Goal: Task Accomplishment & Management: Manage account settings

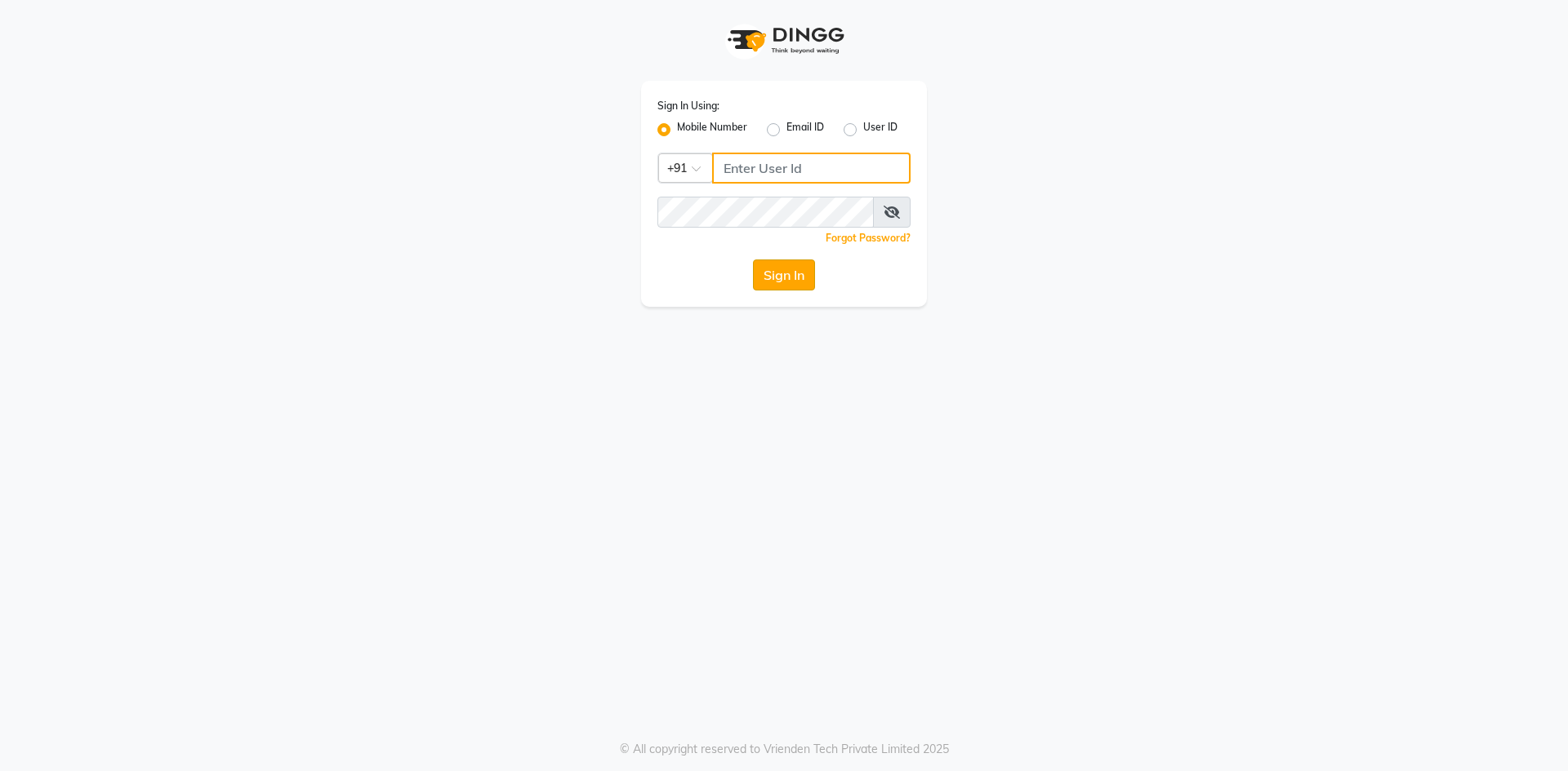
type input "8287180655"
click at [781, 270] on button "Sign In" at bounding box center [784, 275] width 62 height 31
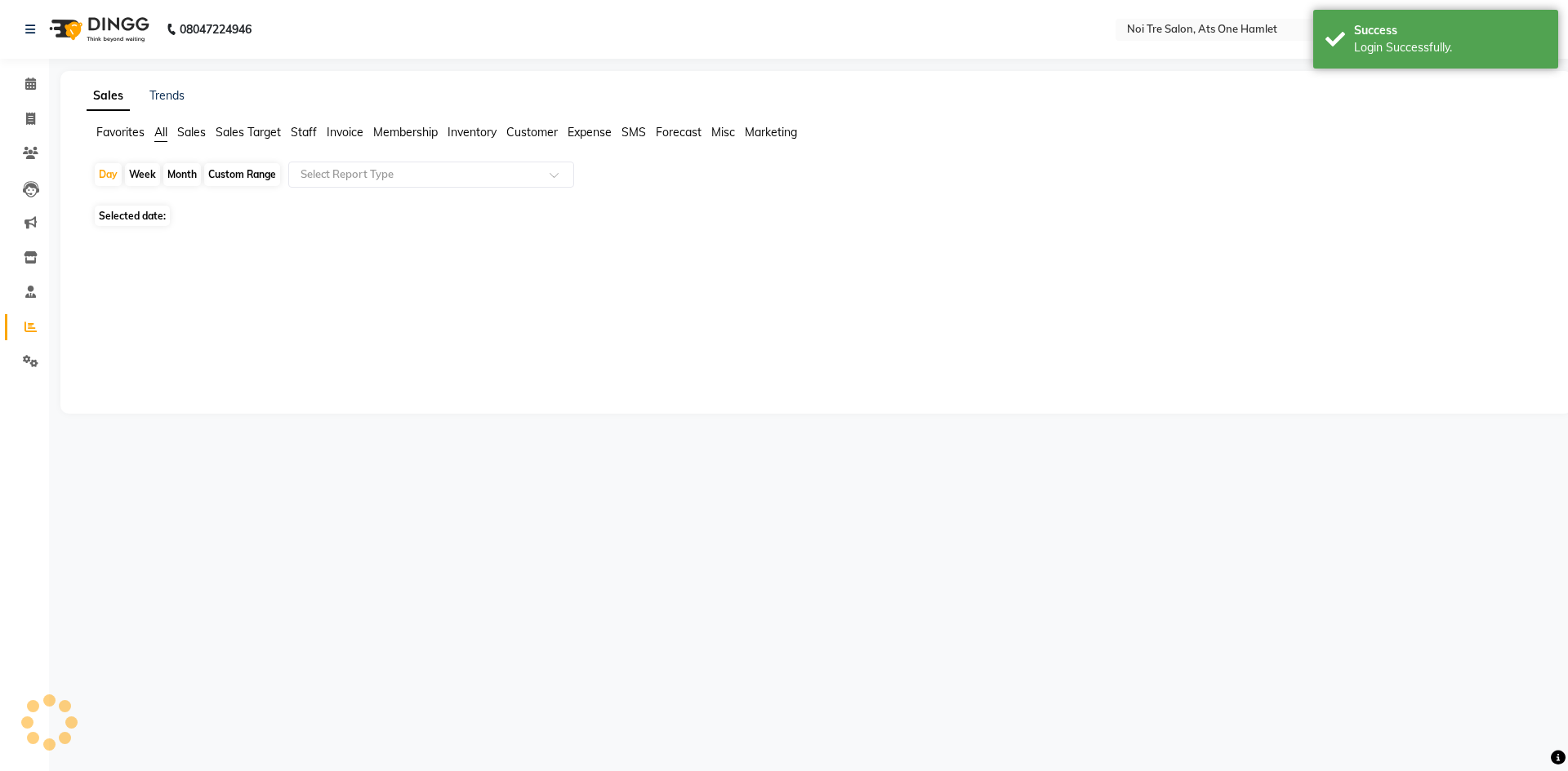
select select "en"
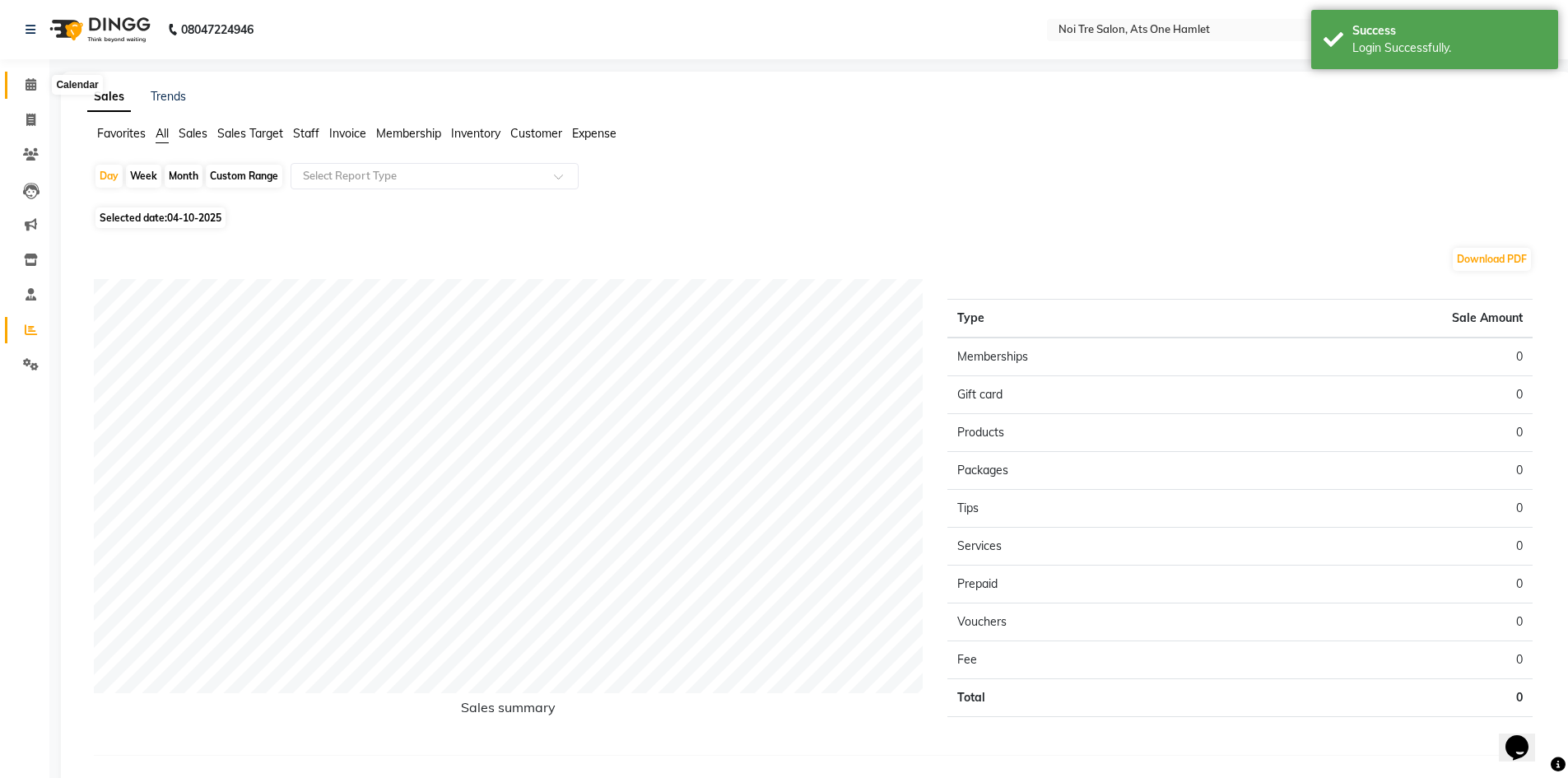
click at [21, 88] on span at bounding box center [31, 85] width 29 height 19
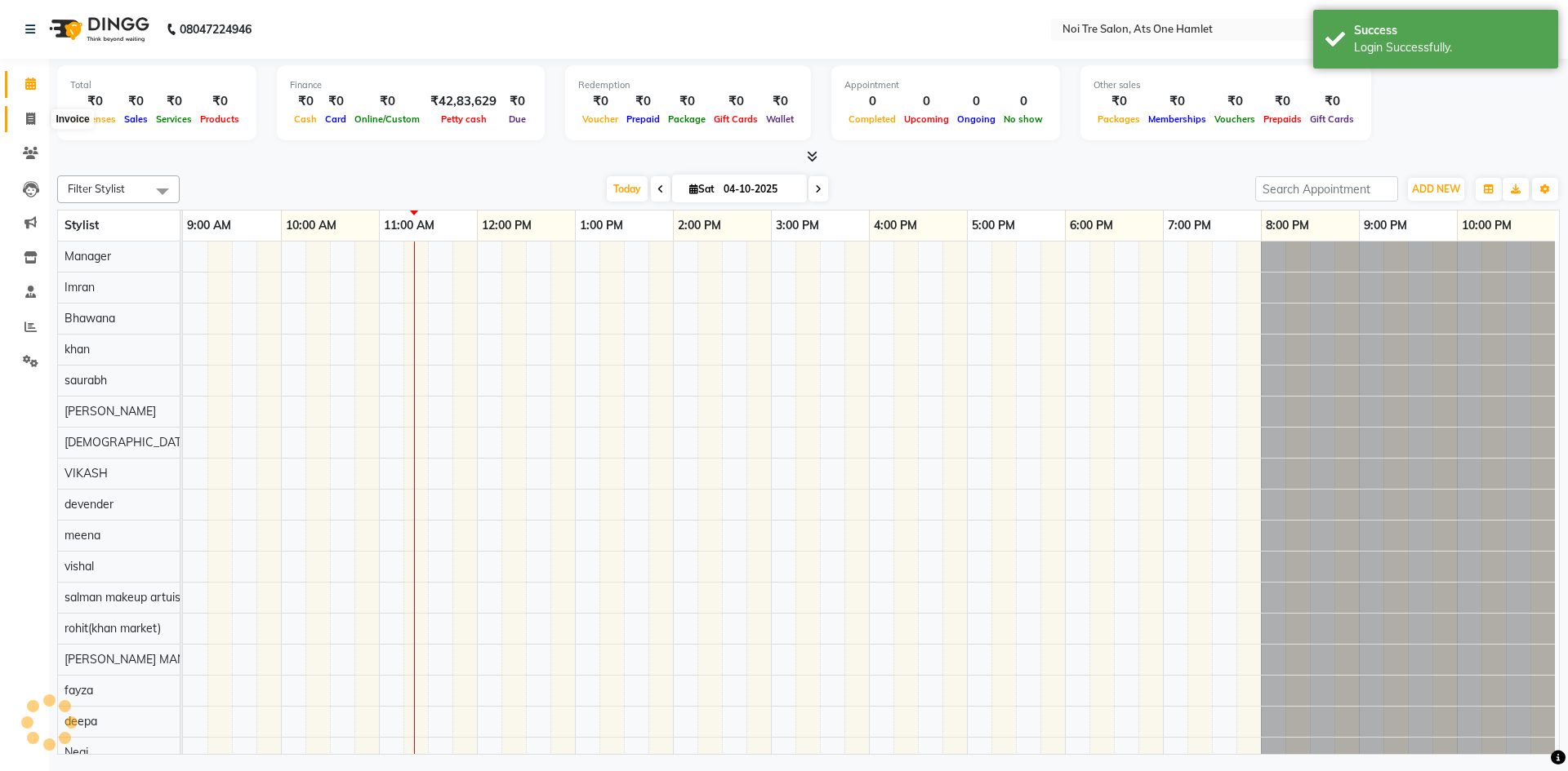
click at [39, 126] on span at bounding box center [31, 119] width 28 height 18
select select "service"
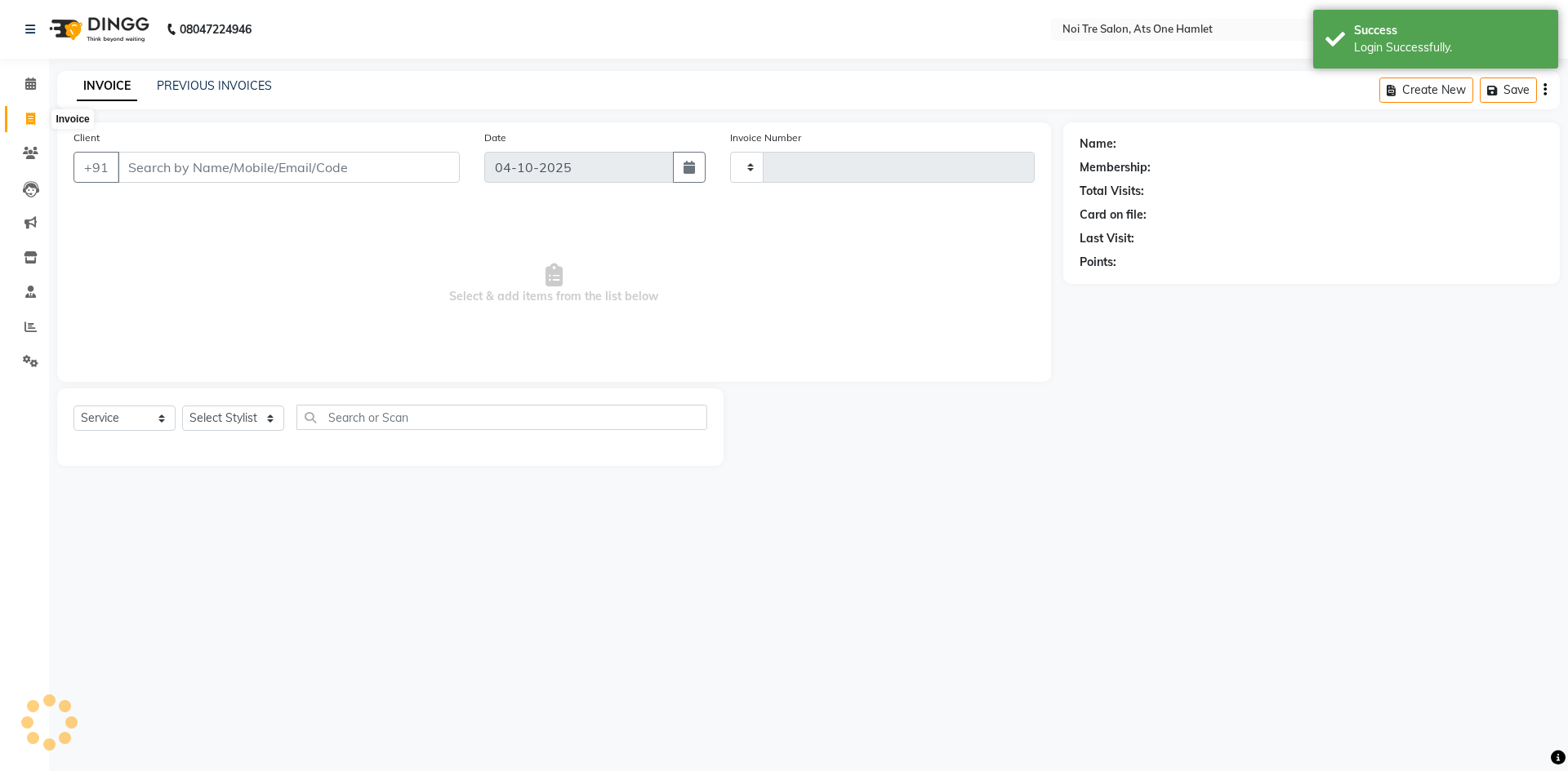
type input "3270"
select select "5096"
click at [242, 168] on input "Client" at bounding box center [289, 167] width 342 height 31
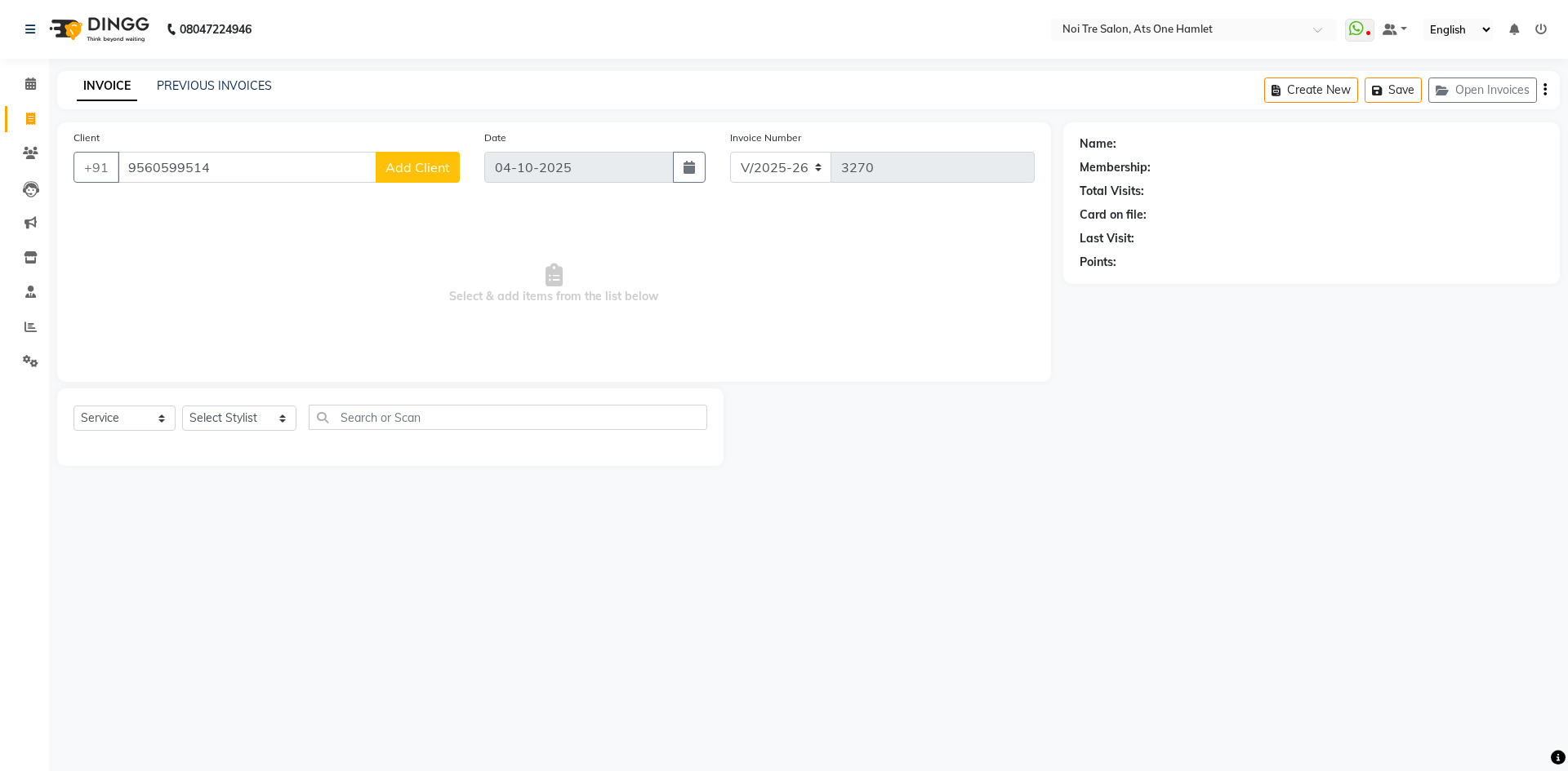
type input "9560599514"
click at [422, 171] on span "Add Client" at bounding box center [417, 168] width 64 height 17
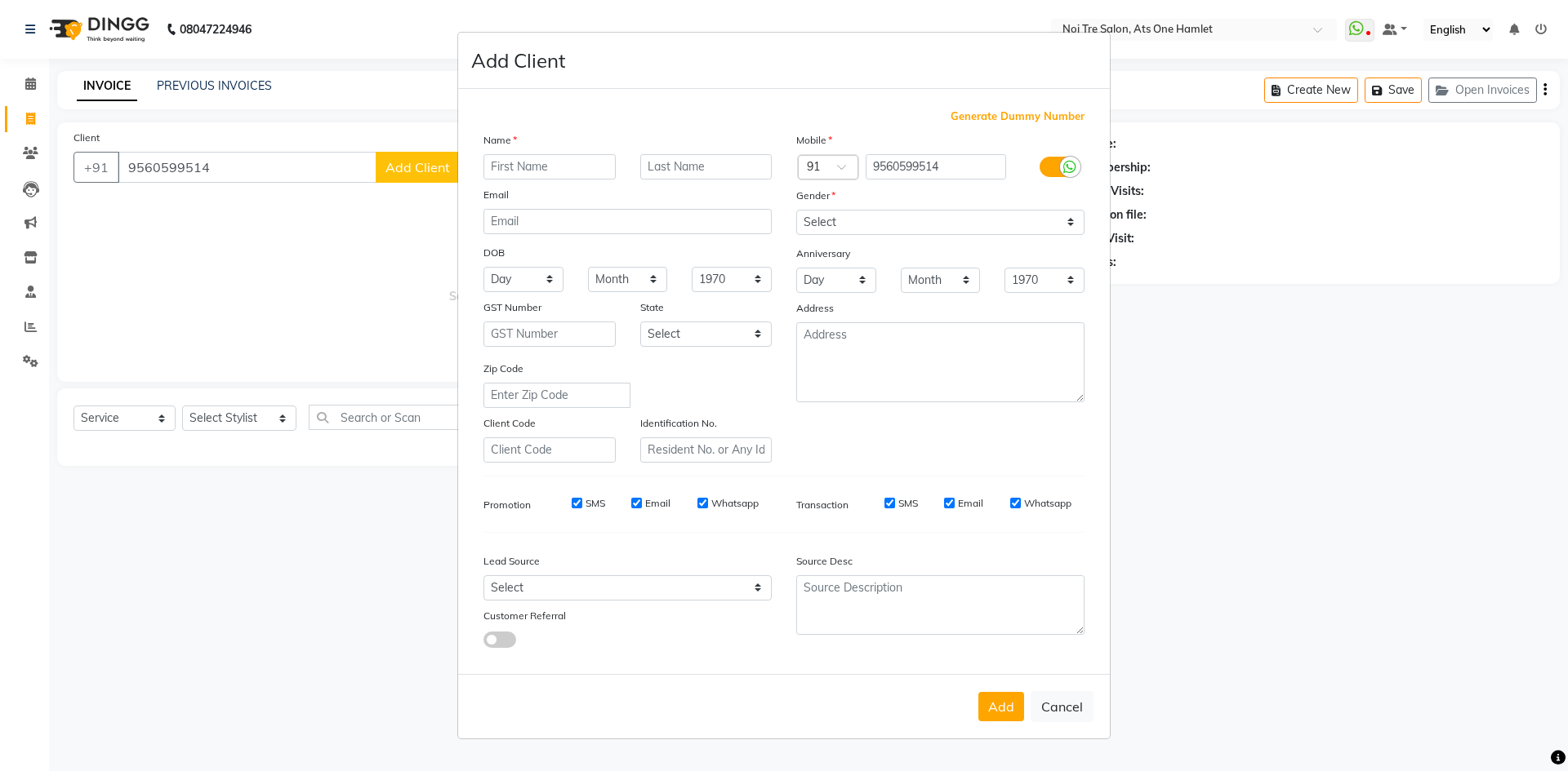
click at [536, 163] on input "text" at bounding box center [549, 167] width 132 height 25
type input "[PERSON_NAME]"
drag, startPoint x: 855, startPoint y: 222, endPoint x: 857, endPoint y: 233, distance: 11.2
click at [855, 222] on select "Select Male Female Other Prefer Not To Say" at bounding box center [940, 222] width 288 height 25
select select "male"
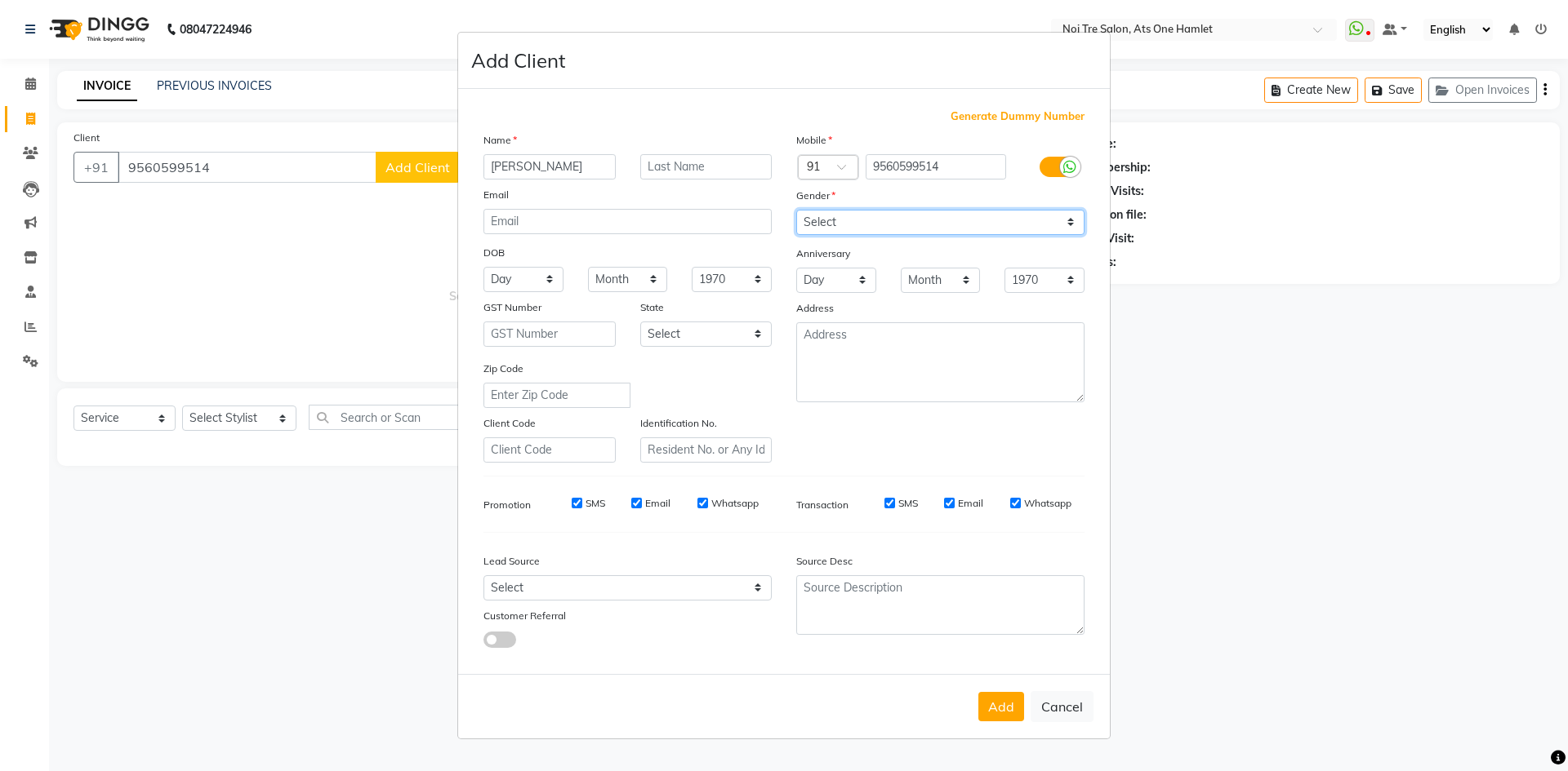
click at [797, 209] on select "Select Male Female Other Prefer Not To Say" at bounding box center [940, 222] width 288 height 25
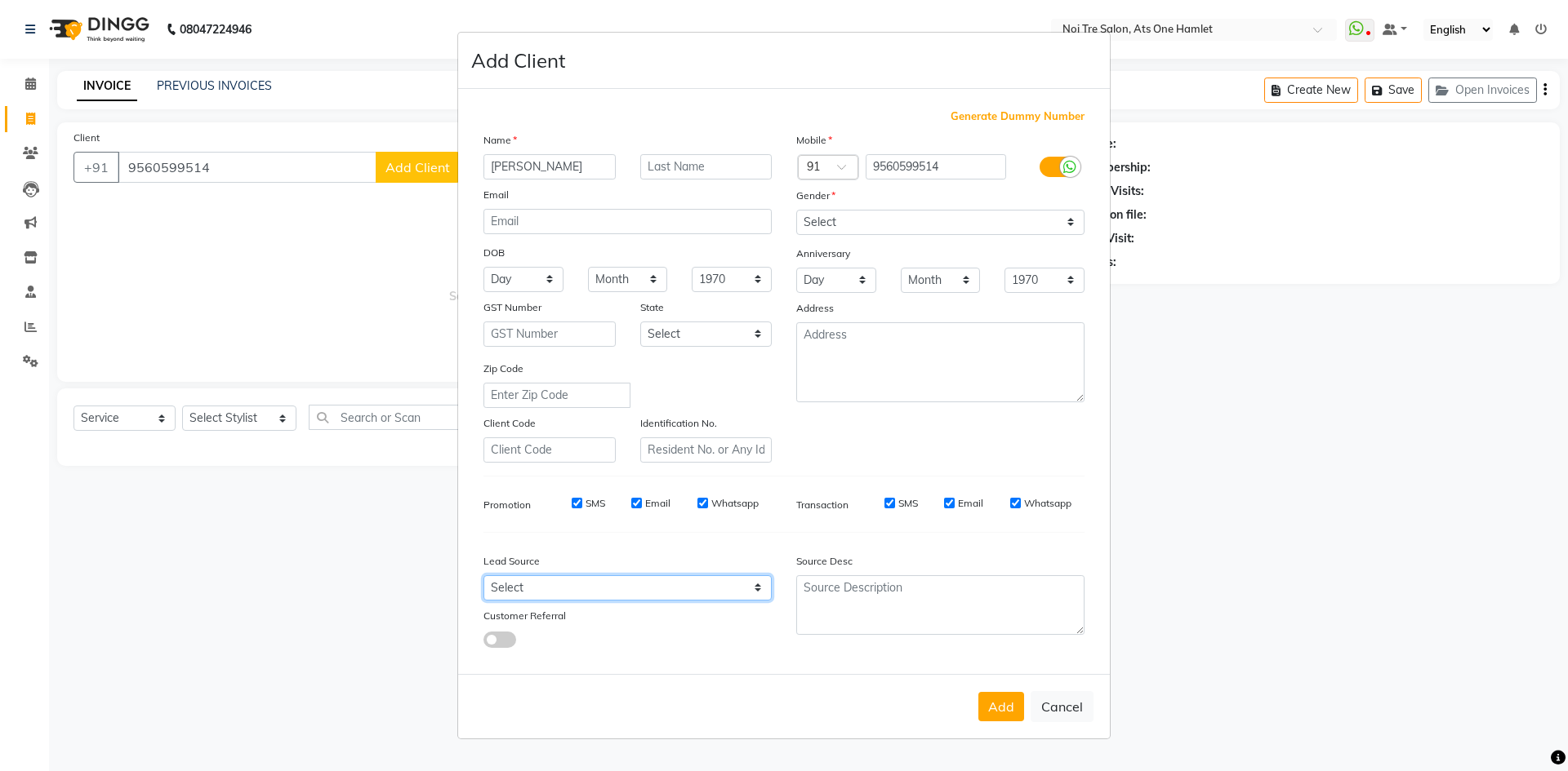
click at [654, 577] on select "Select Walk-in Referral Internet Friend Word of Mouth Advertisement Facebook Ju…" at bounding box center [627, 588] width 288 height 25
select select "33628"
click at [483, 576] on select "Select Walk-in Referral Internet Friend Word of Mouth Advertisement Facebook Ju…" at bounding box center [627, 588] width 288 height 25
click at [230, 418] on ngb-modal-window "Add Client Generate Dummy Number Name venkat Email DOB Day 01 02 03 04 05 06 07…" at bounding box center [784, 386] width 1568 height 771
click at [1010, 708] on button "Add" at bounding box center [1001, 706] width 46 height 29
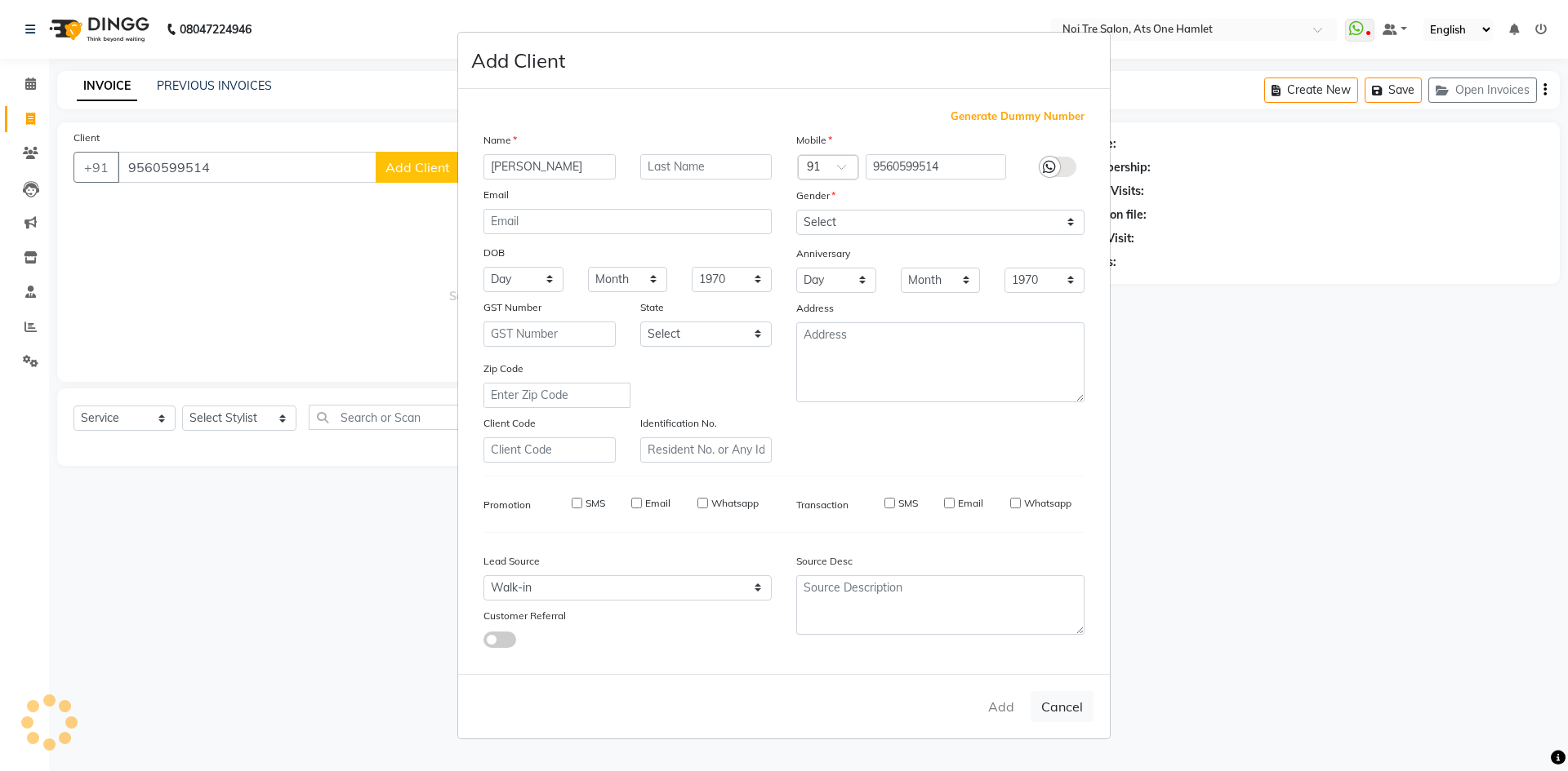
select select
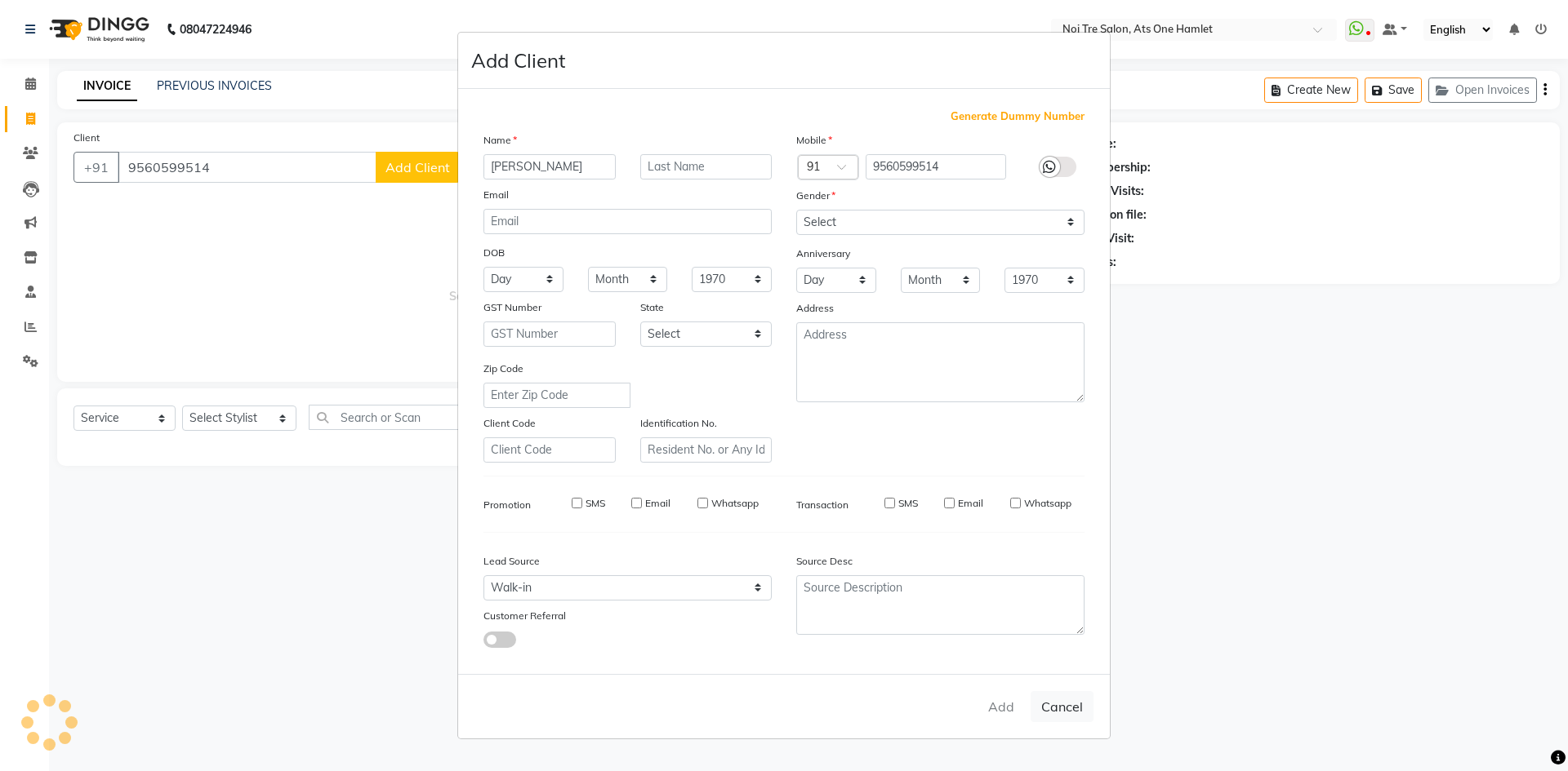
select select
checkbox input "false"
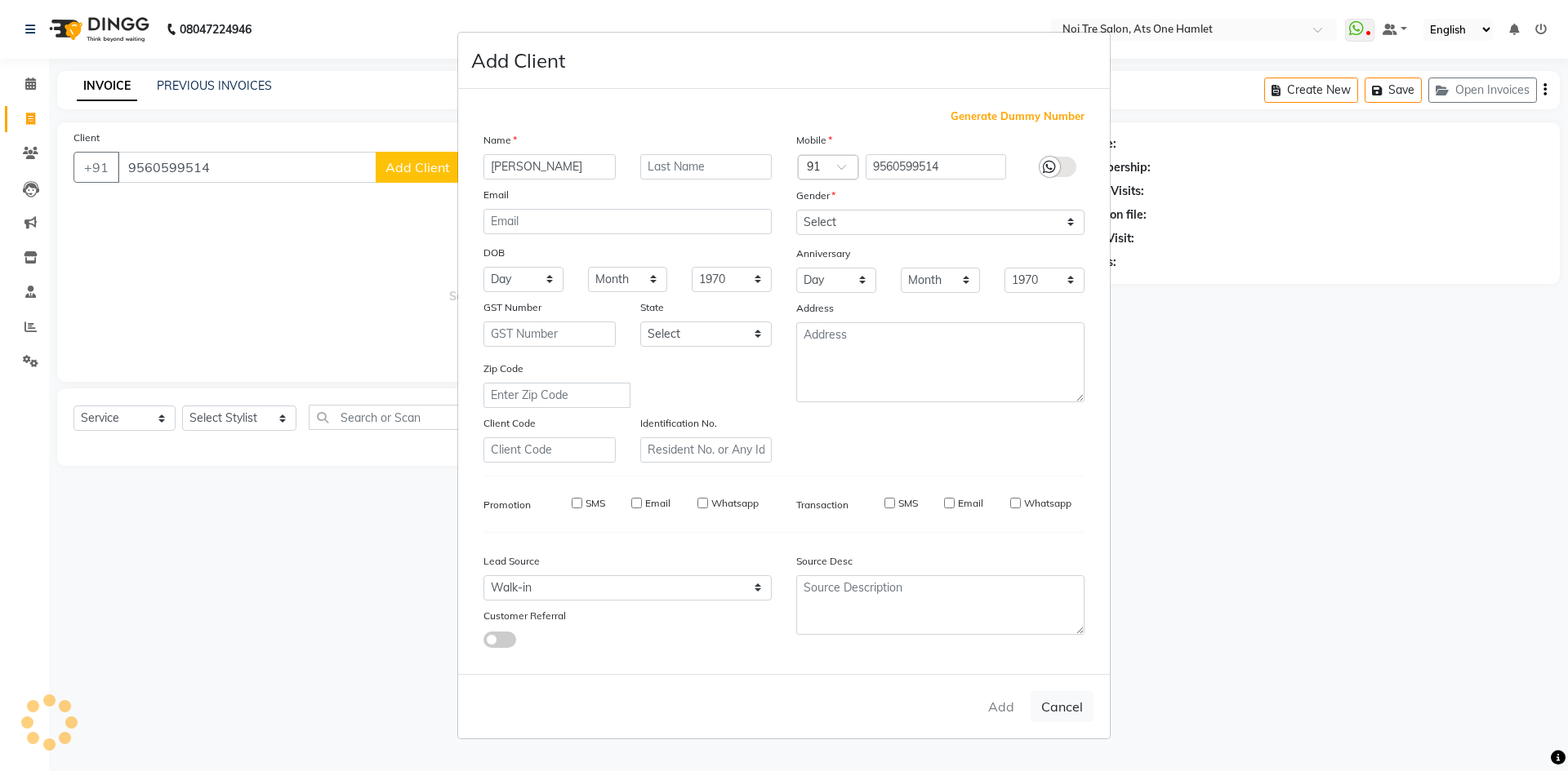
checkbox input "false"
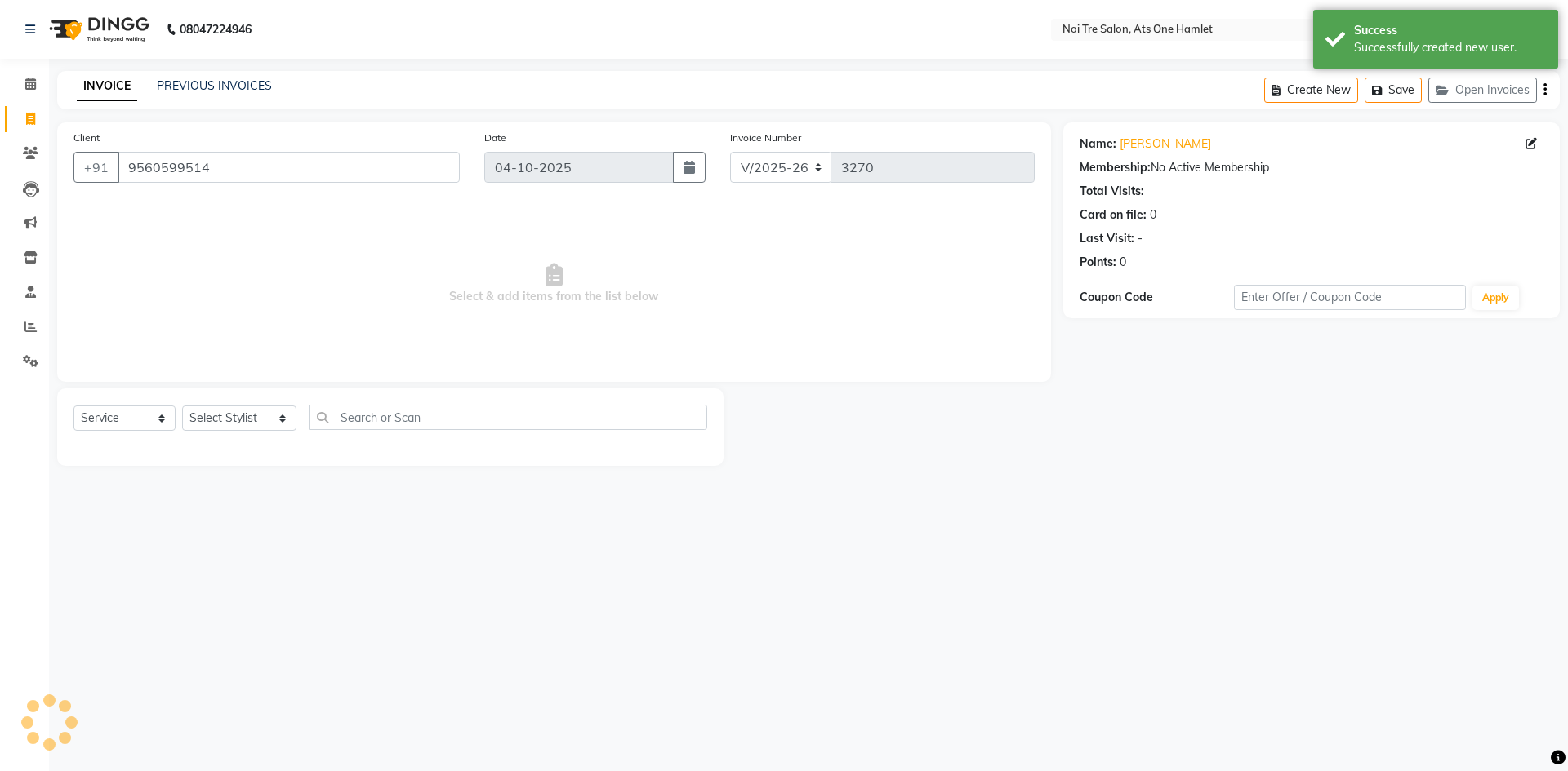
click at [266, 431] on div "Select Service Product Membership Package Voucher Prepaid Gift Card Select Styl…" at bounding box center [390, 424] width 634 height 38
click at [266, 429] on select "Select Stylist aamir Abhishekh AJEET Ali Anuradha ARSH atique ATUL 104 AZAD Bha…" at bounding box center [239, 418] width 114 height 25
select select "91854"
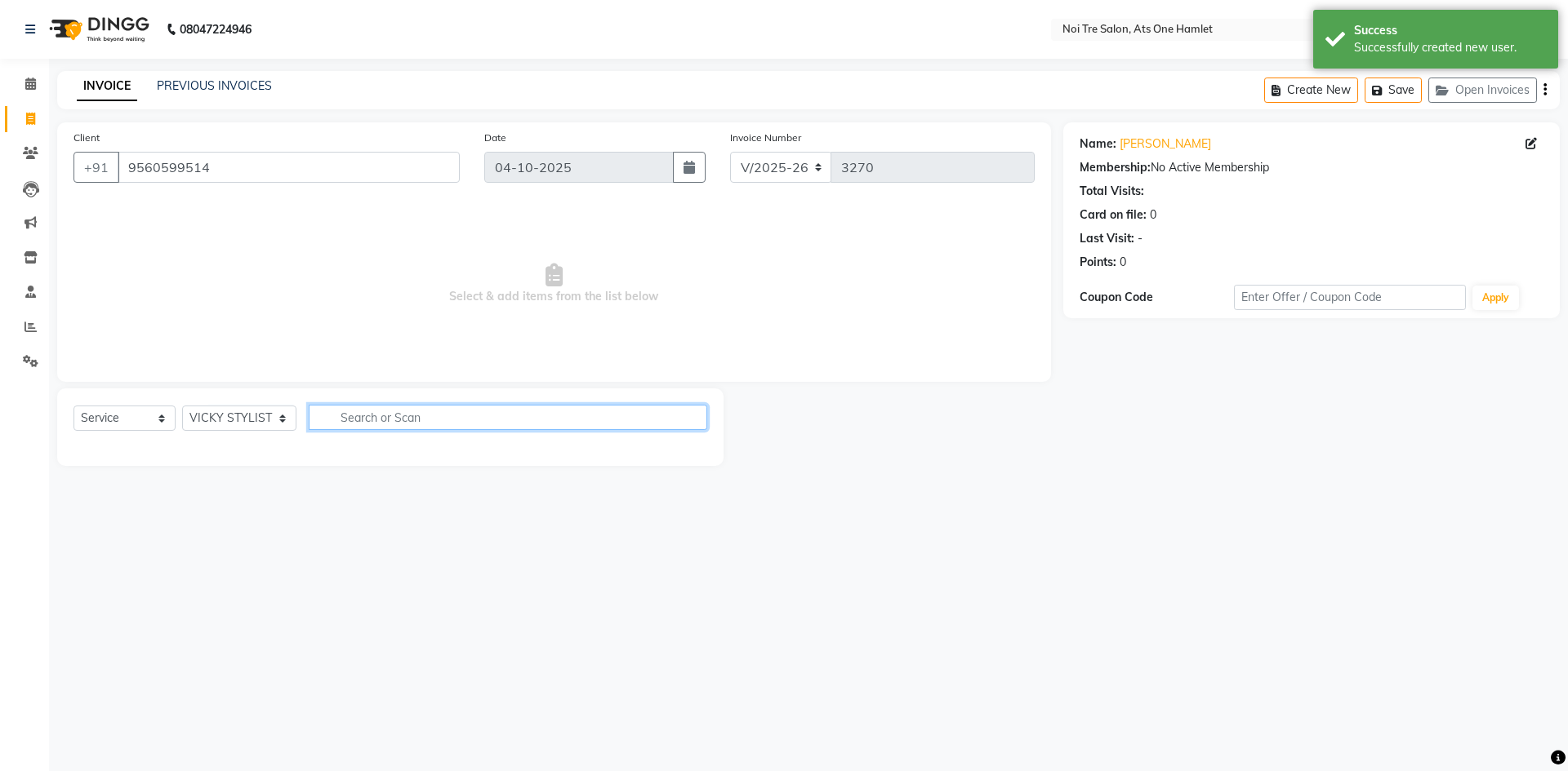
click at [419, 423] on input "text" at bounding box center [508, 417] width 398 height 25
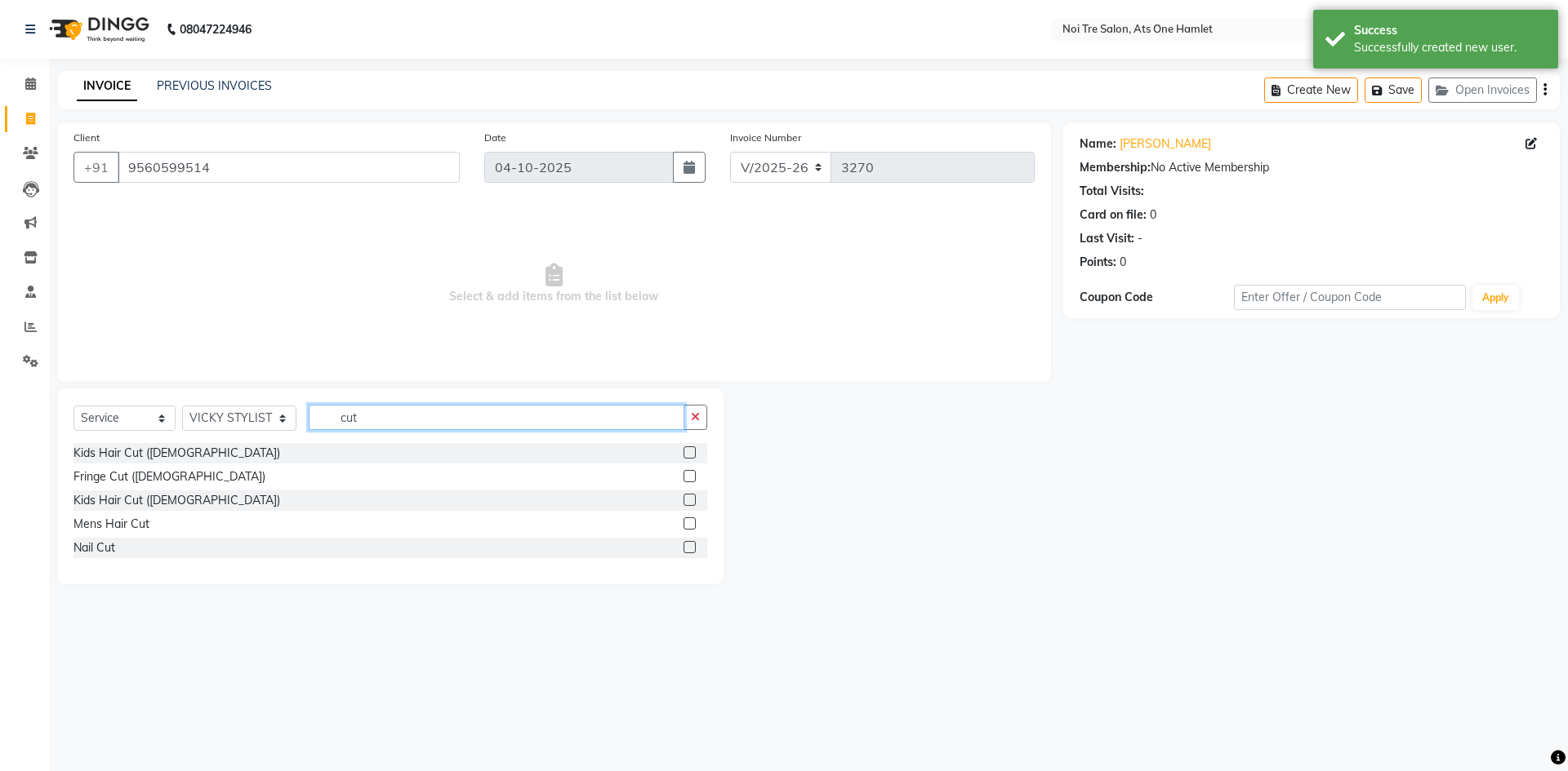
type input "cut"
click at [131, 515] on div "Mens Hair Cut" at bounding box center [390, 524] width 634 height 20
click at [131, 522] on div "Mens Hair Cut" at bounding box center [111, 524] width 76 height 18
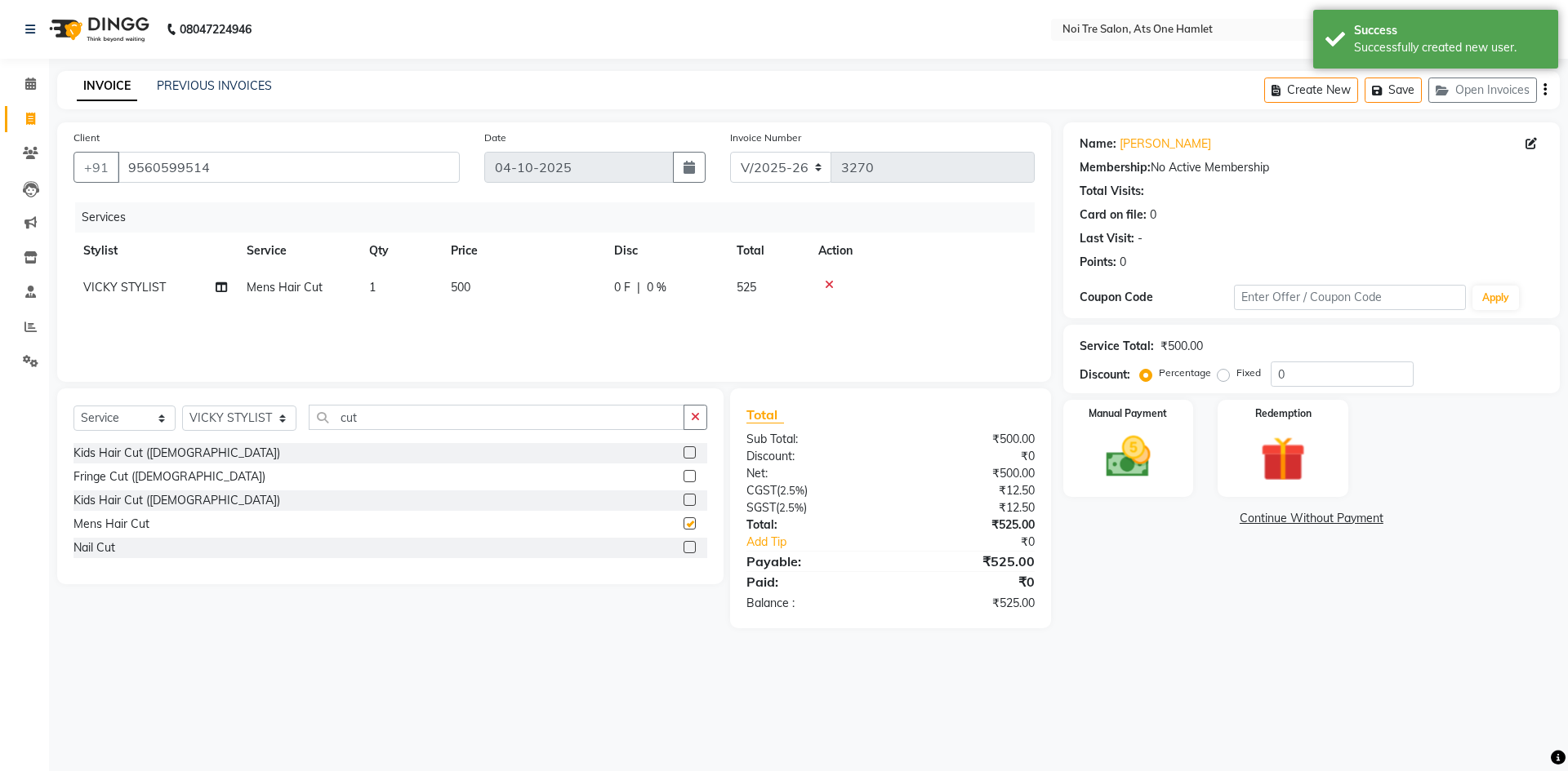
checkbox input "false"
click at [510, 286] on td "500" at bounding box center [523, 288] width 164 height 37
select select "91854"
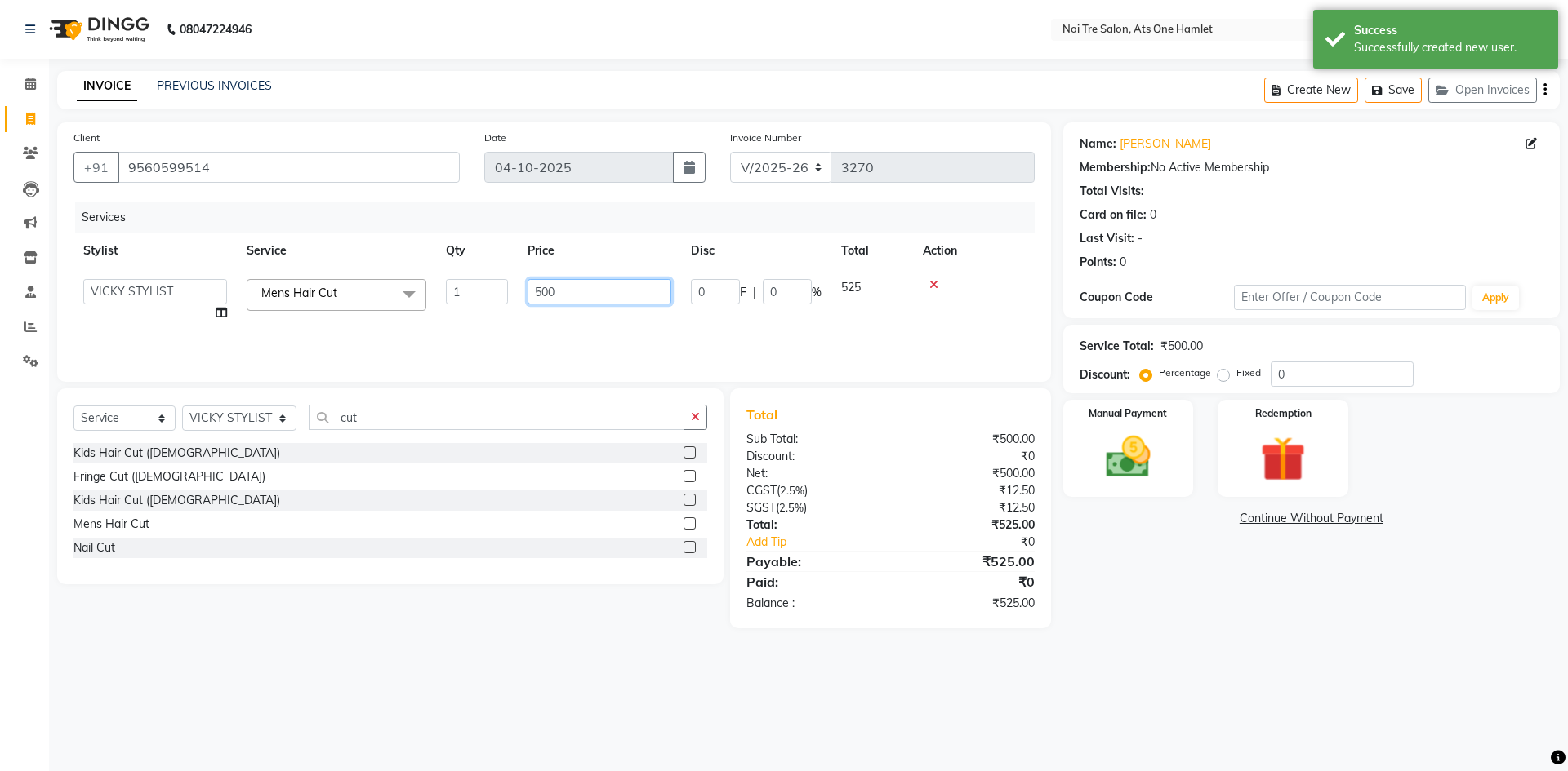
drag, startPoint x: 573, startPoint y: 286, endPoint x: 411, endPoint y: 299, distance: 162.5
click at [411, 299] on tr "aamir Abhishekh AJEET Ali Anuradha ARSH atique ATUL 104 AZAD Bhawana chahat Cha…" at bounding box center [554, 300] width 961 height 62
type input "562"
click at [504, 368] on div "Client +91 9560599514 Date 04-10-2025 Invoice Number V/2025 V/2025-26 3270 Serv…" at bounding box center [554, 252] width 994 height 260
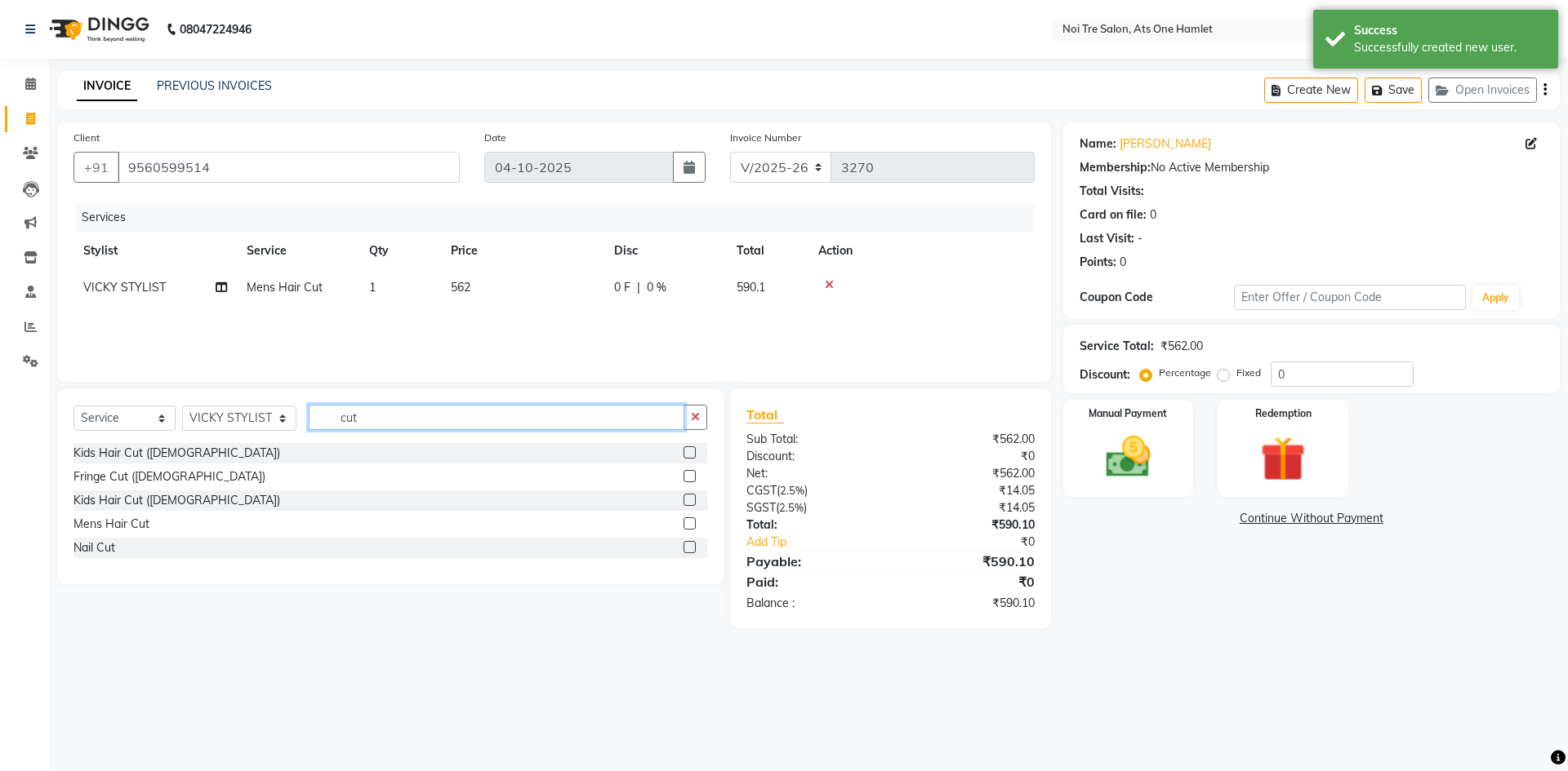
drag, startPoint x: 355, startPoint y: 419, endPoint x: 286, endPoint y: 429, distance: 69.7
click at [286, 429] on div "Select Service Product Membership Package Voucher Prepaid Gift Card Select Styl…" at bounding box center [390, 424] width 634 height 38
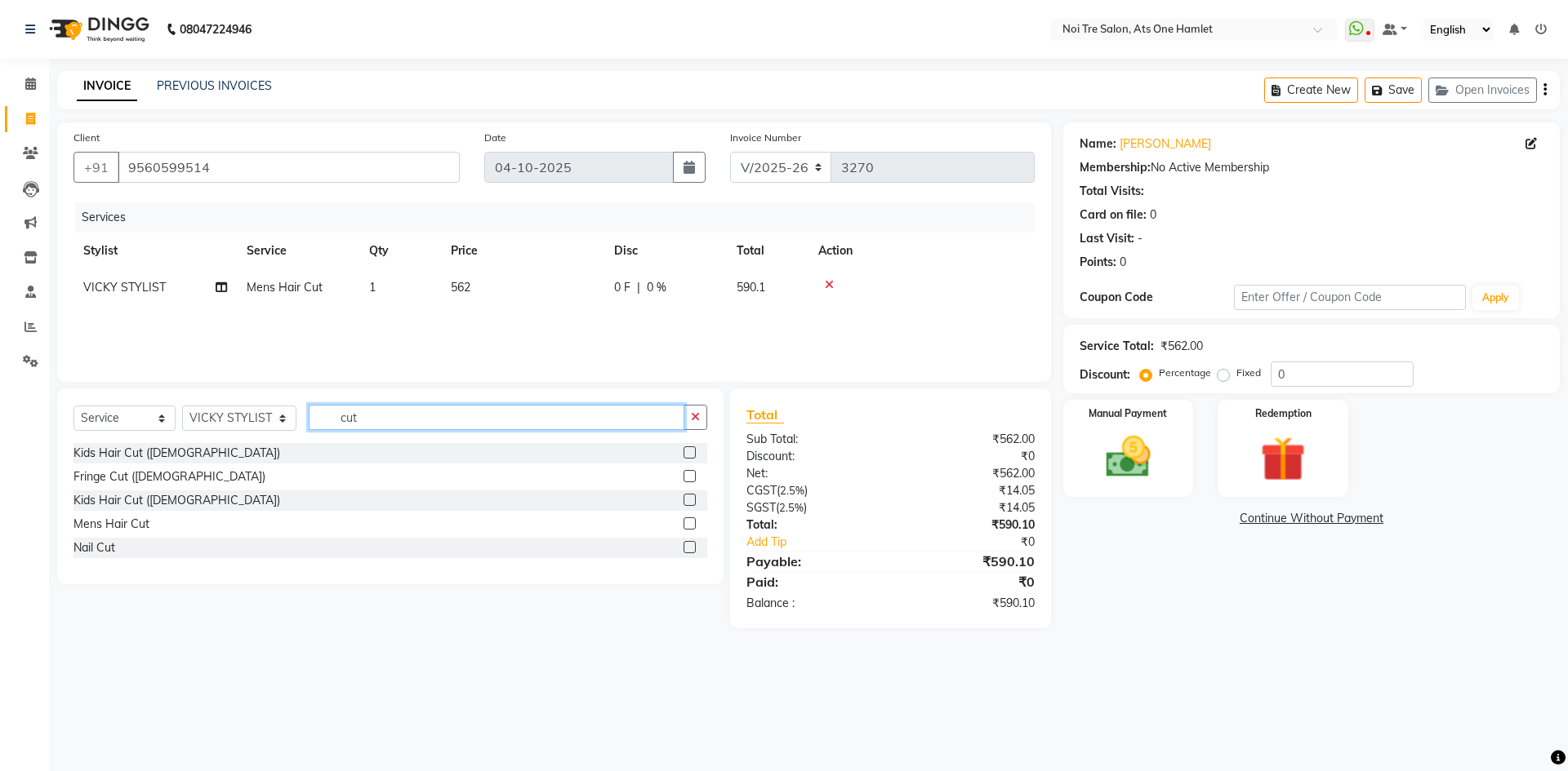
type input "v"
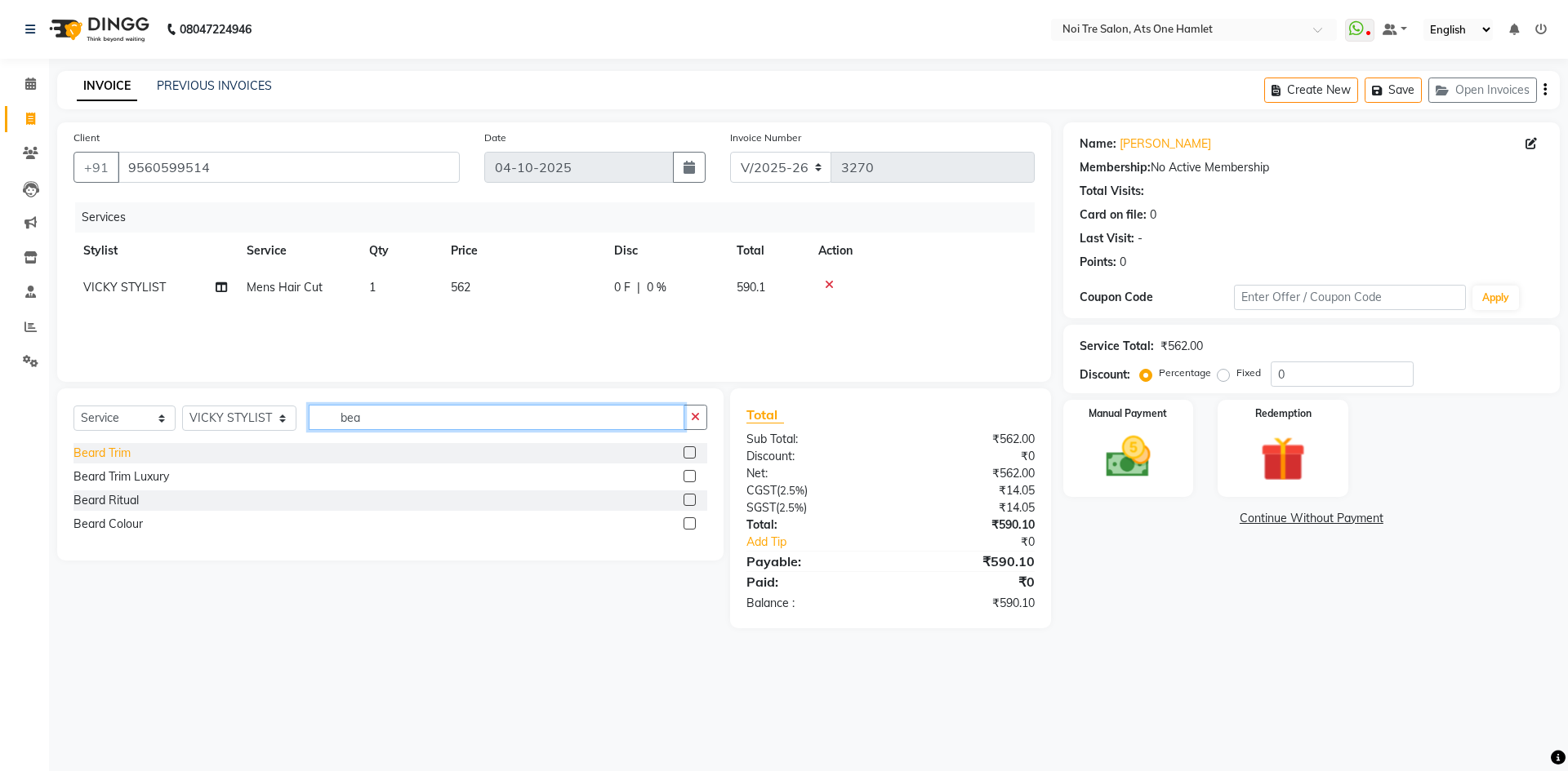
type input "bea"
click at [111, 461] on div "Beard Trim" at bounding box center [102, 453] width 57 height 18
checkbox input "false"
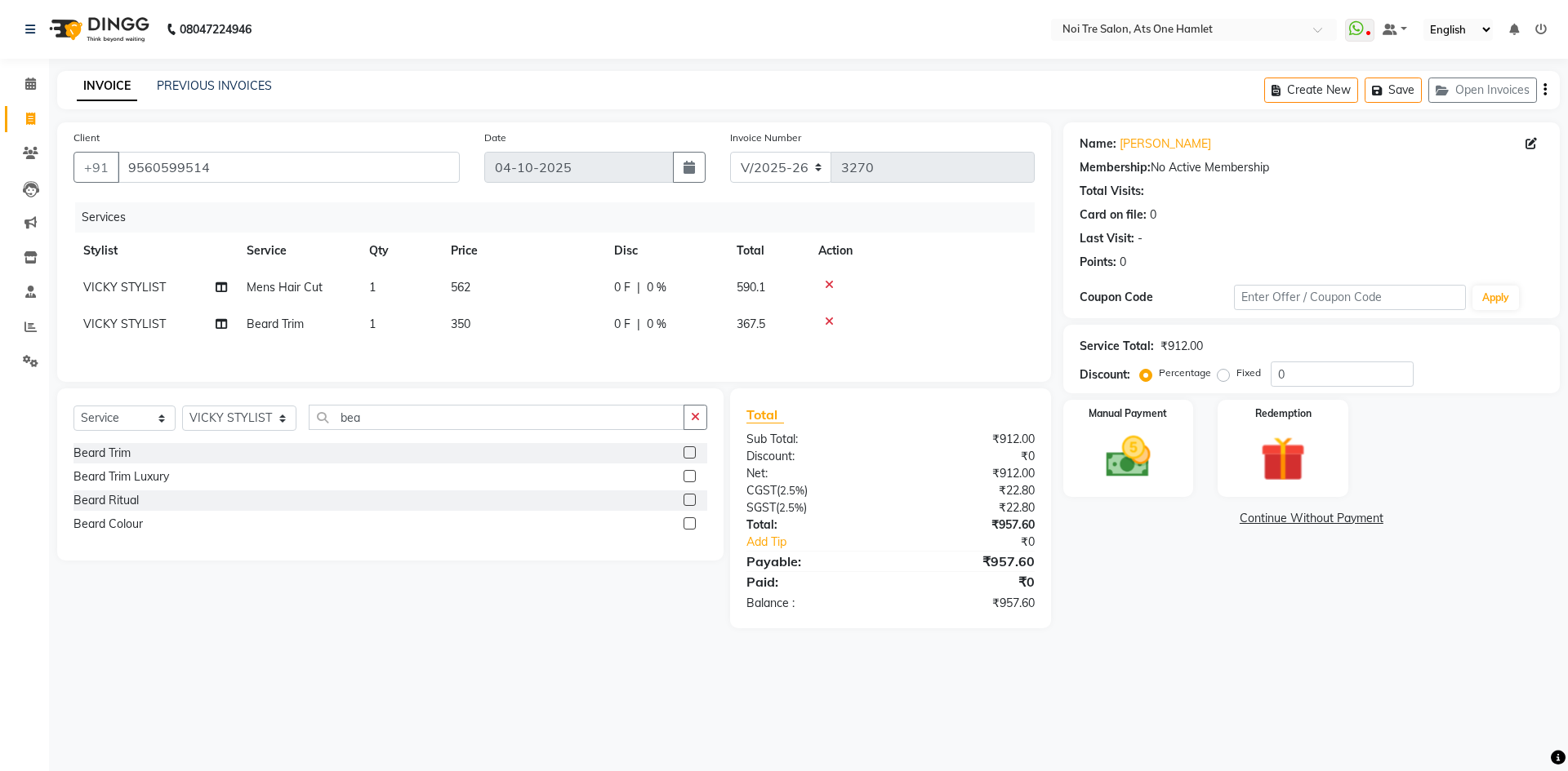
click at [473, 319] on td "350" at bounding box center [523, 325] width 164 height 37
select select "91854"
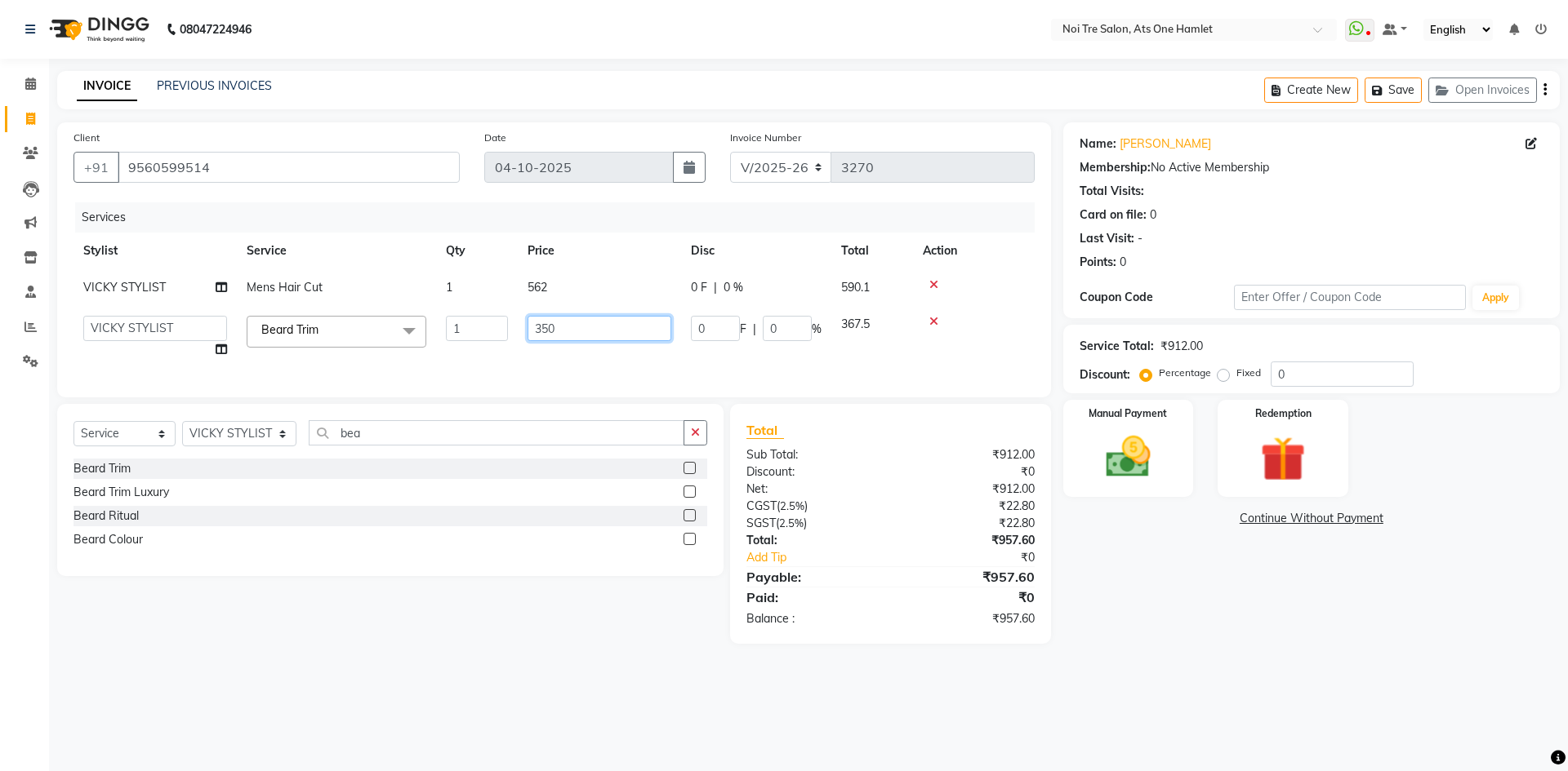
drag, startPoint x: 511, startPoint y: 341, endPoint x: 458, endPoint y: 343, distance: 53.0
click at [458, 343] on tr "aamir Abhishekh AJEET Ali Anuradha ARSH atique ATUL 104 AZAD Bhawana chahat Cha…" at bounding box center [554, 337] width 961 height 62
type input "380"
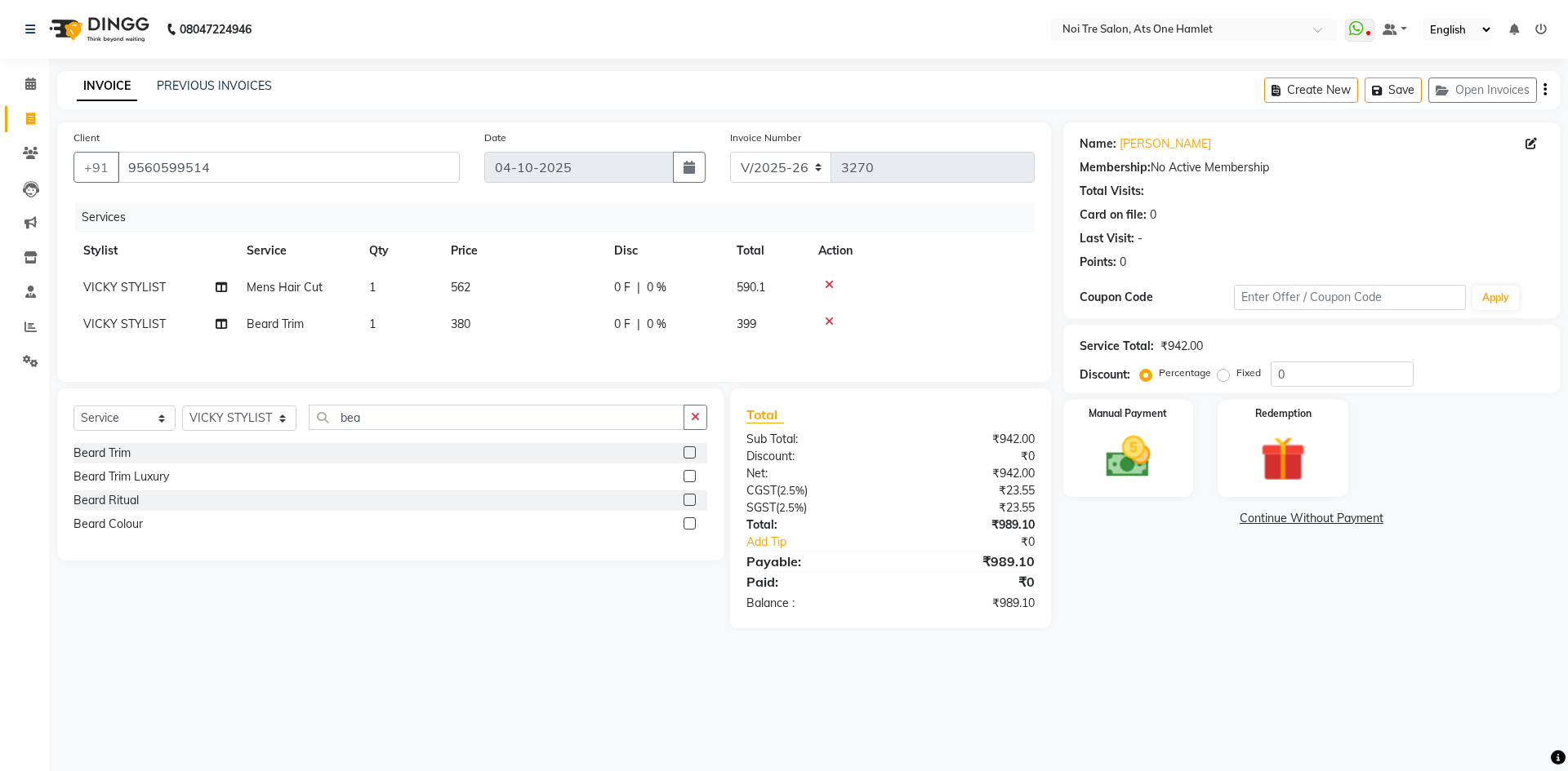
click at [679, 413] on div "Client +91 9560599514 Date 04-10-2025 Invoice Number V/2025 V/2025-26 3270 Serv…" at bounding box center [554, 375] width 1019 height 506
click at [549, 327] on td "380" at bounding box center [523, 325] width 164 height 37
select select "91854"
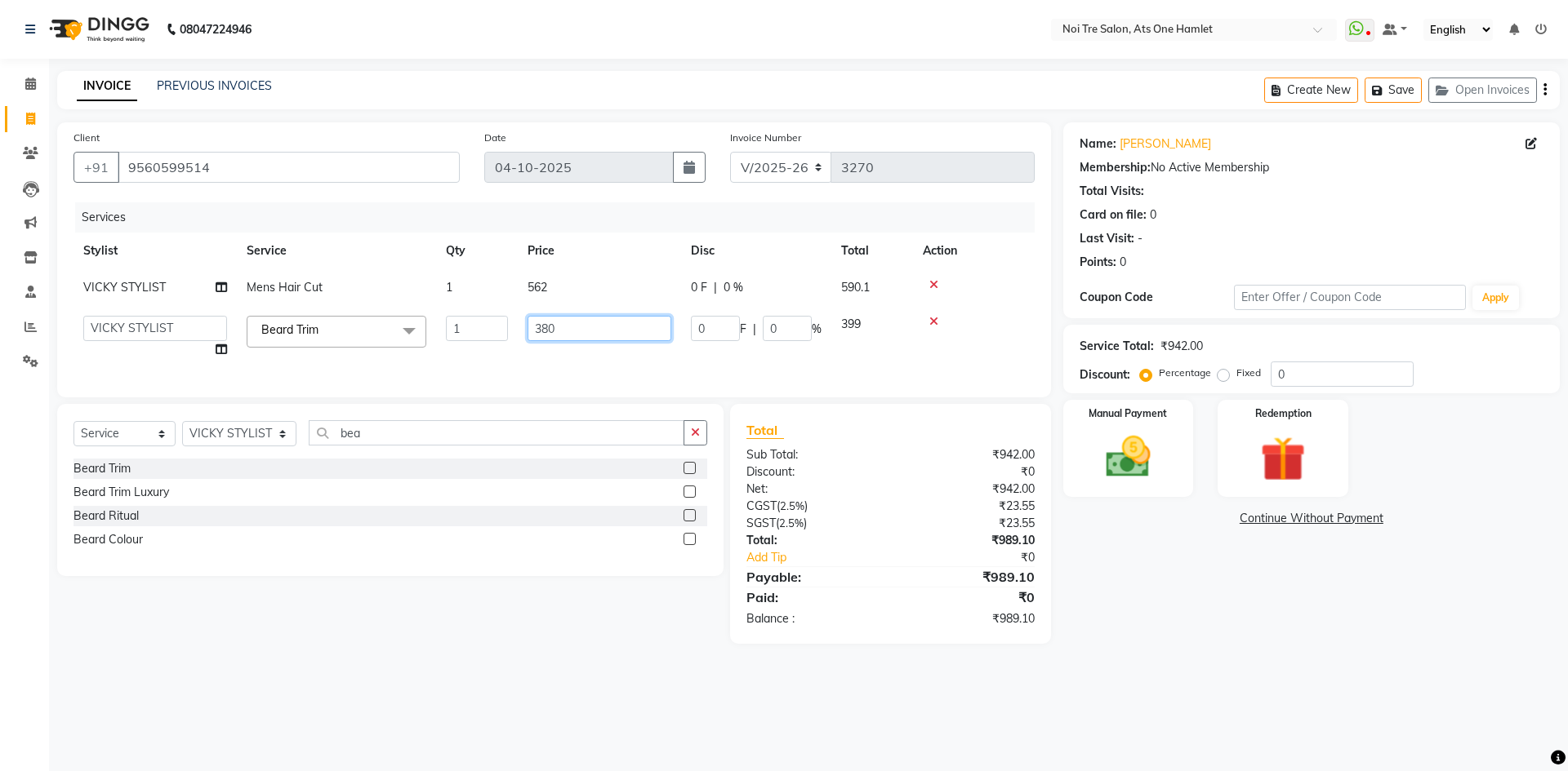
click at [607, 321] on input "380" at bounding box center [599, 329] width 144 height 25
type input "390"
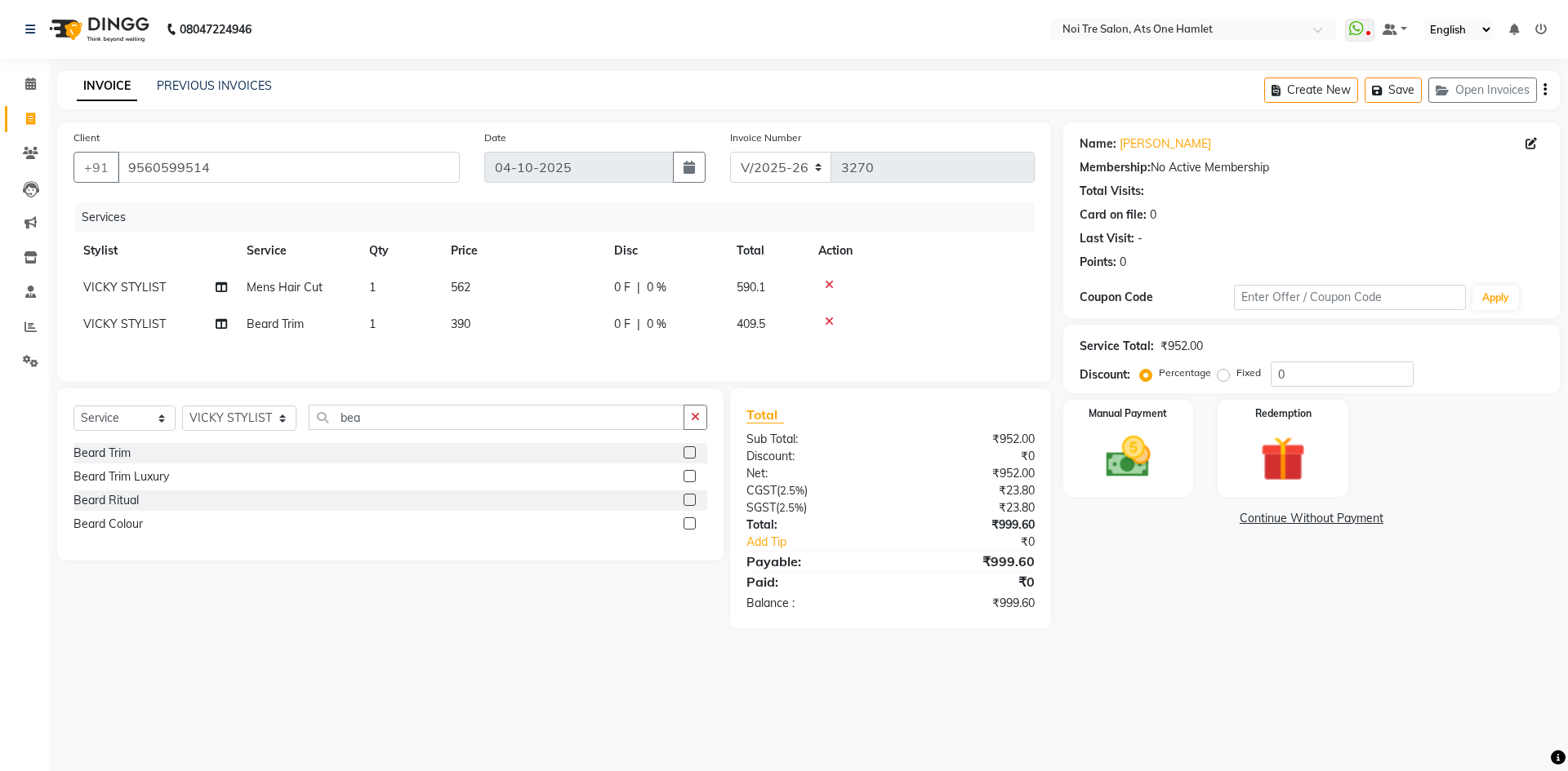
drag, startPoint x: 616, startPoint y: 360, endPoint x: 619, endPoint y: 380, distance: 20.2
click at [619, 375] on div "Client +91 9560599514 Date 04-10-2025 Invoice Number V/2025 V/2025-26 3270 Serv…" at bounding box center [554, 252] width 994 height 260
click at [474, 310] on td "390" at bounding box center [523, 325] width 164 height 37
select select "91854"
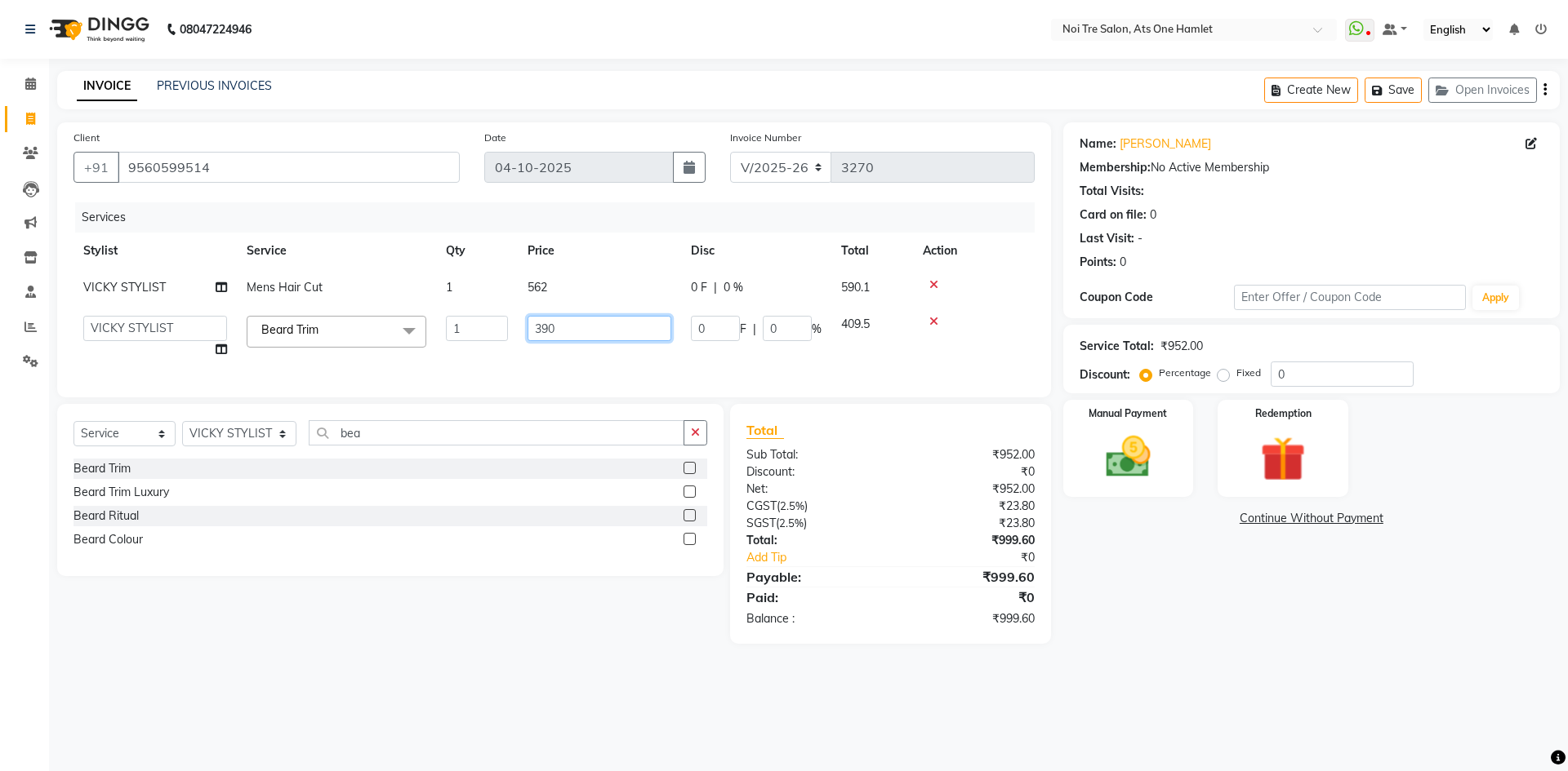
click at [569, 324] on input "390" at bounding box center [599, 329] width 144 height 25
type input "396"
click at [648, 403] on div "Client +91 9560599514 Date 04-10-2025 Invoice Number V/2025 V/2025-26 3270 Serv…" at bounding box center [554, 383] width 1019 height 522
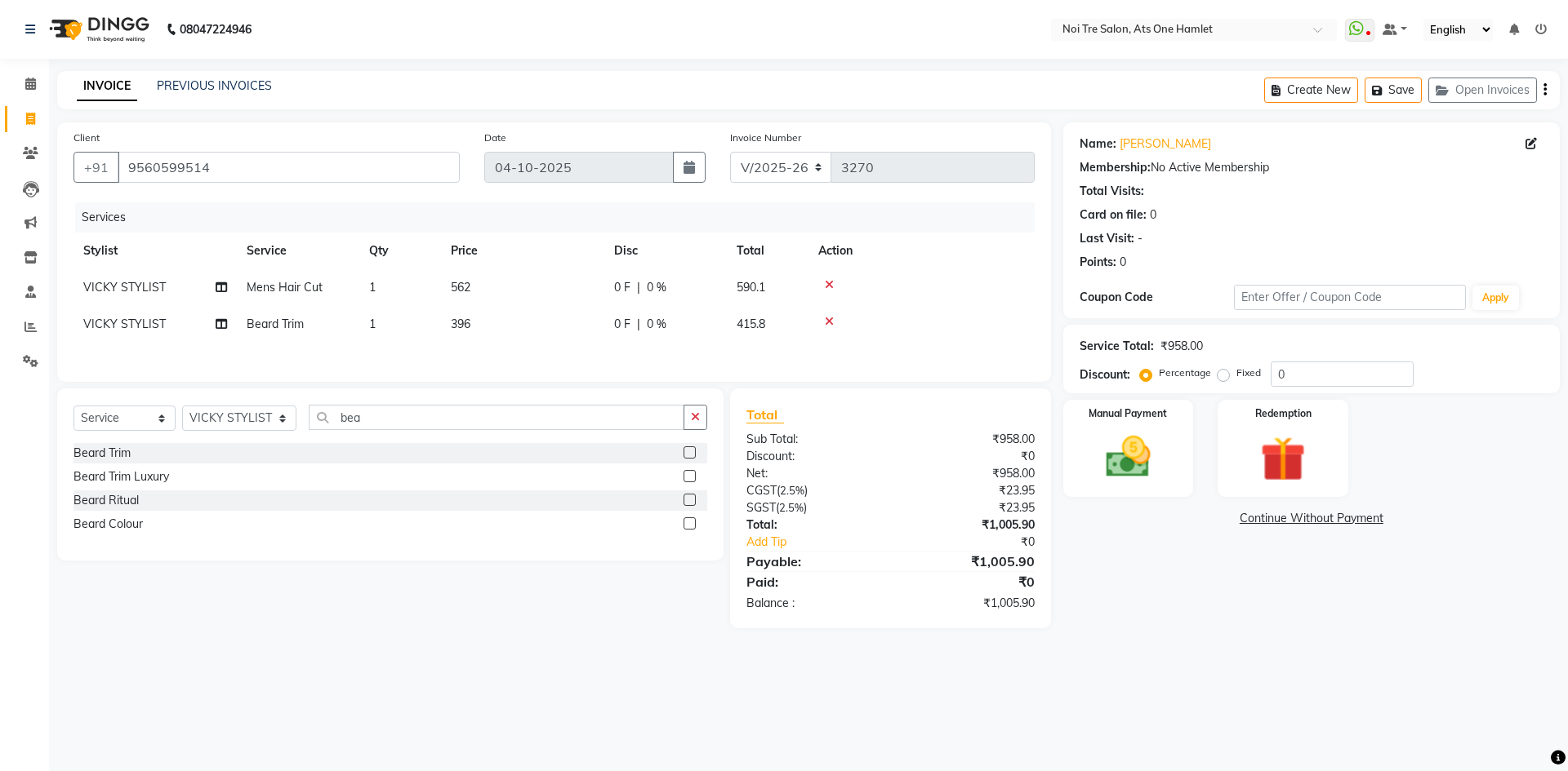
click at [500, 327] on td "396" at bounding box center [523, 325] width 164 height 37
select select "91854"
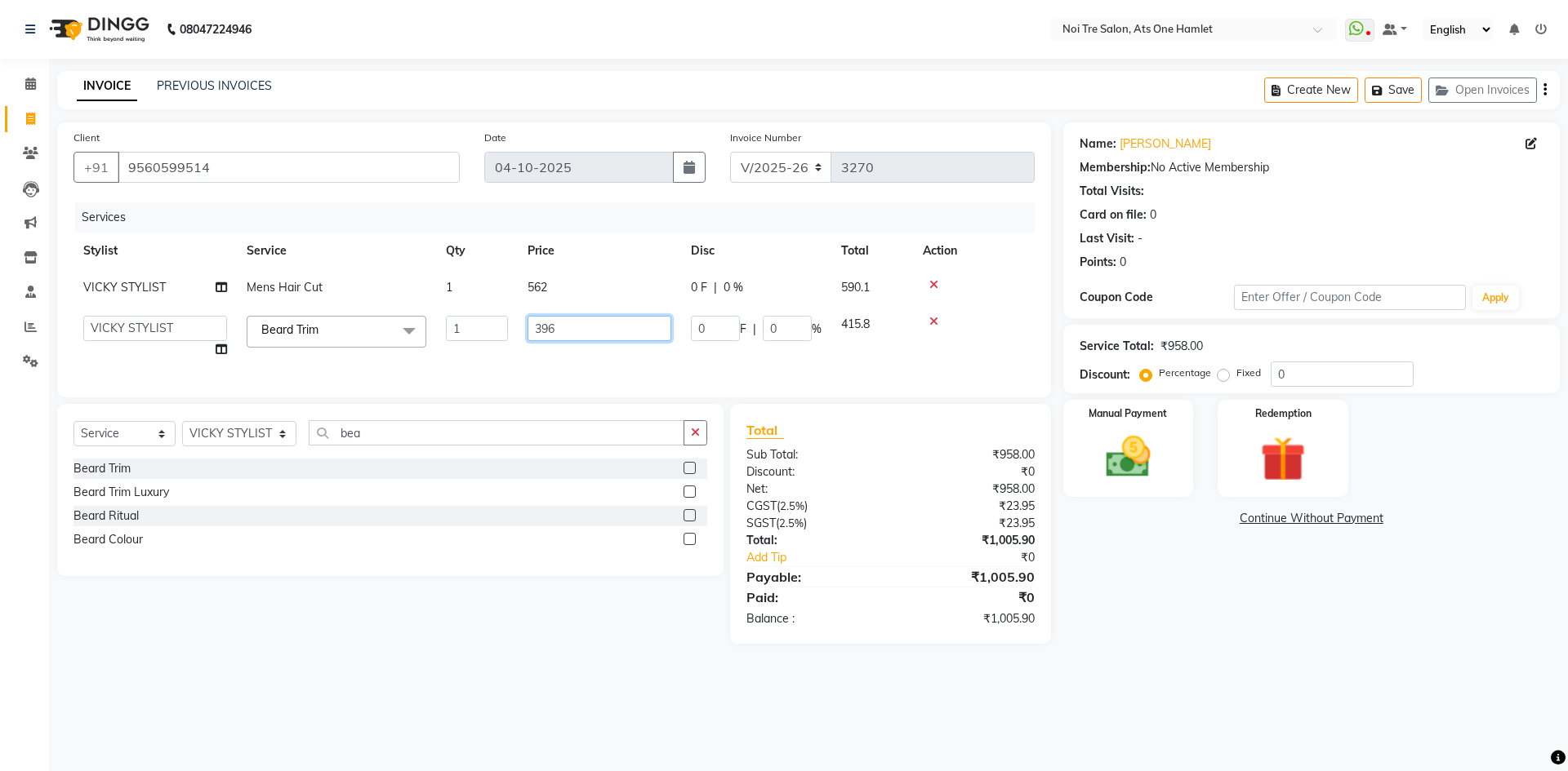
click at [594, 321] on input "396" at bounding box center [599, 329] width 144 height 25
type input "393"
click at [604, 340] on input "393" at bounding box center [599, 329] width 144 height 25
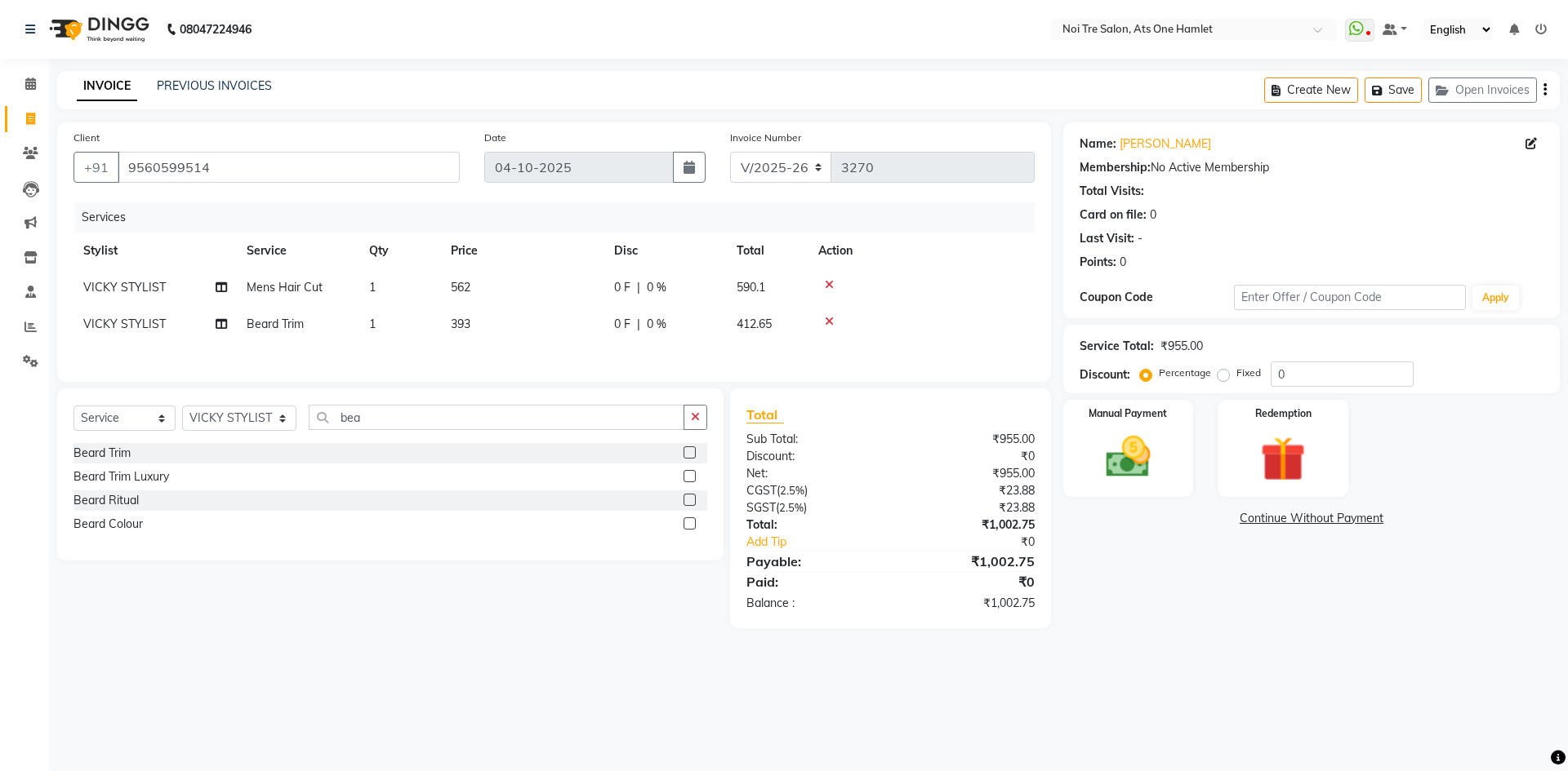
click at [608, 370] on div "Client +91 9560599514 Date 04-10-2025 Invoice Number V/2025 V/2025-26 3270 Serv…" at bounding box center [554, 252] width 994 height 260
click at [560, 350] on div "Services Stylist Service Qty Price Disc Total Action VICKY STYLIST Mens Hair Cu…" at bounding box center [554, 285] width 961 height 164
click at [564, 338] on td "393" at bounding box center [523, 325] width 164 height 37
select select "91854"
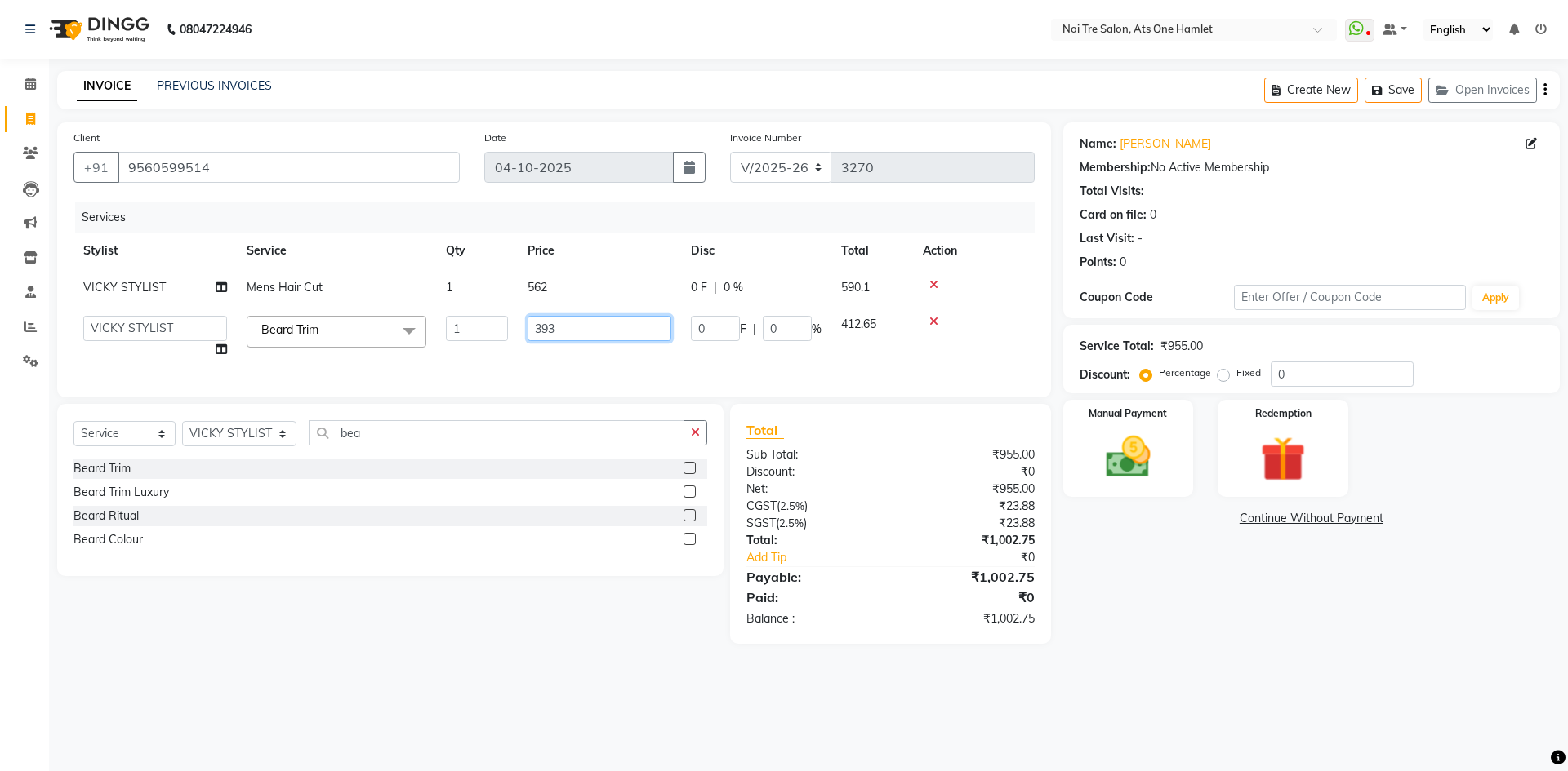
click at [578, 333] on input "393" at bounding box center [599, 329] width 144 height 25
type input "393.5"
click at [609, 406] on div "Client +91 9560599514 Date 04-10-2025 Invoice Number V/2025 V/2025-26 3270 Serv…" at bounding box center [554, 383] width 1019 height 522
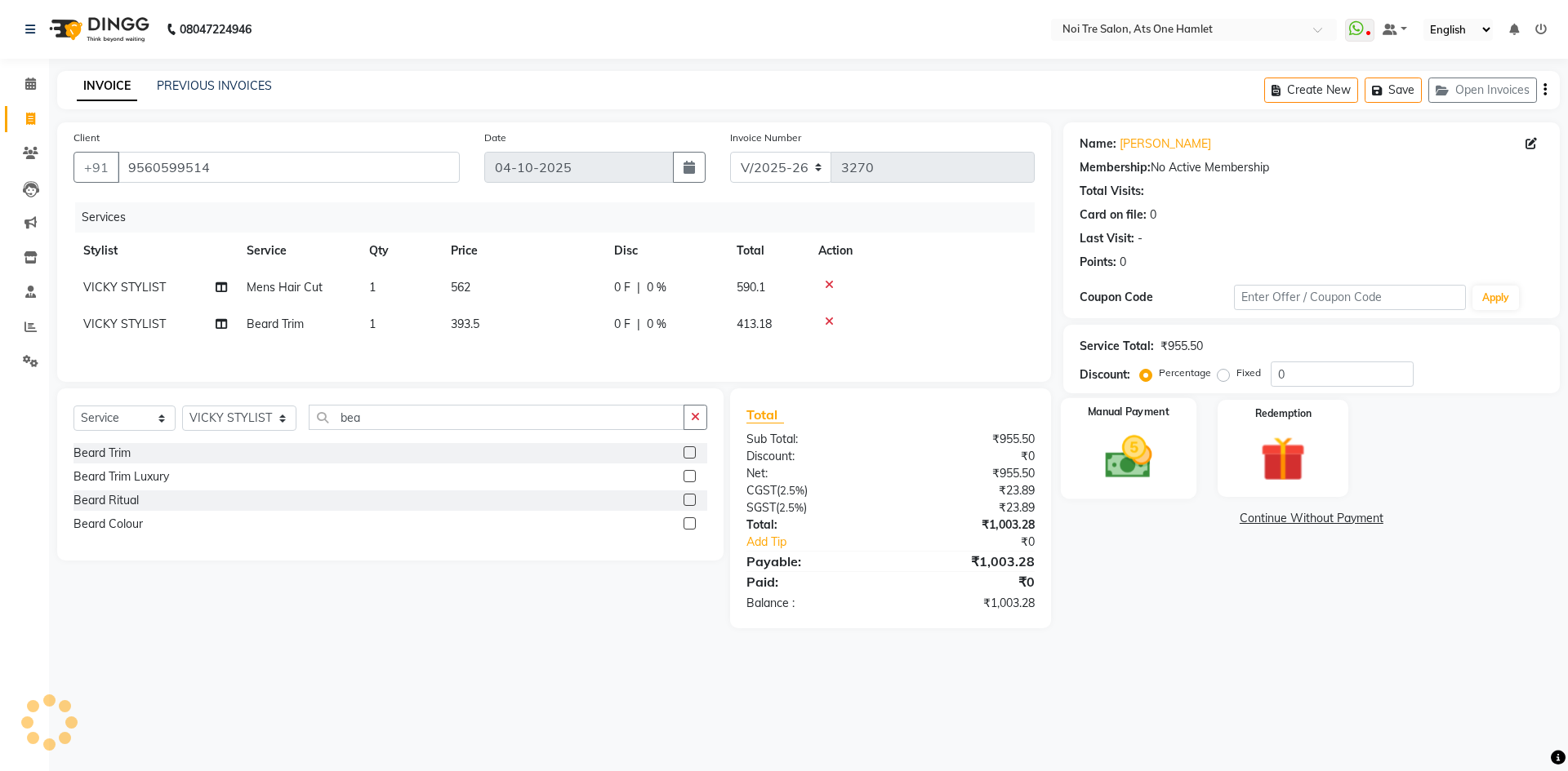
click at [1194, 476] on div "Manual Payment" at bounding box center [1128, 448] width 135 height 100
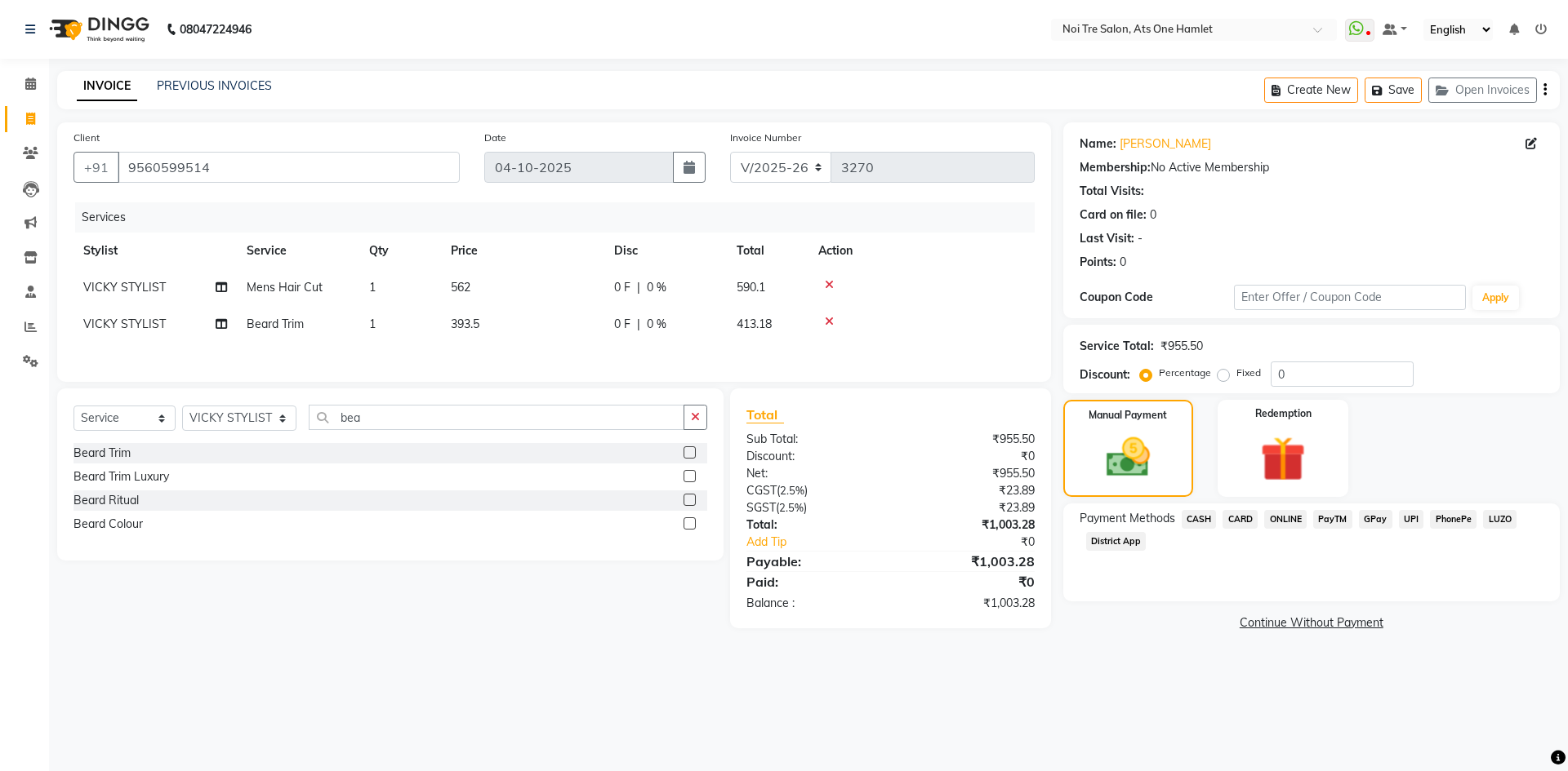
click at [1272, 517] on span "ONLINE" at bounding box center [1285, 519] width 43 height 18
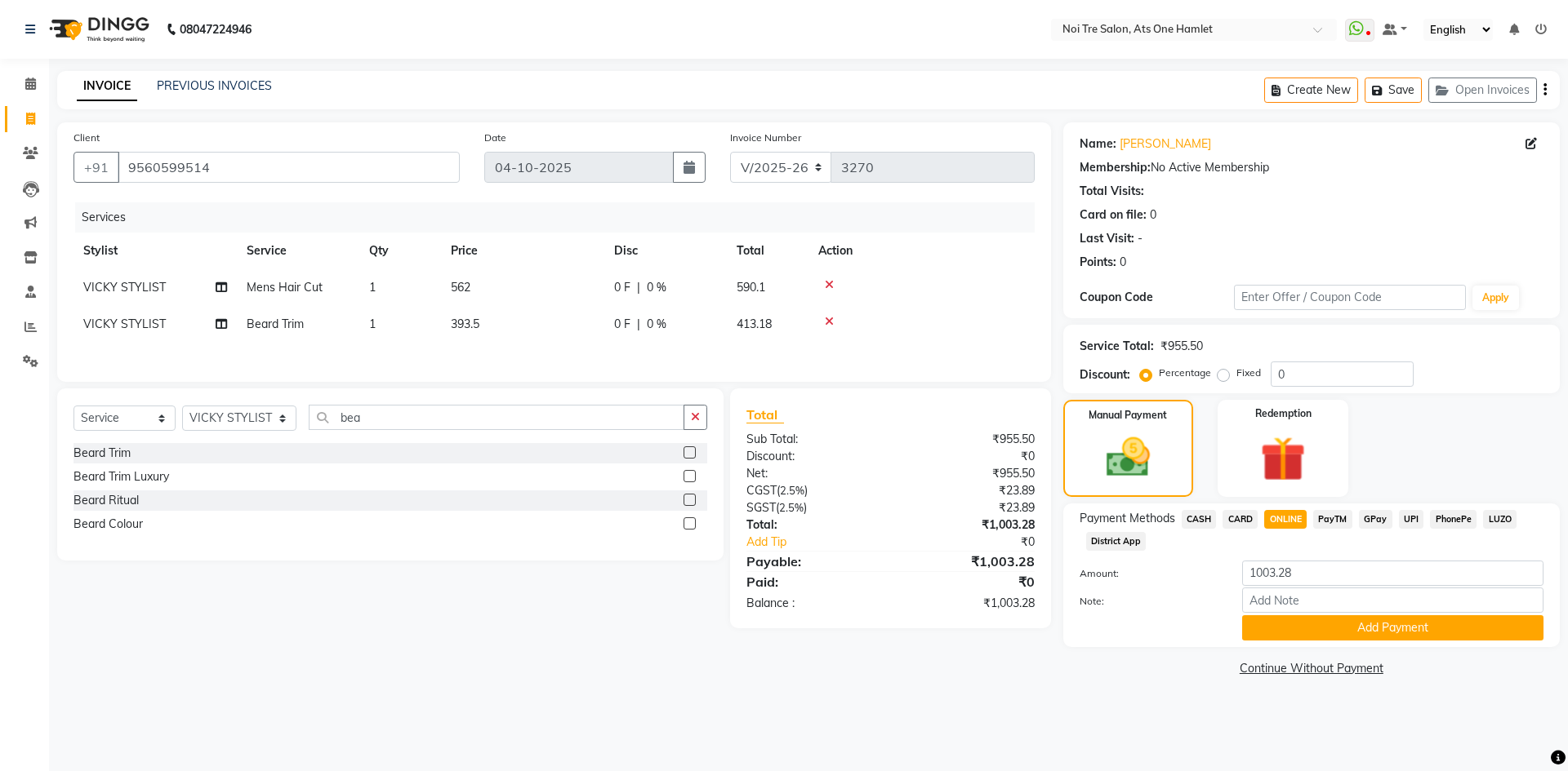
click at [1307, 653] on div "Name: Venkat Membership: No Active Membership Total Visits: Card on file: 0 Las…" at bounding box center [1318, 401] width 508 height 558
click at [1314, 631] on button "Add Payment" at bounding box center [1393, 628] width 301 height 25
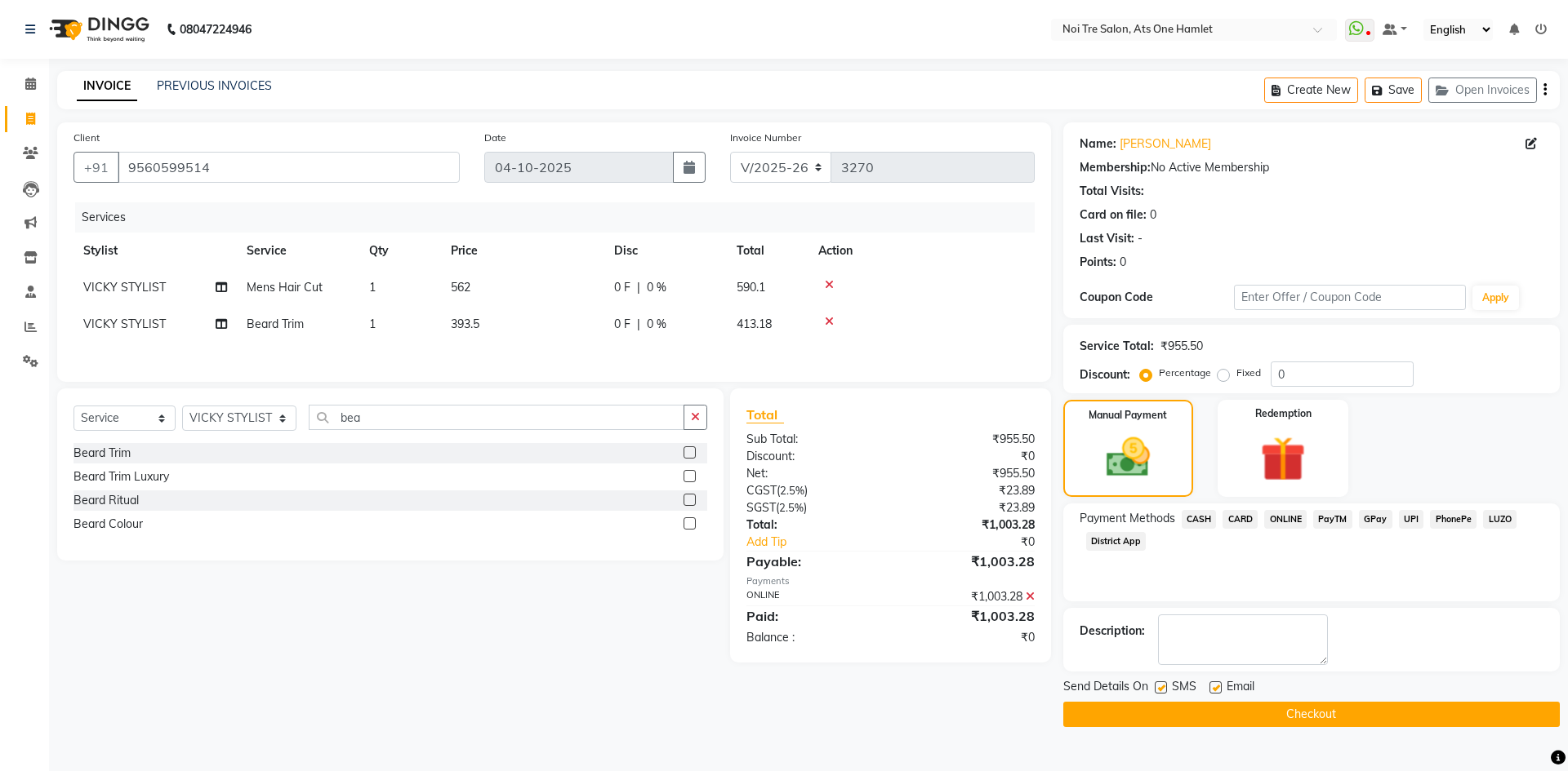
click at [1310, 700] on div "Send Details On SMS Email Checkout" at bounding box center [1312, 703] width 497 height 49
click at [1310, 703] on button "Checkout" at bounding box center [1312, 714] width 497 height 25
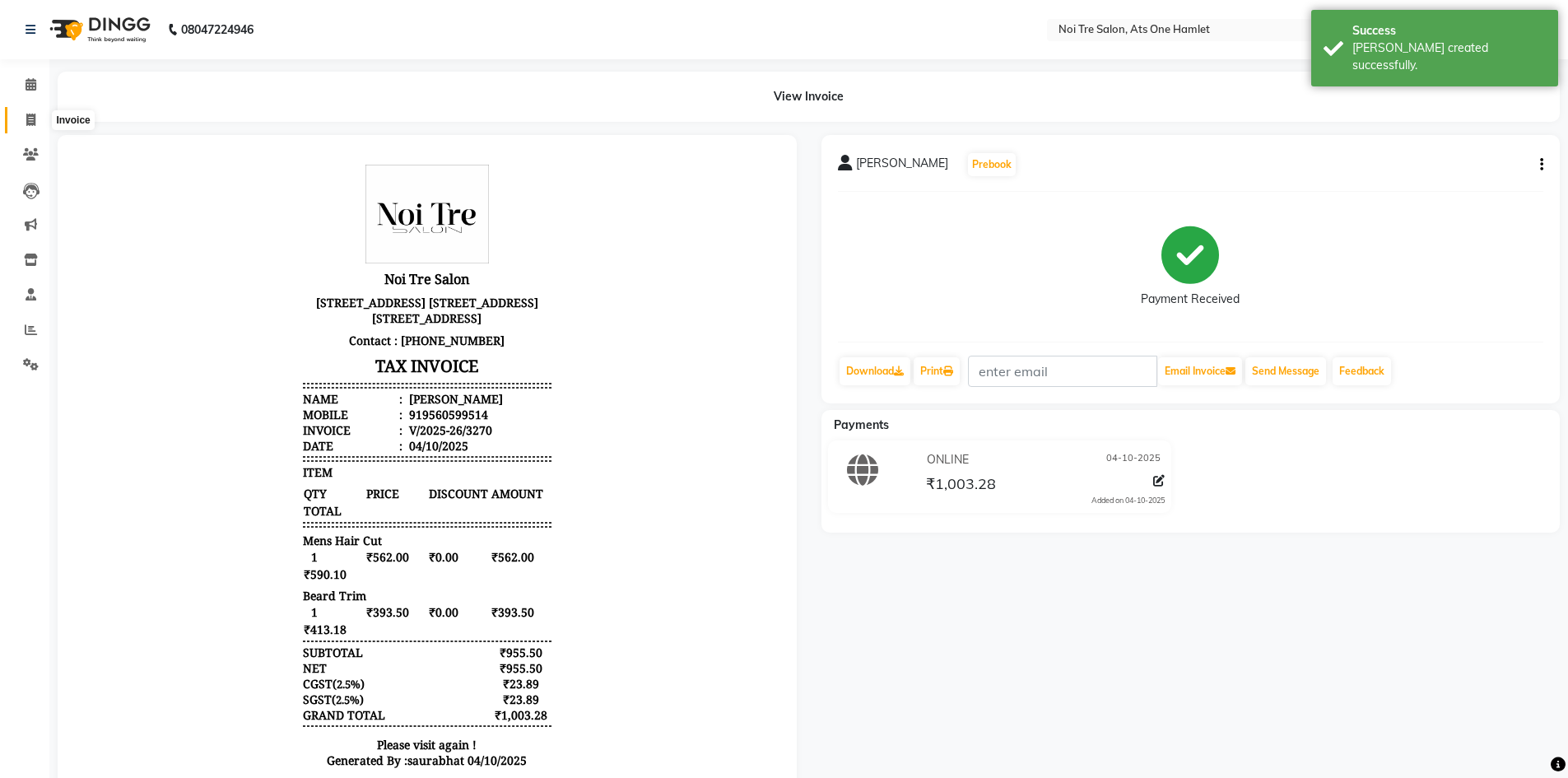
click at [34, 115] on icon at bounding box center [30, 120] width 9 height 13
select select "service"
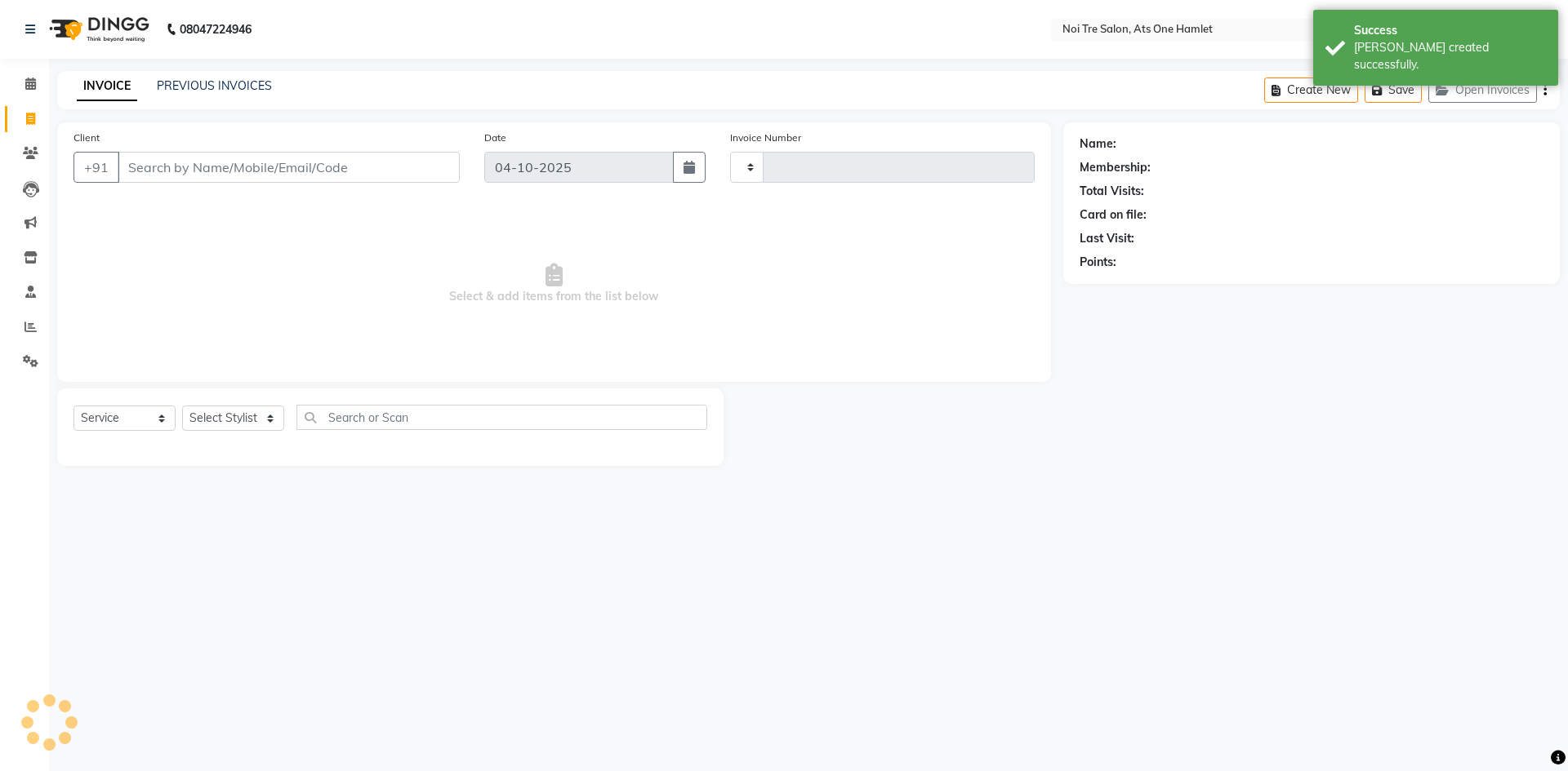
type input "3271"
select select "5096"
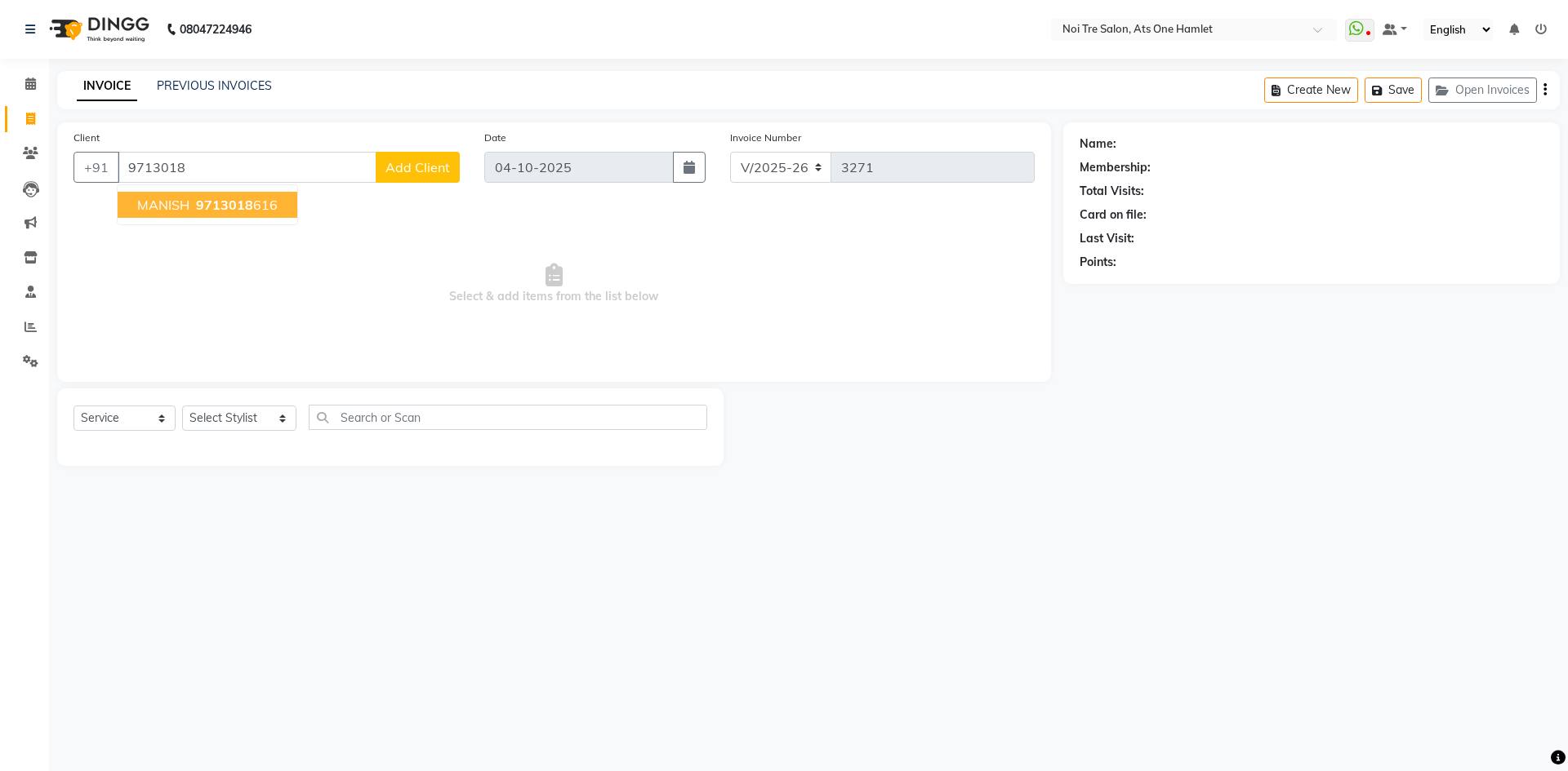
click at [232, 205] on span "9713018" at bounding box center [225, 205] width 57 height 17
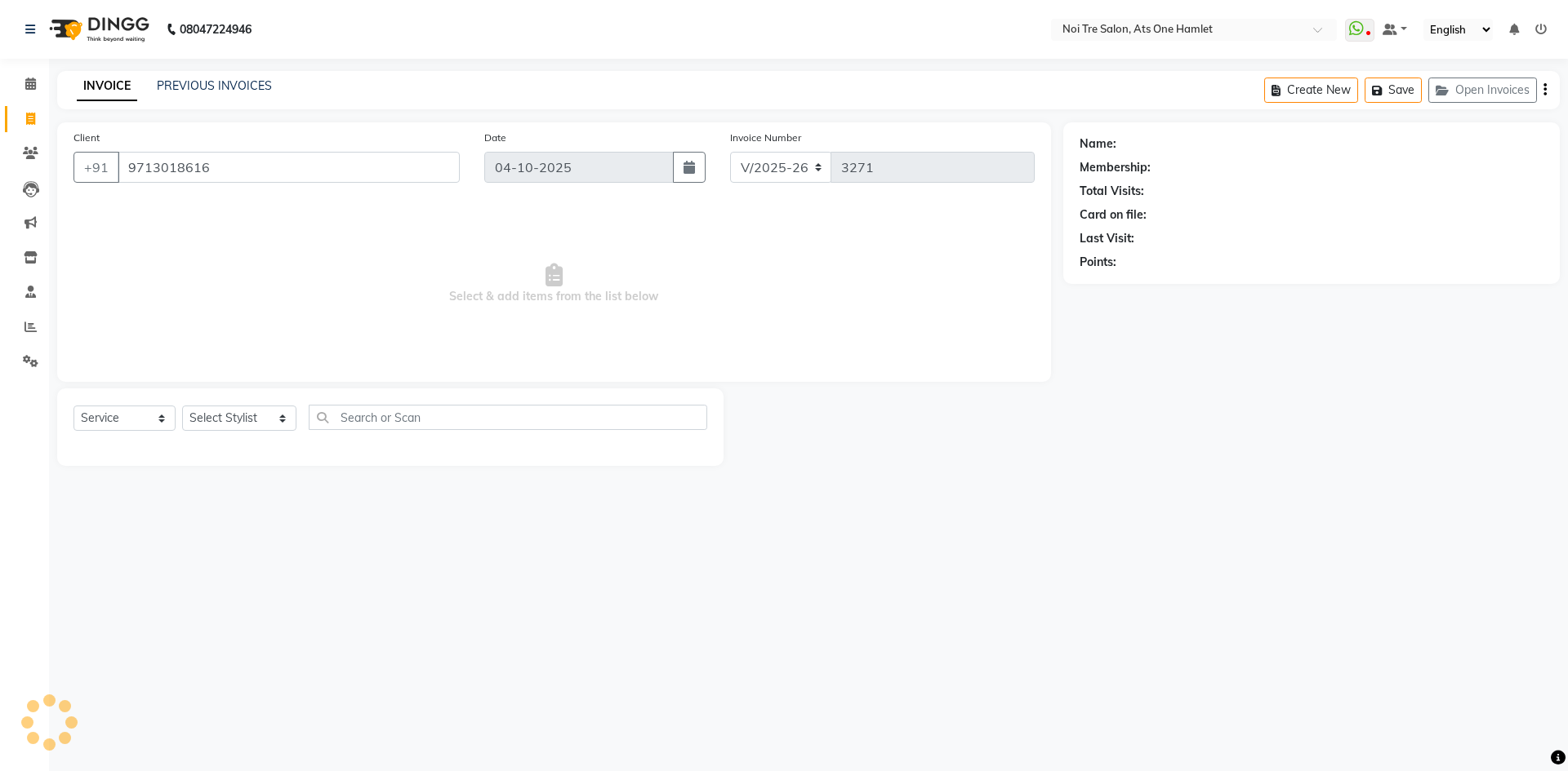
type input "9713018616"
click at [240, 419] on select "Select Stylist aamir Abhishekh AJEET Ali Anuradha ARSH atique ATUL 104 AZAD Bha…" at bounding box center [239, 418] width 114 height 25
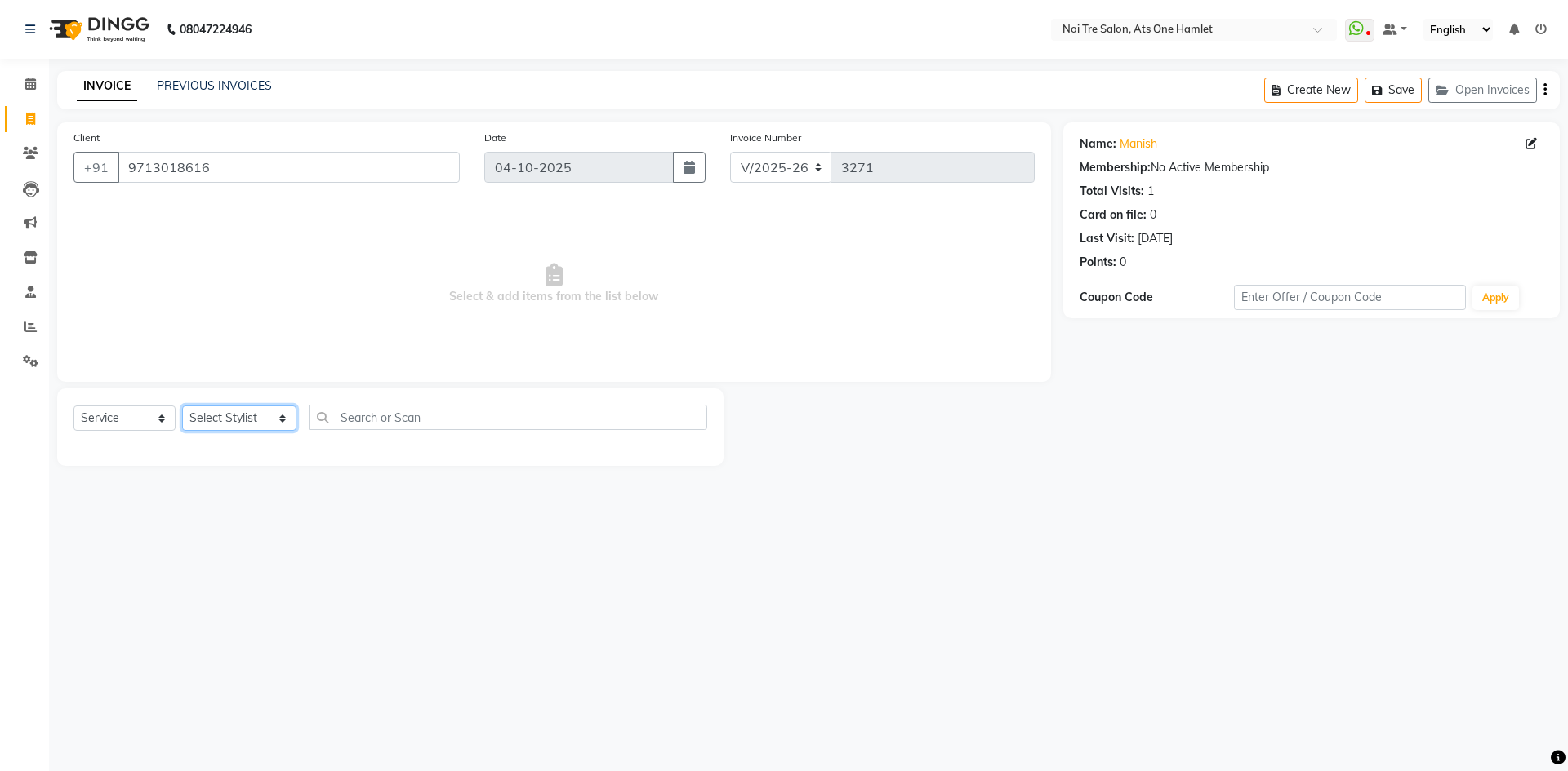
select select "82024"
click at [346, 431] on div "Select Service Product Membership Package Voucher Prepaid Gift Card Select Styl…" at bounding box center [390, 424] width 634 height 38
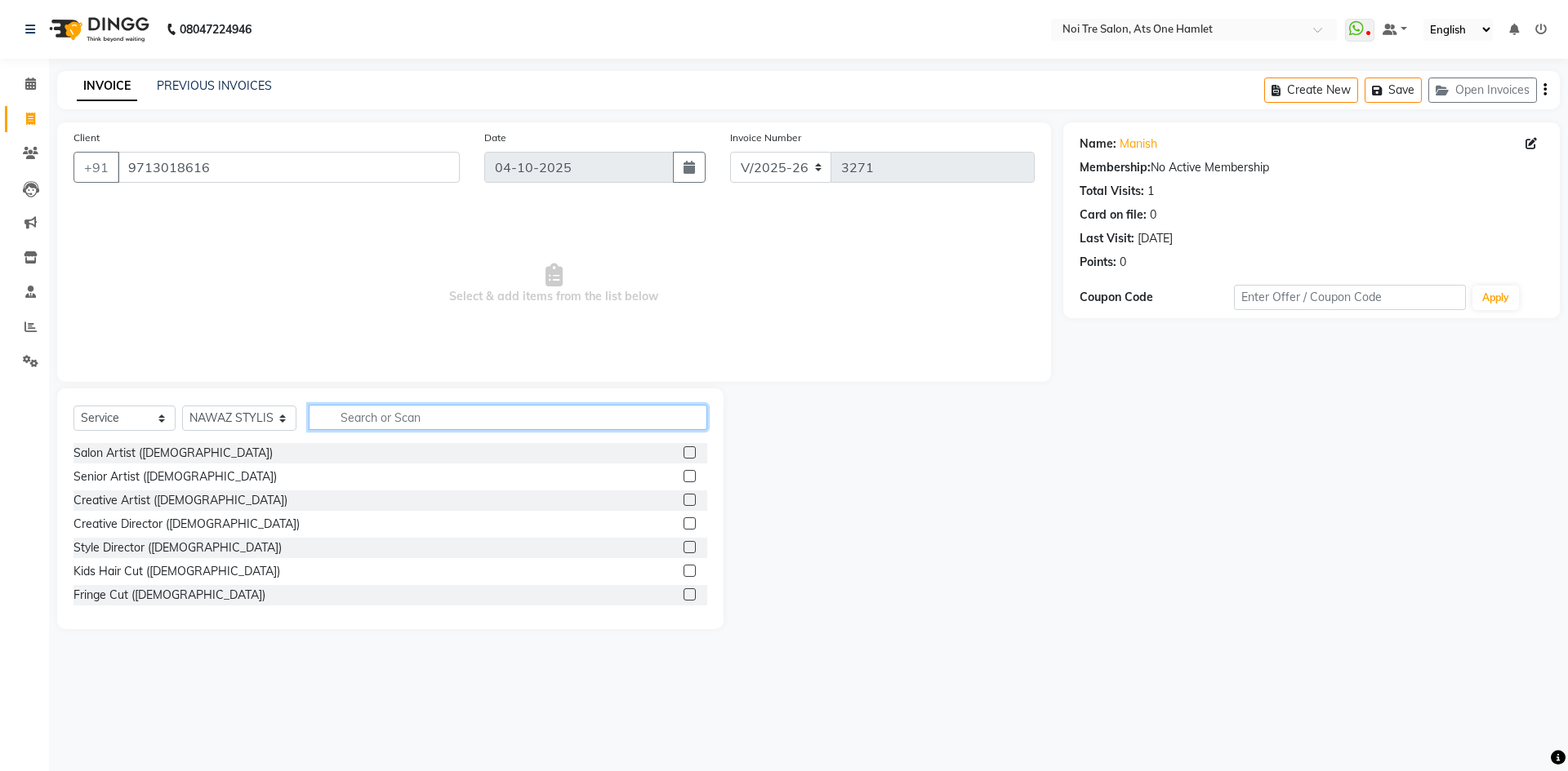
click at [353, 416] on input "text" at bounding box center [508, 417] width 398 height 25
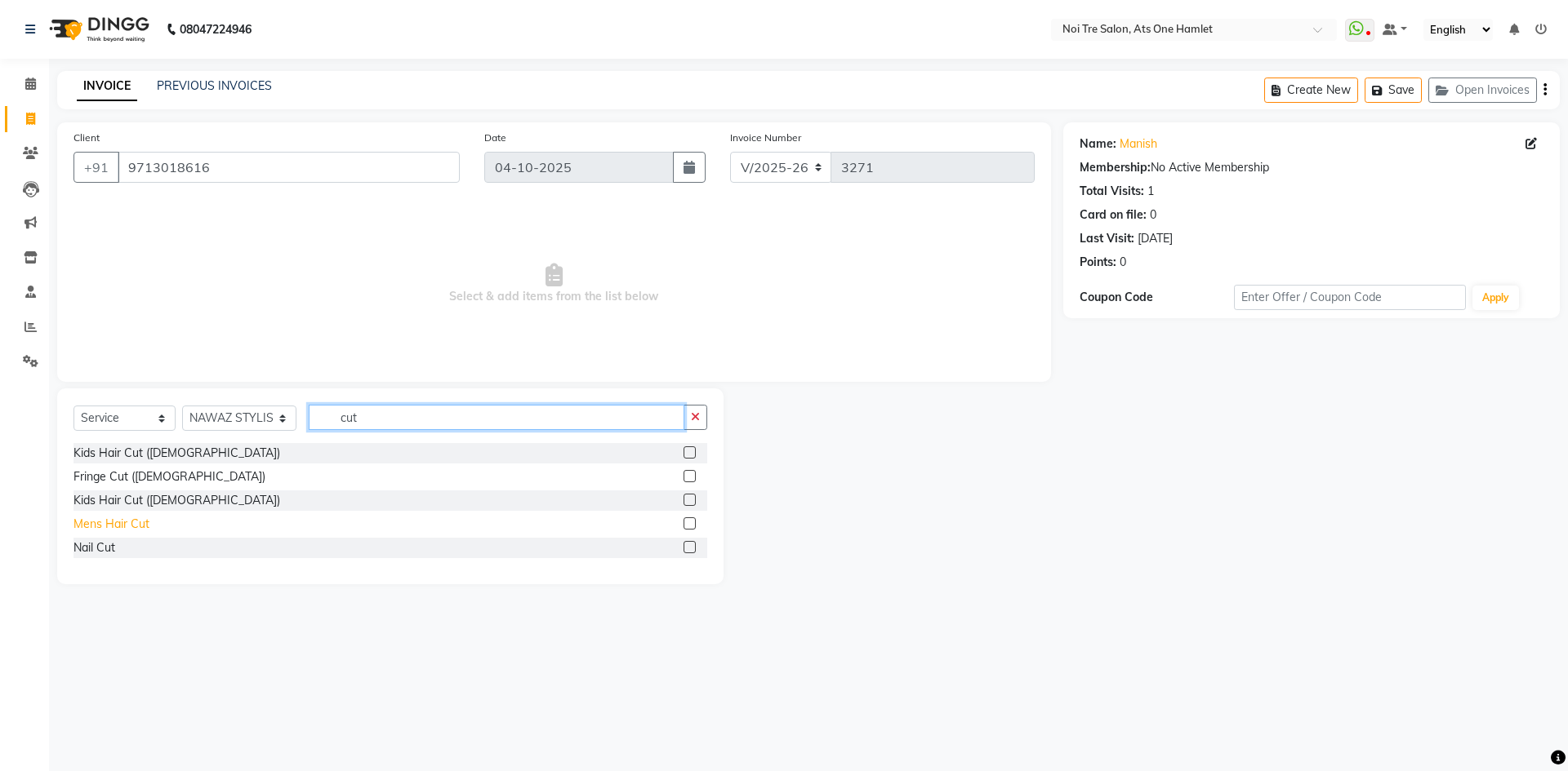
type input "cut"
click at [134, 520] on div "Mens Hair Cut" at bounding box center [111, 524] width 76 height 18
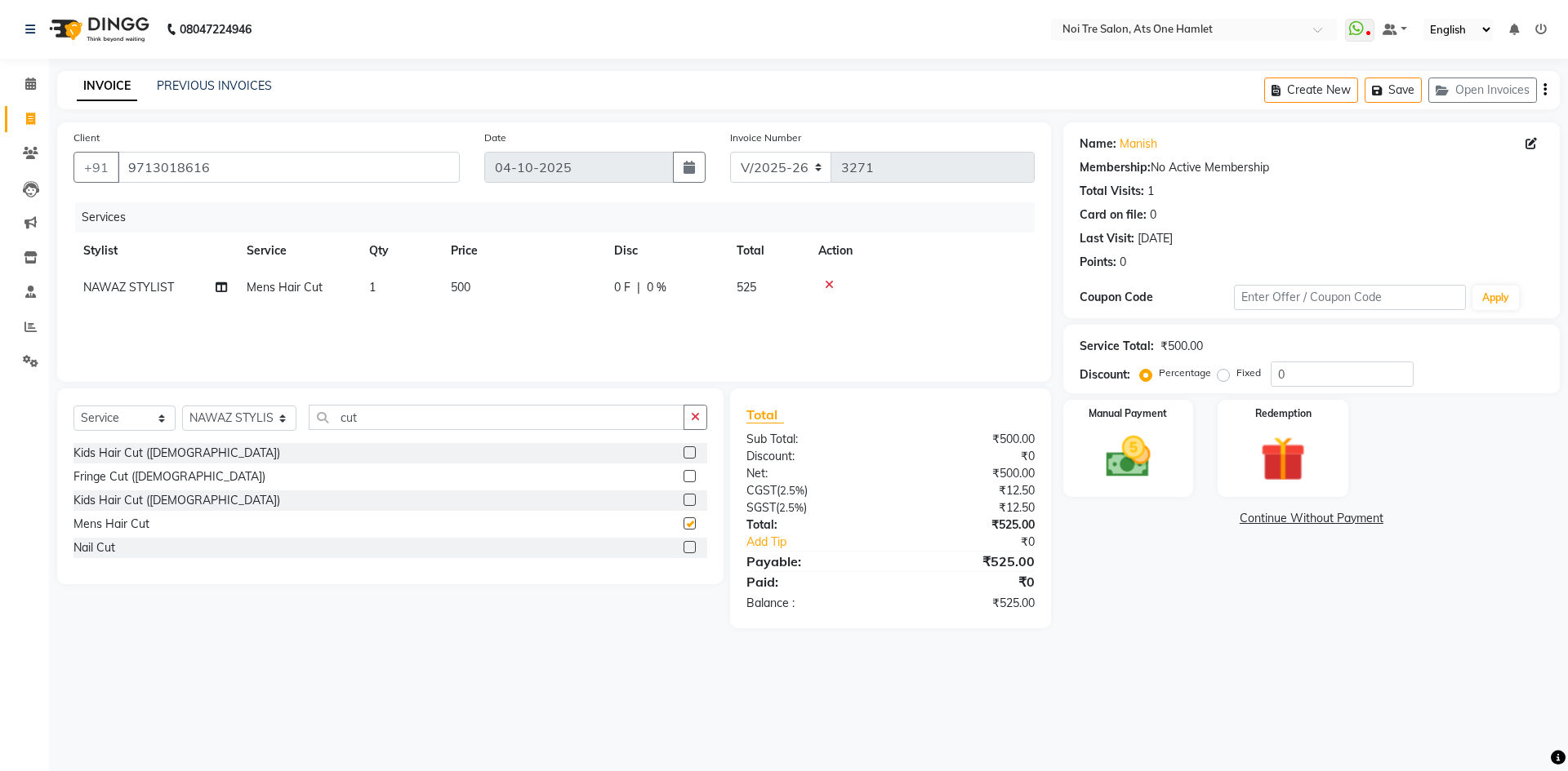
checkbox input "false"
click at [467, 283] on span "500" at bounding box center [460, 287] width 19 height 15
select select "82024"
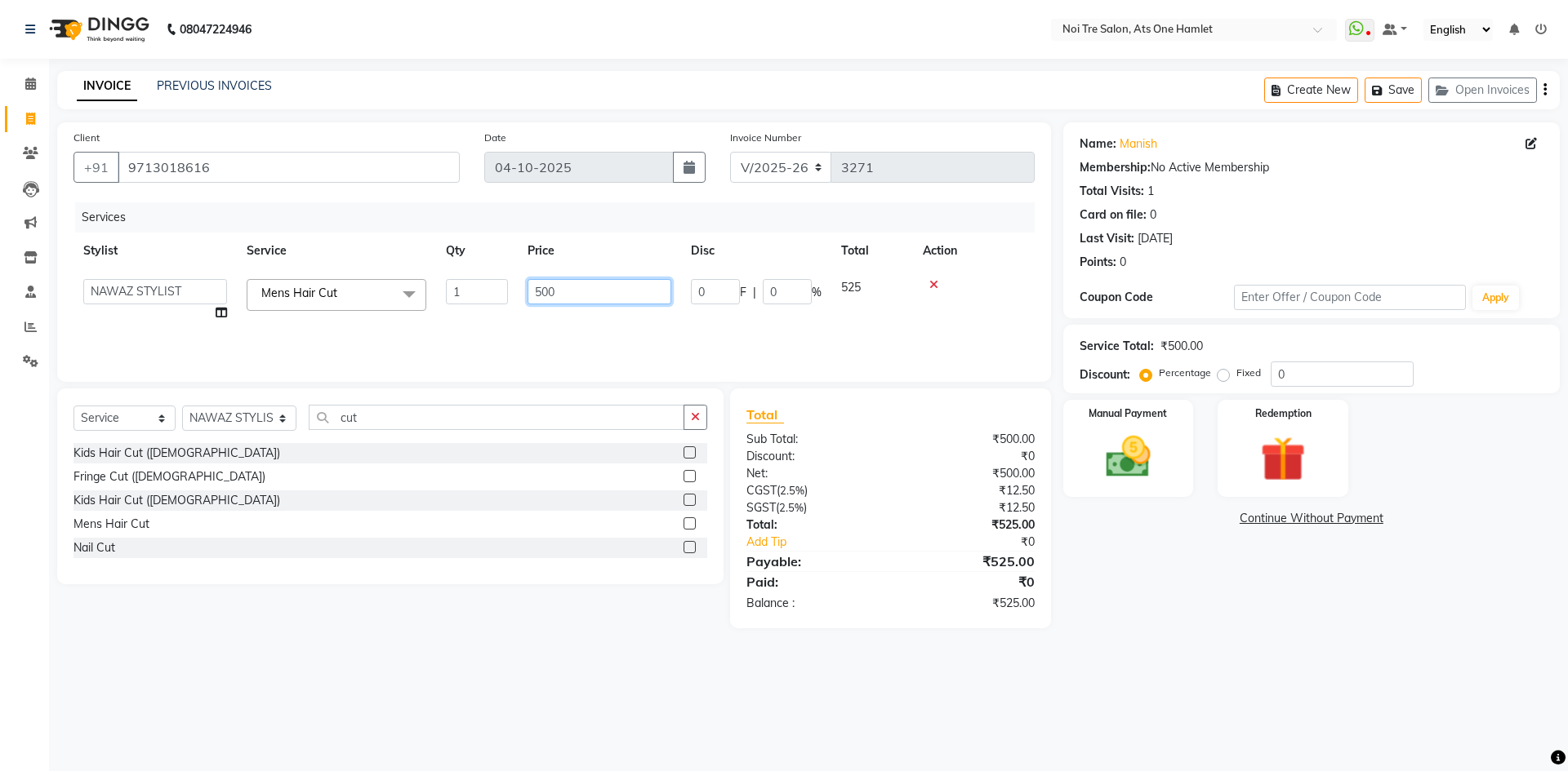
drag, startPoint x: 524, startPoint y: 291, endPoint x: 463, endPoint y: 304, distance: 62.4
click at [463, 304] on tr "aamir Abhishekh AJEET Ali Anuradha ARSH atique ATUL 104 AZAD Bhawana chahat Cha…" at bounding box center [554, 300] width 961 height 62
type input "562"
click at [502, 348] on div "Services Stylist Service Qty Price Disc Total Action aamir Abhishekh AJEET Ali …" at bounding box center [554, 285] width 961 height 164
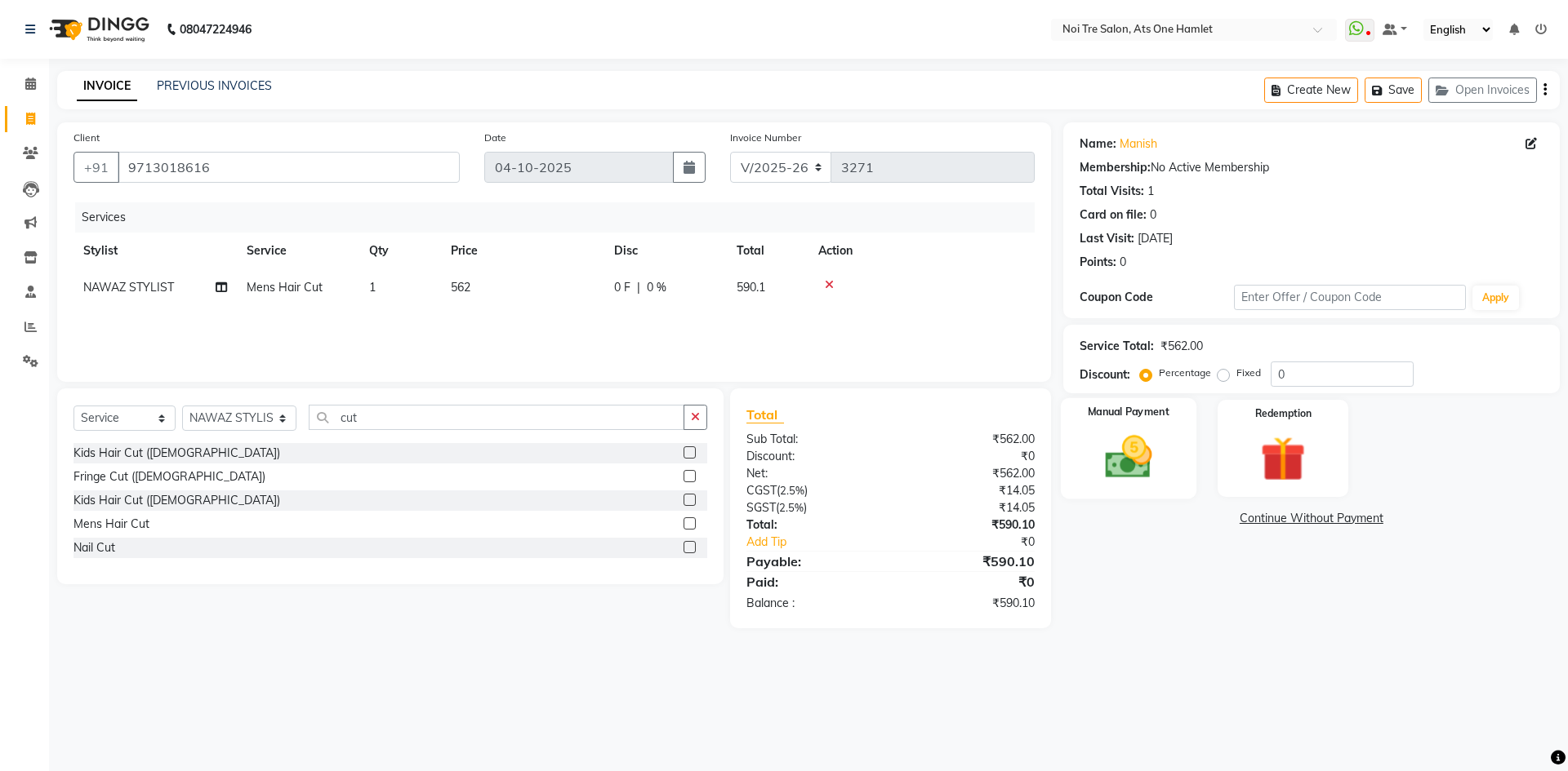
click at [1166, 481] on img at bounding box center [1128, 456] width 76 height 54
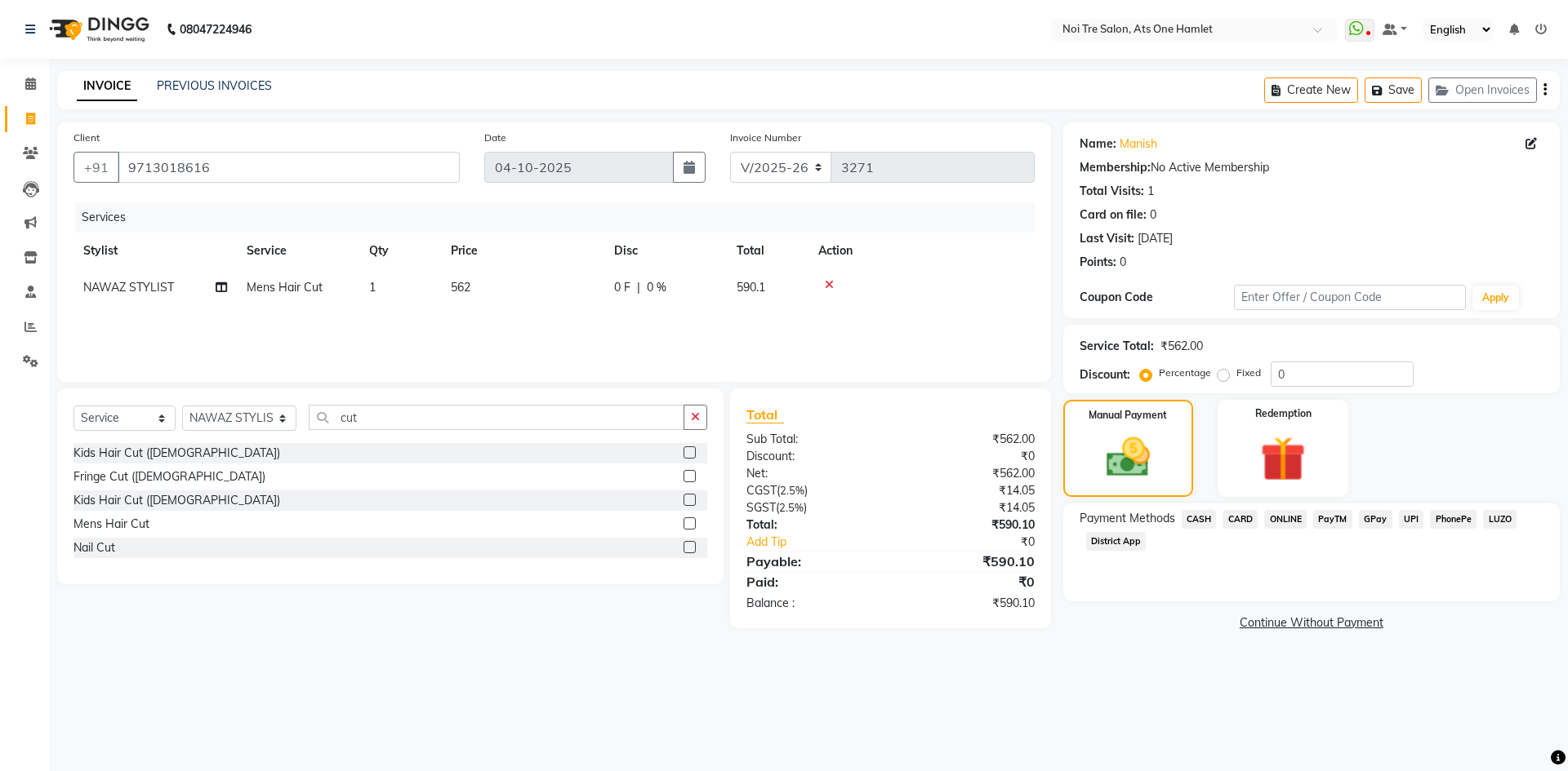
click at [1287, 522] on span "ONLINE" at bounding box center [1285, 519] width 43 height 18
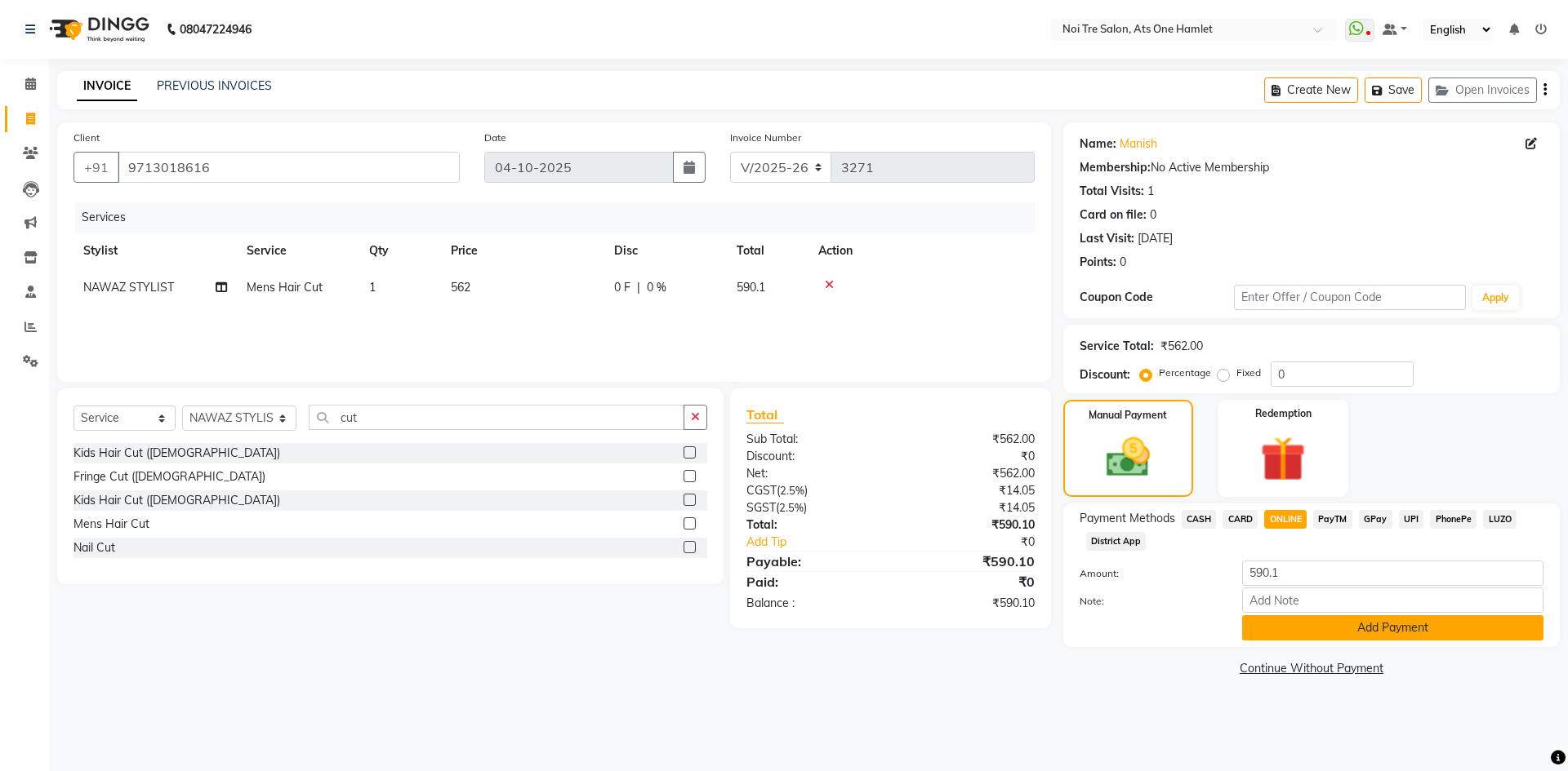
click at [1317, 622] on button "Add Payment" at bounding box center [1393, 628] width 301 height 25
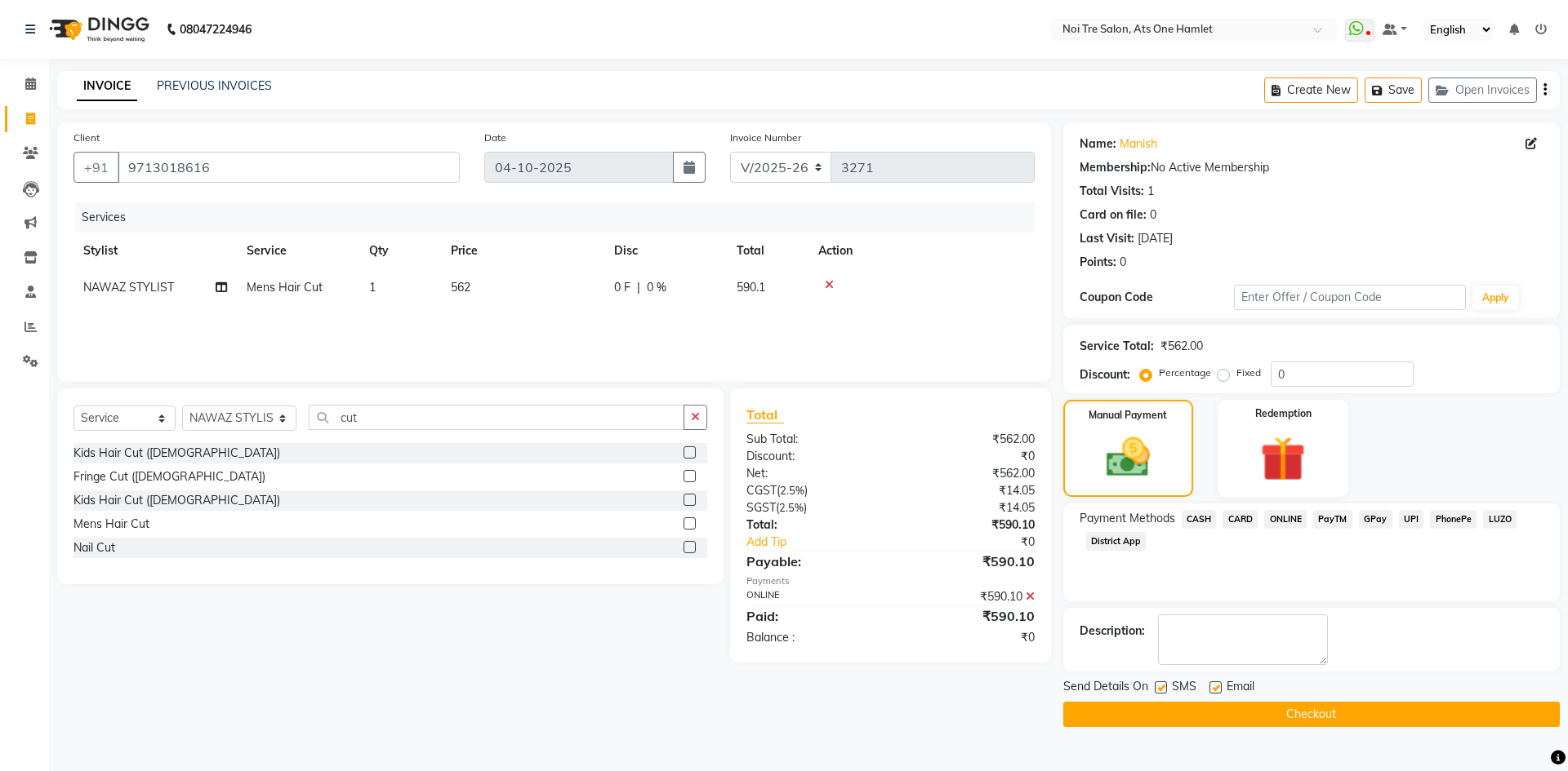
click at [1352, 723] on button "Checkout" at bounding box center [1312, 714] width 497 height 25
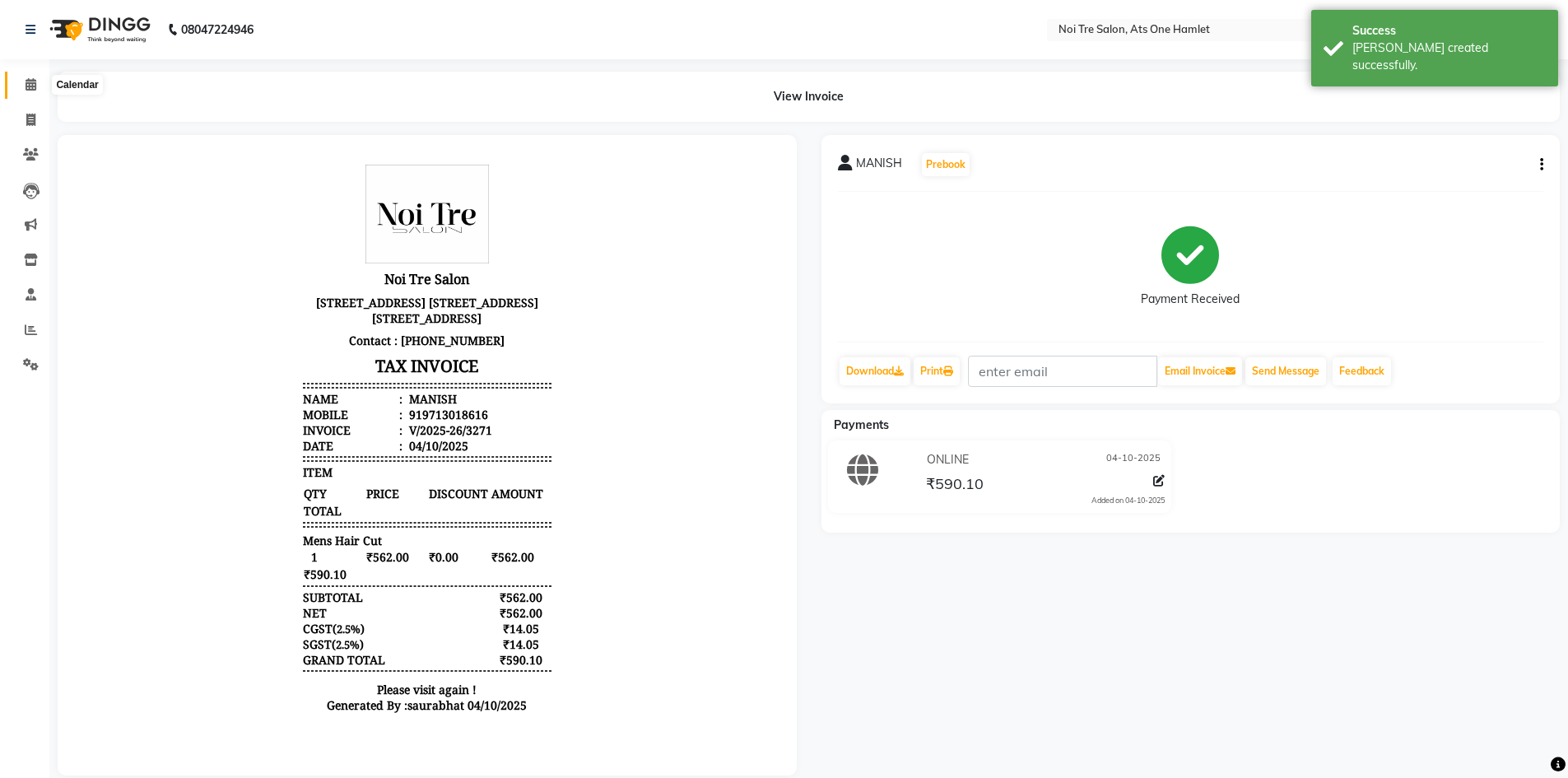
click at [33, 83] on icon at bounding box center [30, 84] width 11 height 13
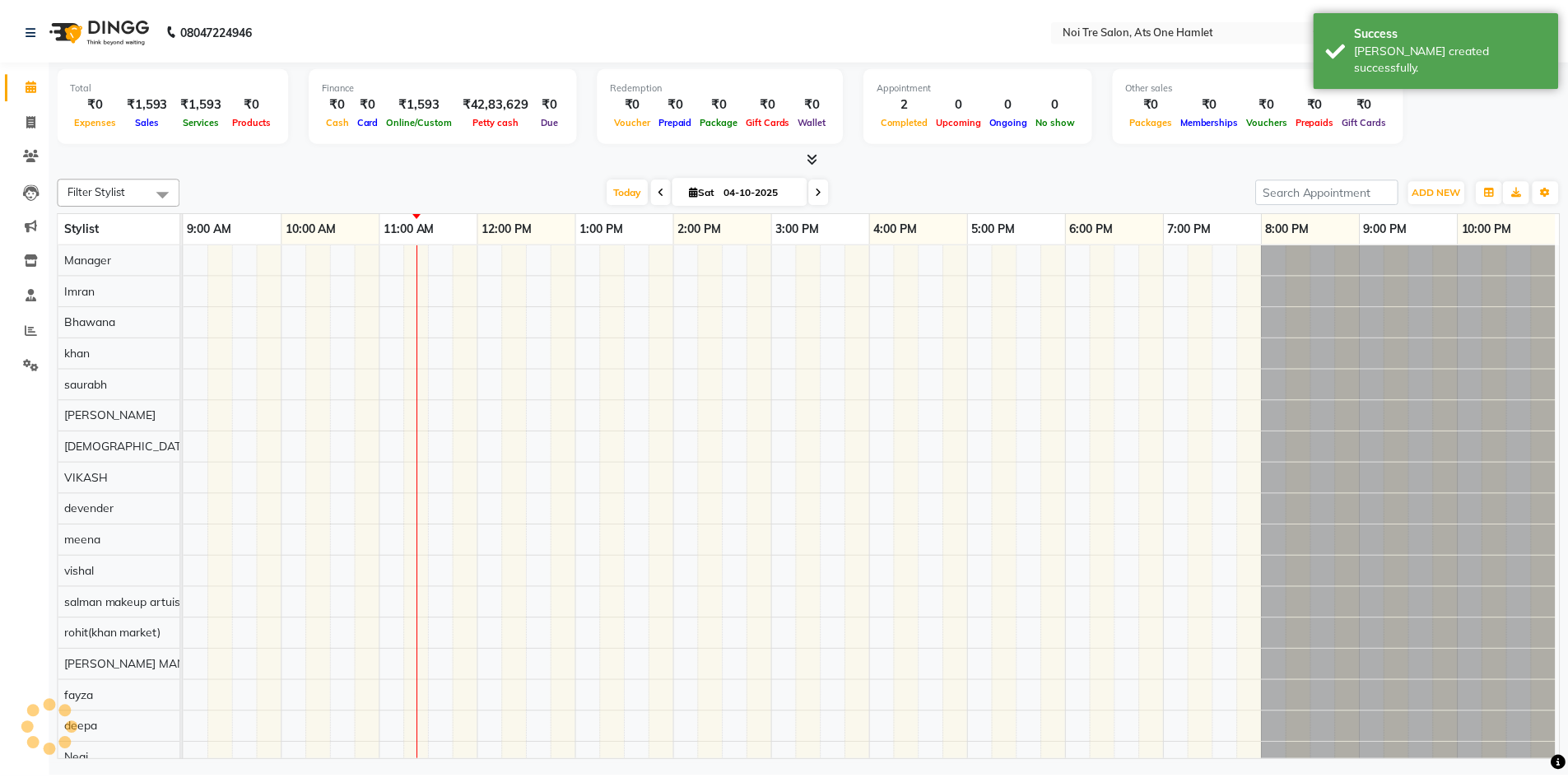
scroll to position [22, 0]
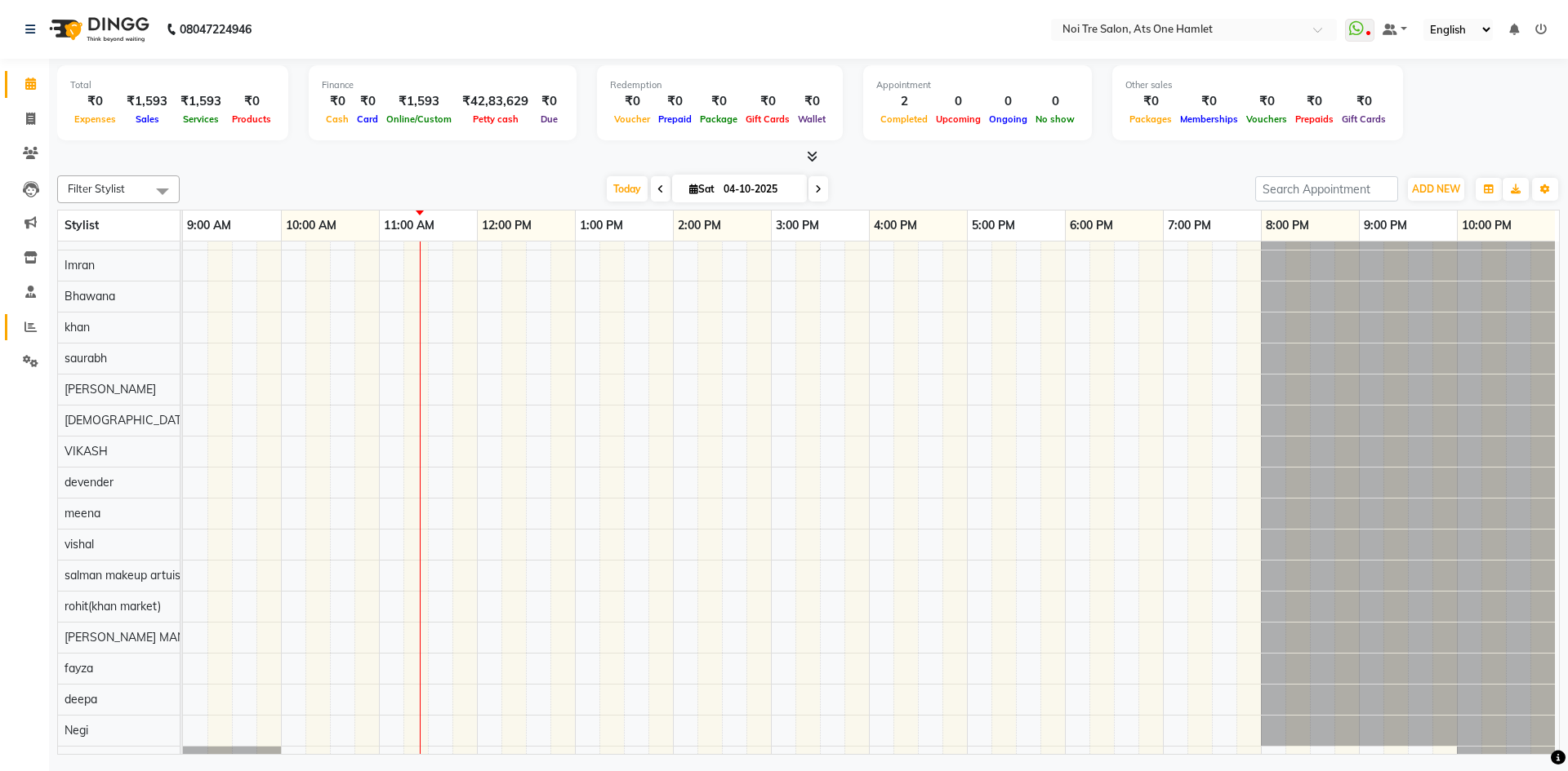
drag, startPoint x: 25, startPoint y: 338, endPoint x: 38, endPoint y: 333, distance: 13.9
click at [25, 338] on link "Reports" at bounding box center [24, 328] width 39 height 27
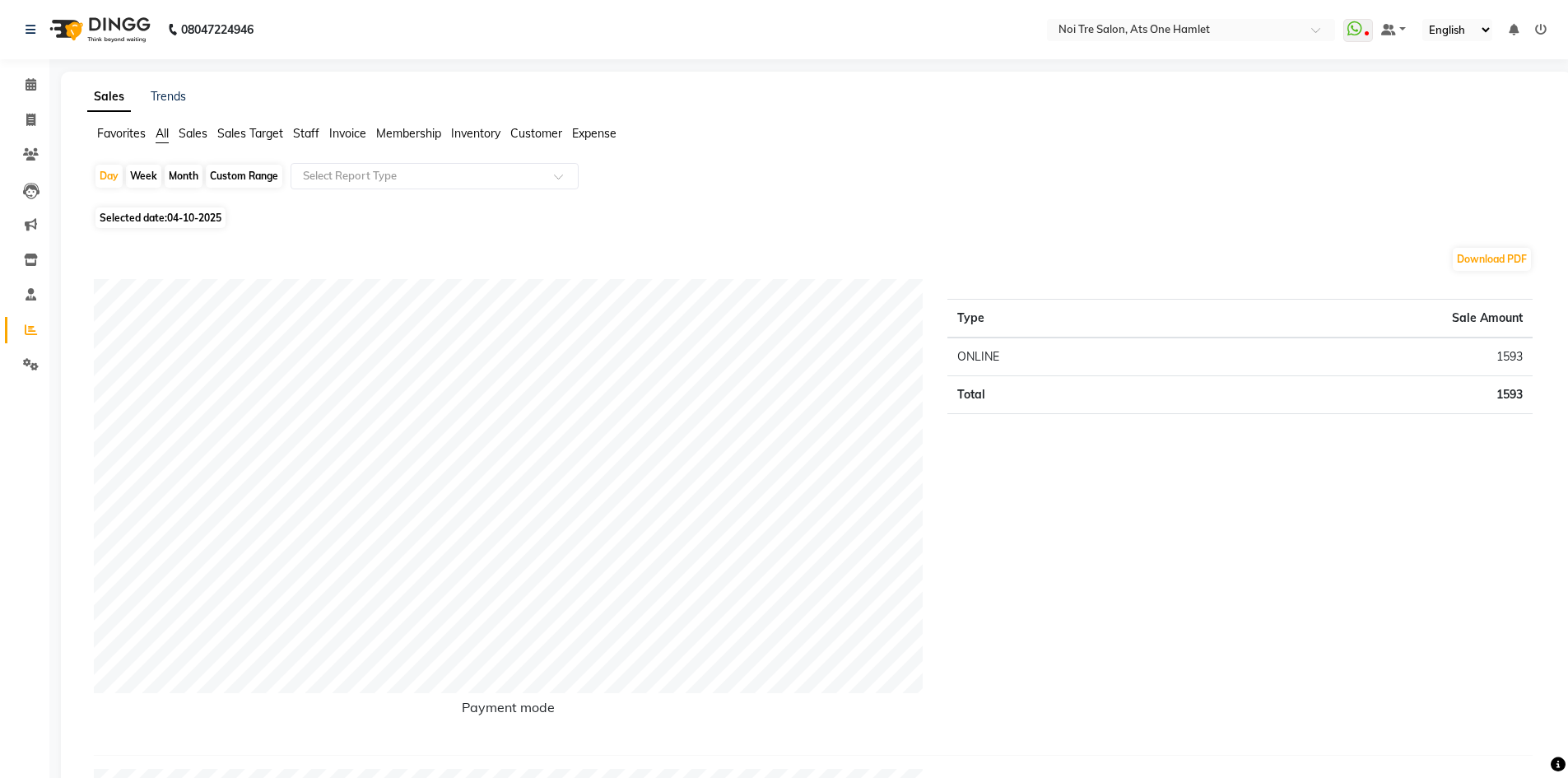
click at [314, 132] on span "Staff" at bounding box center [306, 134] width 26 height 15
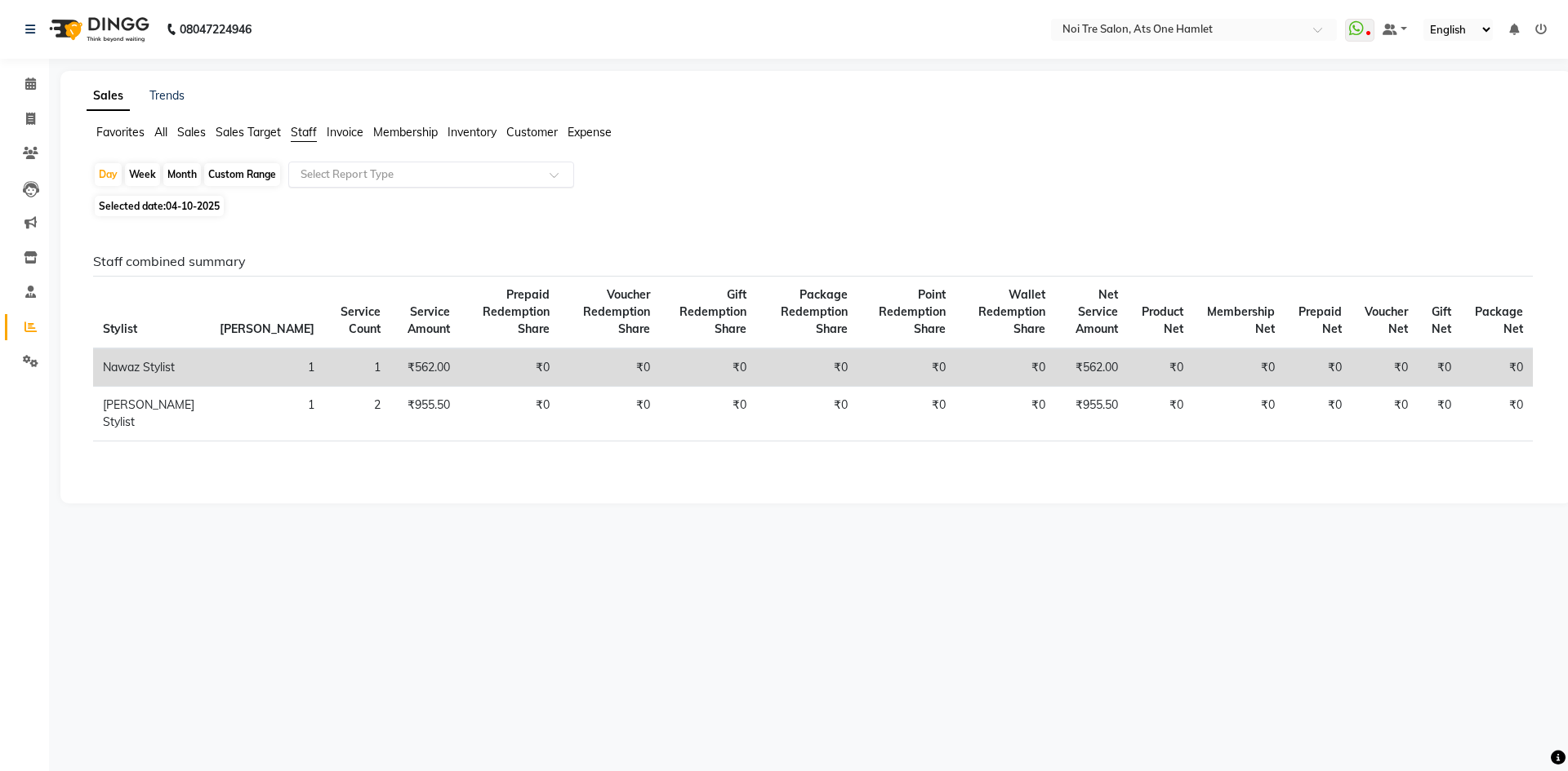
click at [349, 173] on input "text" at bounding box center [415, 175] width 235 height 17
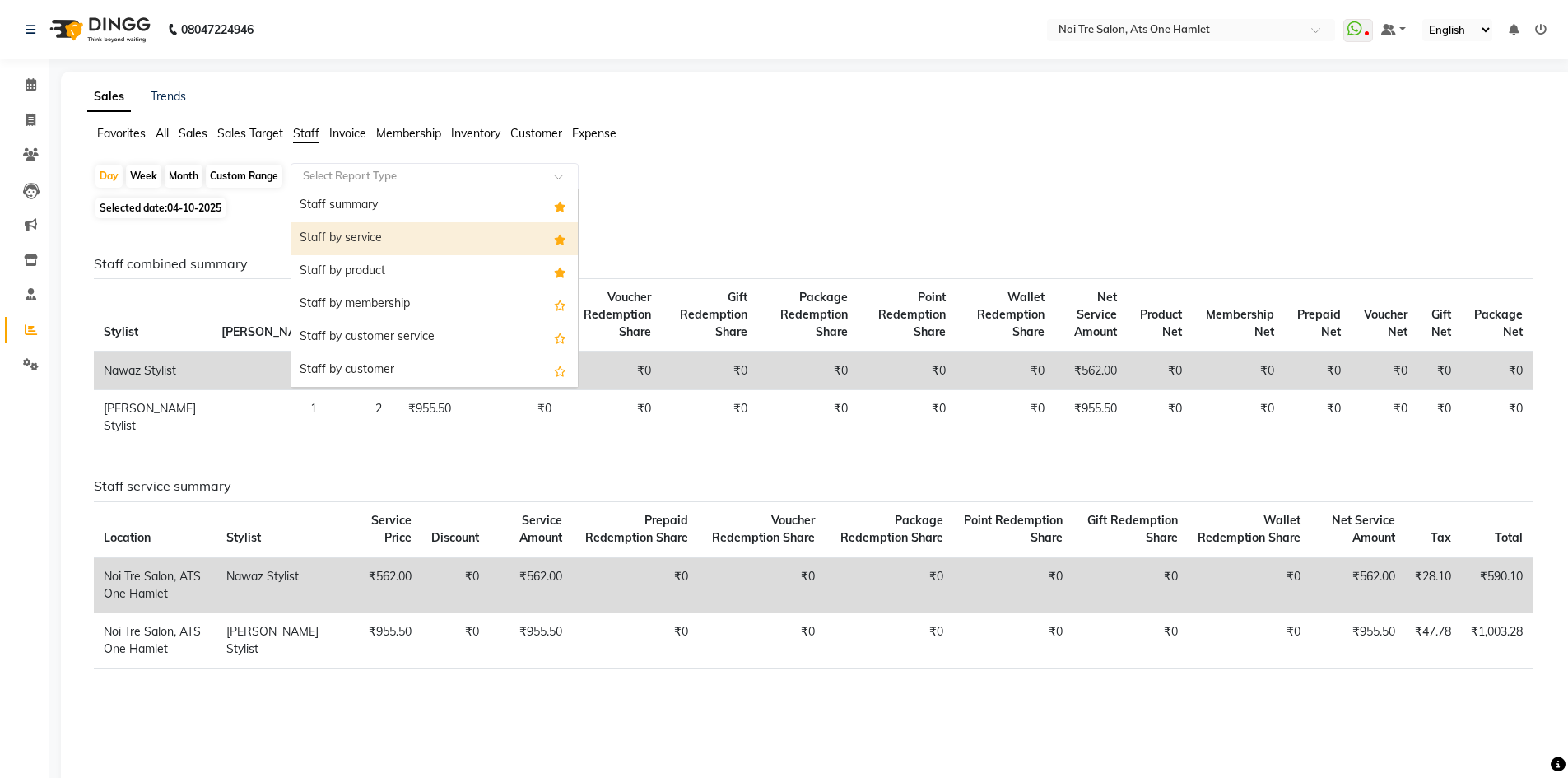
click at [359, 239] on div "Staff by service" at bounding box center [434, 238] width 286 height 33
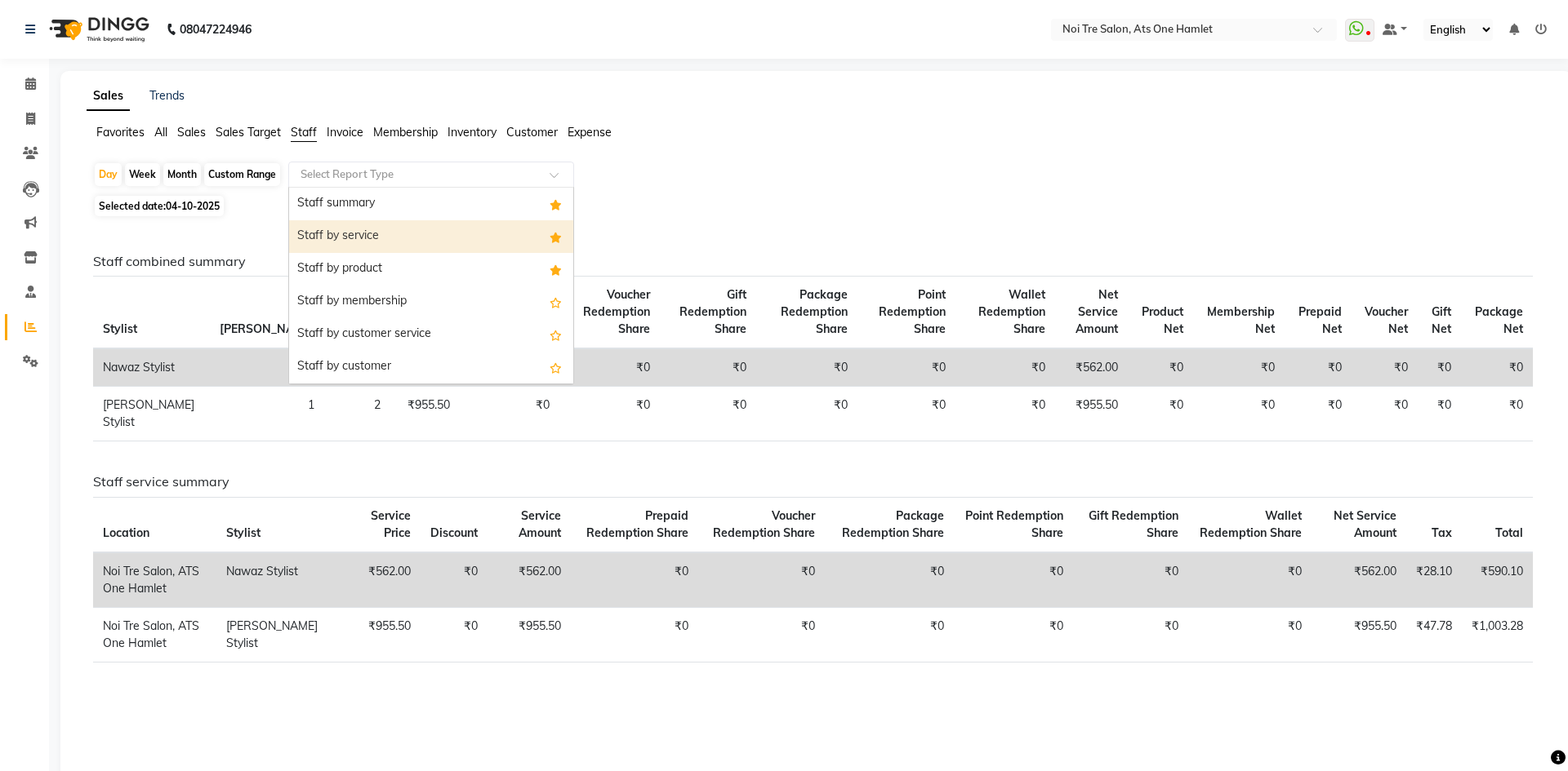
select select "full_report"
select select "csv"
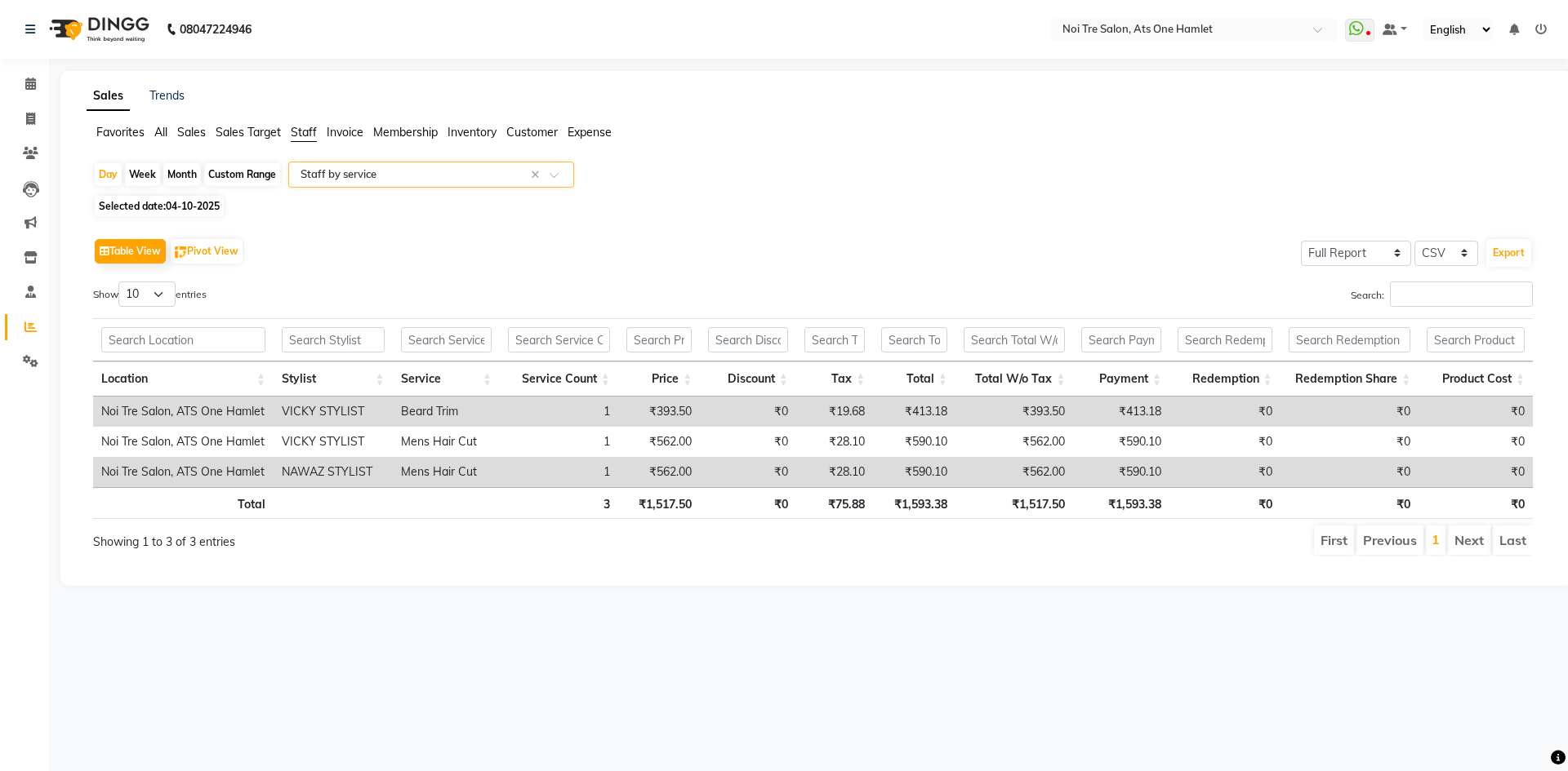
click at [220, 174] on div "Custom Range" at bounding box center [242, 174] width 76 height 23
select select "10"
select select "2025"
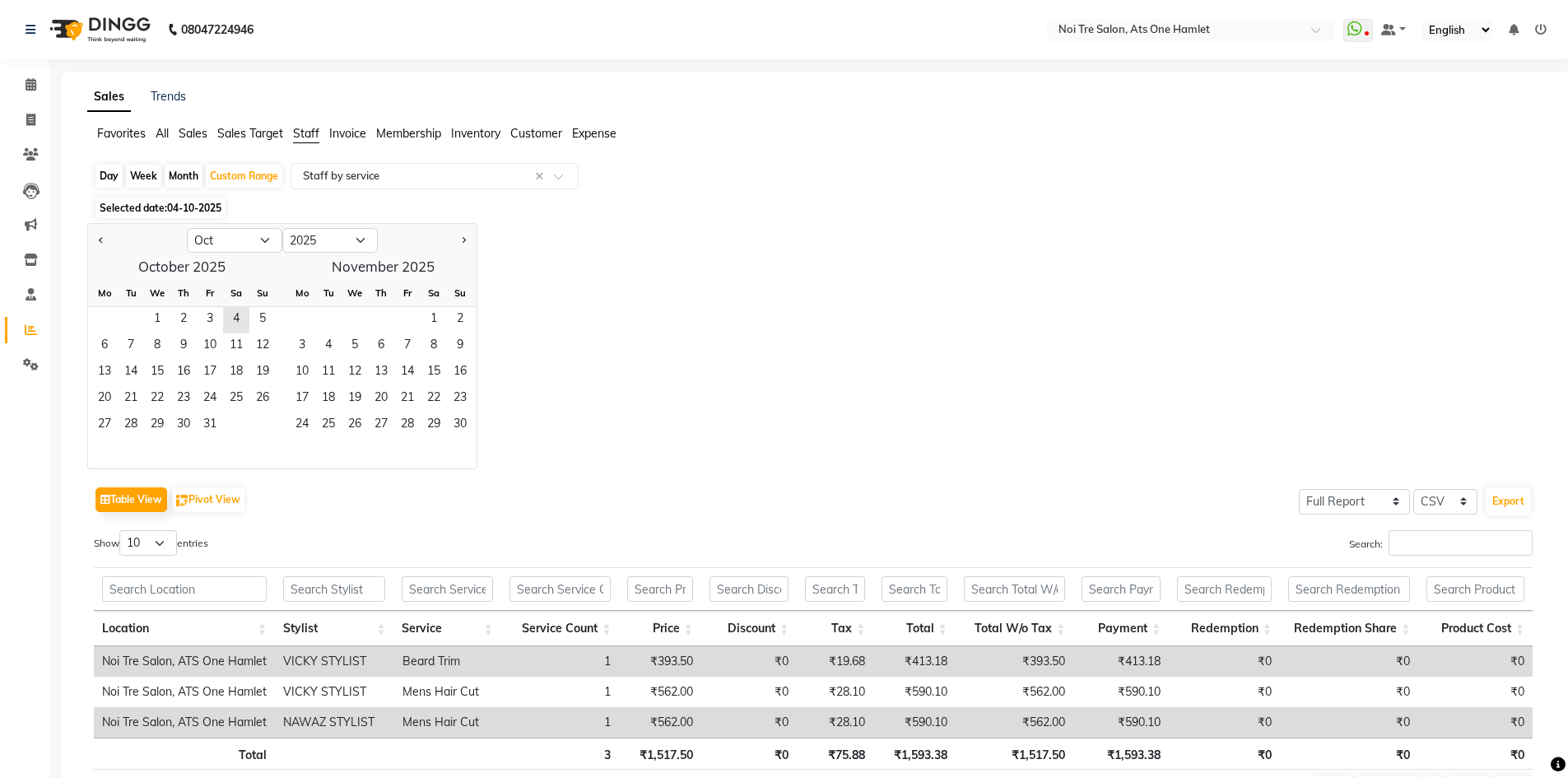
click at [88, 228] on ngb-datepicker "Jan Feb Mar Apr May Jun Jul Aug Sep Oct Nov Dec 2015 2016 2017 2018 2019 2020 2…" at bounding box center [283, 346] width 391 height 246
click at [93, 232] on div at bounding box center [137, 240] width 98 height 26
click at [102, 238] on span "Previous month" at bounding box center [101, 240] width 6 height 6
select select "9"
click at [108, 366] on span "15" at bounding box center [104, 372] width 26 height 26
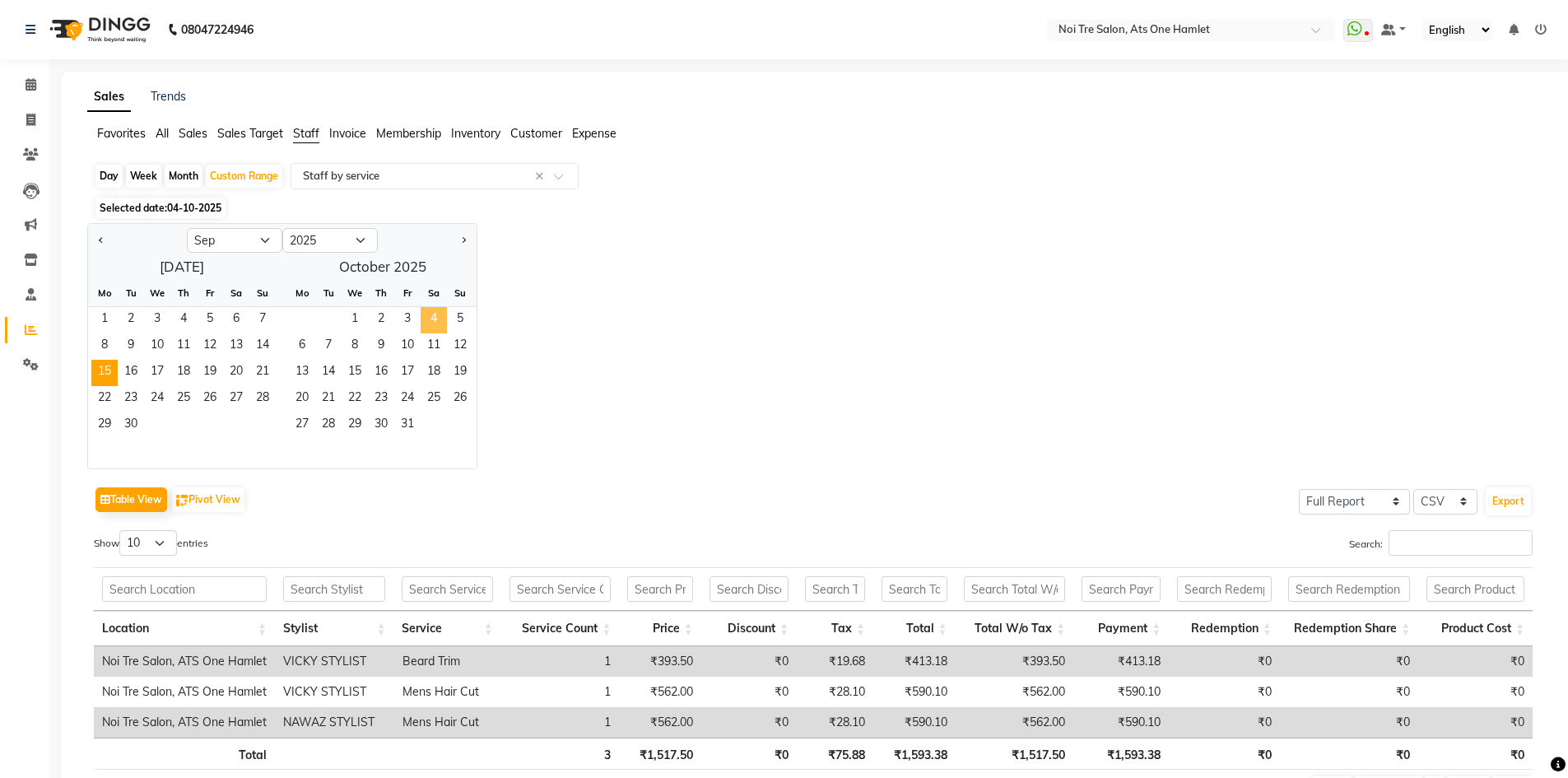
click at [431, 316] on span "4" at bounding box center [433, 320] width 26 height 26
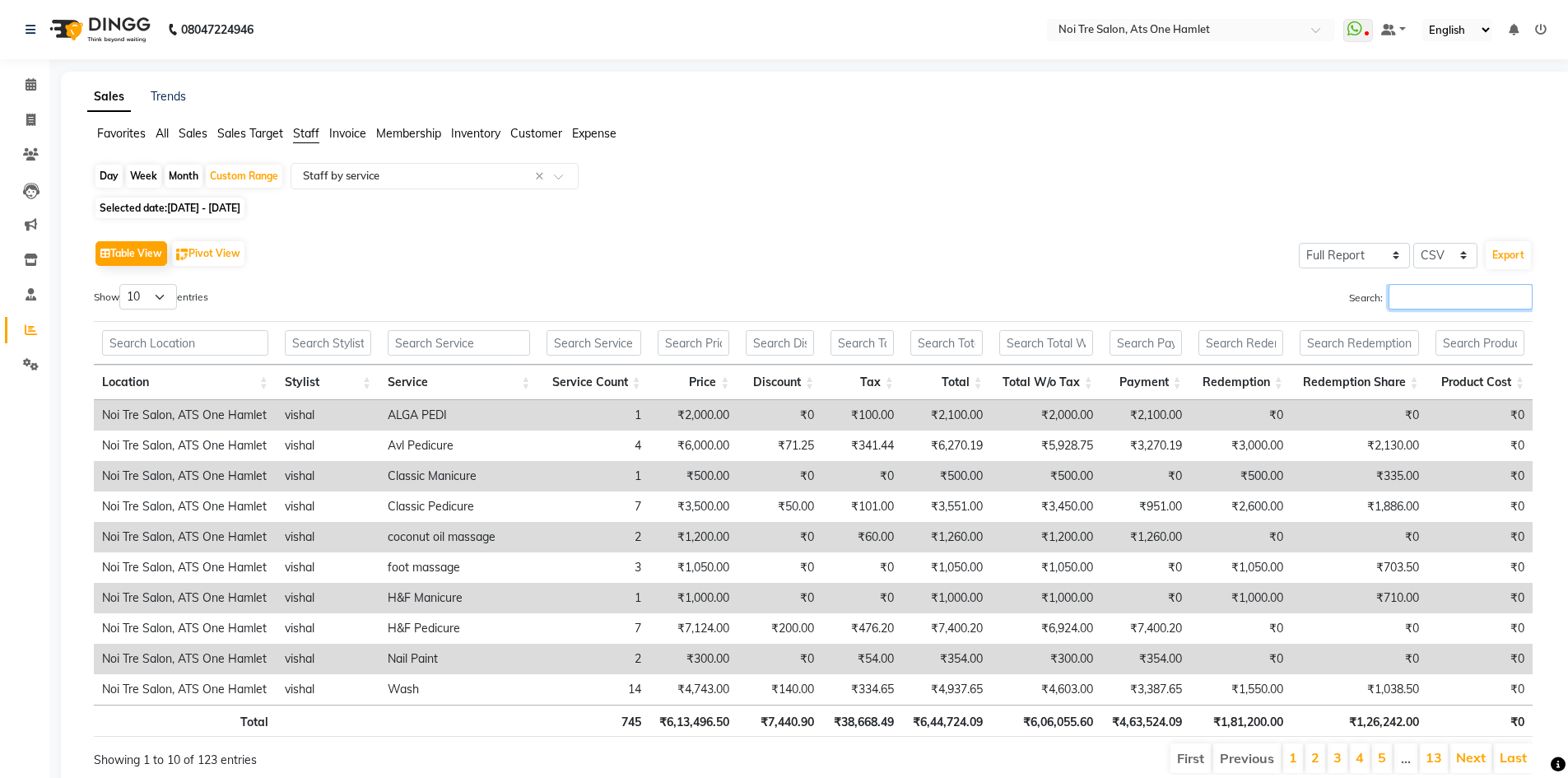
click at [1411, 305] on input "Search:" at bounding box center [1460, 296] width 144 height 25
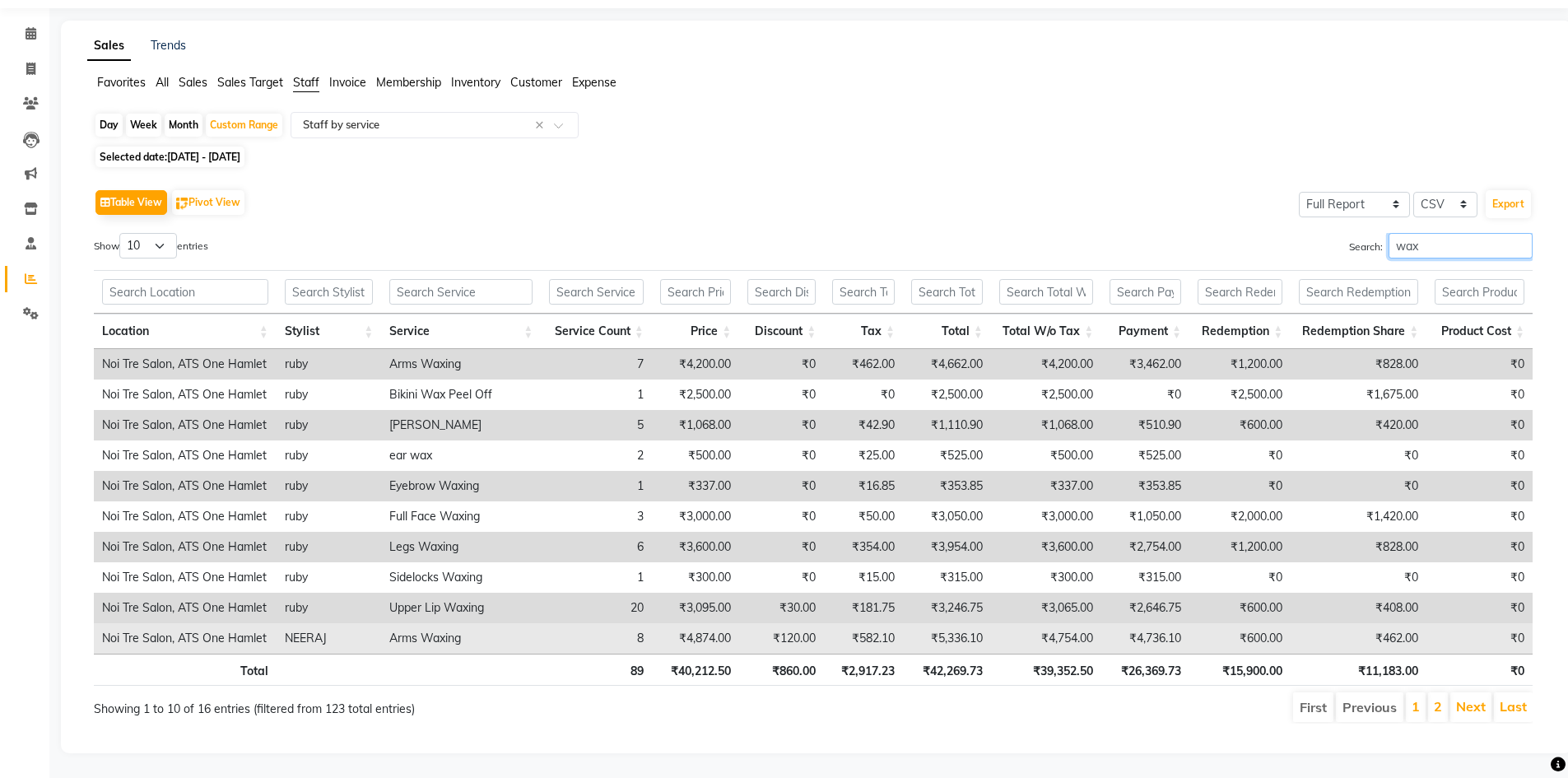
scroll to position [63, 0]
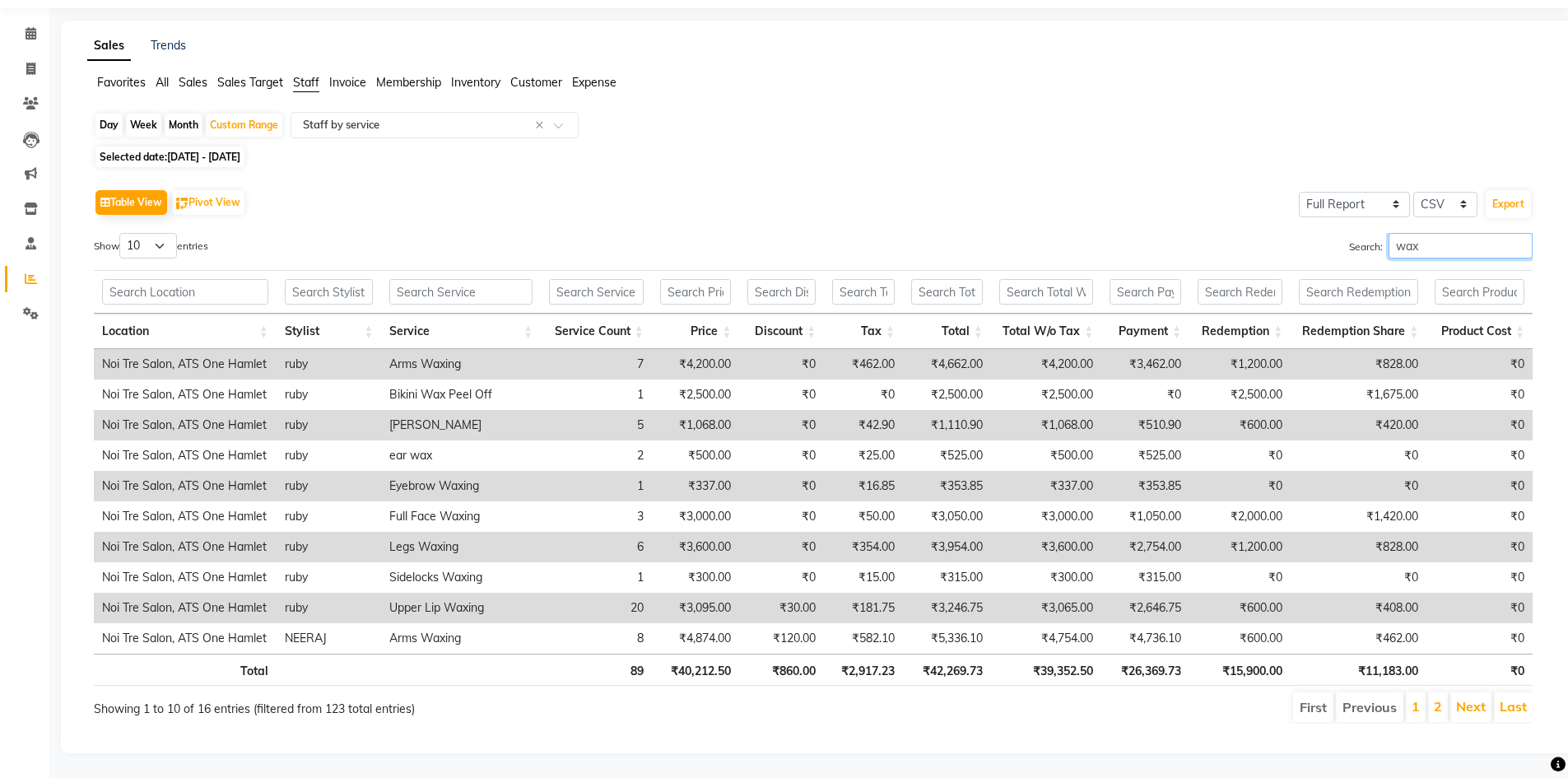
drag, startPoint x: 1423, startPoint y: 236, endPoint x: 1358, endPoint y: 234, distance: 65.0
click at [1358, 234] on label "Search: wax" at bounding box center [1441, 246] width 183 height 25
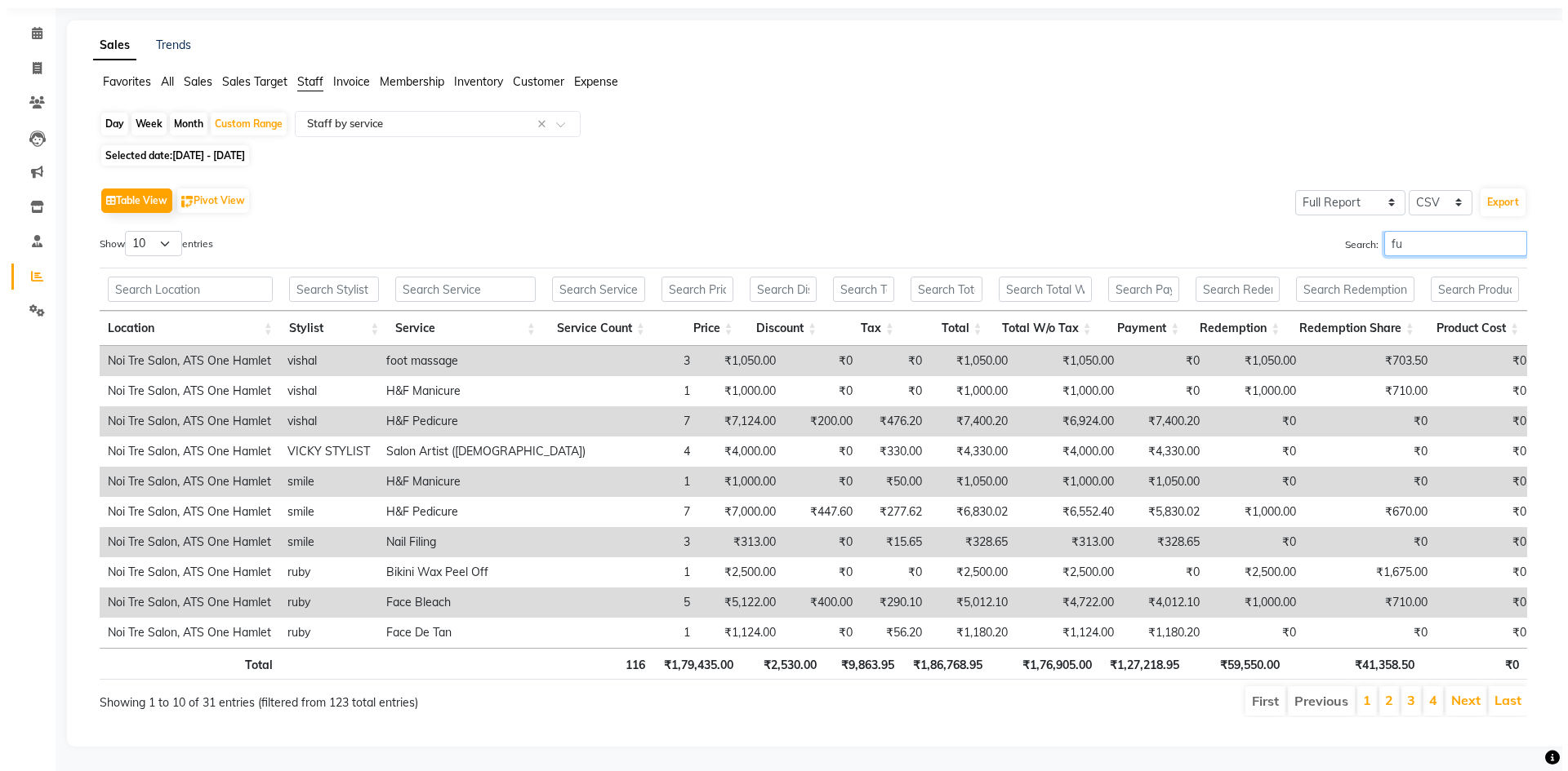
scroll to position [0, 0]
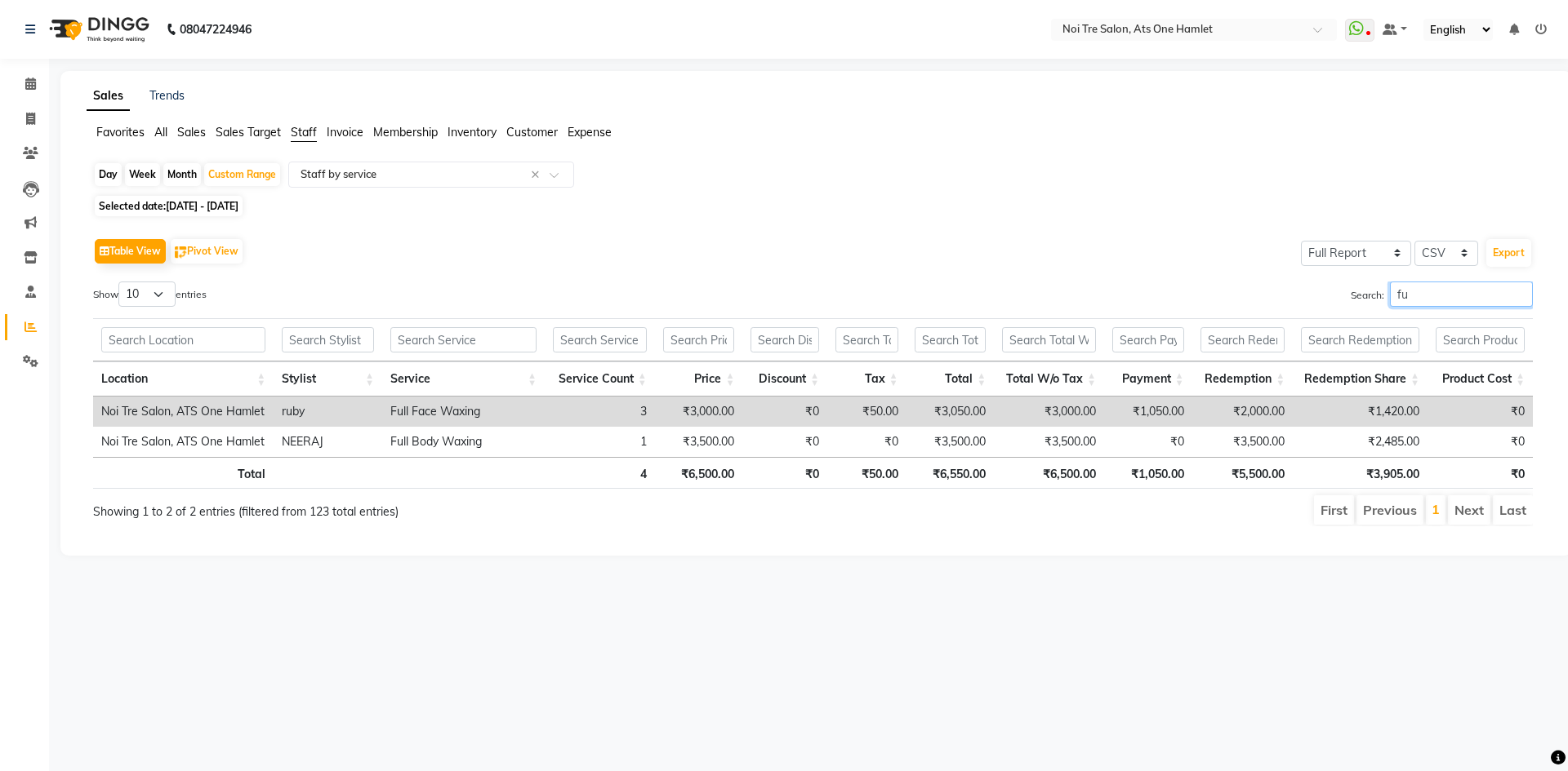
type input "ful"
drag, startPoint x: 1438, startPoint y: 294, endPoint x: 1327, endPoint y: 304, distance: 111.4
click at [1327, 304] on div "Search: ful" at bounding box center [1180, 297] width 708 height 32
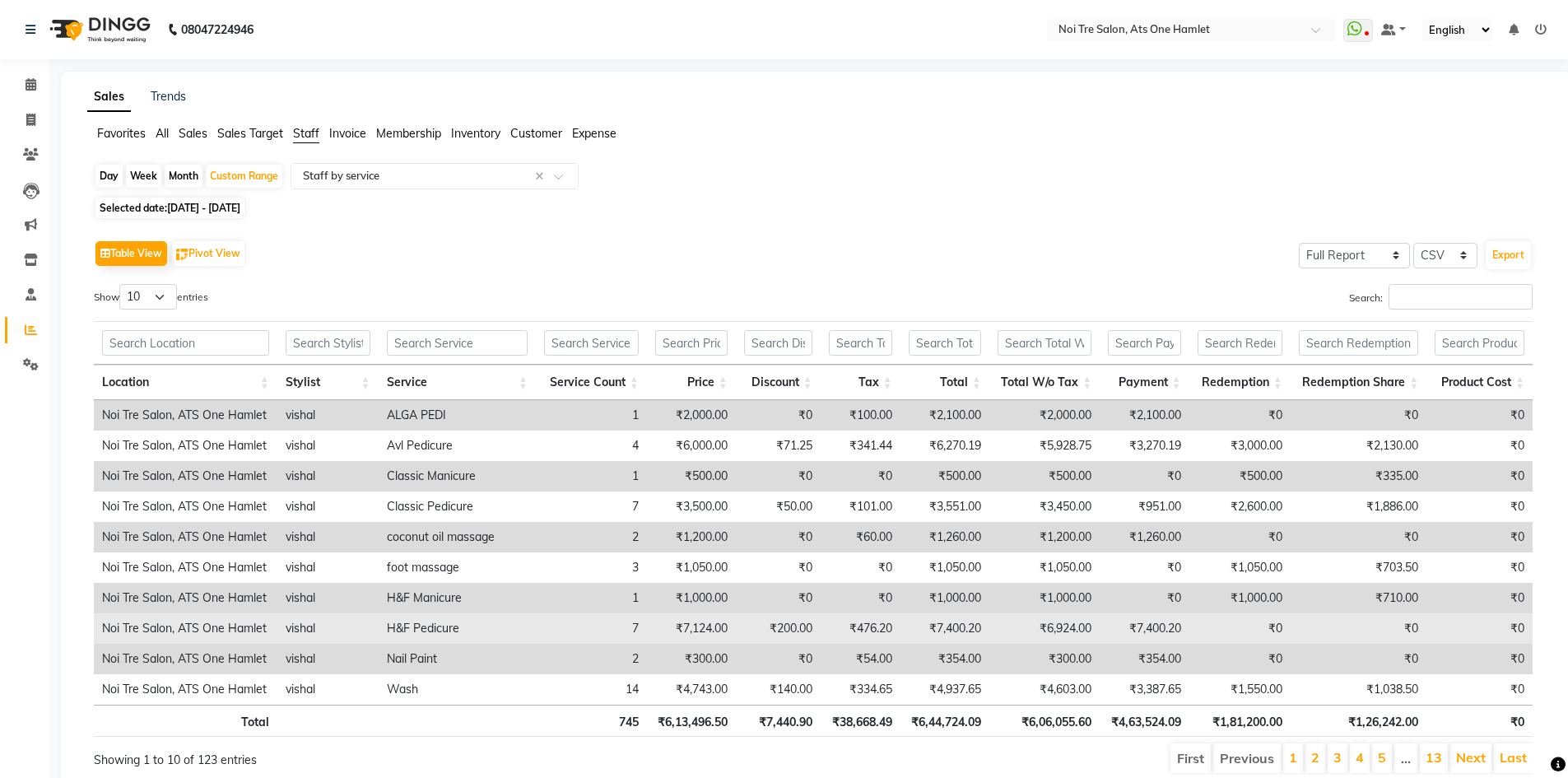
click at [1114, 622] on td "₹7,400.20" at bounding box center [1145, 629] width 89 height 30
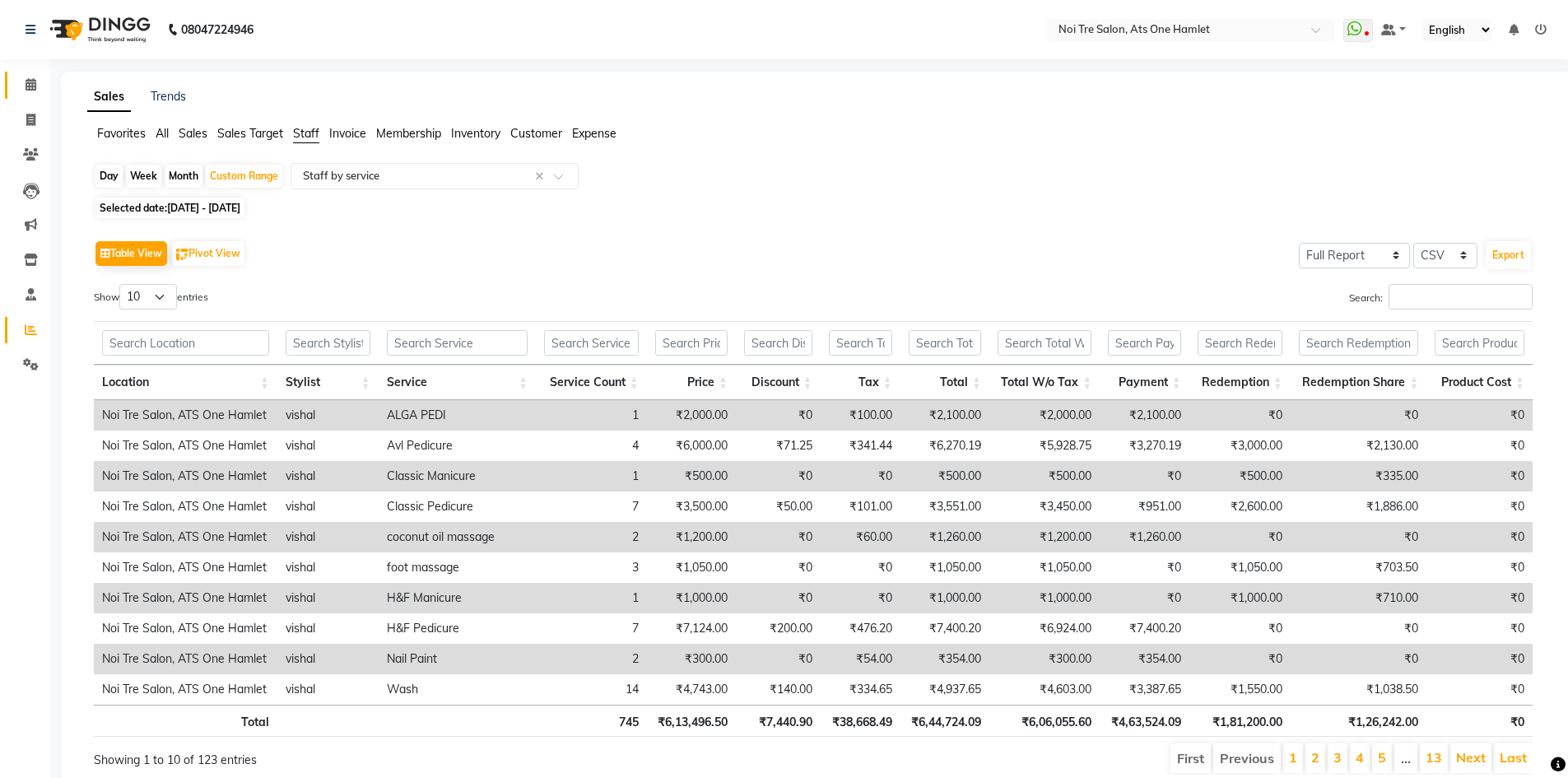
drag, startPoint x: 13, startPoint y: 81, endPoint x: 144, endPoint y: 9, distance: 149.5
click at [13, 81] on link "Calendar" at bounding box center [24, 85] width 40 height 27
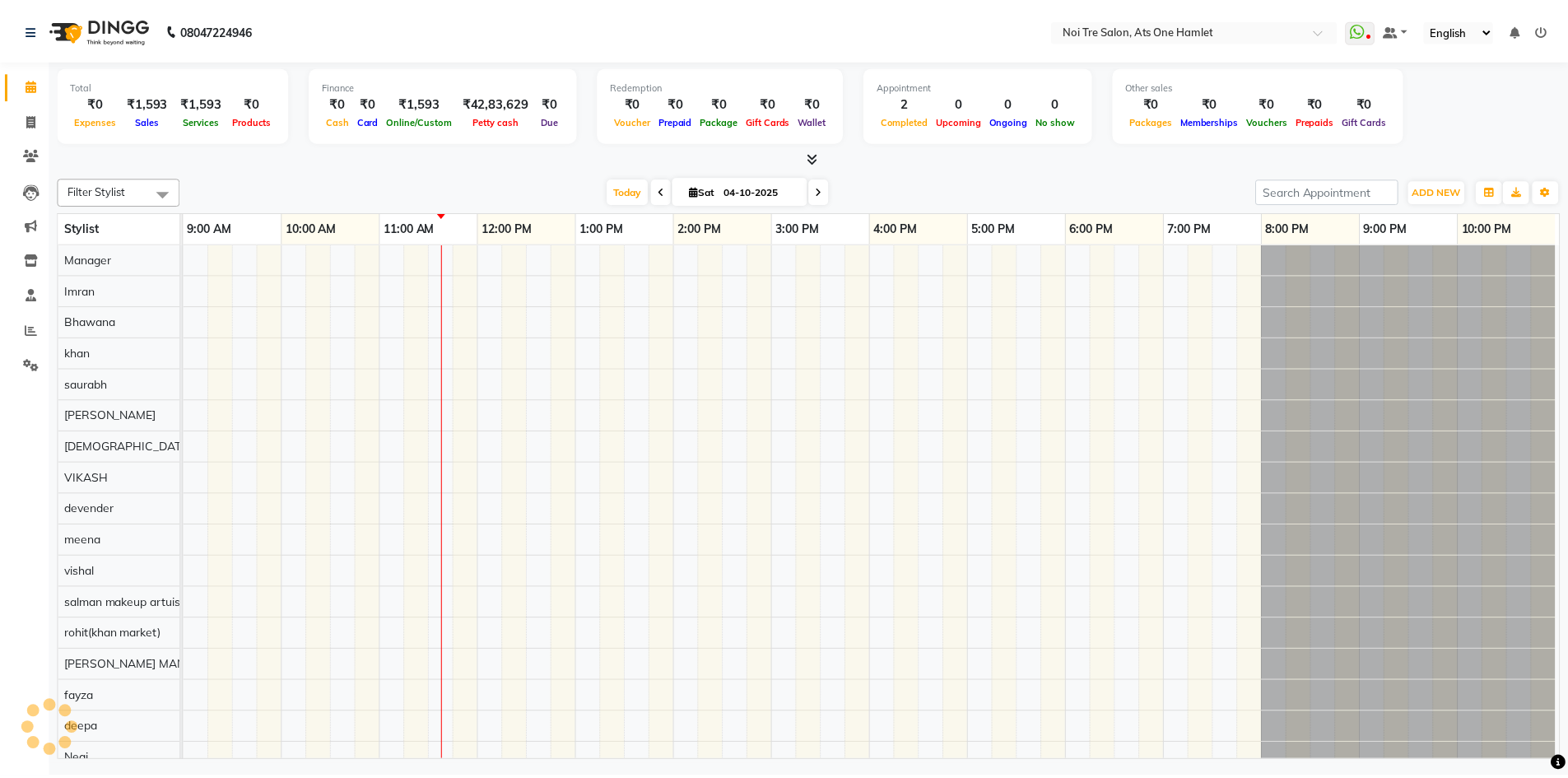
scroll to position [22, 0]
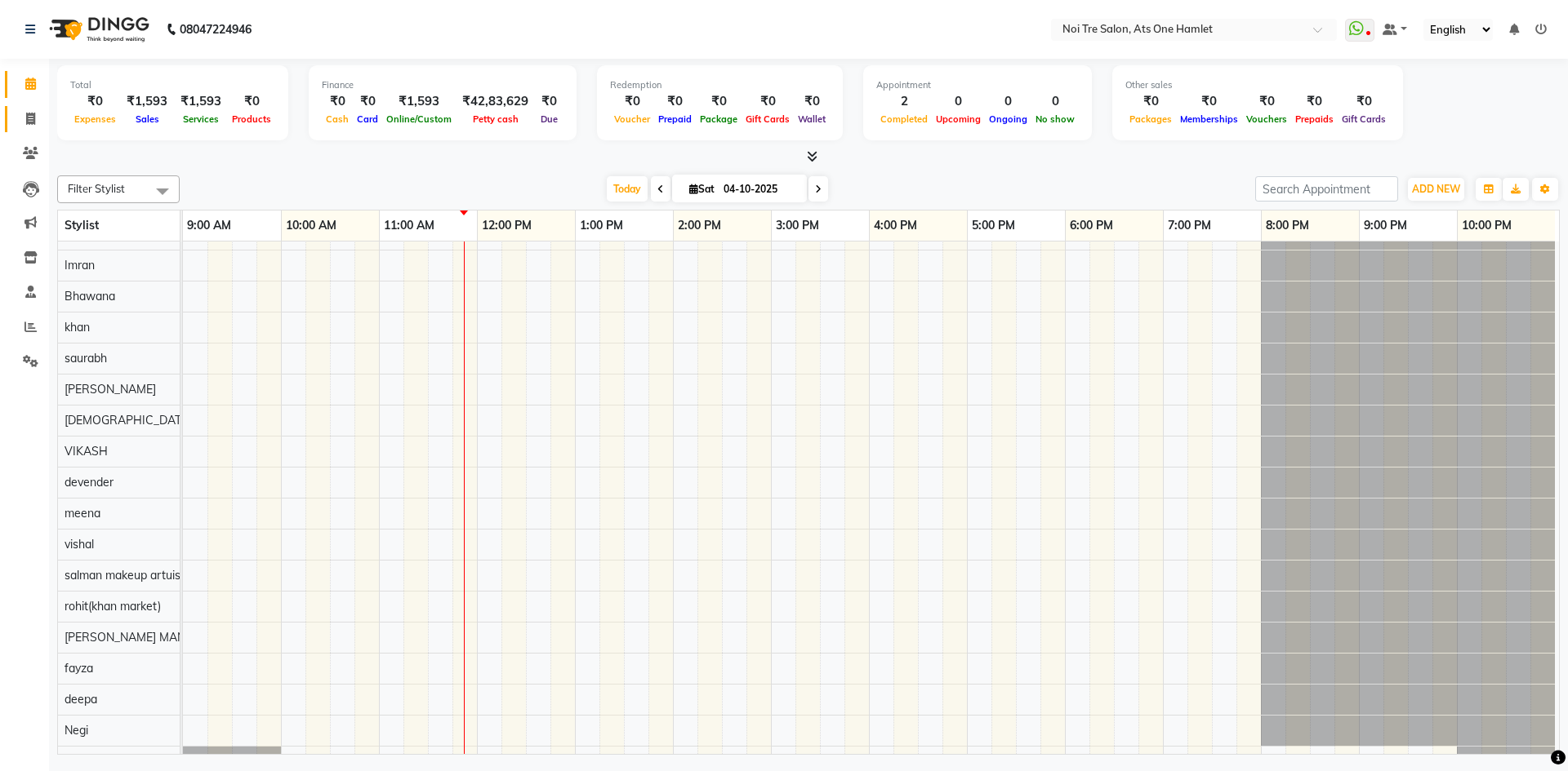
click at [25, 108] on link "Invoice" at bounding box center [24, 119] width 39 height 27
select select "service"
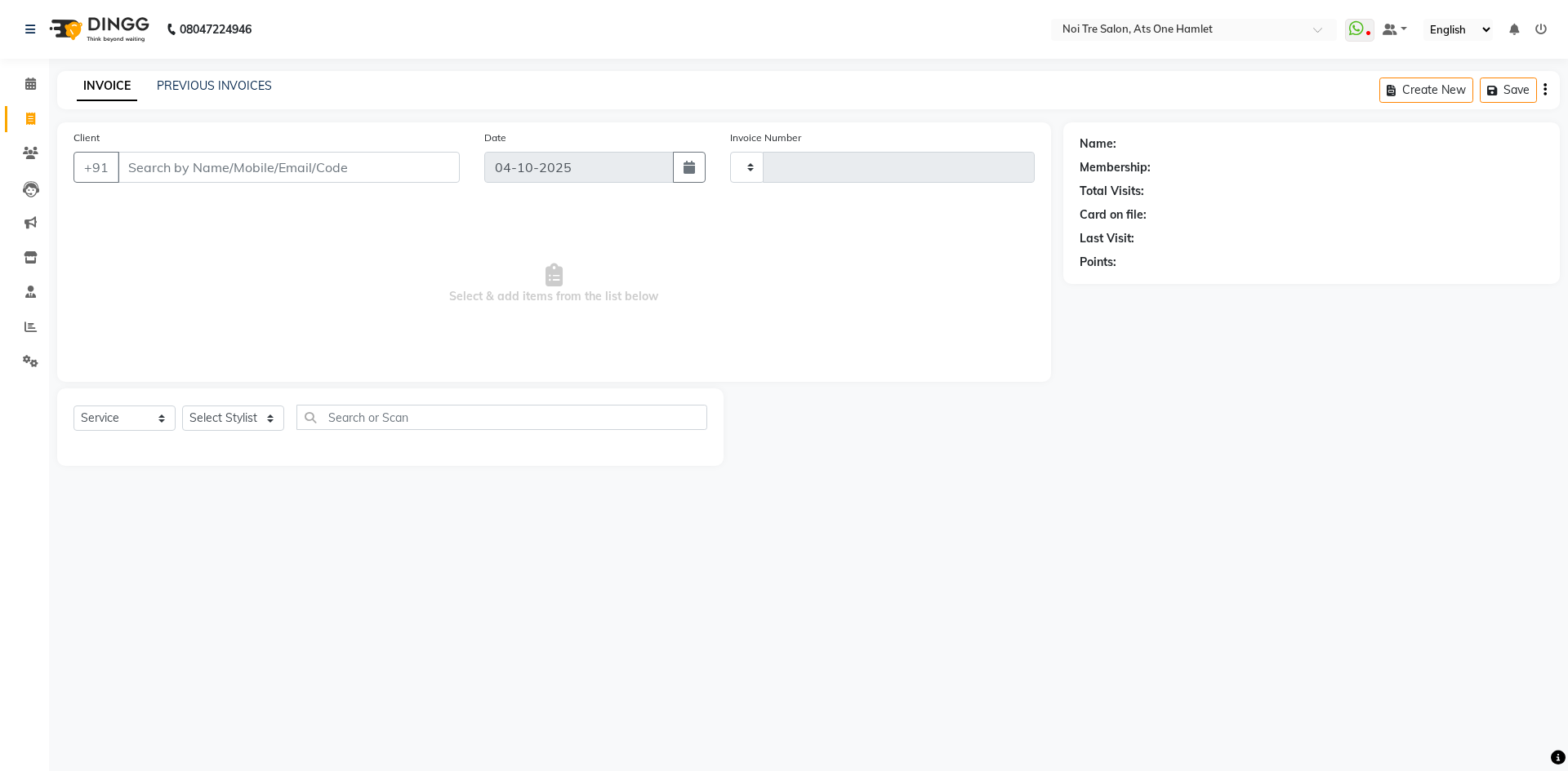
type input "3272"
select select "5096"
click at [235, 420] on select "Select Stylist aamir Abhishekh AJEET Ali Anuradha ARSH atique ATUL 104 AZAD Bha…" at bounding box center [239, 418] width 114 height 25
select select "32080"
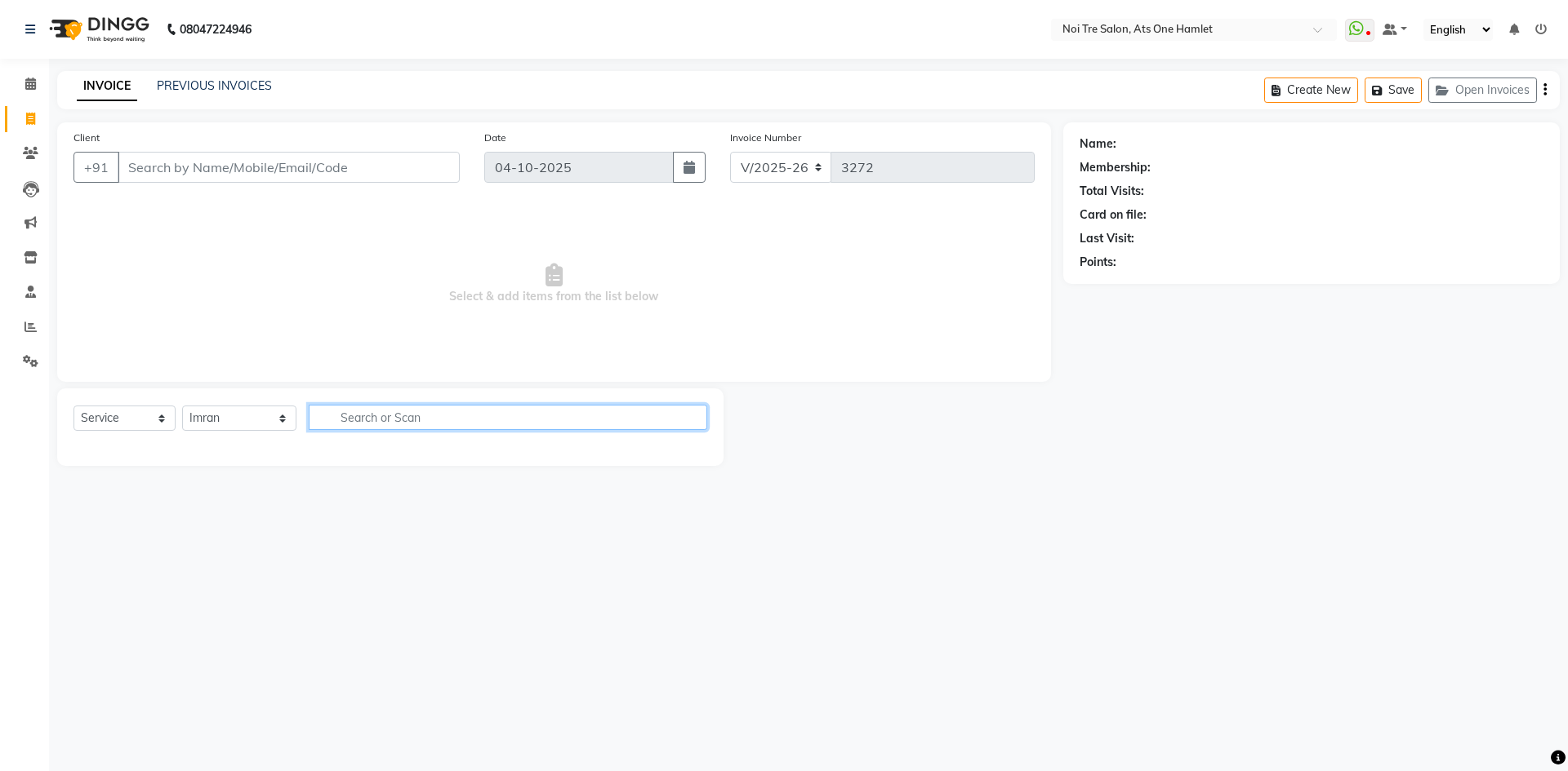
click at [380, 409] on input "text" at bounding box center [508, 417] width 398 height 25
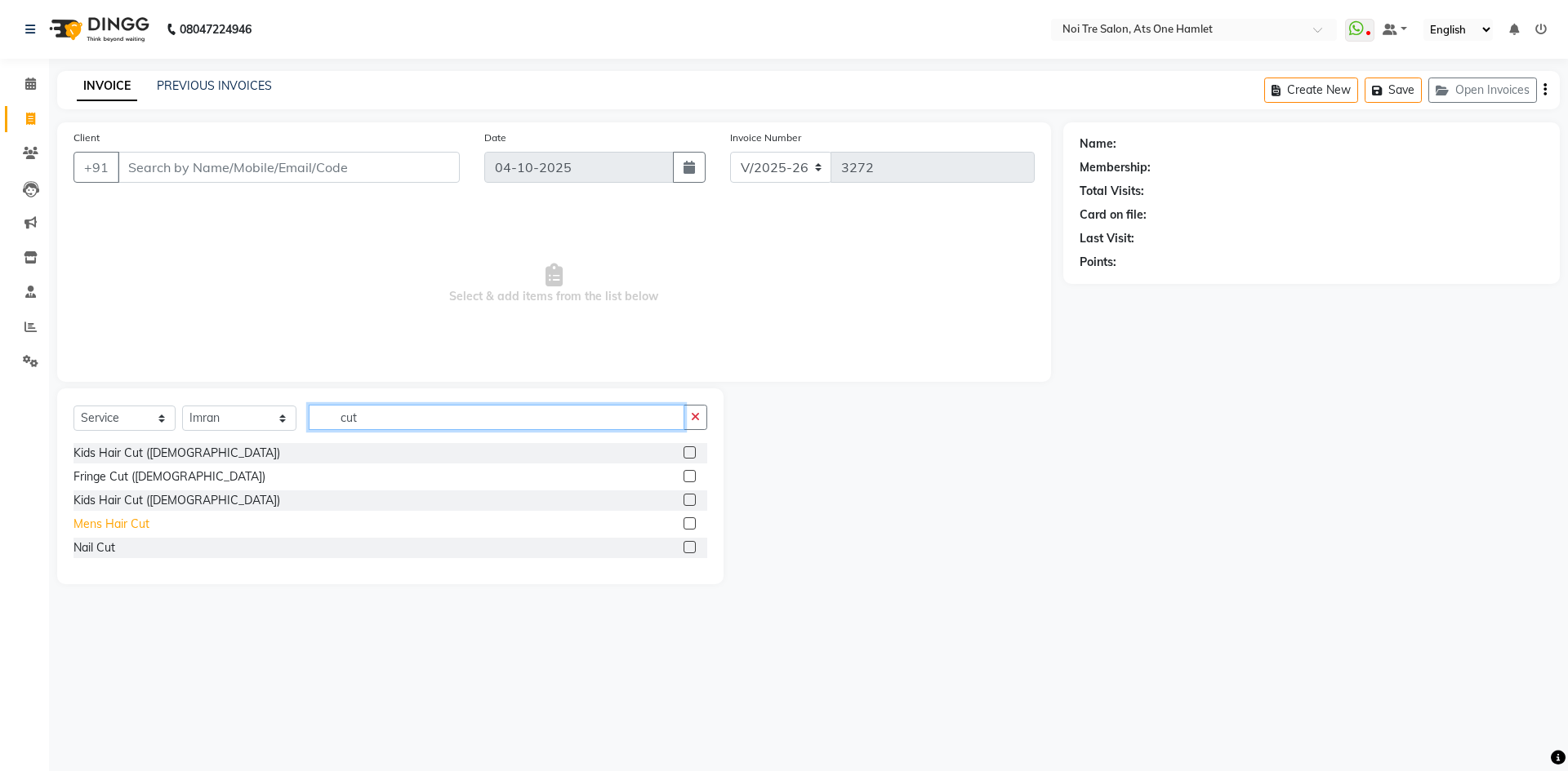
type input "cut"
click at [99, 528] on div "Mens Hair Cut" at bounding box center [111, 524] width 76 height 18
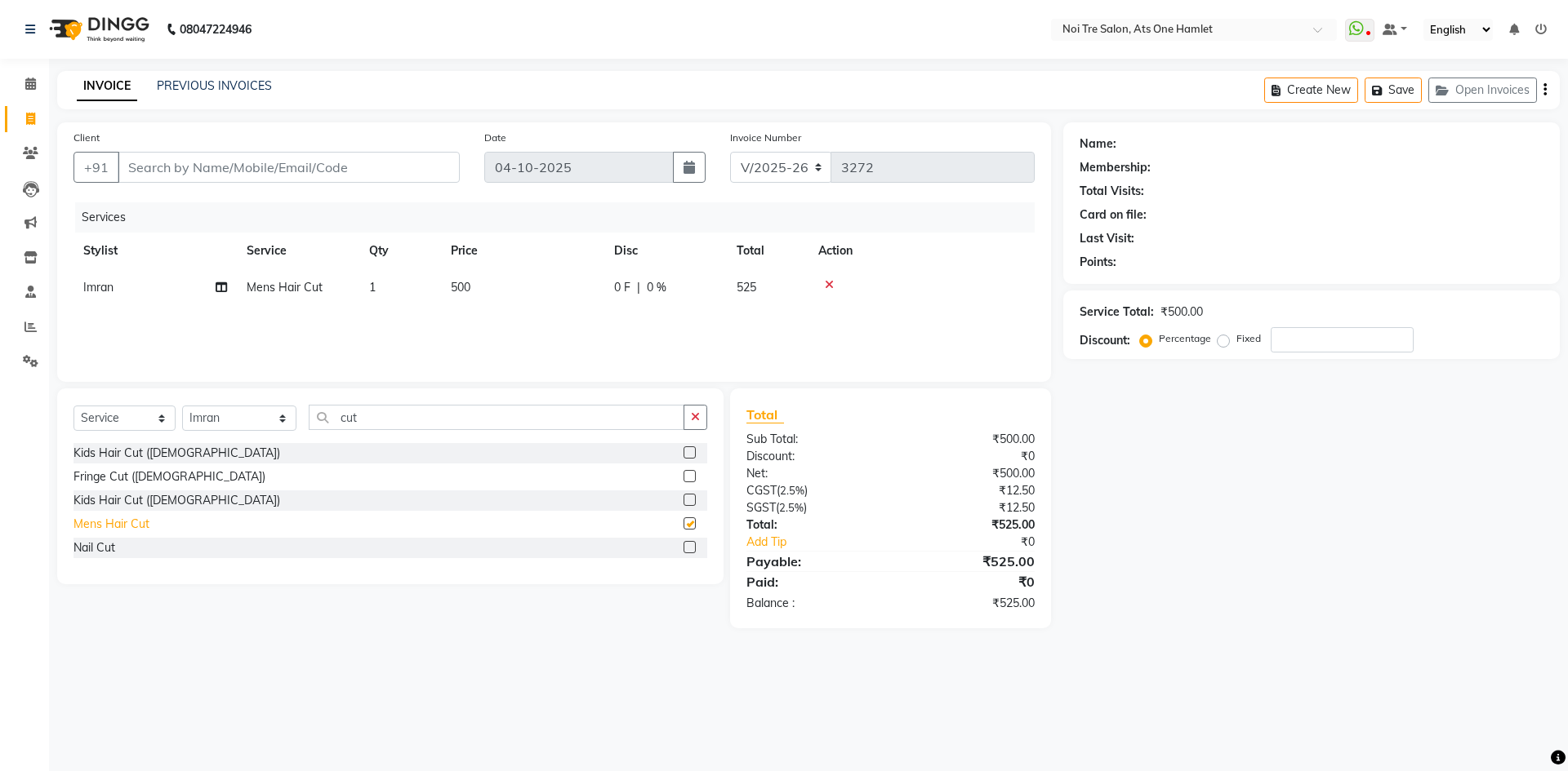
checkbox input "false"
click at [458, 282] on span "500" at bounding box center [460, 287] width 19 height 15
select select "32080"
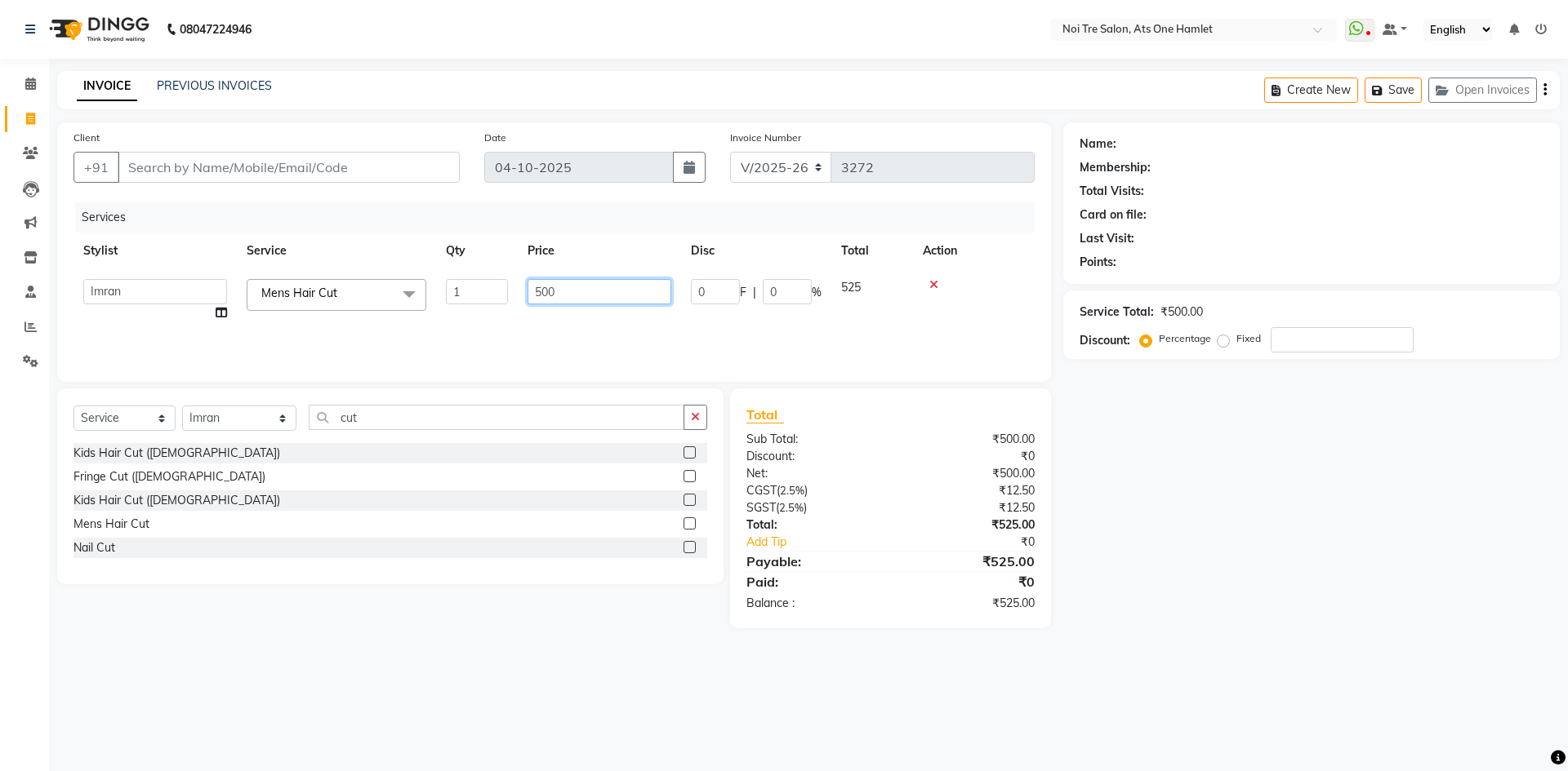
drag, startPoint x: 571, startPoint y: 290, endPoint x: 486, endPoint y: 290, distance: 85.0
click at [486, 290] on tr "aamir Abhishekh AJEET Ali Anuradha ARSH atique ATUL 104 AZAD Bhawana chahat Cha…" at bounding box center [554, 300] width 961 height 62
type input "750"
click at [546, 385] on div "Client +91 Date 04-10-2025 Invoice Number V/2025 V/2025-26 3272 Services Stylis…" at bounding box center [554, 375] width 1019 height 506
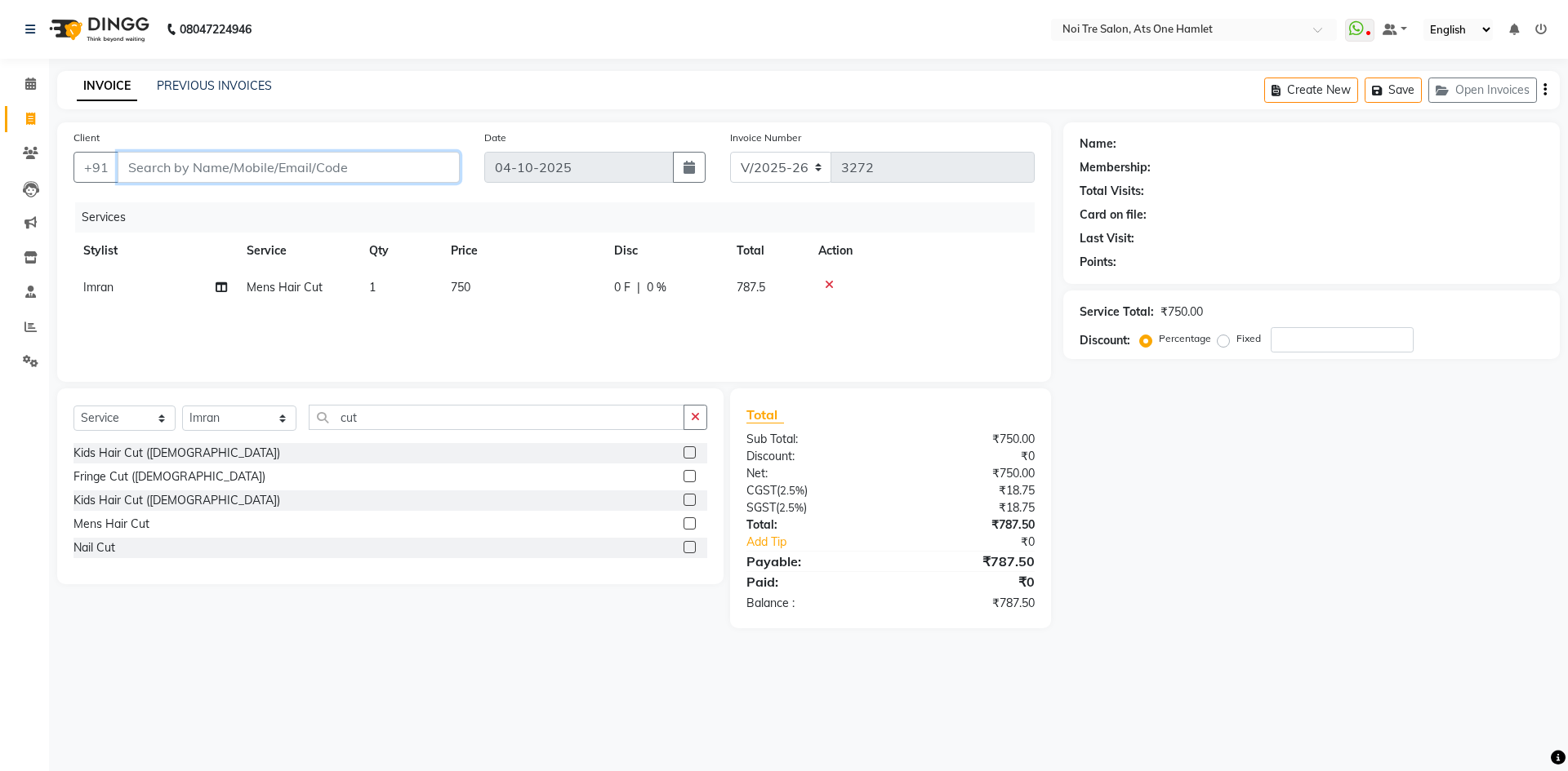
click at [301, 167] on input "Client" at bounding box center [289, 167] width 342 height 31
type input "9"
type input "0"
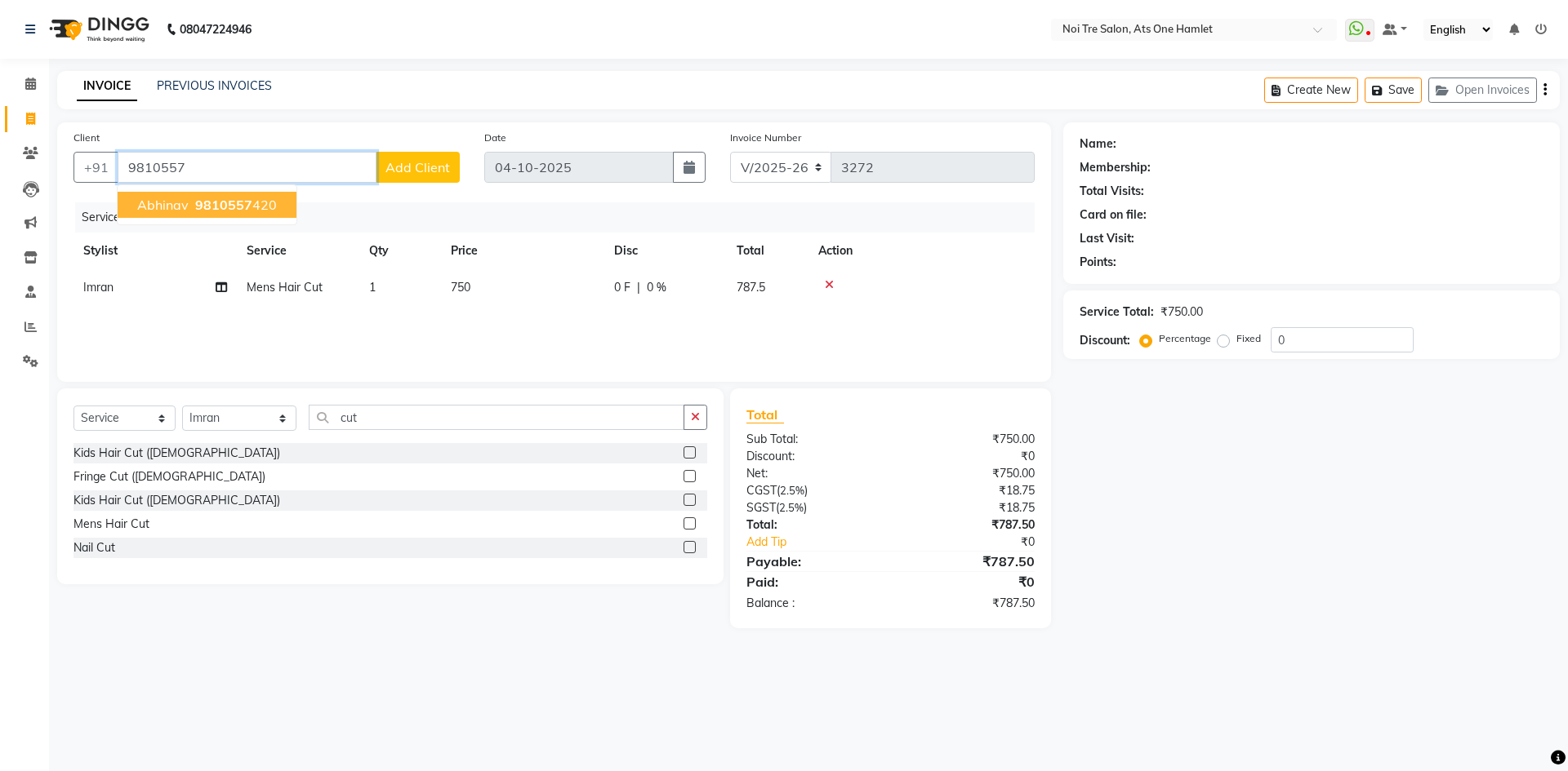
click at [243, 198] on span "9810557" at bounding box center [224, 205] width 57 height 17
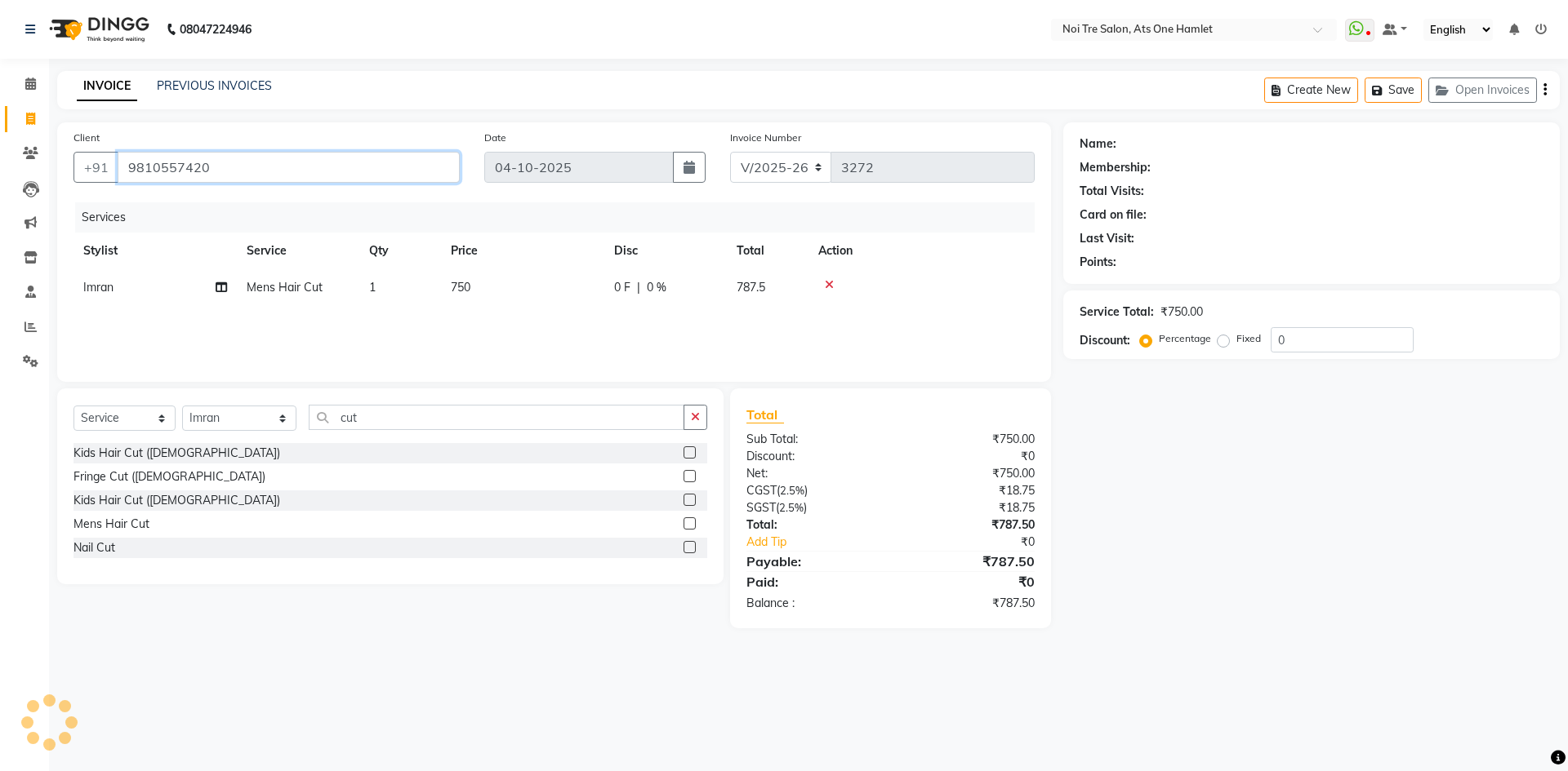
type input "9810557420"
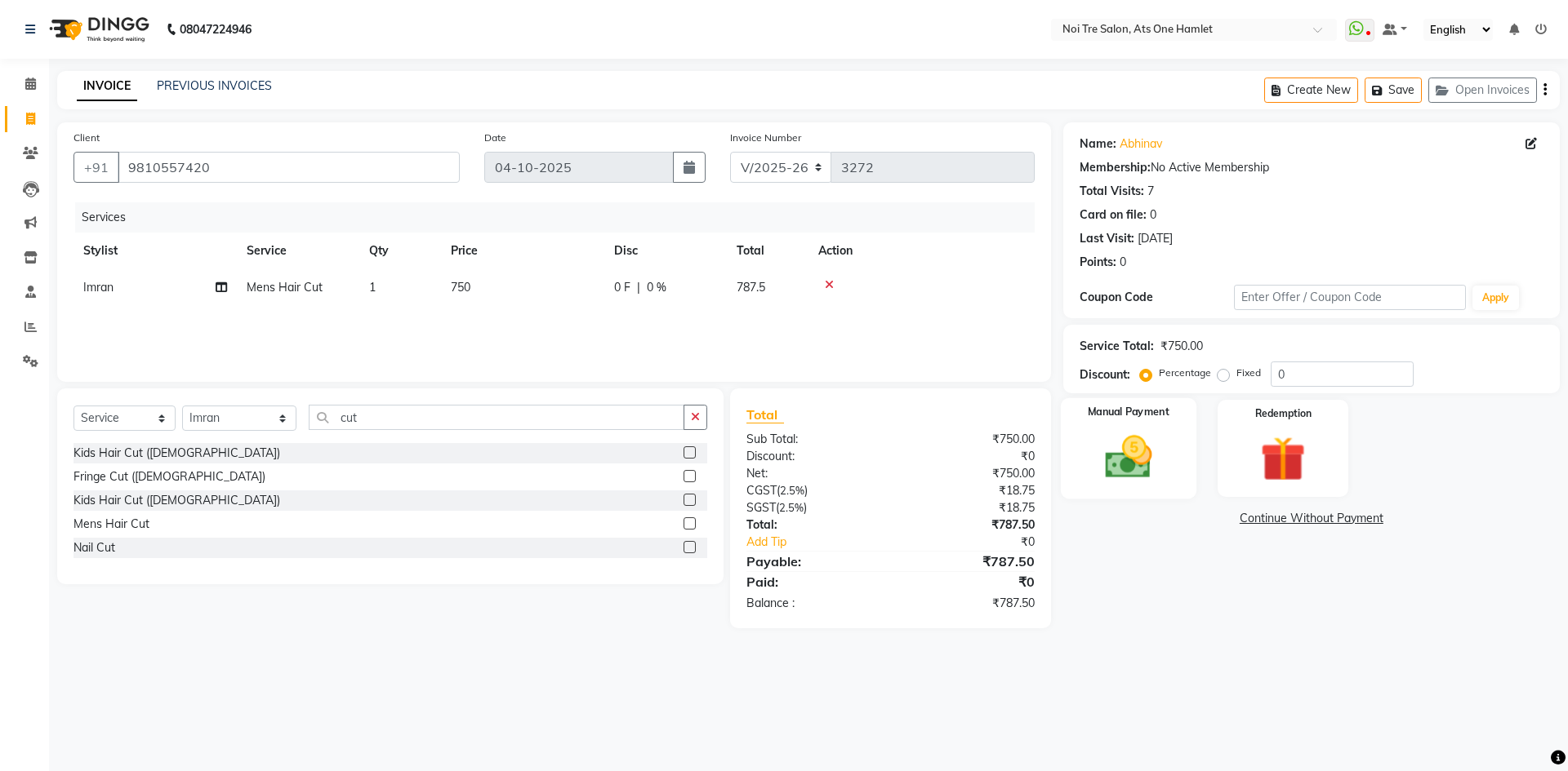
click at [1135, 431] on img at bounding box center [1128, 456] width 76 height 54
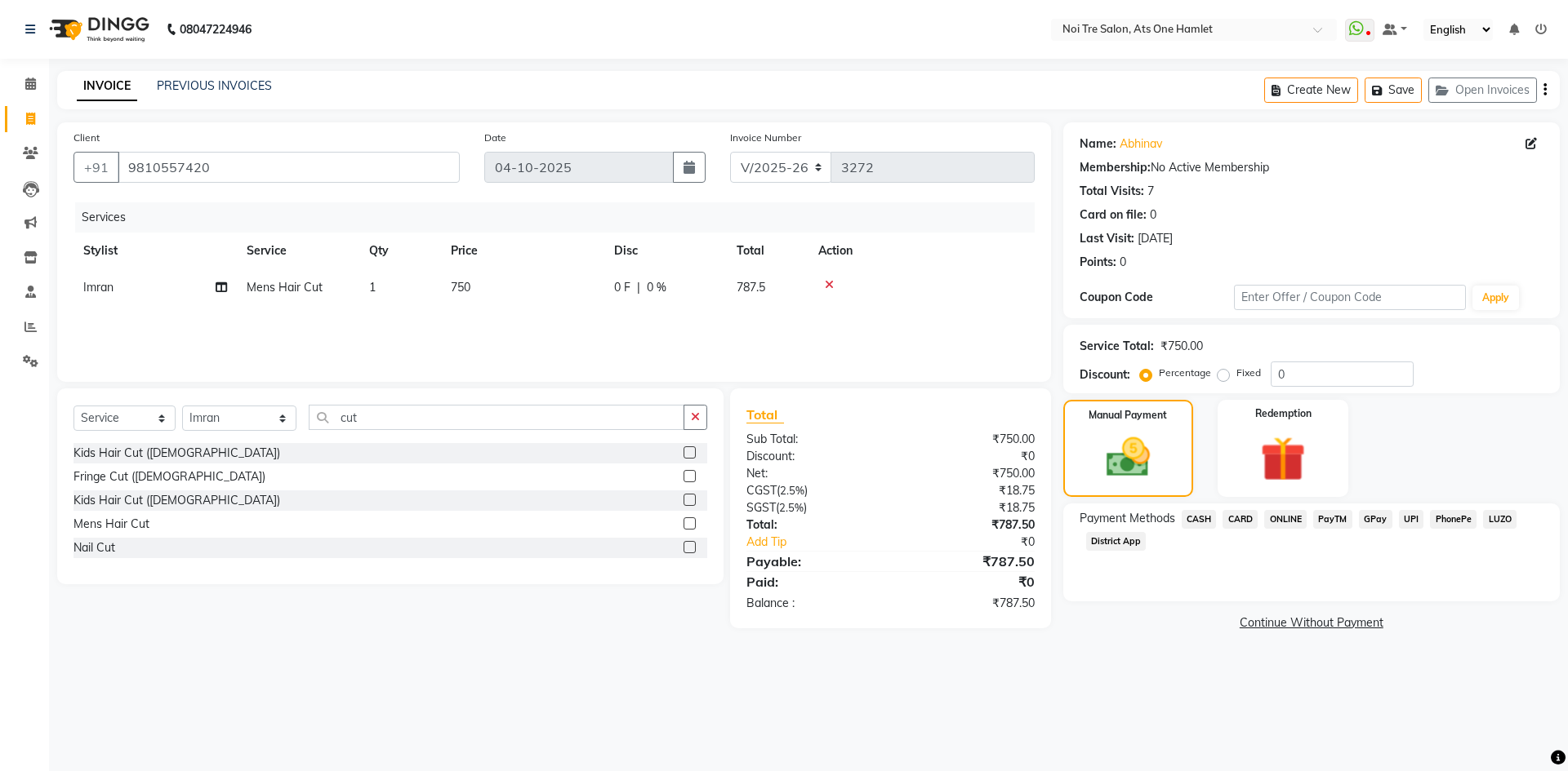
click at [1282, 516] on span "ONLINE" at bounding box center [1285, 519] width 43 height 18
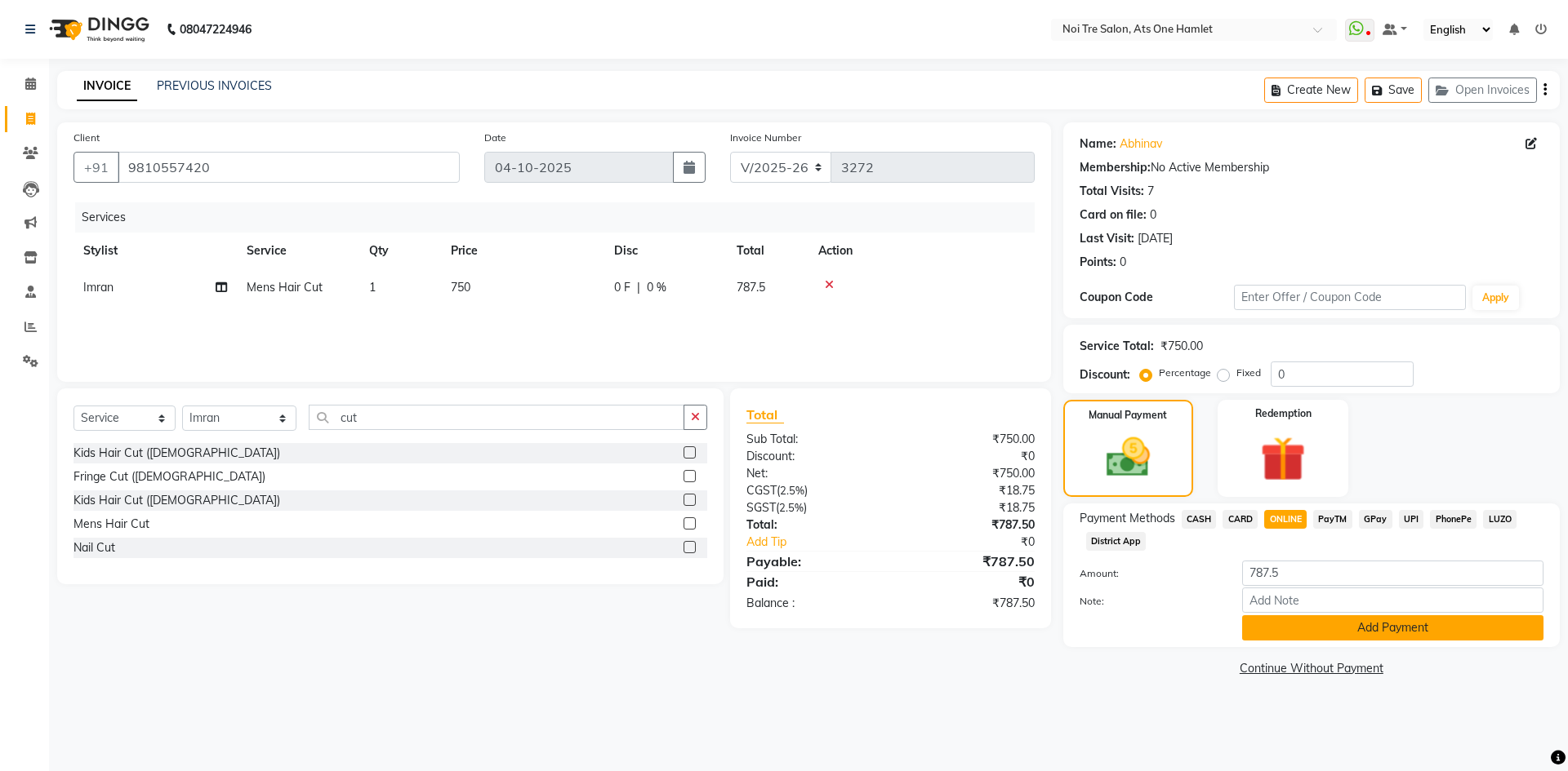
click at [1343, 632] on button "Add Payment" at bounding box center [1393, 628] width 301 height 25
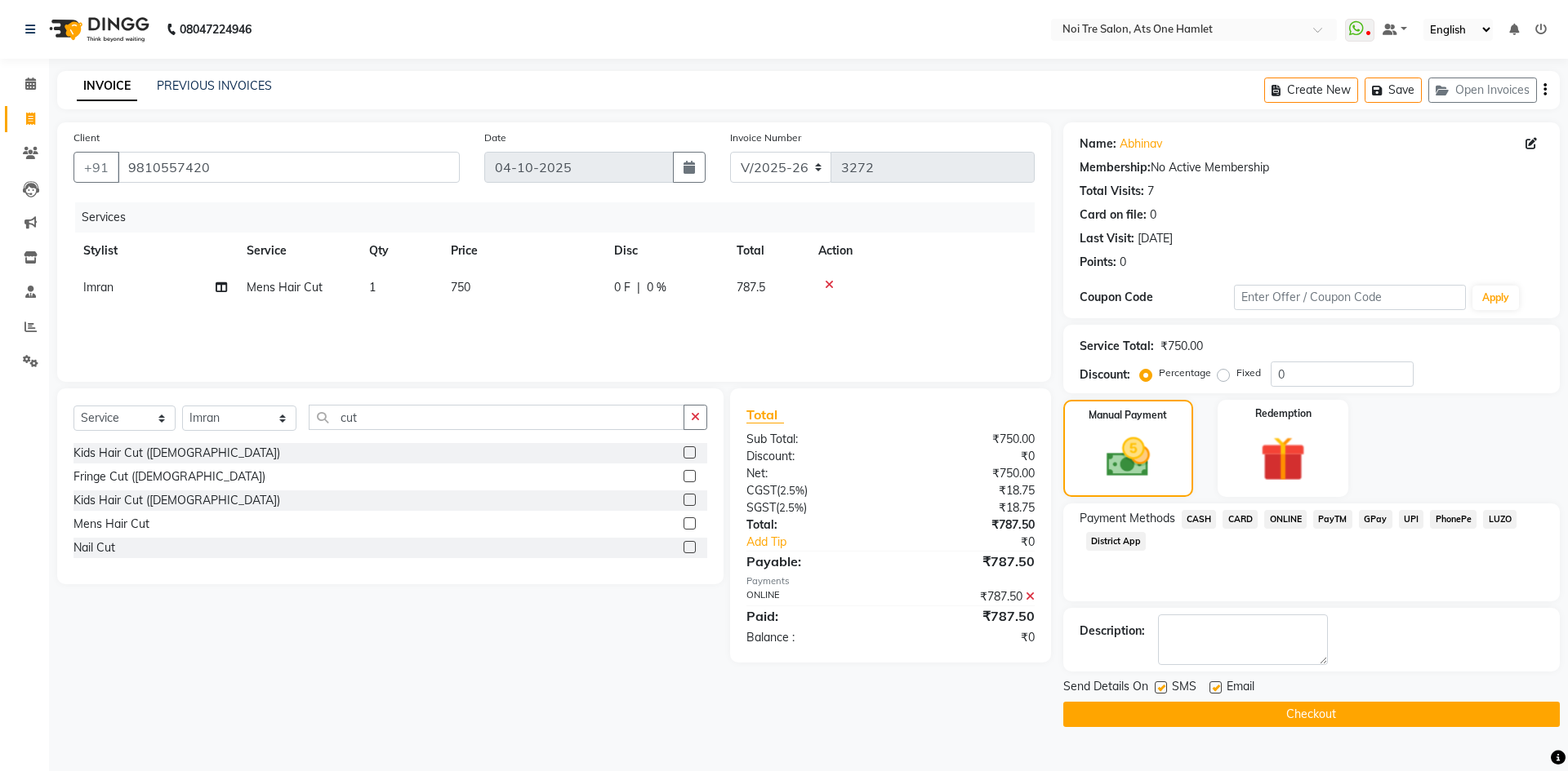
click at [1344, 713] on button "Checkout" at bounding box center [1312, 714] width 497 height 25
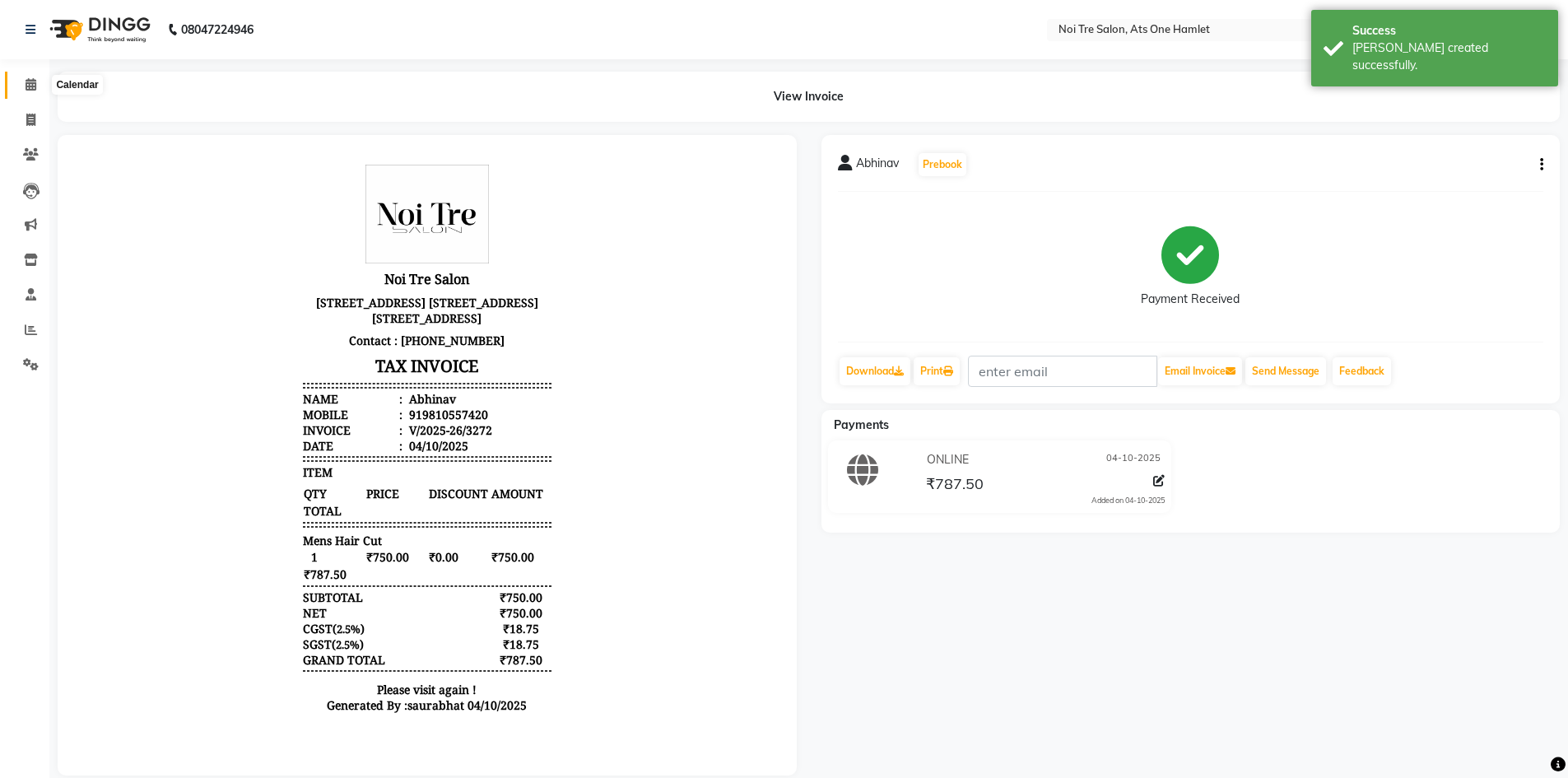
click at [34, 88] on icon at bounding box center [30, 84] width 11 height 13
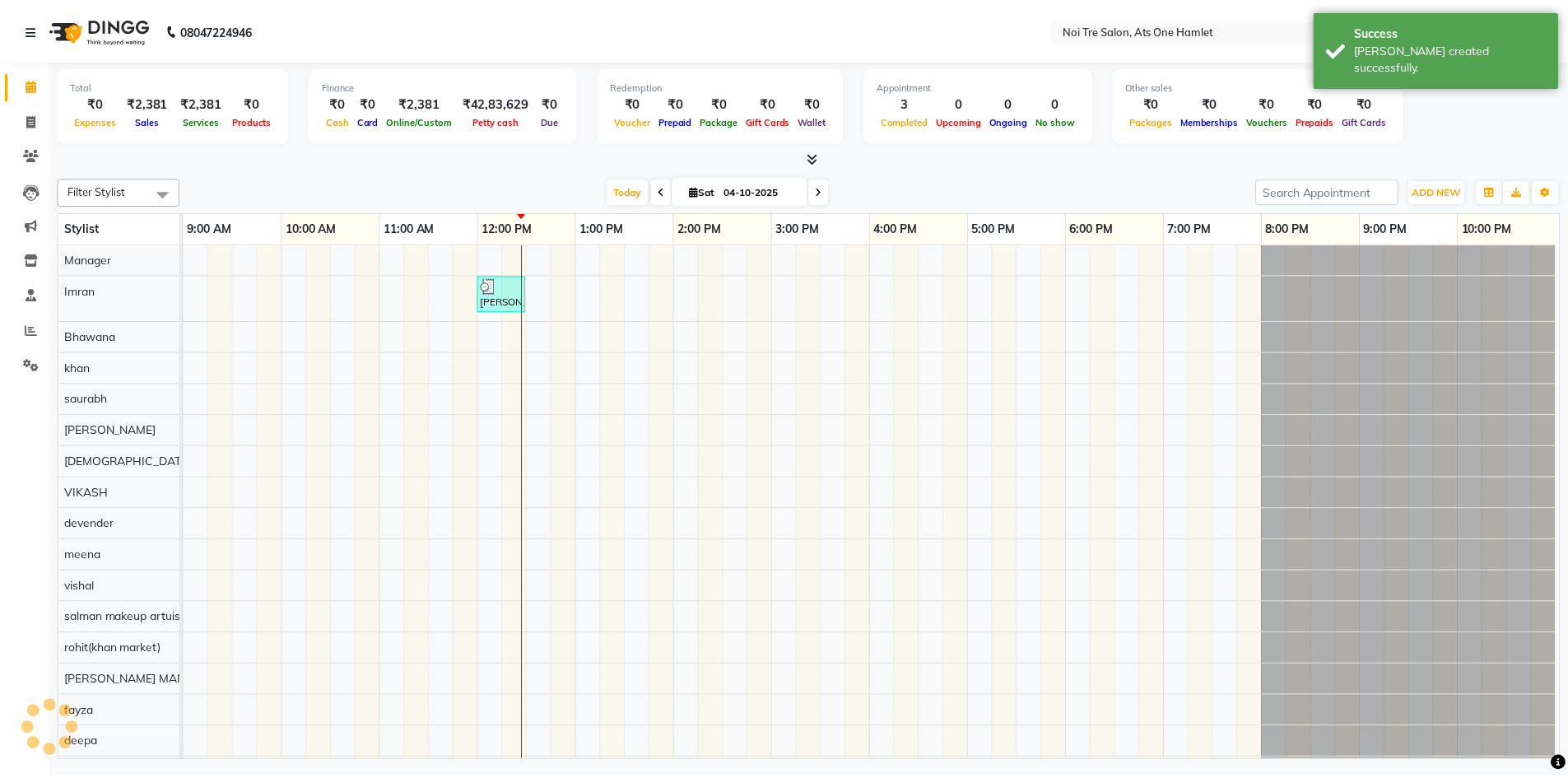
scroll to position [22, 0]
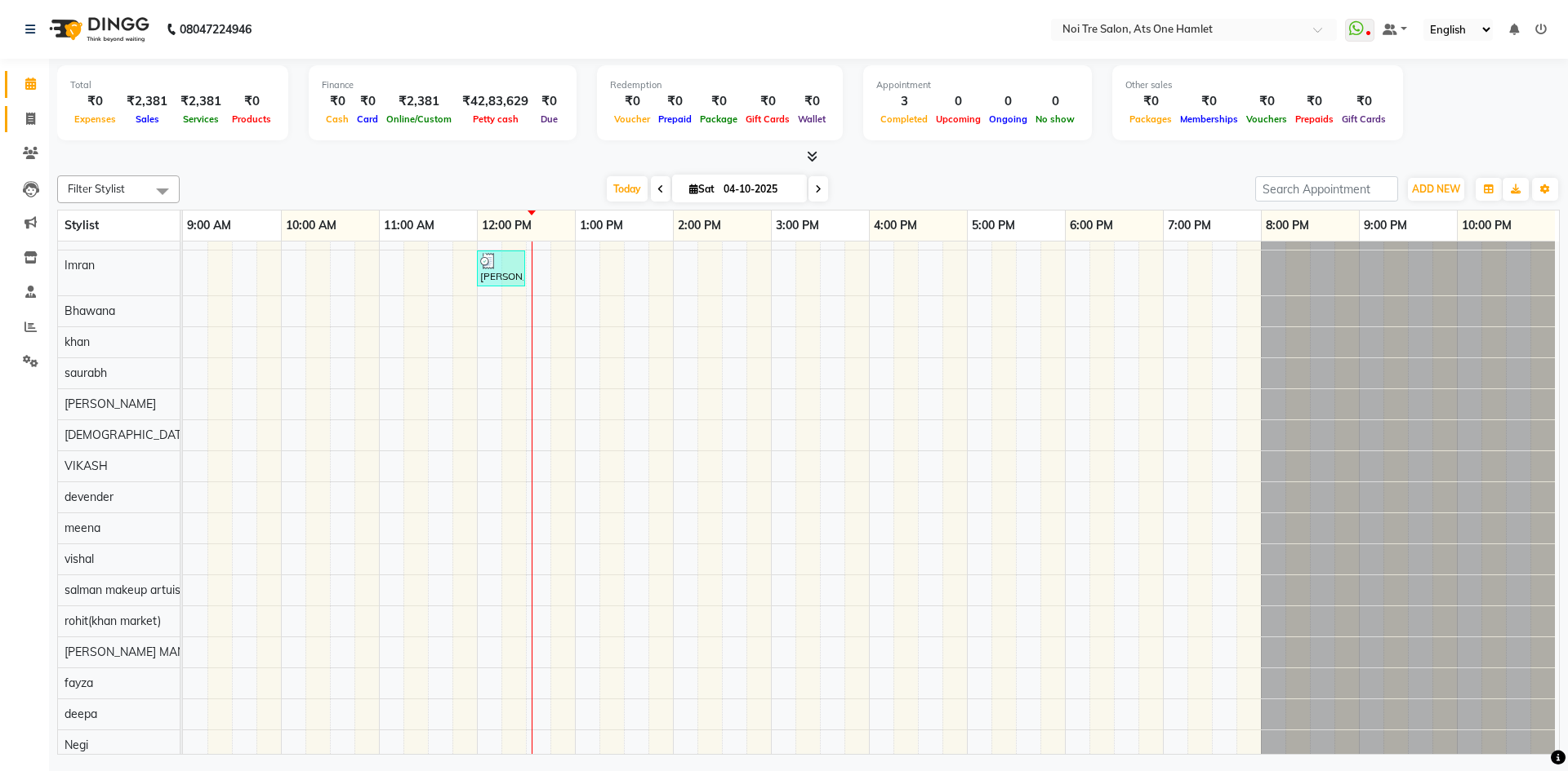
click at [26, 128] on link "Invoice" at bounding box center [24, 119] width 39 height 27
select select "service"
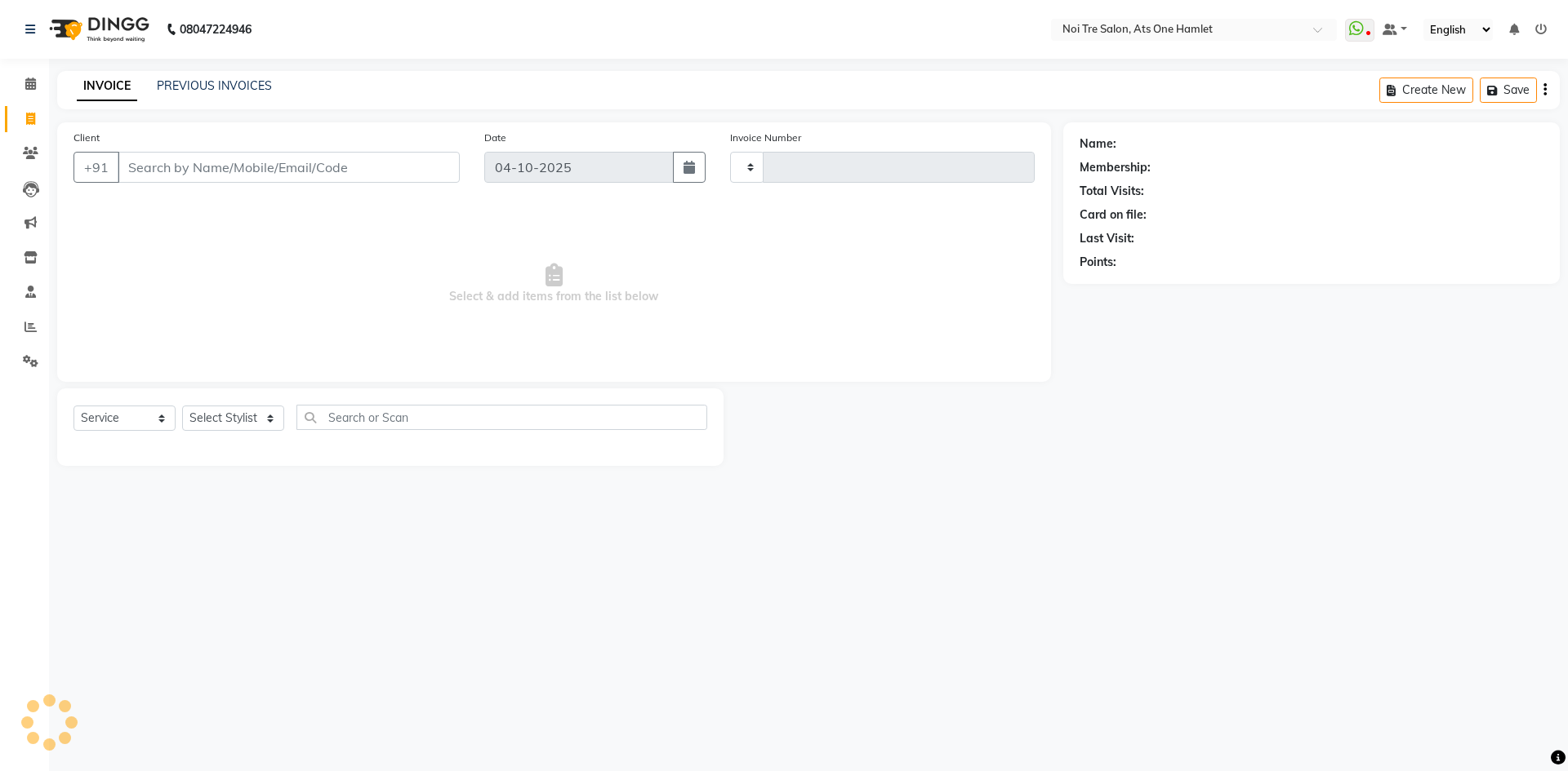
type input "3273"
select select "5096"
click at [197, 170] on input "Client" at bounding box center [289, 167] width 342 height 31
drag, startPoint x: 187, startPoint y: 174, endPoint x: 77, endPoint y: 184, distance: 110.5
click at [77, 184] on div "Client +91 ru" at bounding box center [266, 163] width 411 height 67
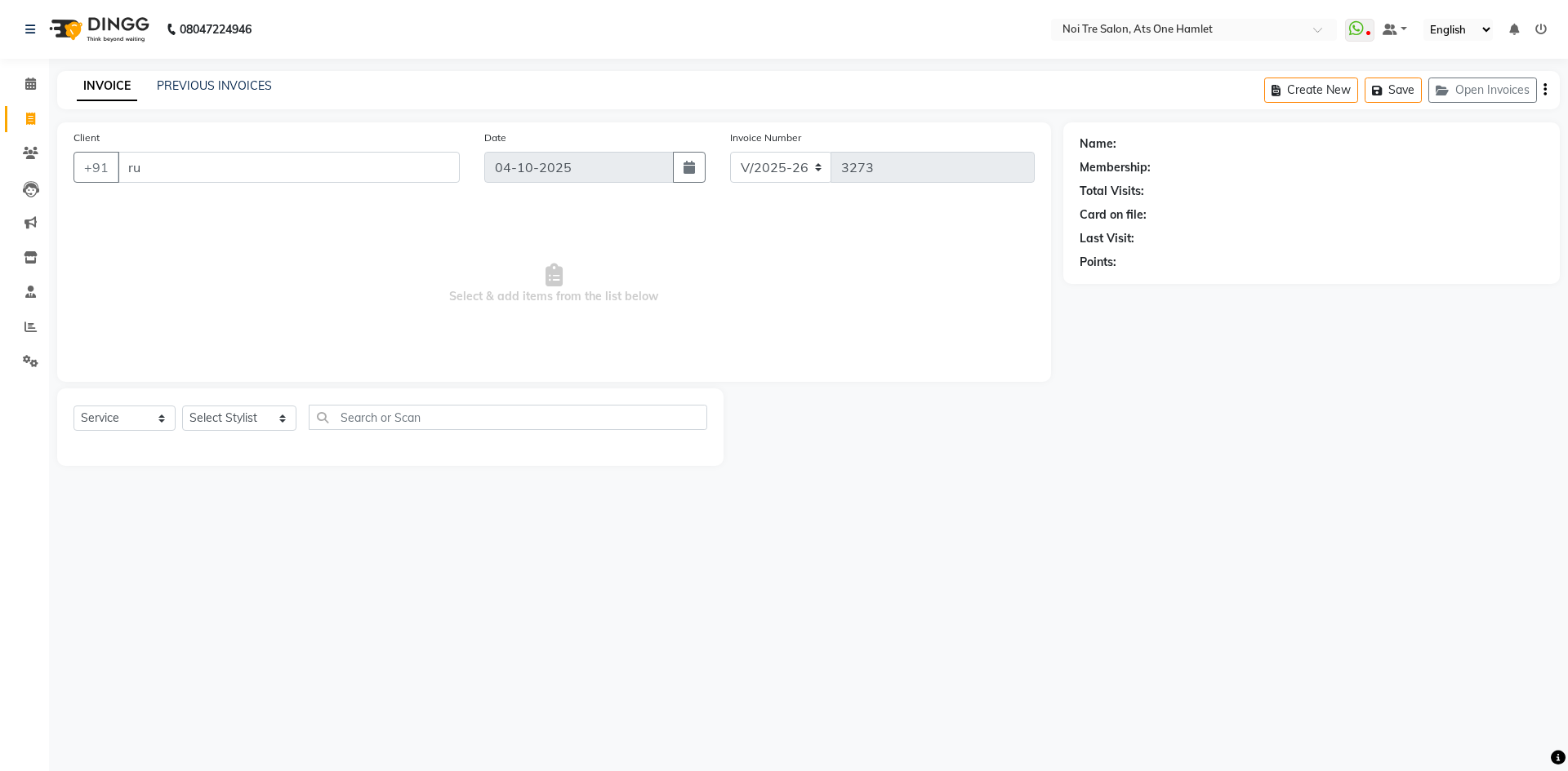
type input "ru"
click at [252, 426] on select "Select Stylist aamir Abhishekh AJEET Ali Anuradha ARSH atique ATUL 104 AZAD Bha…" at bounding box center [239, 418] width 114 height 25
select select "37817"
click at [367, 422] on input "text" at bounding box center [508, 417] width 398 height 25
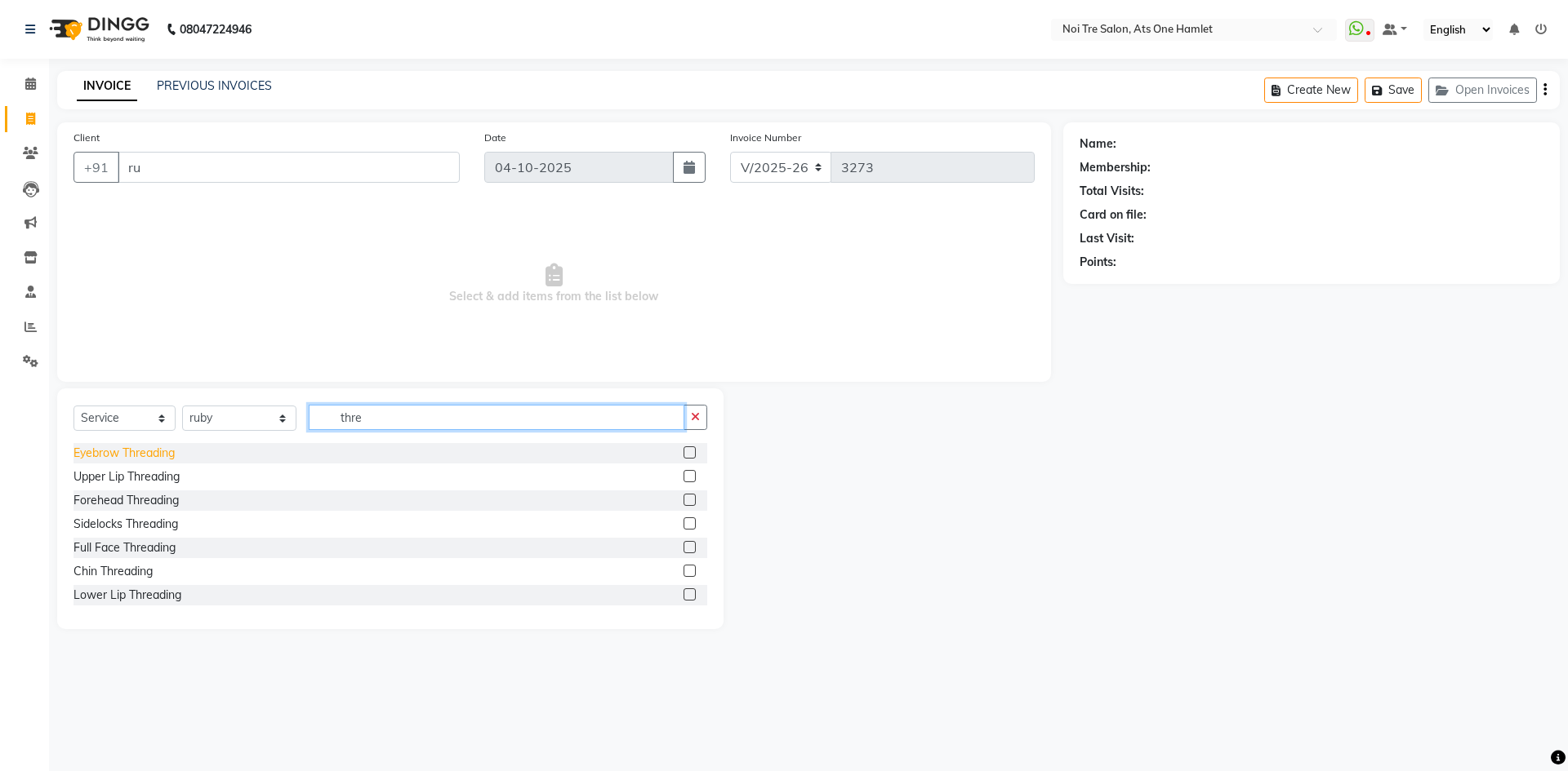
type input "thre"
click at [119, 456] on div "Eyebrow Threading" at bounding box center [124, 453] width 101 height 18
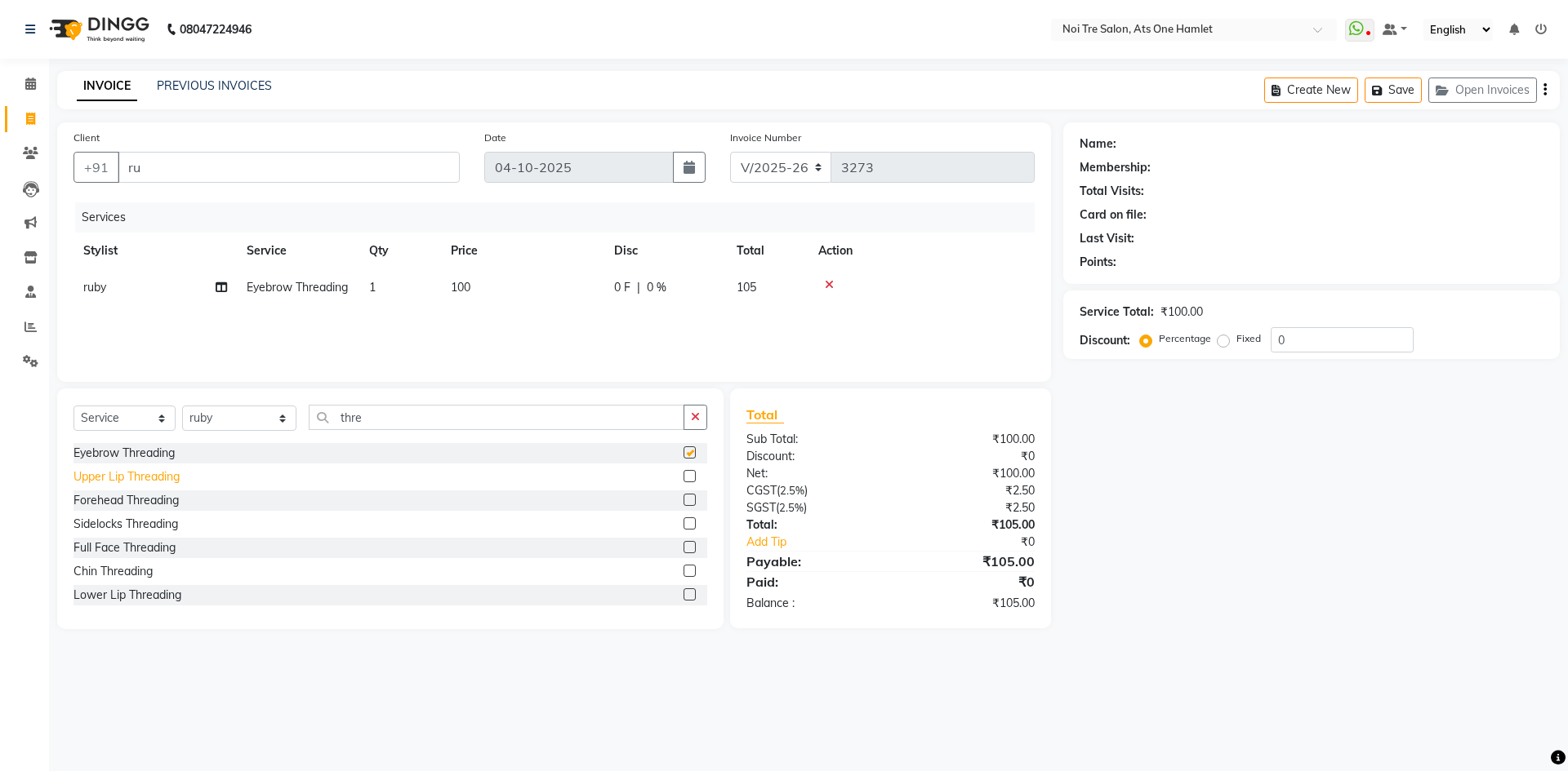
checkbox input "false"
click at [138, 478] on div "Upper Lip Threading" at bounding box center [126, 476] width 106 height 18
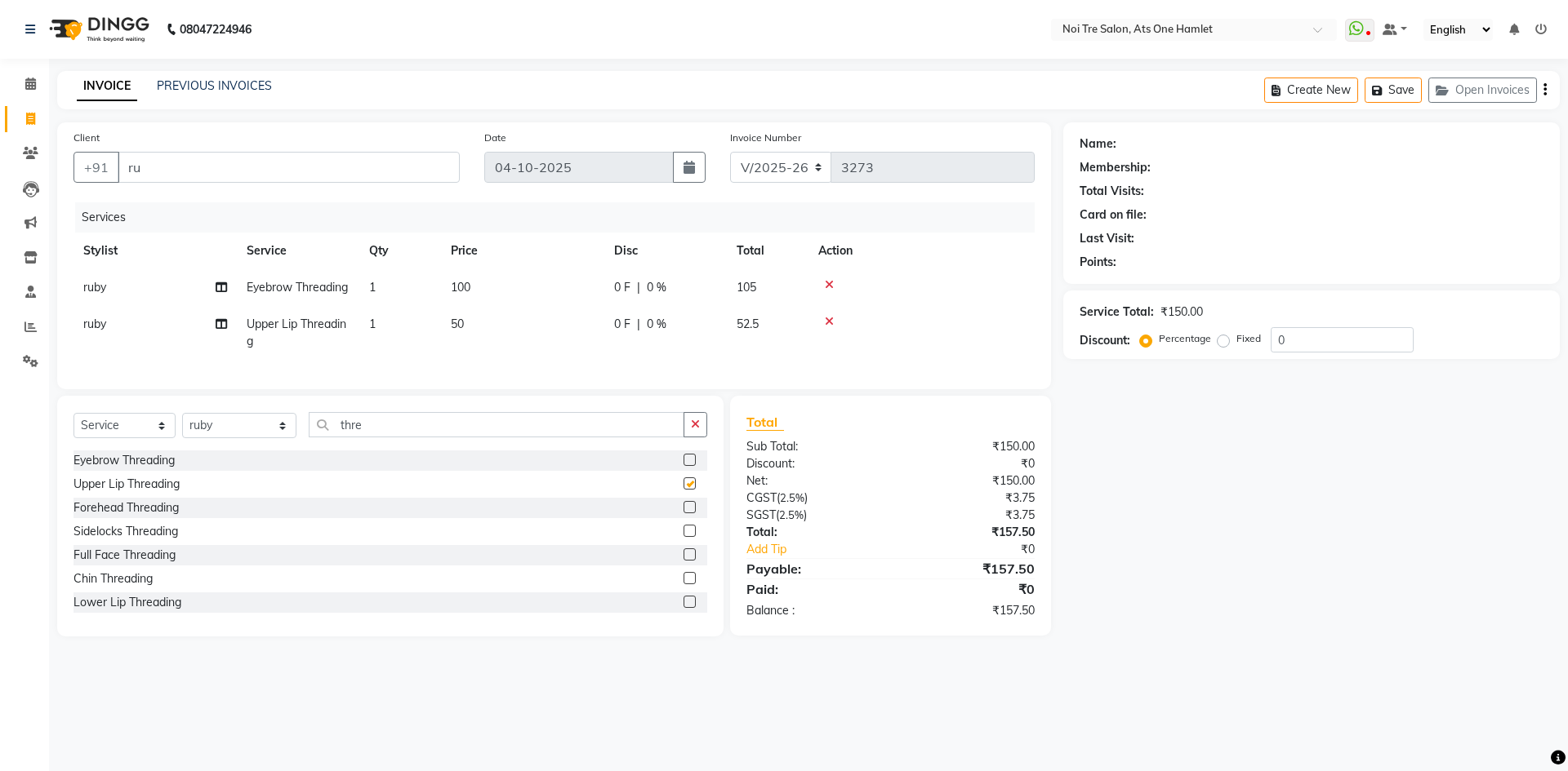
checkbox input "false"
click at [260, 174] on input "ru" at bounding box center [289, 167] width 342 height 31
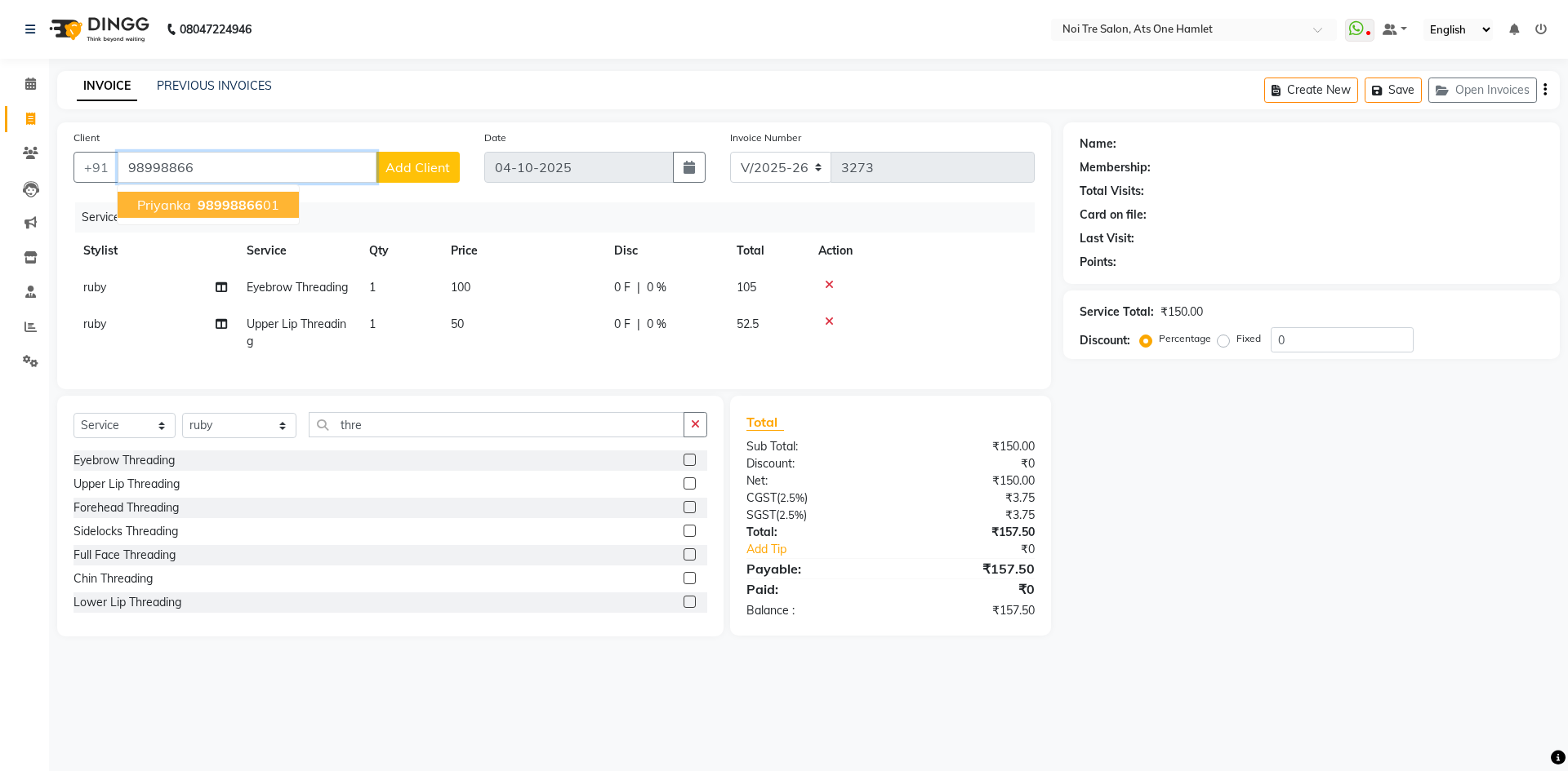
click at [276, 197] on button "Priyanka 98998866 01" at bounding box center [208, 204] width 181 height 26
type input "9899886601"
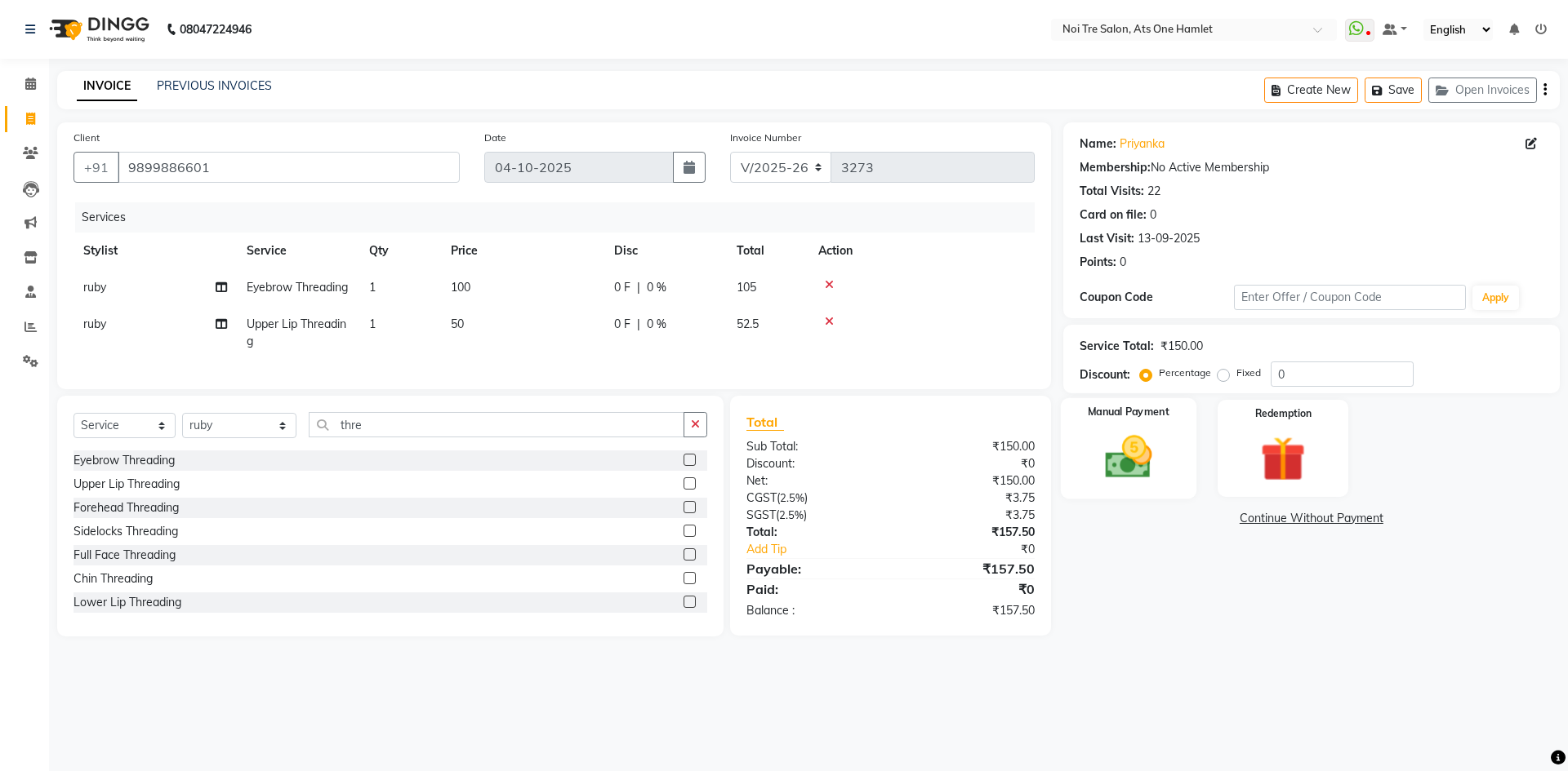
click at [1134, 463] on img at bounding box center [1128, 456] width 76 height 54
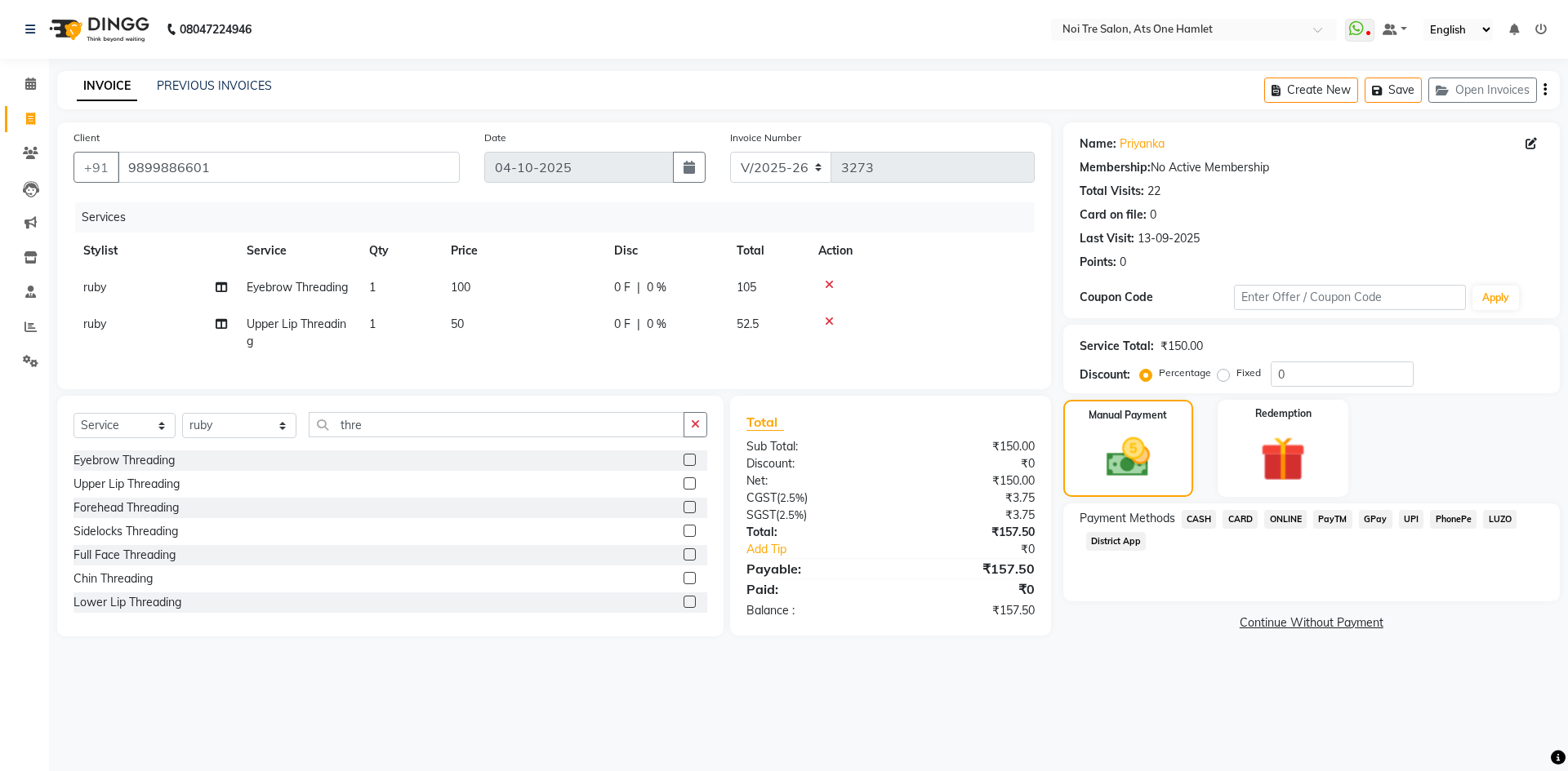
click at [1277, 516] on span "ONLINE" at bounding box center [1285, 519] width 43 height 18
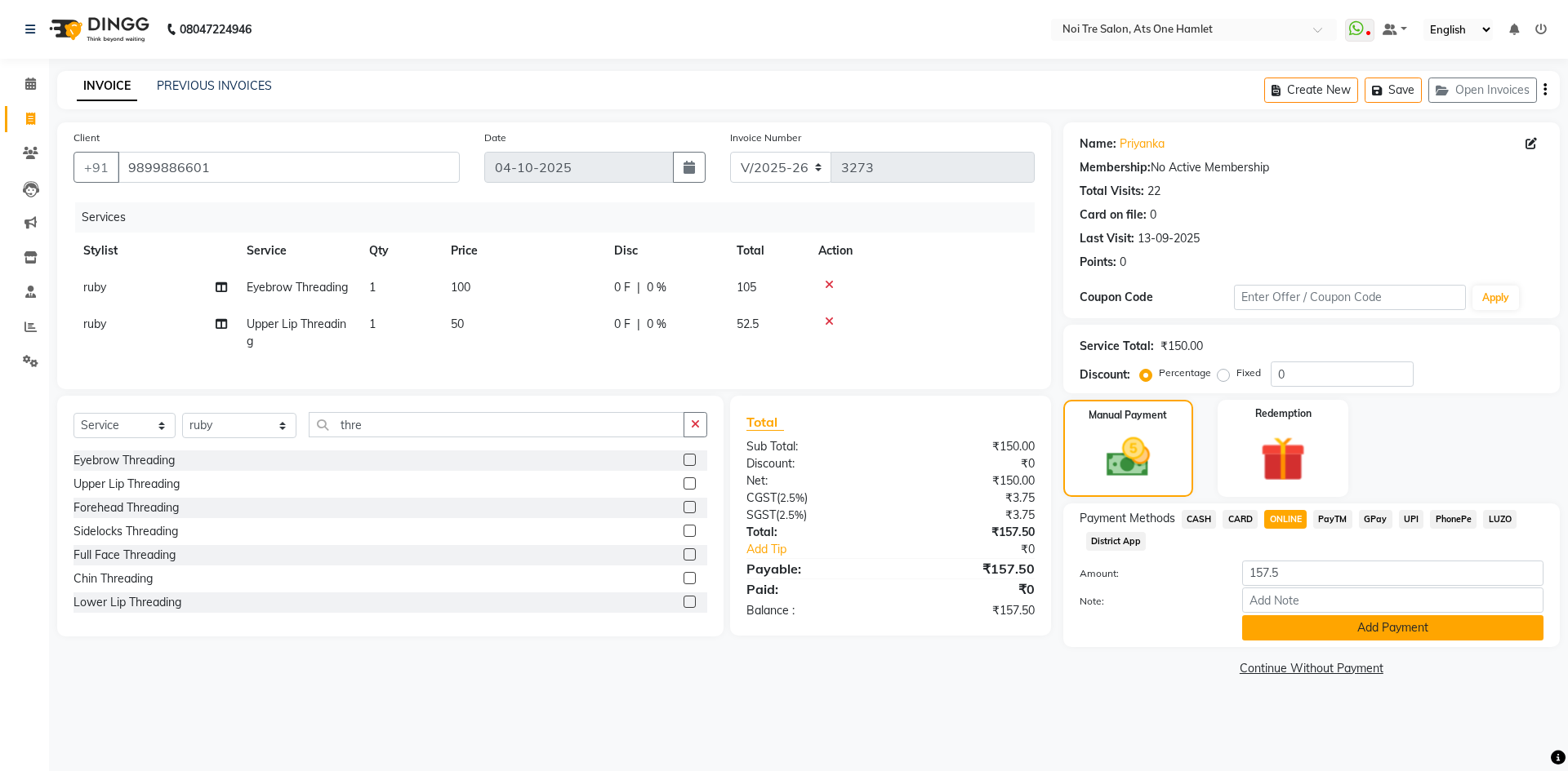
click at [1328, 625] on button "Add Payment" at bounding box center [1393, 628] width 301 height 25
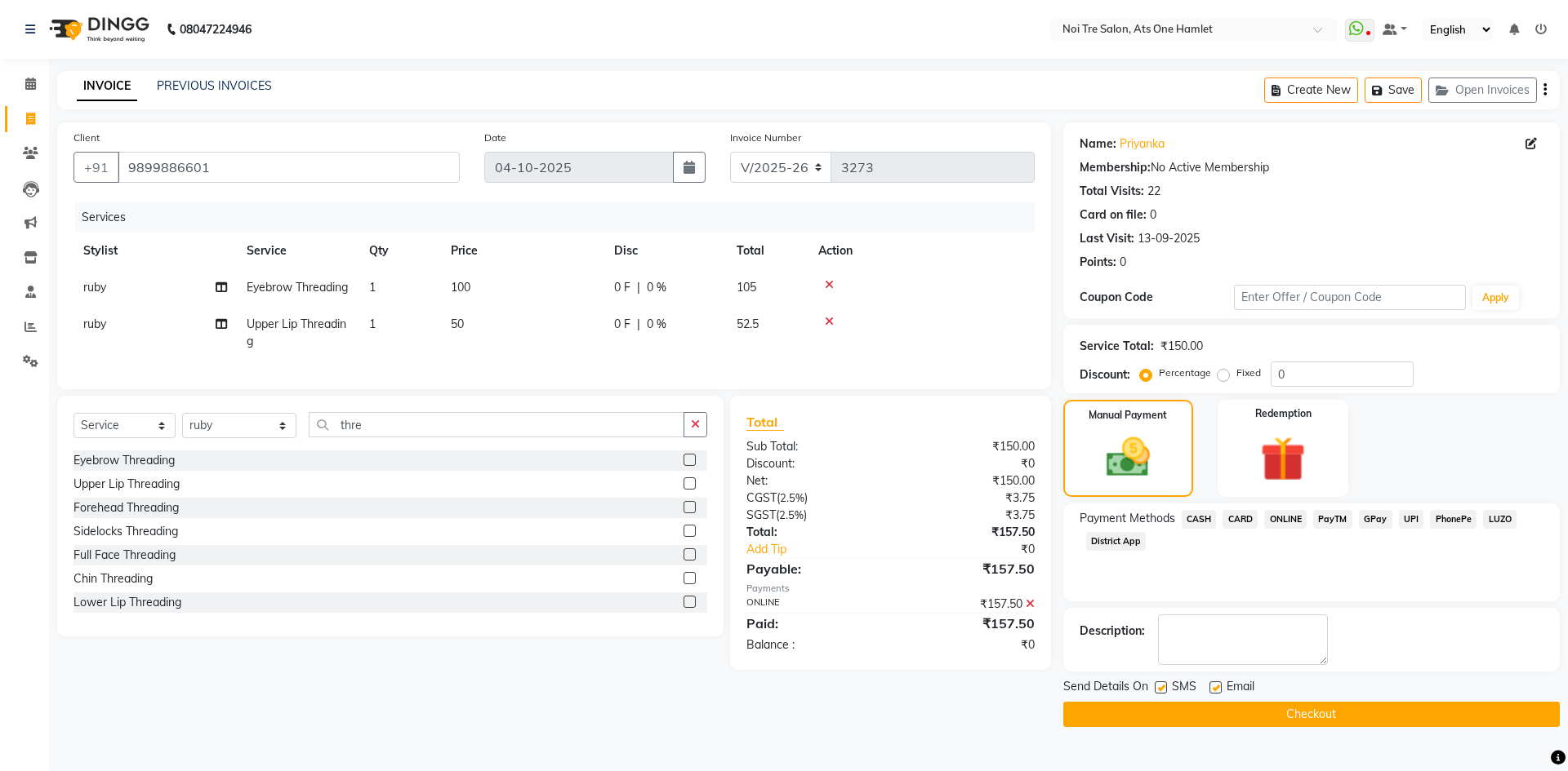
drag, startPoint x: 1333, startPoint y: 697, endPoint x: 1338, endPoint y: 710, distance: 13.9
click at [1333, 698] on div "Send Details On SMS Email Checkout" at bounding box center [1312, 703] width 497 height 49
click at [1338, 711] on button "Checkout" at bounding box center [1312, 714] width 497 height 25
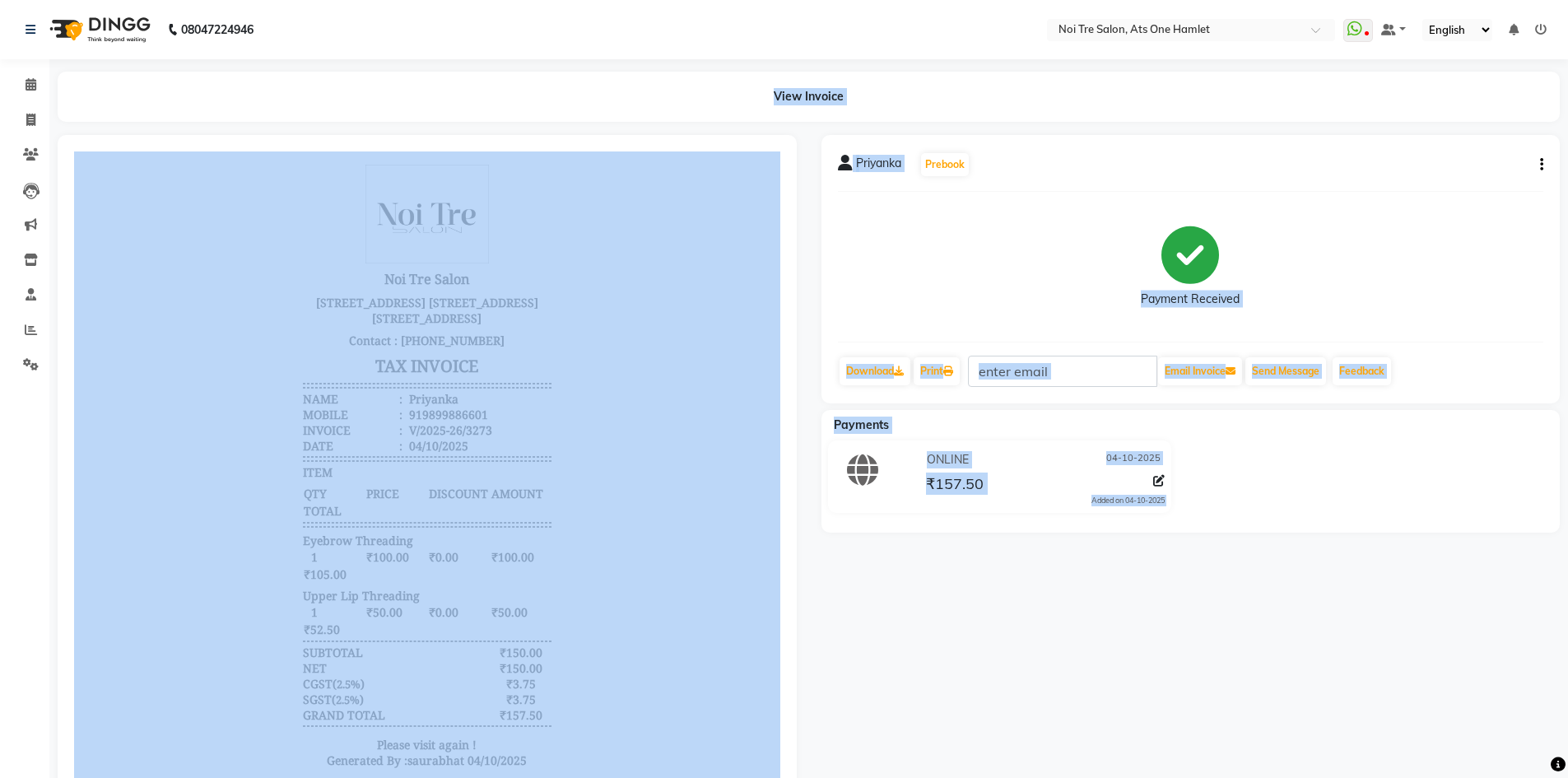
click at [822, 144] on div "Priyanka Prebook Payment Received Download Print Email Invoice Send Message Fee…" at bounding box center [1191, 269] width 739 height 269
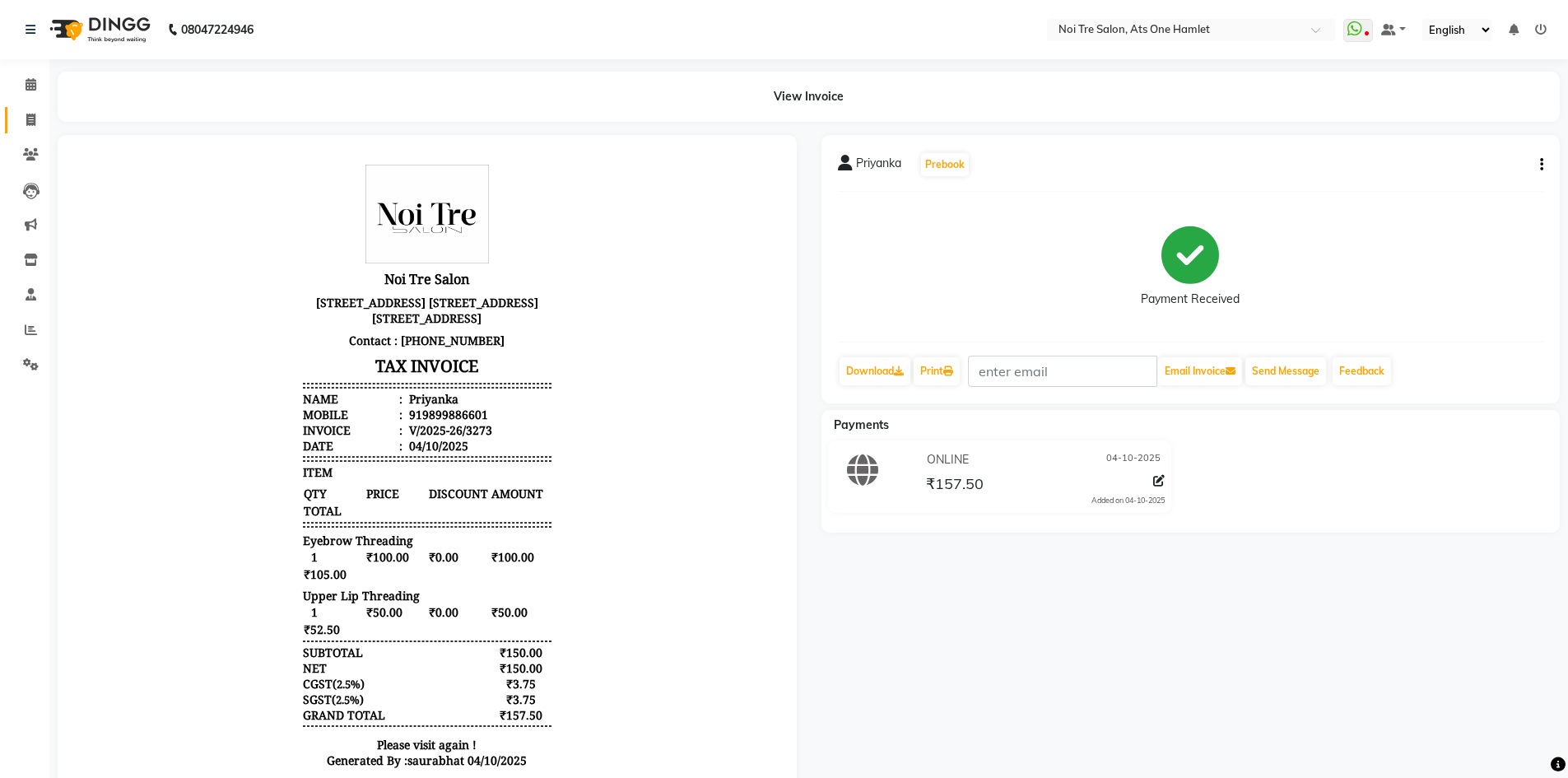
click at [28, 124] on icon at bounding box center [30, 120] width 9 height 13
select select "service"
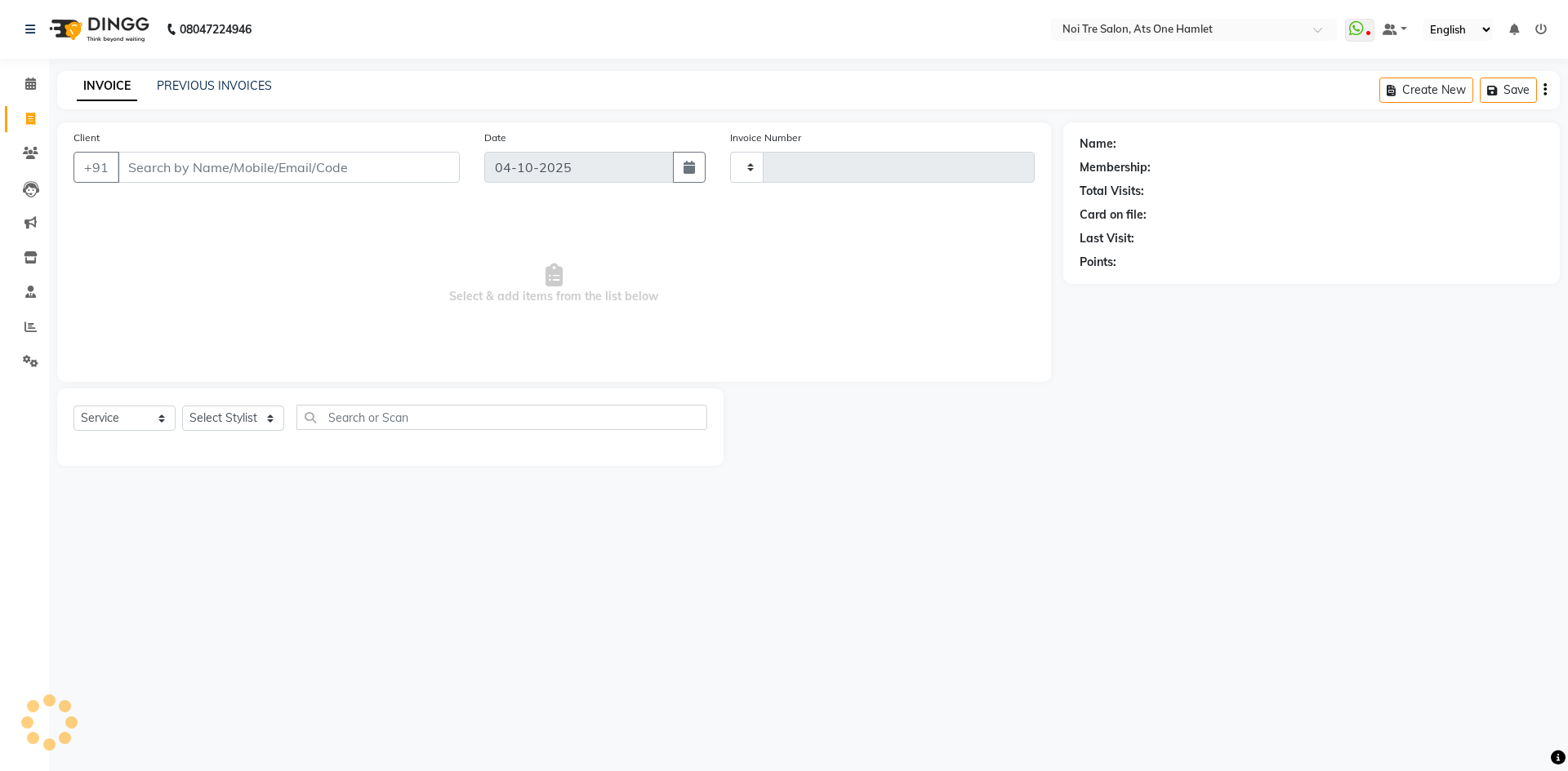
click at [175, 168] on input "Client" at bounding box center [289, 167] width 342 height 31
type input "3274"
select select "5096"
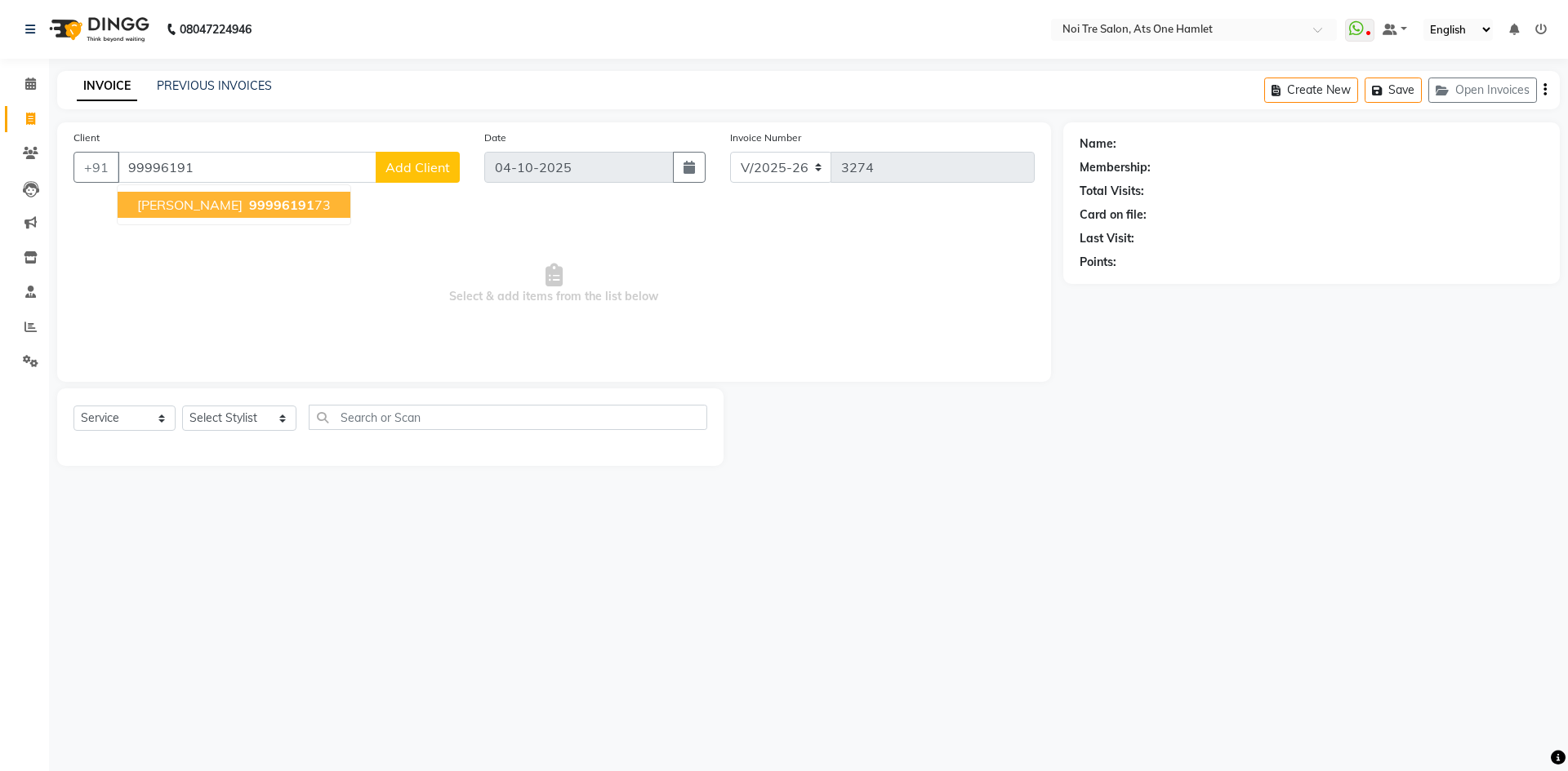
click at [249, 204] on span "99996191" at bounding box center [281, 205] width 65 height 17
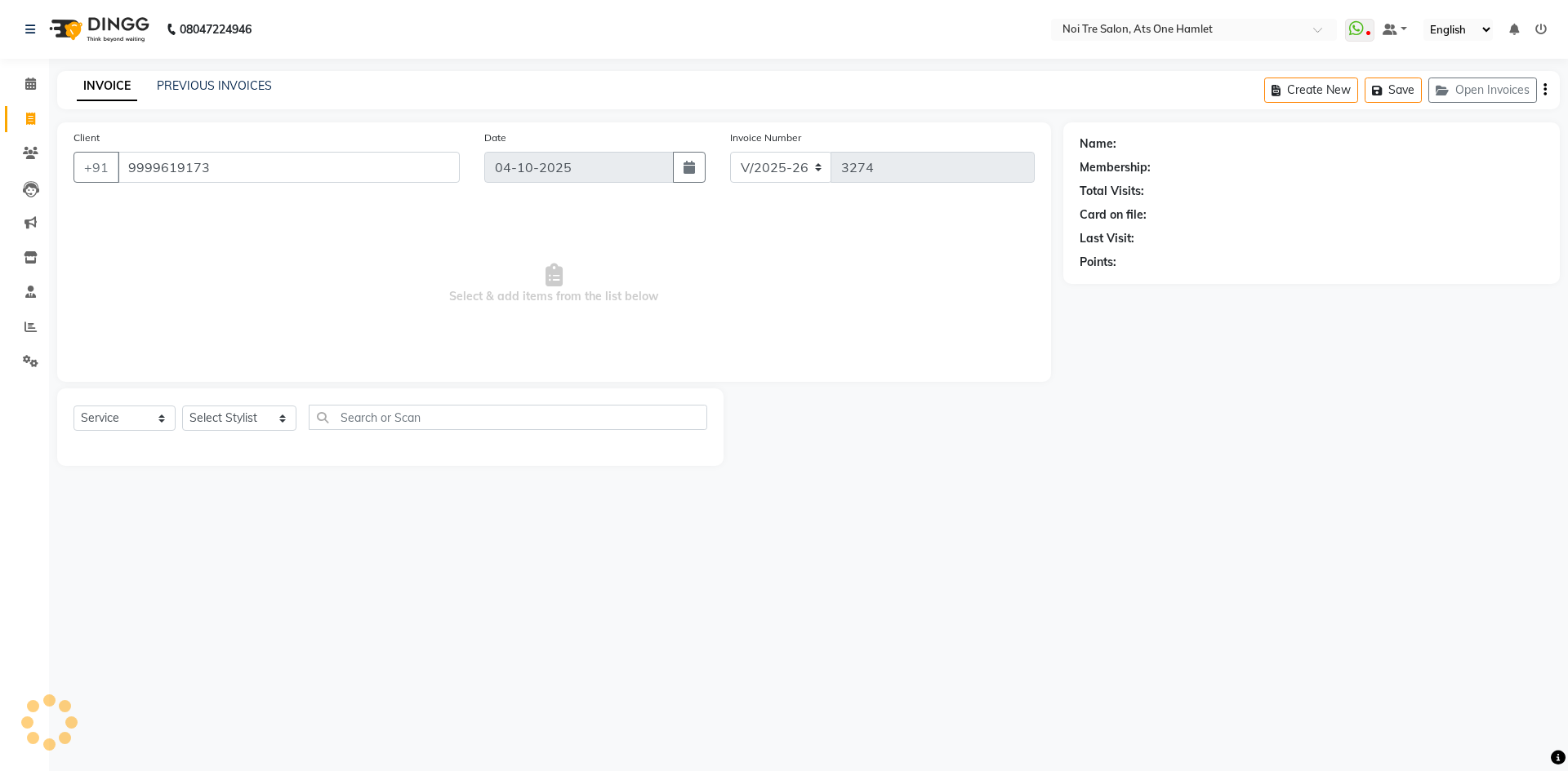
type input "9999619173"
click at [238, 428] on select "Select Stylist aamir Abhishekh AJEET Ali Anuradha ARSH atique ATUL 104 AZAD Bha…" at bounding box center [239, 418] width 114 height 25
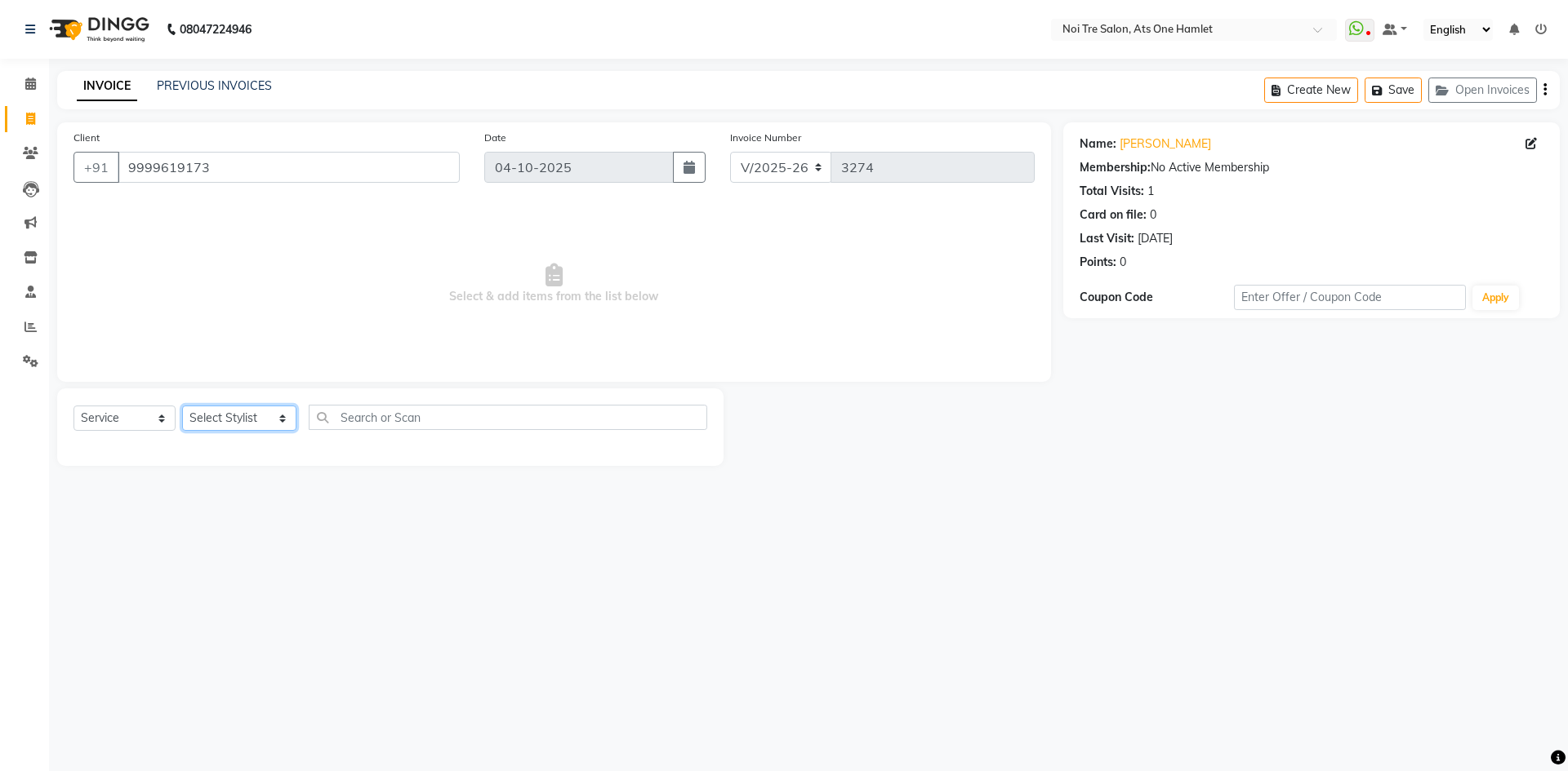
select select "91448"
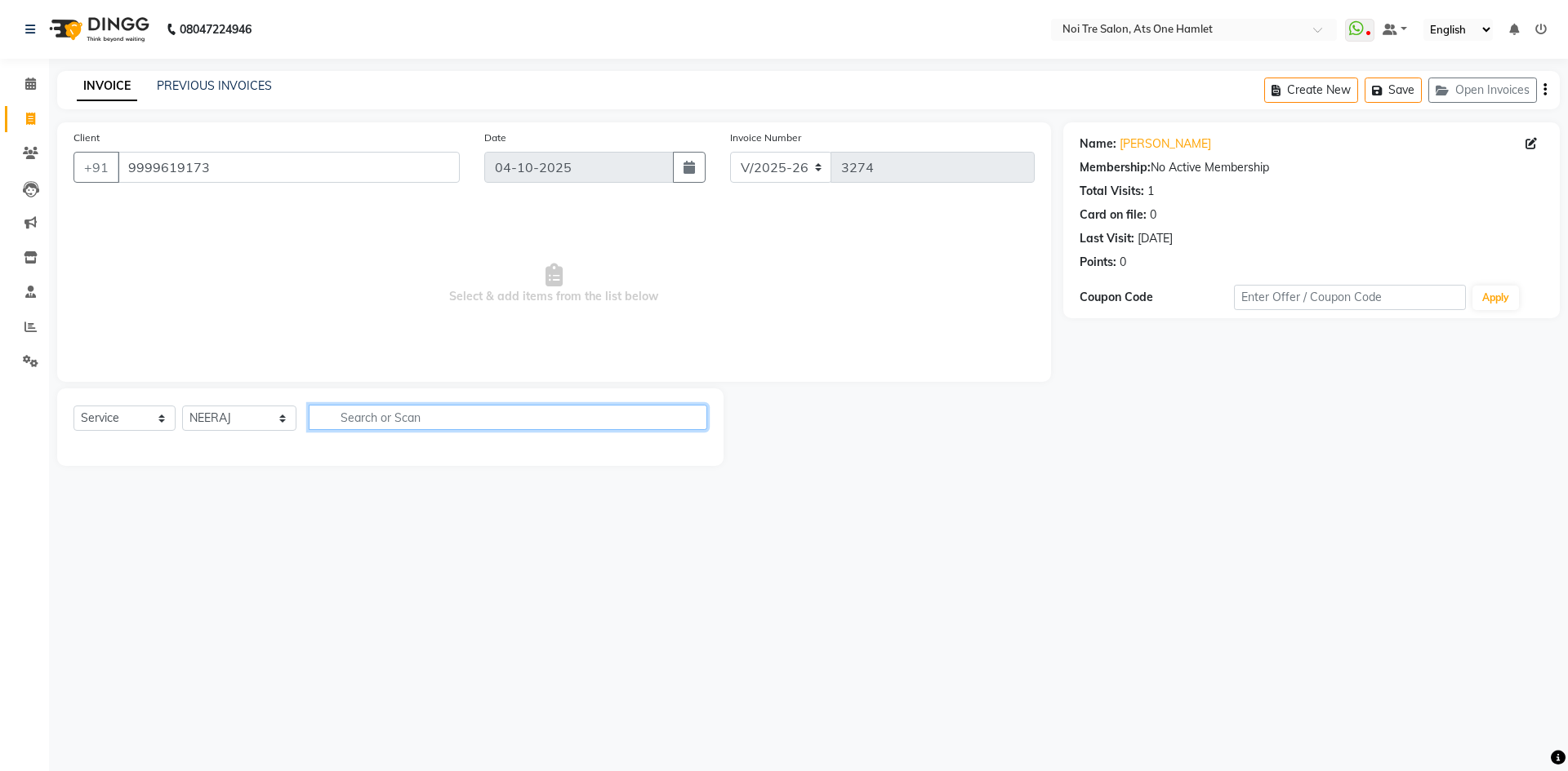
click at [368, 427] on input "text" at bounding box center [508, 417] width 398 height 25
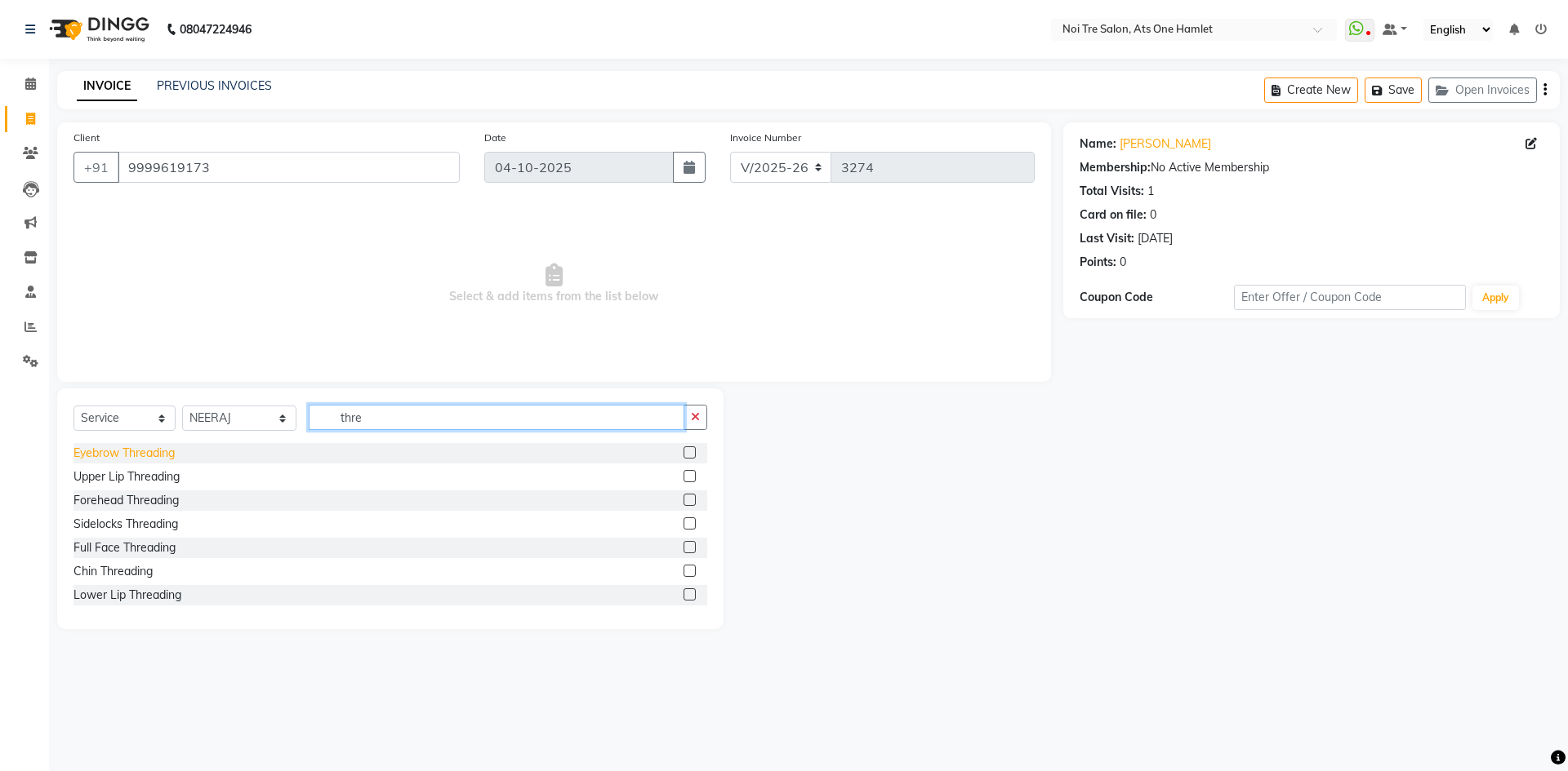
type input "thre"
click at [129, 446] on div "Eyebrow Threading" at bounding box center [124, 453] width 101 height 18
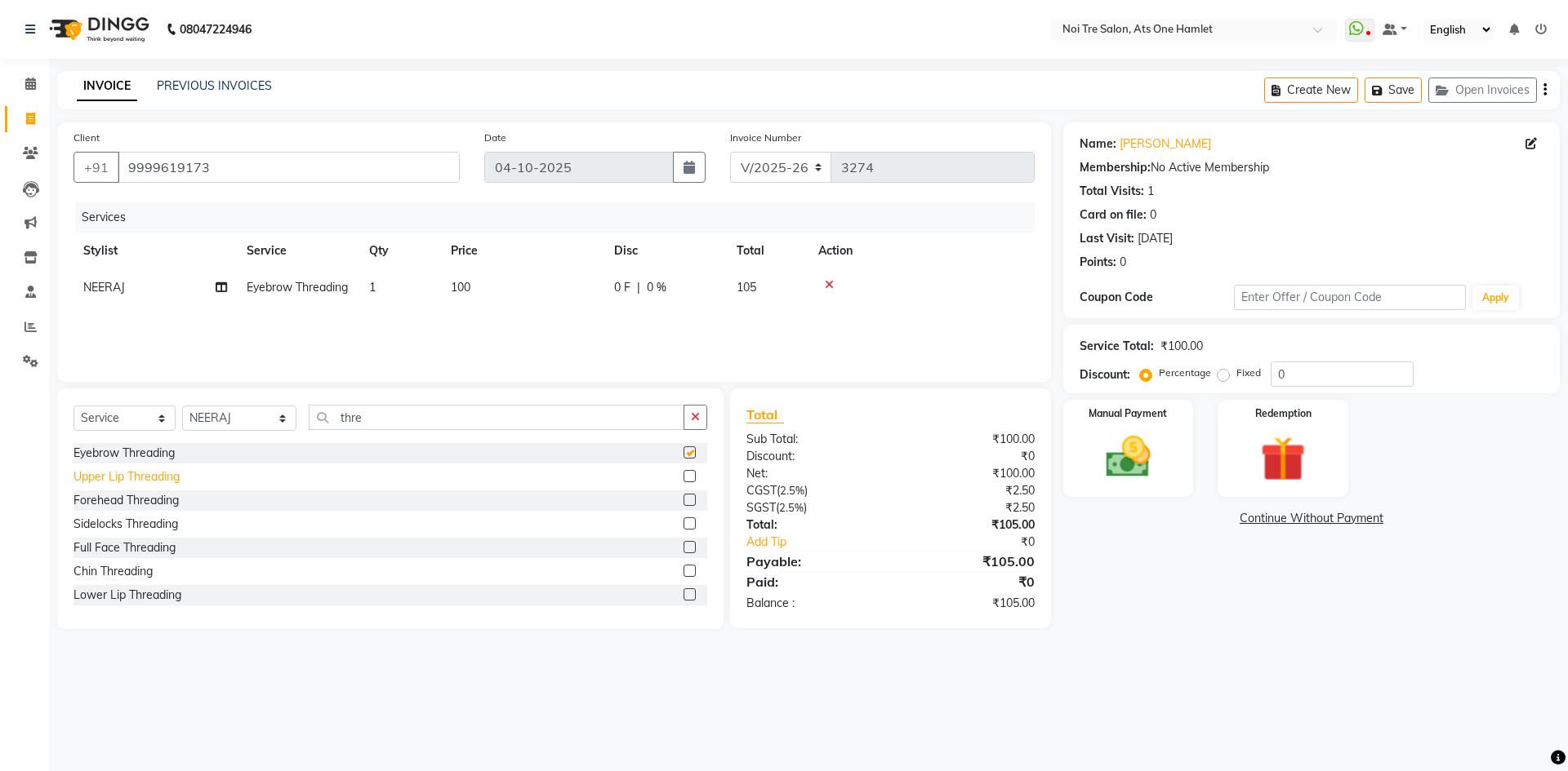
checkbox input "false"
click at [129, 474] on div "Upper Lip Threading" at bounding box center [126, 476] width 106 height 18
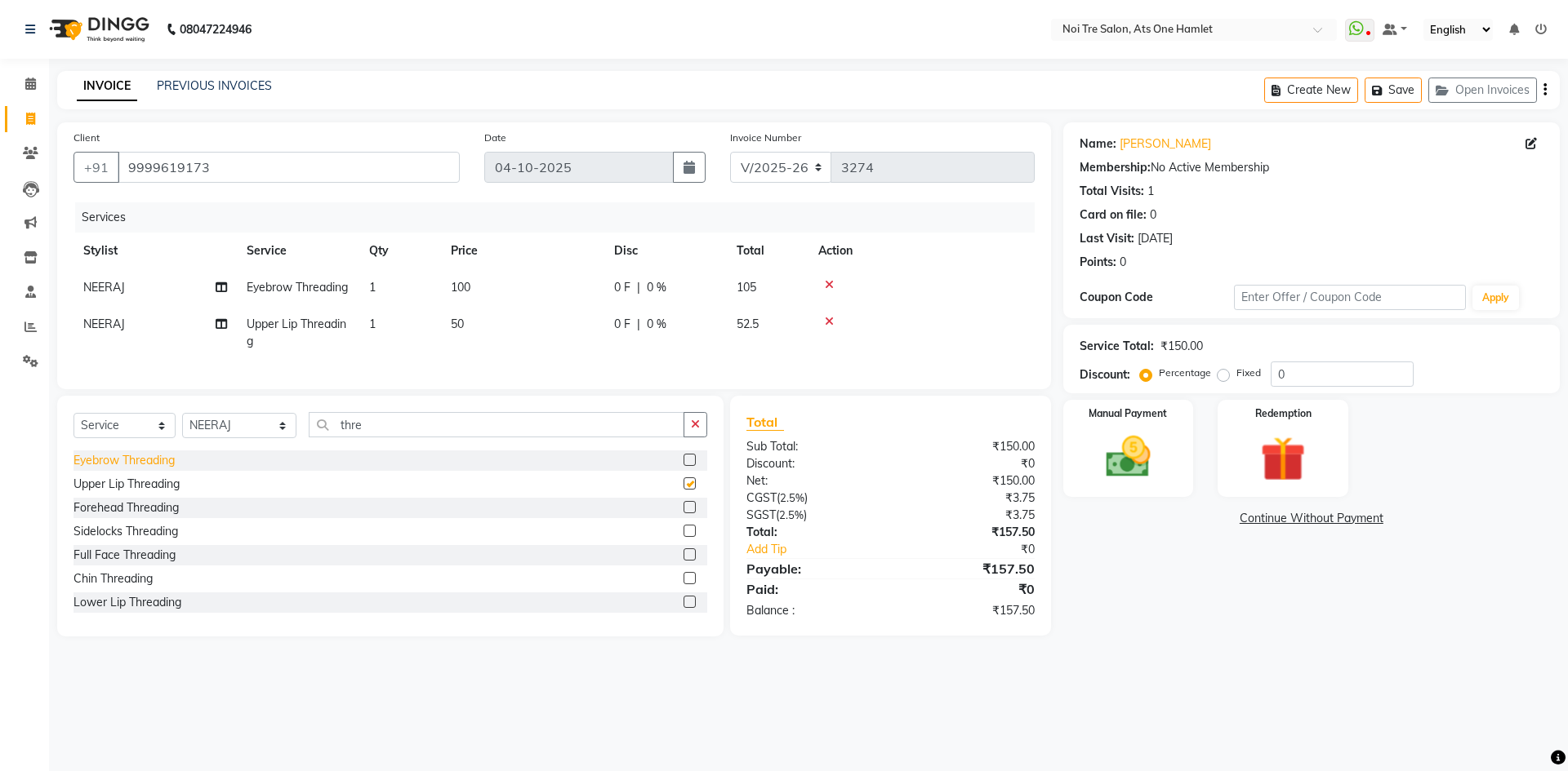
checkbox input "false"
click at [1139, 491] on div "Manual Payment" at bounding box center [1128, 448] width 135 height 100
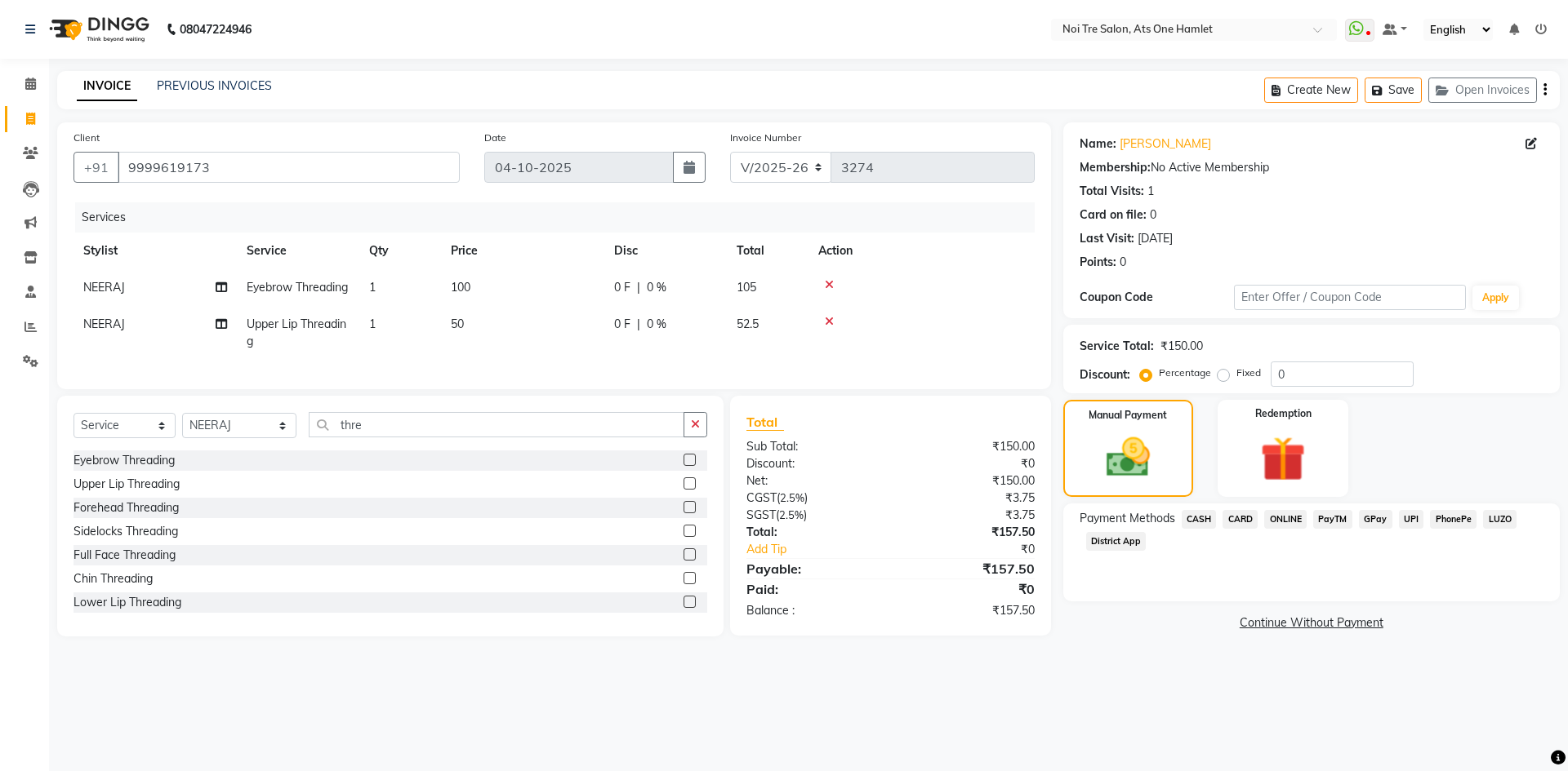
click at [1272, 519] on span "ONLINE" at bounding box center [1285, 519] width 43 height 18
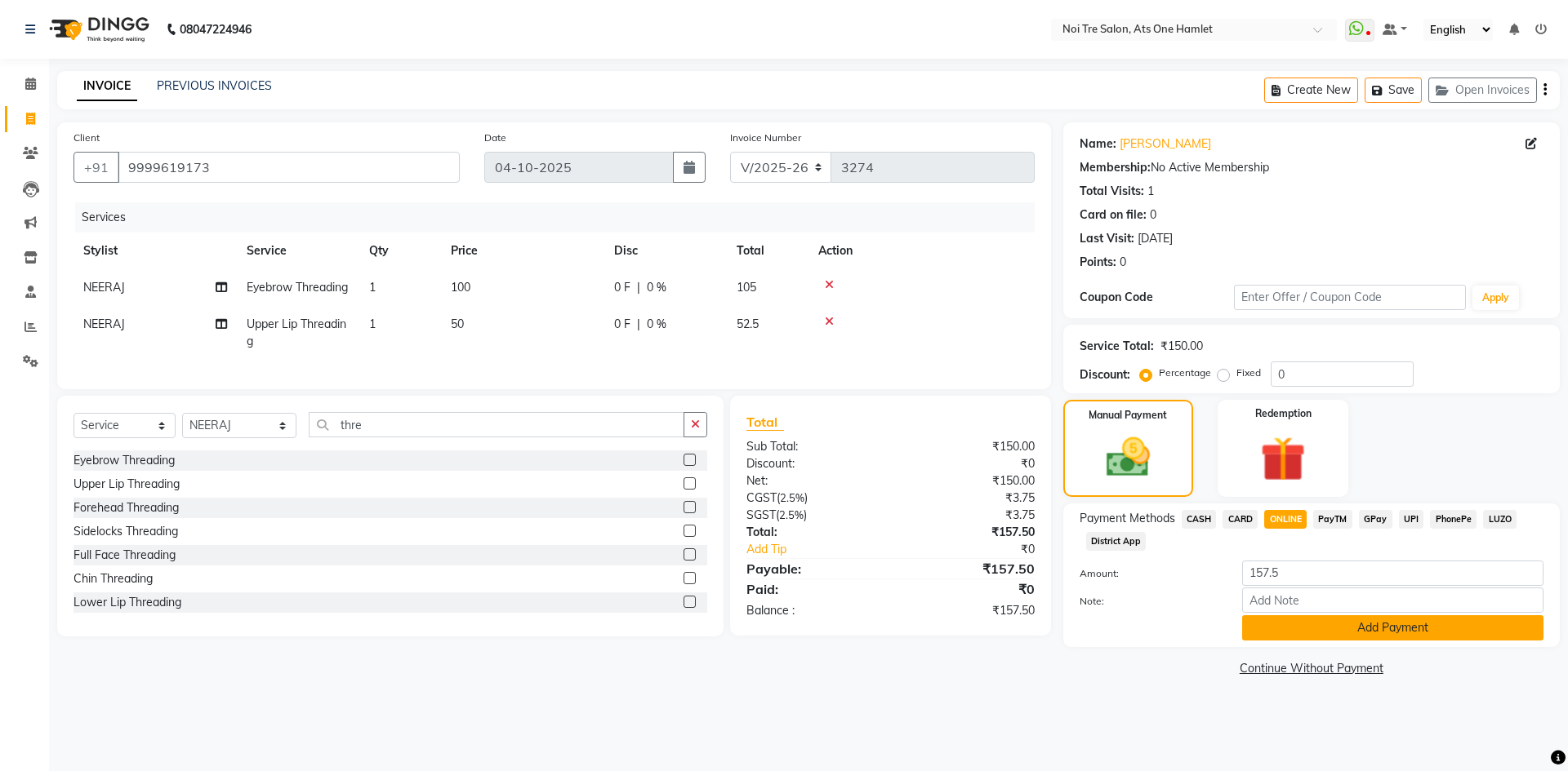
click at [1320, 630] on button "Add Payment" at bounding box center [1393, 628] width 301 height 25
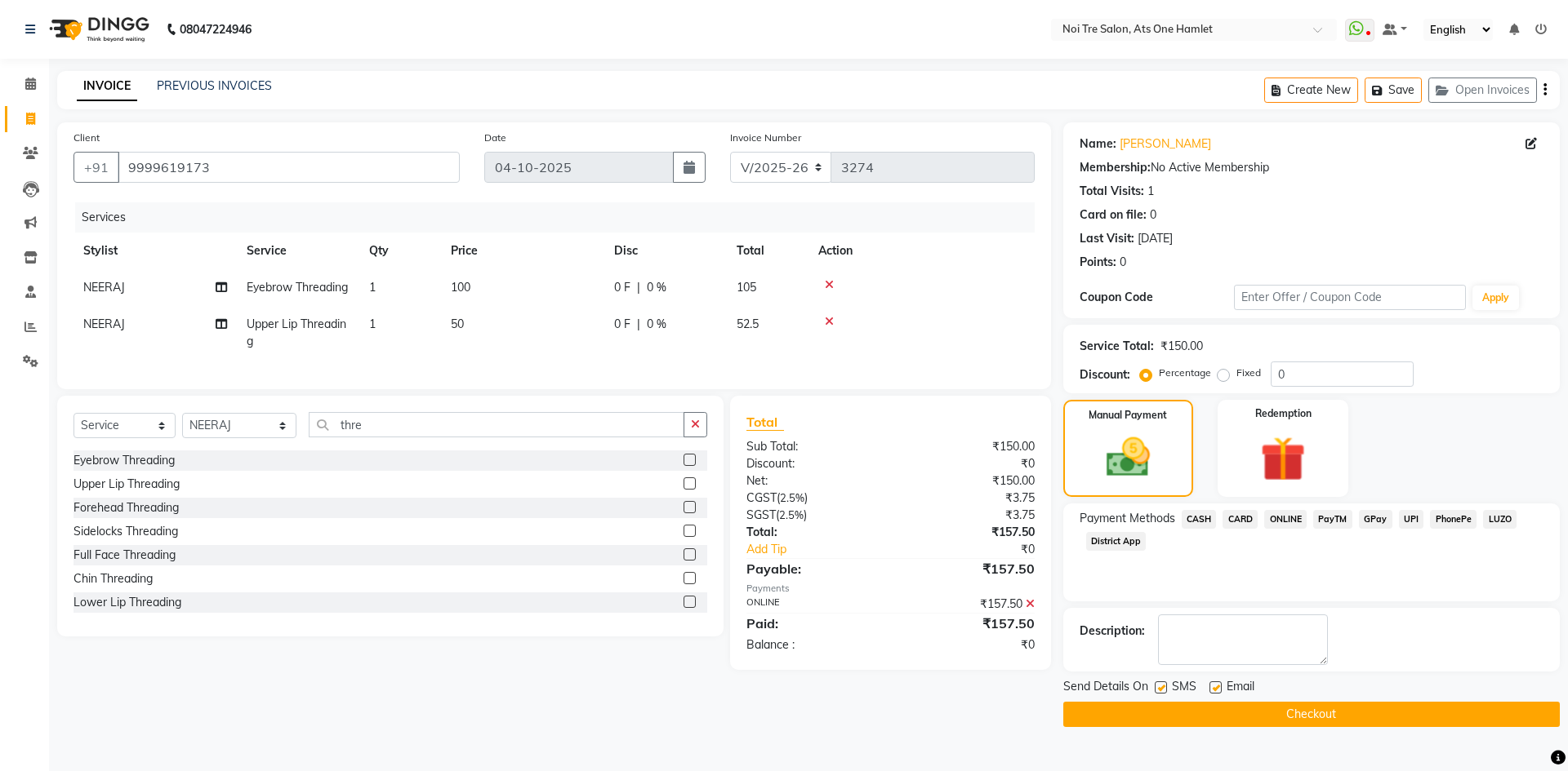
click at [1309, 710] on button "Checkout" at bounding box center [1312, 714] width 497 height 25
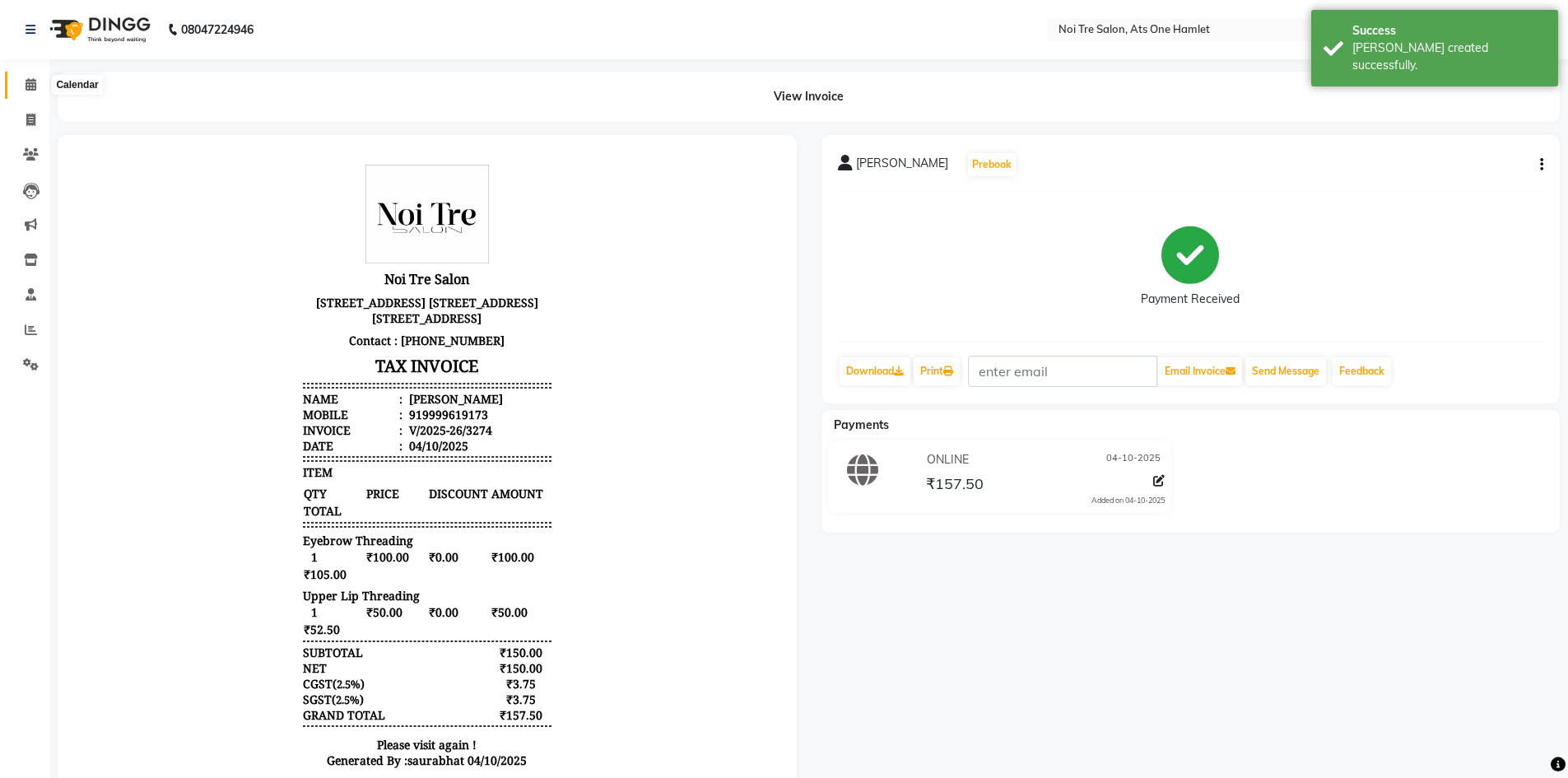
click at [35, 85] on icon at bounding box center [30, 84] width 11 height 13
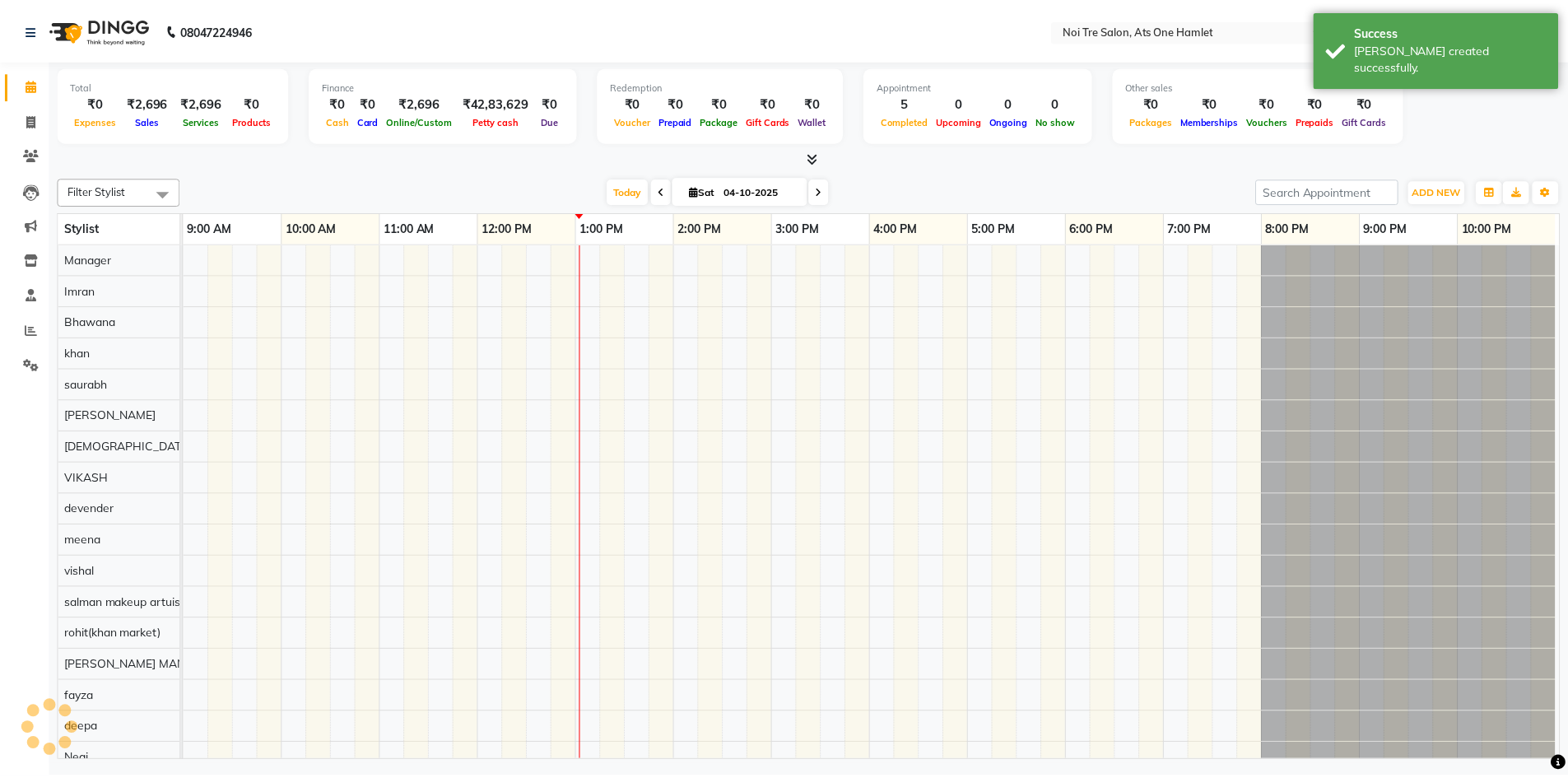
scroll to position [22, 0]
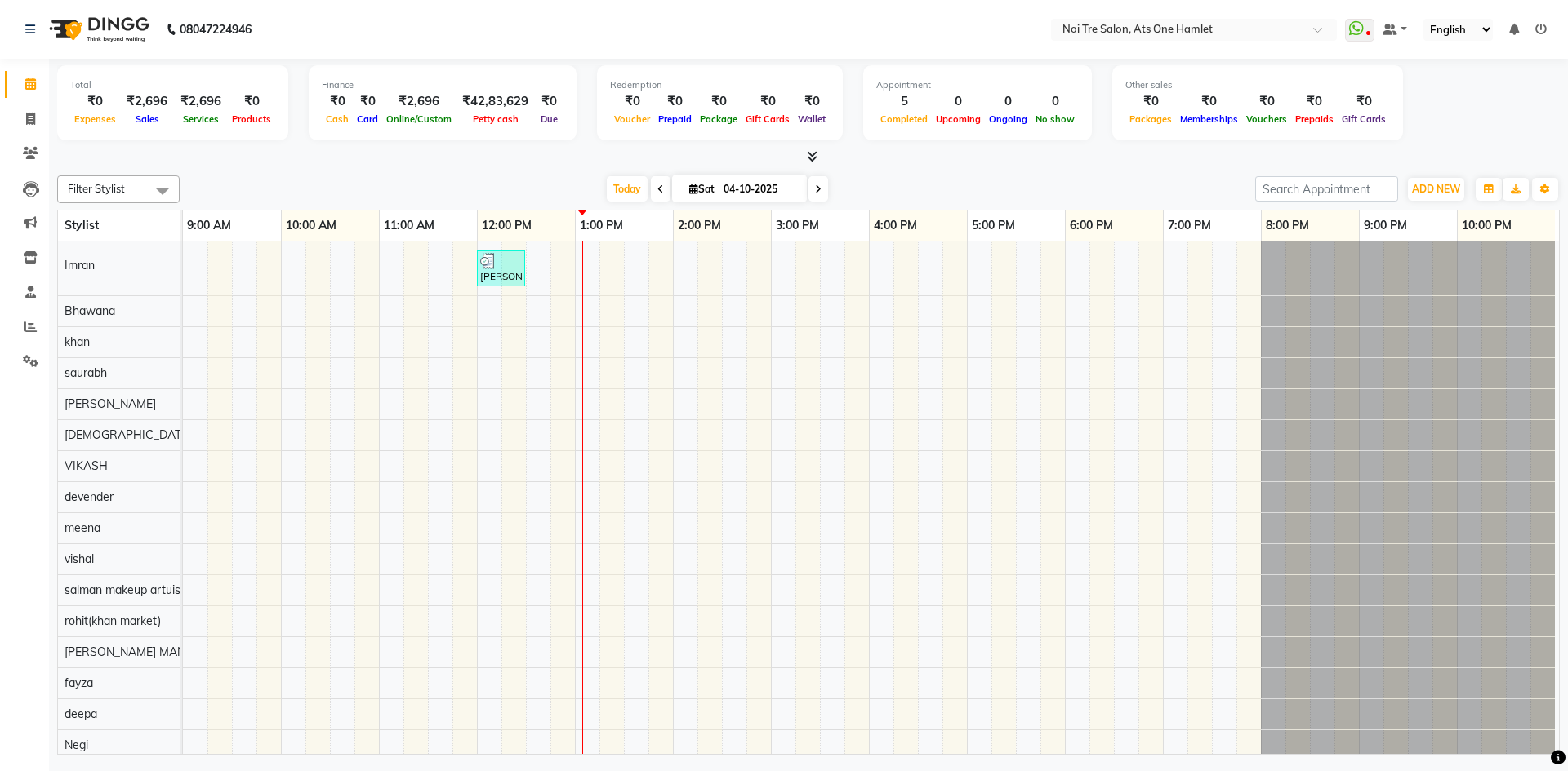
click at [1222, 182] on div "Today Sat 04-10-2025" at bounding box center [717, 189] width 1060 height 24
drag, startPoint x: 31, startPoint y: 104, endPoint x: 34, endPoint y: 114, distance: 10.4
click at [31, 104] on li "Invoice" at bounding box center [24, 119] width 49 height 35
click at [42, 133] on li "Invoice" at bounding box center [24, 119] width 49 height 35
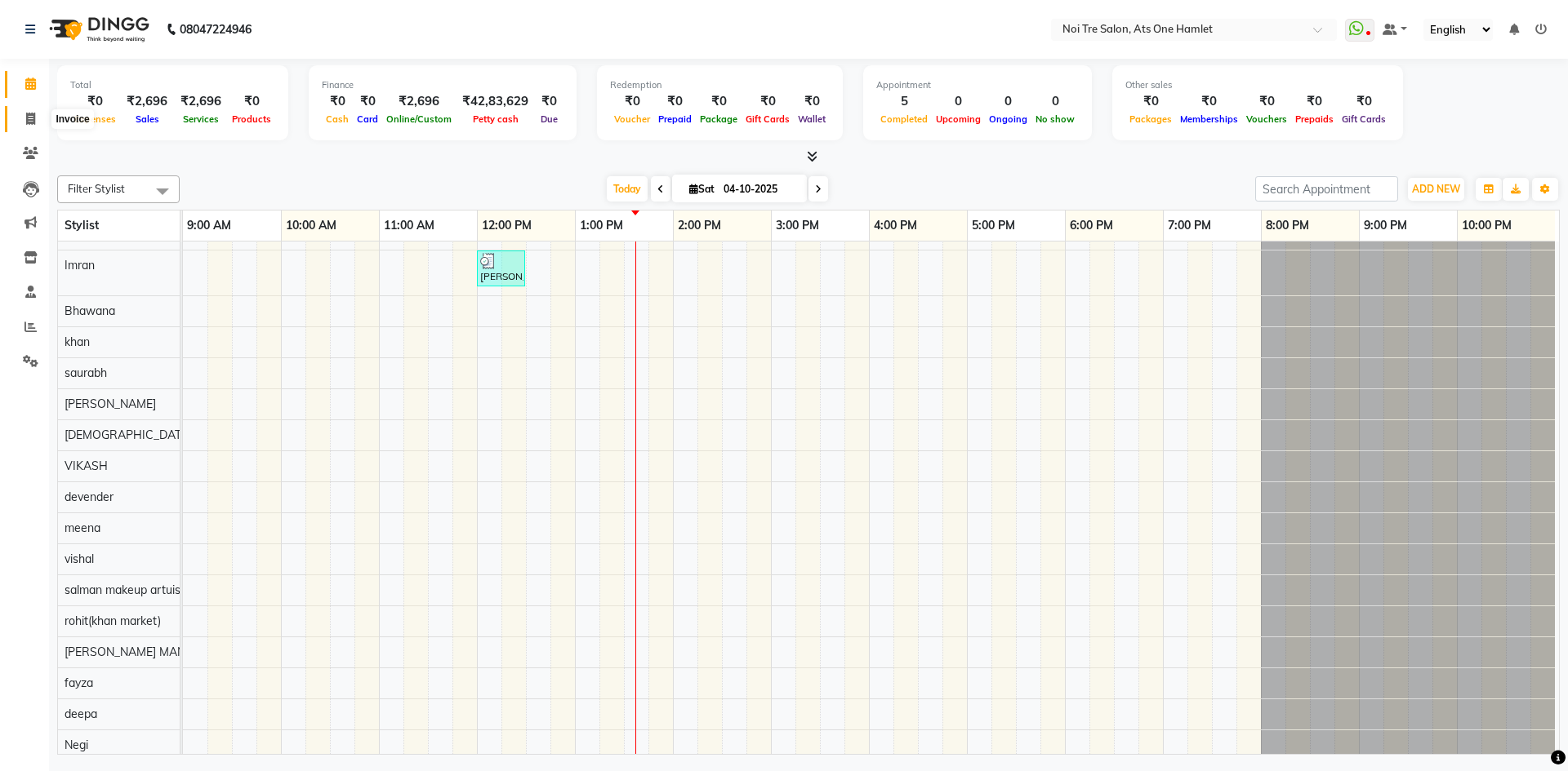
click at [33, 123] on icon at bounding box center [30, 118] width 9 height 13
select select "5096"
select select "service"
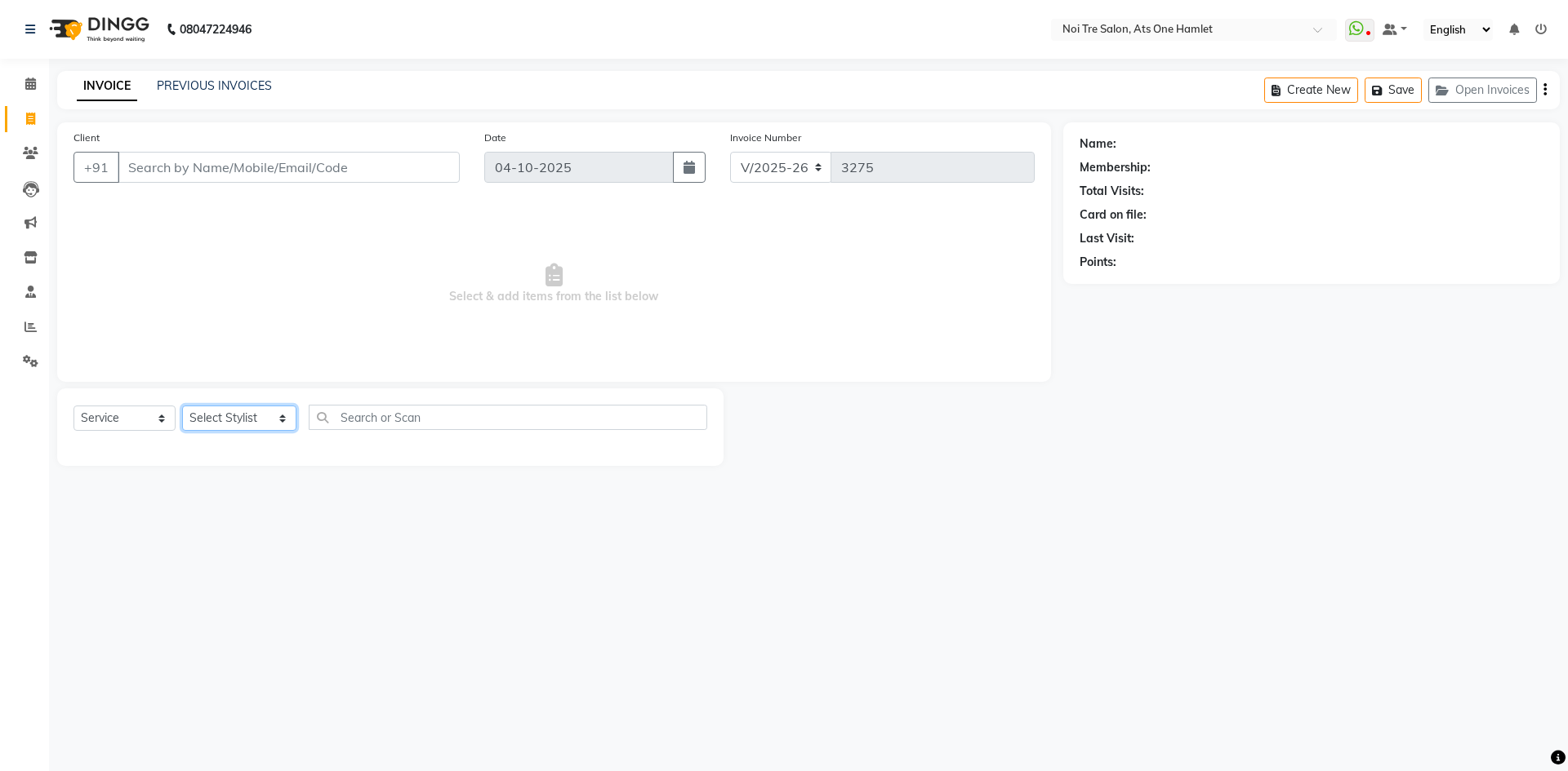
click at [227, 416] on select "Select Stylist aamir Abhishekh AJEET Ali Anuradha ARSH atique ATUL 104 AZAD Bha…" at bounding box center [239, 418] width 114 height 25
select select "32442"
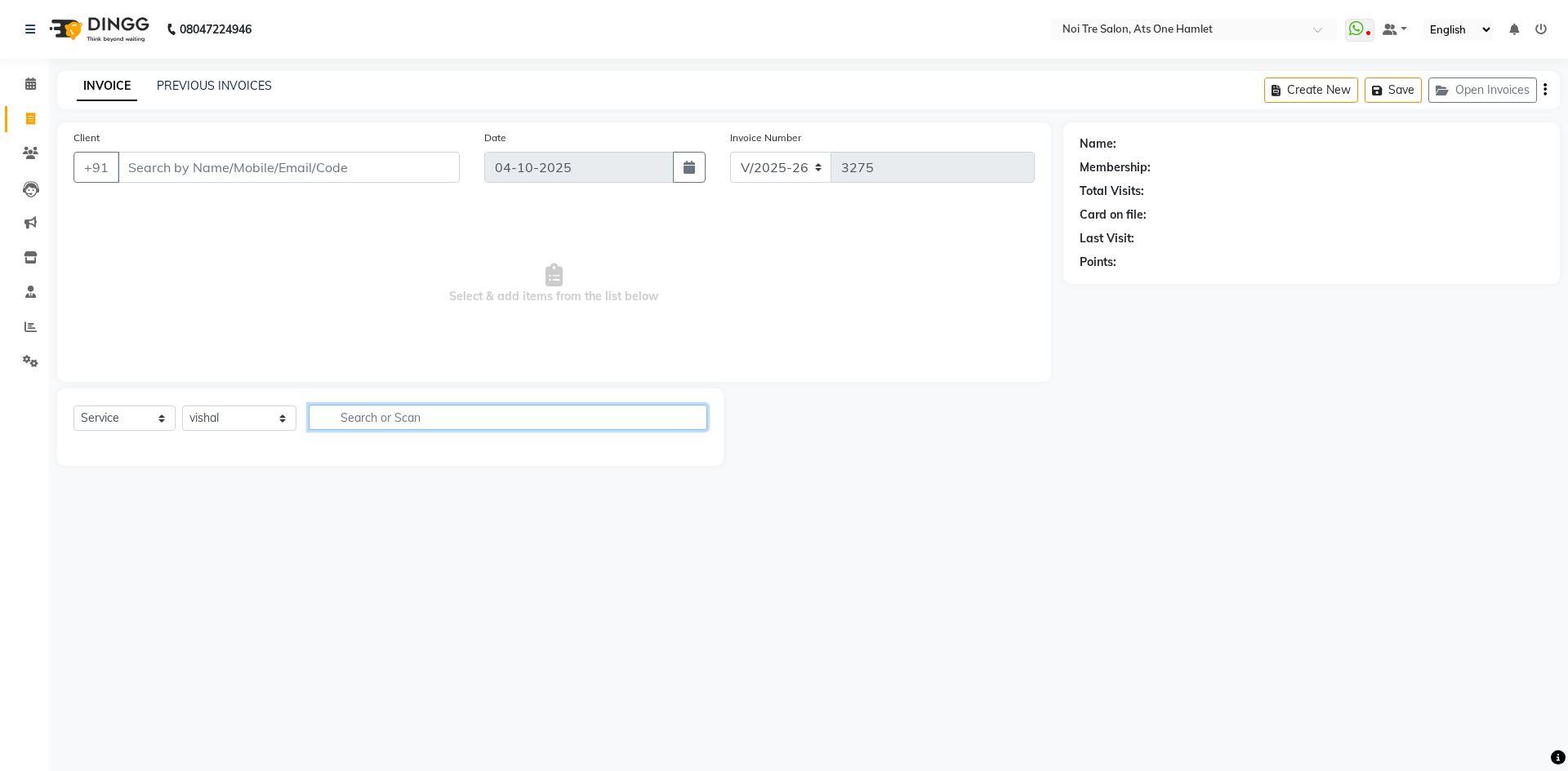
click at [399, 421] on input "text" at bounding box center [508, 417] width 398 height 25
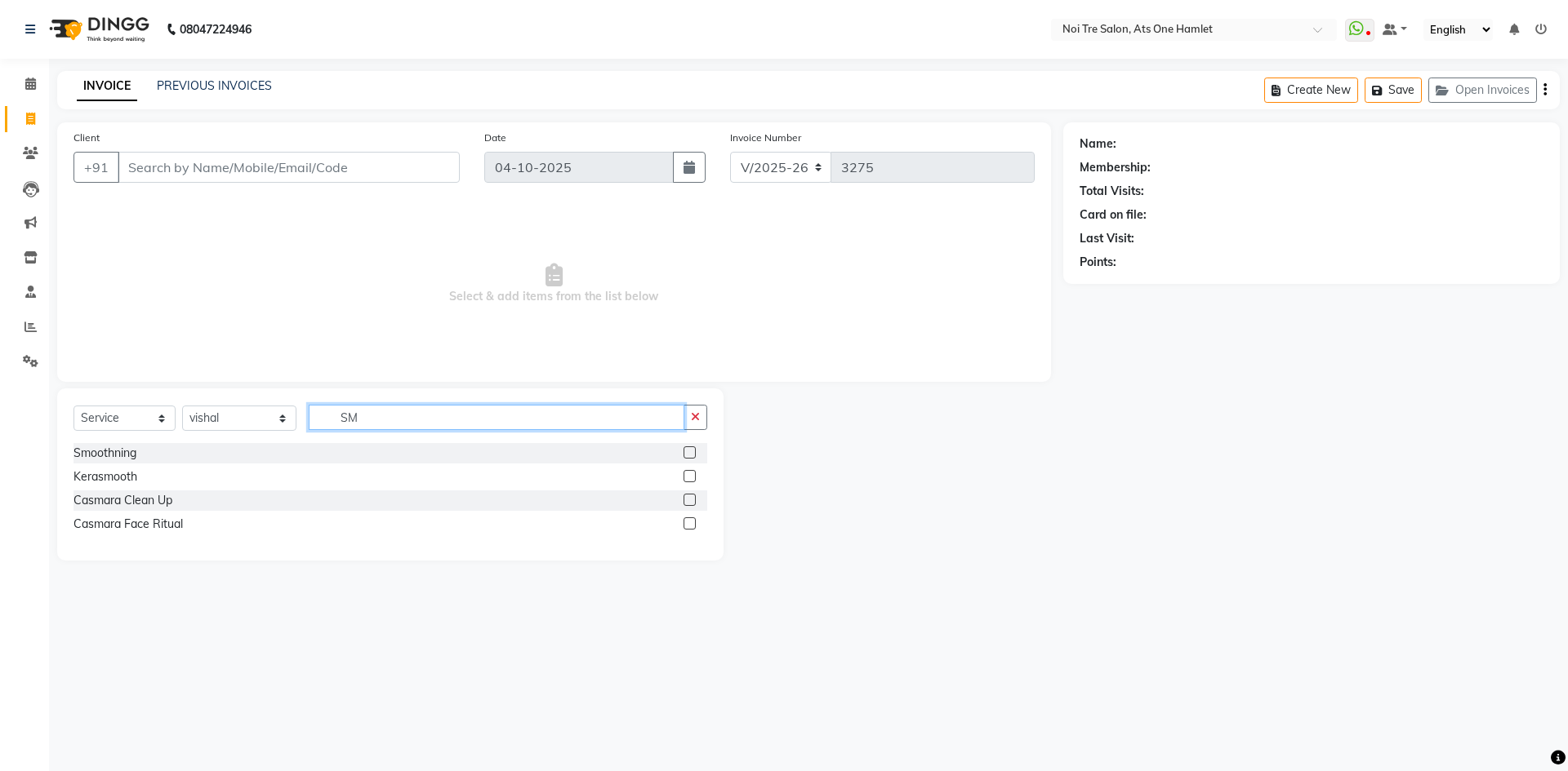
drag, startPoint x: 407, startPoint y: 418, endPoint x: 296, endPoint y: 421, distance: 111.0
click at [296, 421] on div "Select Service Product Membership Package Voucher Prepaid Gift Card Select Styl…" at bounding box center [390, 424] width 634 height 38
type input "PED"
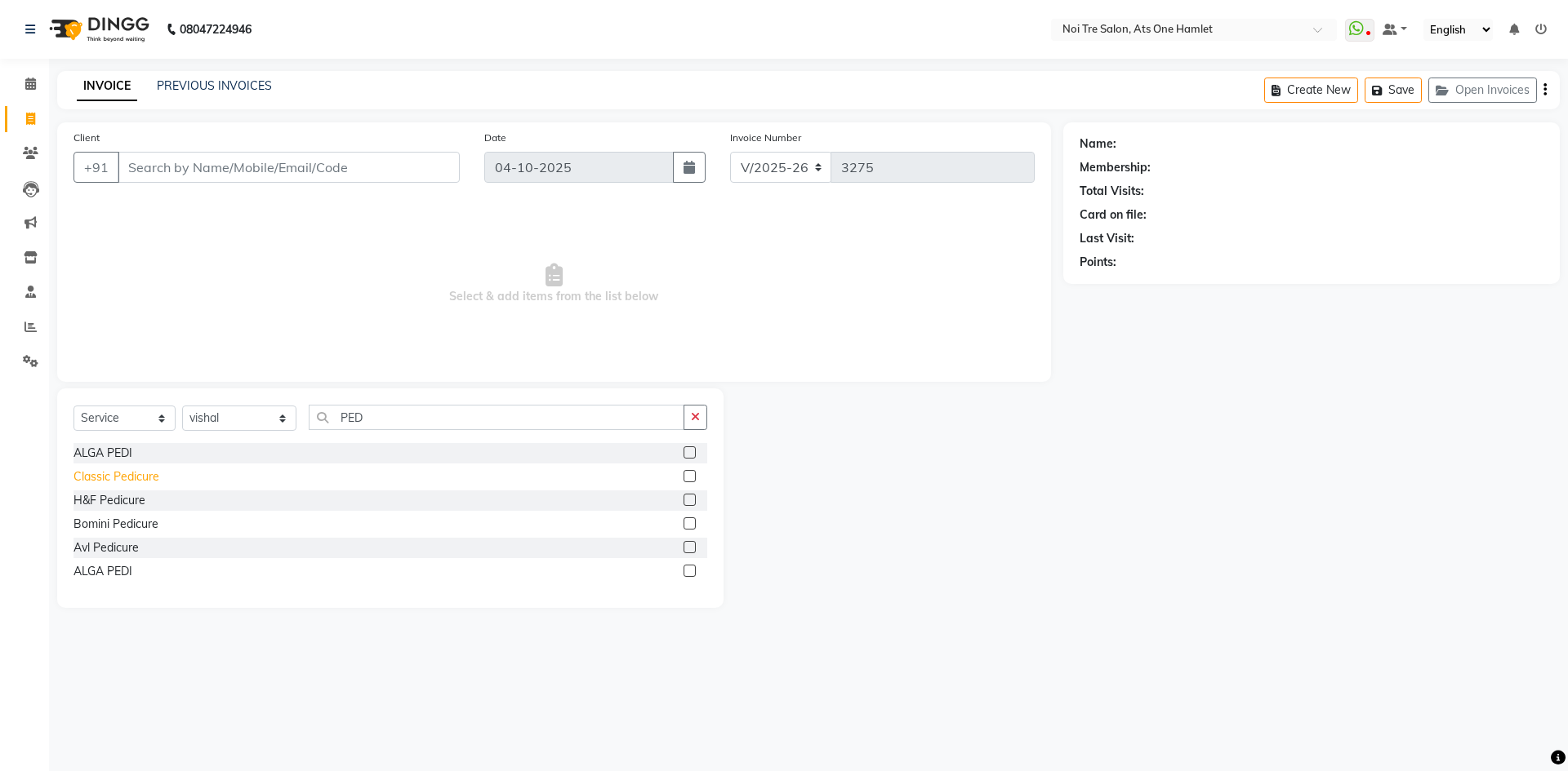
click at [141, 474] on div "Classic Pedicure" at bounding box center [116, 476] width 86 height 18
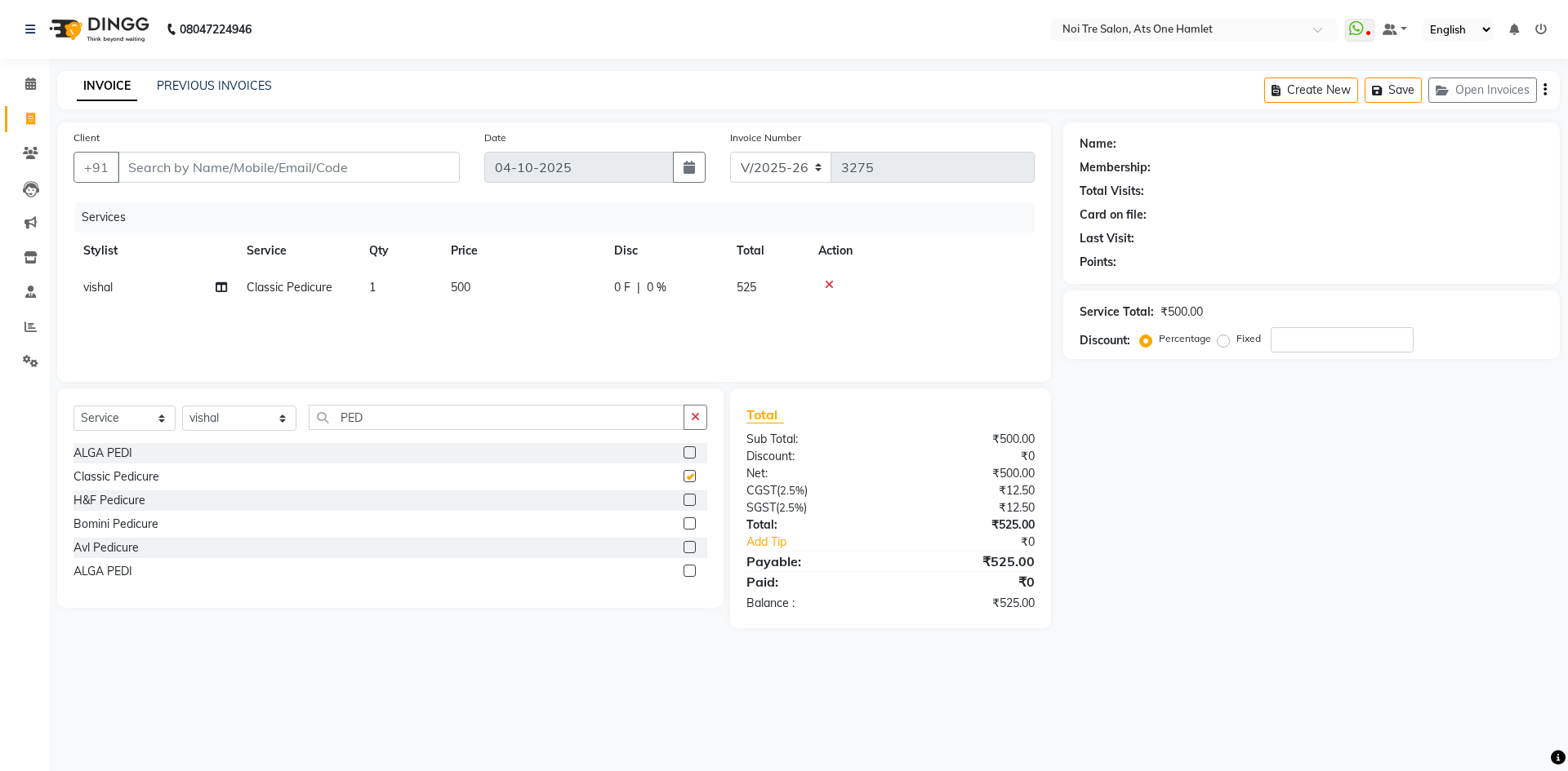
checkbox input "false"
click at [248, 419] on select "Select Stylist aamir Abhishekh AJEET Ali Anuradha ARSH atique ATUL 104 AZAD Bha…" at bounding box center [239, 418] width 114 height 25
select select "34168"
click at [407, 431] on div "Select Service Product Membership Package Voucher Prepaid Gift Card Select Styl…" at bounding box center [390, 424] width 634 height 38
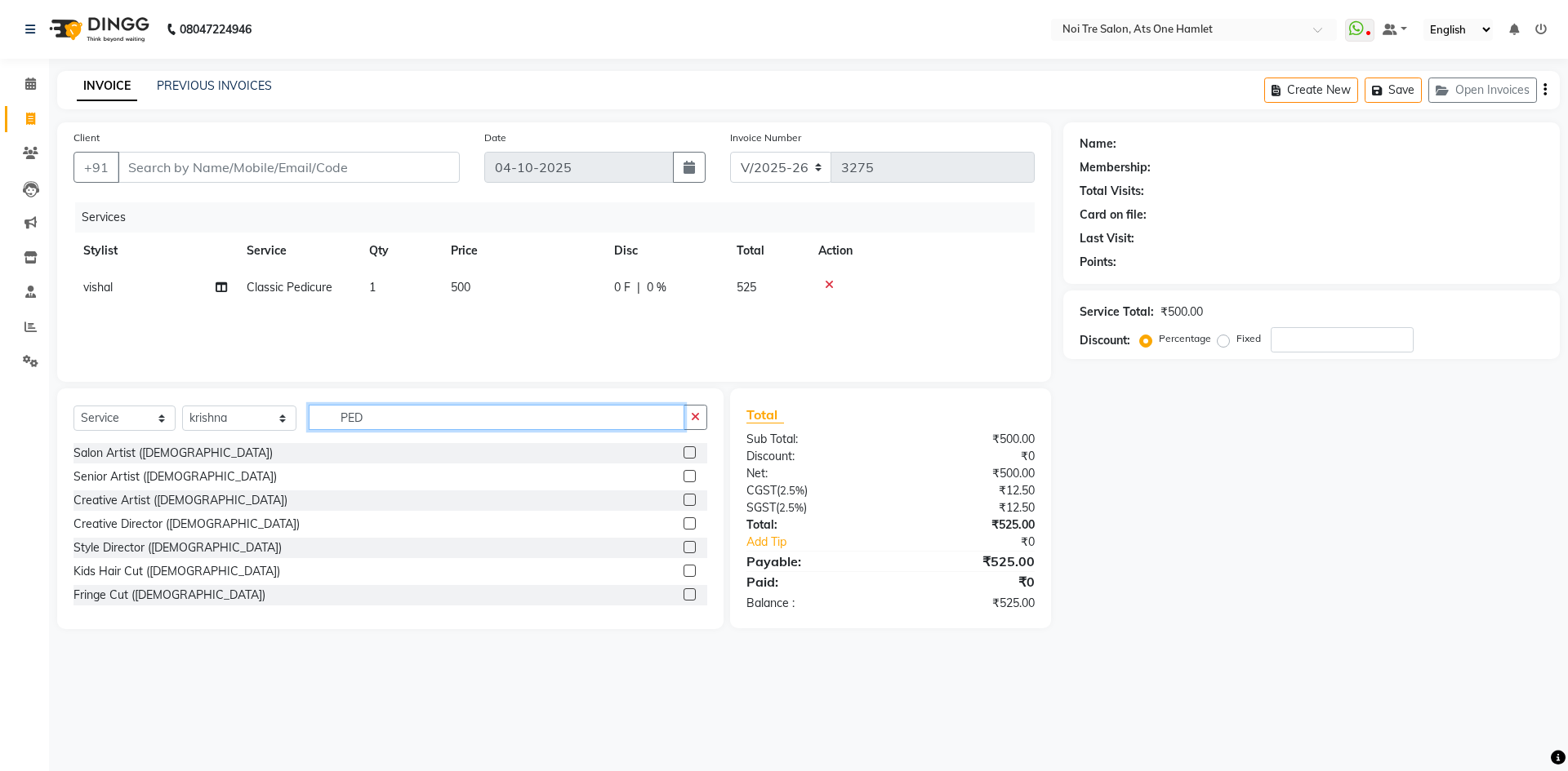
click at [407, 423] on input "PED" at bounding box center [497, 417] width 376 height 25
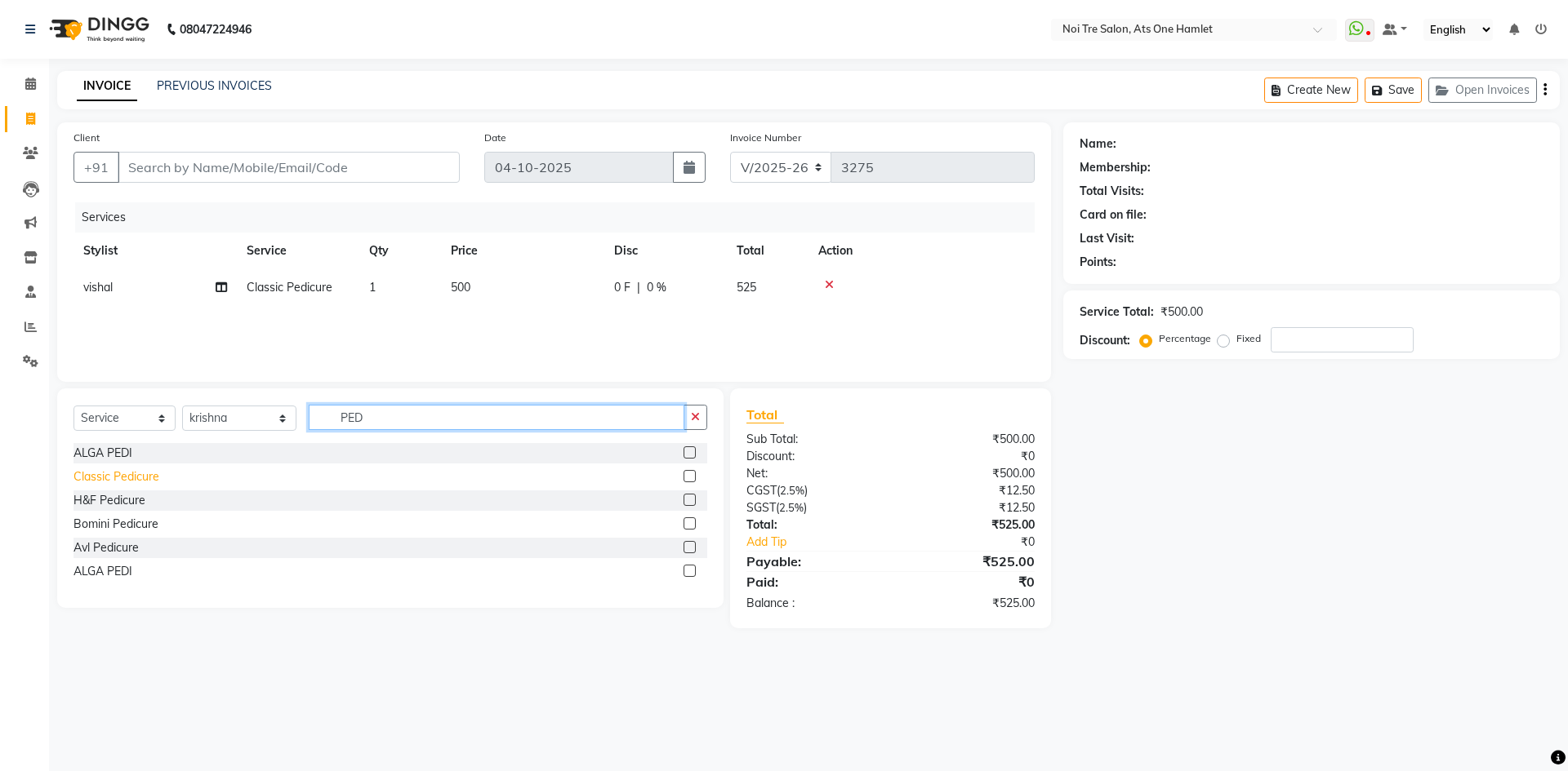
type input "PED"
click at [126, 473] on div "Classic Pedicure" at bounding box center [116, 476] width 86 height 18
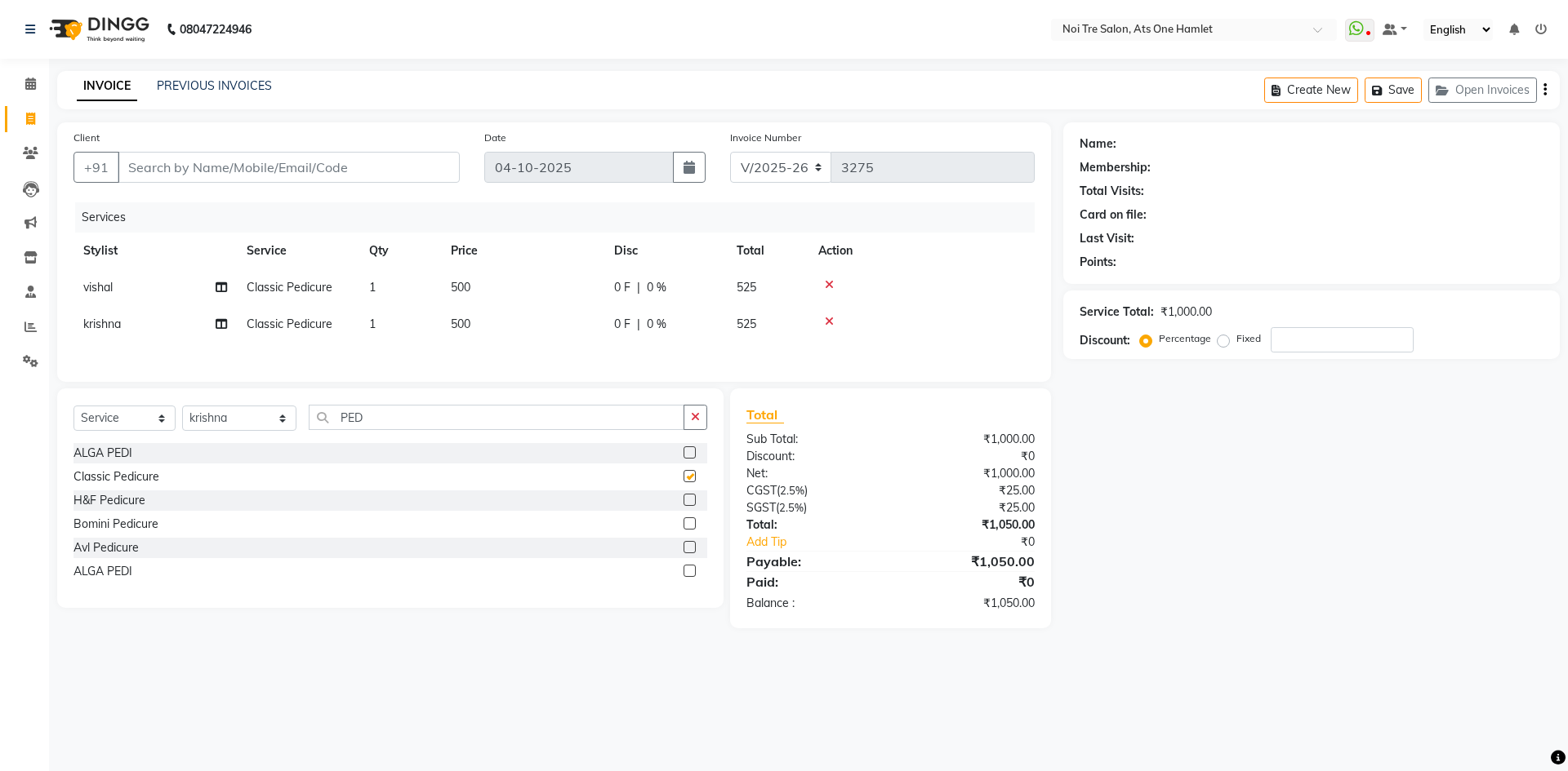
checkbox input "false"
click at [350, 174] on input "Client" at bounding box center [289, 167] width 342 height 31
click at [261, 174] on input "Client" at bounding box center [289, 167] width 342 height 31
type input "9"
type input "0"
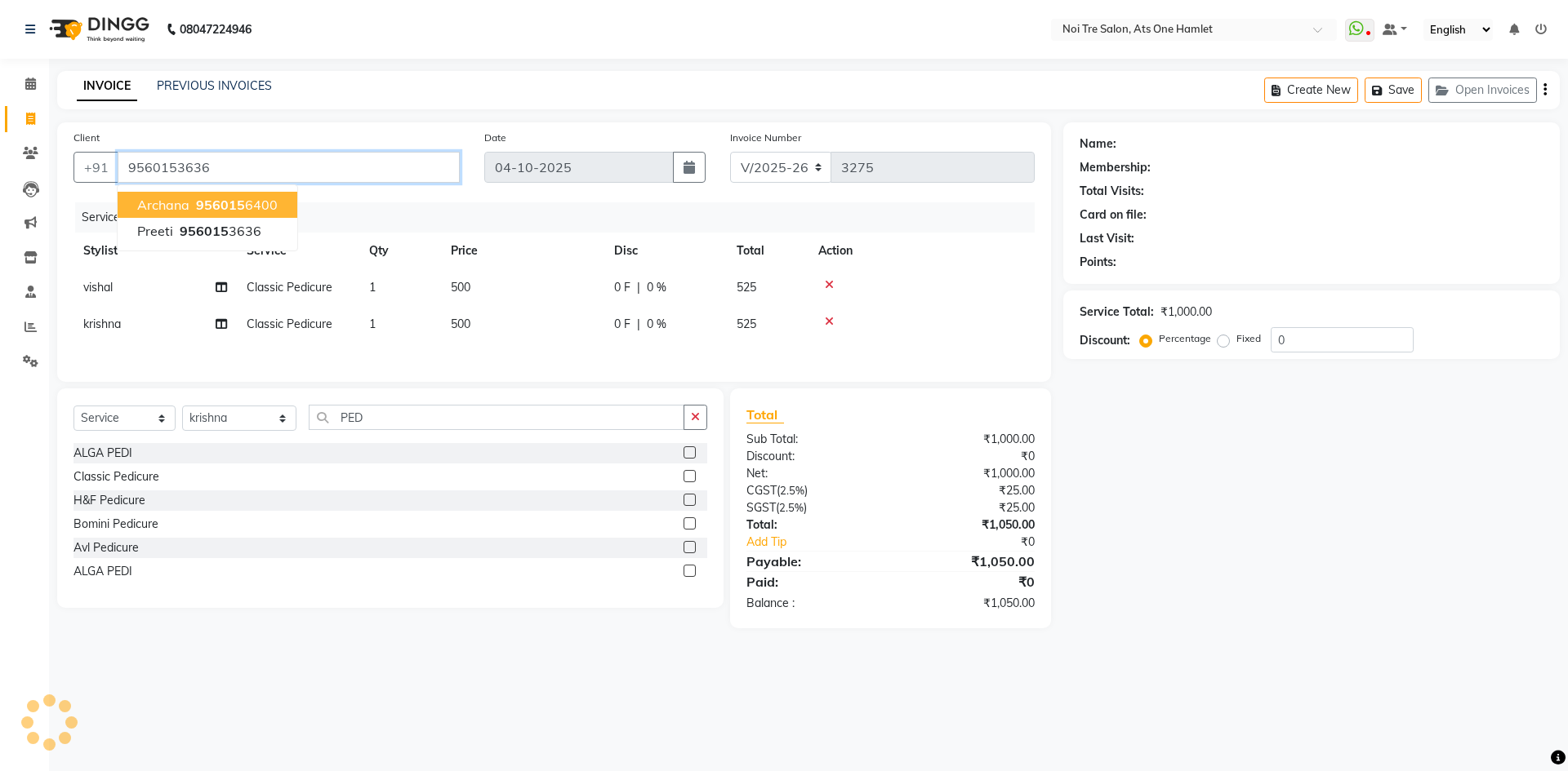
type input "9560153636"
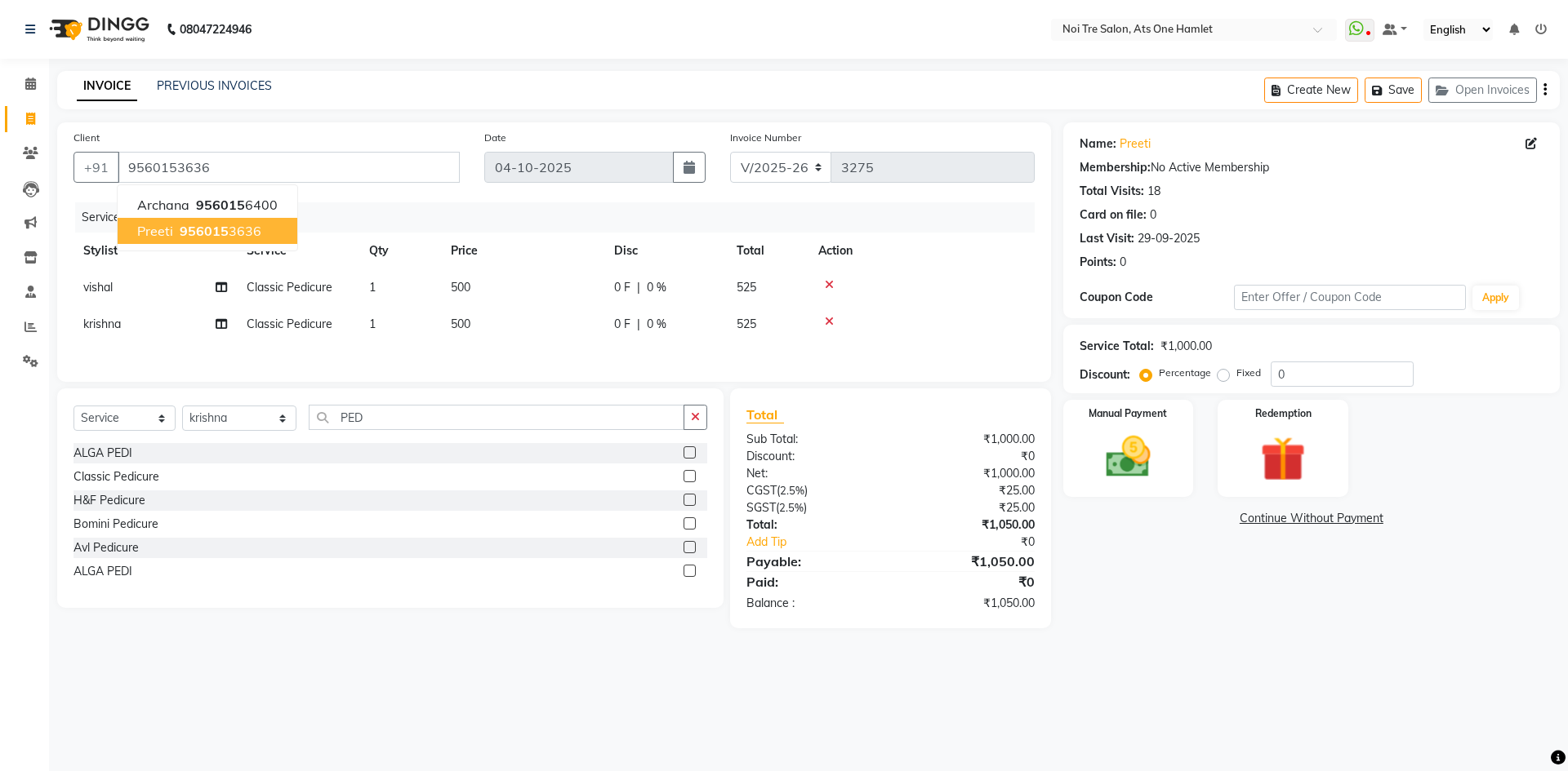
drag, startPoint x: 1227, startPoint y: 637, endPoint x: 1224, endPoint y: 624, distance: 13.3
click at [1227, 637] on main "INVOICE PREVIOUS INVOICES Create New Save Open Invoices Client +91 9560153636 a…" at bounding box center [808, 361] width 1519 height 582
click at [1159, 491] on div "Manual Payment" at bounding box center [1128, 448] width 135 height 100
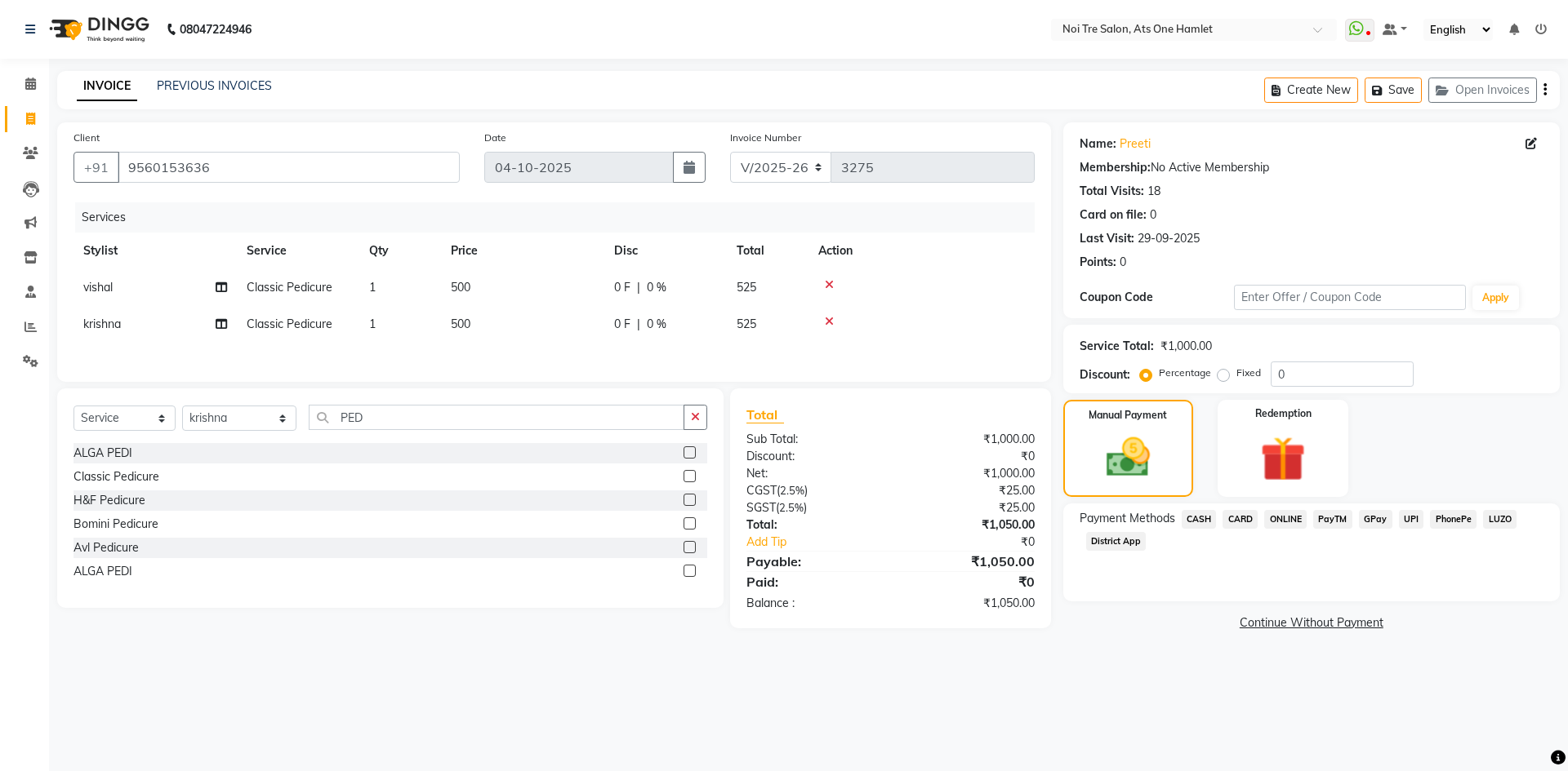
click at [1219, 518] on div "CARD" at bounding box center [1237, 521] width 42 height 22
click at [1191, 517] on span "CASH" at bounding box center [1199, 519] width 35 height 18
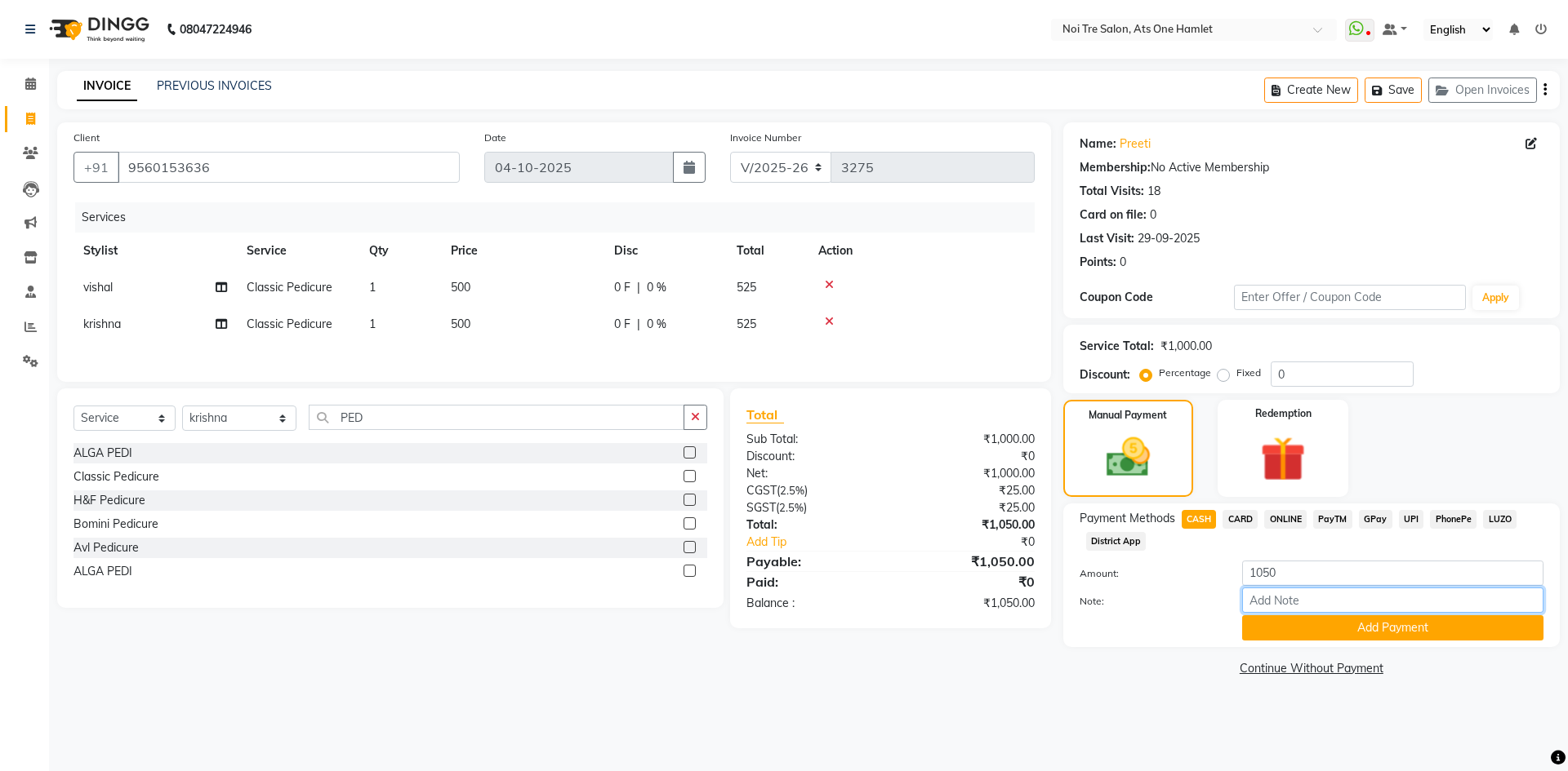
click at [1282, 610] on input "Note:" at bounding box center [1393, 600] width 301 height 25
click at [1287, 628] on button "Add Payment" at bounding box center [1393, 628] width 301 height 25
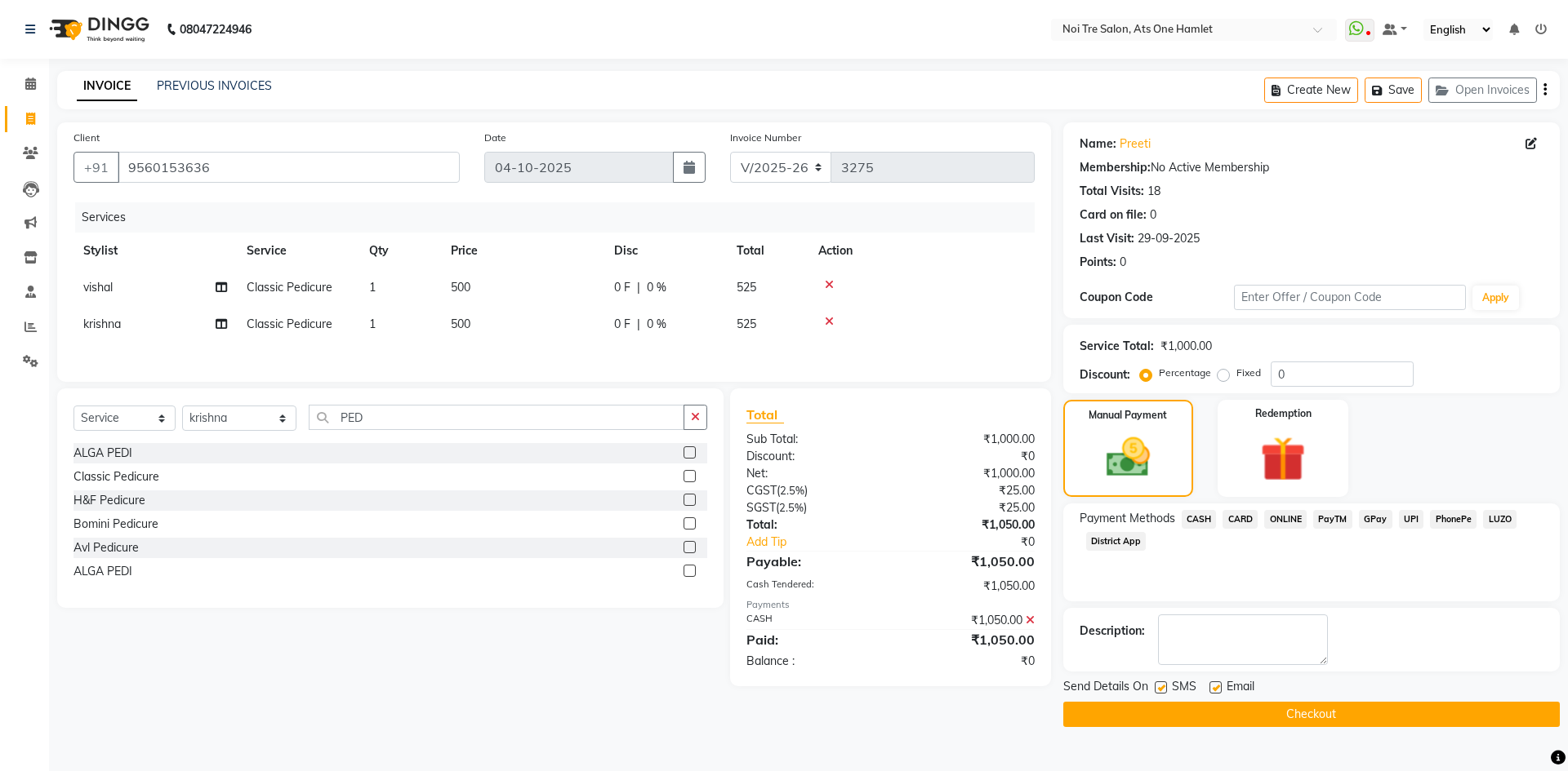
drag, startPoint x: 1303, startPoint y: 693, endPoint x: 1305, endPoint y: 706, distance: 13.2
click at [1304, 694] on div "Send Details On SMS Email" at bounding box center [1312, 688] width 497 height 20
click at [1305, 706] on button "Checkout" at bounding box center [1312, 714] width 497 height 25
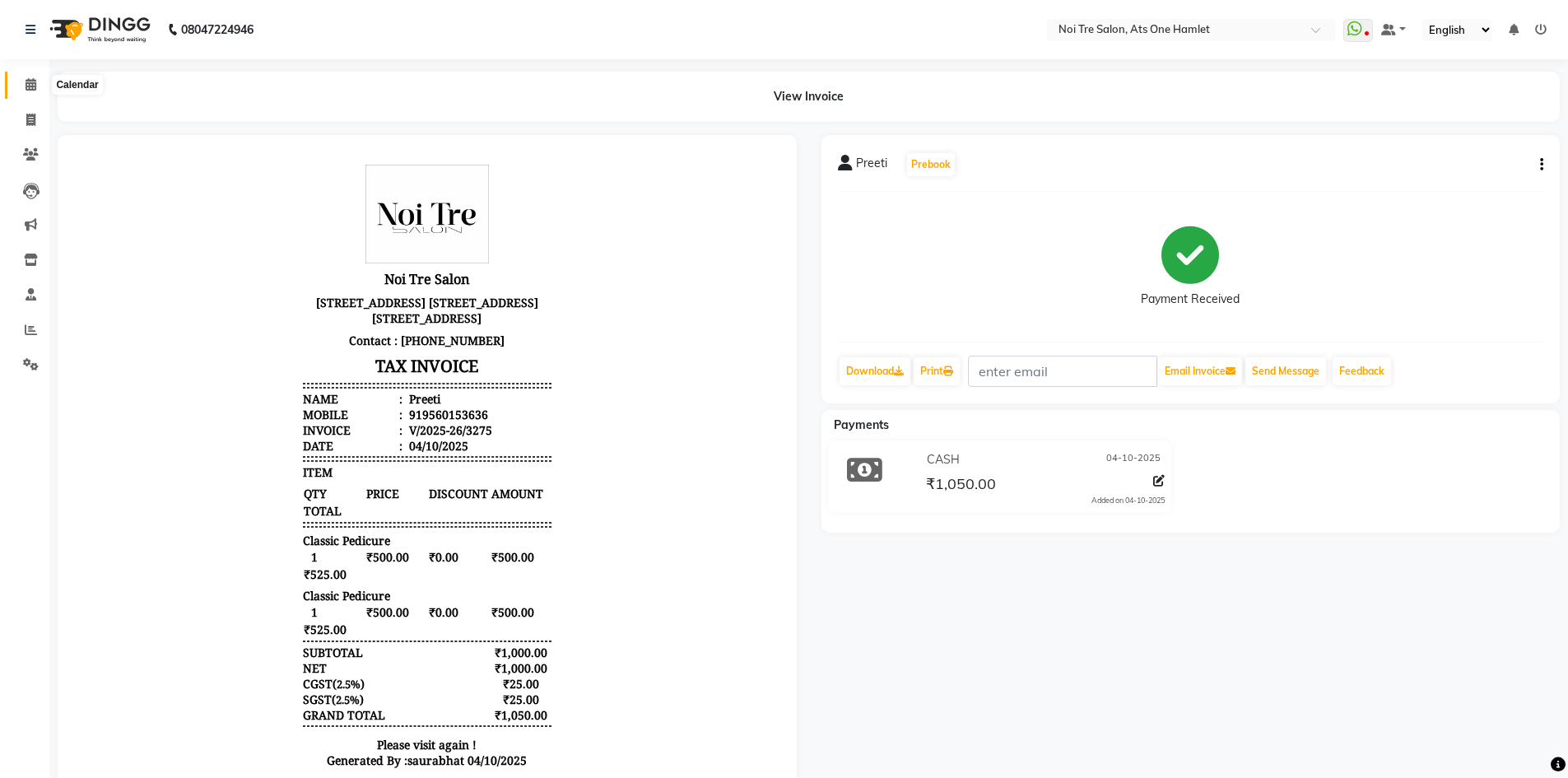
click at [32, 92] on span at bounding box center [31, 85] width 29 height 19
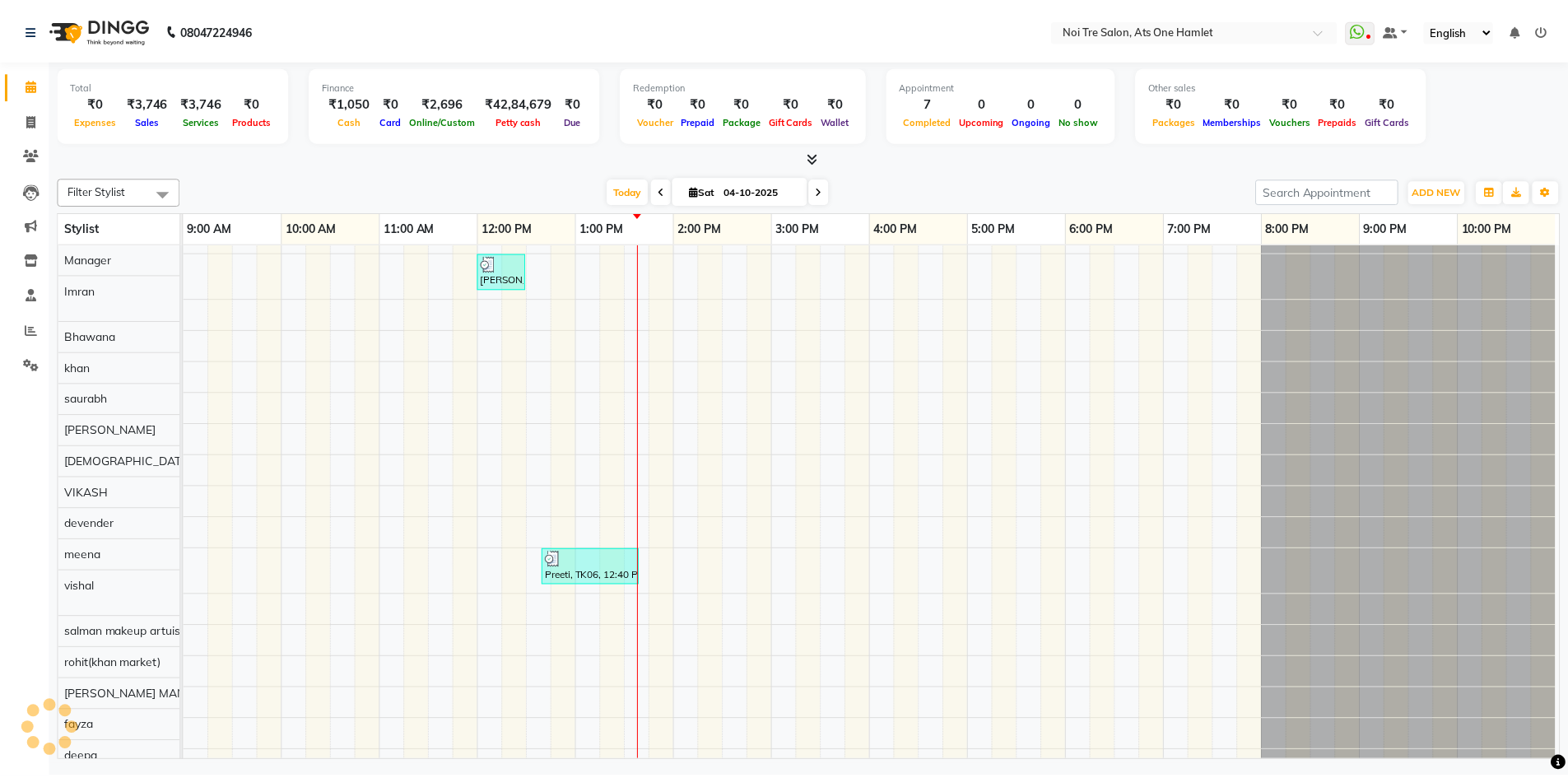
scroll to position [22, 0]
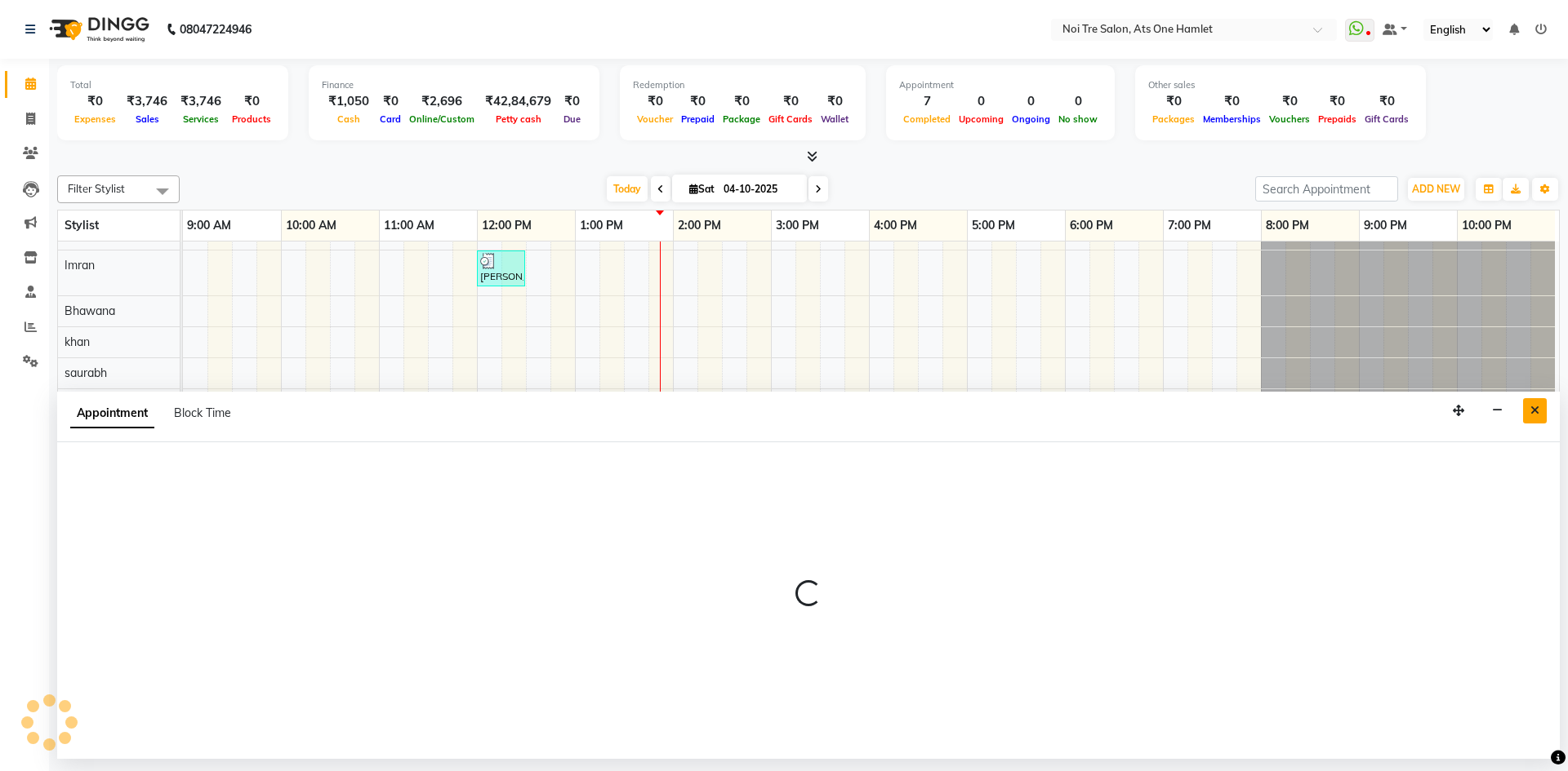
click at [1537, 414] on icon "Close" at bounding box center [1535, 411] width 9 height 12
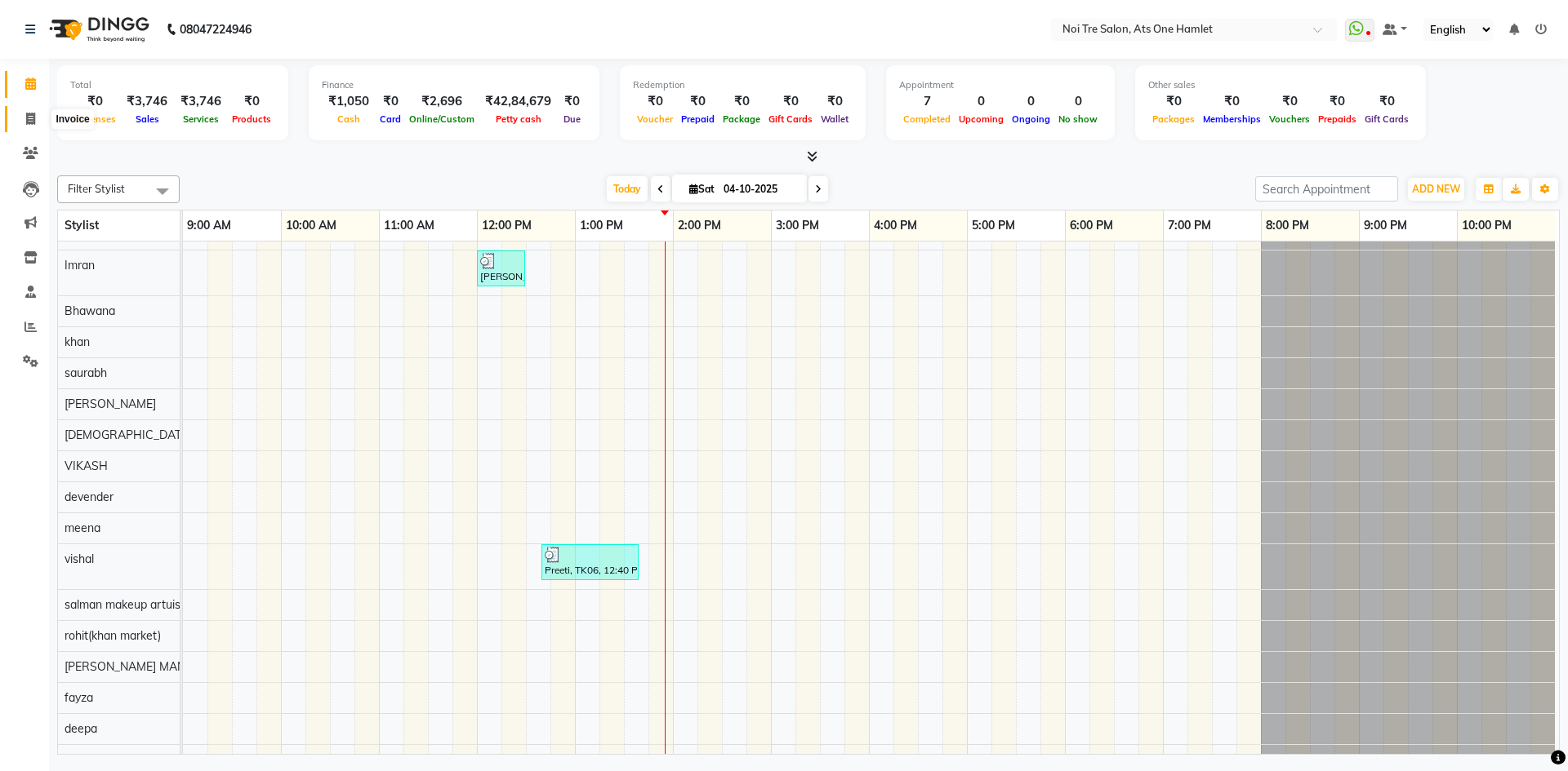
drag, startPoint x: 20, startPoint y: 118, endPoint x: 63, endPoint y: 117, distance: 43.0
click at [20, 118] on span at bounding box center [31, 119] width 28 height 18
select select "service"
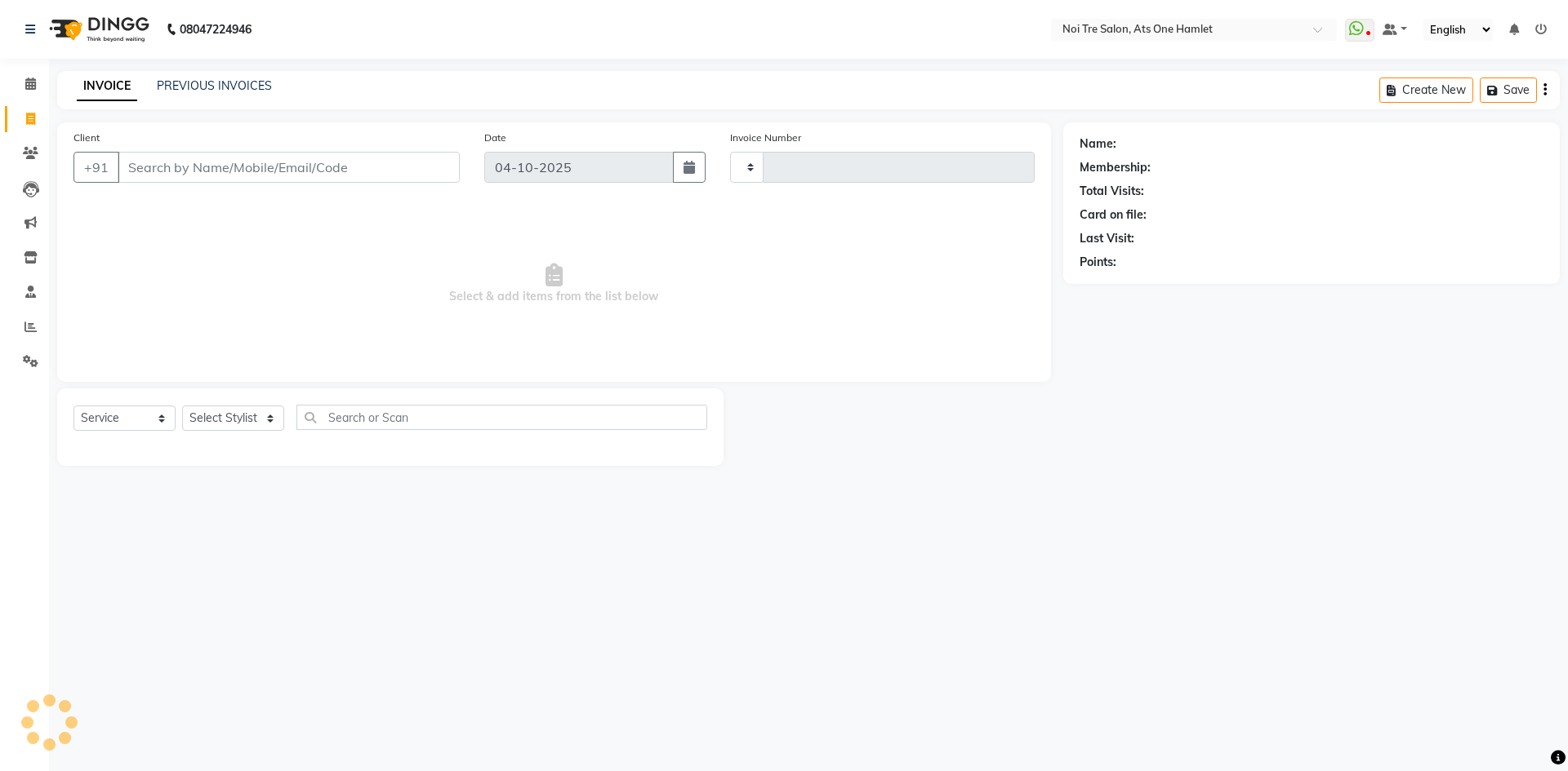
type input "3276"
select select "5096"
click at [254, 89] on link "PREVIOUS INVOICES" at bounding box center [215, 86] width 115 height 15
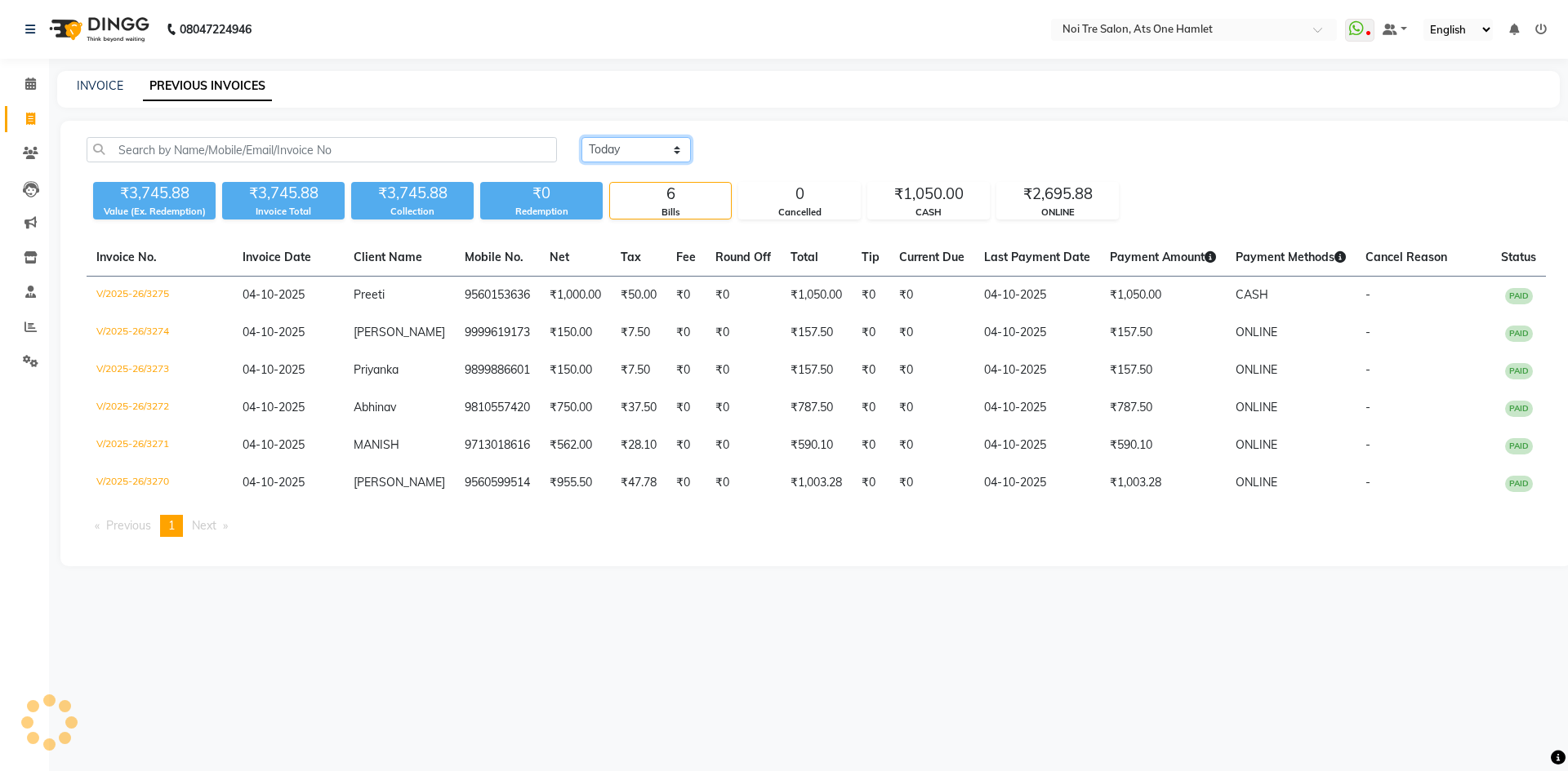
click at [646, 154] on select "Today Yesterday Custom Range" at bounding box center [635, 149] width 109 height 25
click at [581, 137] on select "Today Yesterday Custom Range" at bounding box center [635, 149] width 109 height 25
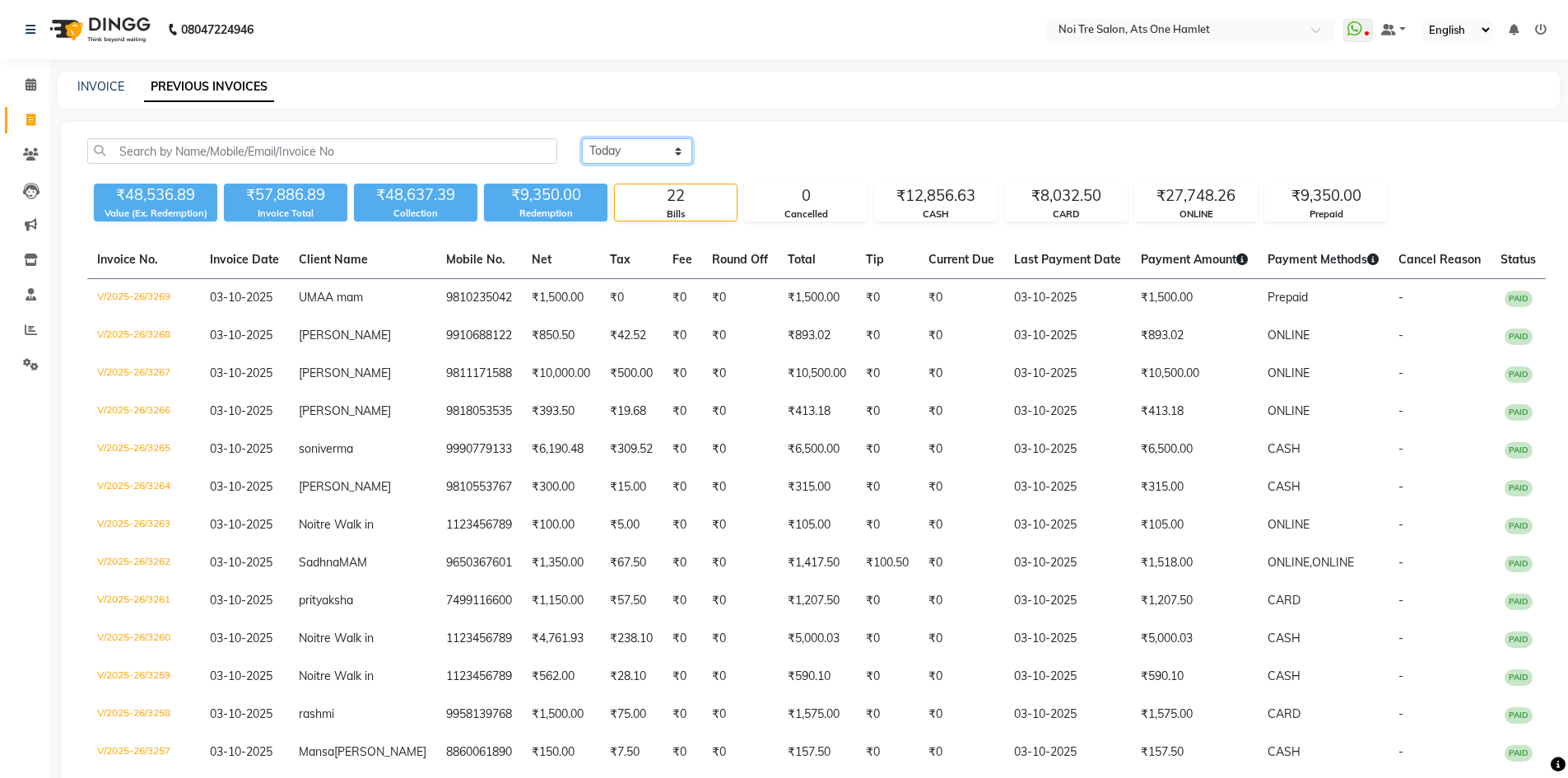
click at [655, 156] on select "Today Yesterday Custom Range" at bounding box center [637, 151] width 110 height 25
select select "range"
click at [582, 138] on select "Today Yesterday Custom Range" at bounding box center [637, 151] width 110 height 25
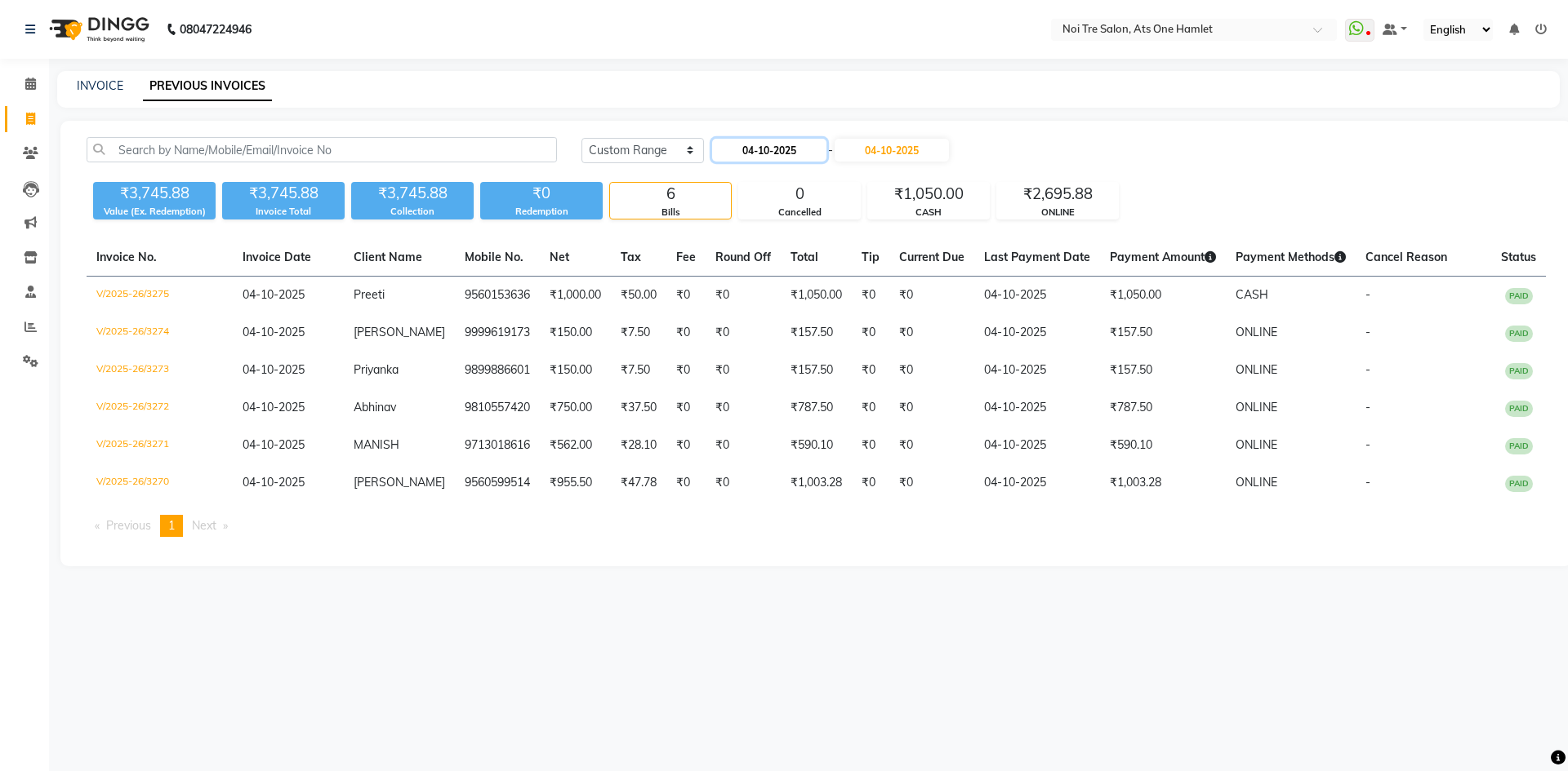
click at [822, 149] on input "04-10-2025" at bounding box center [769, 149] width 114 height 23
select select "10"
select select "2025"
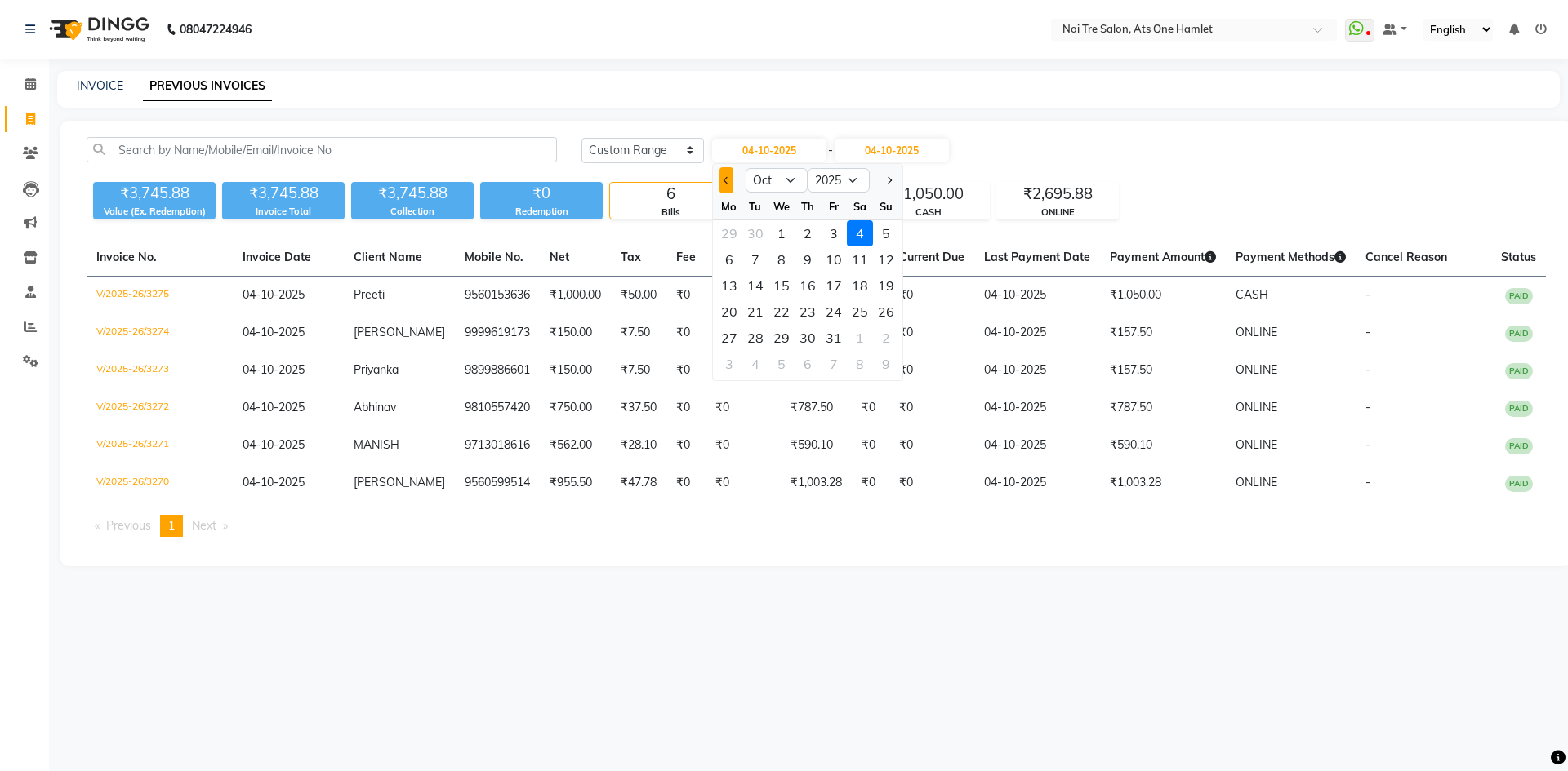
click at [727, 177] on span "Previous month" at bounding box center [726, 180] width 7 height 7
select select "9"
click at [858, 236] on div "6" at bounding box center [859, 233] width 26 height 26
type input "06-09-2025"
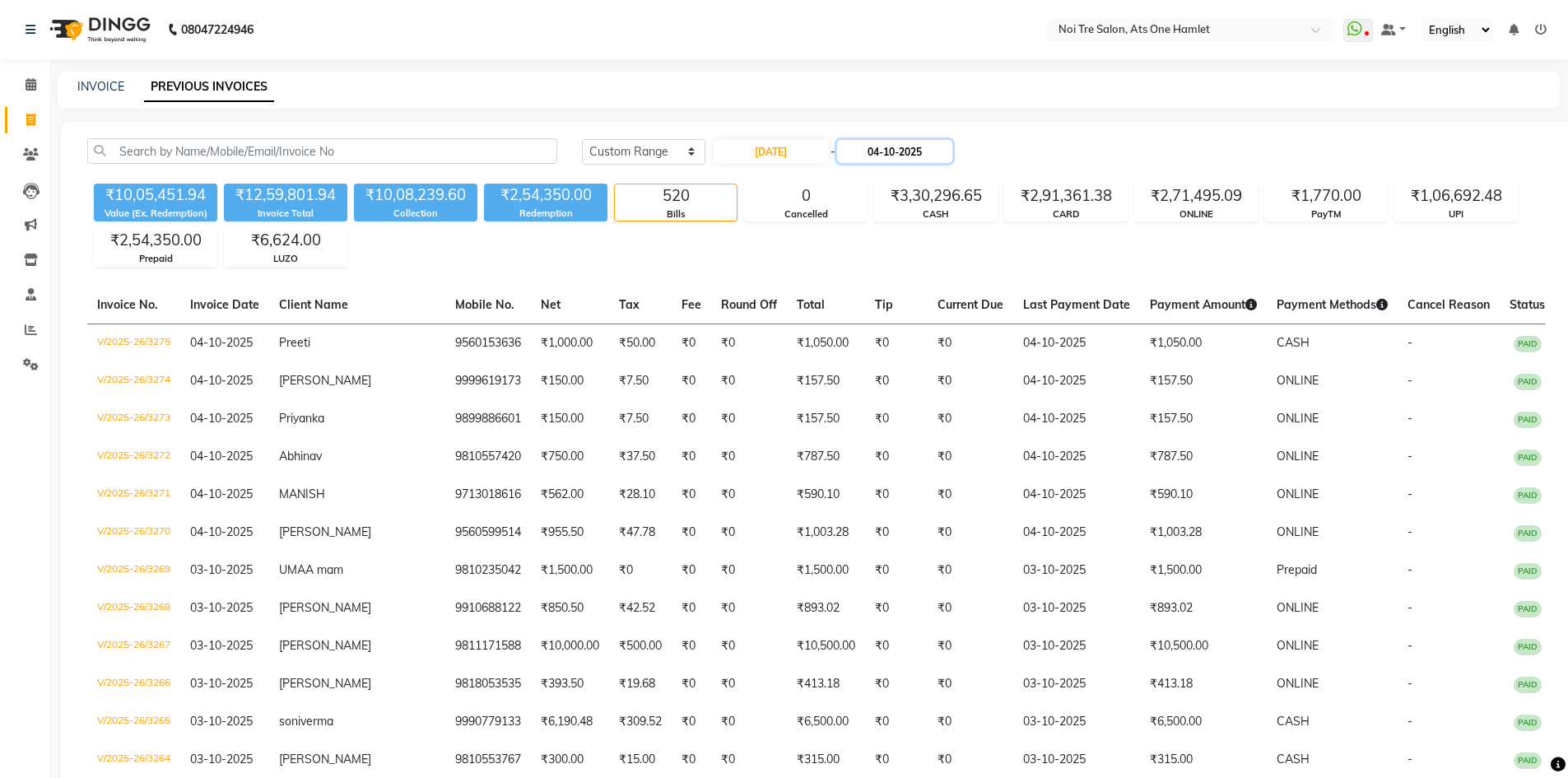
click at [927, 160] on input "04-10-2025" at bounding box center [895, 151] width 115 height 23
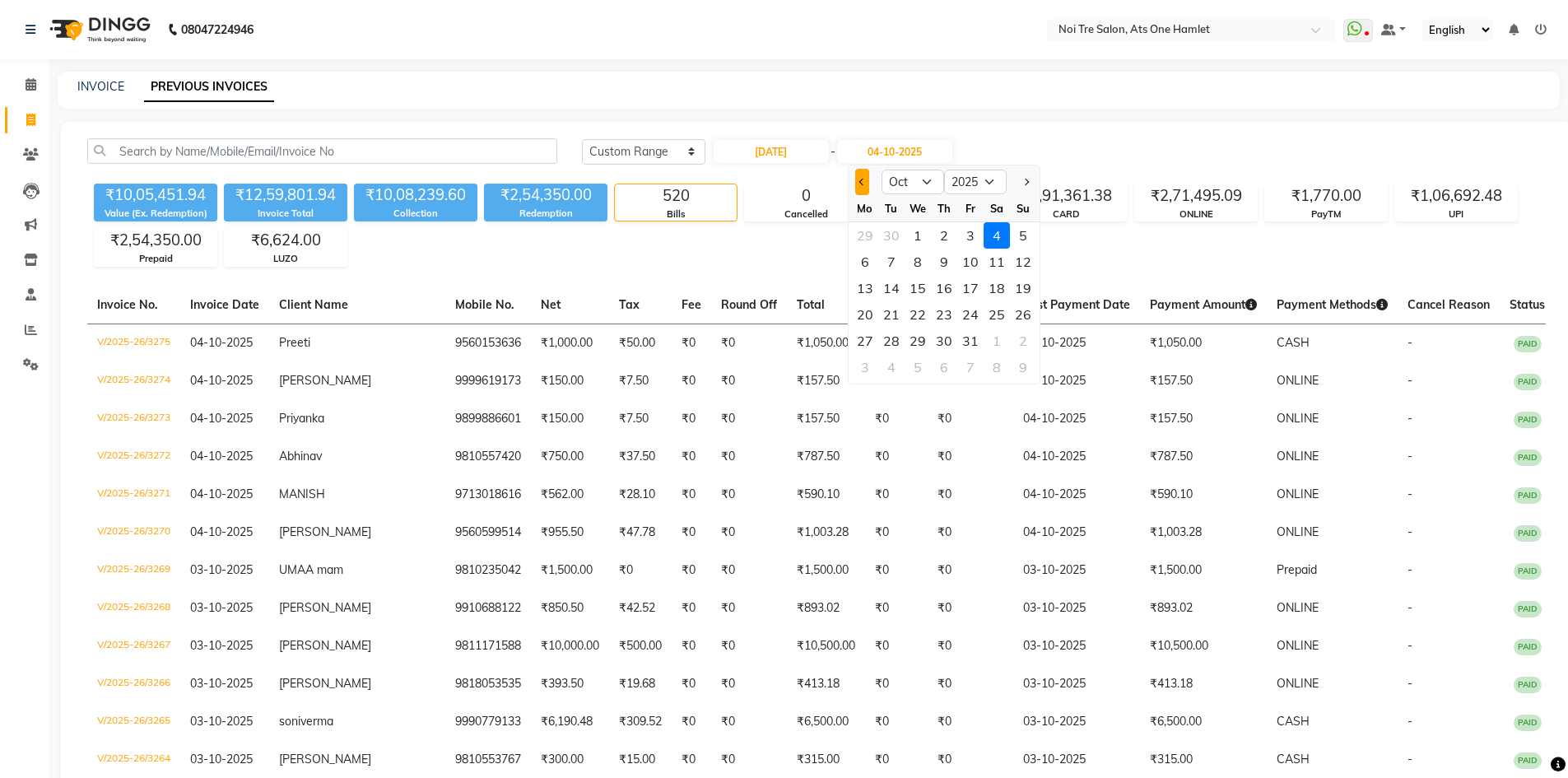
click at [867, 179] on button "Previous month" at bounding box center [862, 182] width 14 height 26
select select "9"
click at [991, 235] on div "6" at bounding box center [997, 235] width 26 height 26
type input "06-09-2025"
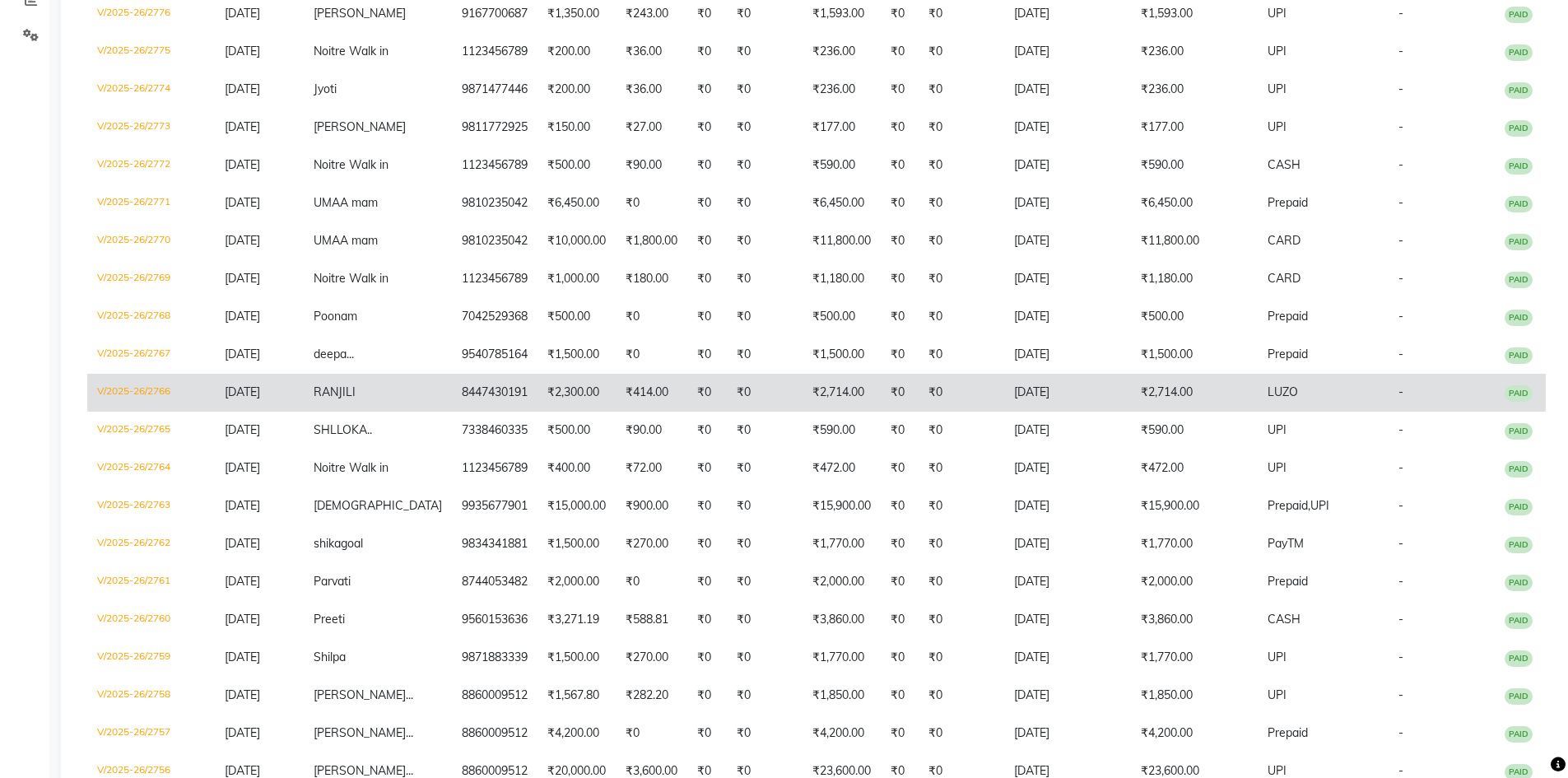
scroll to position [412, 0]
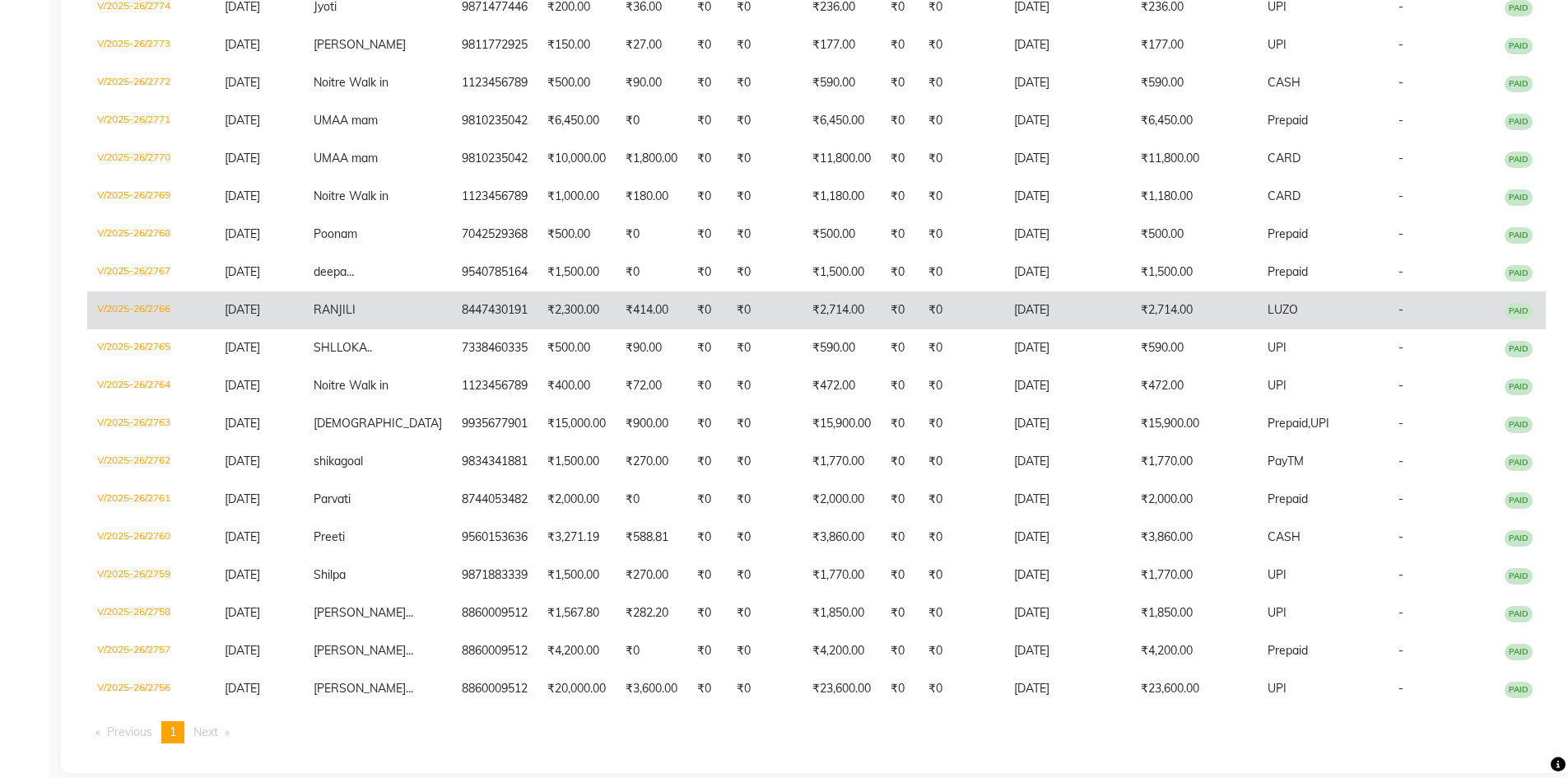
click at [452, 329] on td "8447430191" at bounding box center [495, 310] width 86 height 38
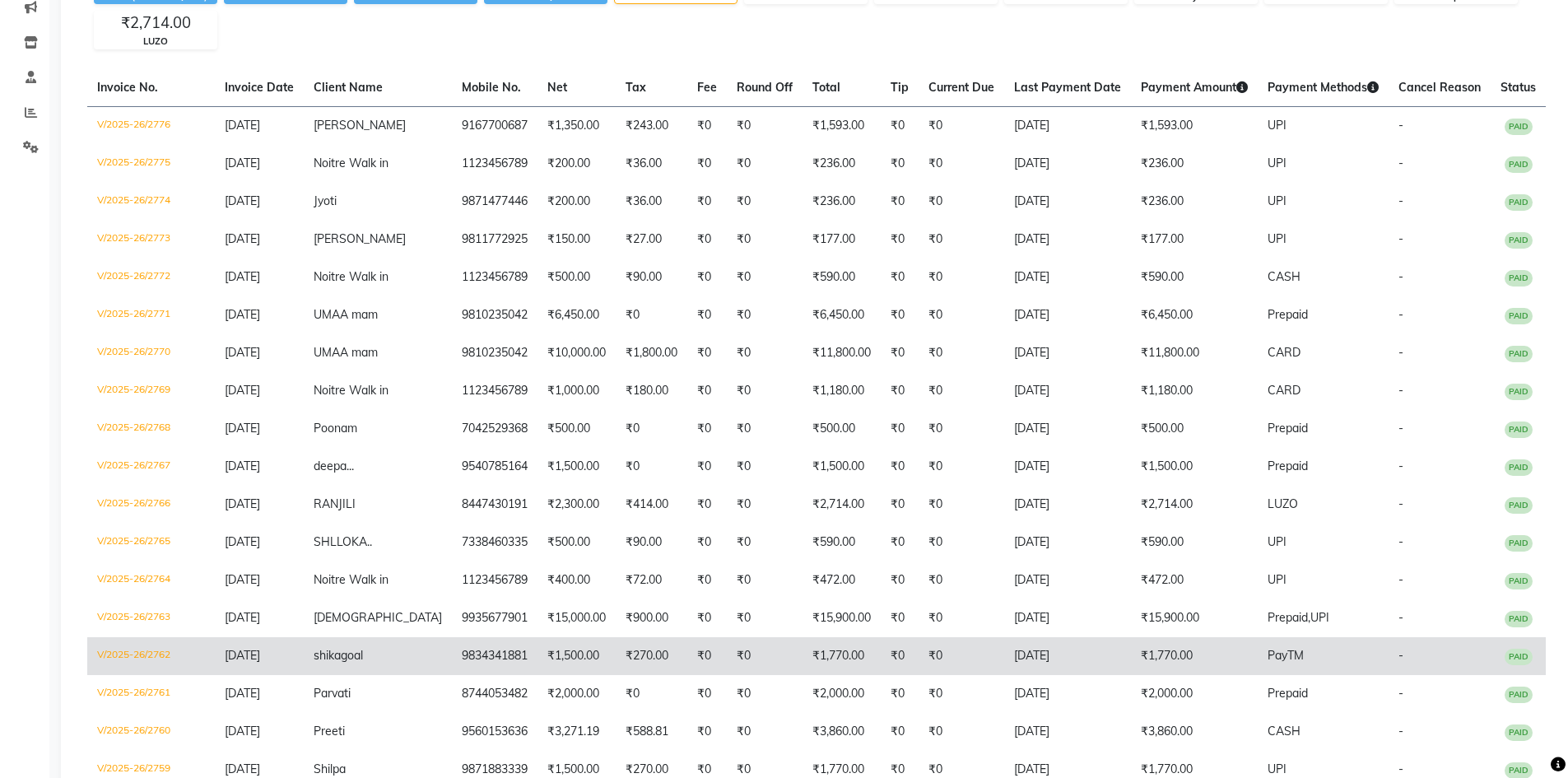
scroll to position [0, 0]
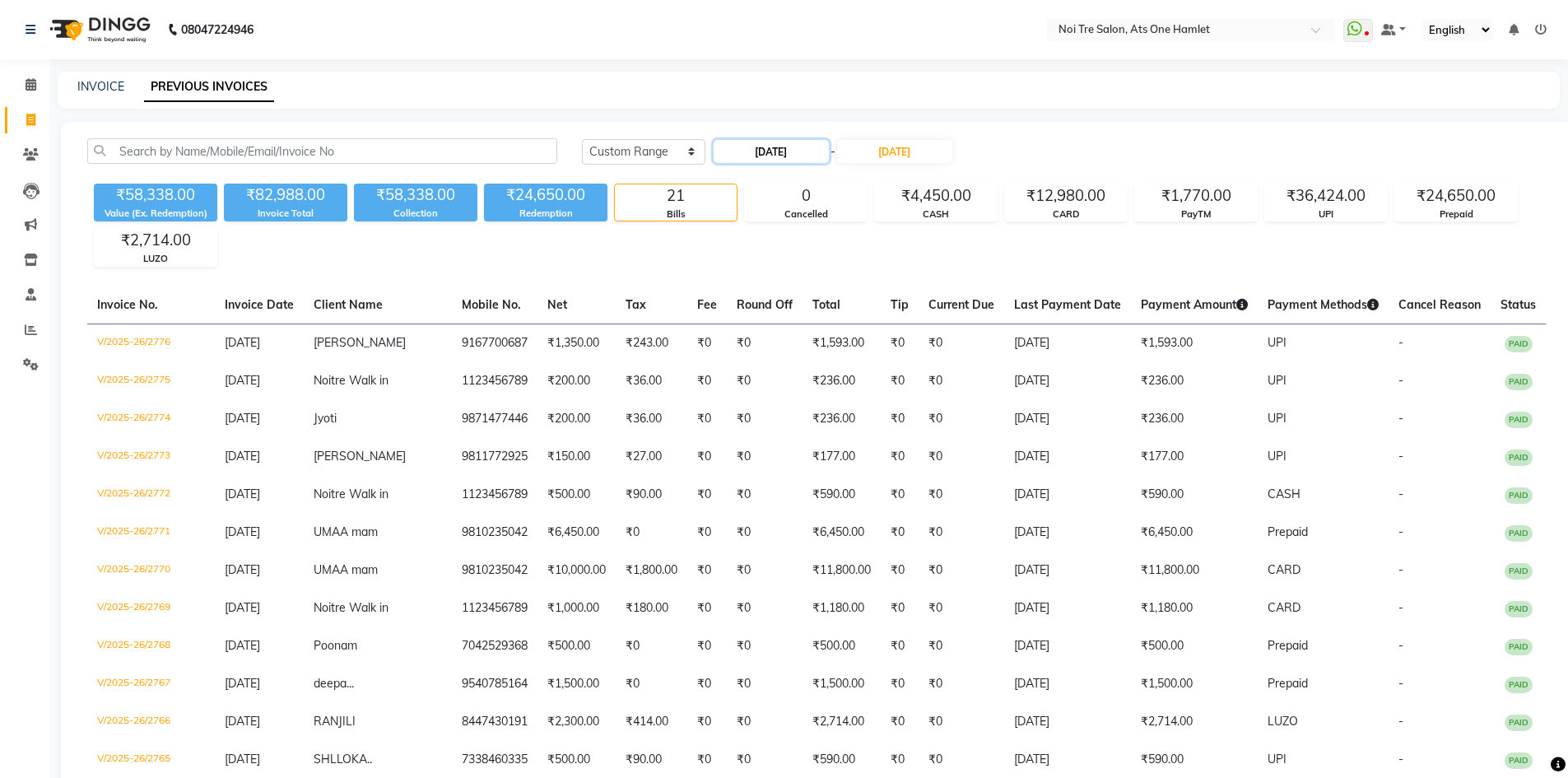
click at [798, 155] on input "06-09-2025" at bounding box center [771, 151] width 115 height 23
select select "9"
select select "2025"
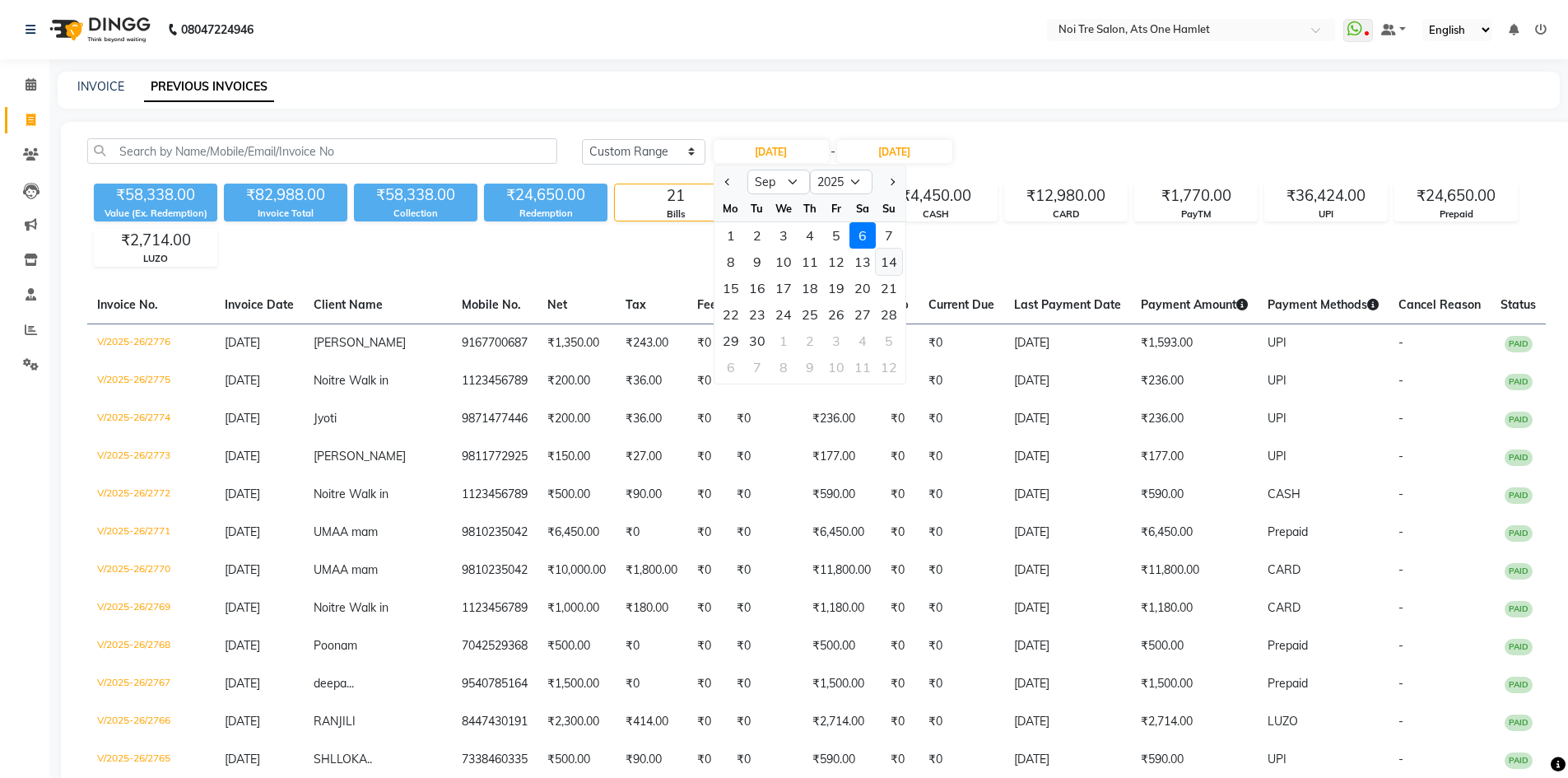
click at [885, 260] on div "14" at bounding box center [889, 261] width 26 height 26
type input "14-09-2025"
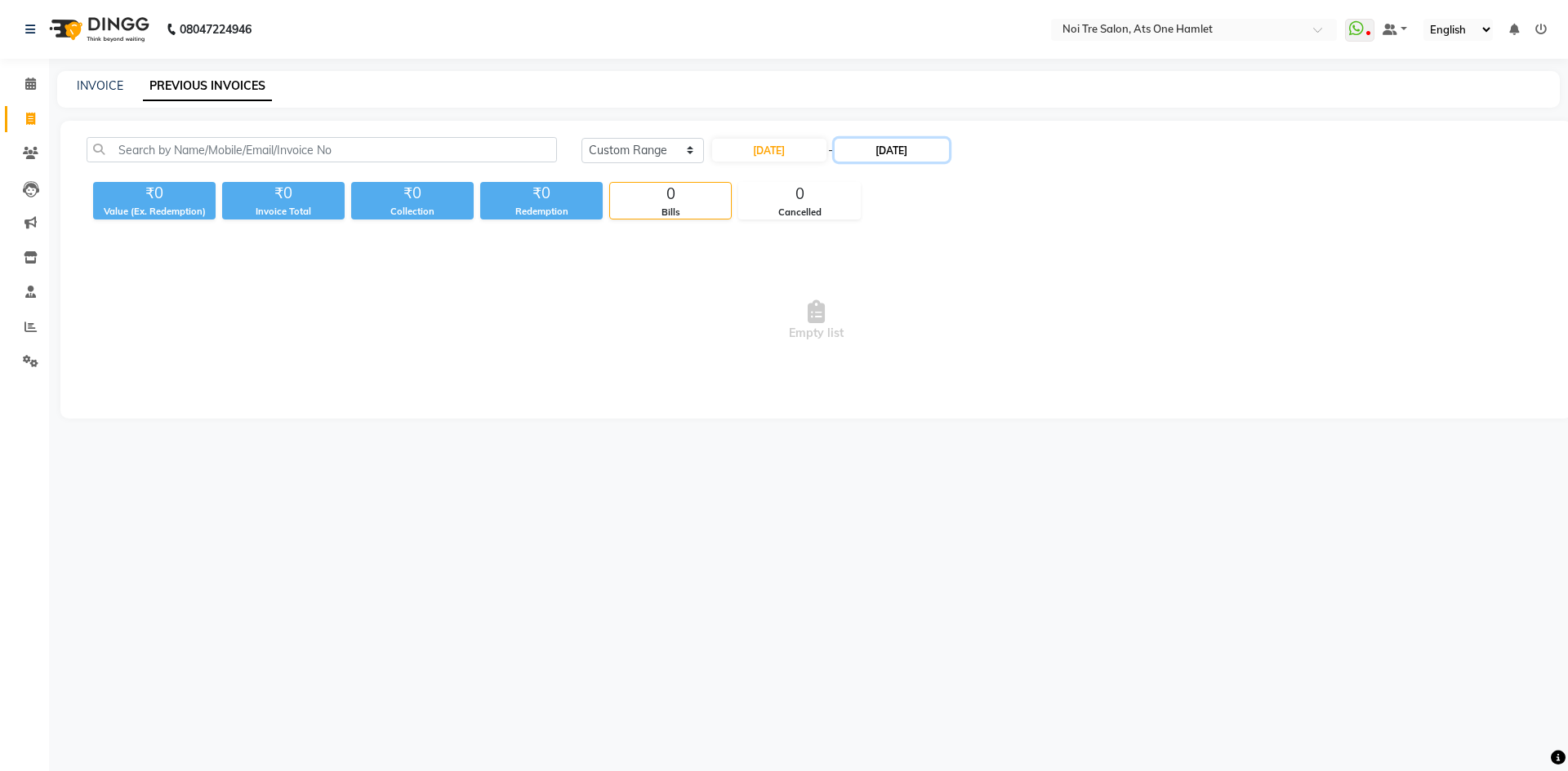
click at [908, 152] on input "06-09-2025" at bounding box center [892, 149] width 114 height 23
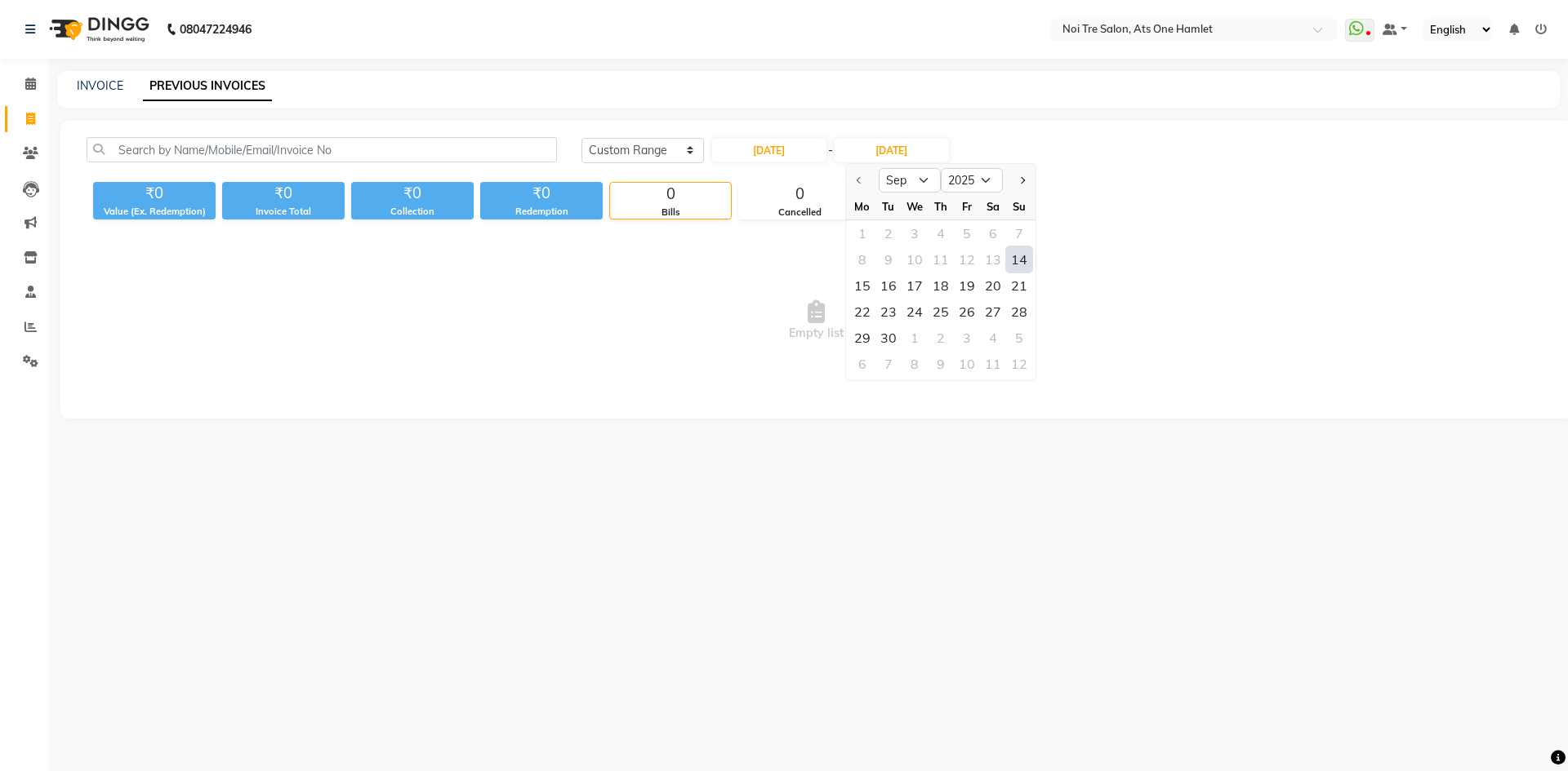
click at [1015, 254] on div "14" at bounding box center [1019, 259] width 26 height 26
type input "14-09-2025"
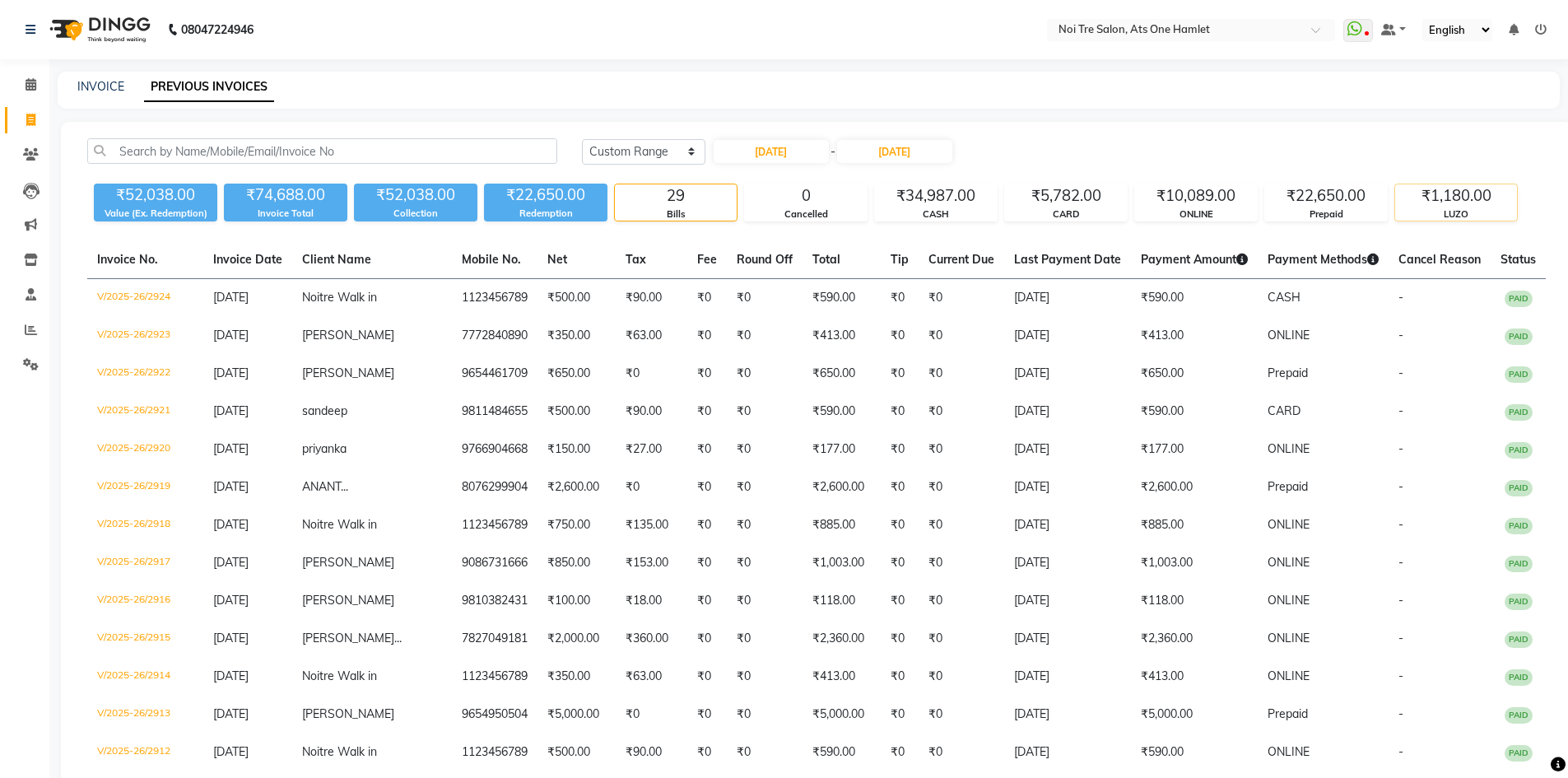
click at [1420, 198] on div "₹1,180.00" at bounding box center [1456, 195] width 122 height 23
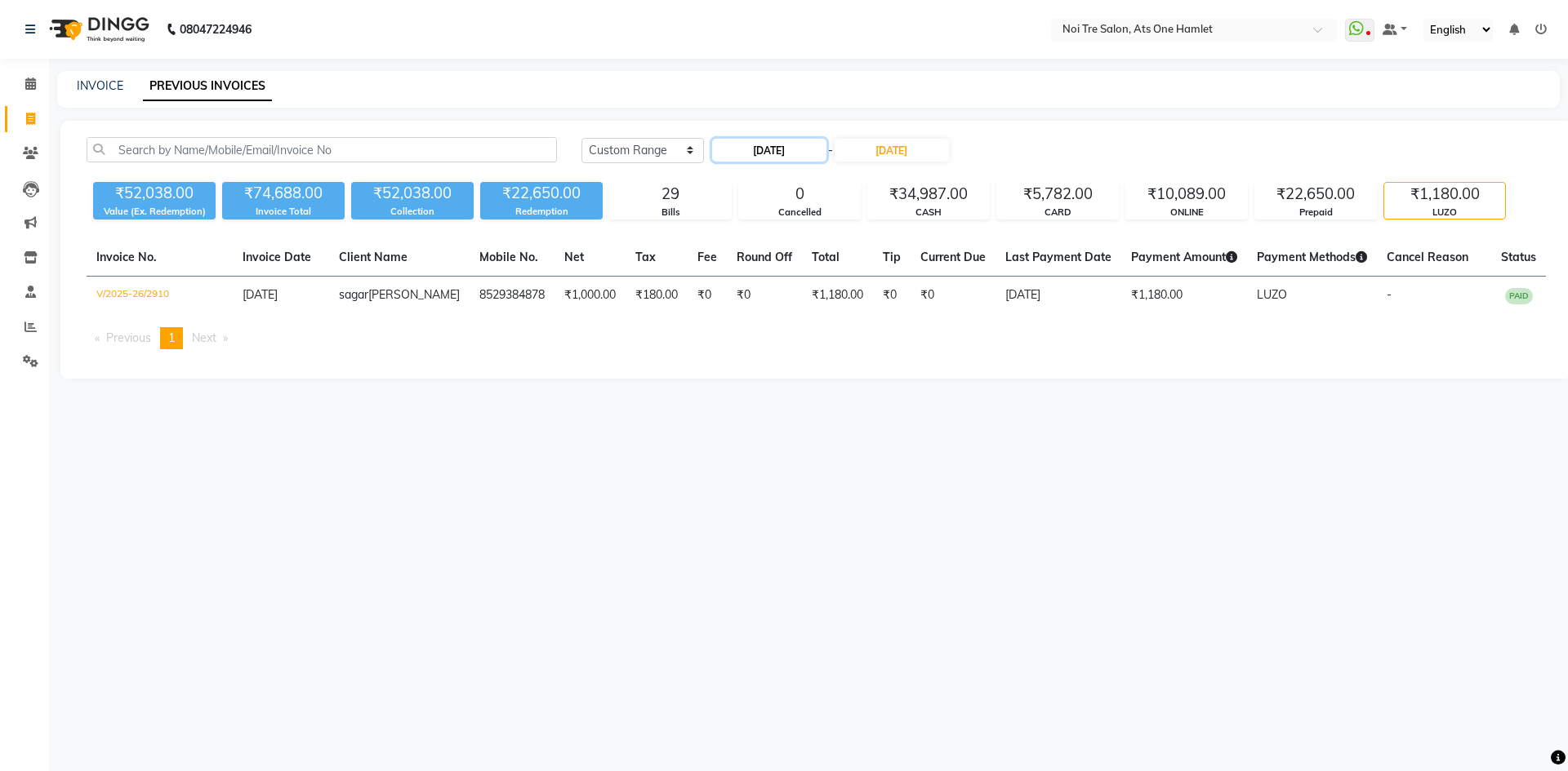
click at [770, 144] on input "14-09-2025" at bounding box center [769, 149] width 114 height 23
select select "9"
select select "2025"
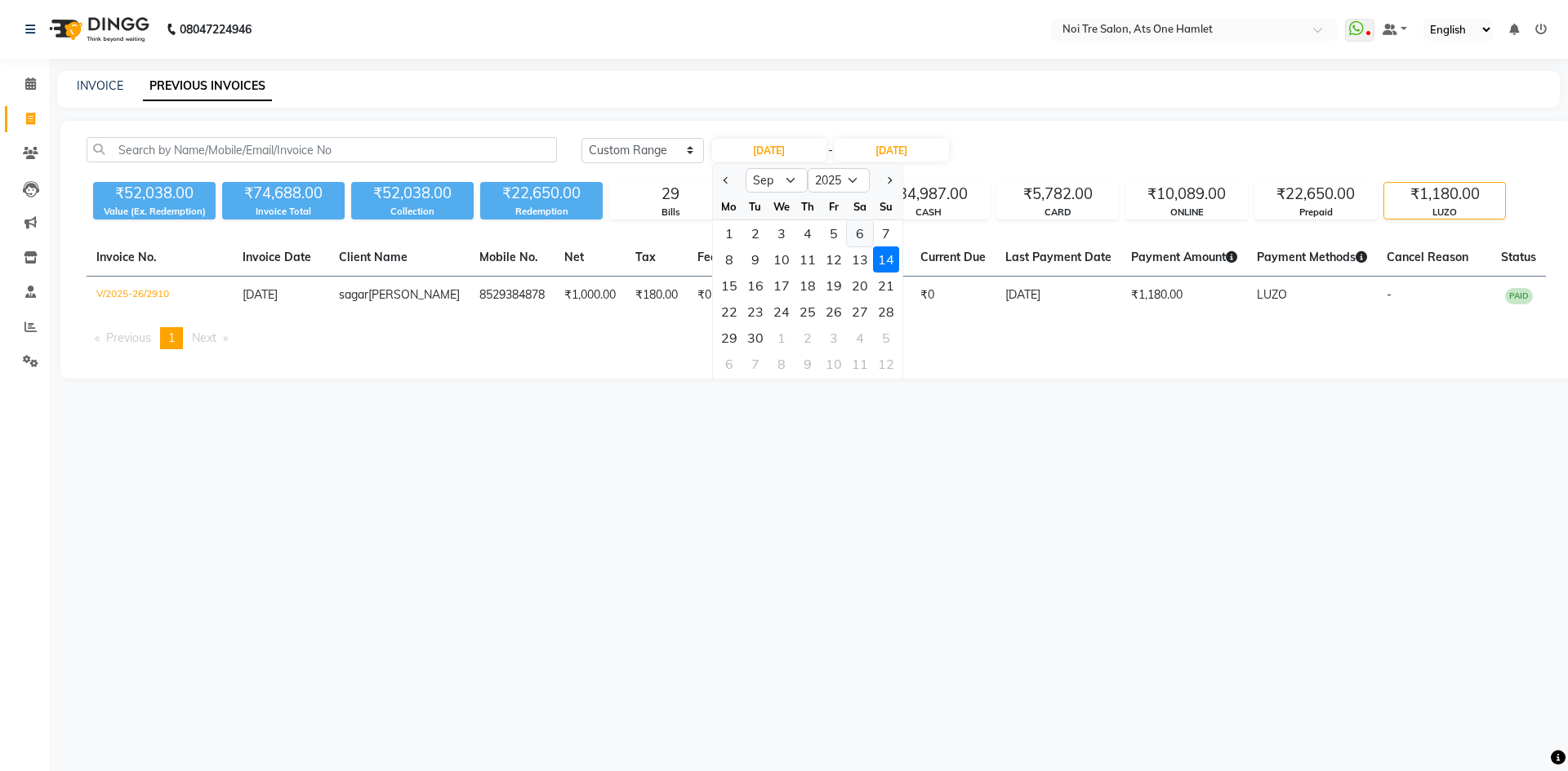
click at [861, 229] on div "6" at bounding box center [859, 233] width 26 height 26
type input "06-09-2025"
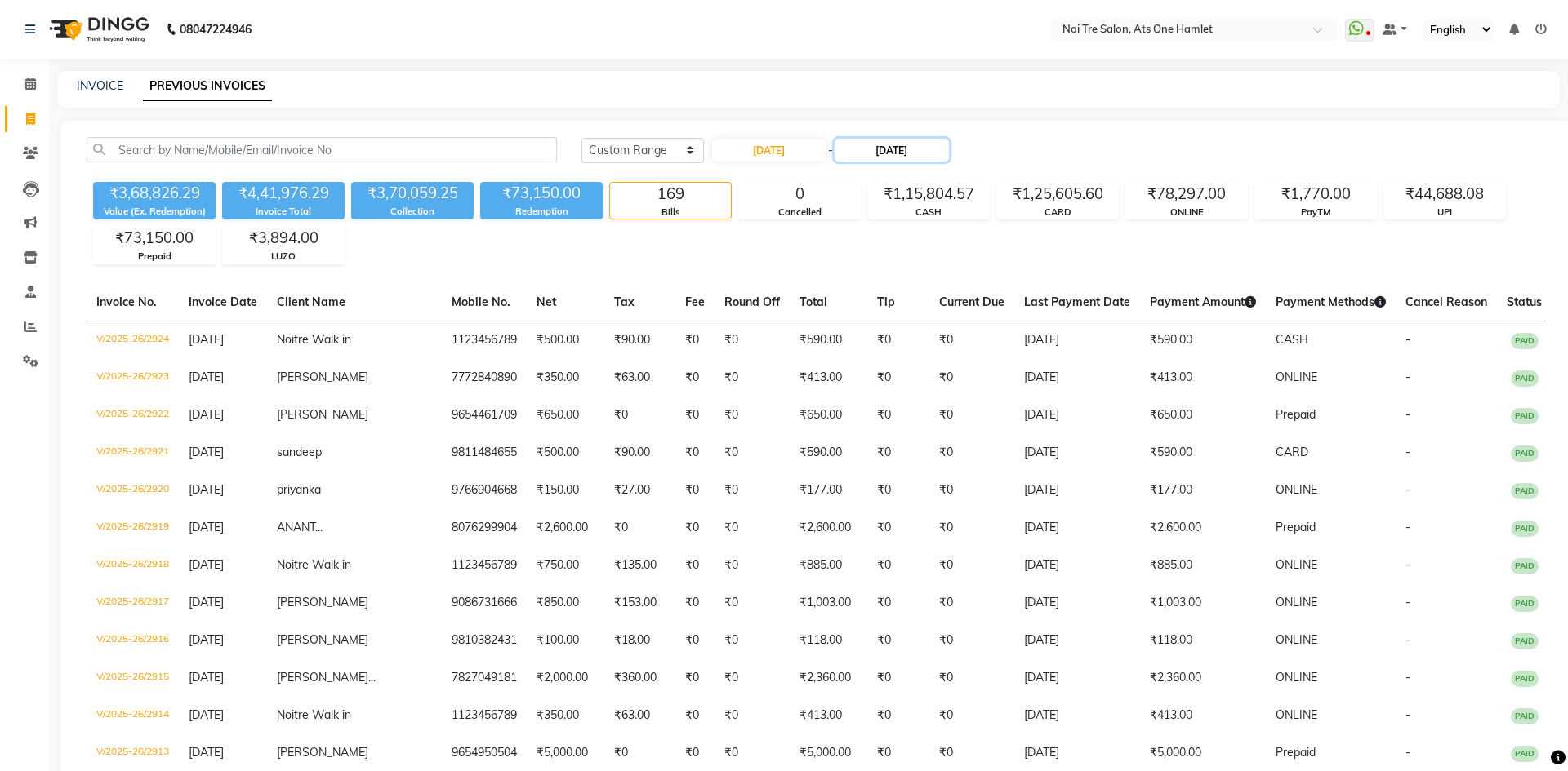
click at [918, 149] on input "14-09-2025" at bounding box center [892, 149] width 114 height 23
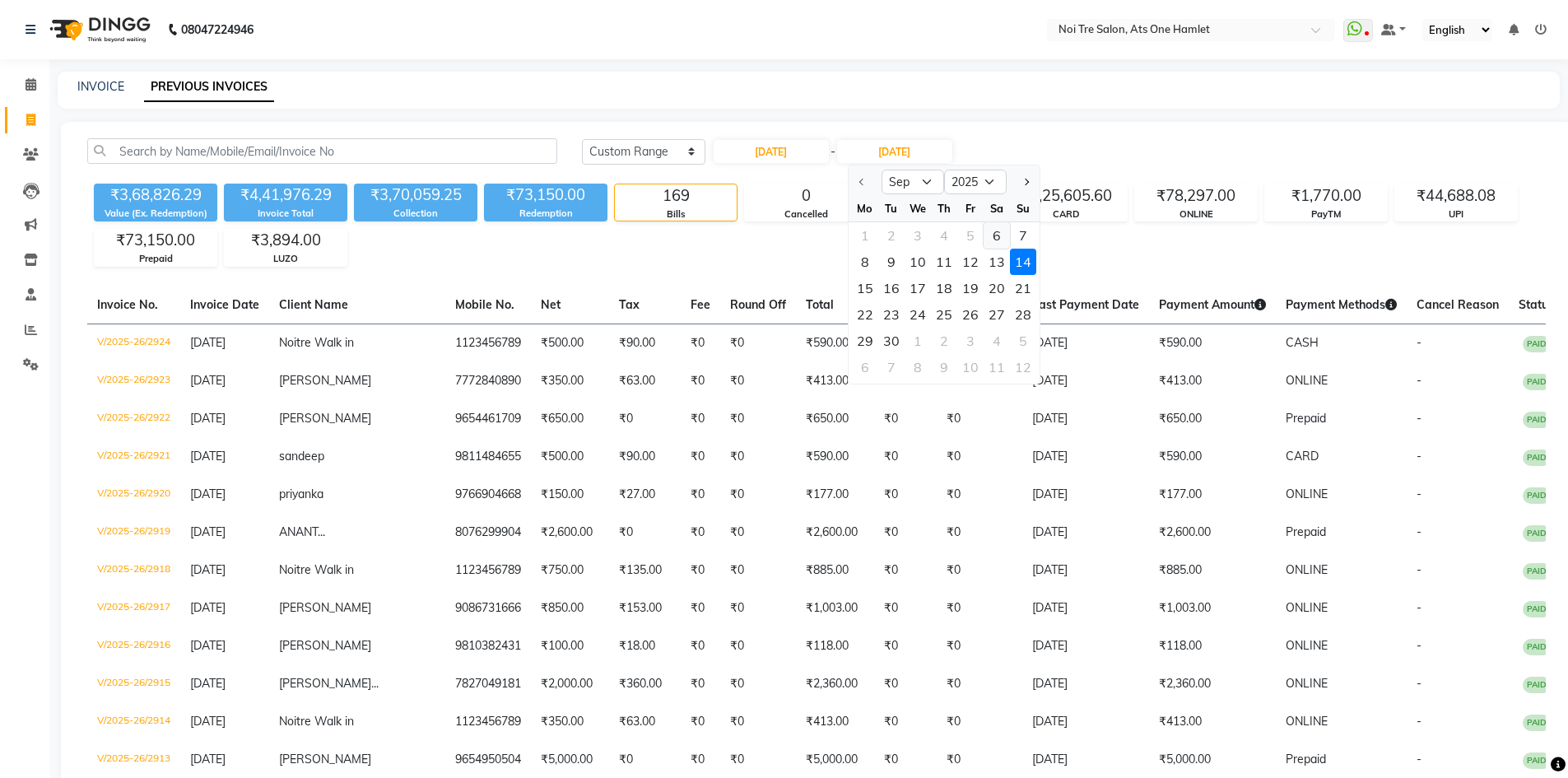
click at [987, 232] on div "6" at bounding box center [997, 235] width 26 height 26
type input "06-09-2025"
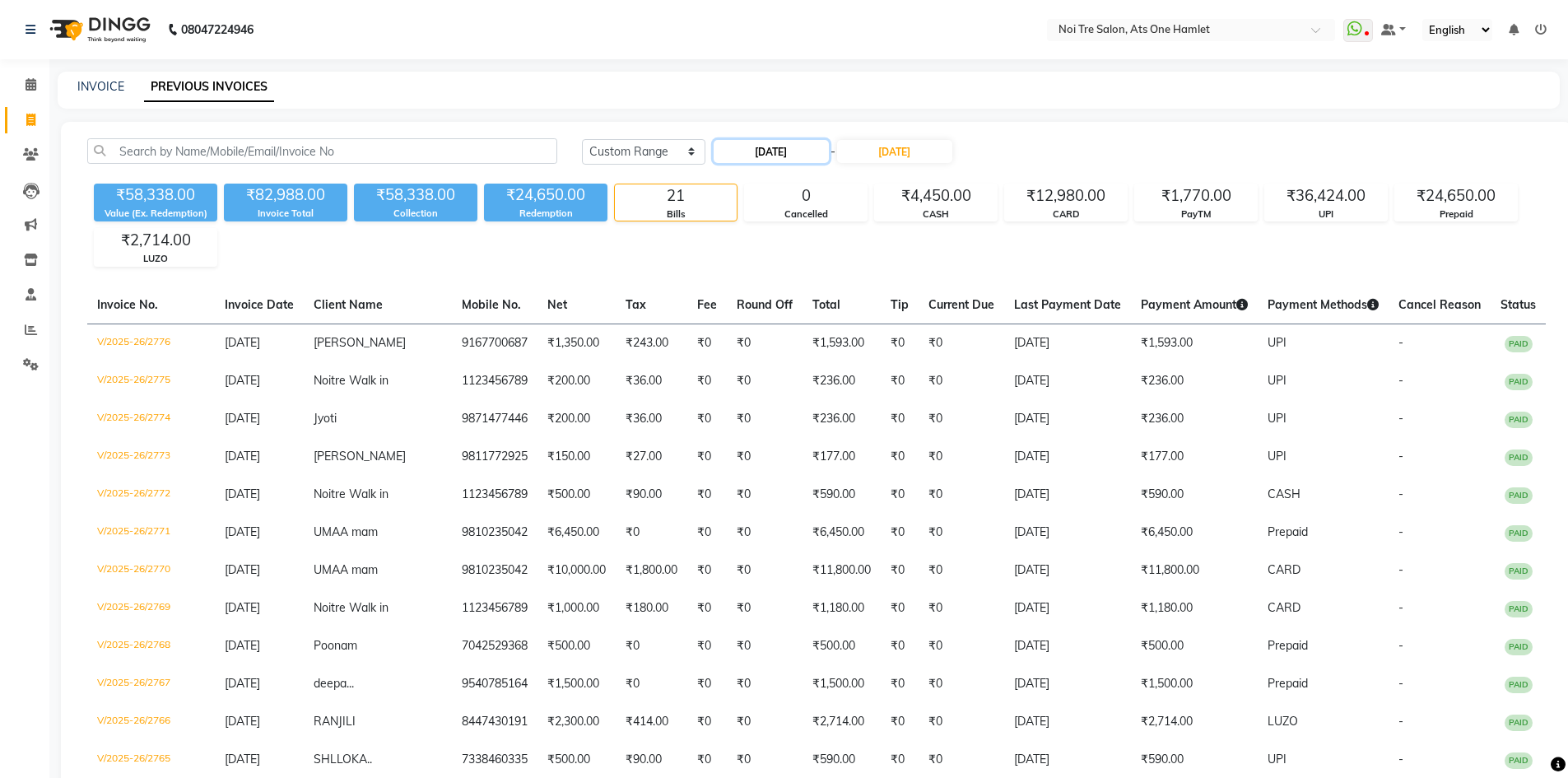
click at [798, 147] on input "06-09-2025" at bounding box center [771, 151] width 115 height 23
select select "9"
select select "2025"
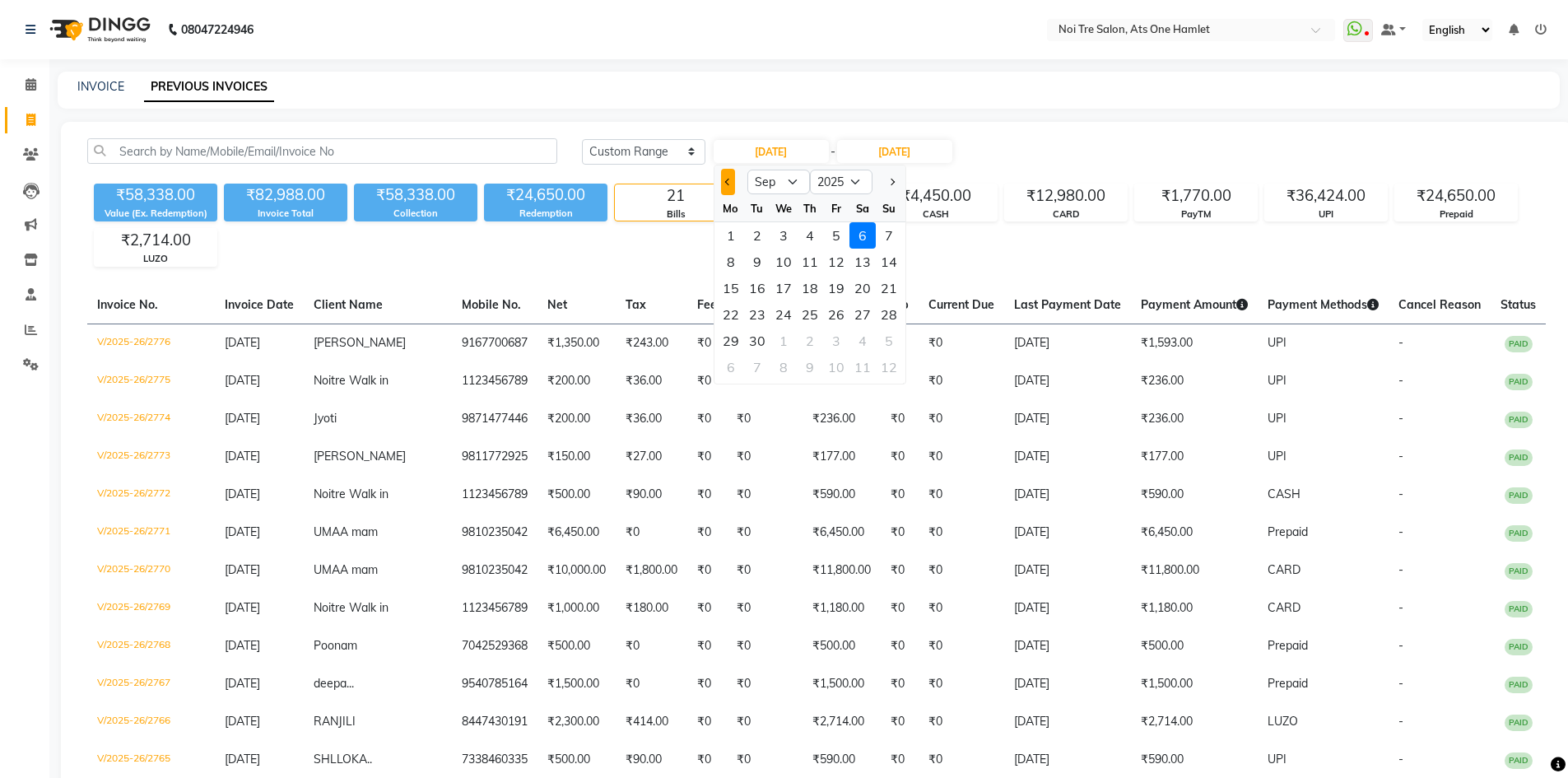
click at [731, 180] on span "Previous month" at bounding box center [728, 182] width 7 height 7
click at [889, 187] on button "Next month" at bounding box center [891, 182] width 14 height 26
select select "9"
click at [885, 312] on div "28" at bounding box center [889, 314] width 26 height 26
type input "28-09-2025"
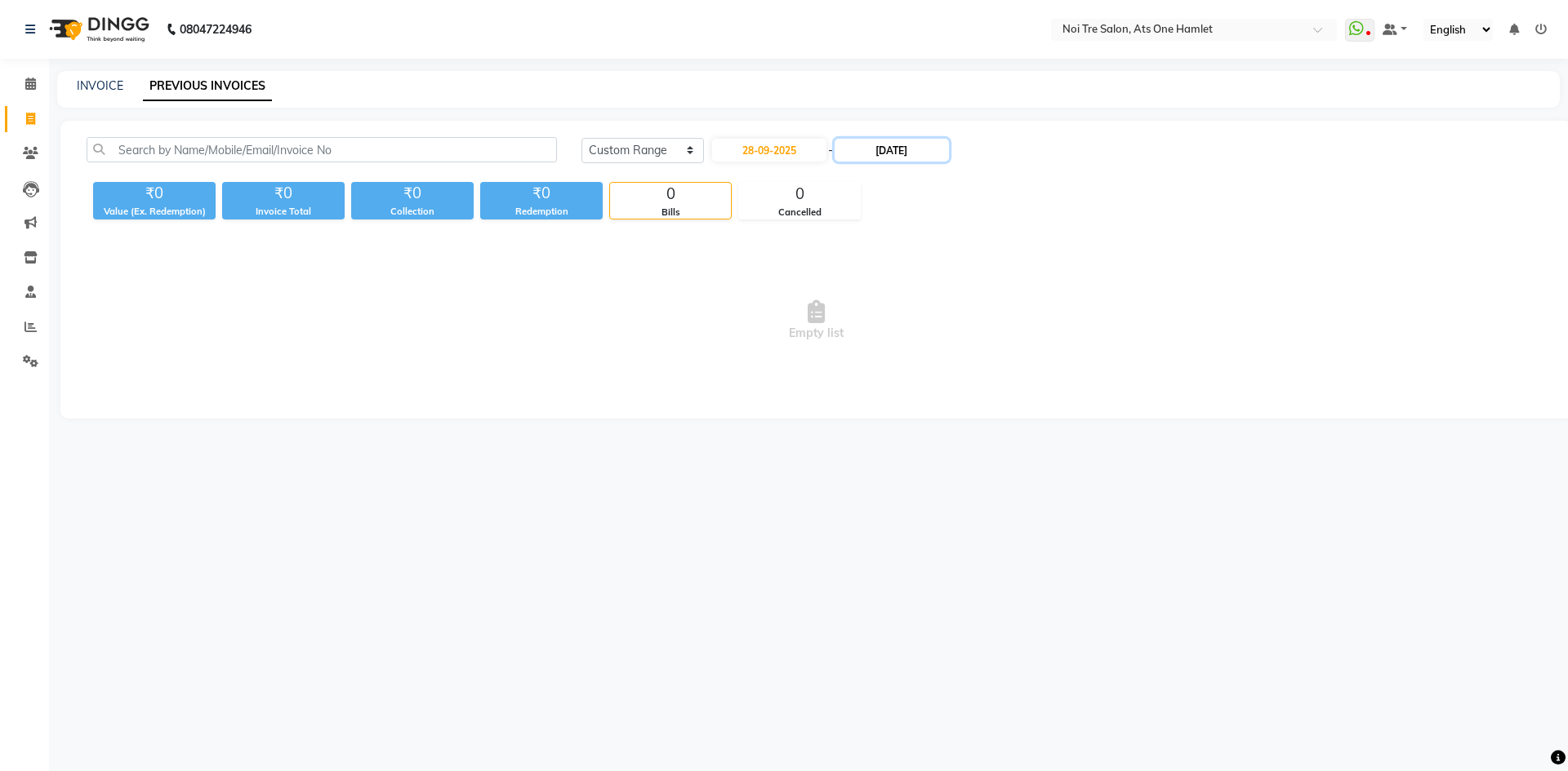
click at [874, 152] on input "06-09-2025" at bounding box center [892, 149] width 114 height 23
click at [1019, 314] on div "28" at bounding box center [1019, 311] width 26 height 26
type input "28-09-2025"
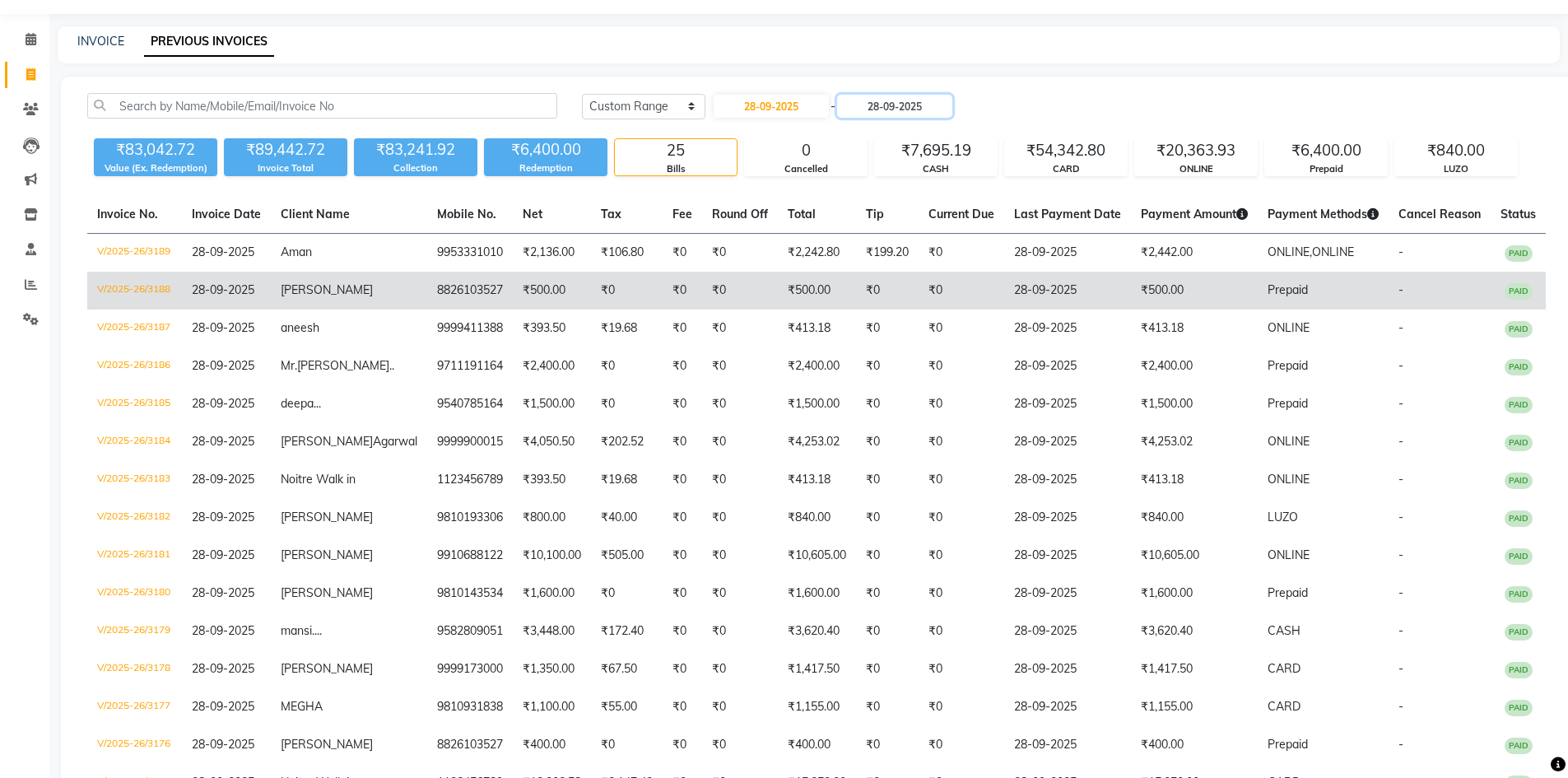
scroll to position [83, 0]
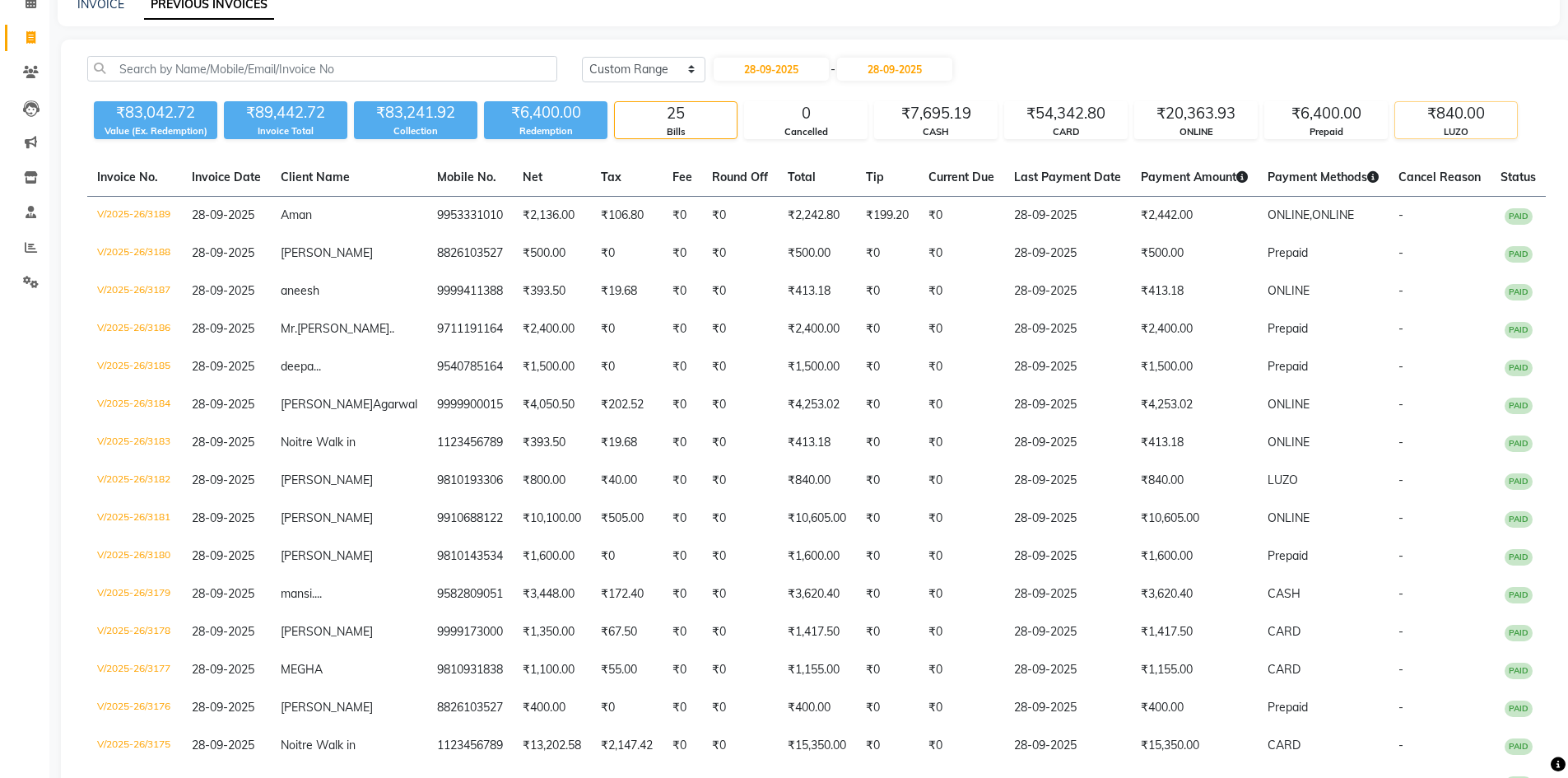
click at [1481, 122] on div "₹83,042.72 Value (Ex. Redemption) ₹89,442.72 Invoice Total ₹83,241.92 Collectio…" at bounding box center [816, 116] width 1459 height 45
click at [1481, 124] on div "₹840.00" at bounding box center [1456, 113] width 122 height 23
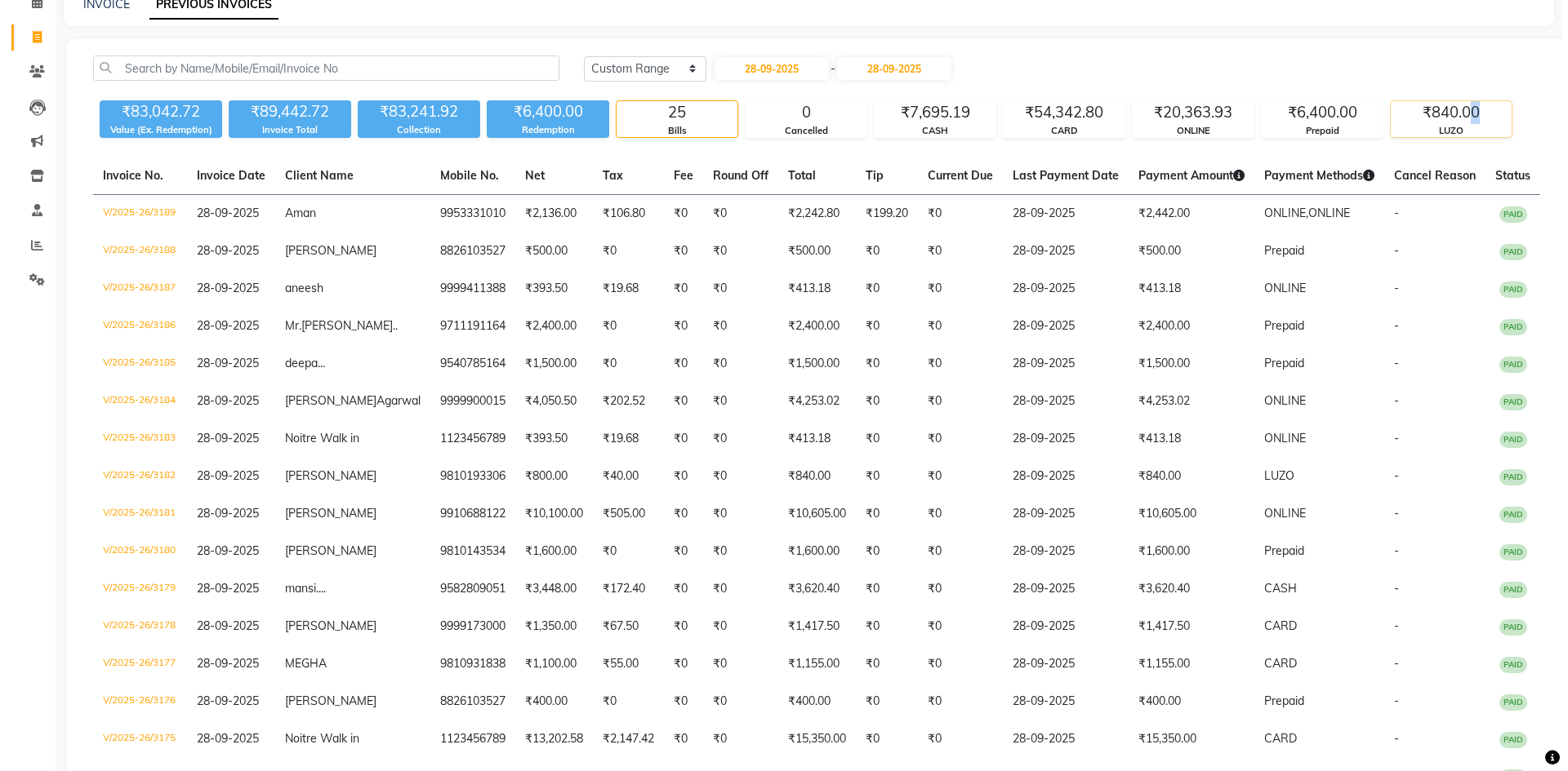
scroll to position [0, 0]
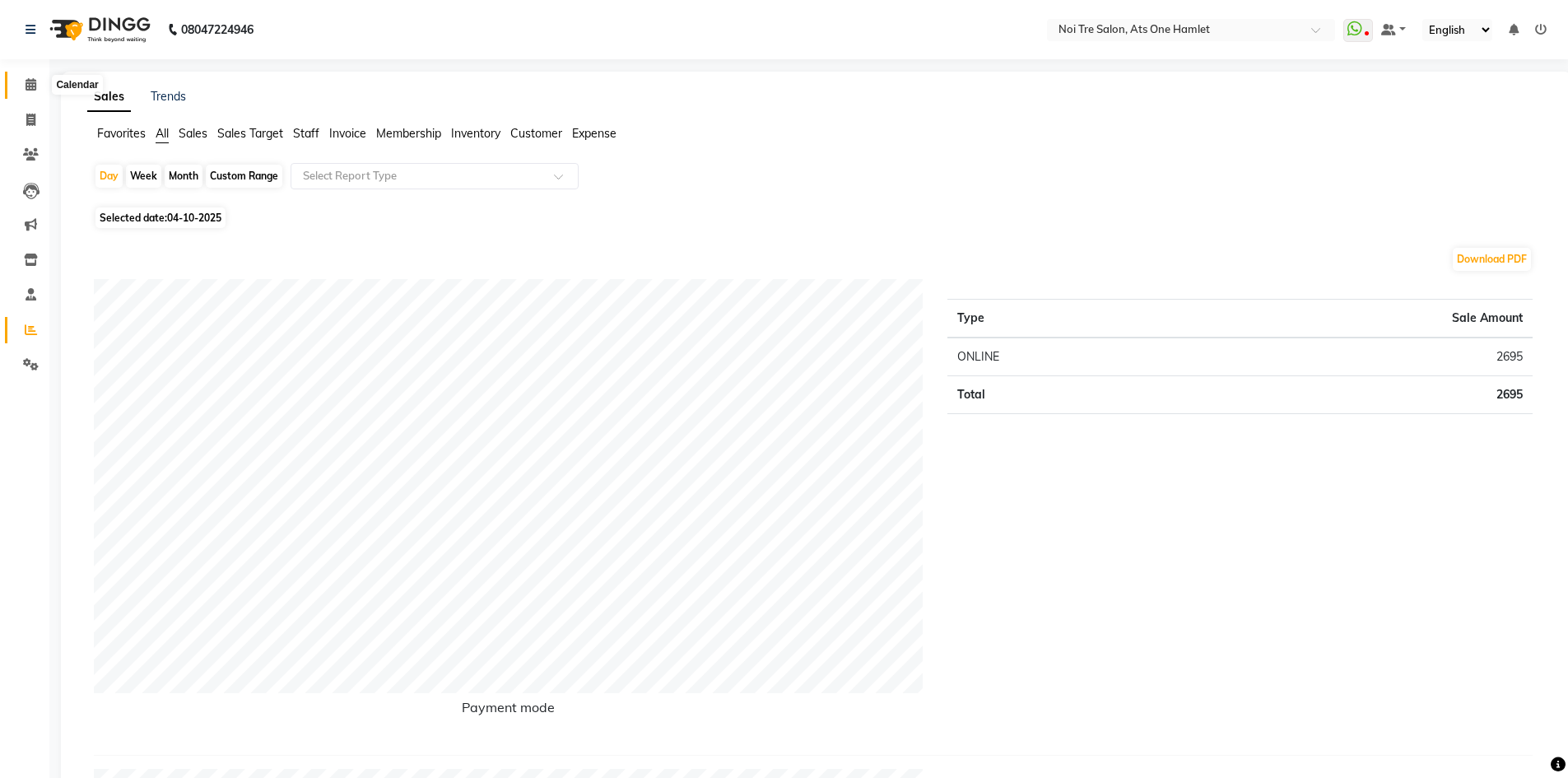
click at [25, 90] on icon at bounding box center [30, 84] width 11 height 13
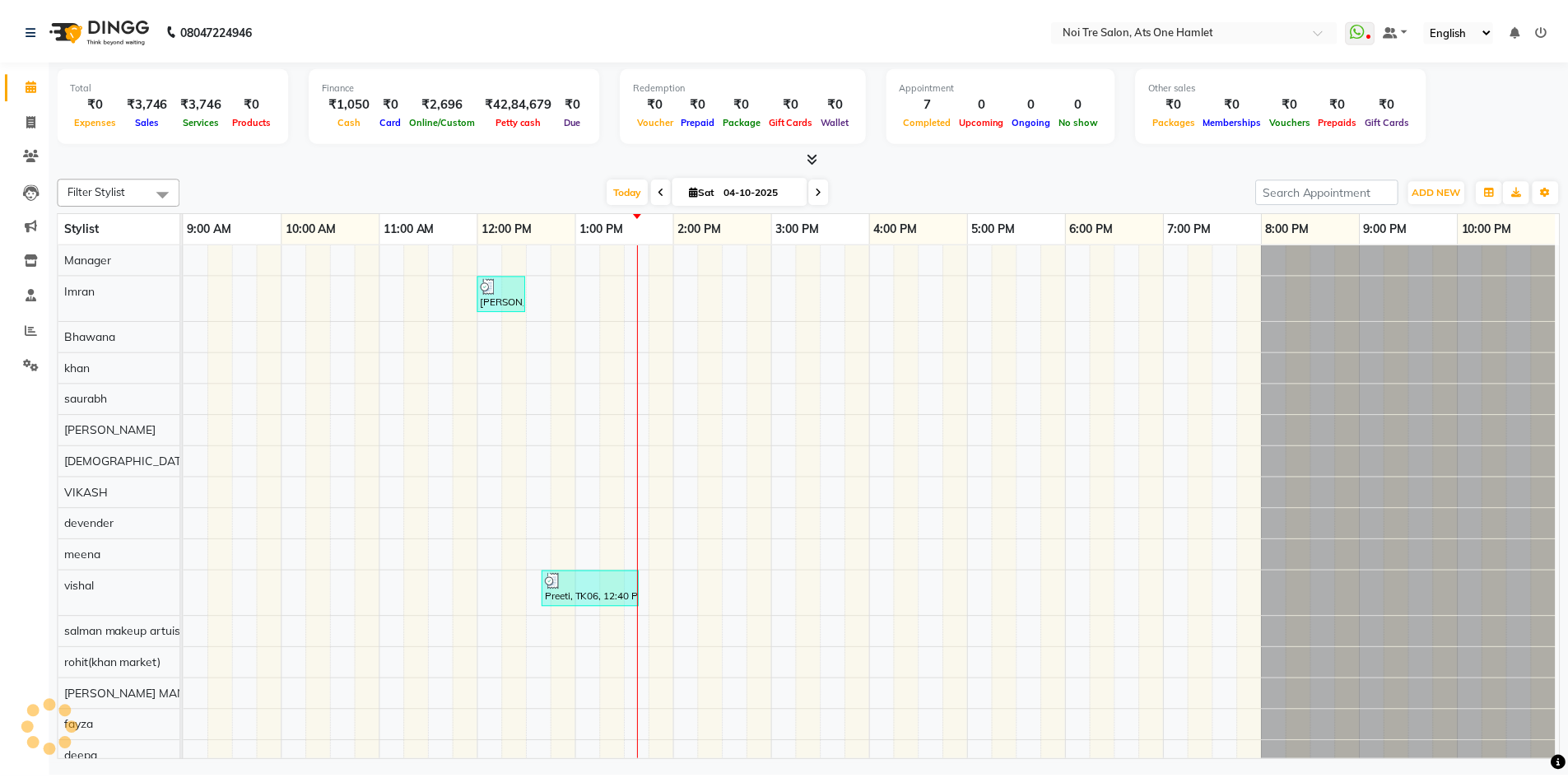
scroll to position [22, 0]
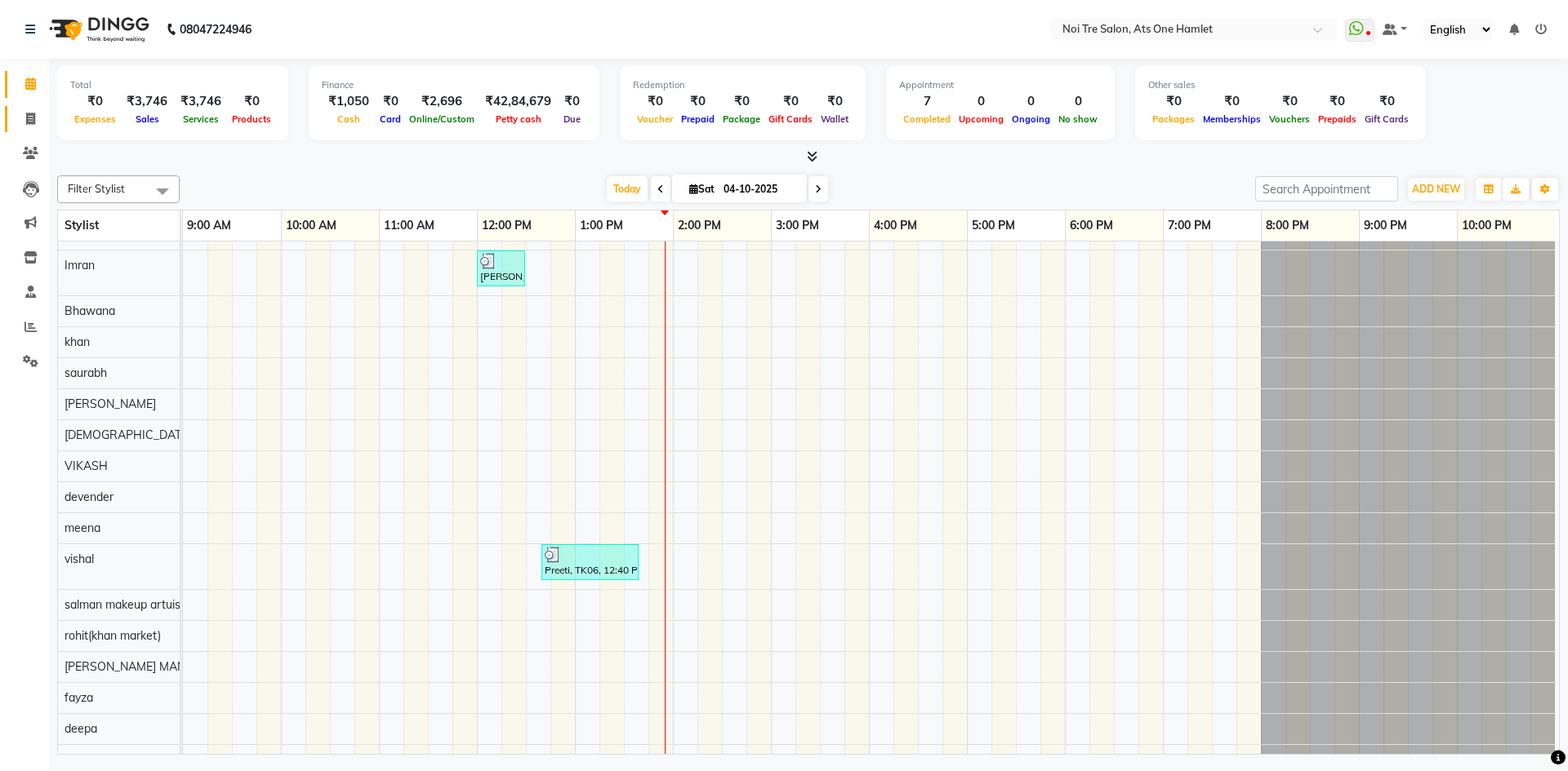
click at [34, 108] on link "Invoice" at bounding box center [24, 119] width 39 height 27
select select "service"
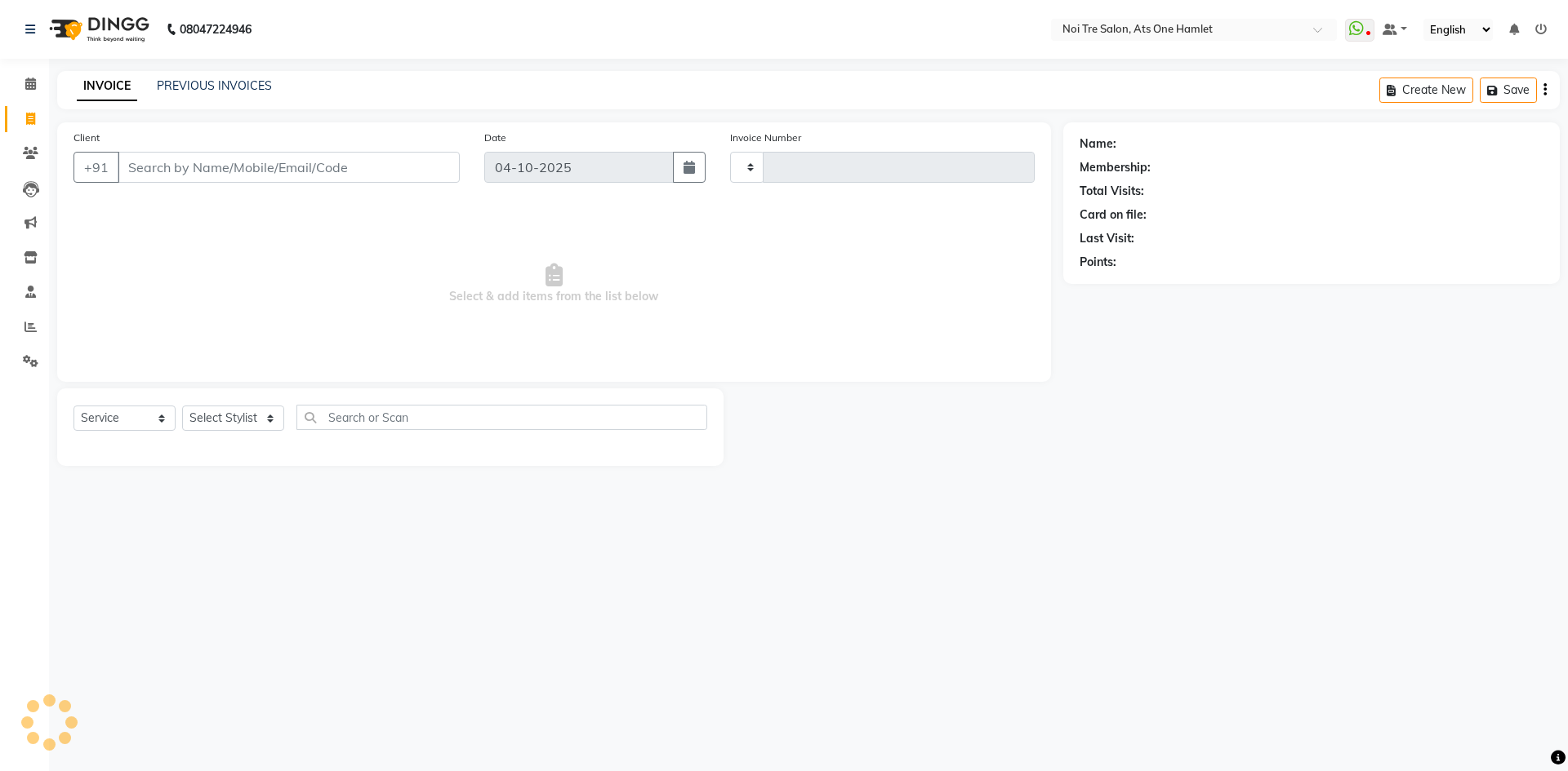
type input "3276"
select select "5096"
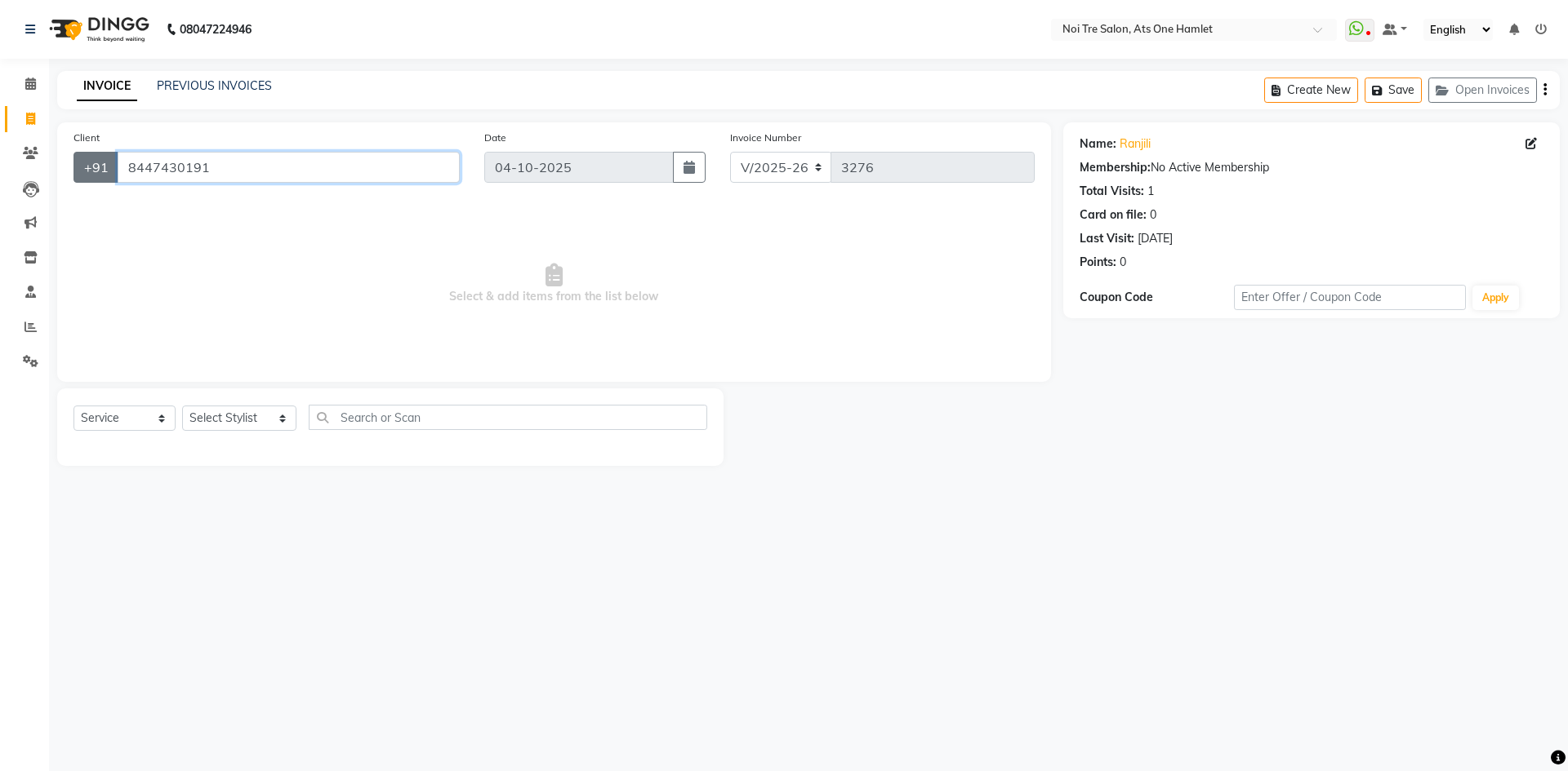
drag, startPoint x: 276, startPoint y: 172, endPoint x: 78, endPoint y: 179, distance: 198.1
click at [78, 179] on div "+91 8447430191" at bounding box center [266, 167] width 387 height 31
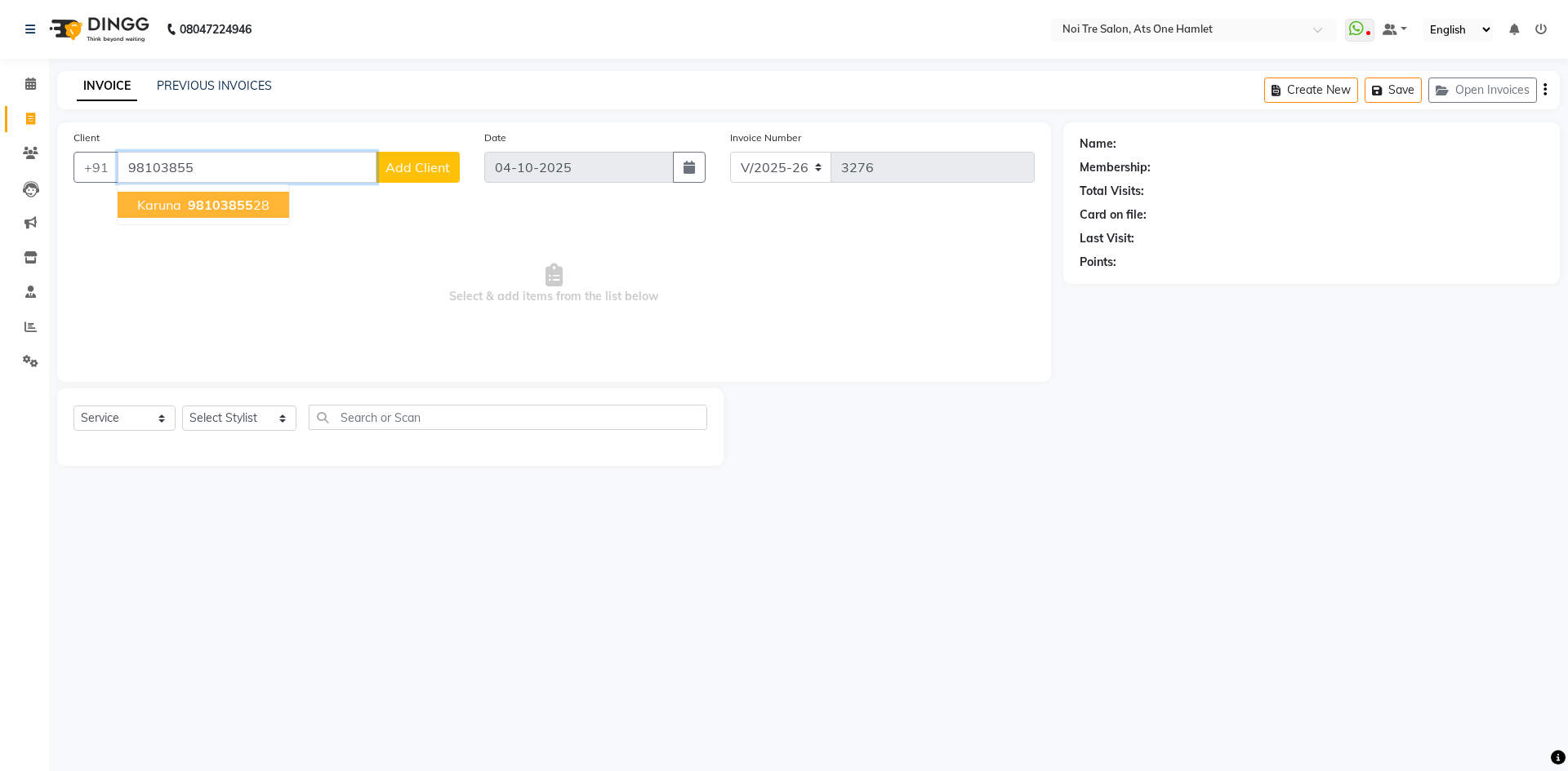
click at [126, 202] on button "Karuna 98103855 28" at bounding box center [203, 204] width 171 height 26
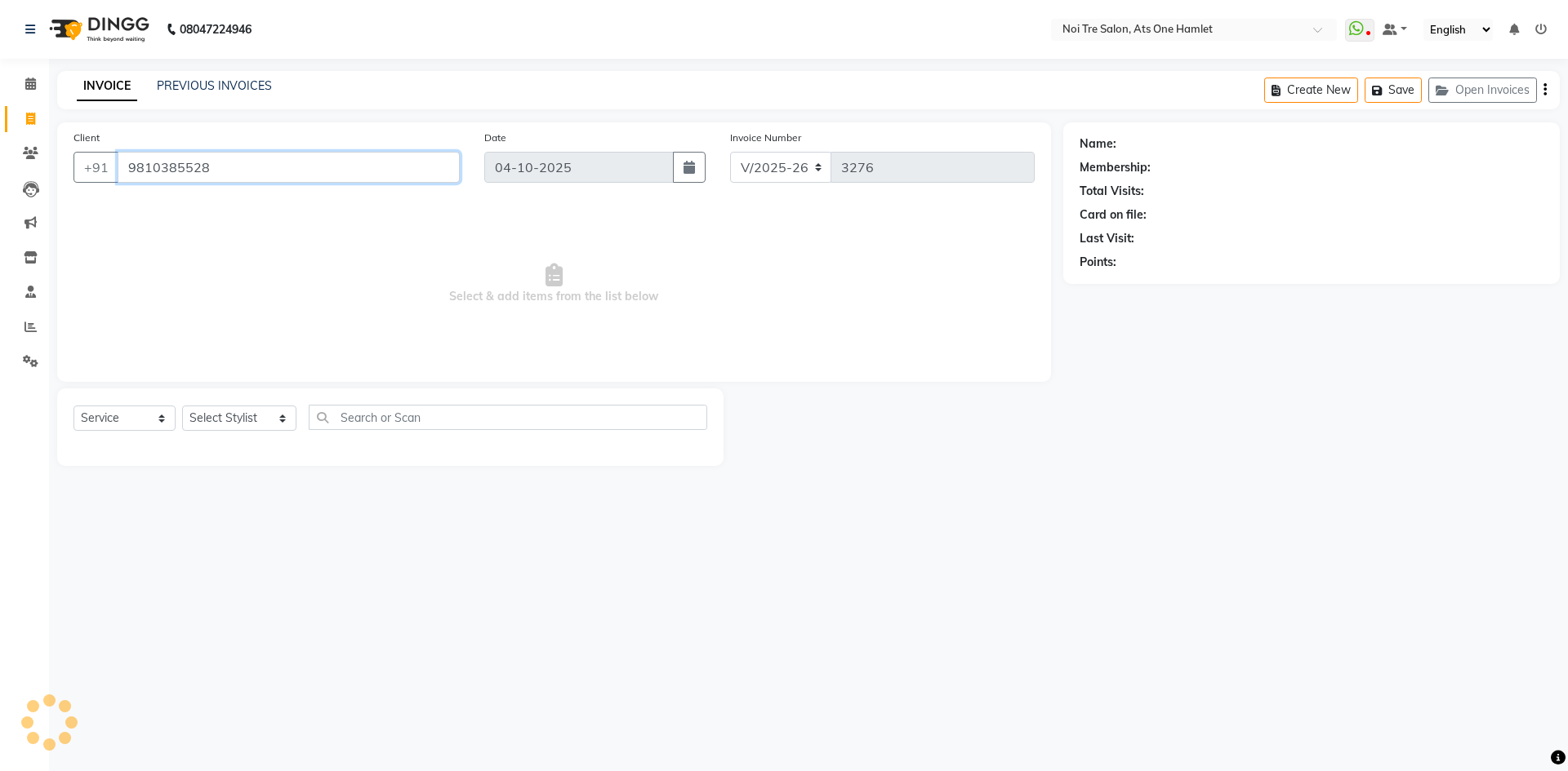
type input "9810385528"
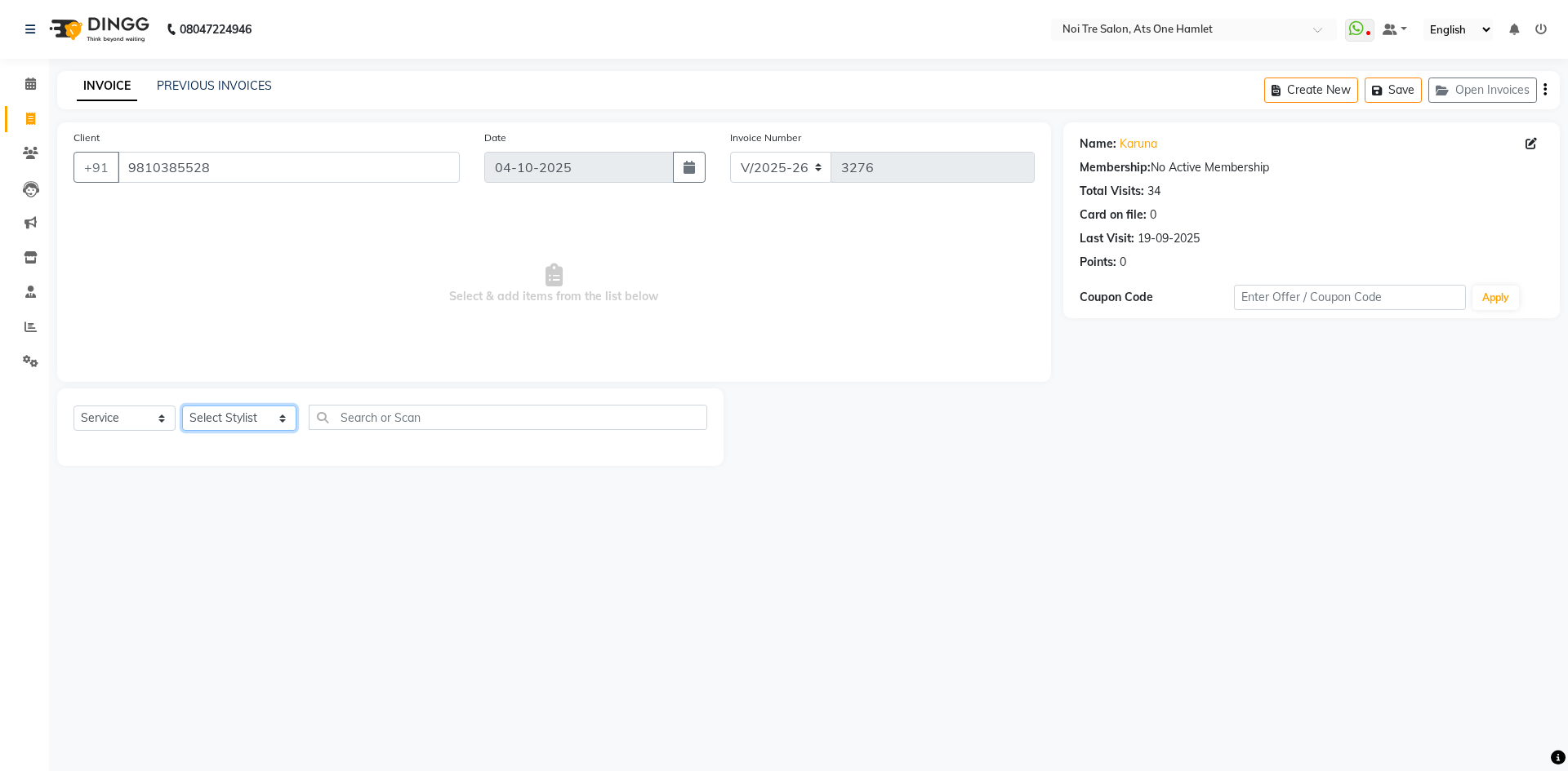
drag, startPoint x: 243, startPoint y: 406, endPoint x: 240, endPoint y: 422, distance: 16.3
click at [243, 407] on select "Select Stylist [PERSON_NAME] [PERSON_NAME] [PERSON_NAME] [PERSON_NAME] 104 [PER…" at bounding box center [239, 418] width 114 height 25
select select "32080"
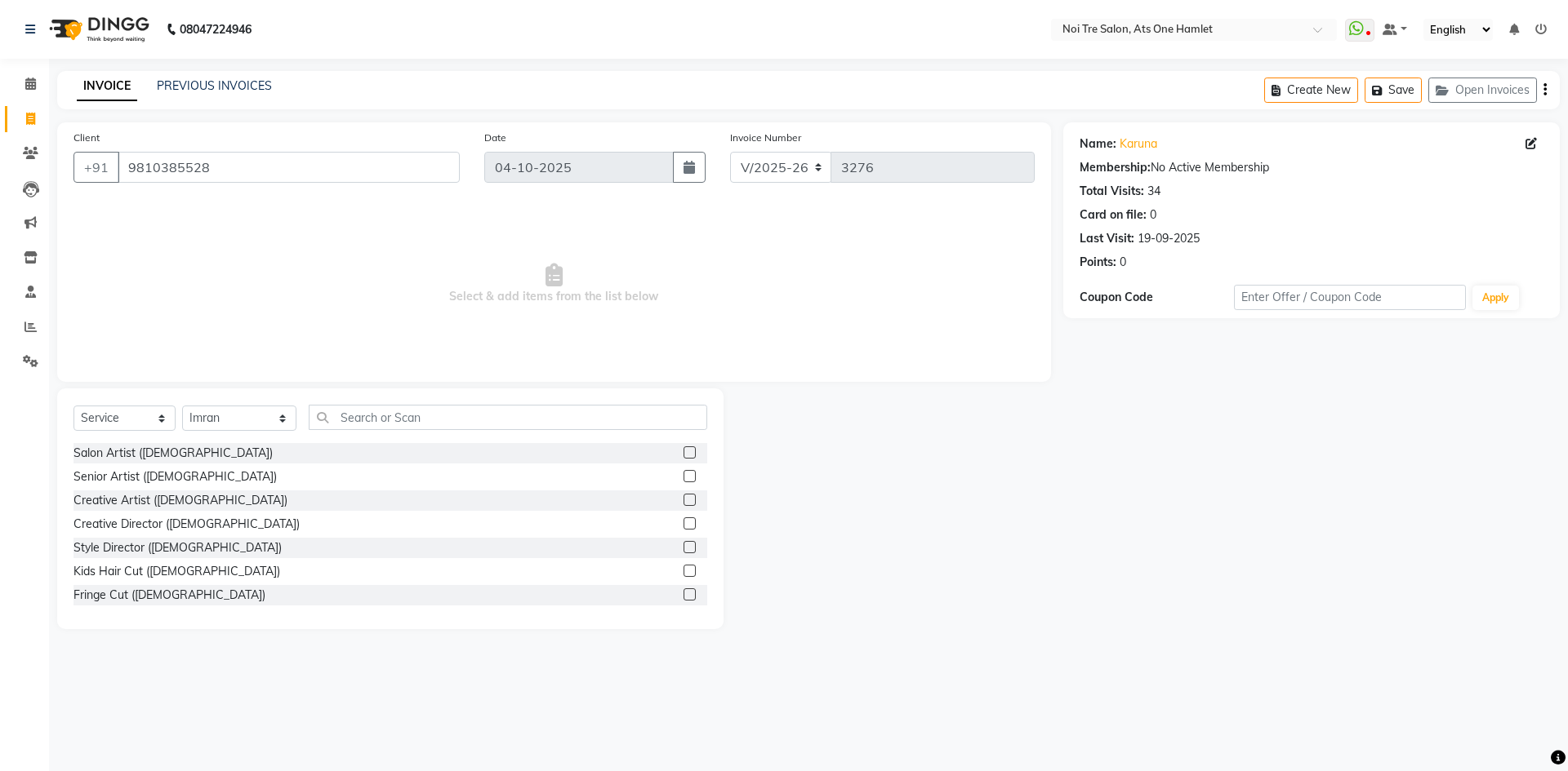
click at [355, 435] on div "Select Service Product Membership Package Voucher Prepaid Gift Card Select Styl…" at bounding box center [390, 424] width 634 height 38
click at [361, 421] on input "text" at bounding box center [508, 417] width 398 height 25
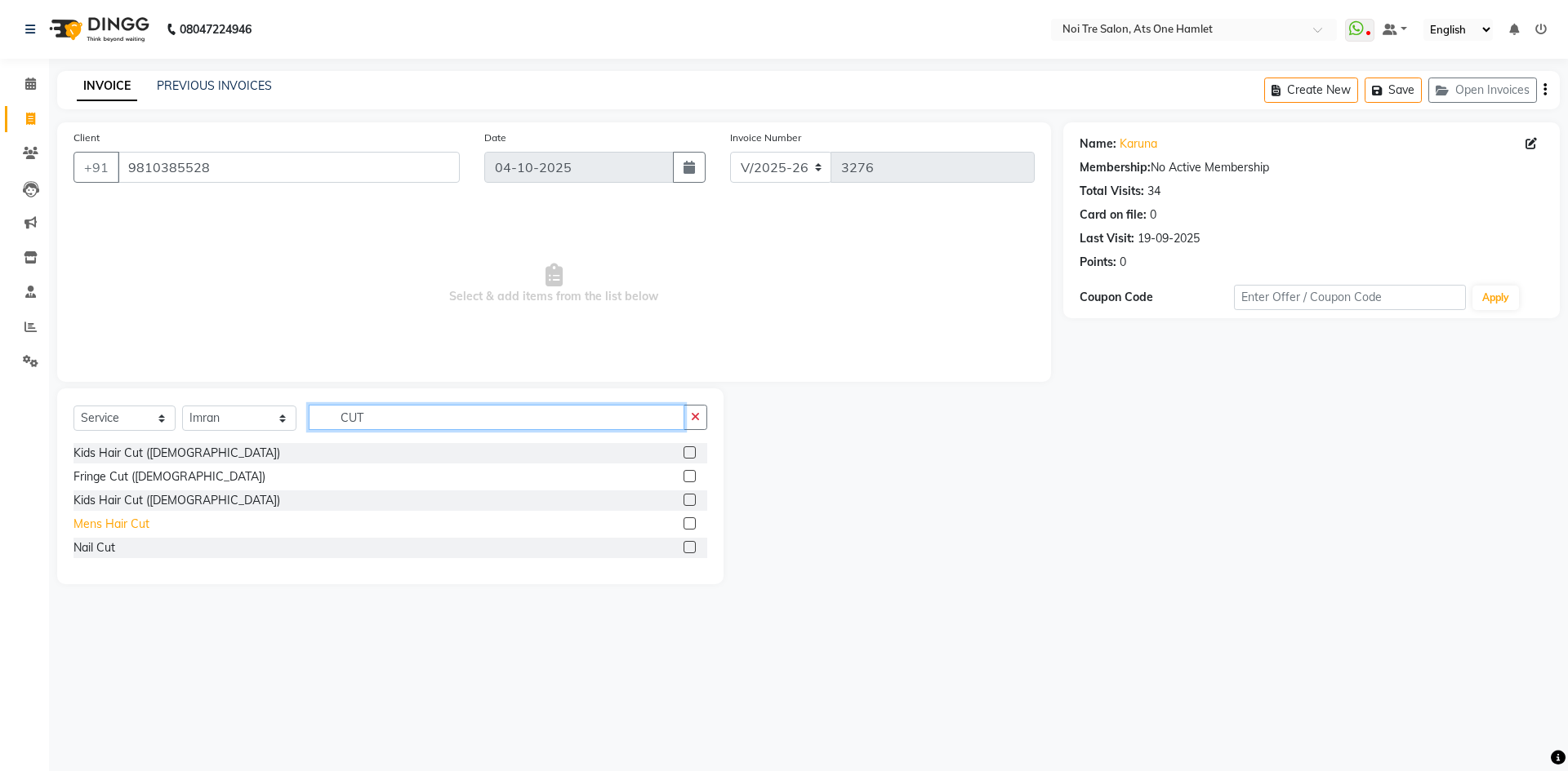
type input "CUT"
click at [145, 522] on div "Mens Hair Cut" at bounding box center [111, 524] width 76 height 18
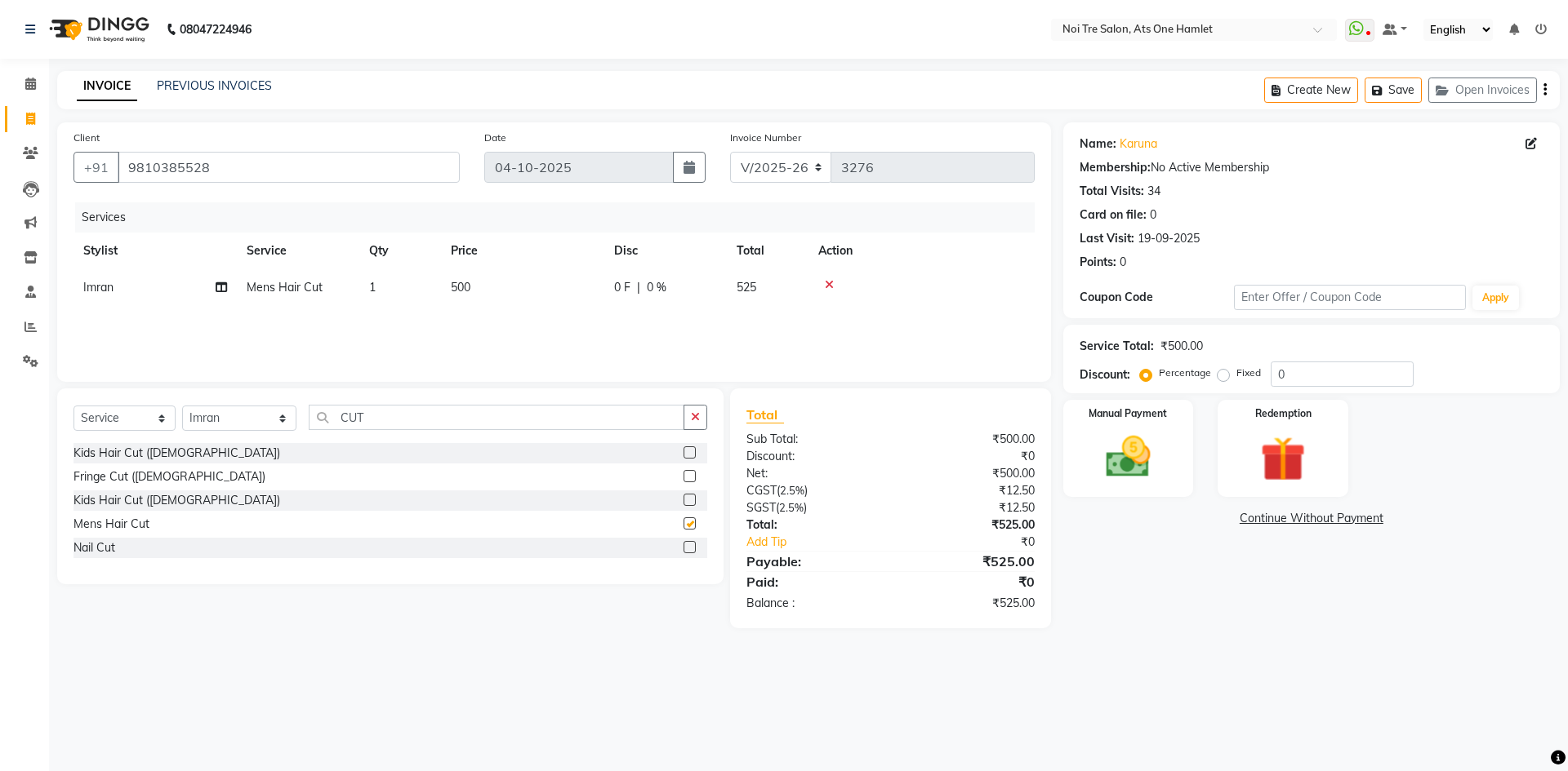
checkbox input "false"
click at [445, 297] on td "500" at bounding box center [523, 288] width 164 height 37
select select "32080"
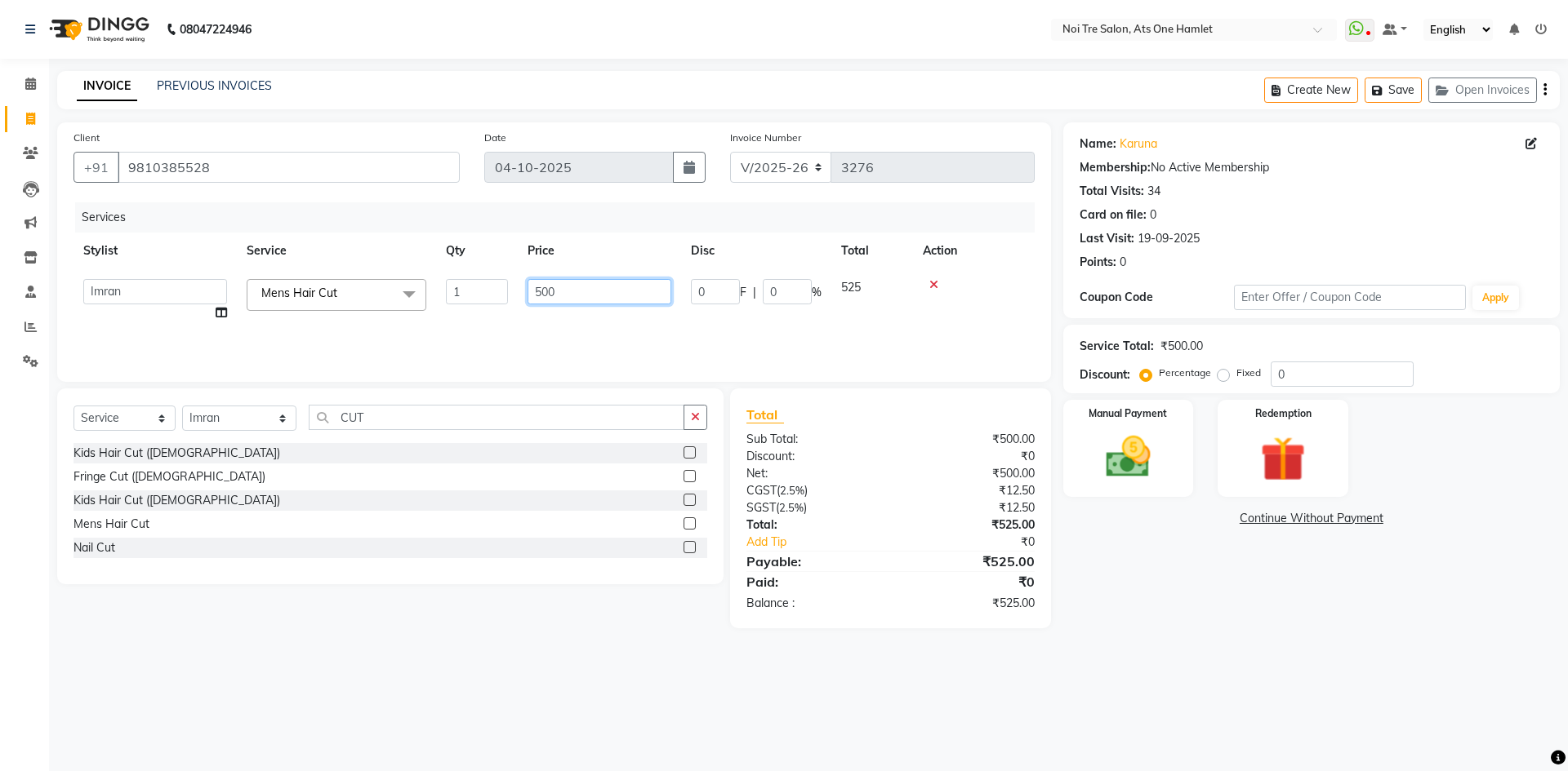
drag, startPoint x: 567, startPoint y: 290, endPoint x: 469, endPoint y: 288, distance: 98.0
click at [469, 288] on tr "aamir Abhishekh AJEET Ali Anuradha ARSH atique ATUL 104 AZAD Bhawana chahat Cha…" at bounding box center [554, 300] width 961 height 62
type input "750"
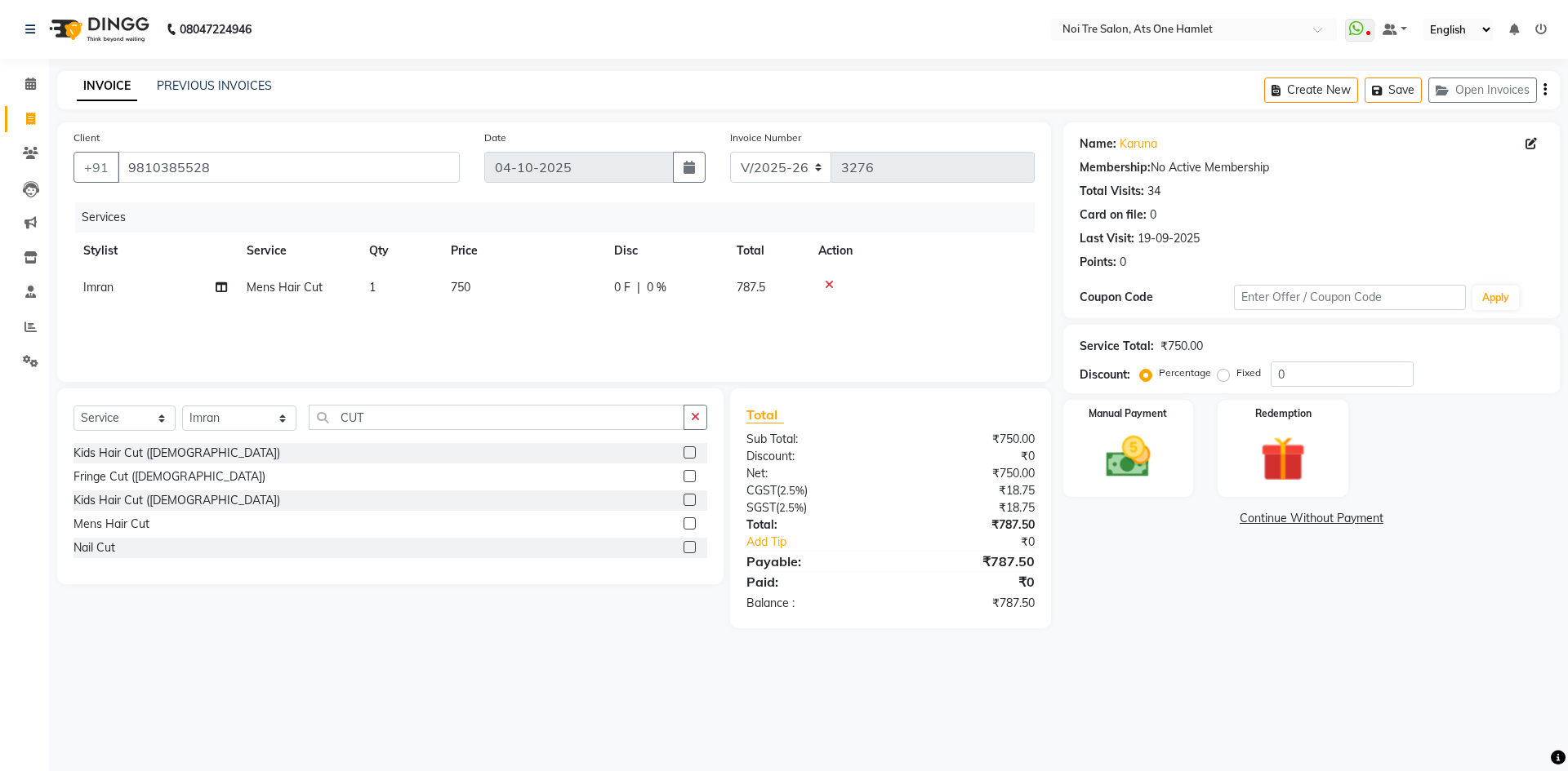
click at [520, 372] on div "Client +91 9810385528 Date 04-10-2025 Invoice Number V/2025 V/2025-26 3276 Serv…" at bounding box center [554, 252] width 994 height 260
click at [1142, 450] on img at bounding box center [1128, 456] width 76 height 54
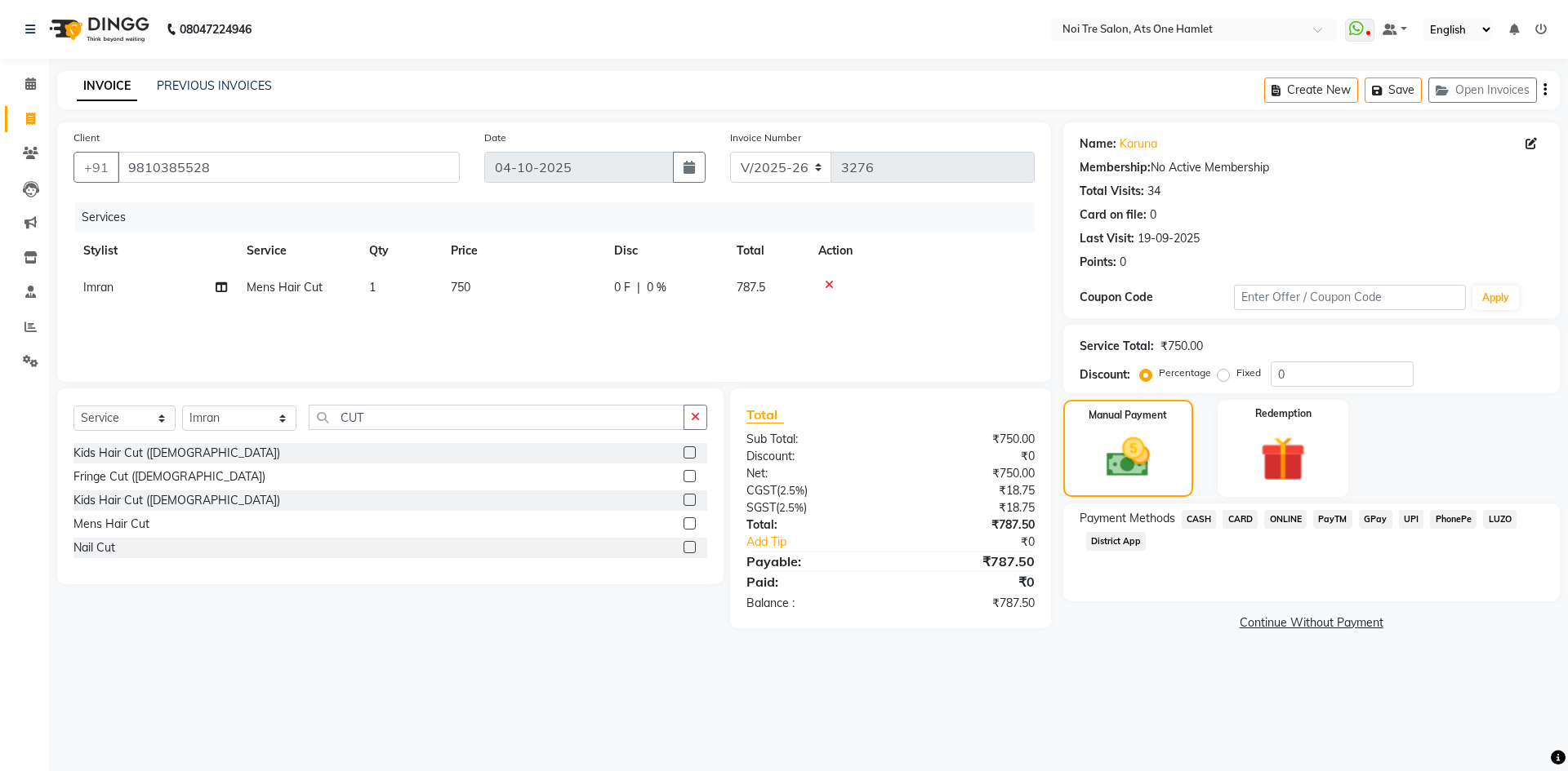
click at [1271, 516] on span "ONLINE" at bounding box center [1285, 519] width 43 height 18
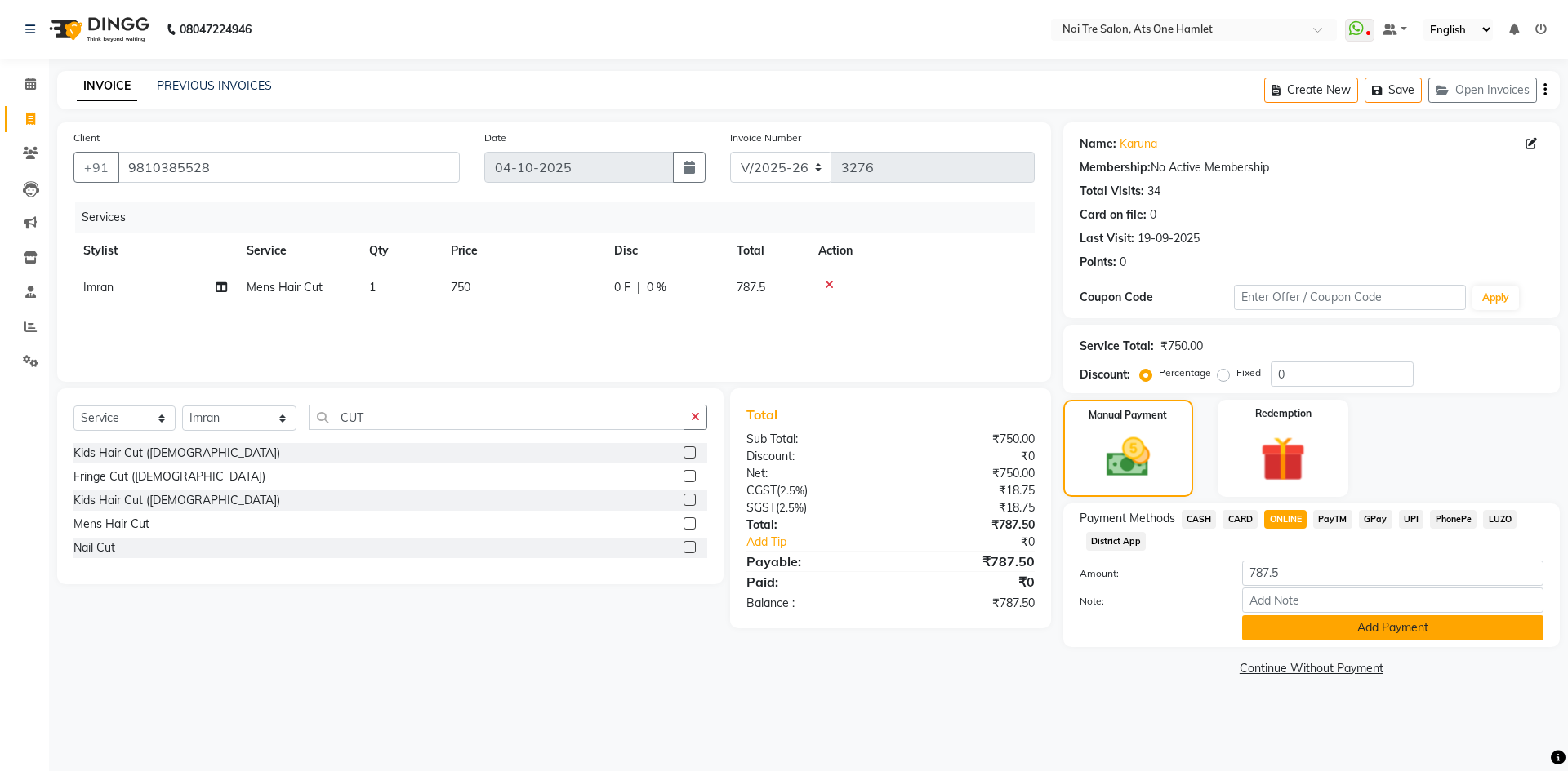
click at [1323, 628] on button "Add Payment" at bounding box center [1393, 628] width 301 height 25
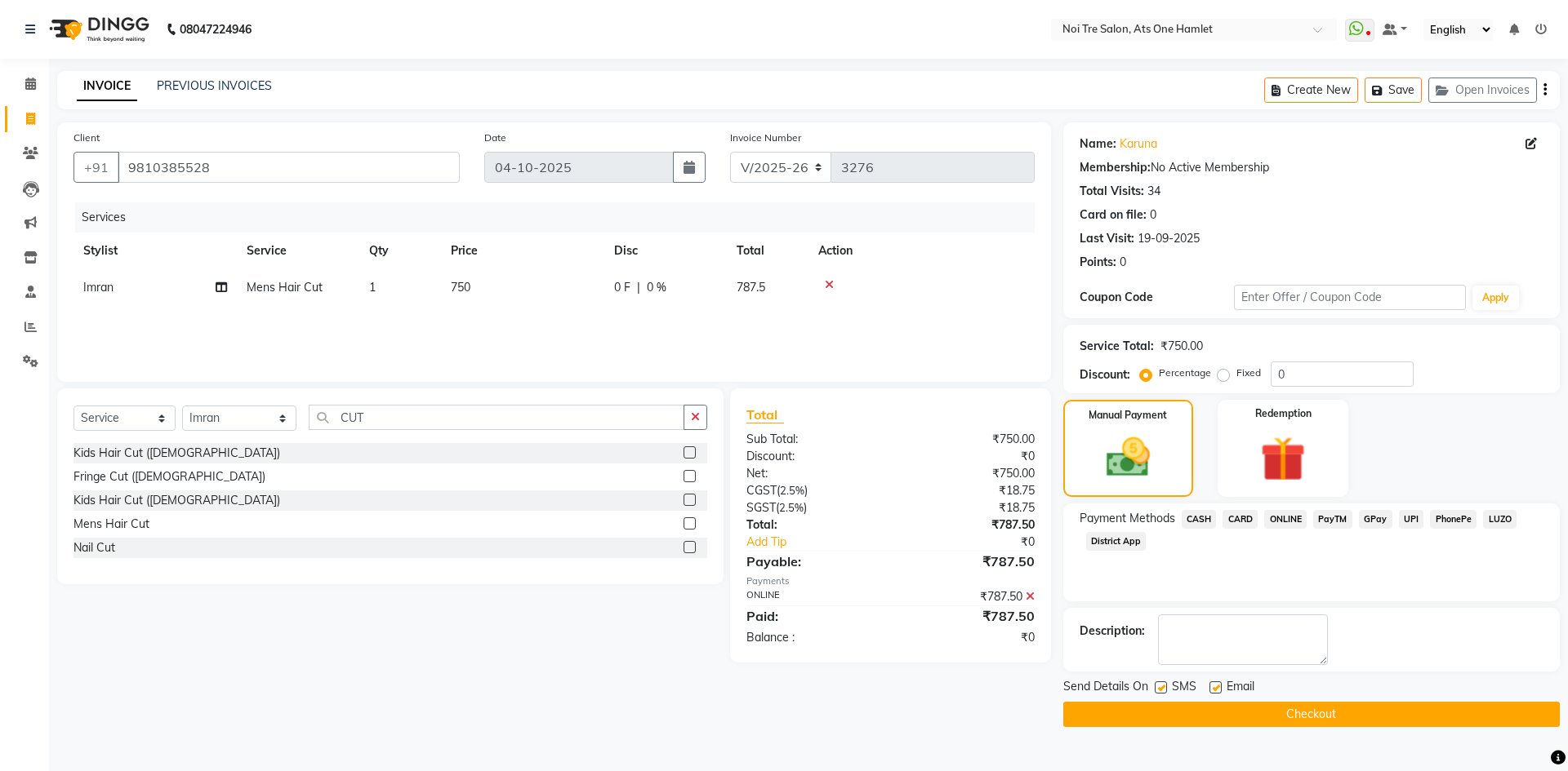
click at [1293, 725] on button "Checkout" at bounding box center [1312, 714] width 497 height 25
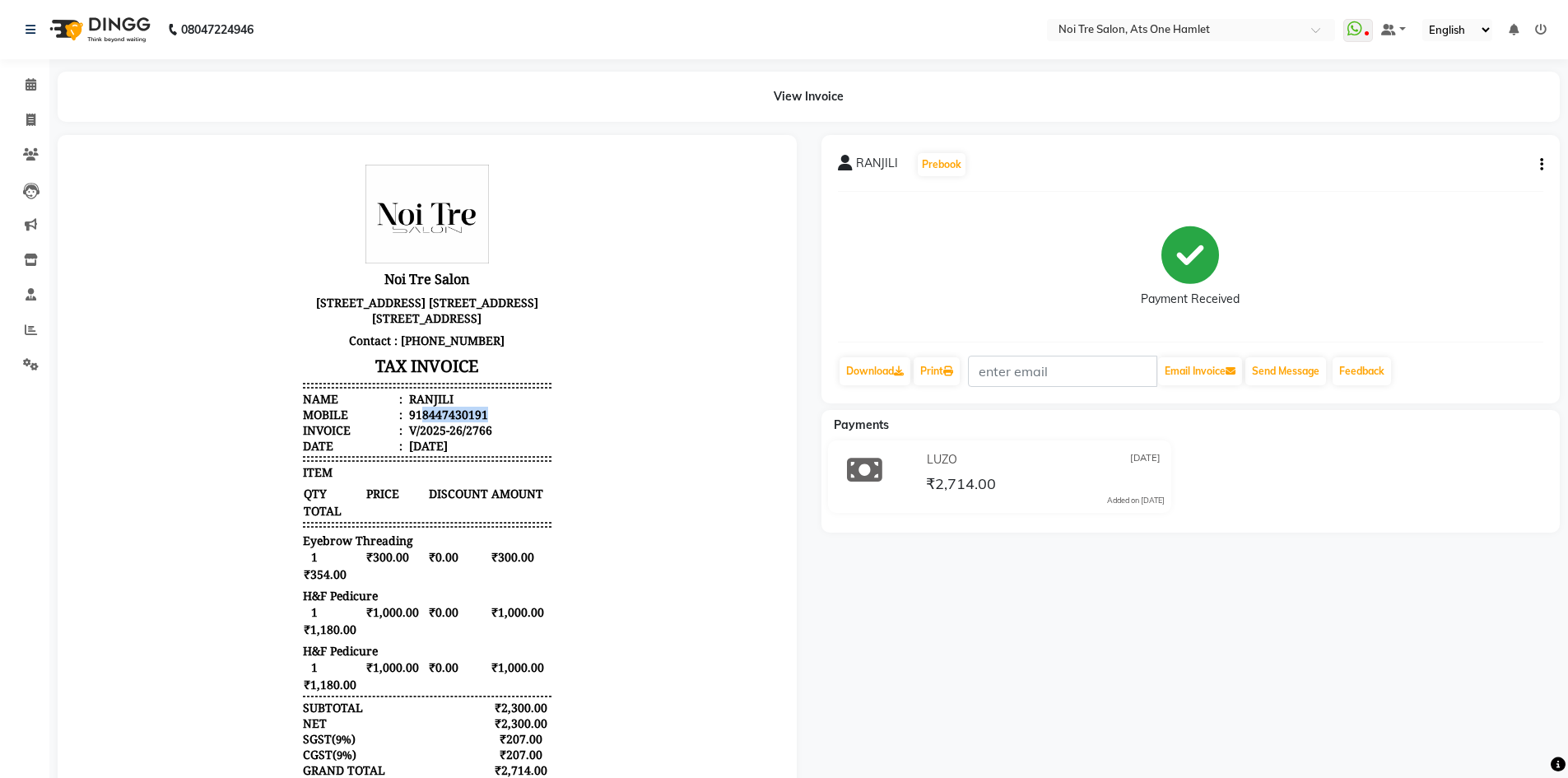
drag, startPoint x: 410, startPoint y: 446, endPoint x: 474, endPoint y: 444, distance: 64.0
click at [474, 423] on li "Mobile : 918447430191" at bounding box center [427, 414] width 248 height 16
copy div "8447430191"
drag, startPoint x: 37, startPoint y: 119, endPoint x: 62, endPoint y: 131, distance: 27.7
click at [37, 119] on span at bounding box center [31, 120] width 29 height 19
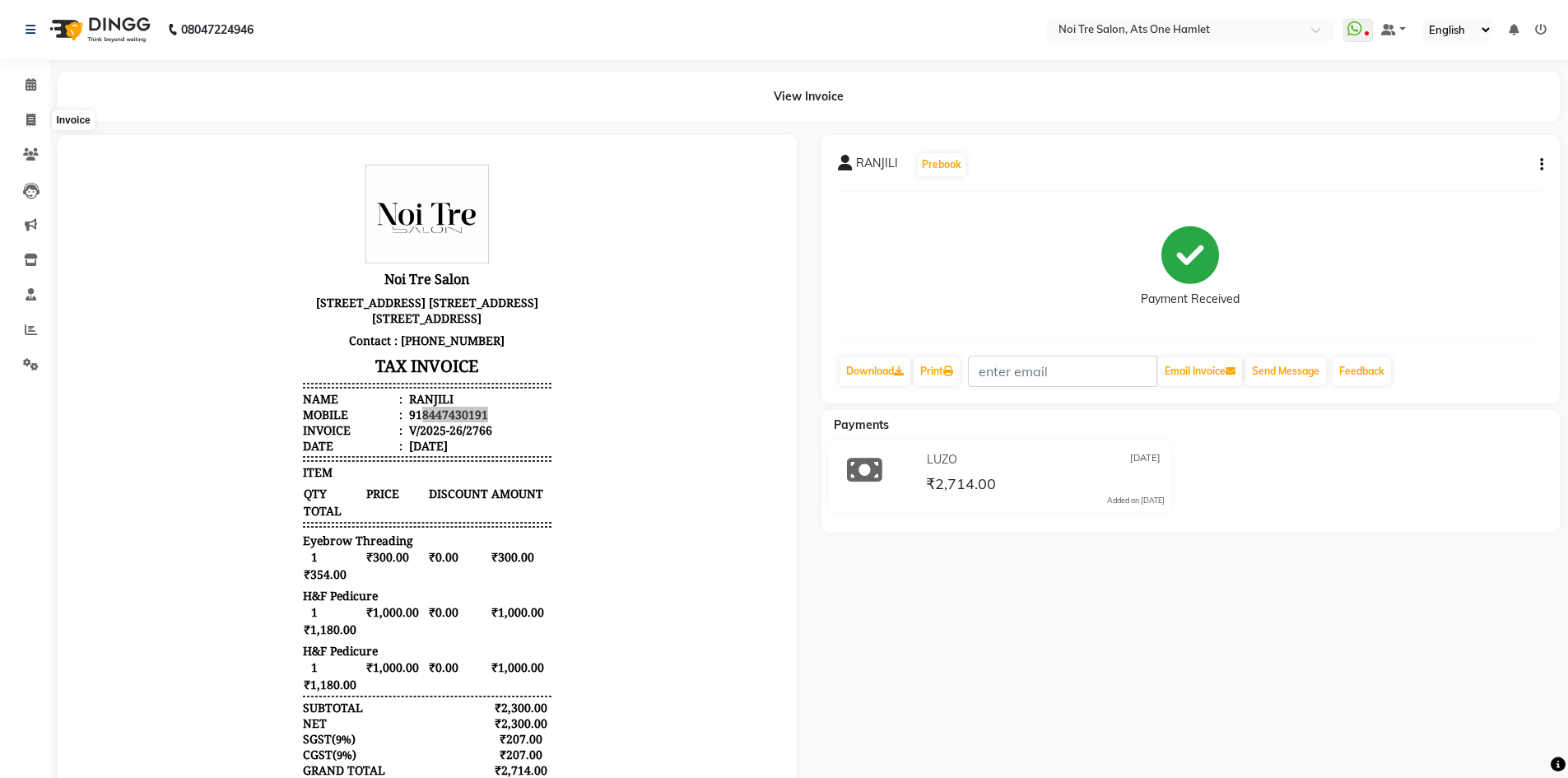
select select "service"
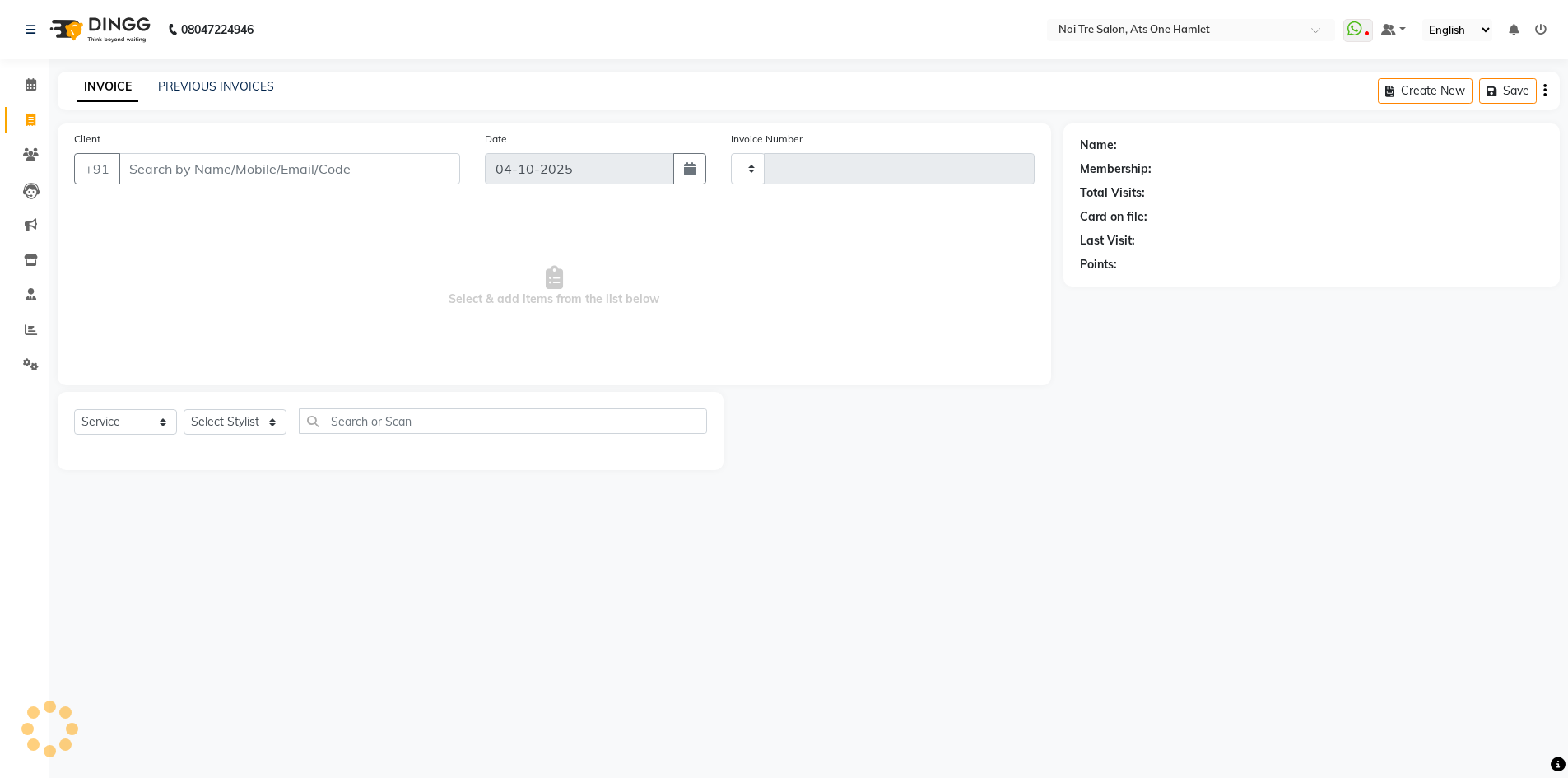
type input "3277"
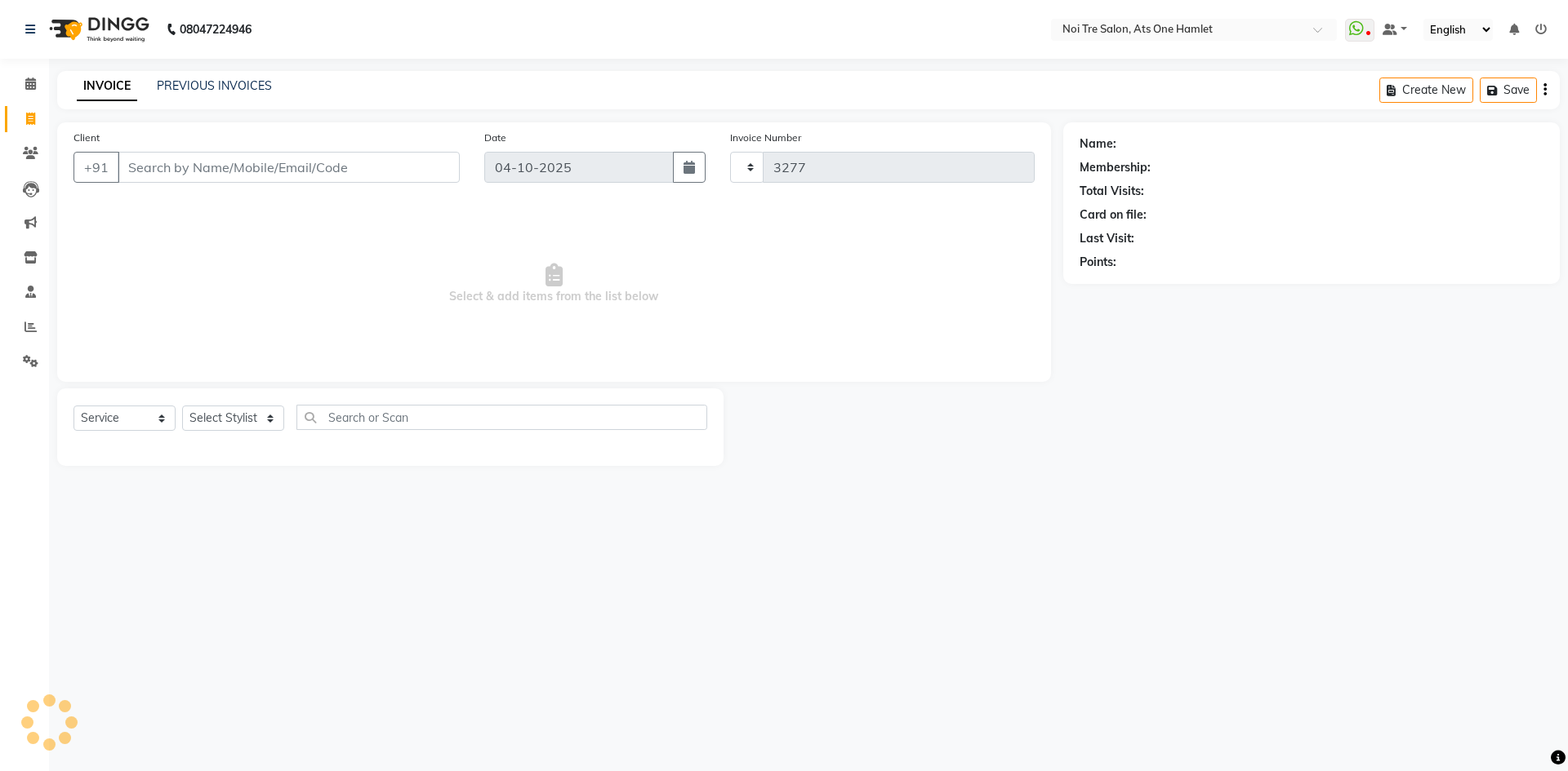
select select "5096"
click at [243, 165] on input "Client" at bounding box center [289, 167] width 342 height 31
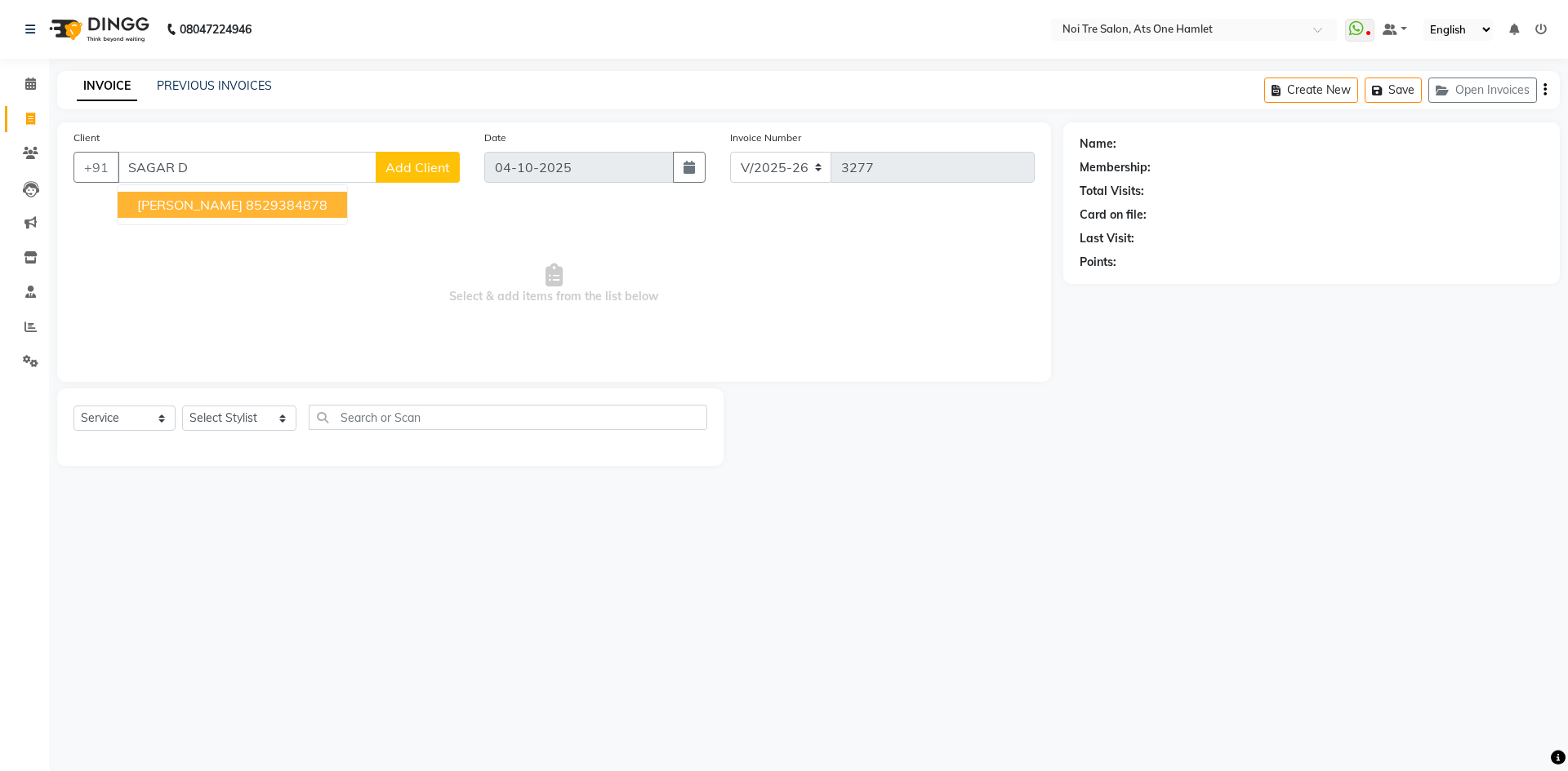
click at [251, 202] on ngb-highlight "8529384878" at bounding box center [286, 205] width 82 height 17
type input "8529384878"
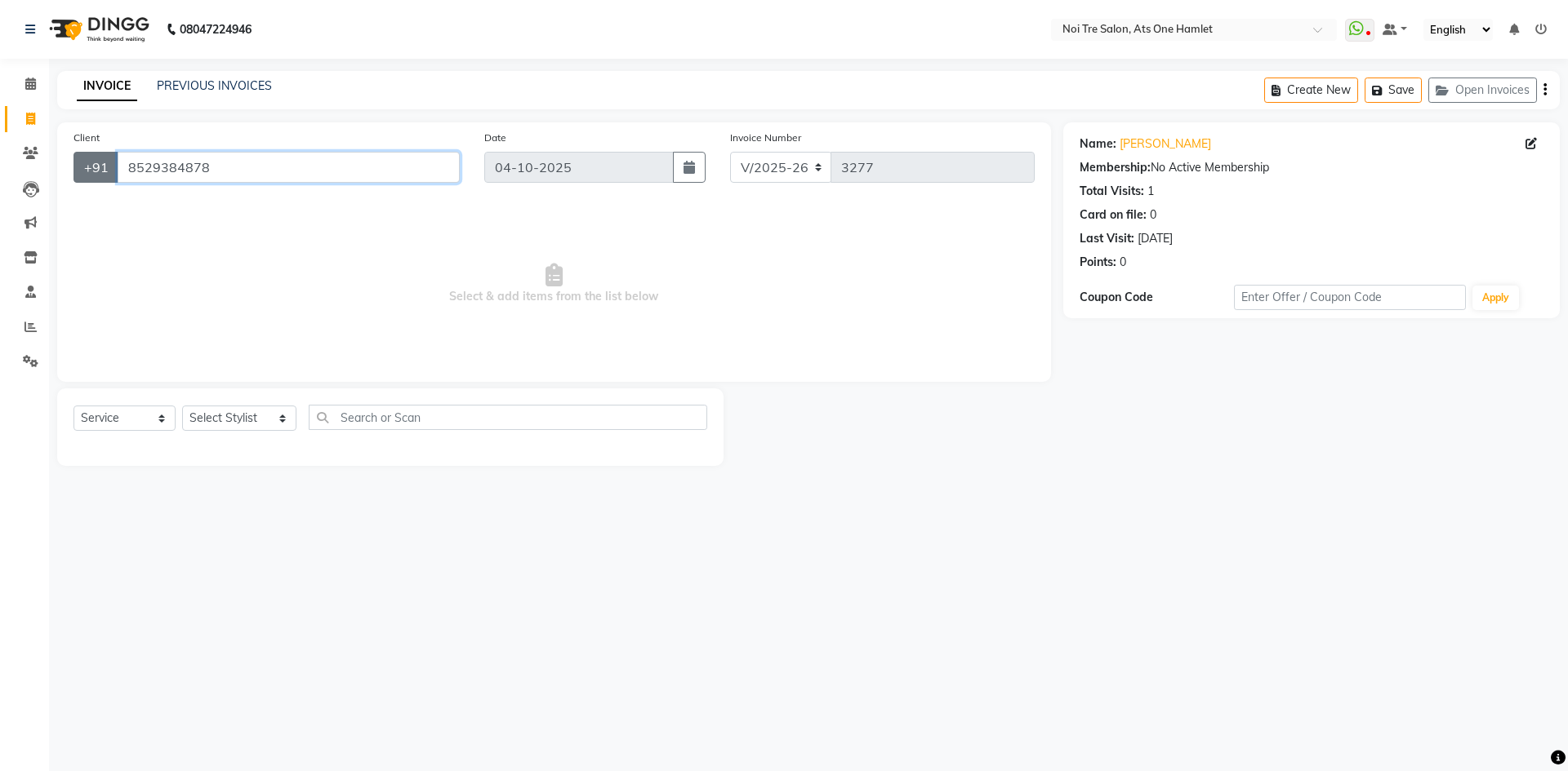
drag, startPoint x: 266, startPoint y: 157, endPoint x: 94, endPoint y: 171, distance: 172.6
click at [94, 171] on div "+91 8529384878" at bounding box center [266, 167] width 387 height 31
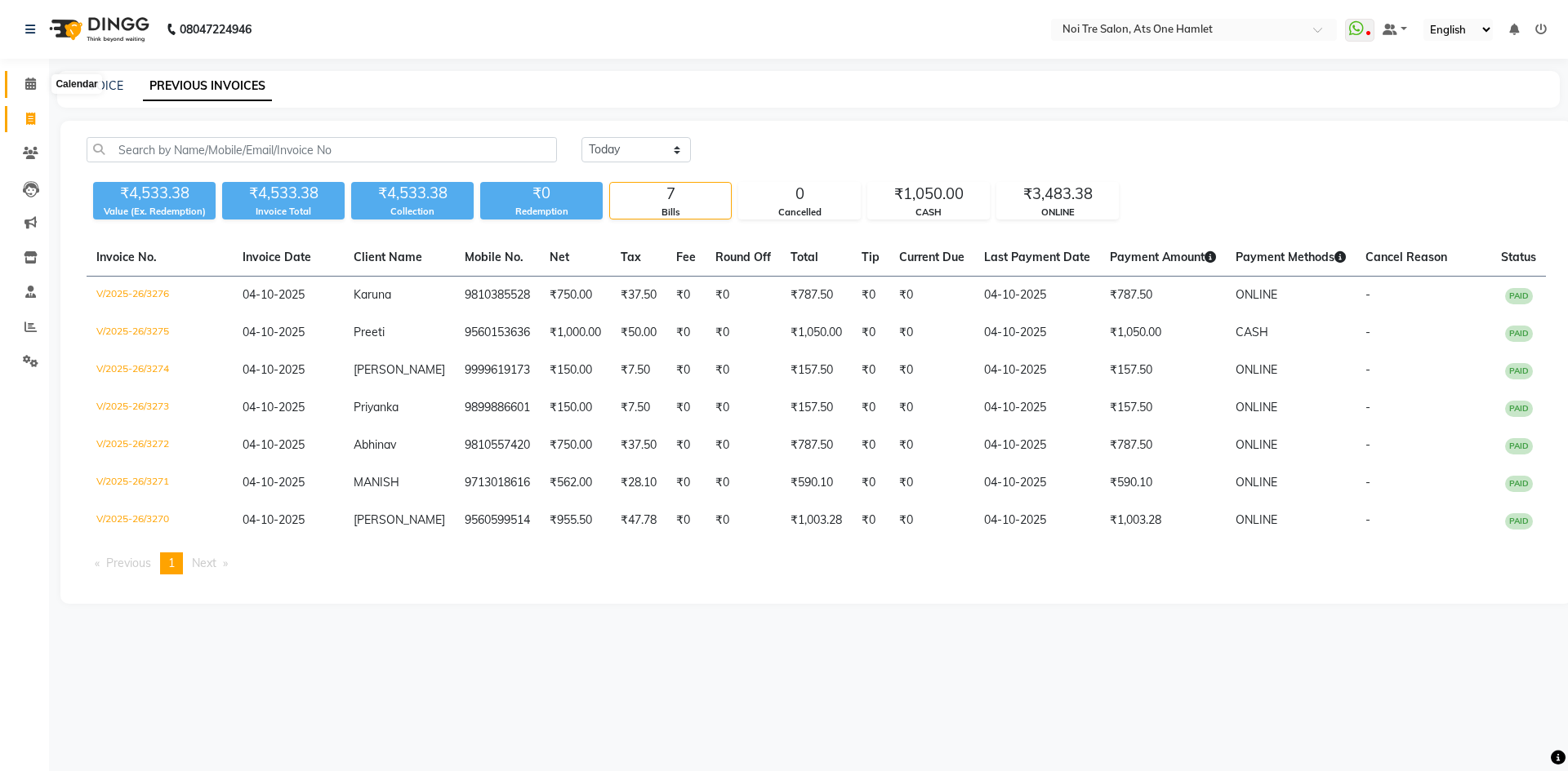
drag, startPoint x: 18, startPoint y: 89, endPoint x: 178, endPoint y: 9, distance: 178.9
click at [18, 89] on span at bounding box center [31, 84] width 28 height 18
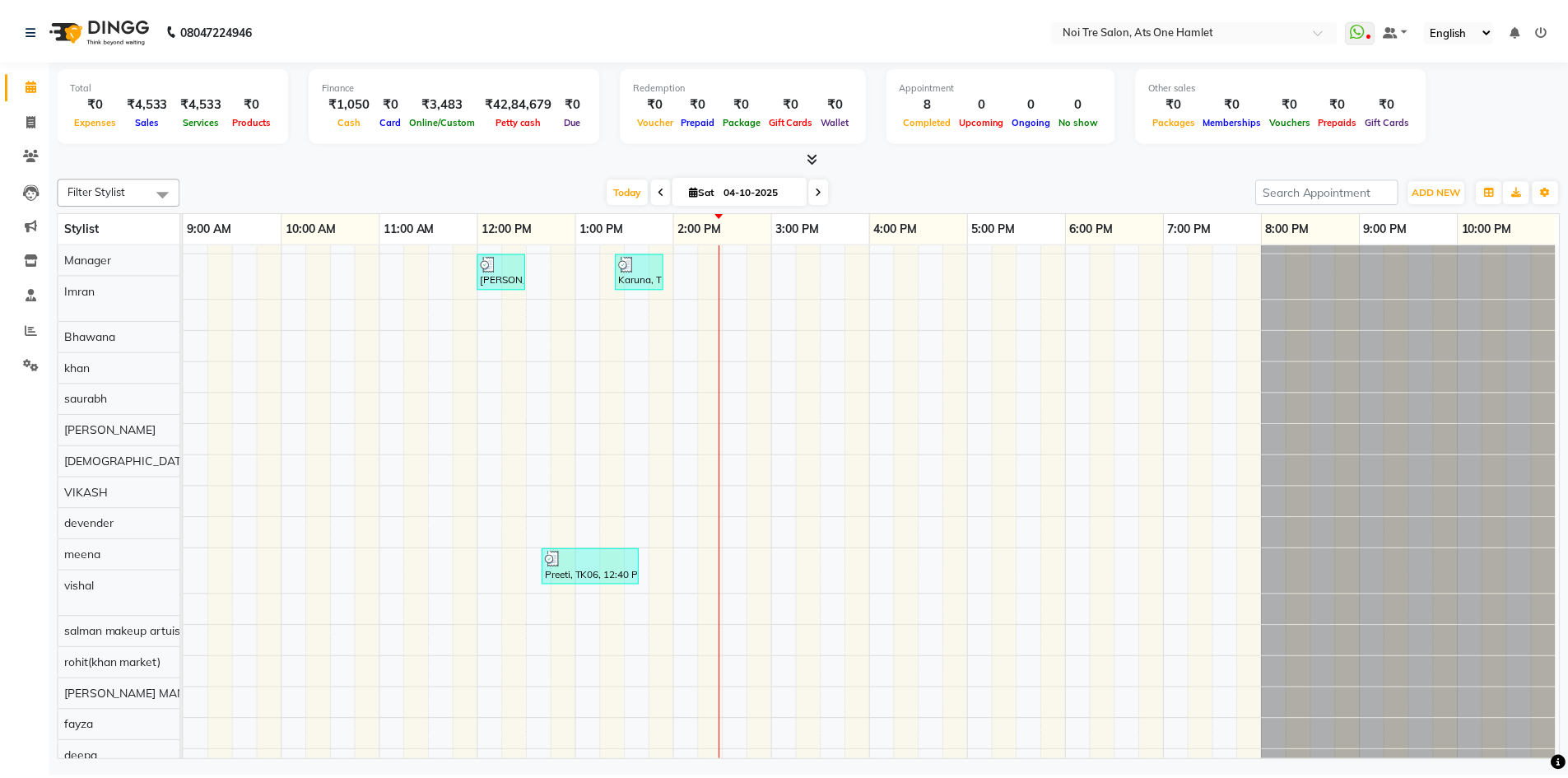
scroll to position [22, 0]
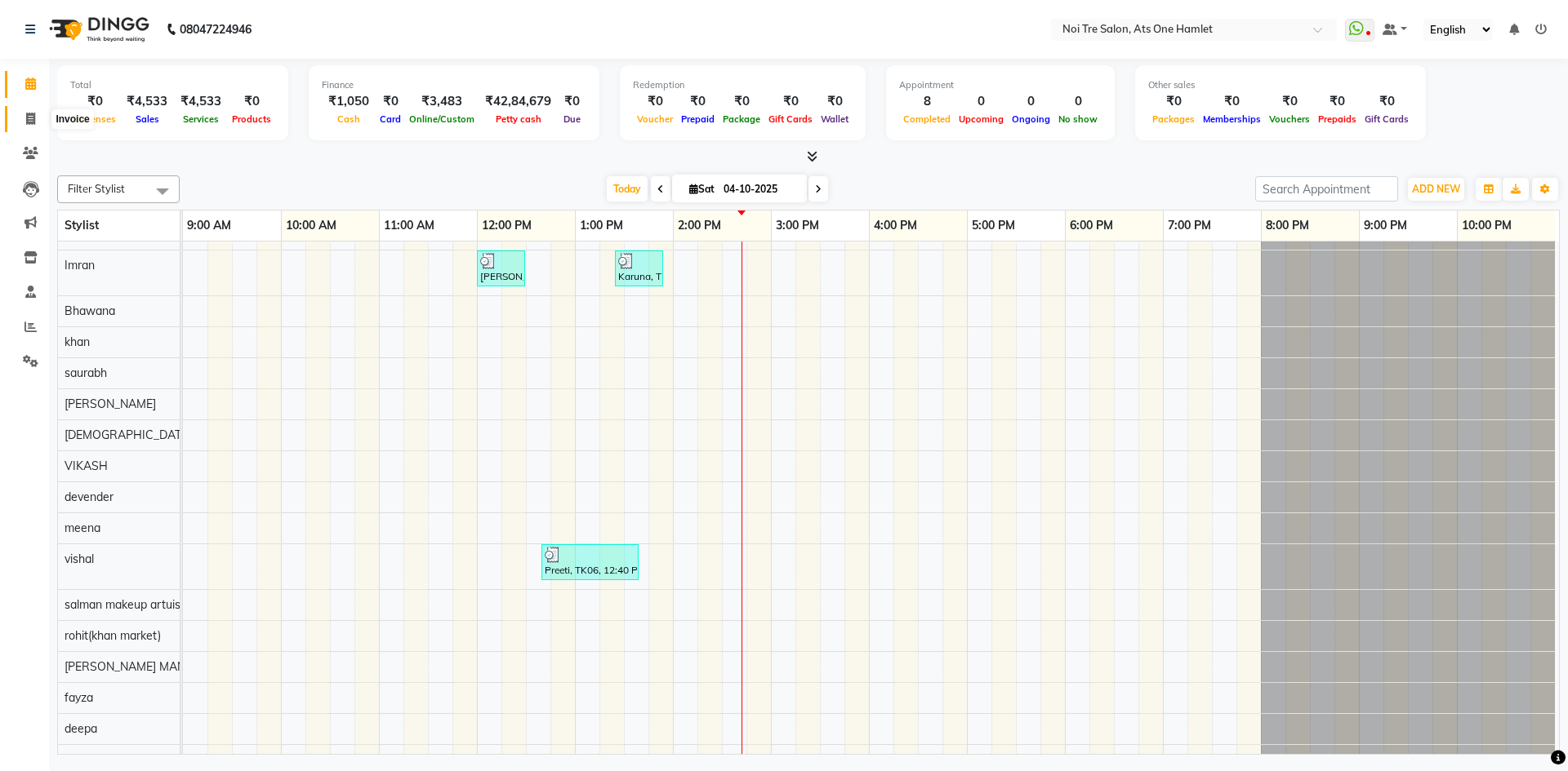
click at [23, 117] on span at bounding box center [31, 119] width 28 height 18
select select "5096"
select select "service"
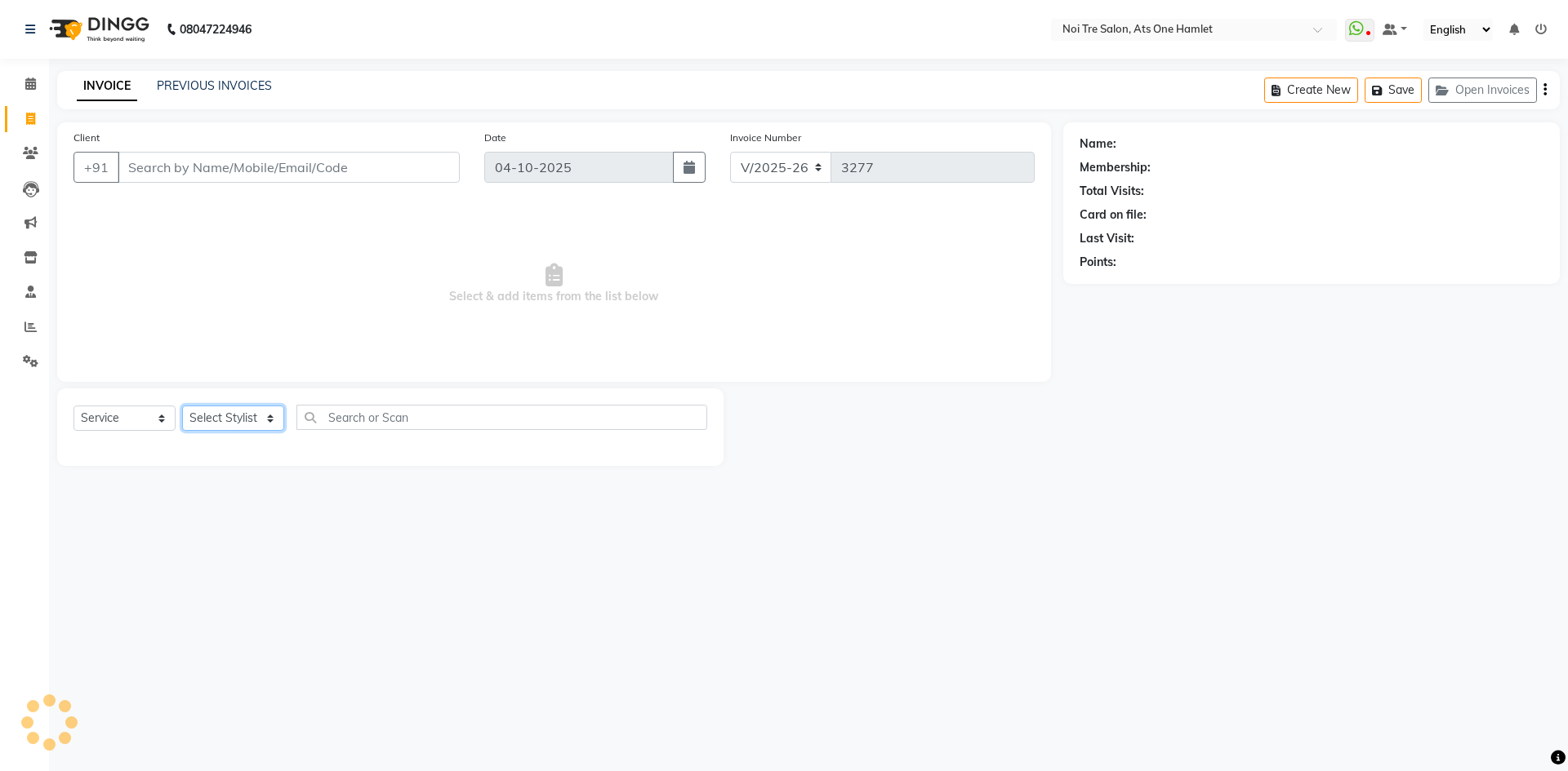
click at [243, 425] on select "Select Stylist" at bounding box center [233, 418] width 102 height 25
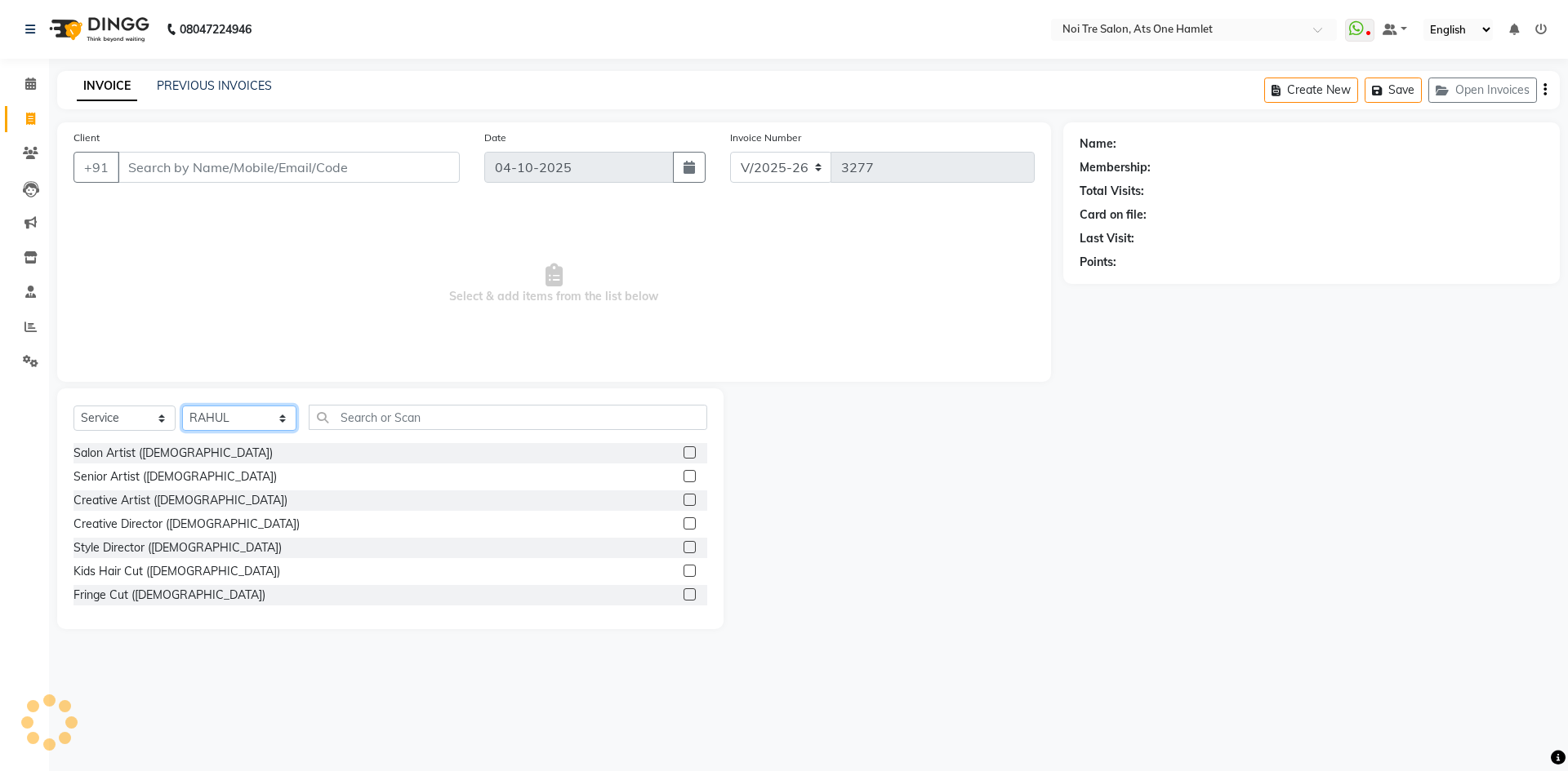
select select "37817"
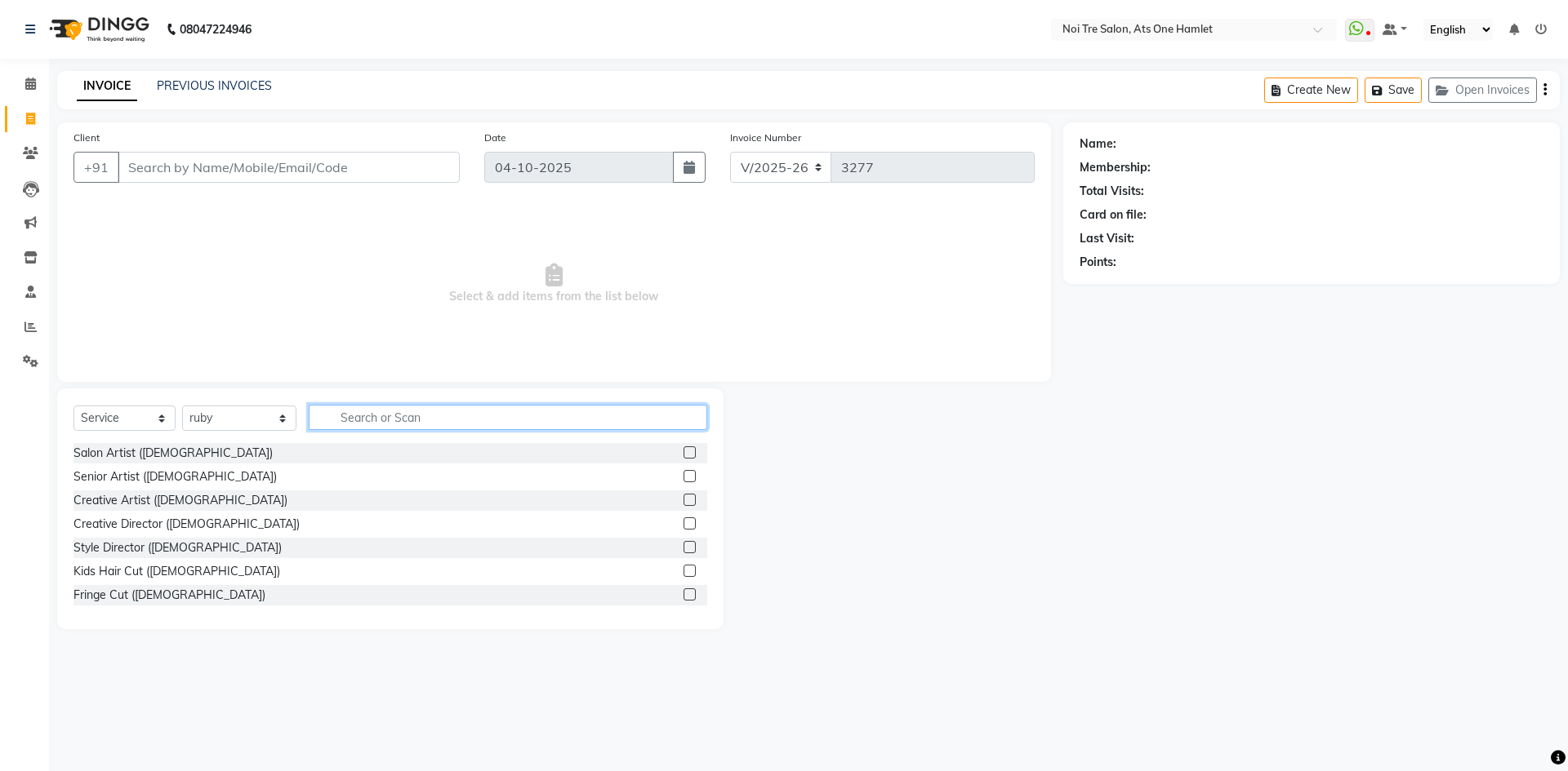
click at [324, 426] on input "text" at bounding box center [508, 417] width 398 height 25
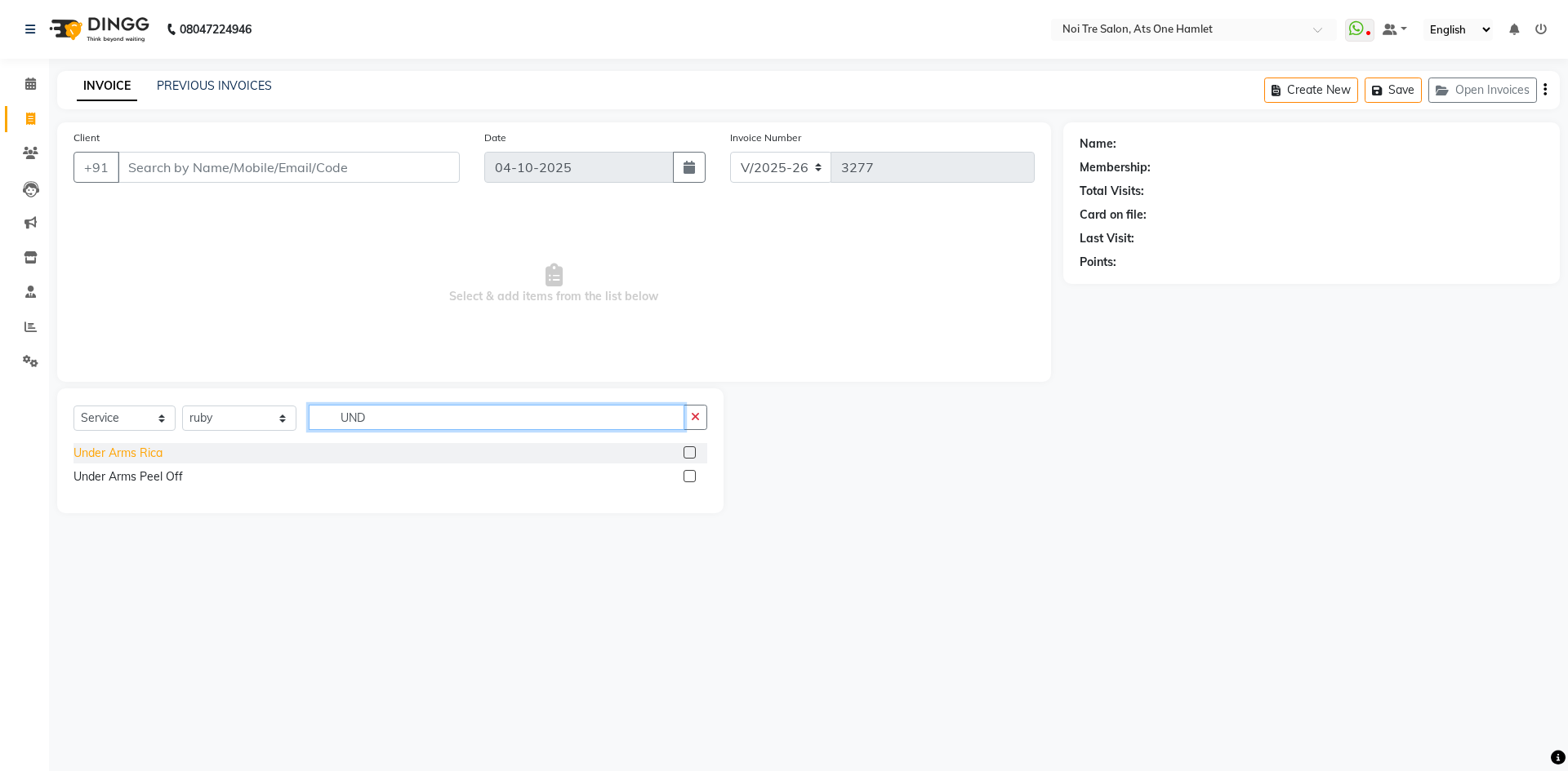
type input "UND"
click at [79, 448] on div "Under Arms Rica" at bounding box center [118, 453] width 89 height 18
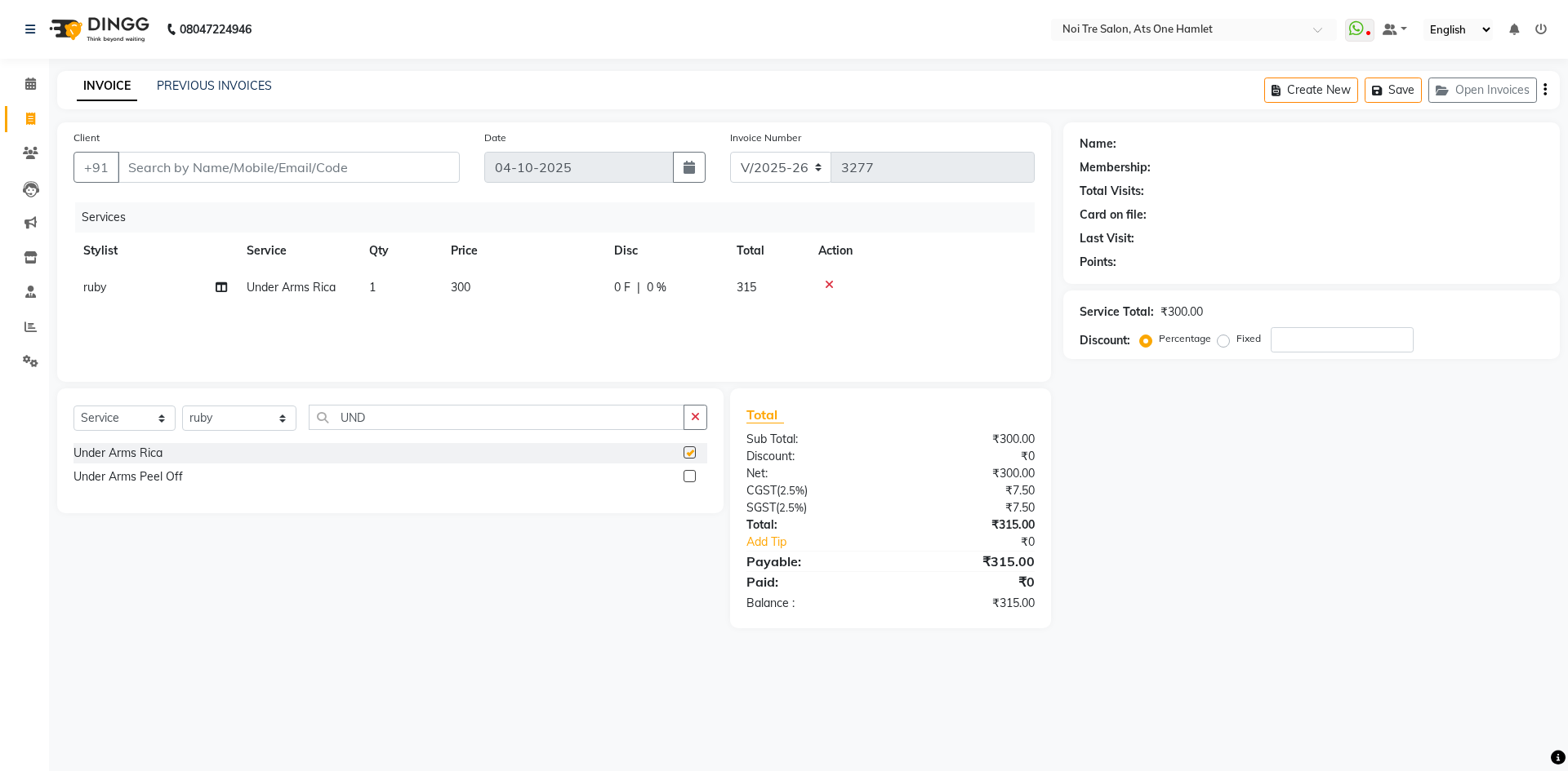
checkbox input "false"
drag, startPoint x: 358, startPoint y: 413, endPoint x: 297, endPoint y: 415, distance: 61.0
click at [309, 415] on input "UND" at bounding box center [497, 417] width 376 height 25
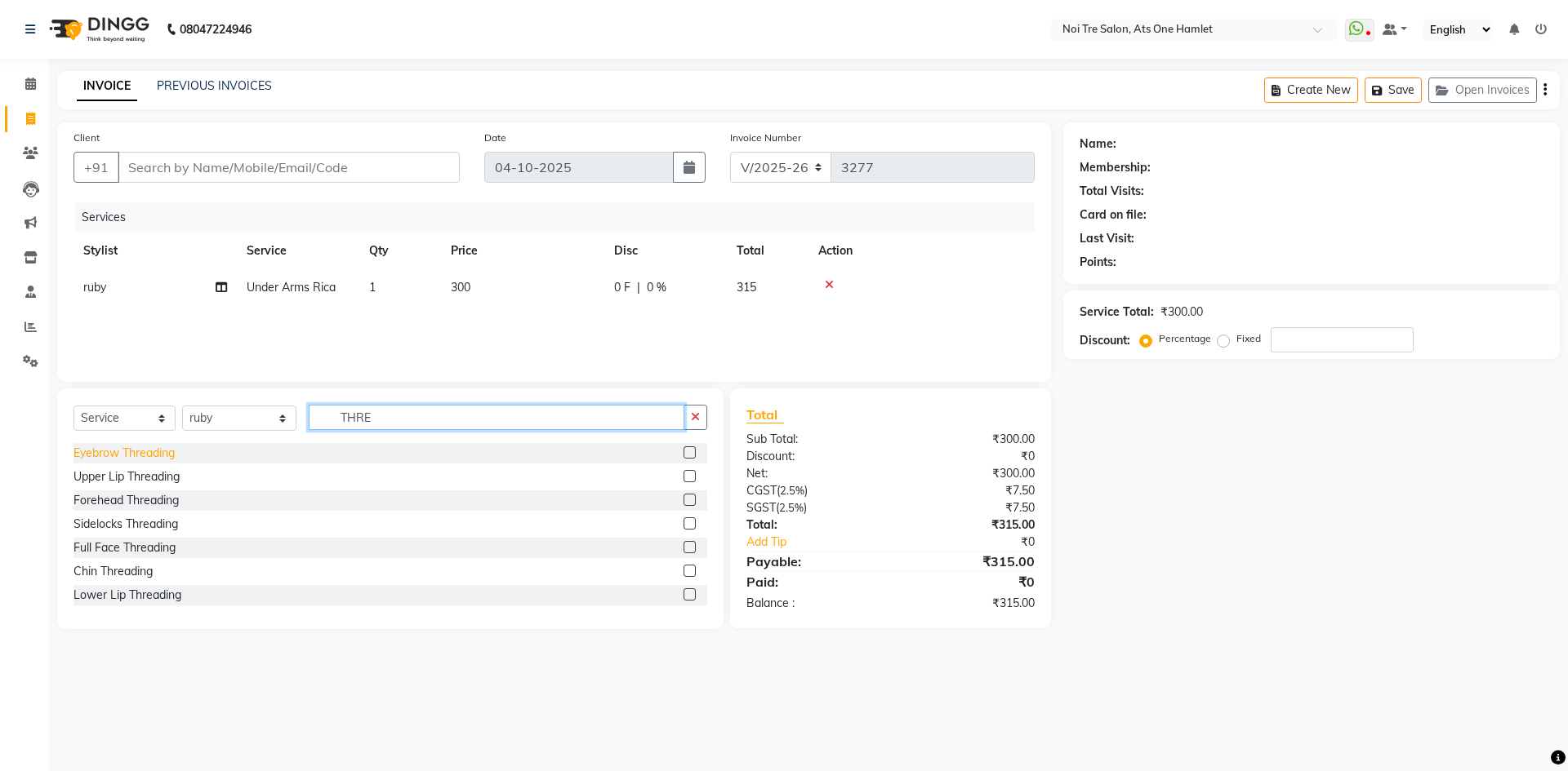
type input "THRE"
click at [137, 461] on div "Eyebrow Threading" at bounding box center [124, 453] width 101 height 18
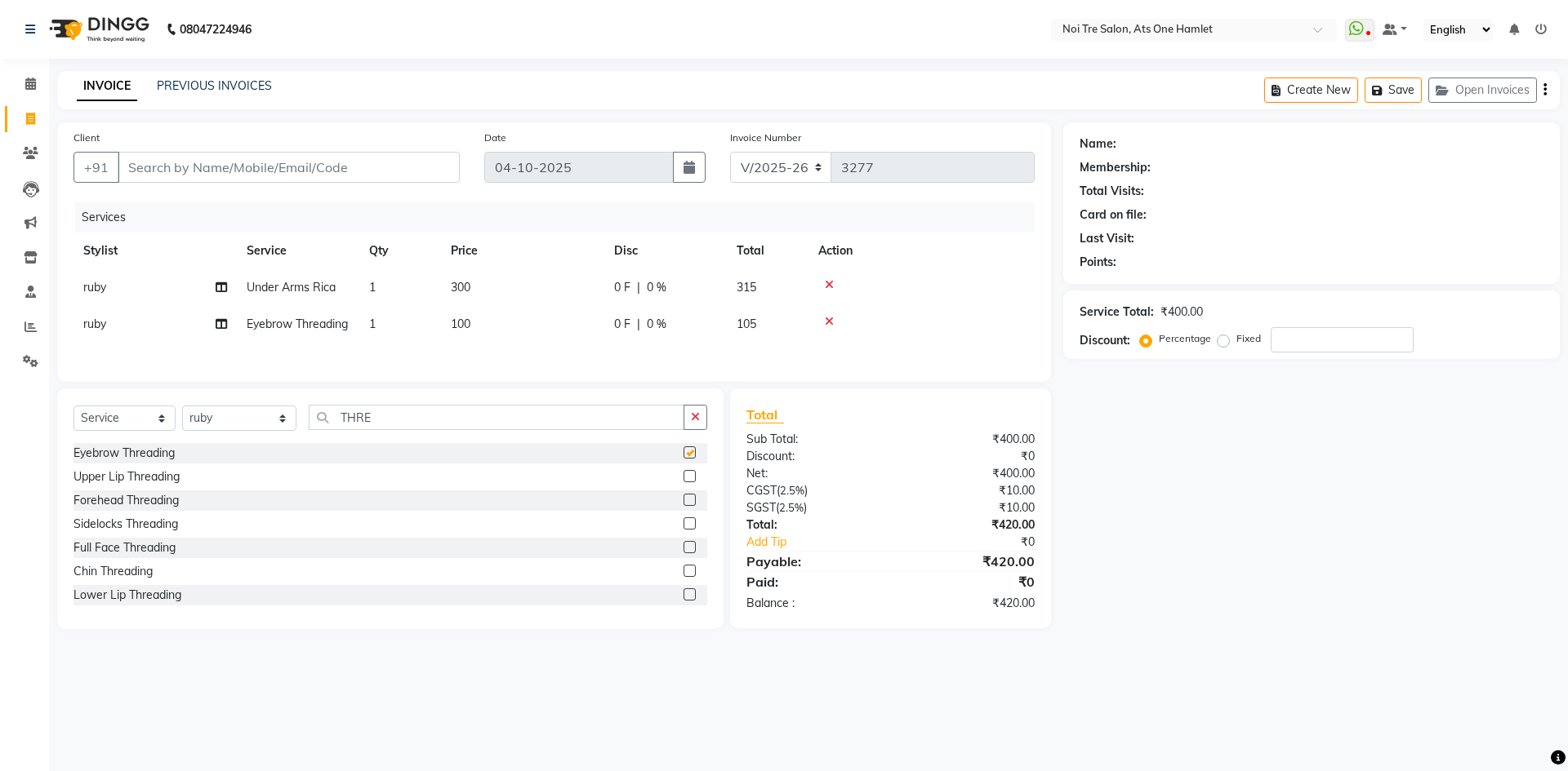
checkbox input "false"
click at [321, 179] on input "Client" at bounding box center [289, 167] width 342 height 31
type input "9"
type input "0"
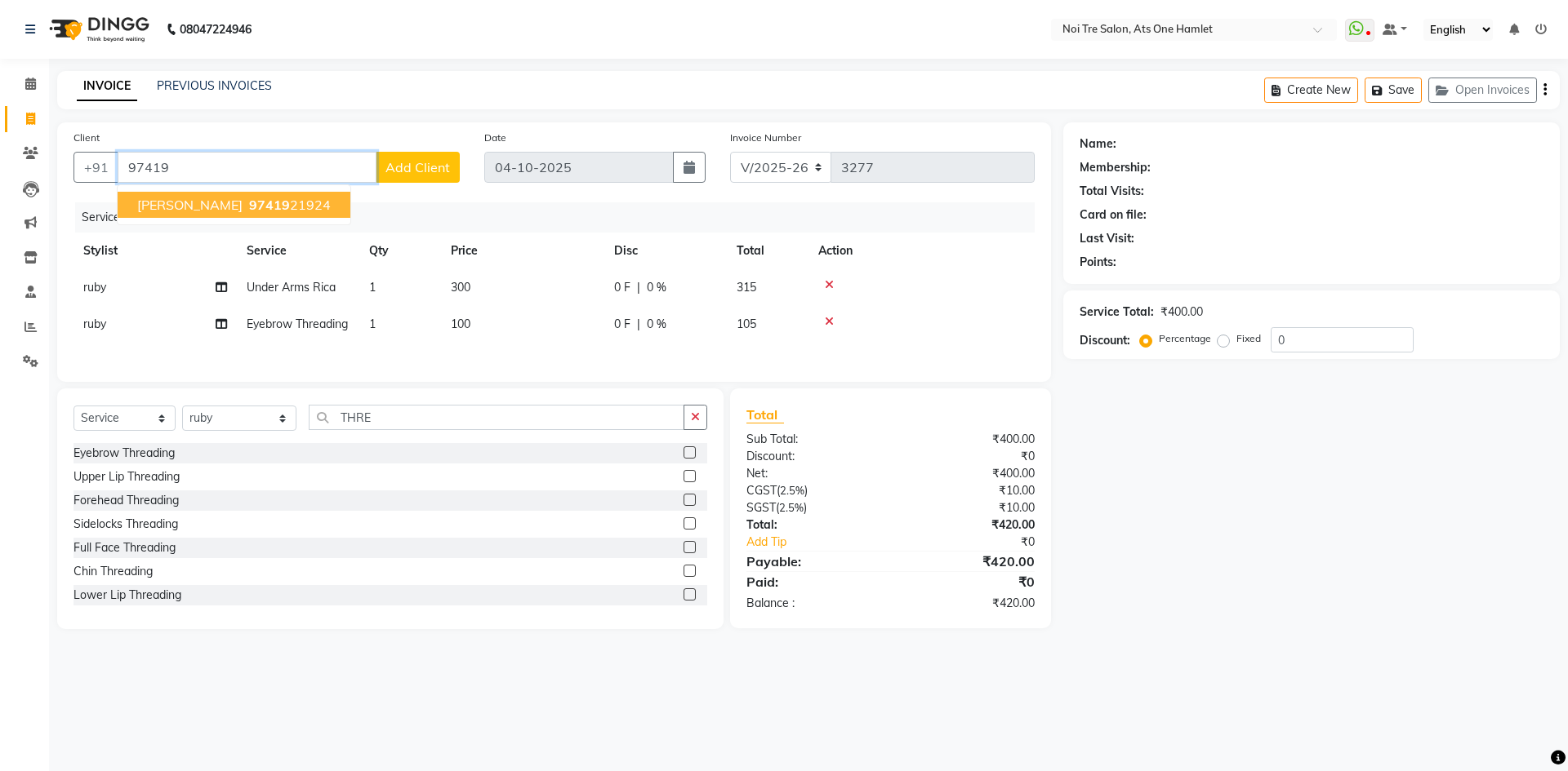
click at [251, 203] on ngb-highlight "97419 21924" at bounding box center [288, 205] width 85 height 17
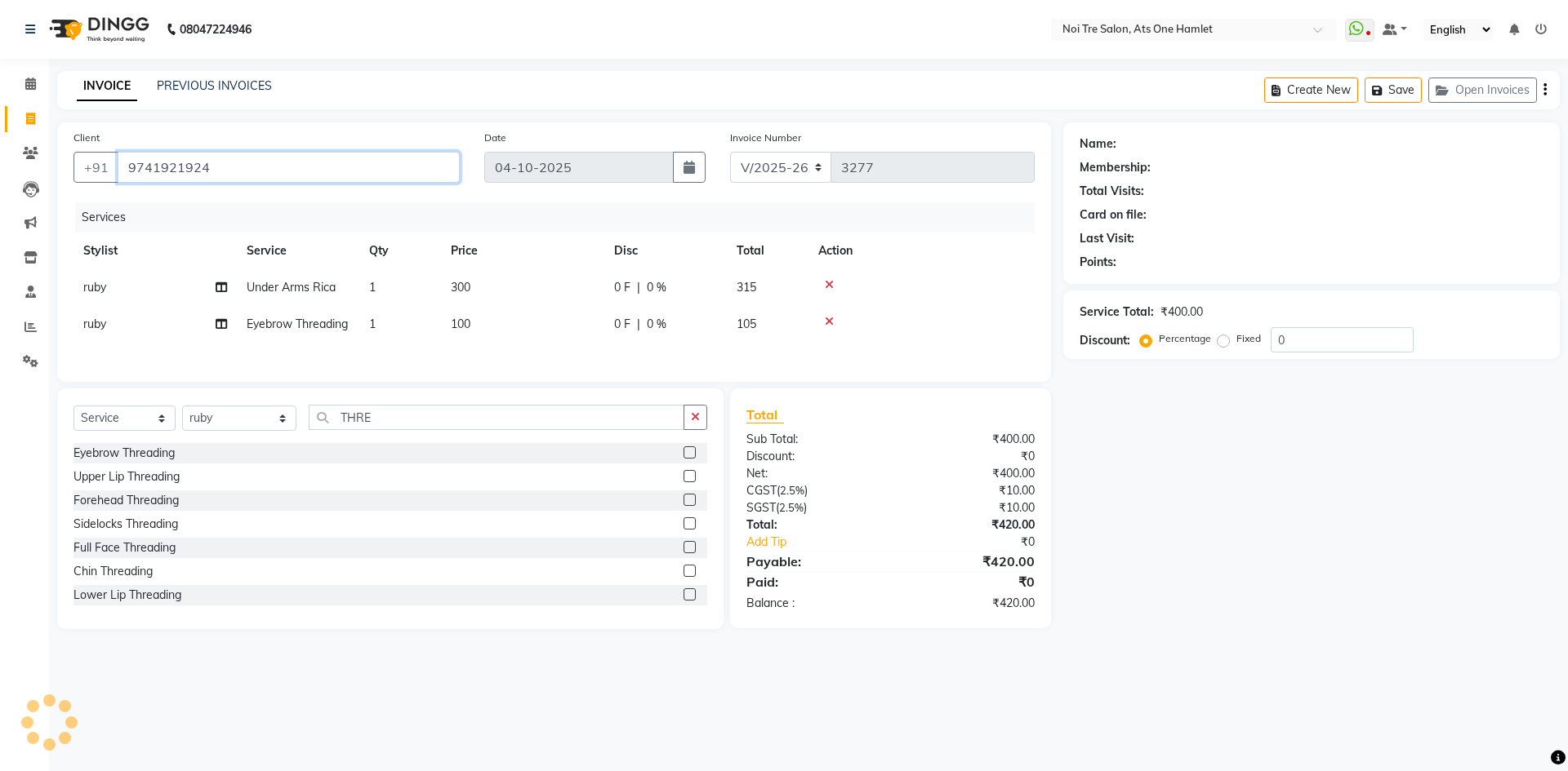
type input "9741921924"
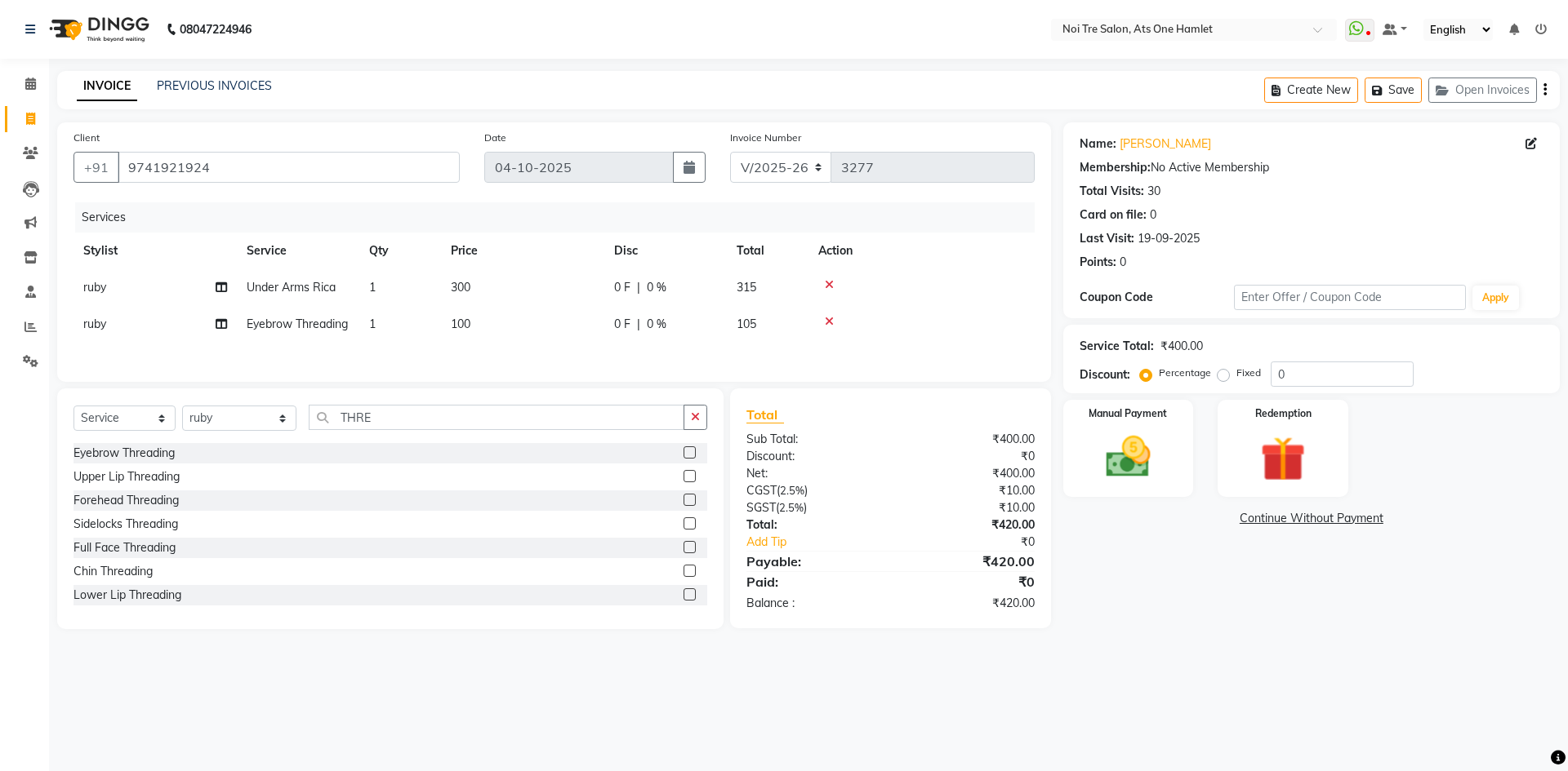
drag, startPoint x: 451, startPoint y: 297, endPoint x: 514, endPoint y: 292, distance: 63.2
click at [458, 297] on td "300" at bounding box center [523, 288] width 164 height 37
select select "37817"
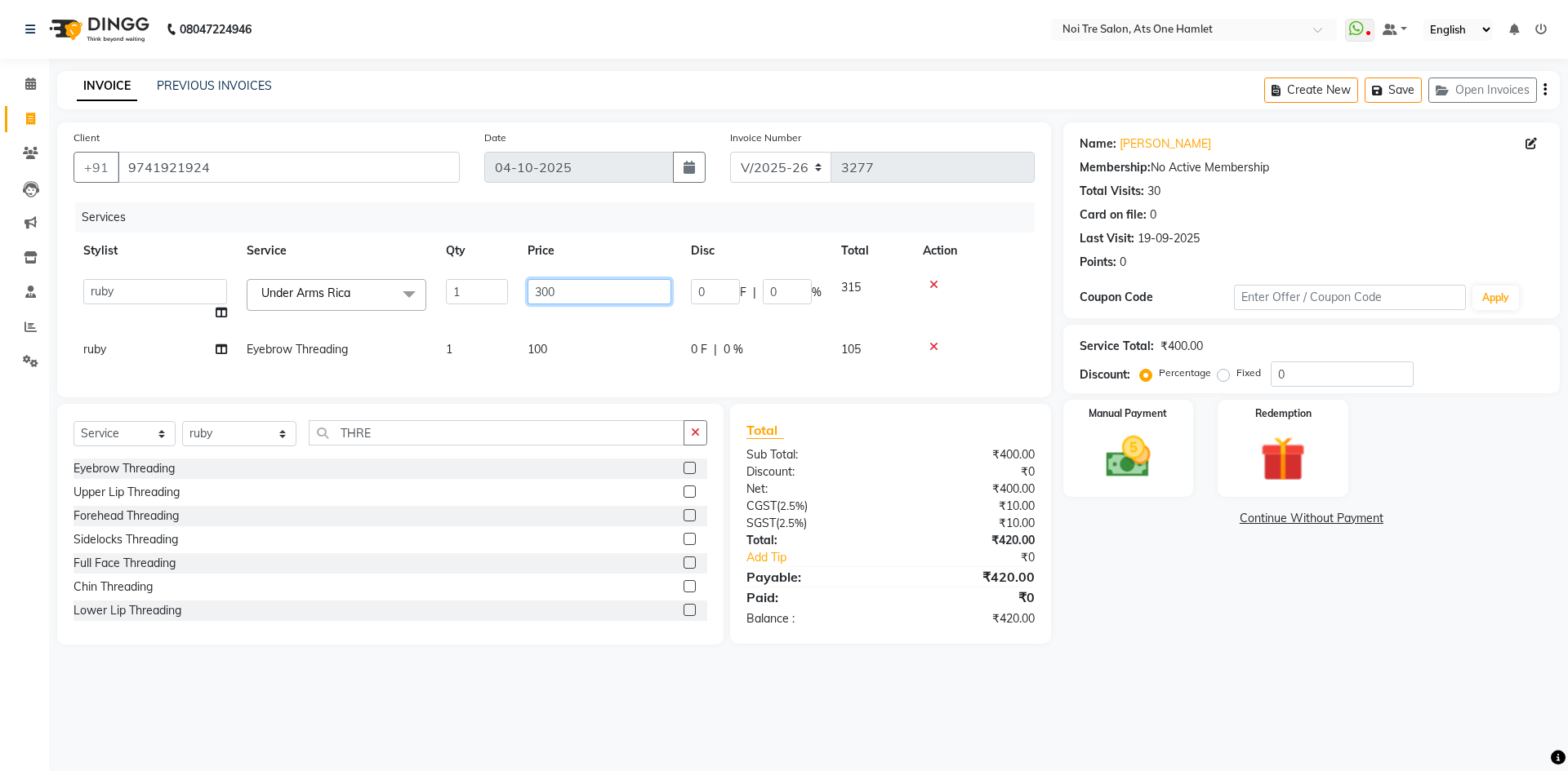
drag, startPoint x: 577, startPoint y: 281, endPoint x: 509, endPoint y: 281, distance: 68.0
click at [509, 281] on tr "aamir Abhishekh AJEET Ali Anuradha ARSH atique ATUL 104 AZAD Bhawana chahat Cha…" at bounding box center [554, 300] width 961 height 62
type input "400"
click at [601, 435] on input "THRE" at bounding box center [497, 433] width 376 height 25
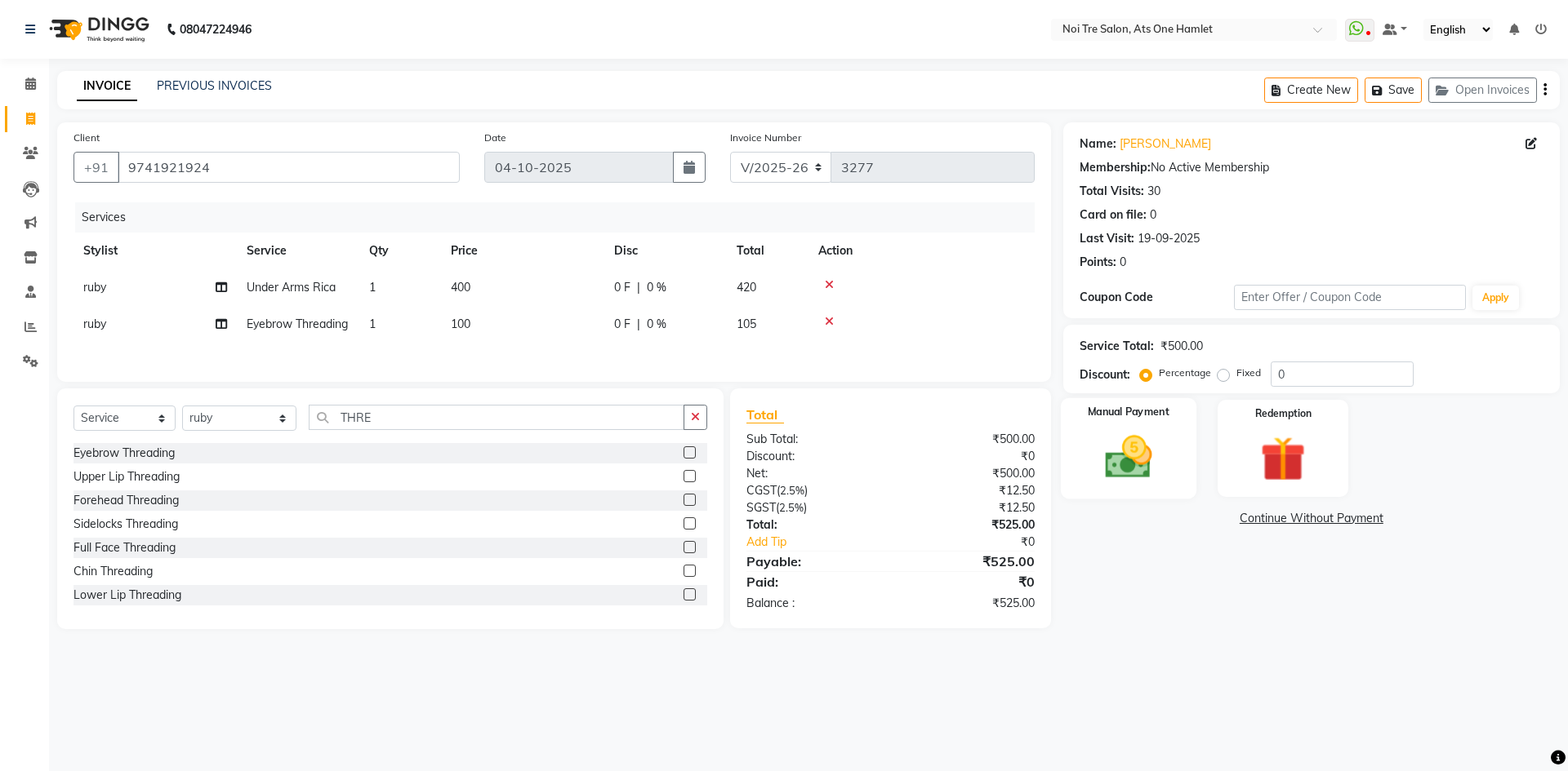
click at [1129, 441] on img at bounding box center [1128, 456] width 76 height 54
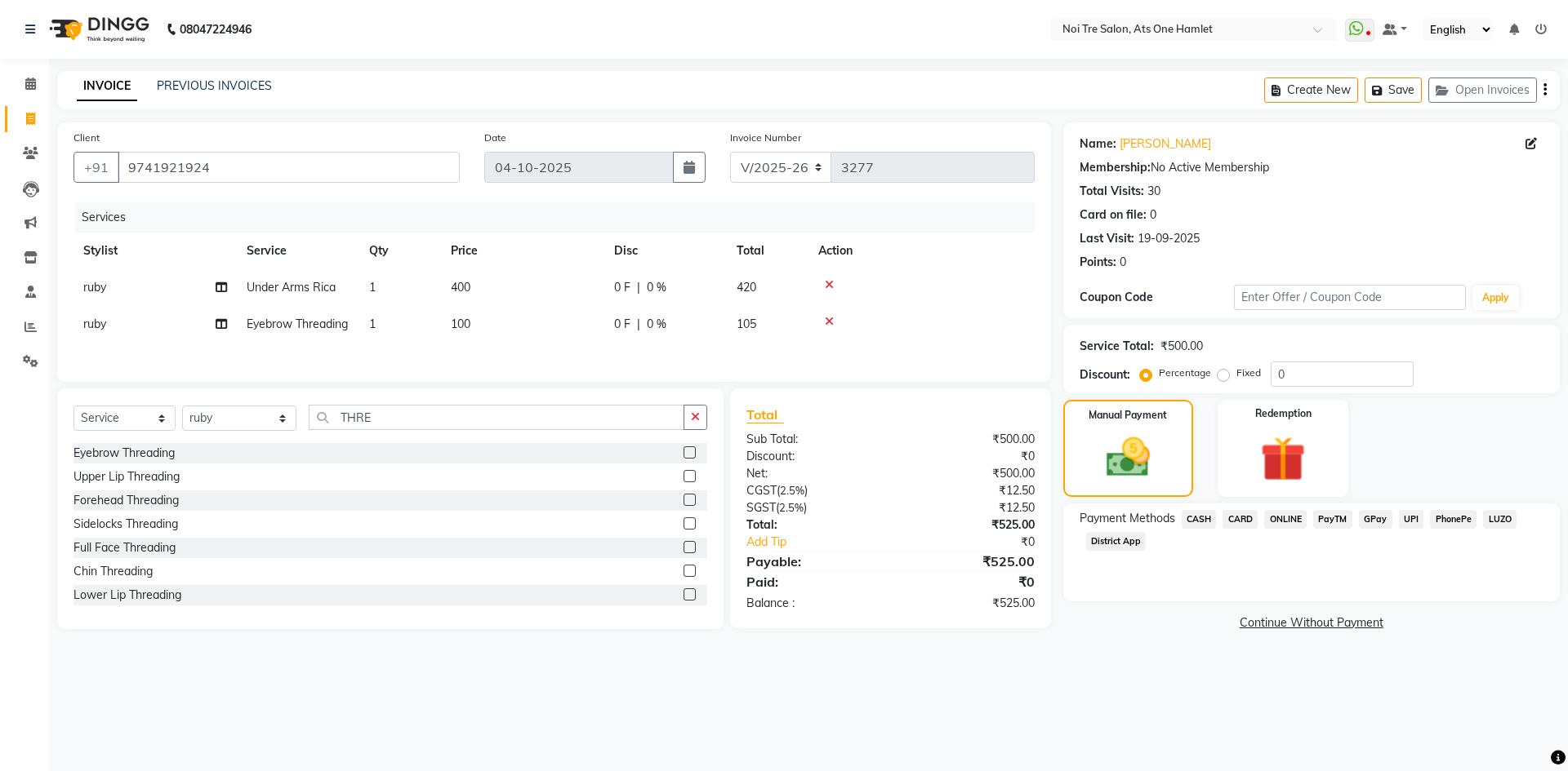
click at [1276, 518] on span "ONLINE" at bounding box center [1285, 519] width 43 height 18
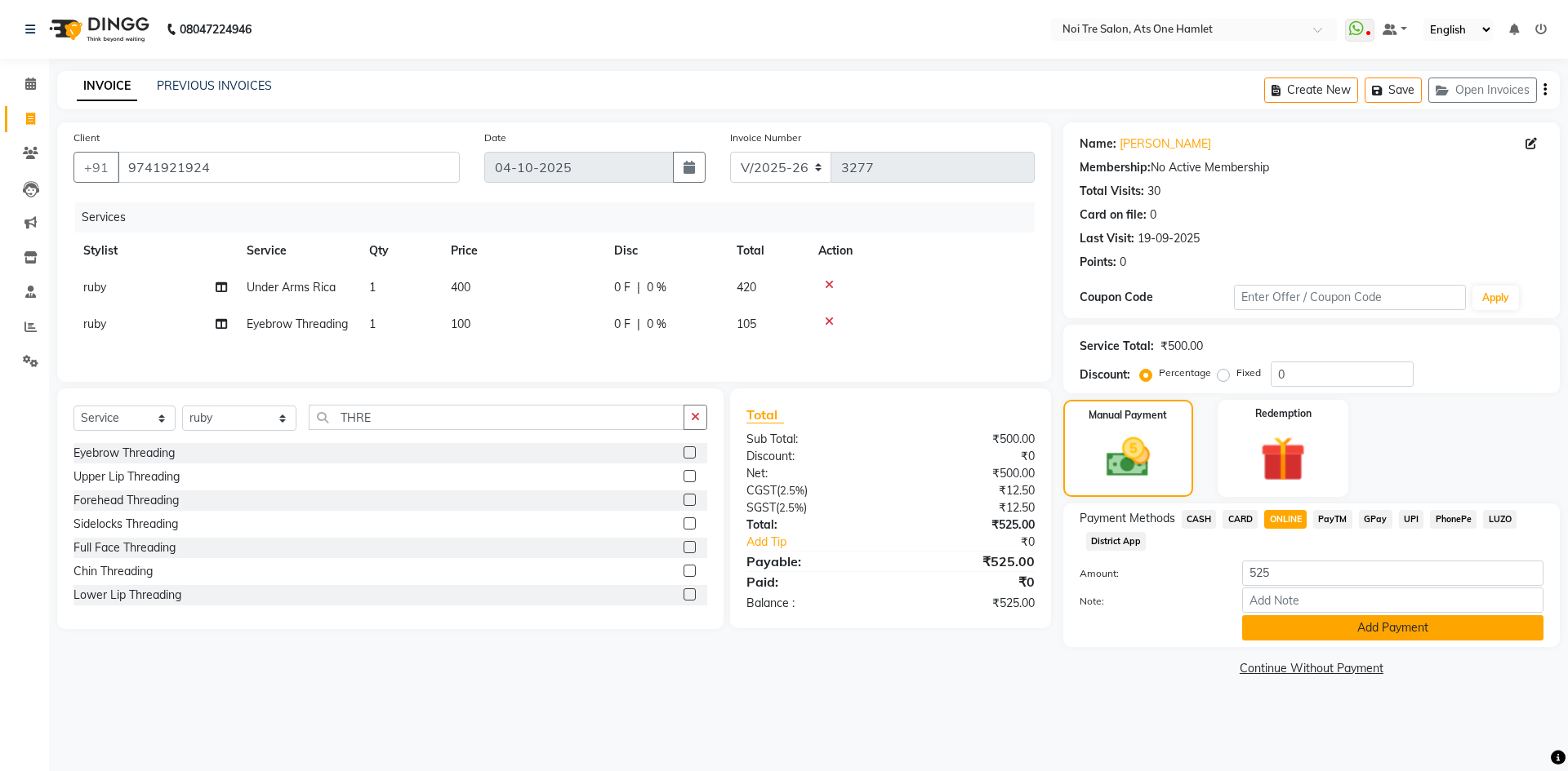
click at [1294, 616] on button "Add Payment" at bounding box center [1393, 628] width 301 height 25
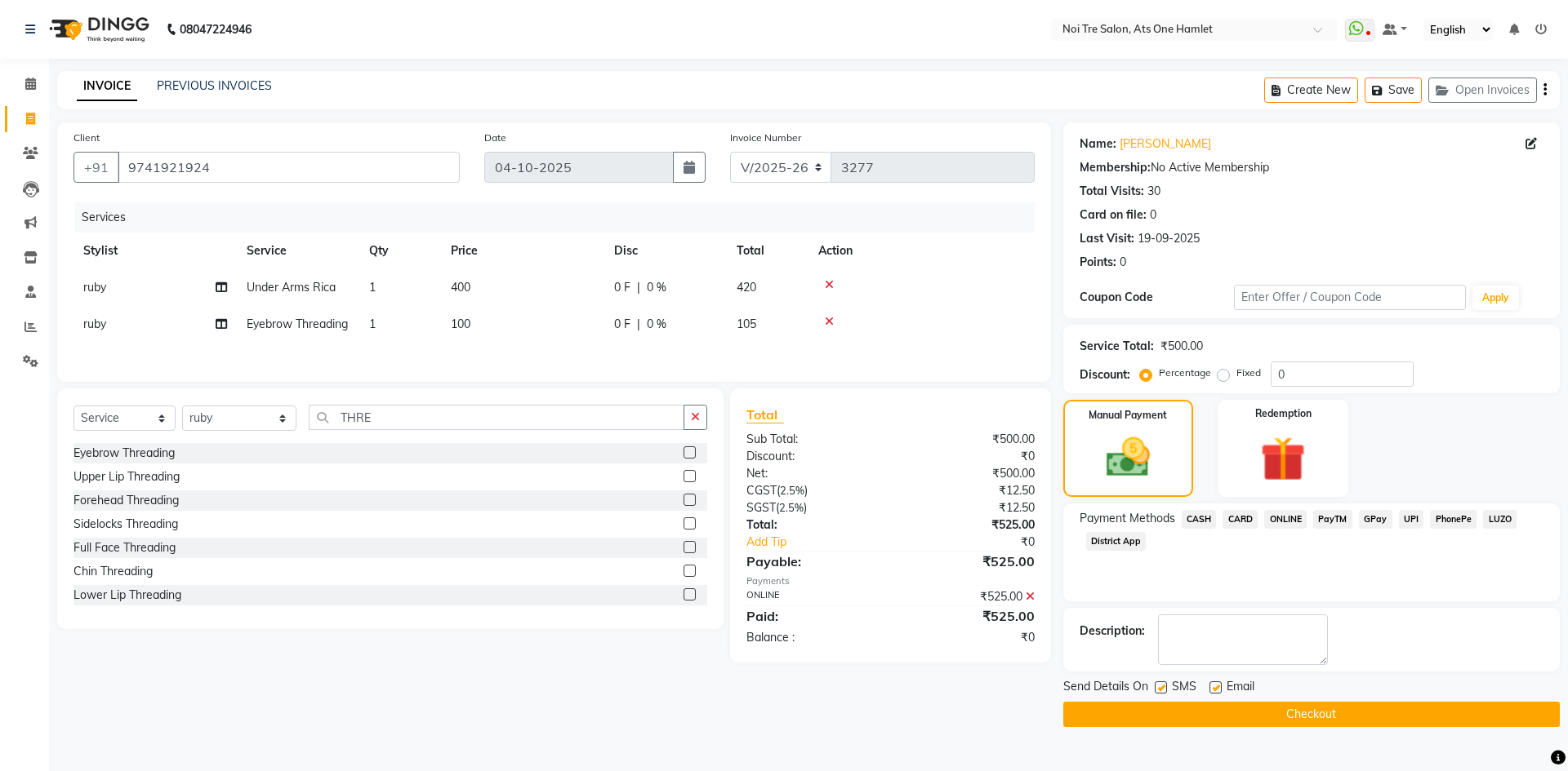
click at [1282, 713] on button "Checkout" at bounding box center [1312, 714] width 497 height 25
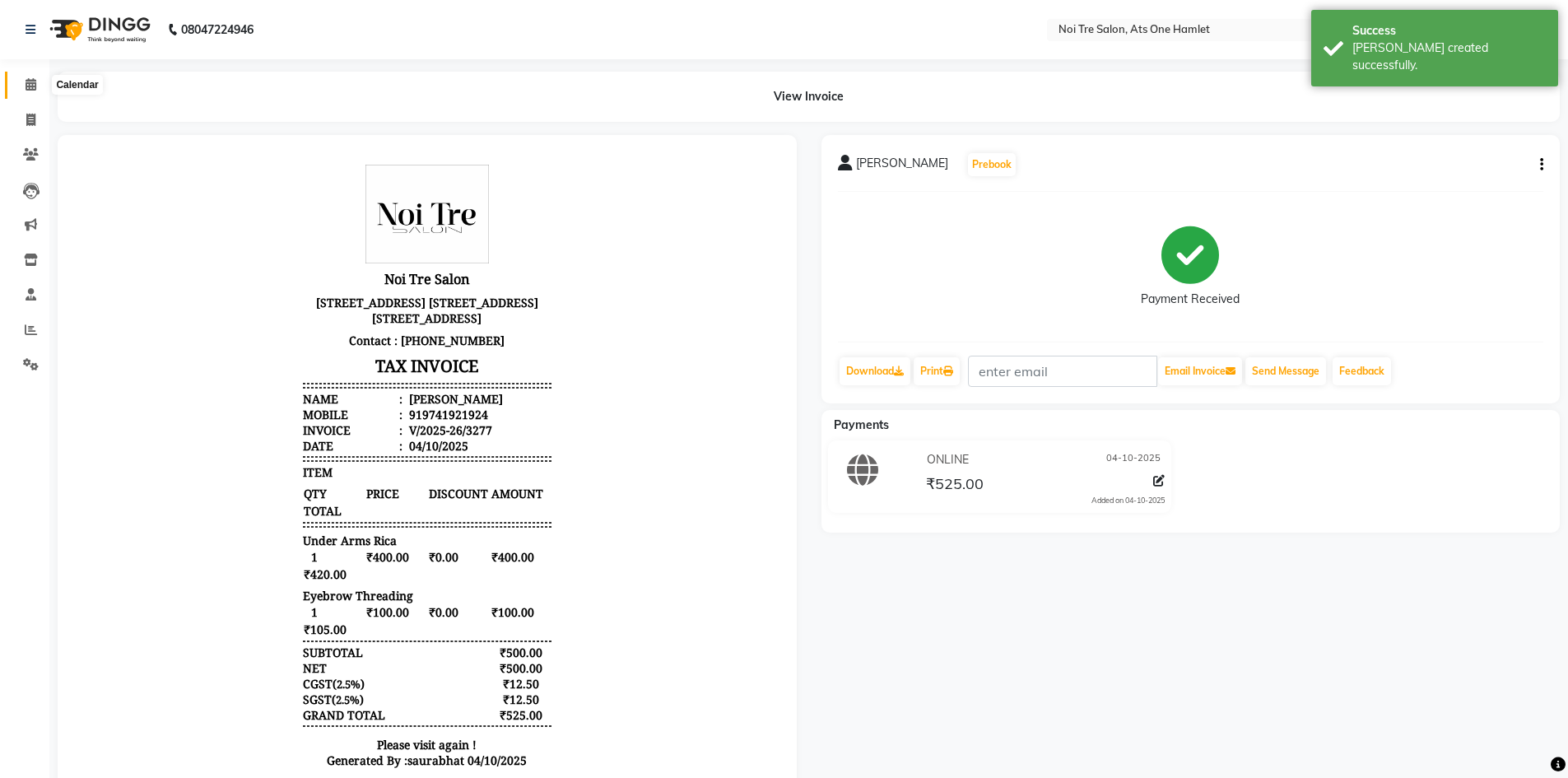
click at [42, 88] on span at bounding box center [31, 85] width 29 height 19
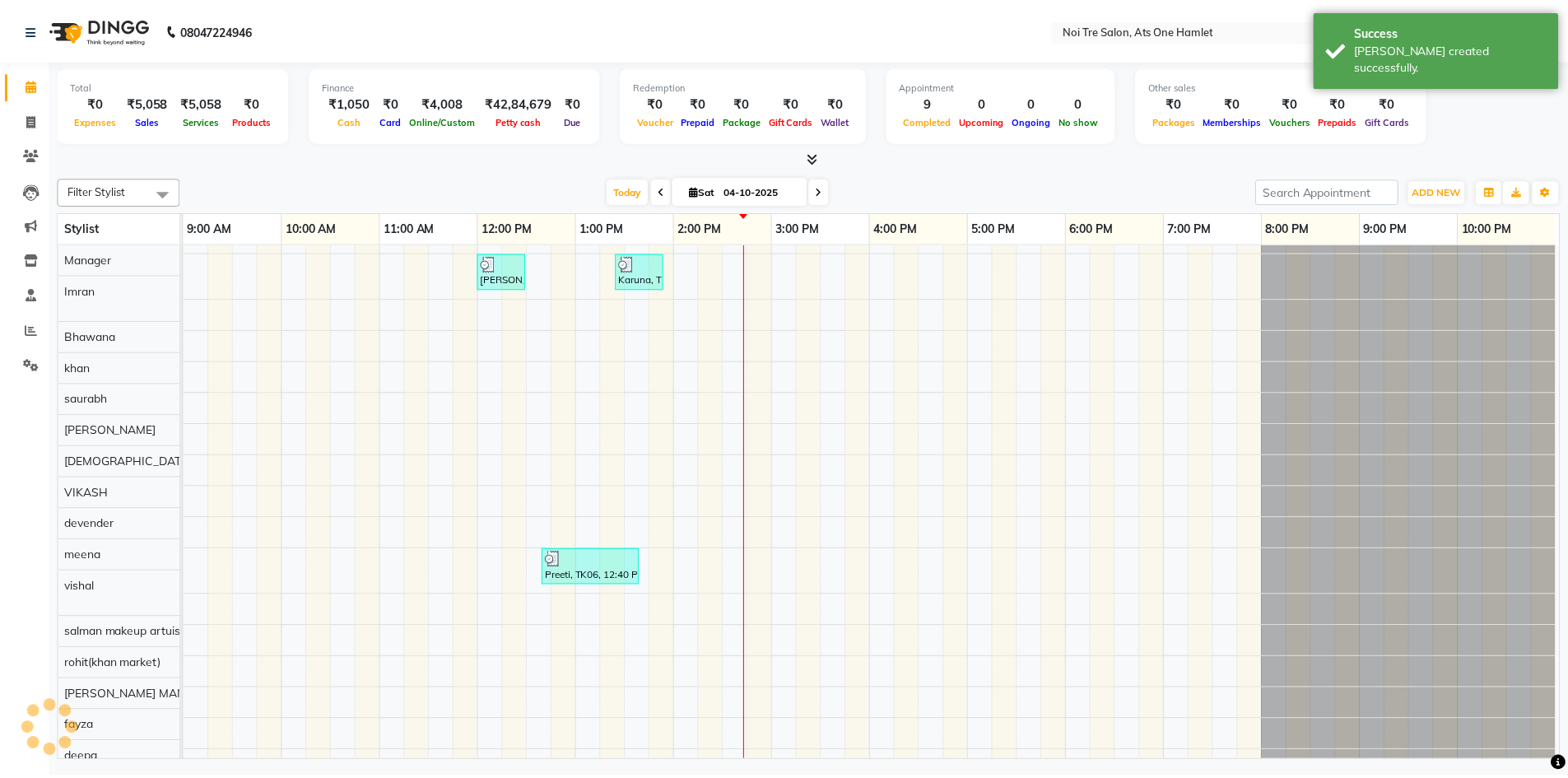
scroll to position [22, 0]
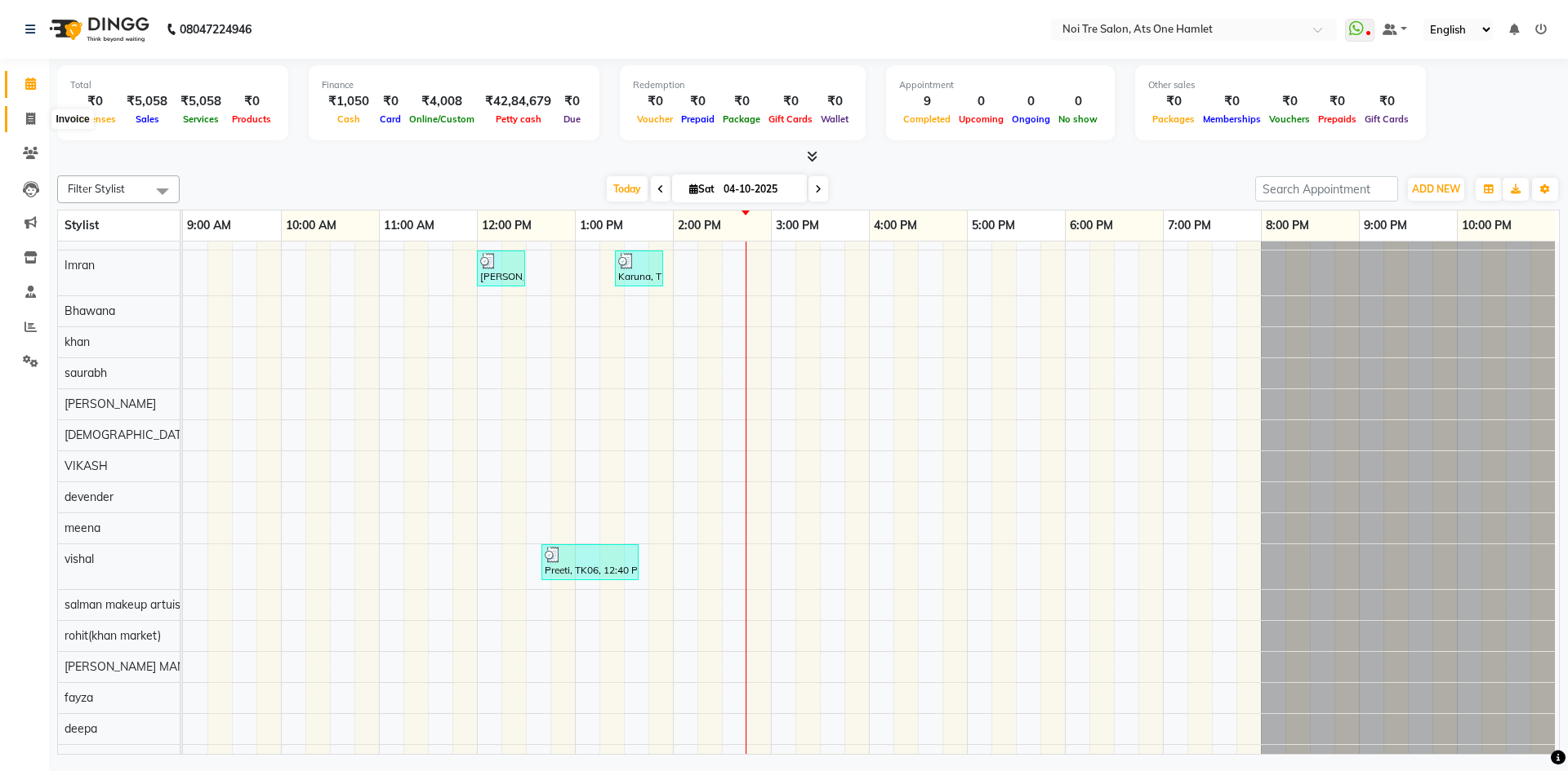
drag, startPoint x: 21, startPoint y: 115, endPoint x: 37, endPoint y: 139, distance: 28.8
click at [21, 115] on span at bounding box center [31, 119] width 28 height 18
select select "service"
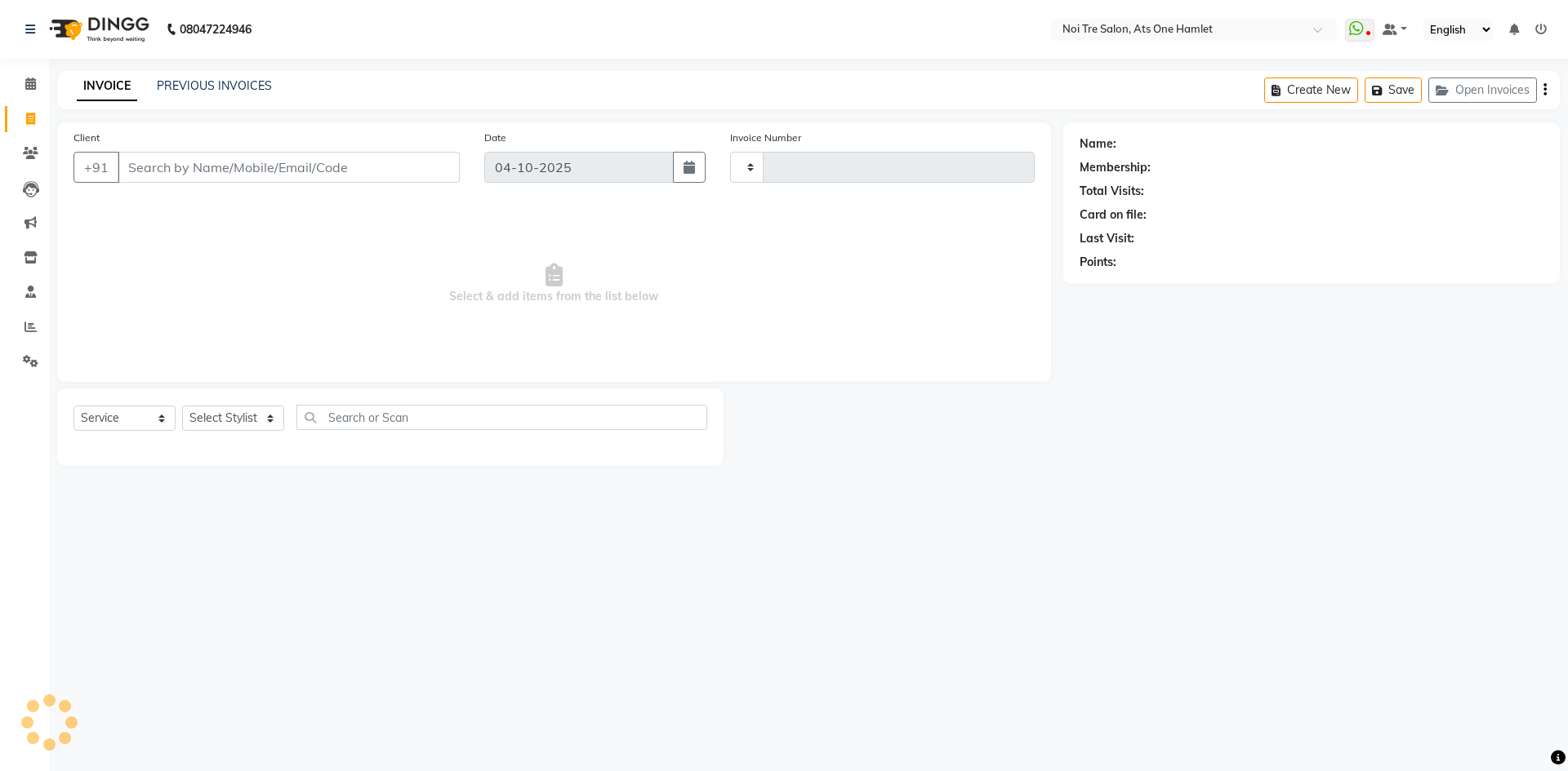
type input "n"
type input "3278"
select select "5096"
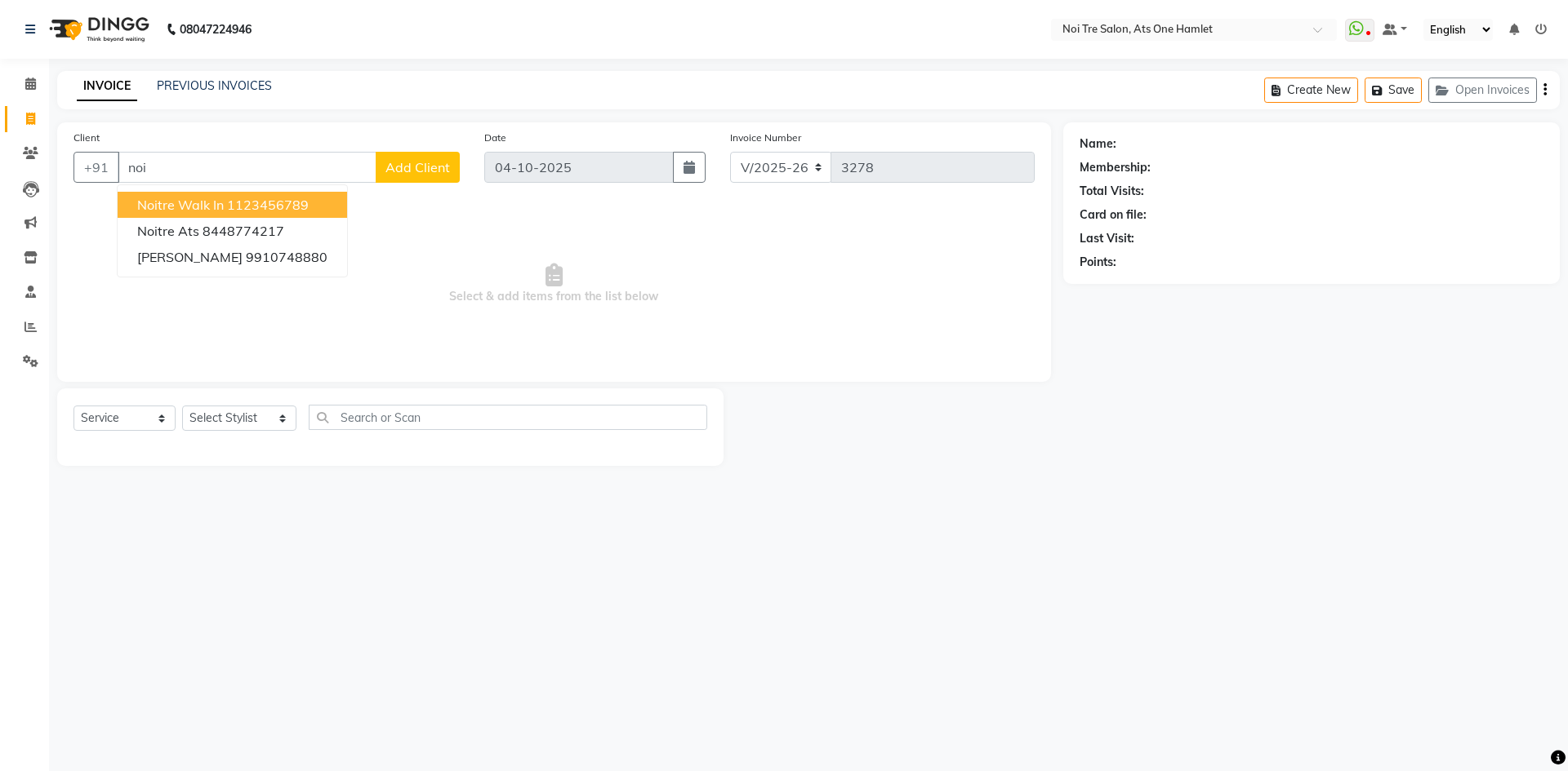
click at [167, 209] on span "Noitre Walk in" at bounding box center [180, 205] width 87 height 17
type input "1123456789"
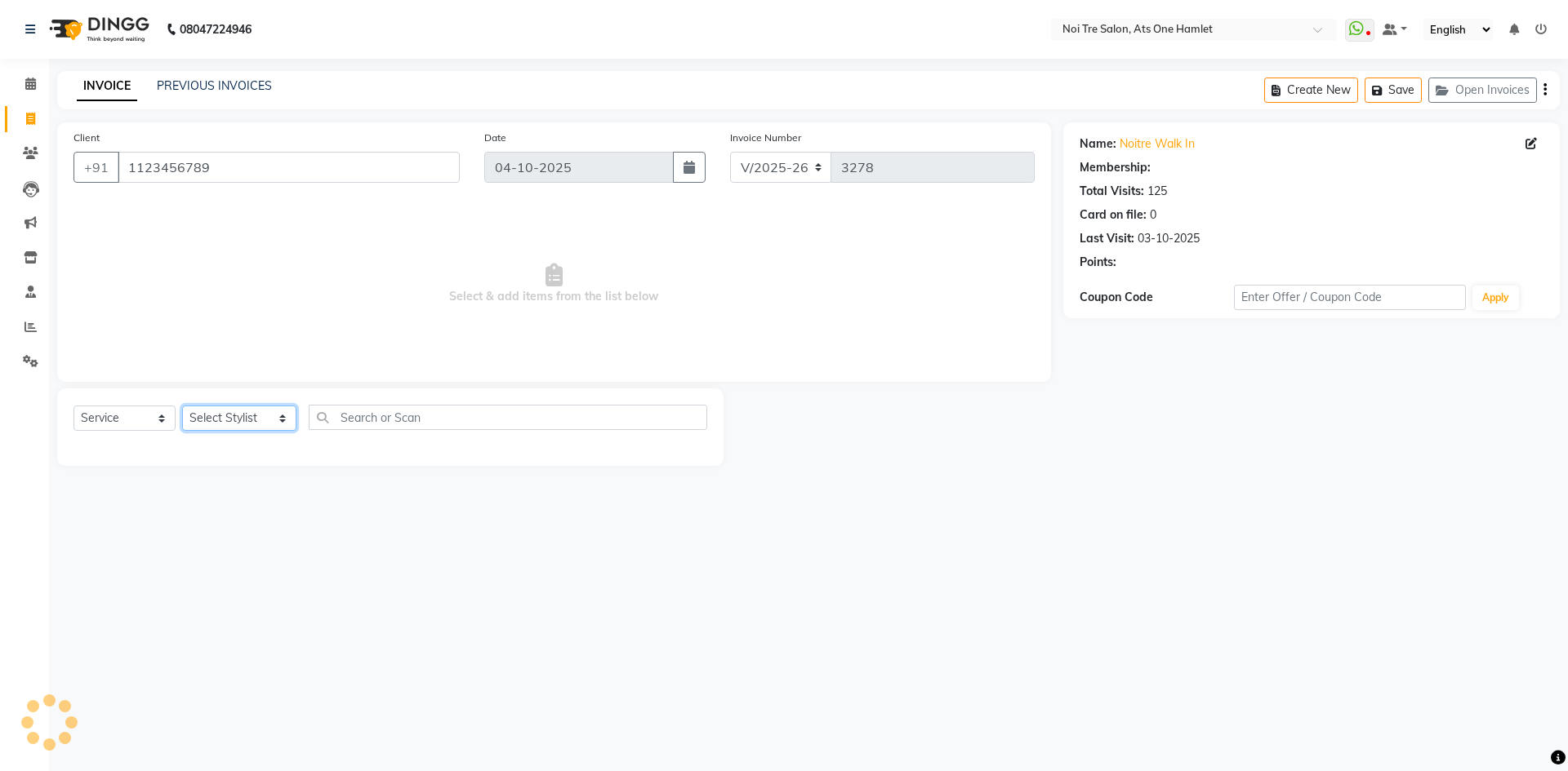
click at [230, 417] on select "Select Stylist aamir Abhishekh AJEET Ali Anuradha ARSH atique ATUL 104 AZAD Bha…" at bounding box center [239, 418] width 114 height 25
select select "37817"
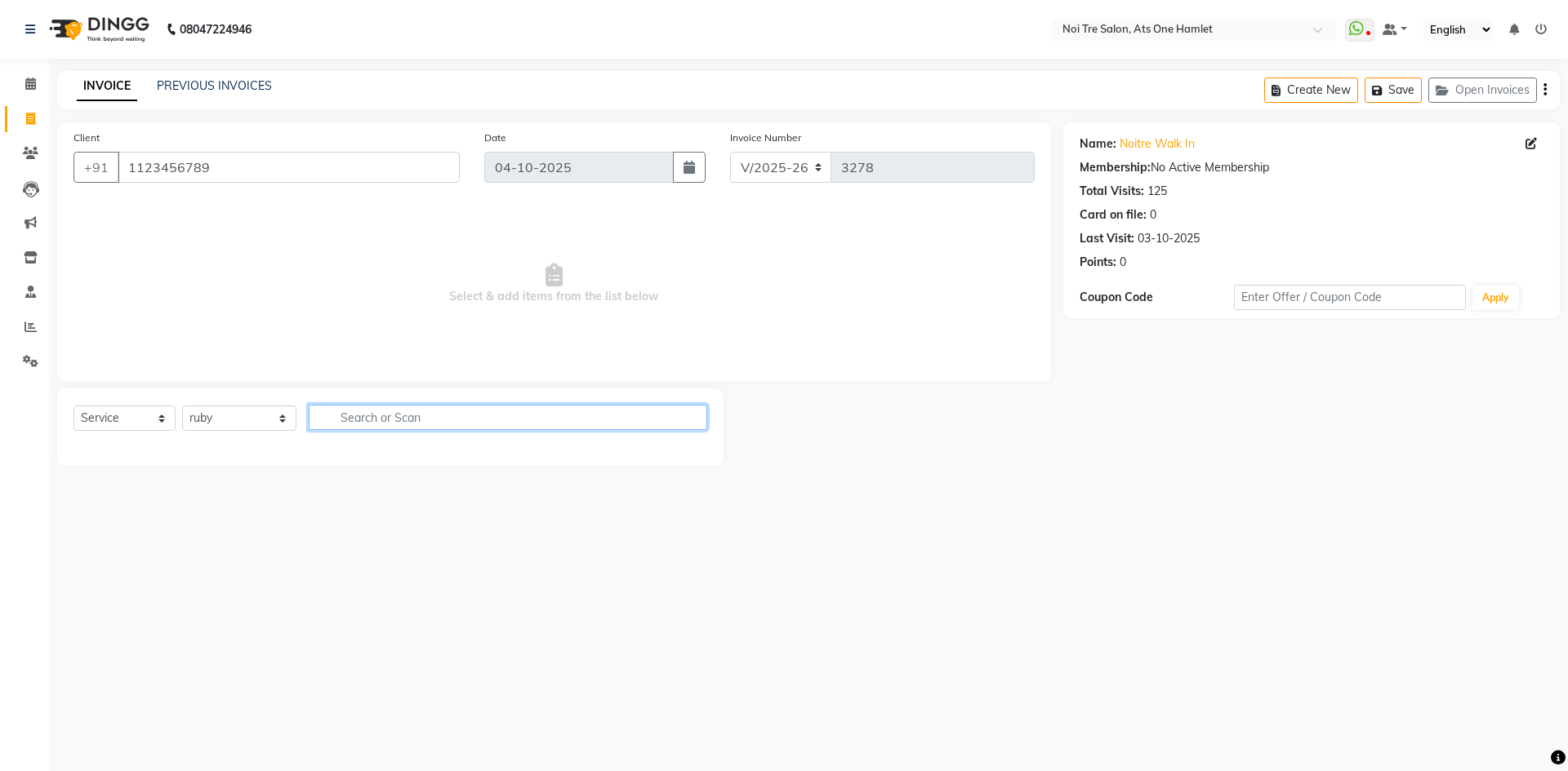
click at [392, 422] on input "text" at bounding box center [508, 417] width 398 height 25
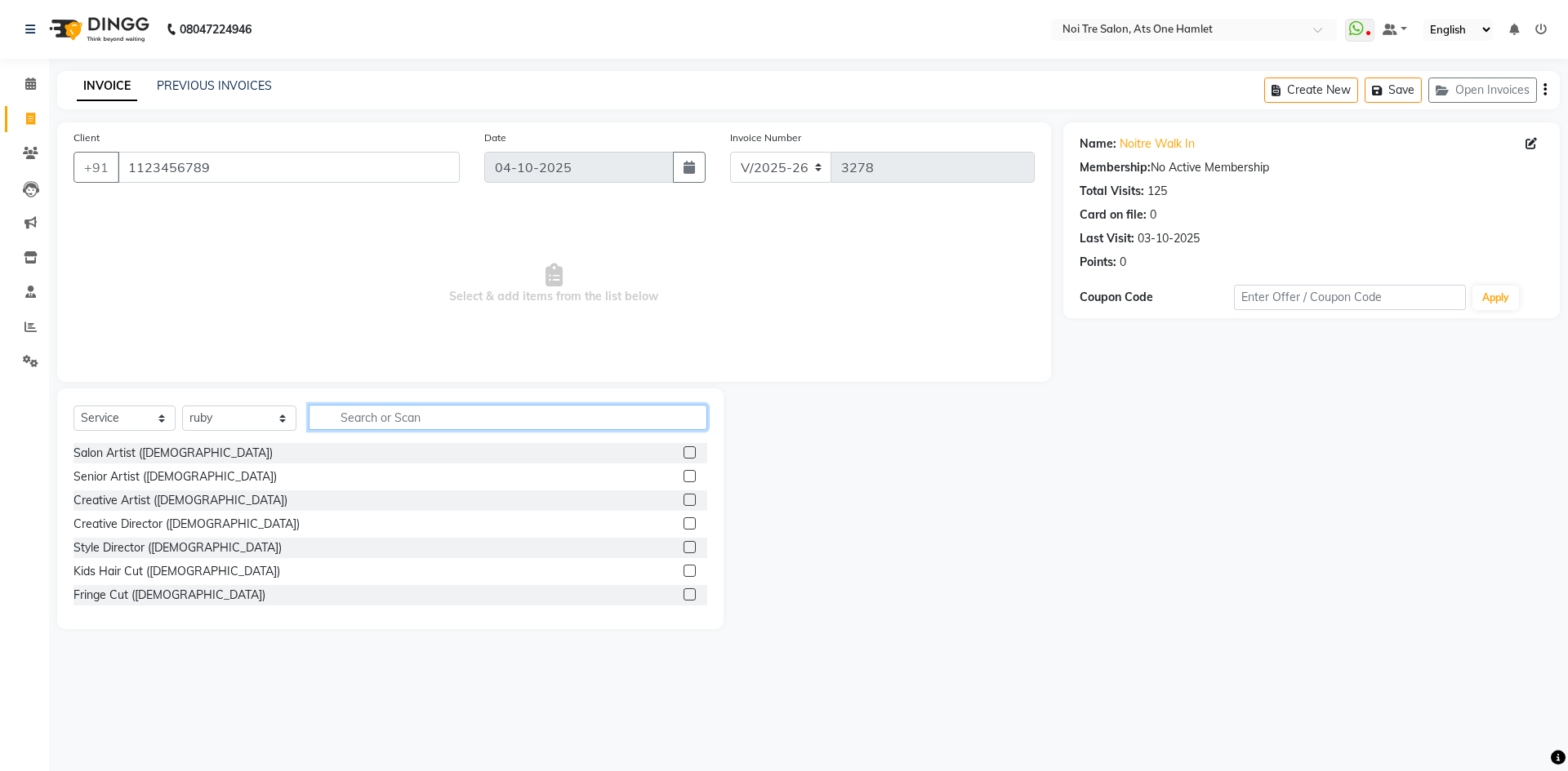
click at [392, 422] on input "text" at bounding box center [508, 417] width 398 height 25
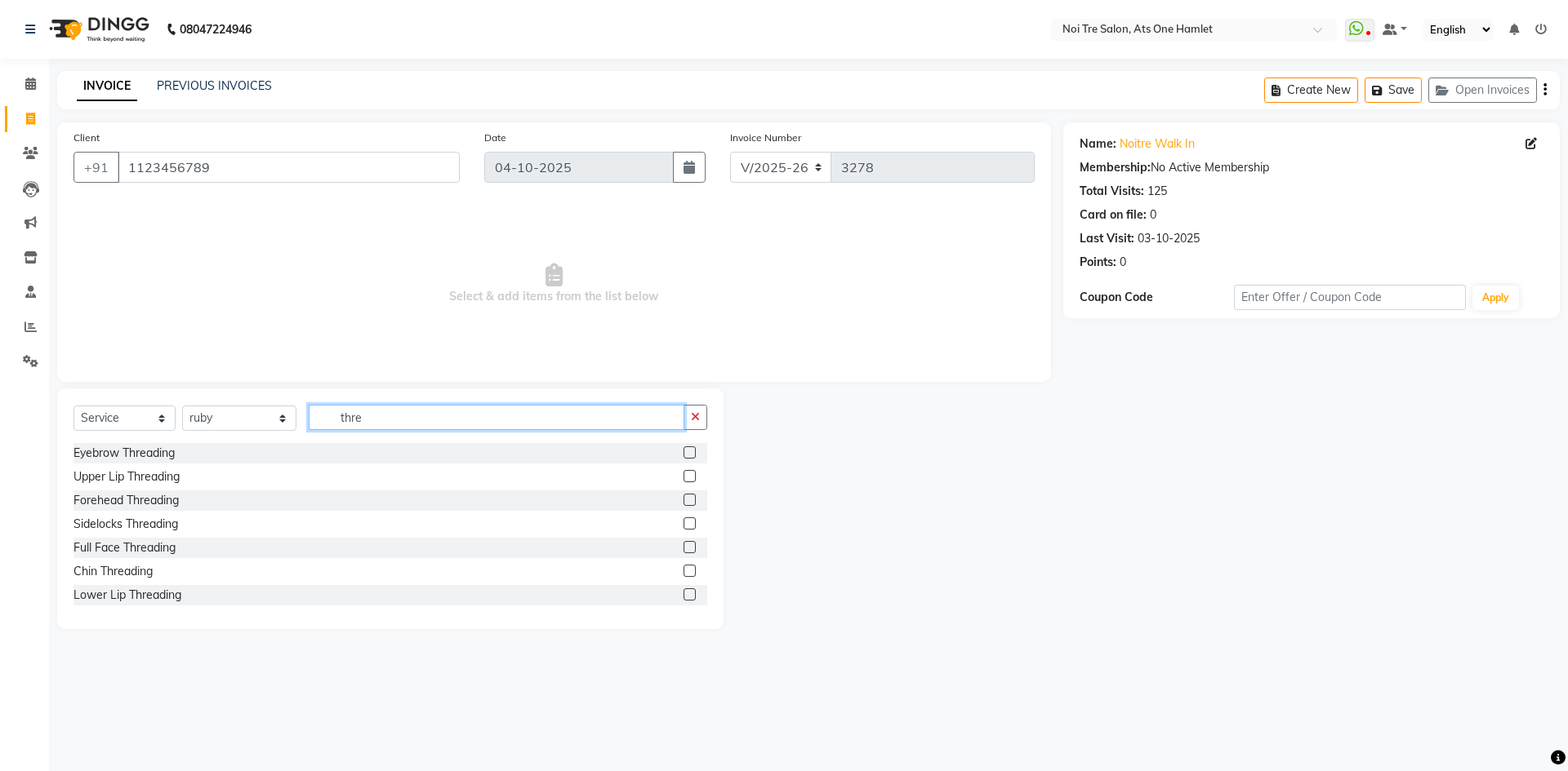
type input "thre"
click at [158, 444] on div "Eyebrow Threading" at bounding box center [390, 453] width 634 height 20
click at [157, 448] on div "Eyebrow Threading" at bounding box center [124, 453] width 101 height 18
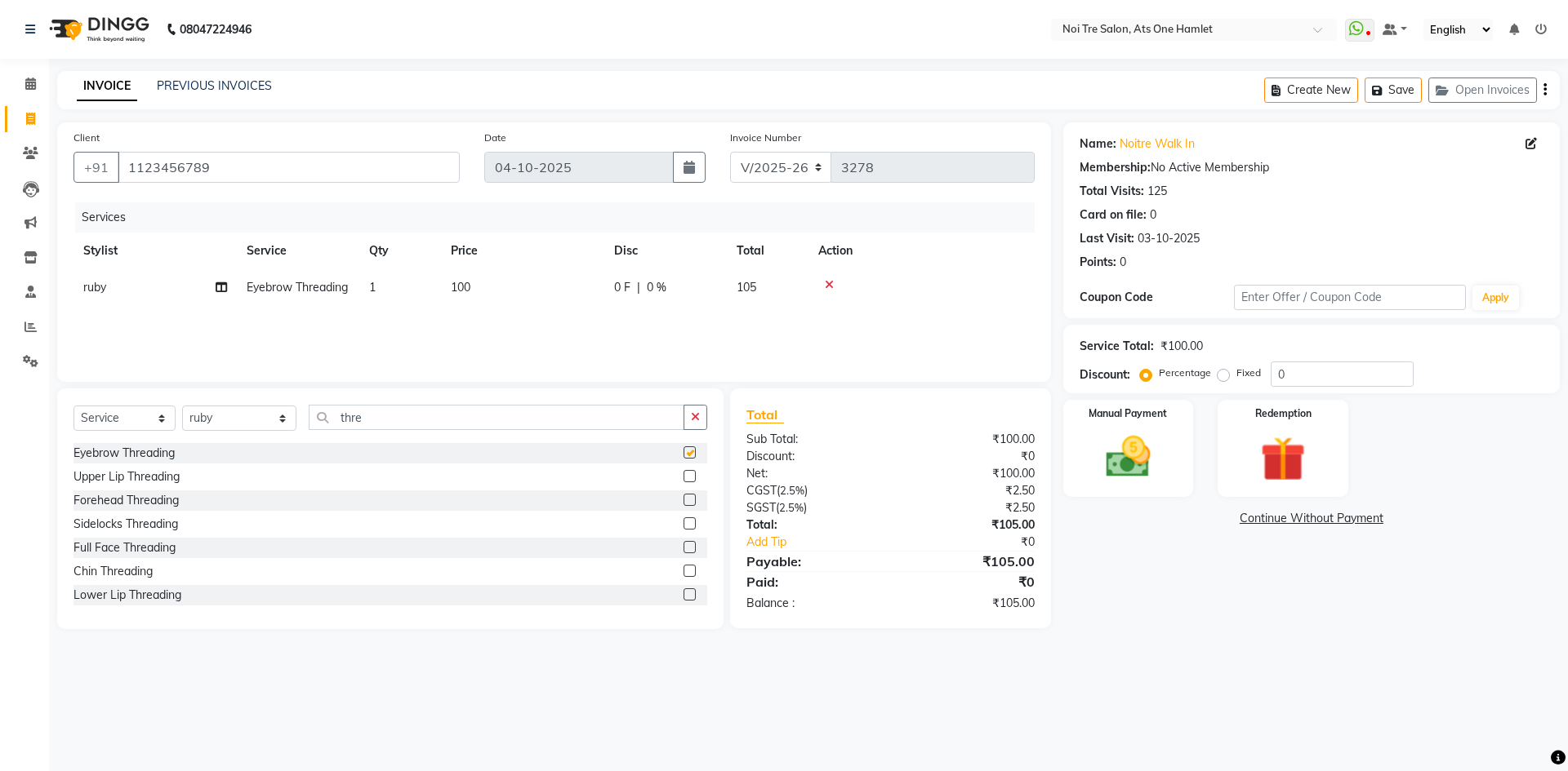
checkbox input "false"
drag, startPoint x: 454, startPoint y: 291, endPoint x: 510, endPoint y: 291, distance: 56.0
click at [458, 291] on span "100" at bounding box center [460, 287] width 19 height 15
select select "37817"
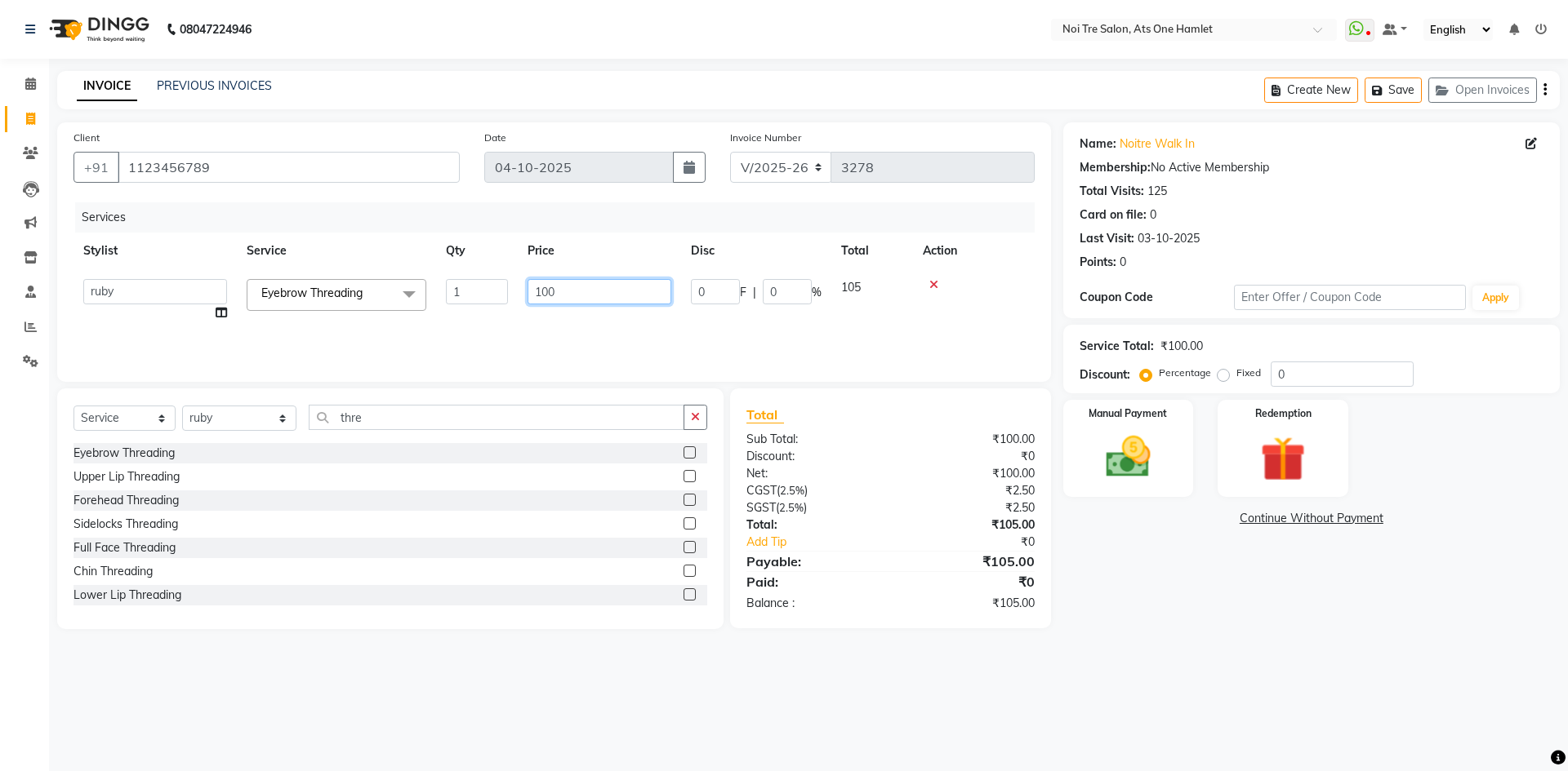
drag, startPoint x: 510, startPoint y: 291, endPoint x: 447, endPoint y: 292, distance: 63.0
click at [447, 292] on tr "aamir Abhishekh AJEET Ali Anuradha ARSH atique ATUL 104 AZAD Bhawana chahat Cha…" at bounding box center [554, 300] width 961 height 62
type input "220"
click at [453, 338] on div "Services Stylist Service Qty Price Disc Total Action ruby Eyebrow Threading 1 2…" at bounding box center [554, 285] width 961 height 164
click at [493, 295] on td "220" at bounding box center [523, 288] width 164 height 37
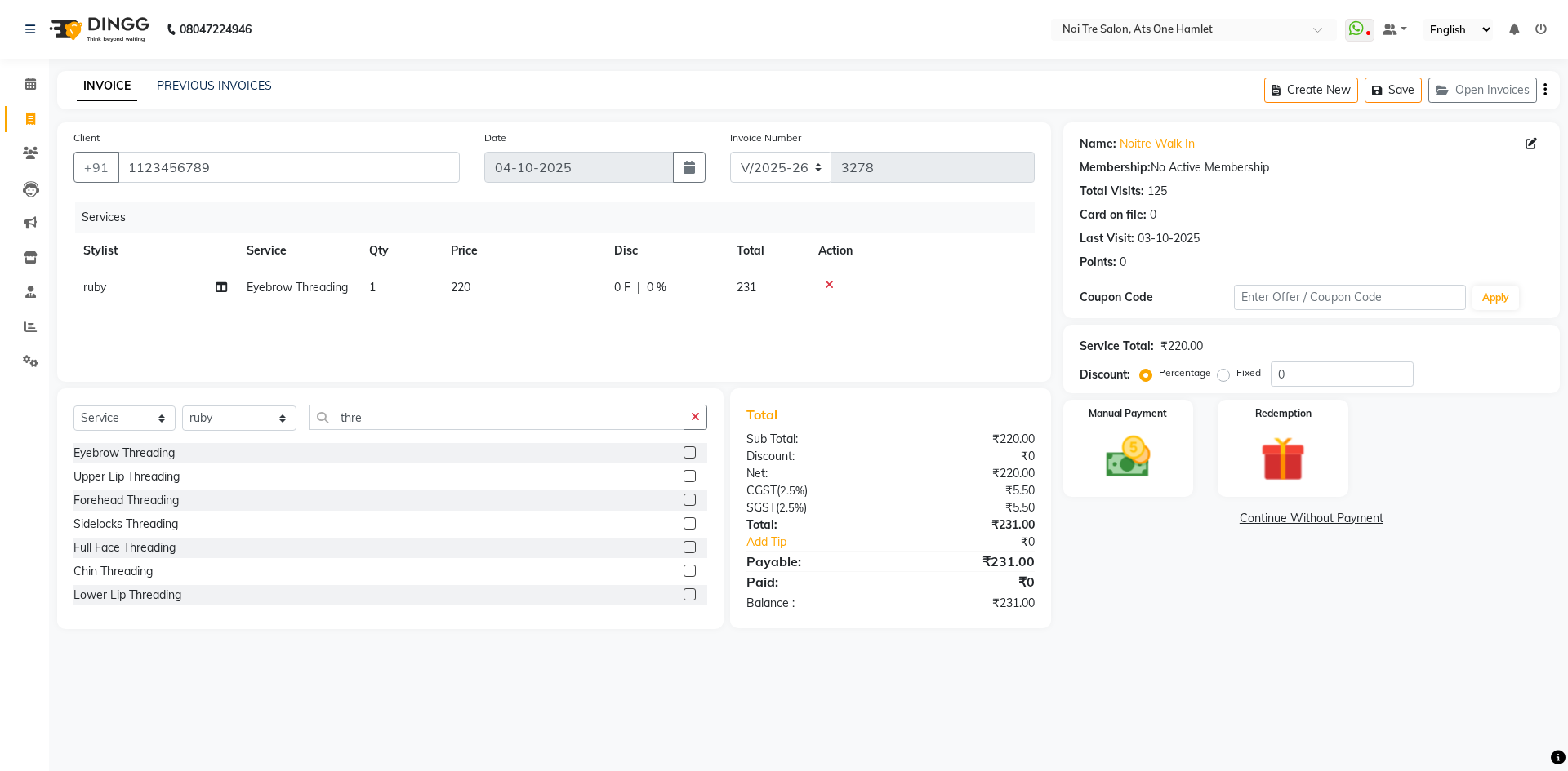
select select "37817"
click at [601, 295] on input "220" at bounding box center [599, 292] width 144 height 25
type input "225"
click at [590, 376] on div "Client +91 1123456789 Date 04-10-2025 Invoice Number V/2025 V/2025-26 3278 Serv…" at bounding box center [554, 252] width 994 height 260
click at [1141, 476] on img at bounding box center [1128, 456] width 76 height 54
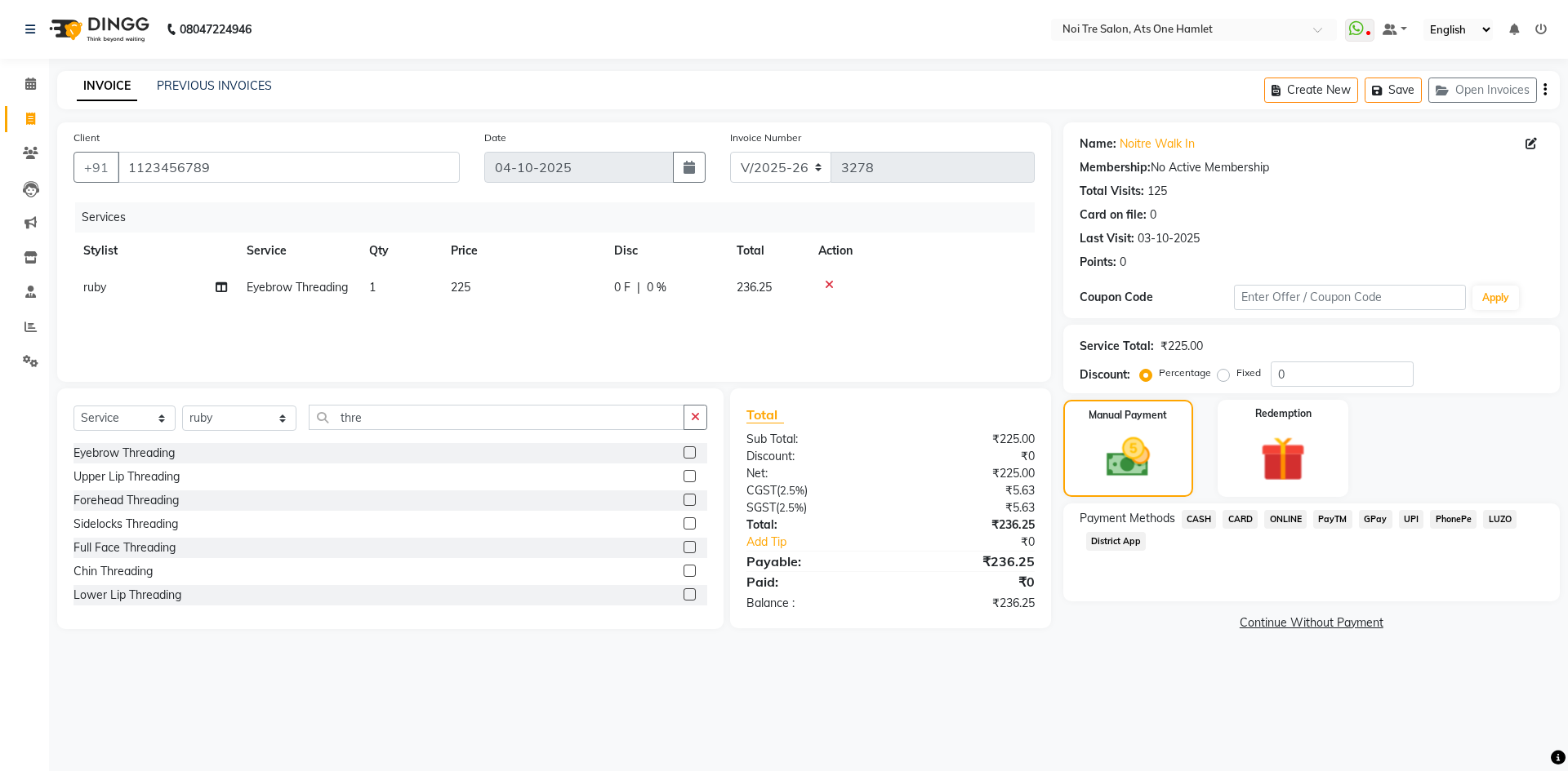
click at [1287, 526] on span "ONLINE" at bounding box center [1285, 519] width 43 height 18
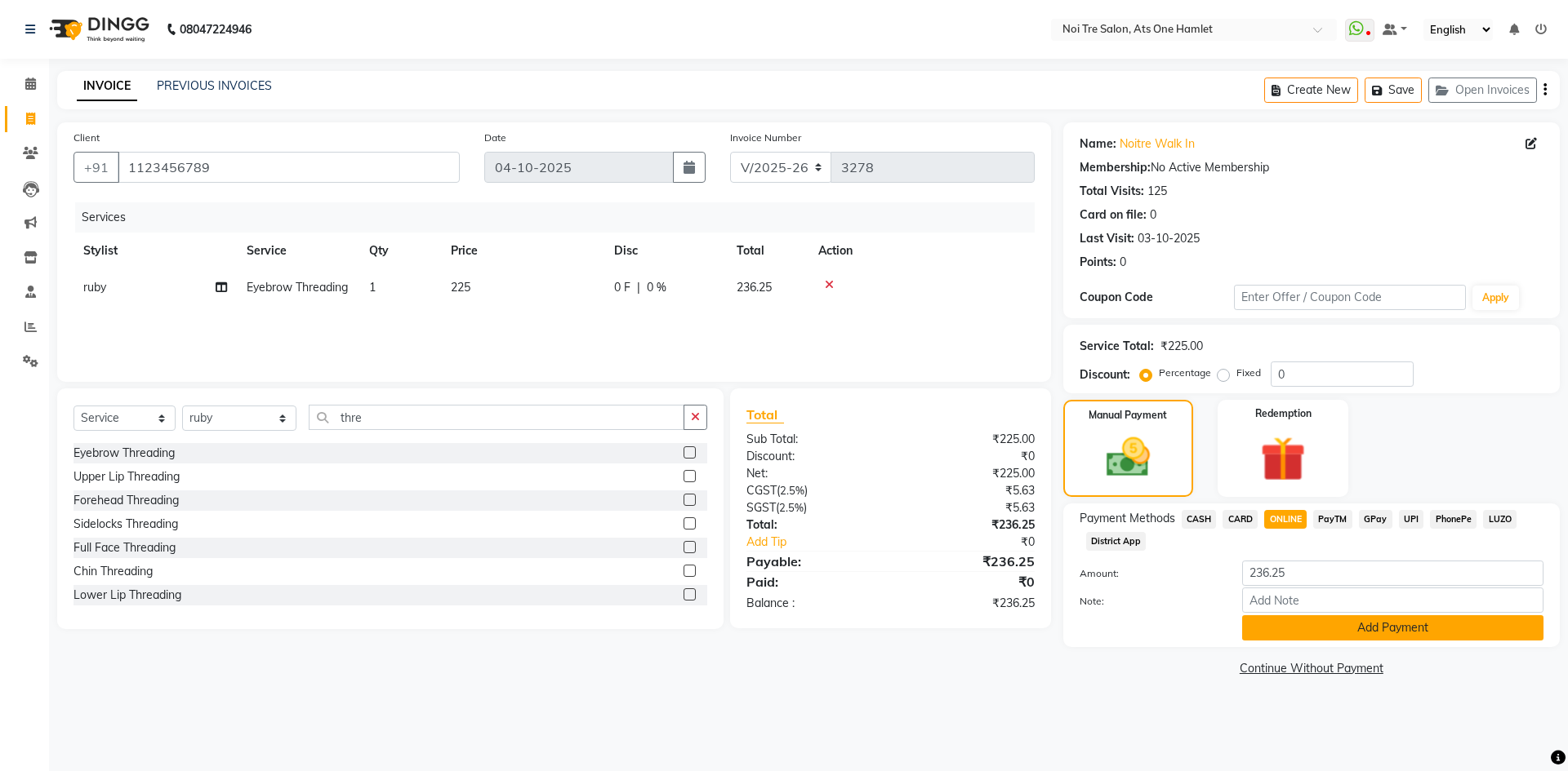
click at [1317, 637] on button "Add Payment" at bounding box center [1393, 628] width 301 height 25
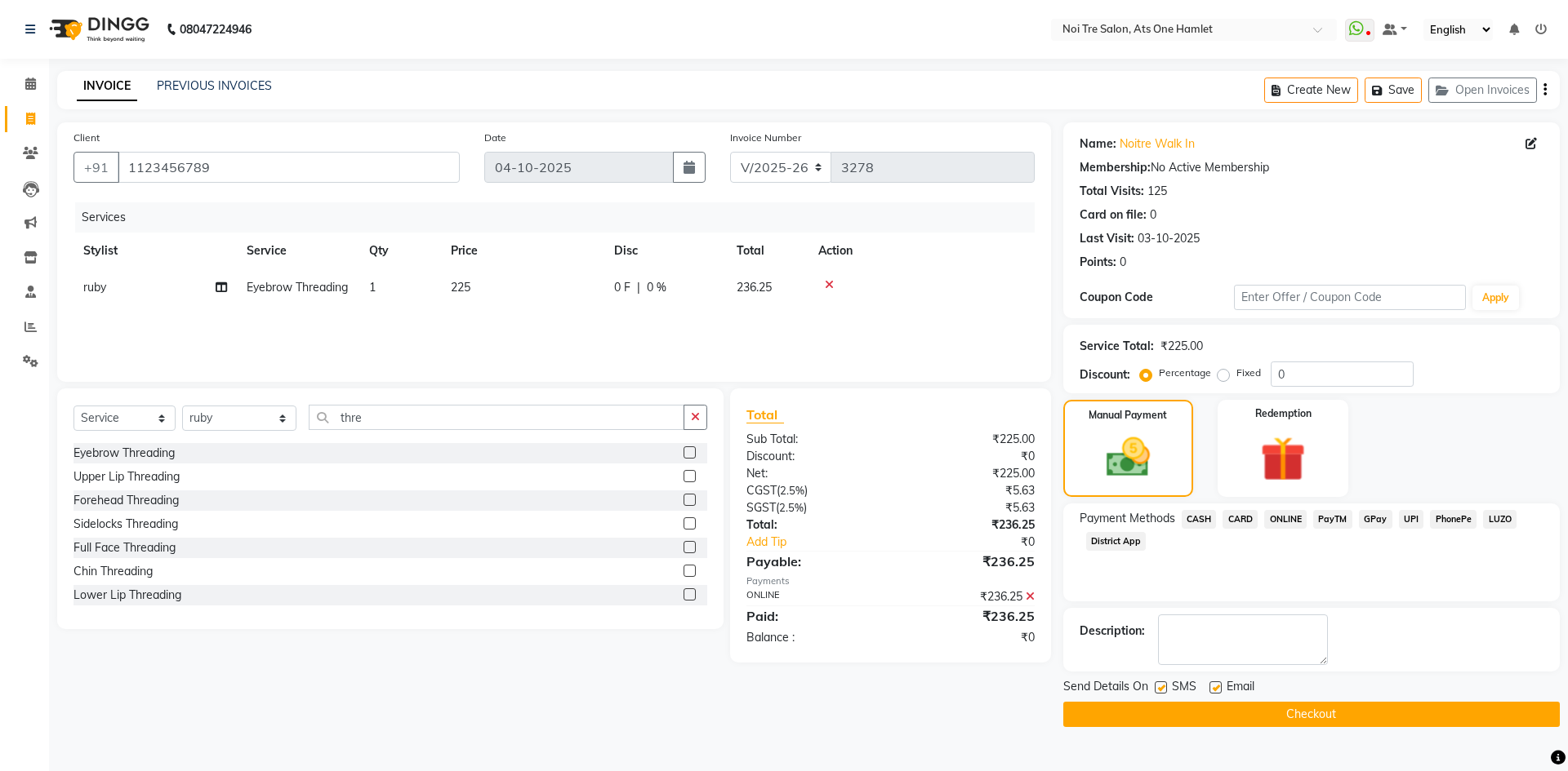
click at [1315, 726] on button "Checkout" at bounding box center [1312, 714] width 497 height 25
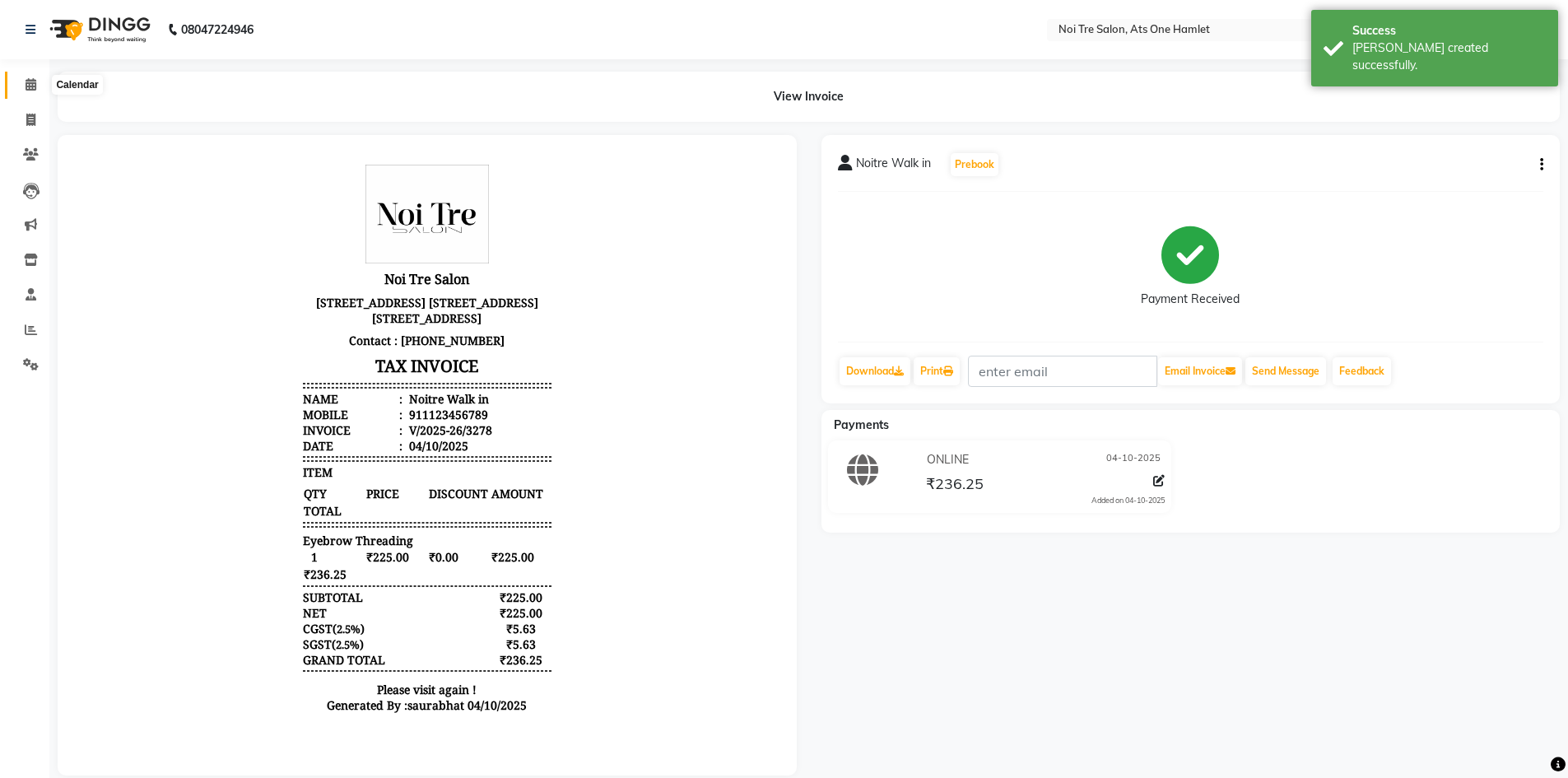
click at [29, 82] on icon at bounding box center [30, 84] width 11 height 13
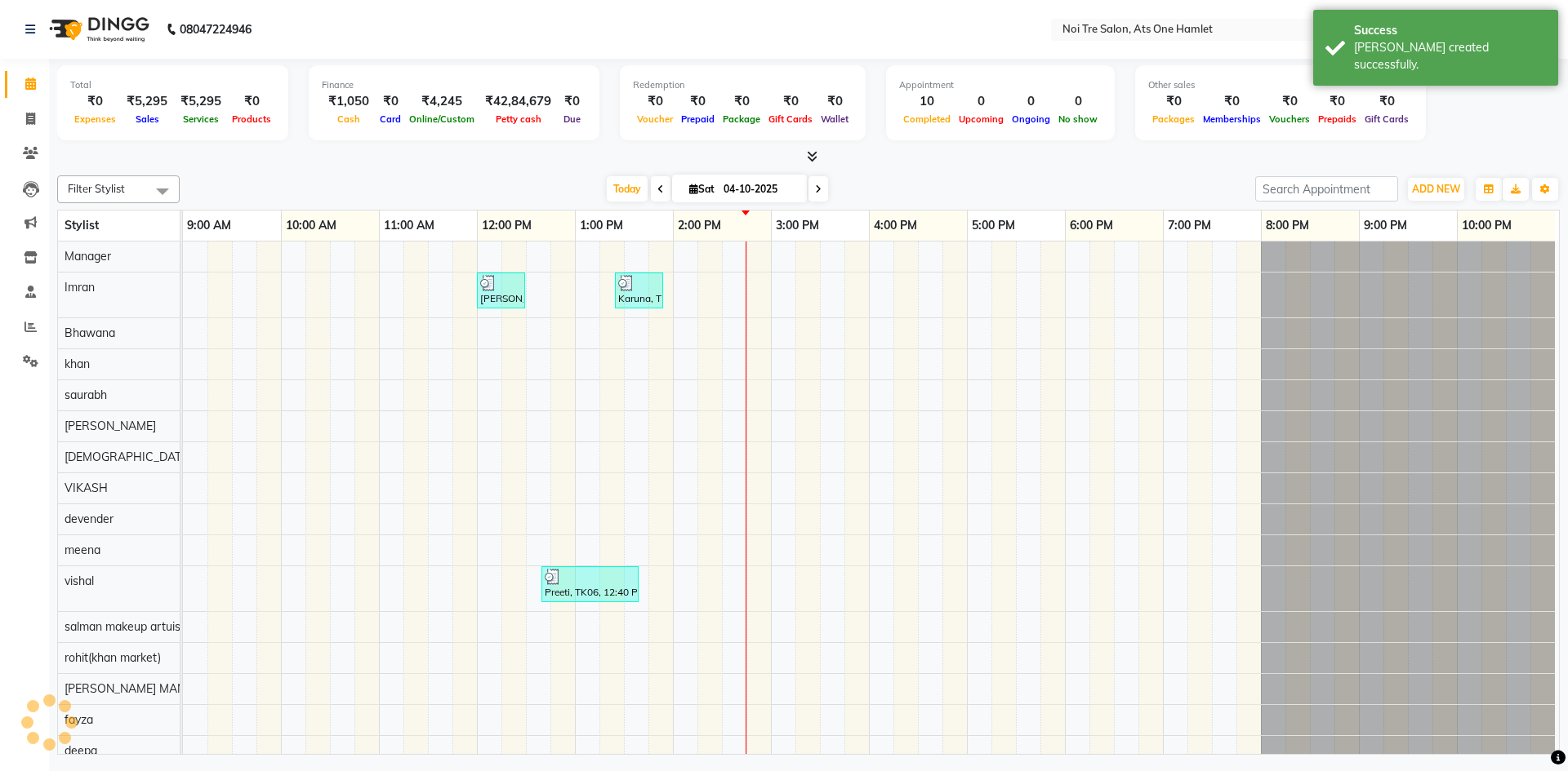
scroll to position [22, 0]
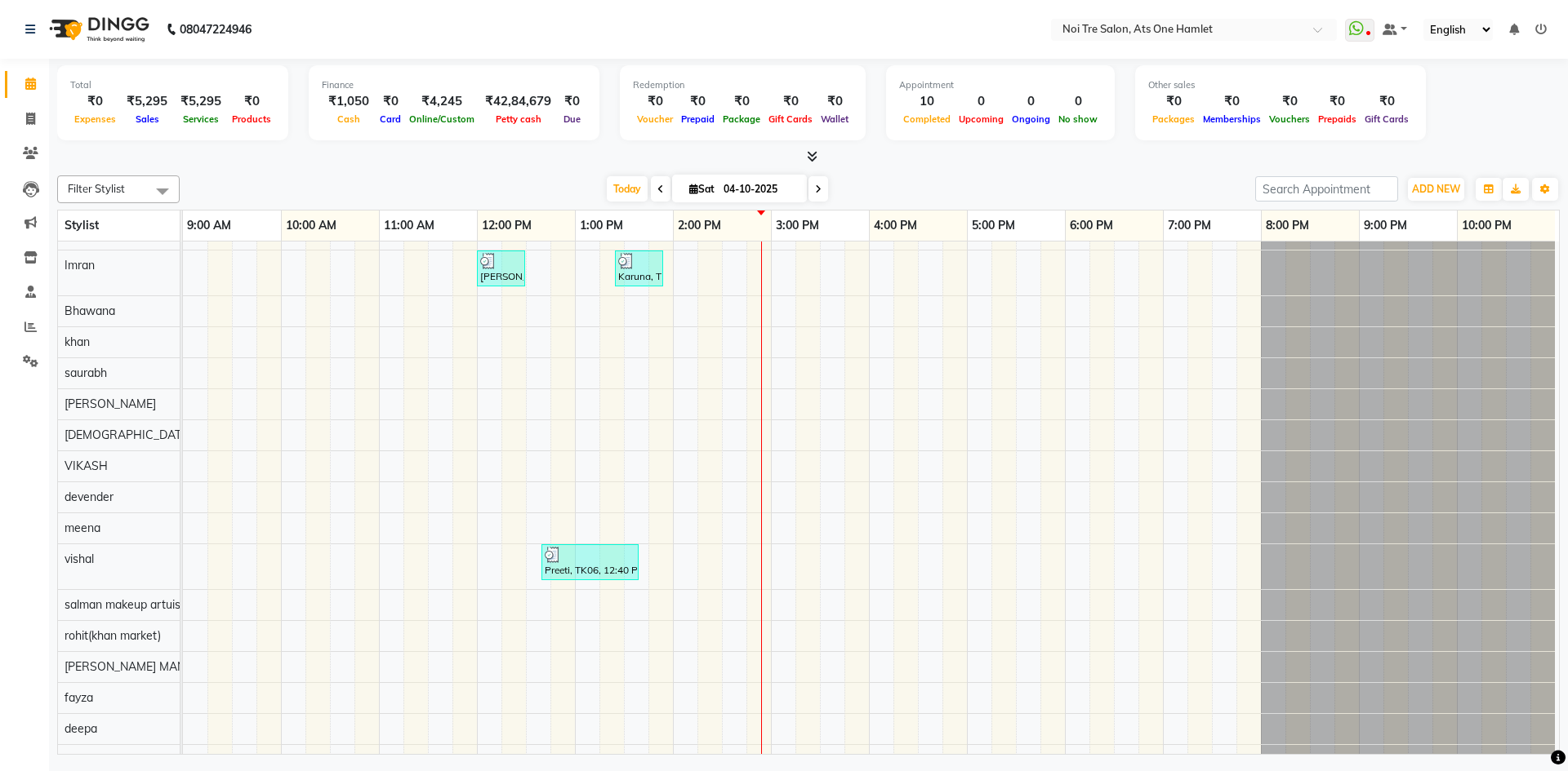
click at [0, 112] on li "Invoice" at bounding box center [24, 119] width 49 height 35
click at [18, 116] on span at bounding box center [31, 119] width 28 height 18
select select "service"
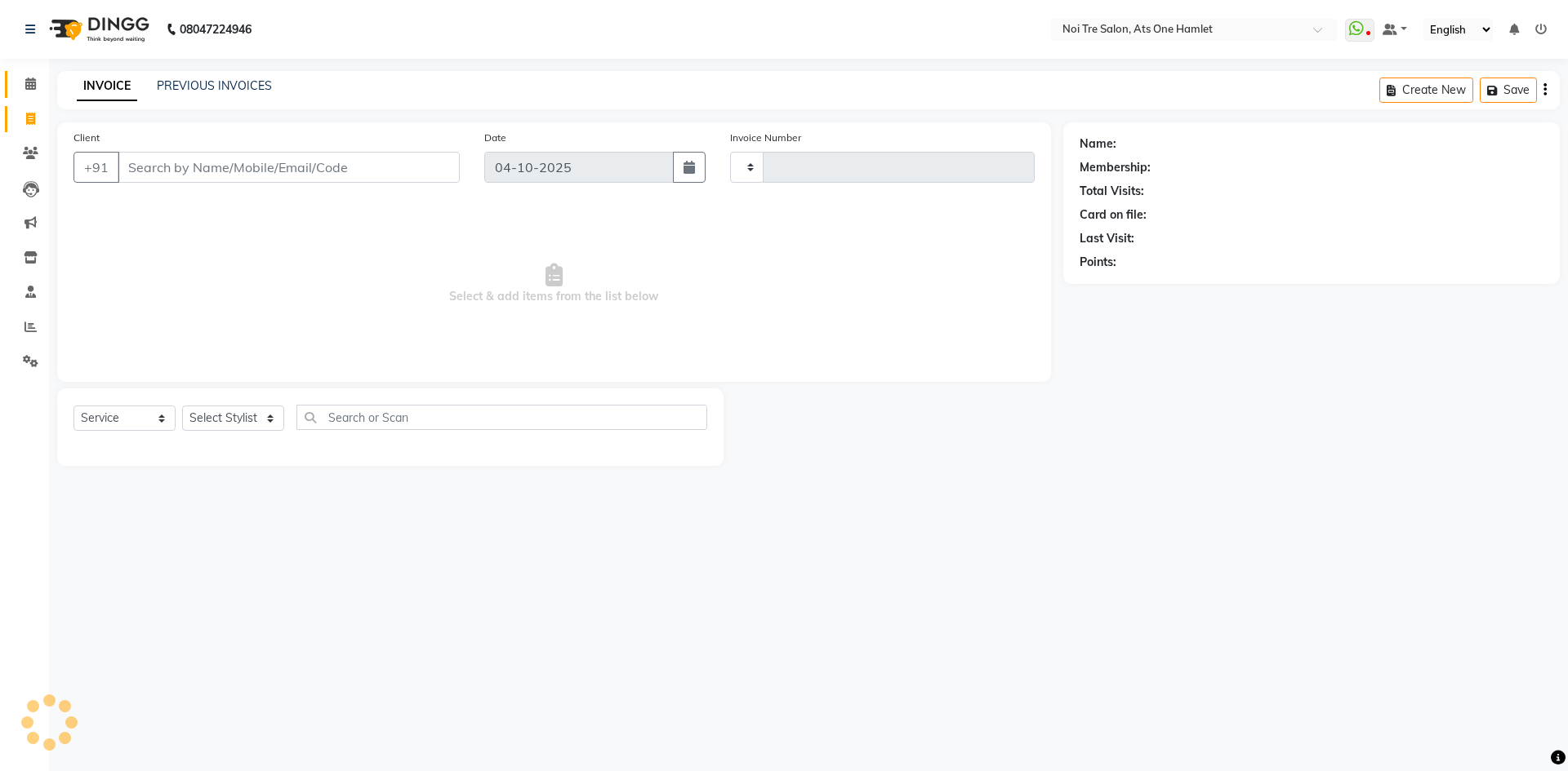
type input "3279"
select select "5096"
click at [40, 70] on li "Calendar" at bounding box center [24, 84] width 49 height 35
click at [37, 83] on span at bounding box center [31, 84] width 28 height 18
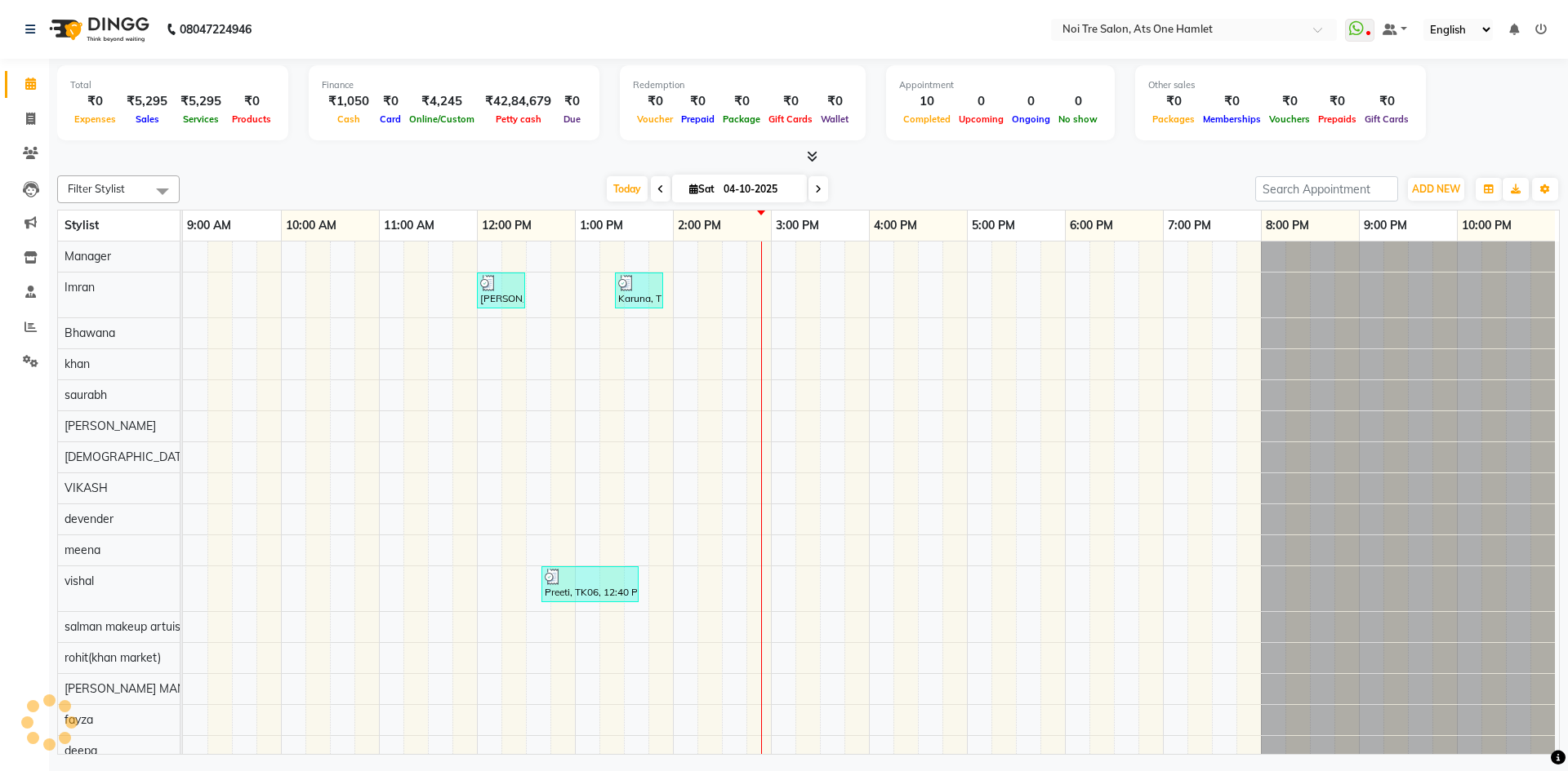
scroll to position [22, 0]
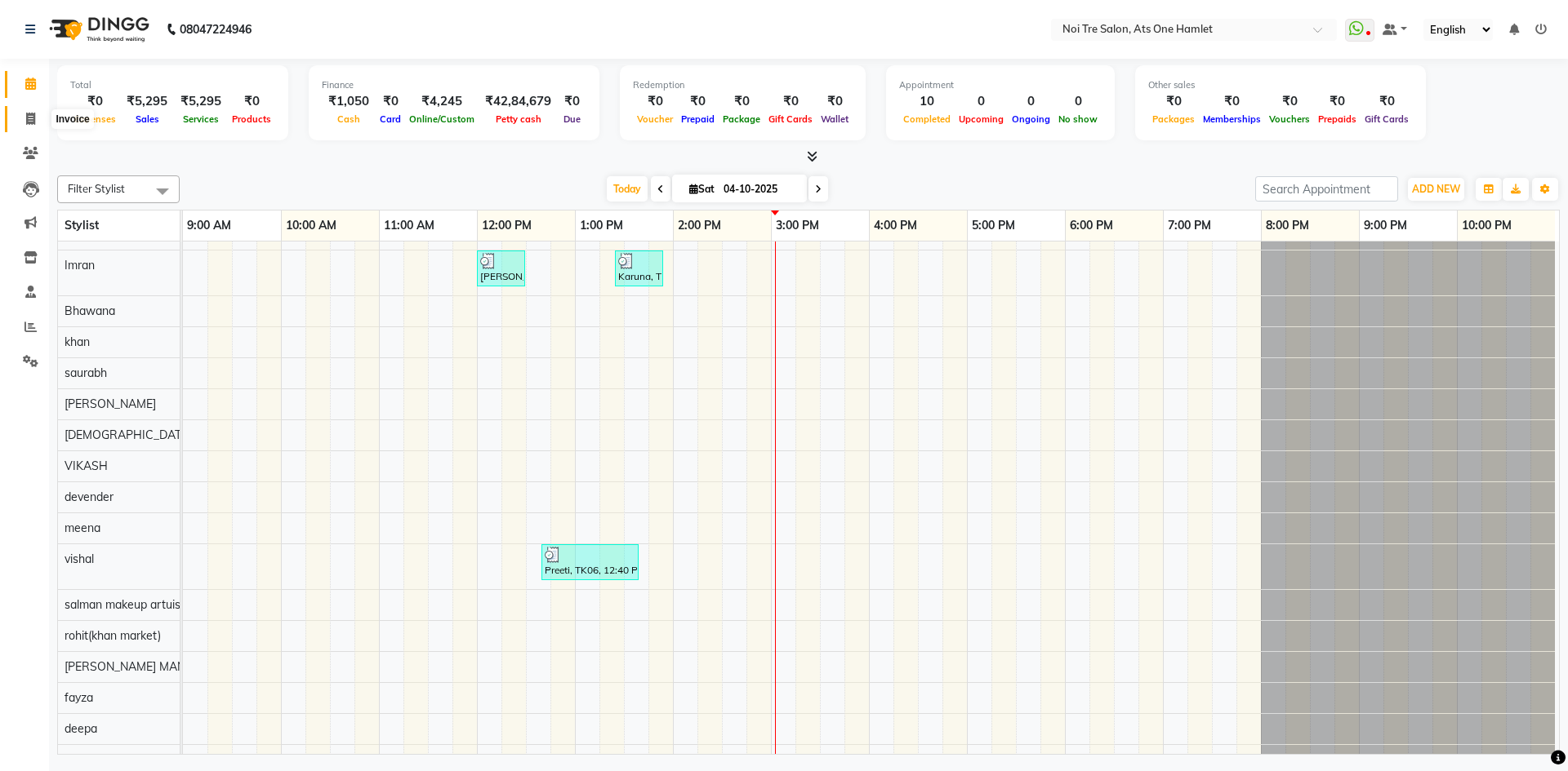
drag, startPoint x: 43, startPoint y: 110, endPoint x: 41, endPoint y: 83, distance: 27.1
click at [43, 110] on span at bounding box center [31, 119] width 28 height 18
select select "service"
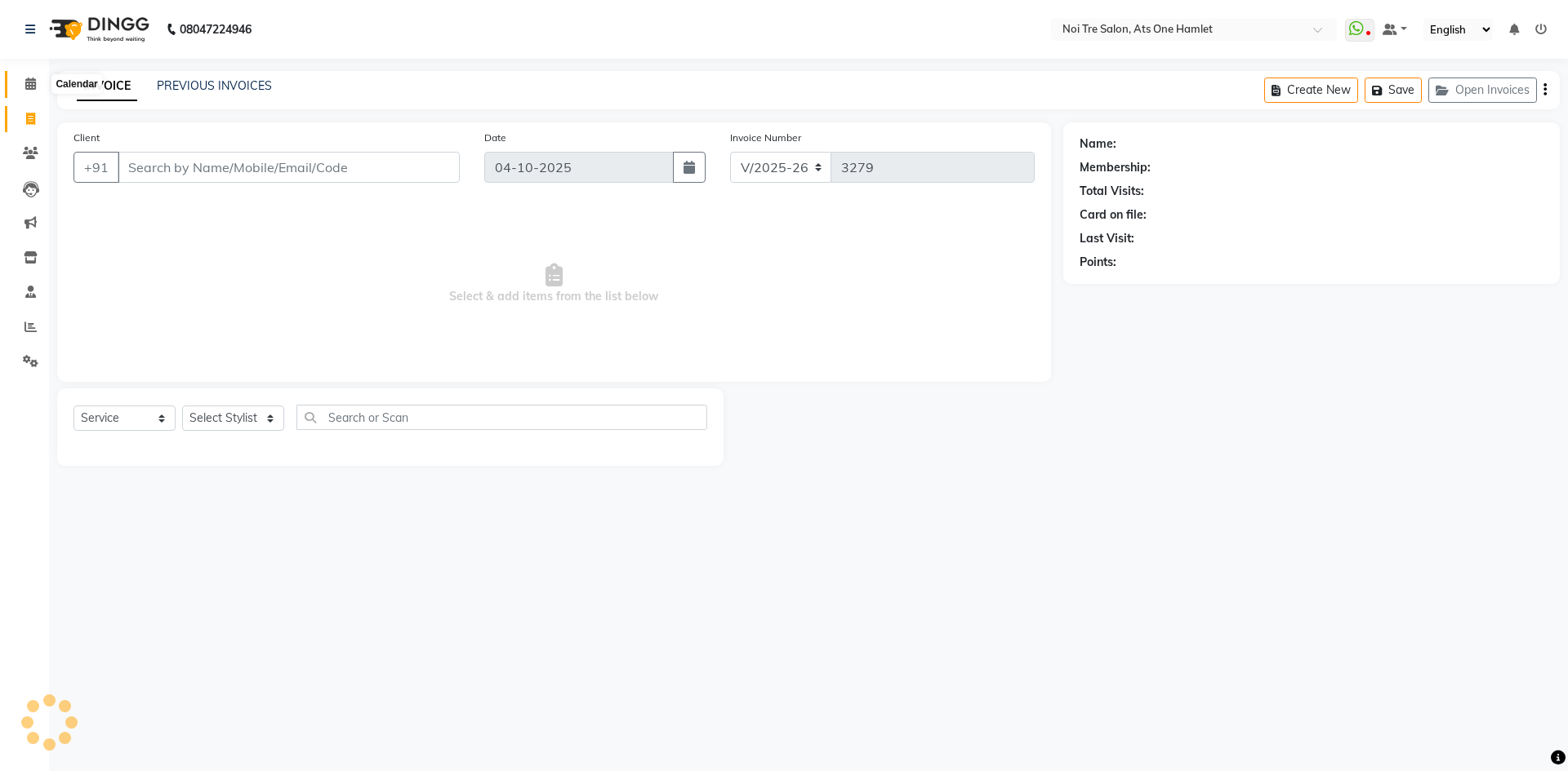
click at [41, 82] on span at bounding box center [31, 84] width 28 height 18
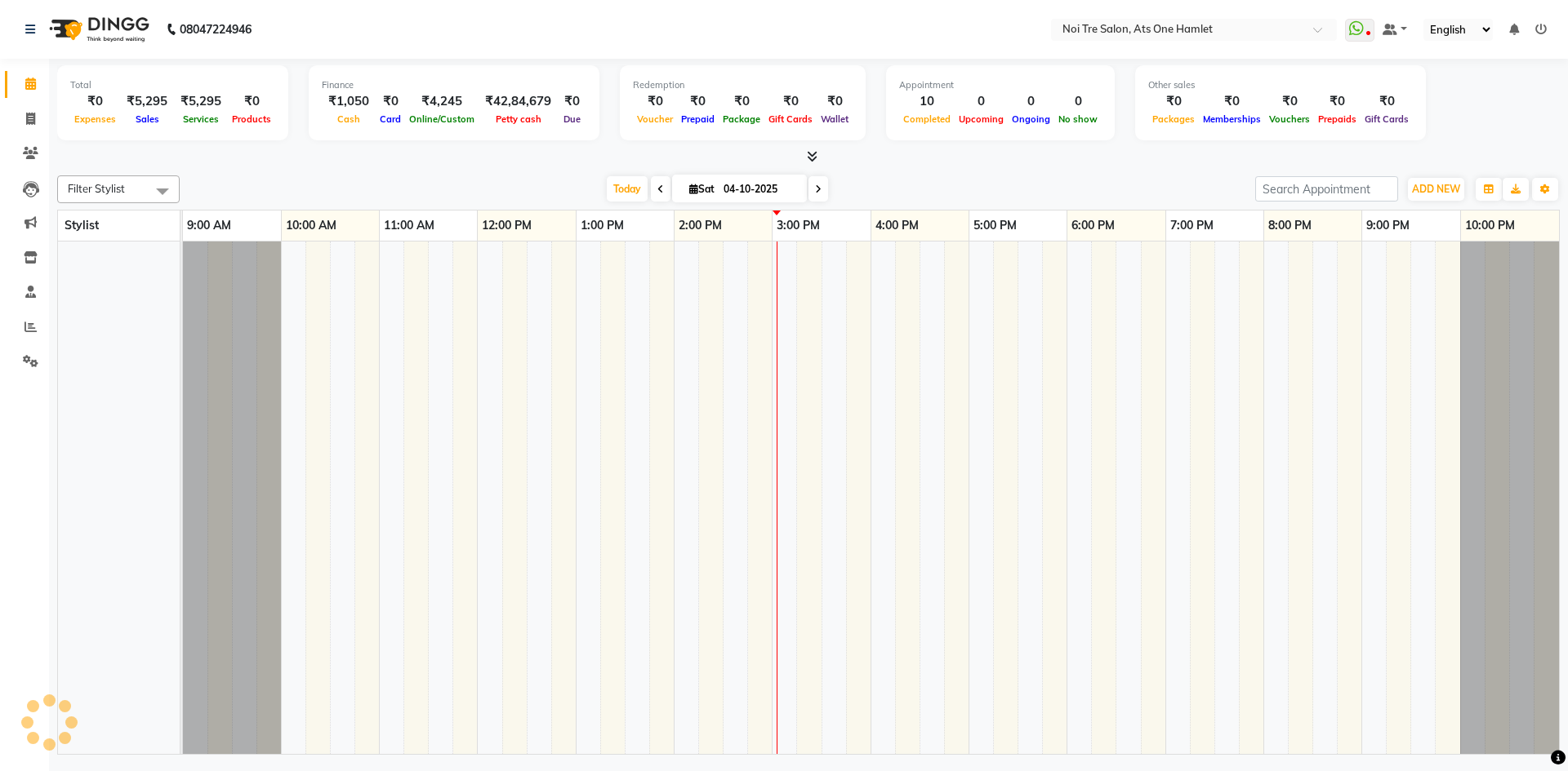
scroll to position [22, 8]
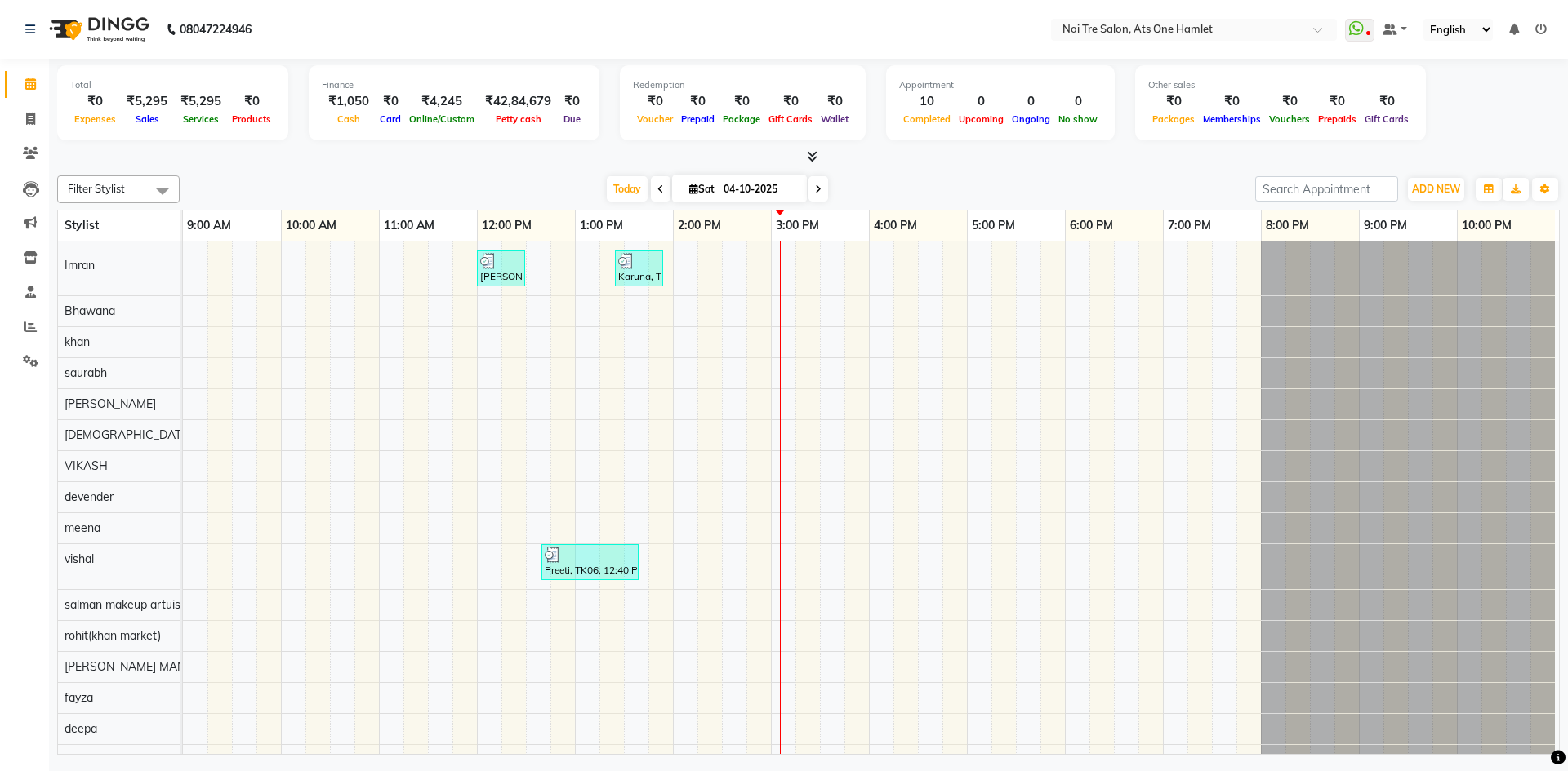
click at [27, 135] on li "Invoice" at bounding box center [24, 119] width 49 height 35
click at [25, 84] on icon at bounding box center [30, 83] width 11 height 13
click at [23, 107] on link "Invoice" at bounding box center [24, 119] width 39 height 27
select select "service"
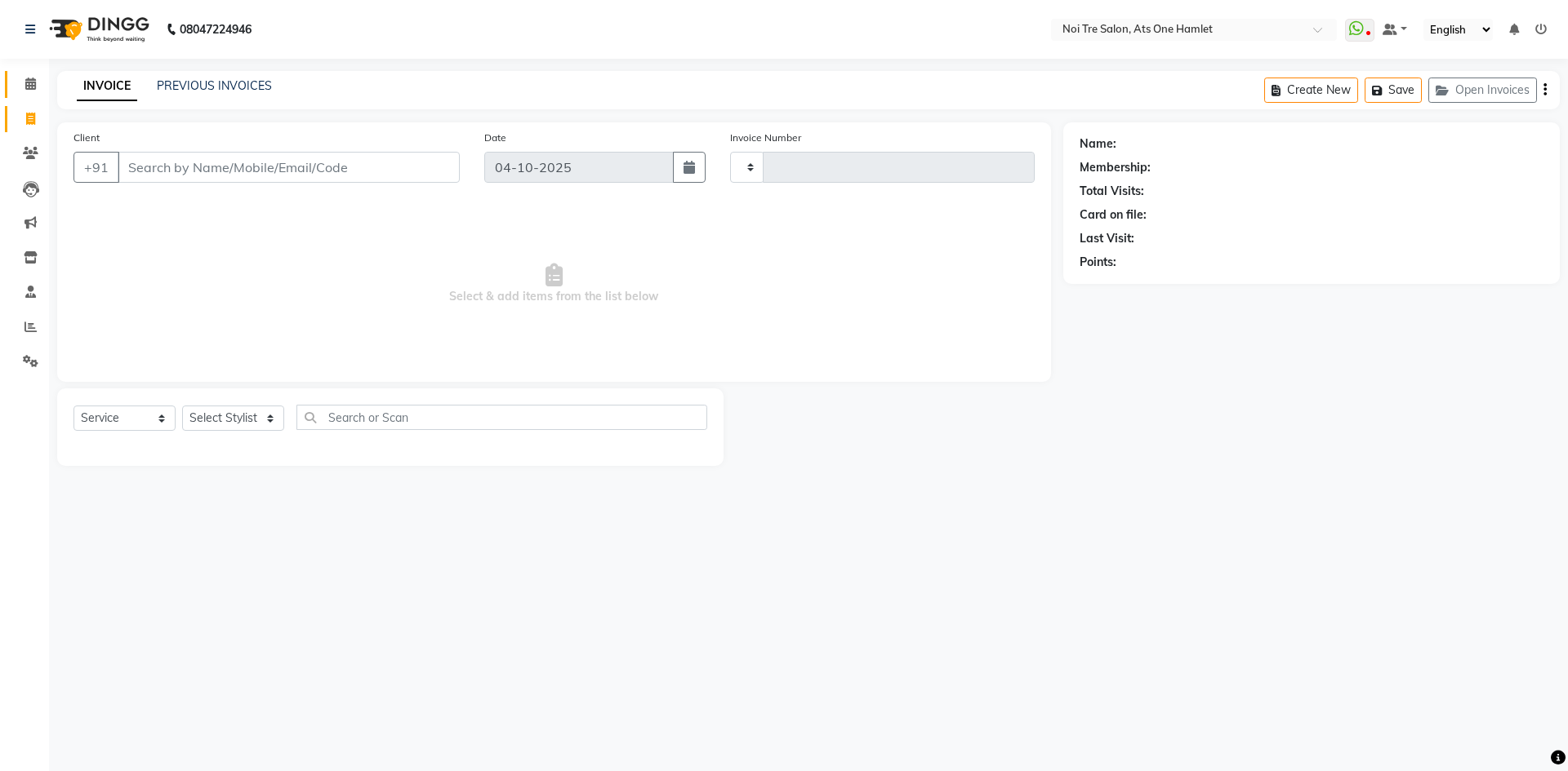
type input "3280"
select select "5096"
click at [18, 77] on span at bounding box center [31, 84] width 28 height 18
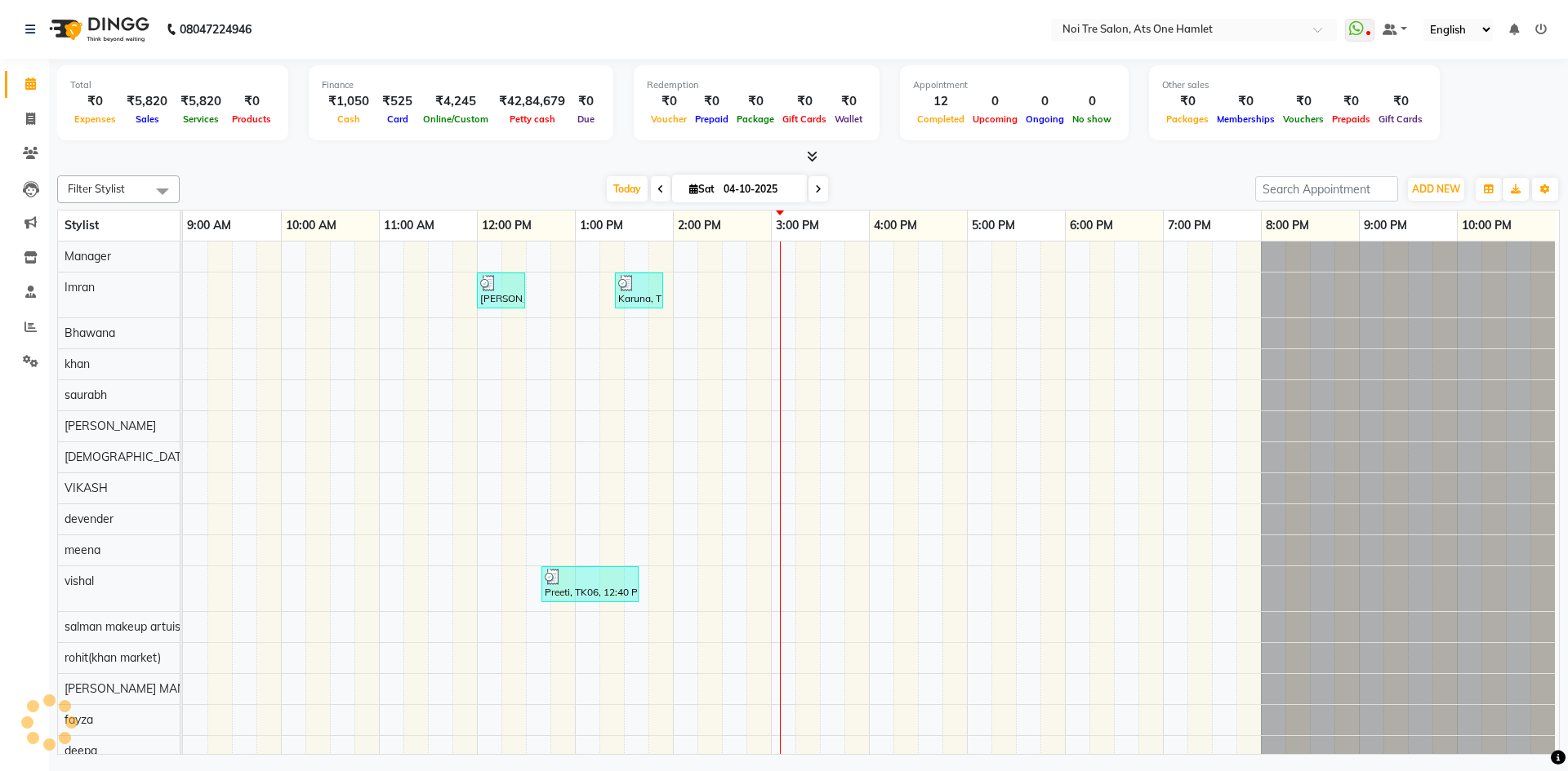
scroll to position [22, 0]
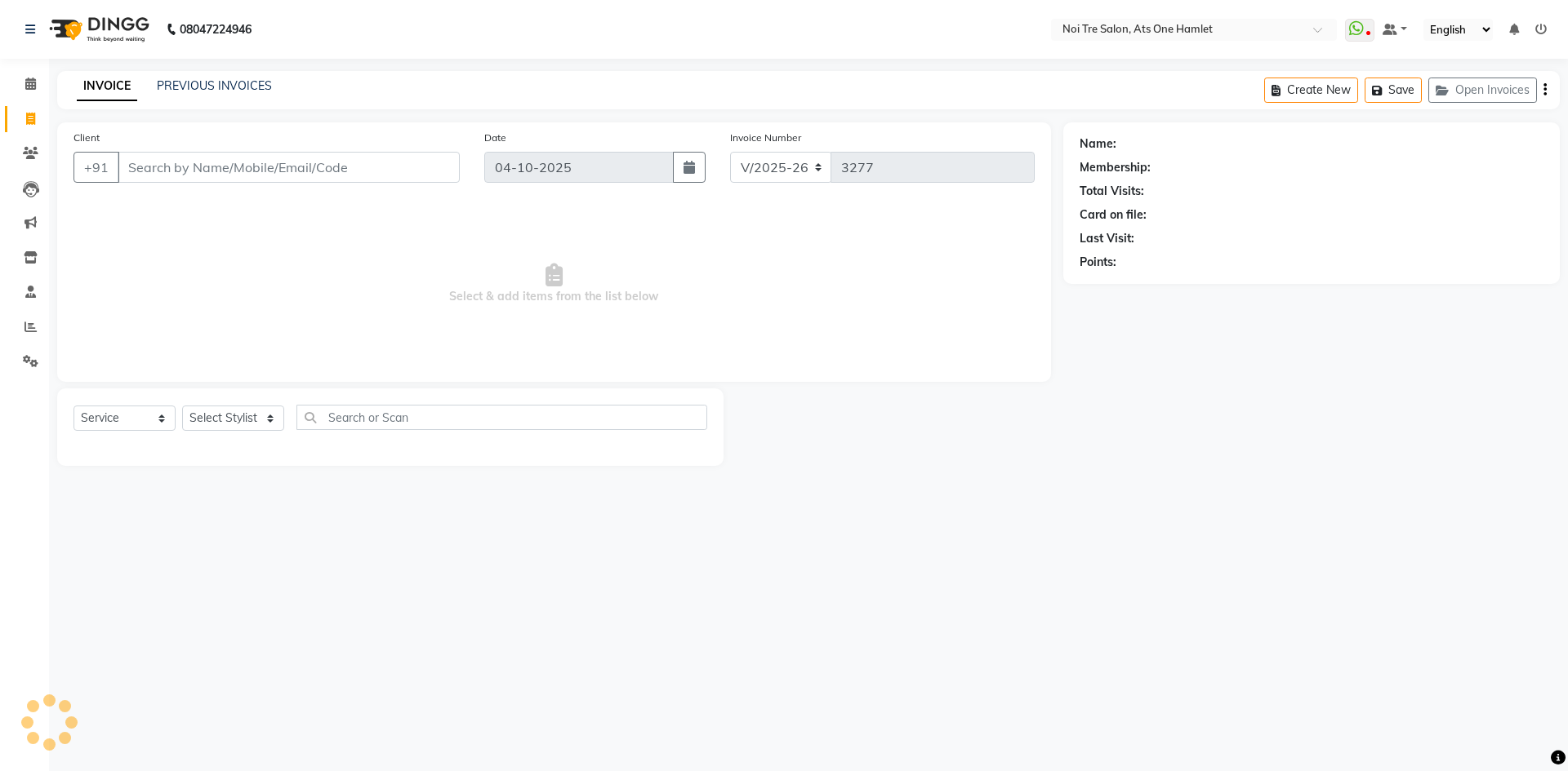
select select "5096"
select select "service"
click at [18, 87] on span at bounding box center [31, 84] width 28 height 18
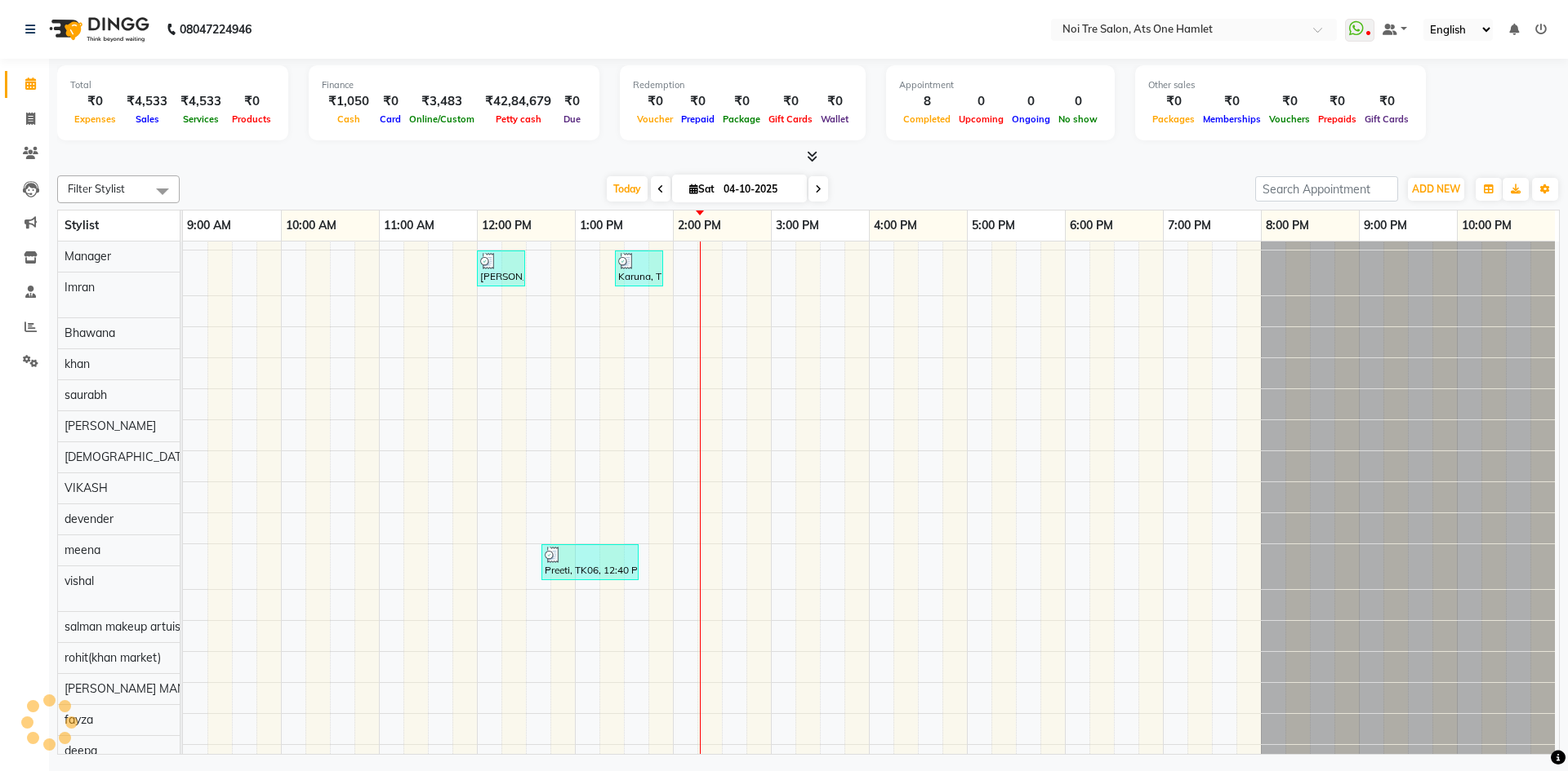
scroll to position [22, 0]
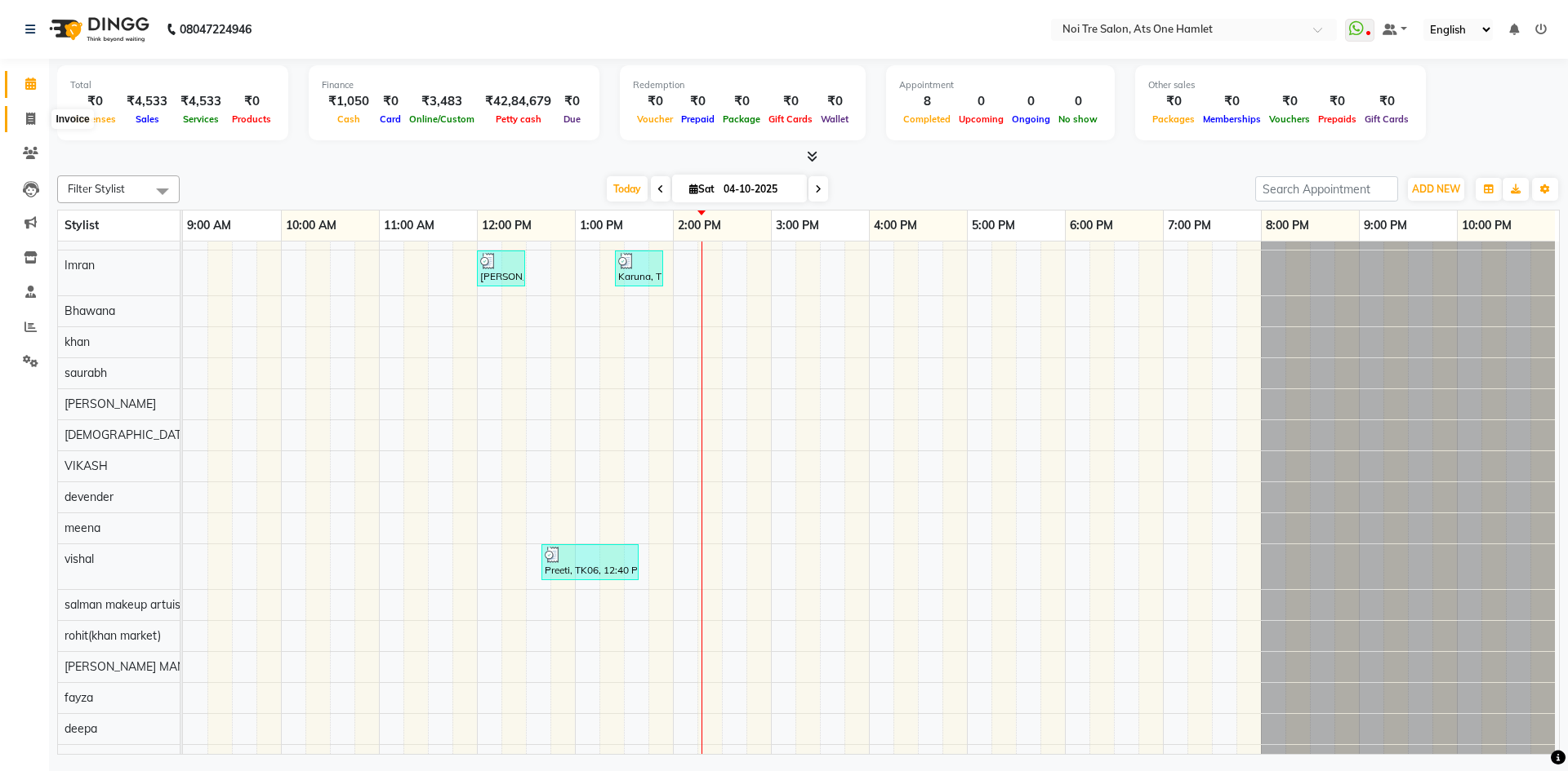
click at [27, 117] on icon at bounding box center [30, 118] width 9 height 13
select select "service"
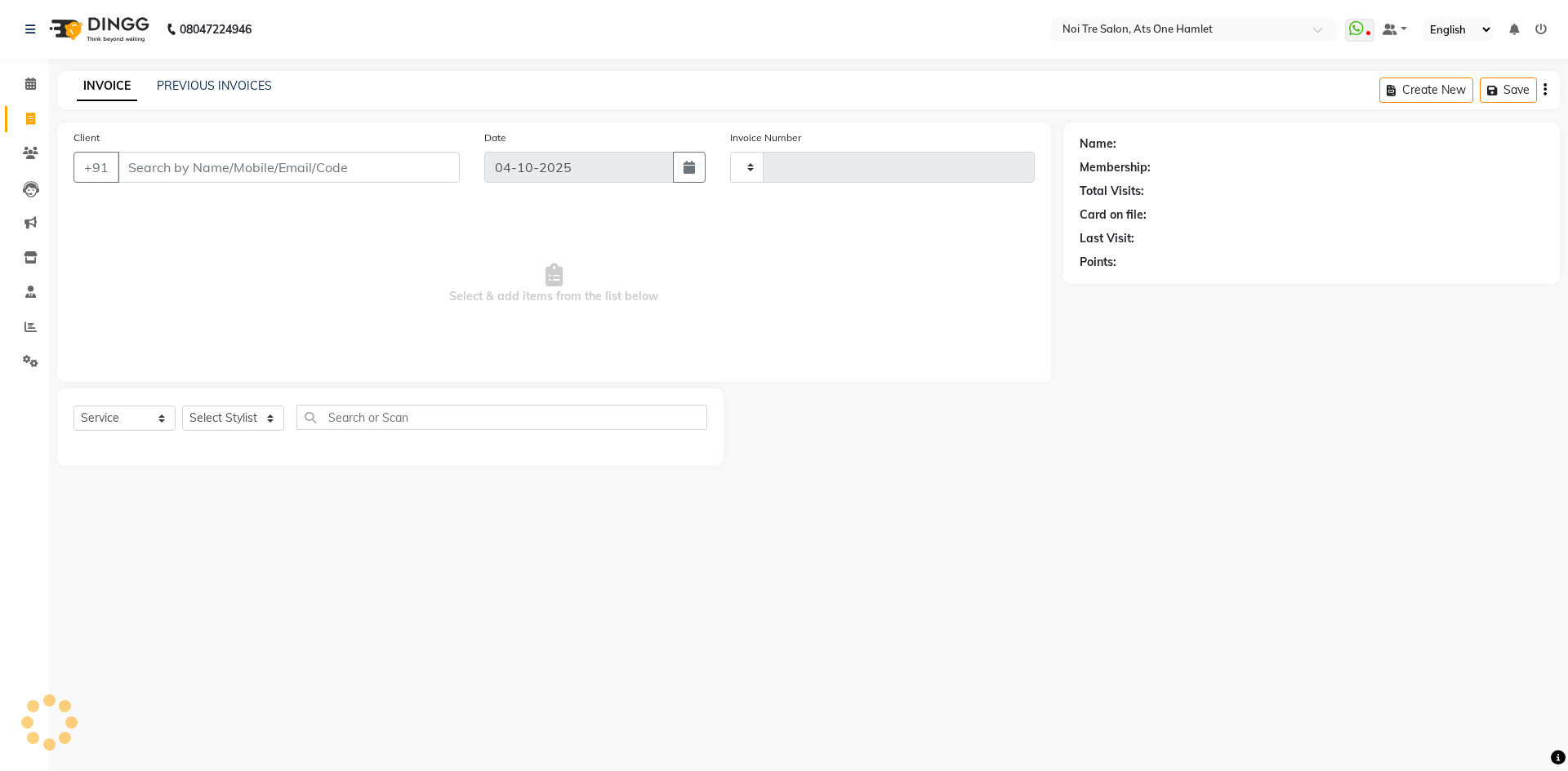
type input "3277"
select select "5096"
click at [188, 90] on link "PREVIOUS INVOICES" at bounding box center [215, 86] width 115 height 15
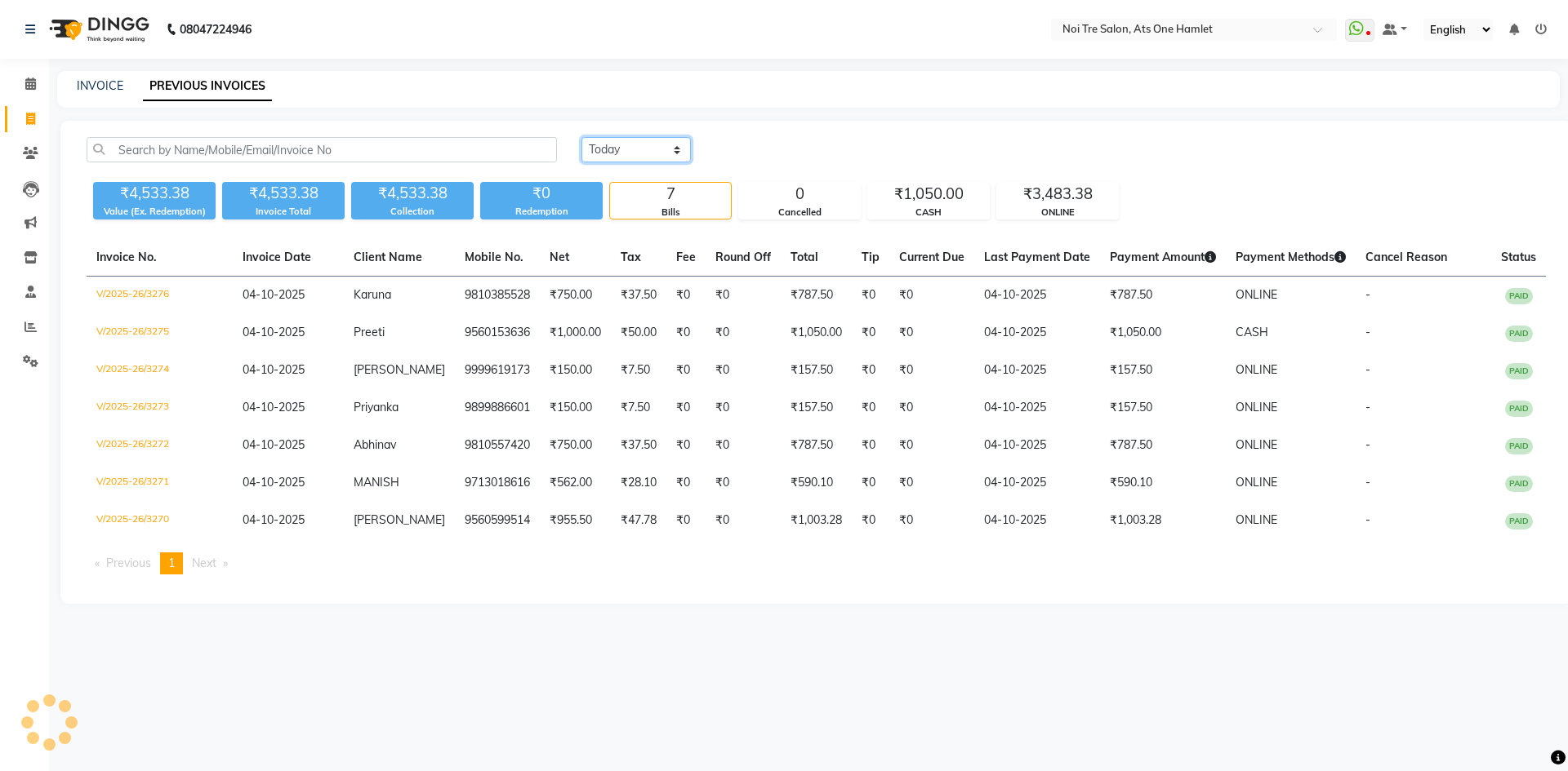
click at [649, 147] on select "Today Yesterday Custom Range" at bounding box center [635, 149] width 109 height 25
select select "range"
click at [581, 137] on select "Today Yesterday Custom Range" at bounding box center [635, 149] width 109 height 25
click at [765, 158] on input "04-10-2025" at bounding box center [769, 149] width 114 height 23
select select "10"
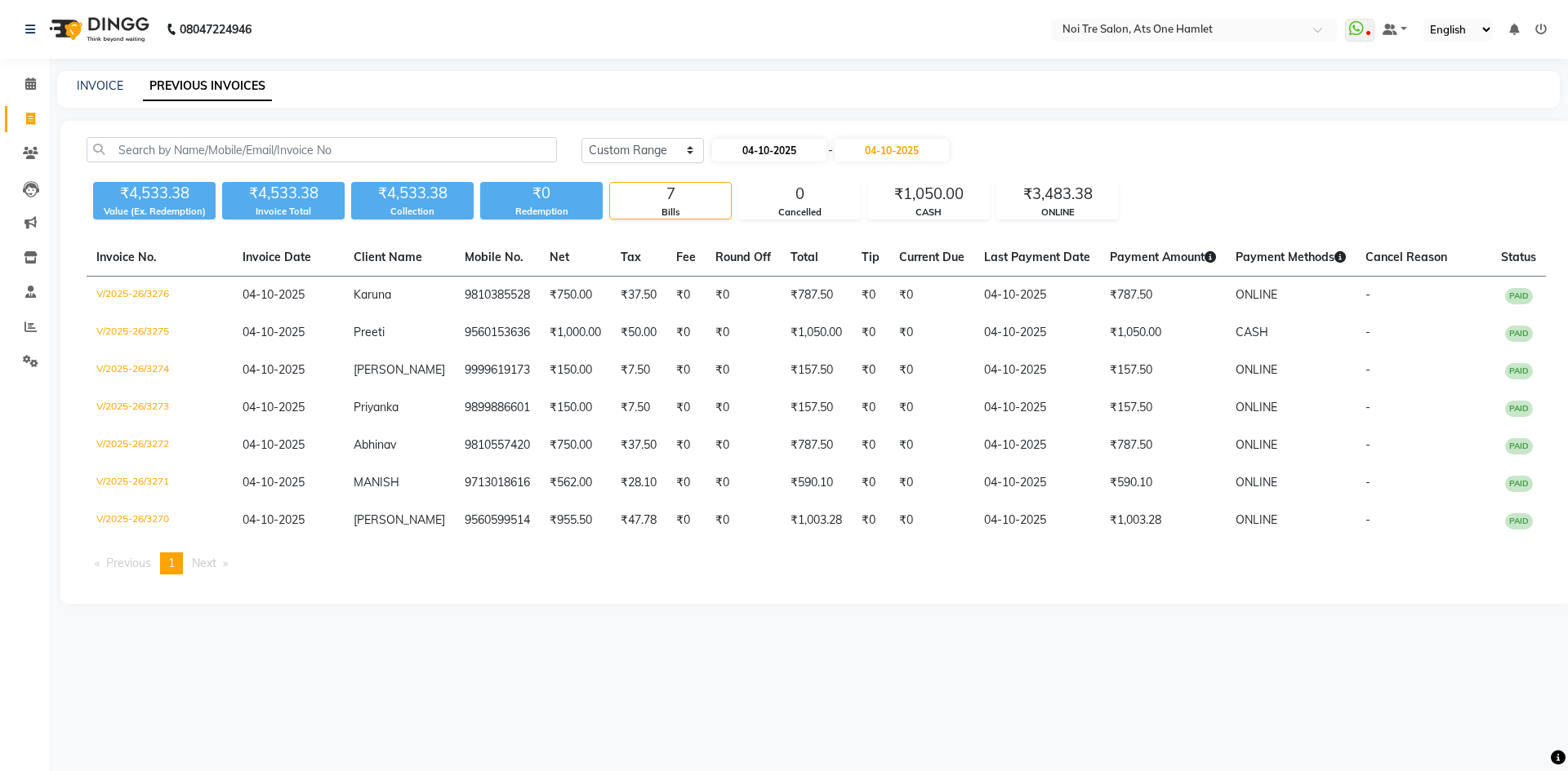
select select "2025"
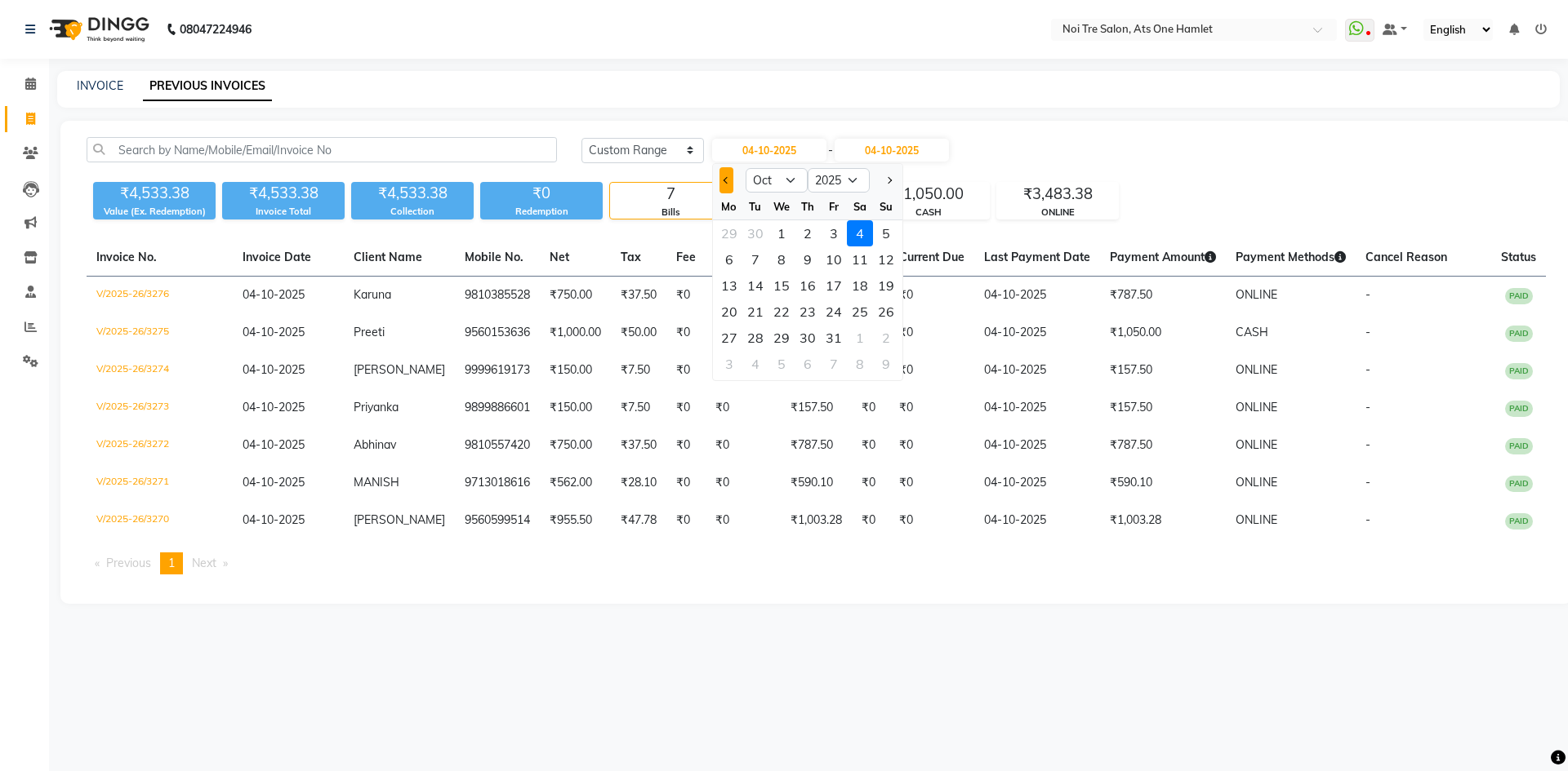
click at [728, 179] on span "Previous month" at bounding box center [726, 180] width 7 height 7
select select "9"
click at [867, 225] on div "6" at bounding box center [859, 233] width 26 height 26
type input "06-09-2025"
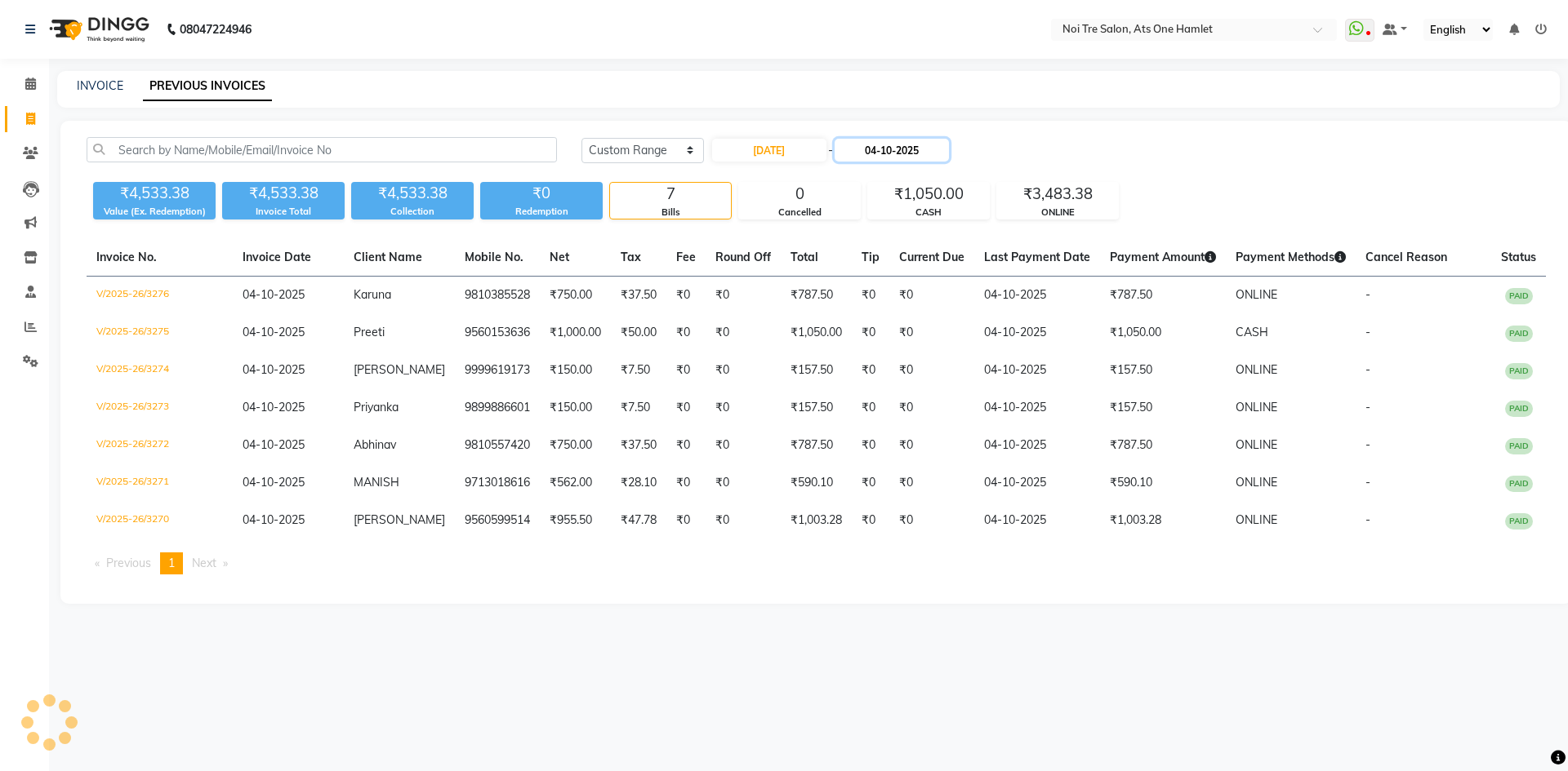
click at [894, 158] on input "04-10-2025" at bounding box center [892, 149] width 114 height 23
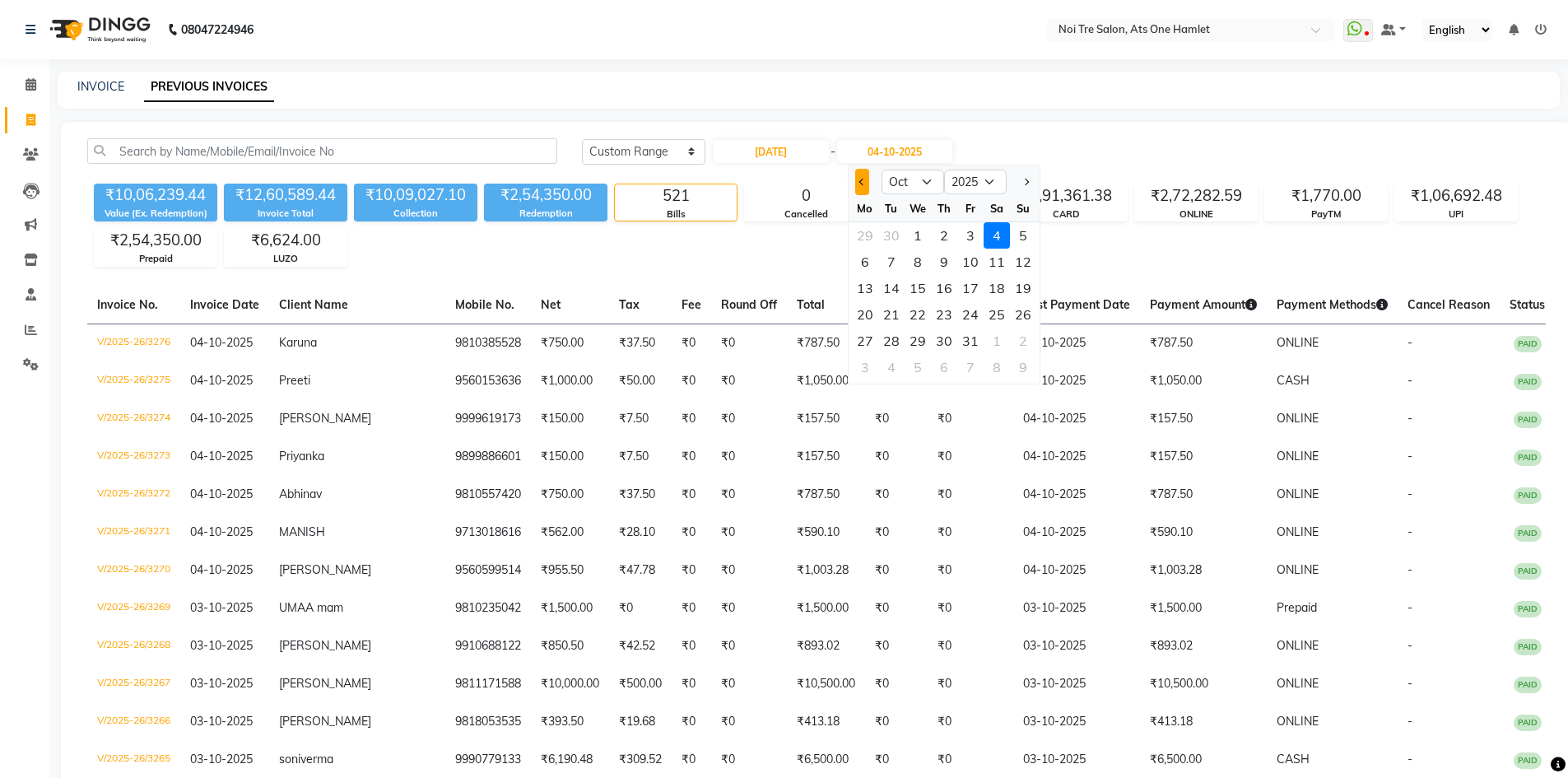
click at [865, 183] on span "Previous month" at bounding box center [862, 182] width 7 height 7
select select "9"
click at [984, 240] on div "6" at bounding box center [997, 235] width 26 height 26
type input "06-09-2025"
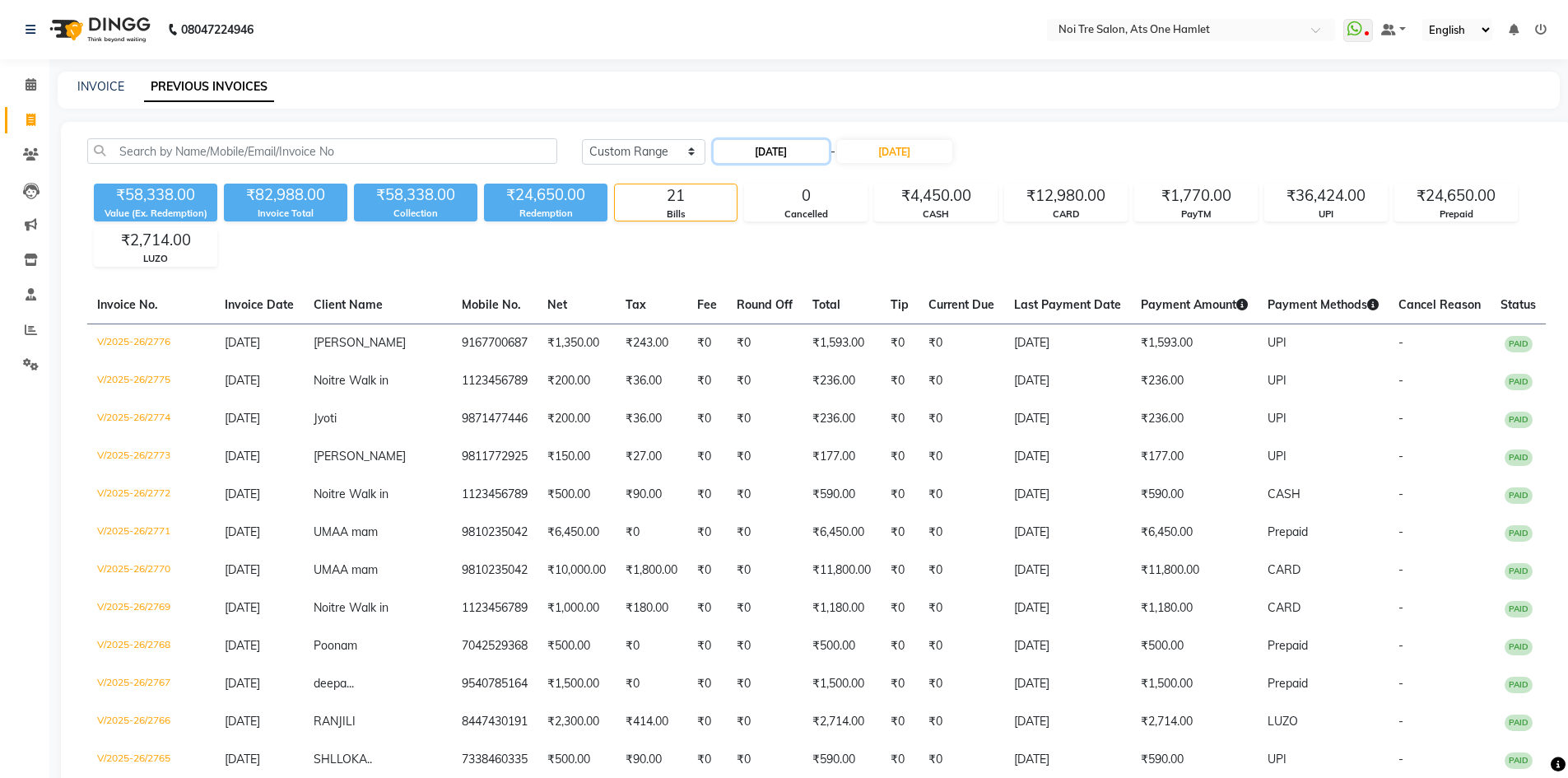
click at [800, 156] on input "06-09-2025" at bounding box center [771, 151] width 115 height 23
select select "9"
select select "2025"
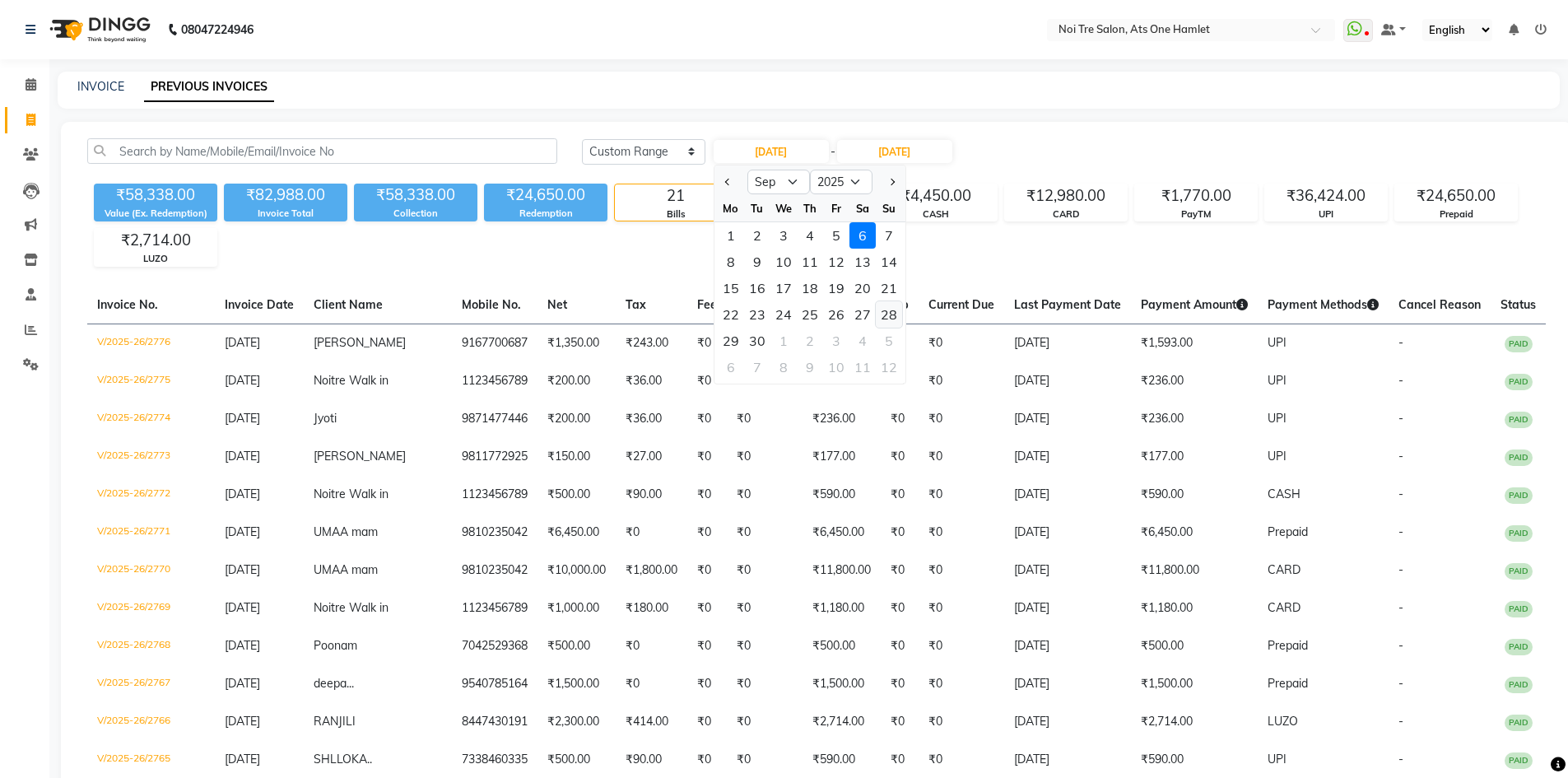
click at [895, 312] on div "28" at bounding box center [889, 314] width 26 height 26
type input "28-09-2025"
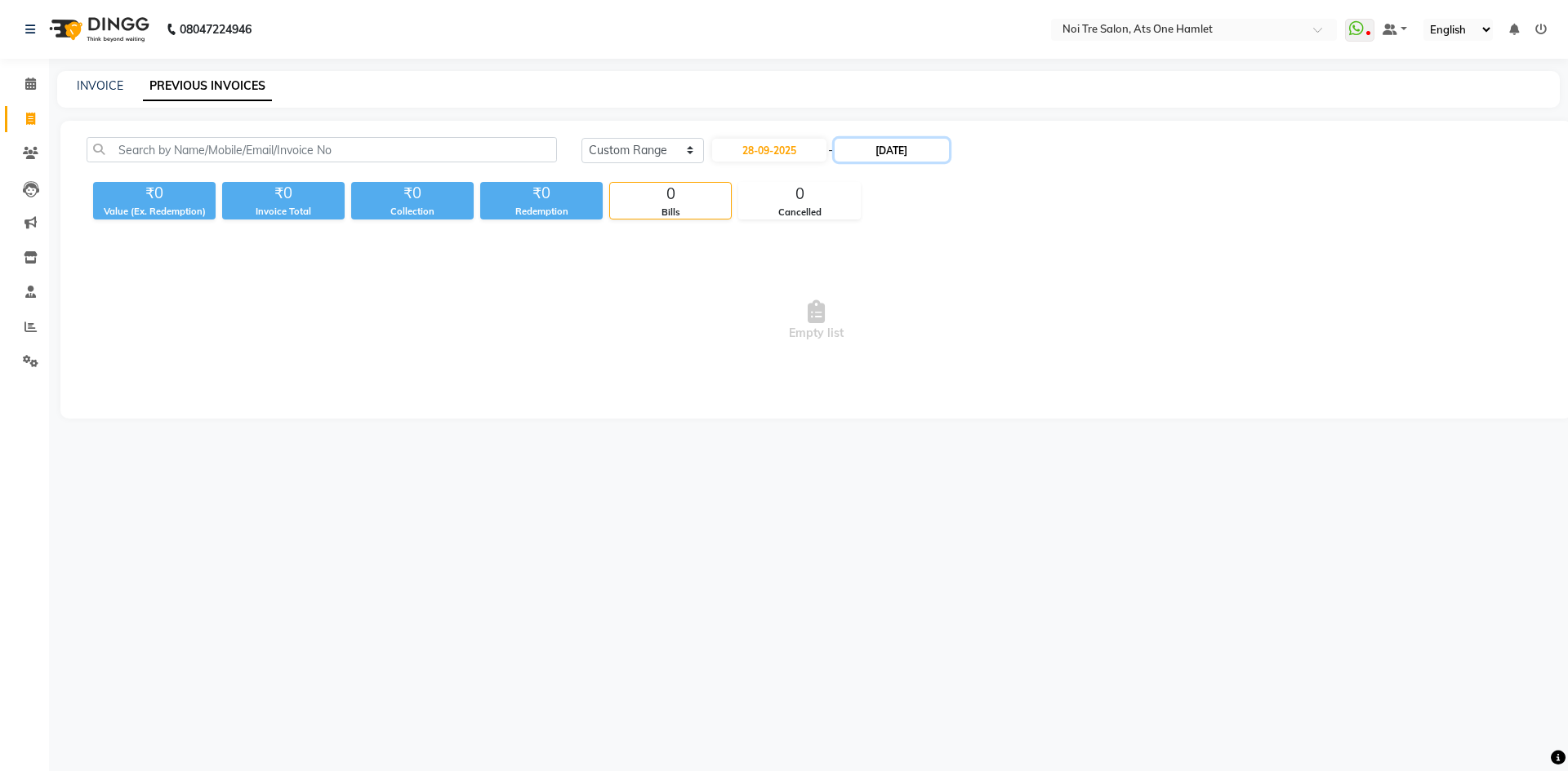
click at [908, 154] on input "06-09-2025" at bounding box center [892, 149] width 114 height 23
click at [1013, 315] on div "28" at bounding box center [1019, 311] width 26 height 26
type input "28-09-2025"
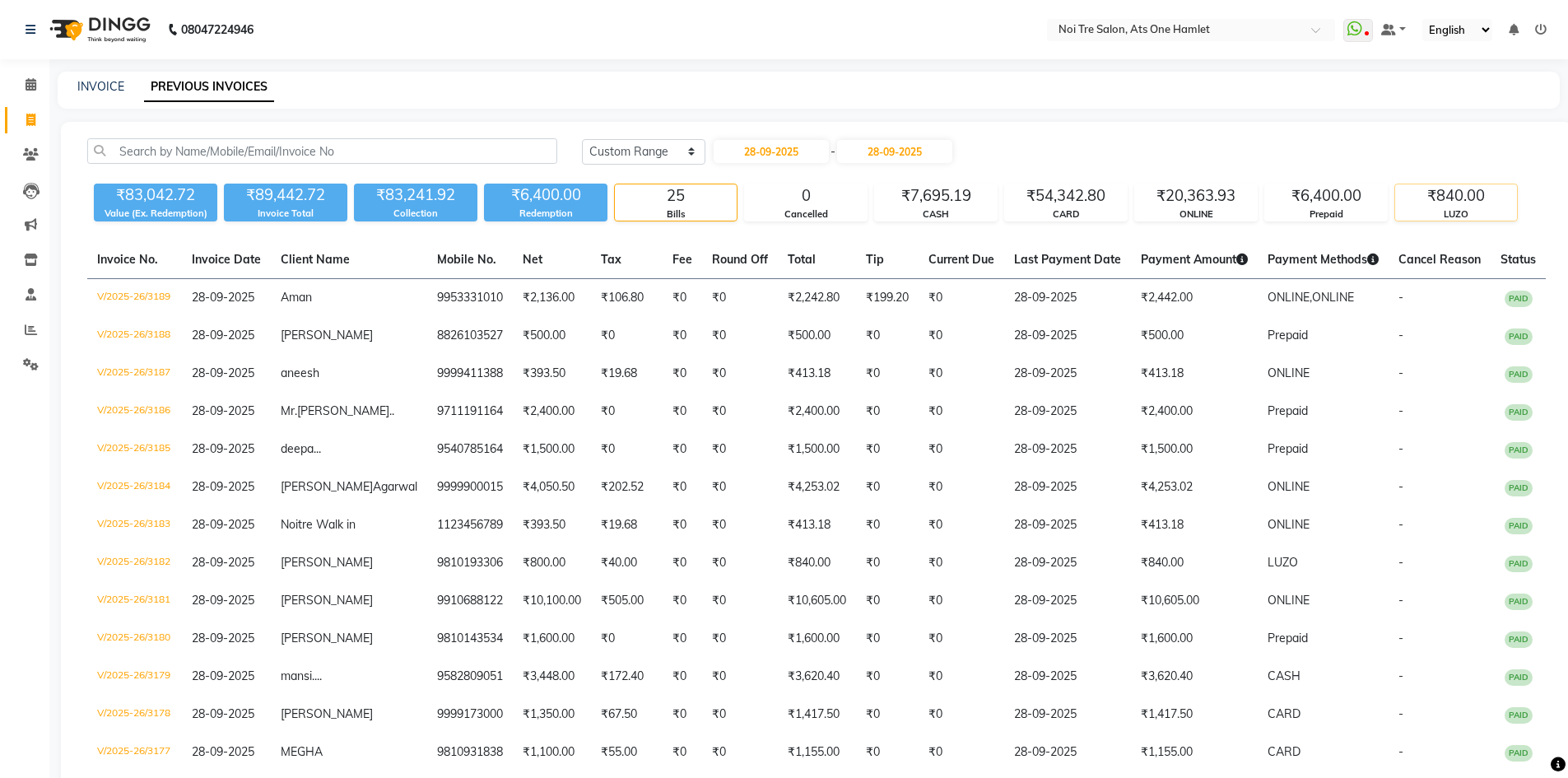
click at [1443, 200] on div "₹840.00" at bounding box center [1456, 195] width 122 height 23
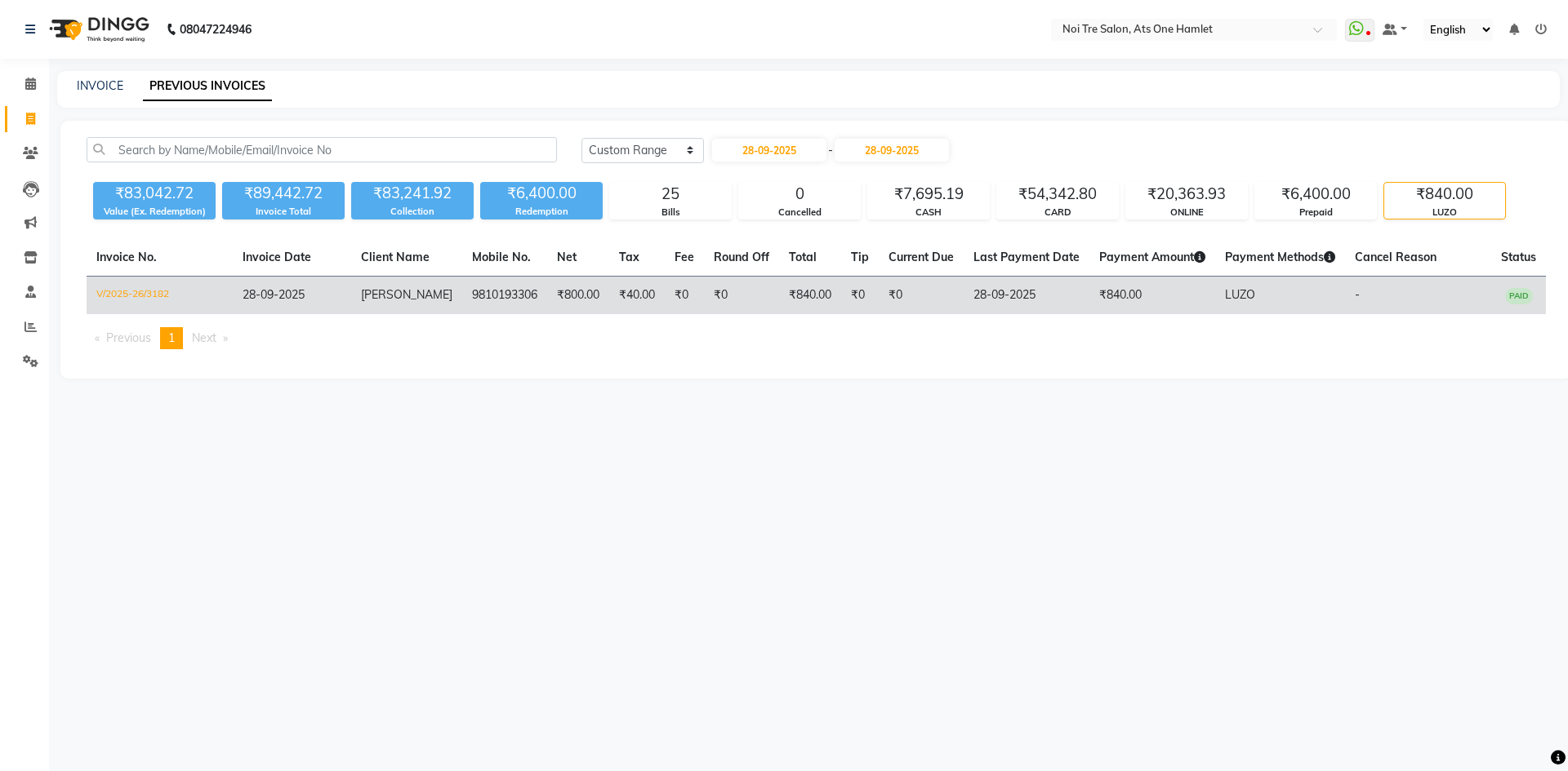
click at [665, 302] on td "₹0" at bounding box center [684, 296] width 39 height 38
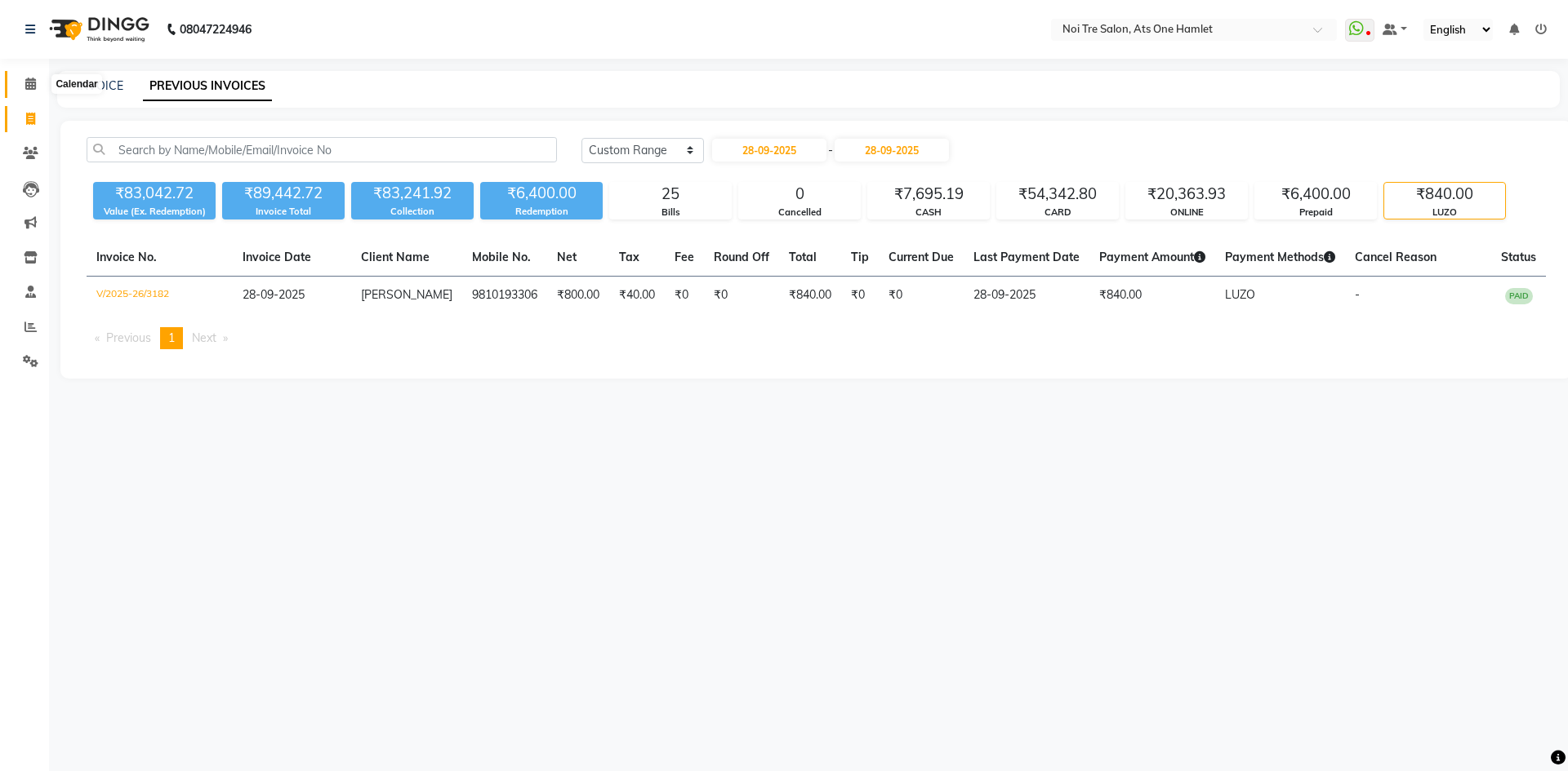
drag, startPoint x: 25, startPoint y: 83, endPoint x: 180, endPoint y: 6, distance: 173.1
click at [25, 83] on icon at bounding box center [30, 83] width 11 height 13
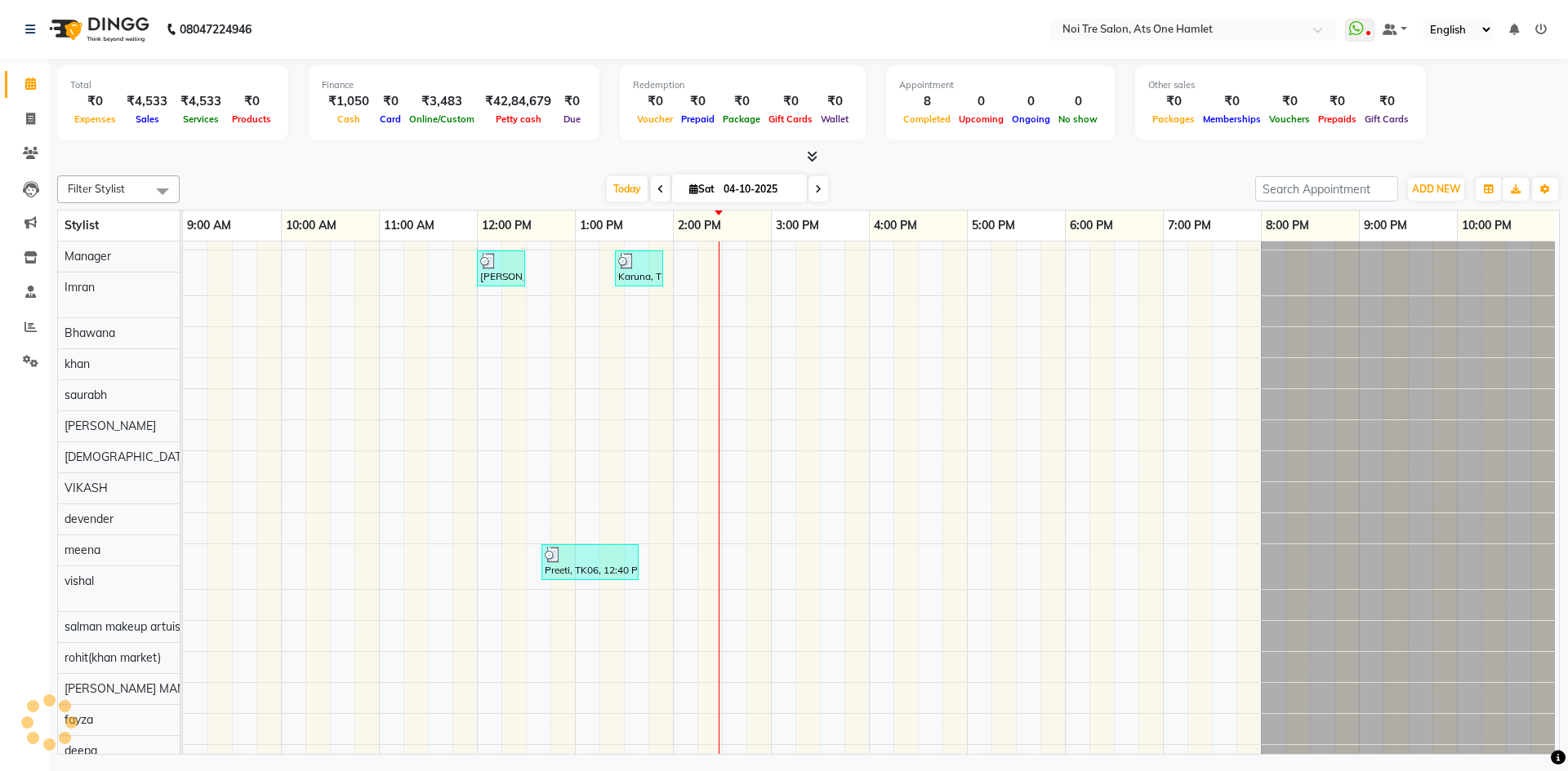
scroll to position [22, 0]
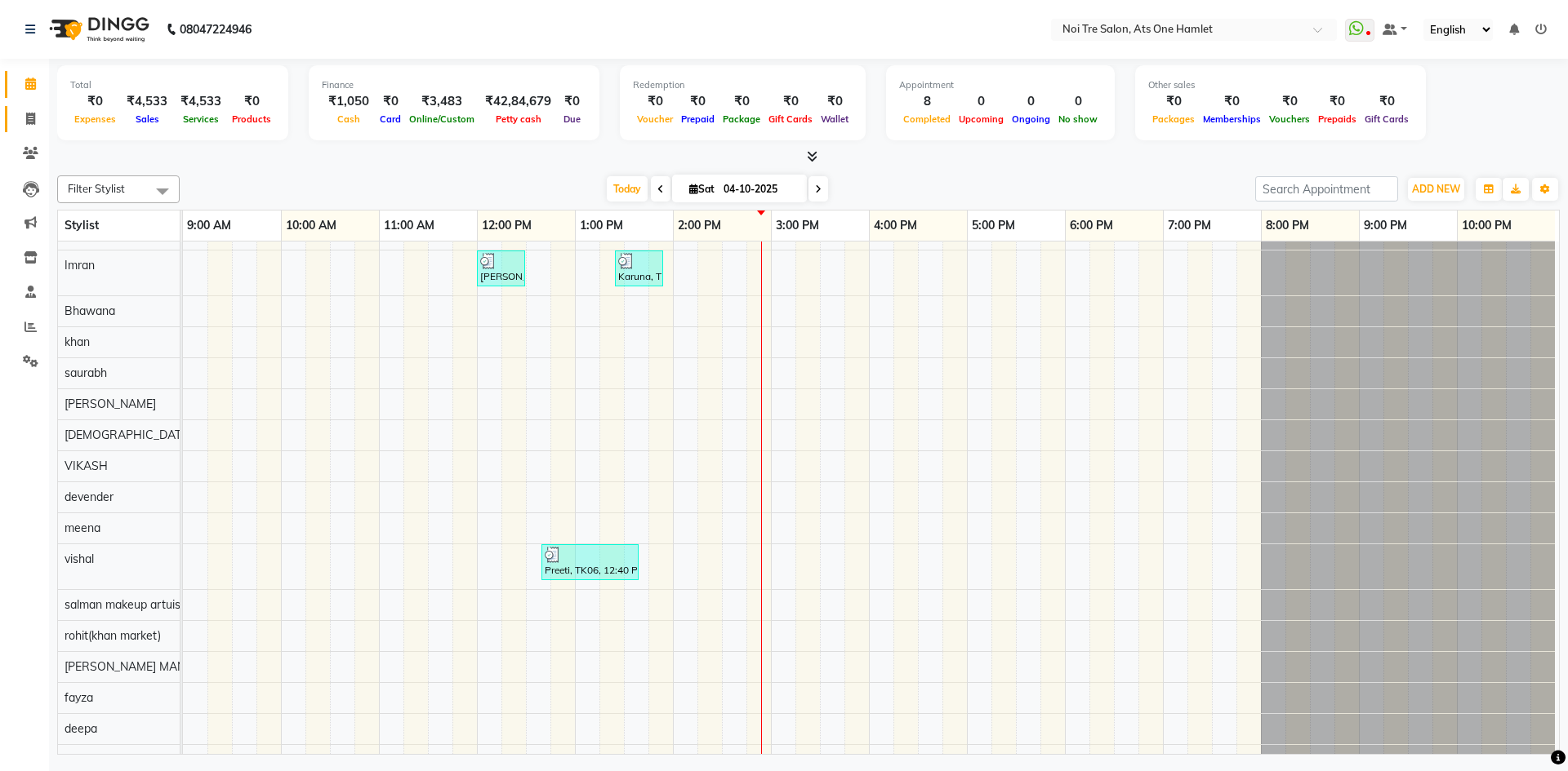
click at [36, 108] on link "Invoice" at bounding box center [24, 119] width 39 height 27
select select "5096"
select select "service"
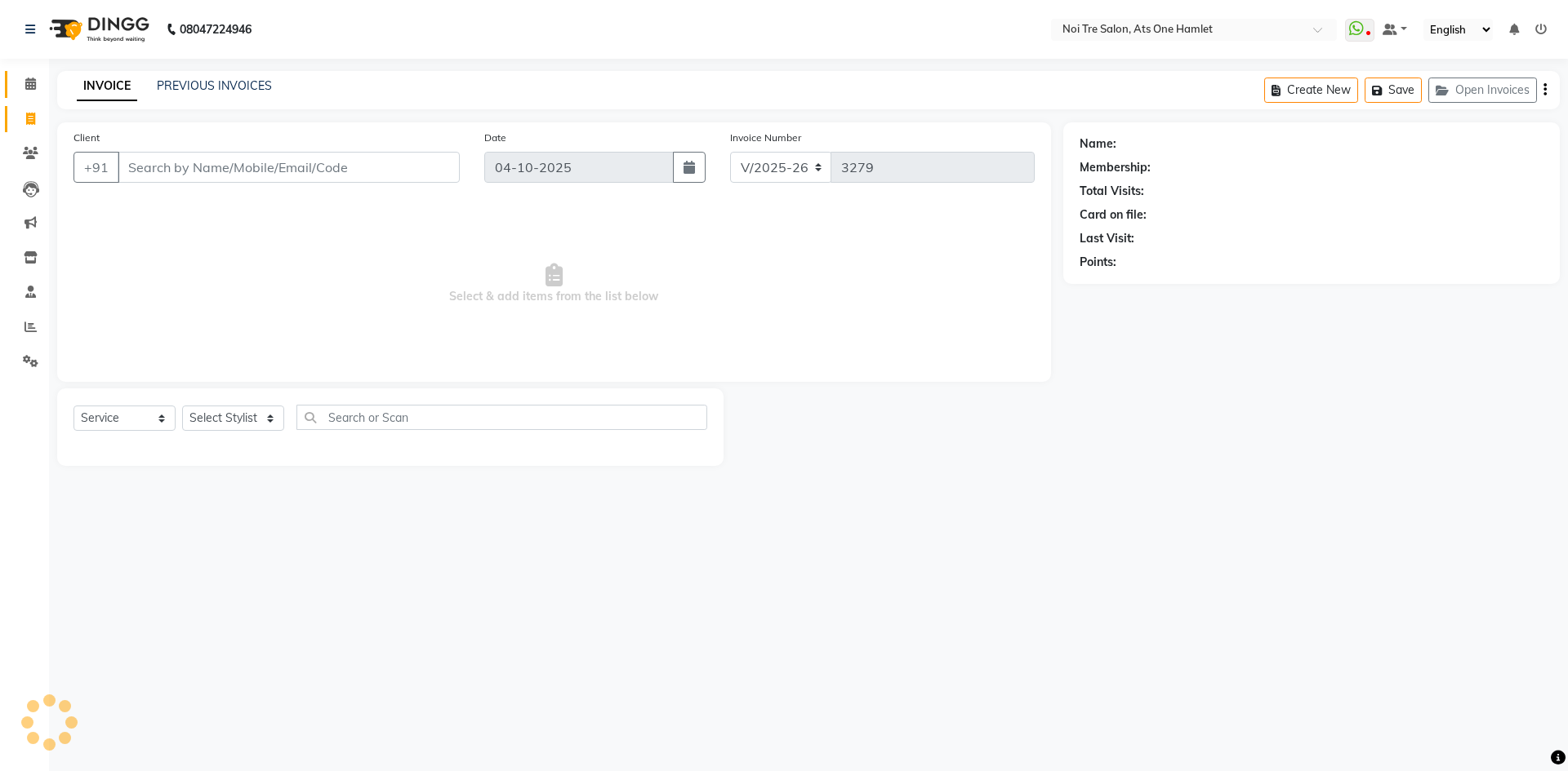
click at [32, 97] on link "Calendar" at bounding box center [24, 84] width 39 height 27
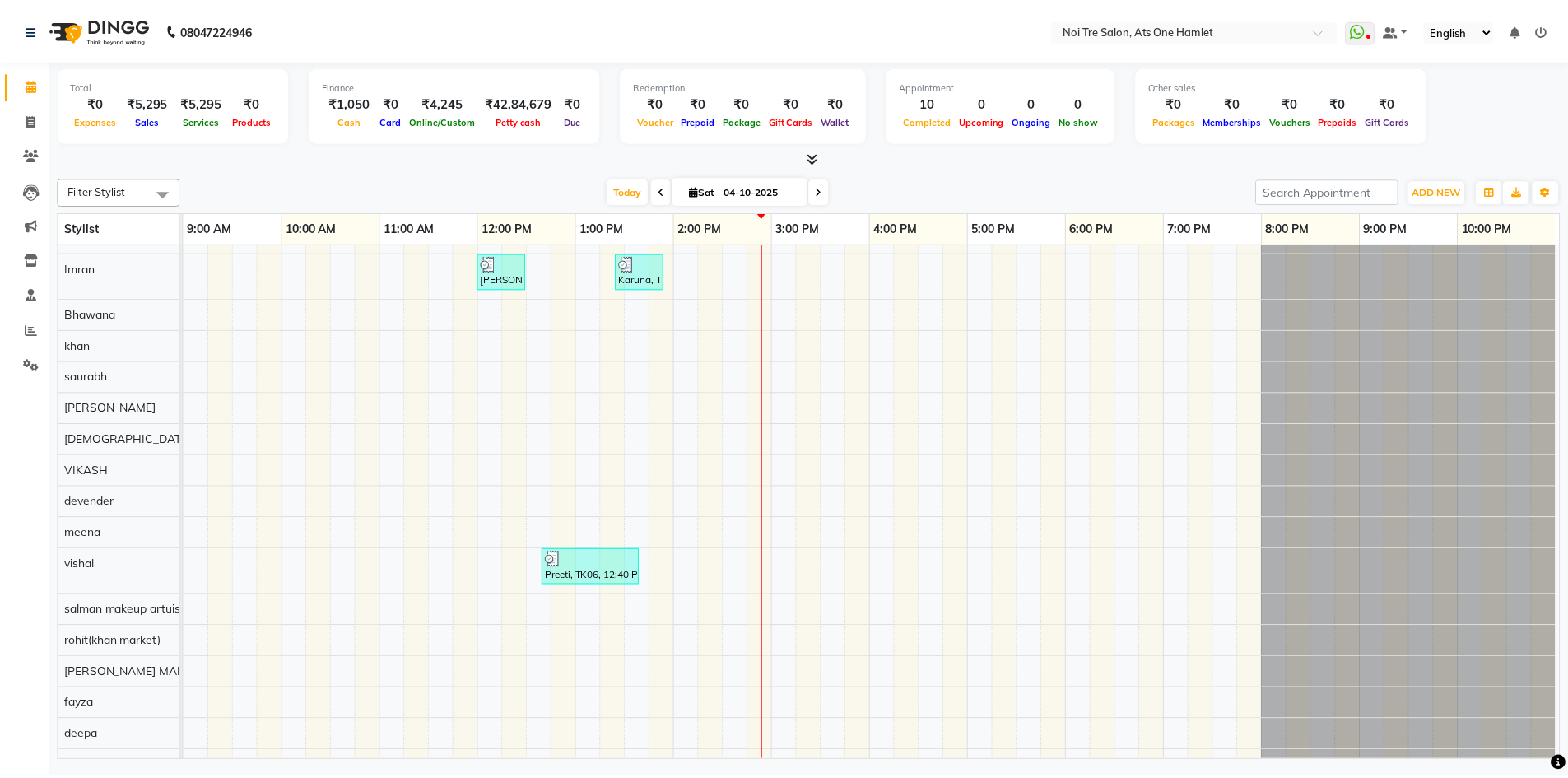
scroll to position [22, 0]
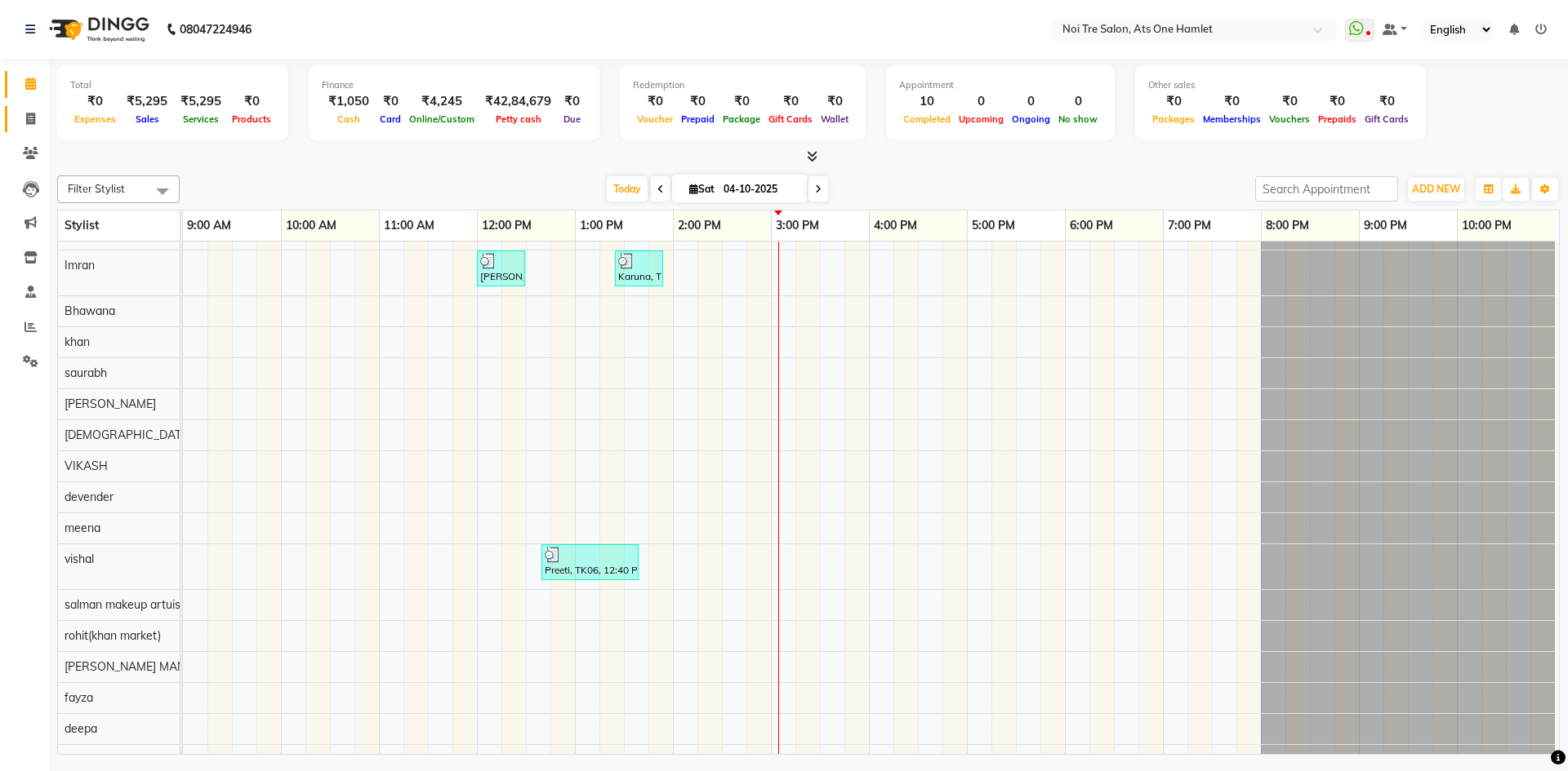
click at [27, 107] on link "Invoice" at bounding box center [24, 119] width 39 height 27
select select "service"
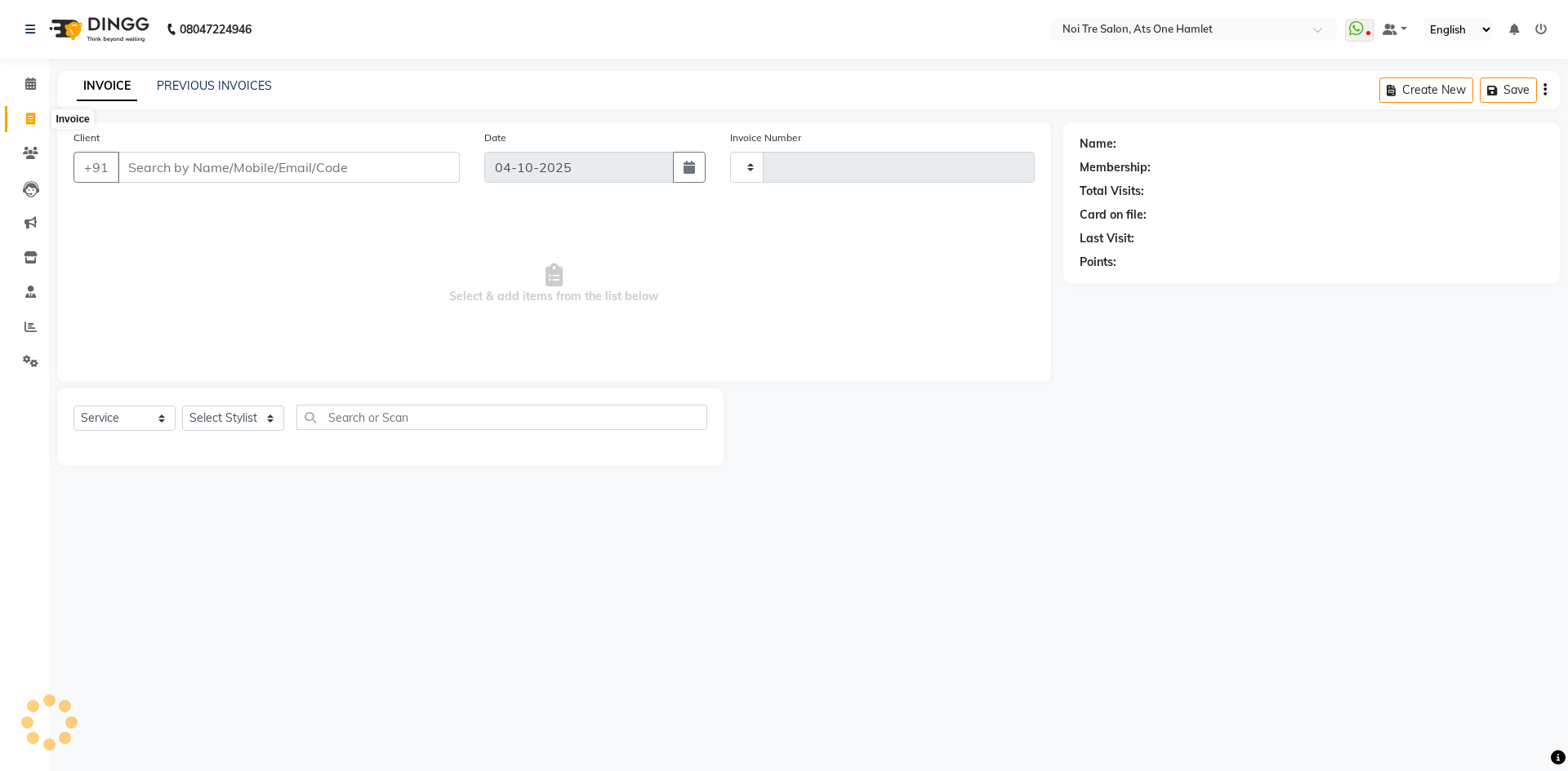
type input "3279"
select select "5096"
click at [235, 409] on select "Select Stylist" at bounding box center [233, 418] width 102 height 25
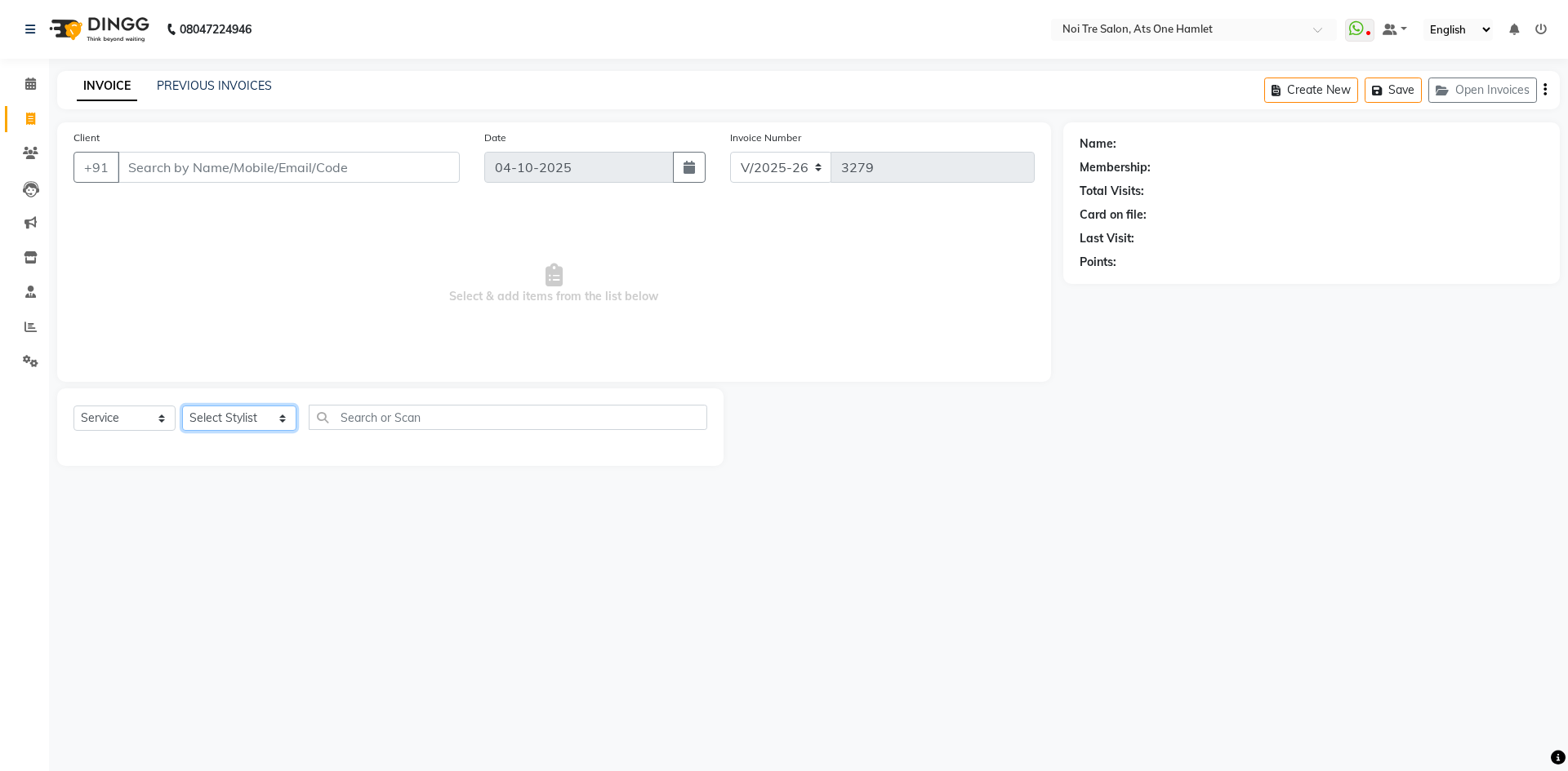
select select "37817"
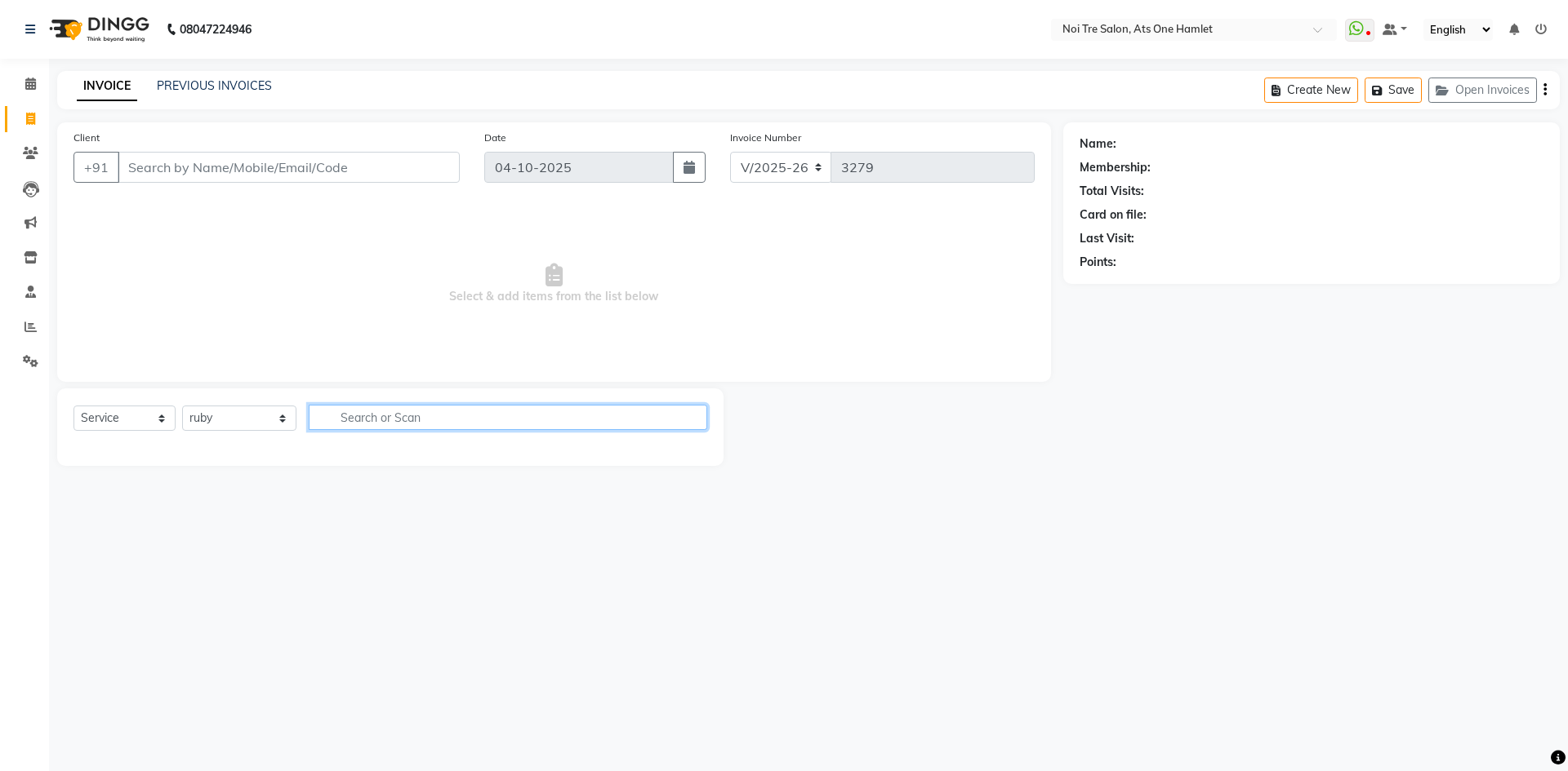
click at [373, 421] on input "text" at bounding box center [508, 417] width 398 height 25
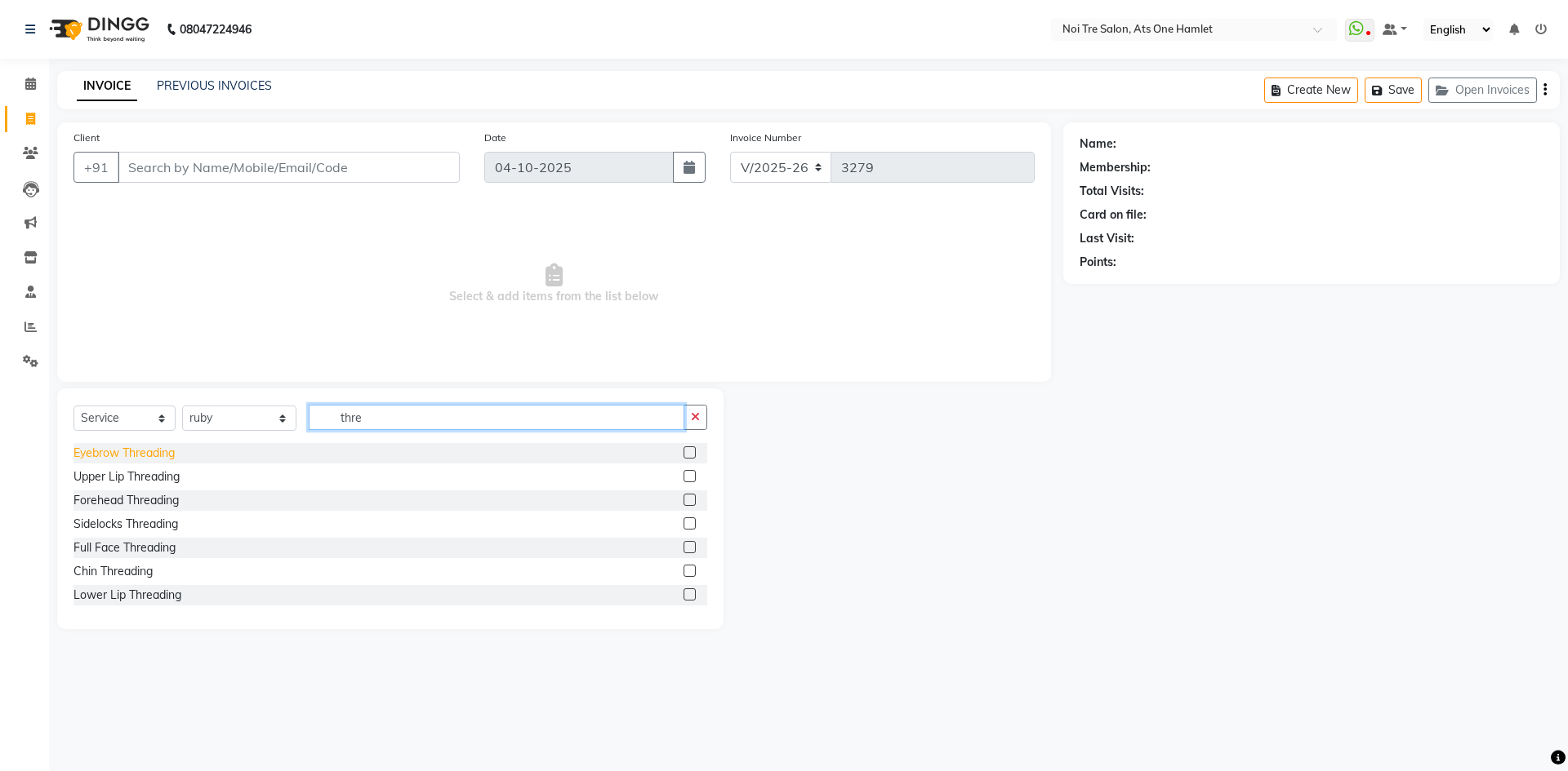
type input "thre"
click at [142, 456] on div "Eyebrow Threading" at bounding box center [124, 453] width 101 height 18
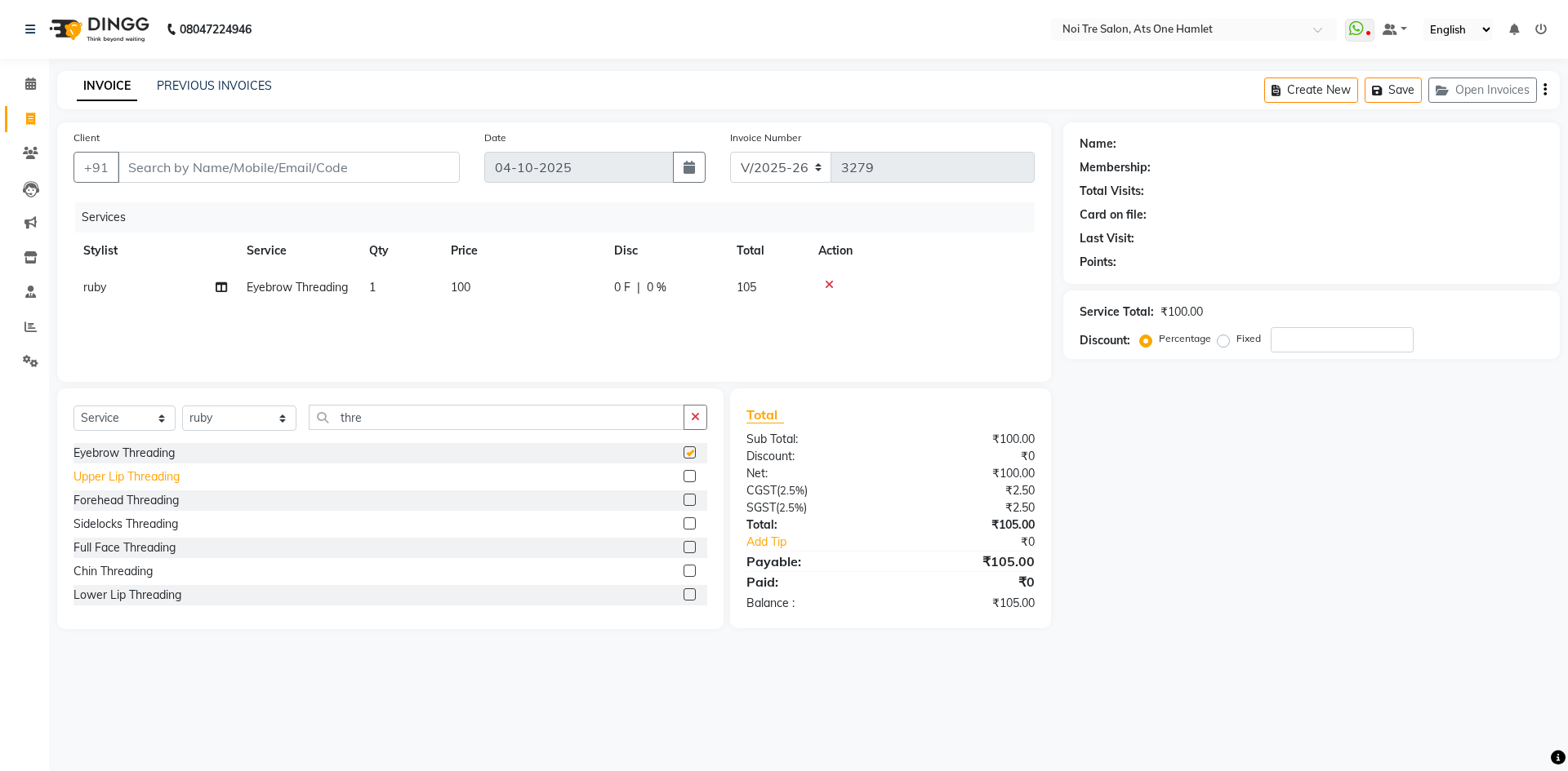
checkbox input "false"
click at [141, 478] on div "Upper Lip Threading" at bounding box center [126, 476] width 106 height 18
checkbox input "false"
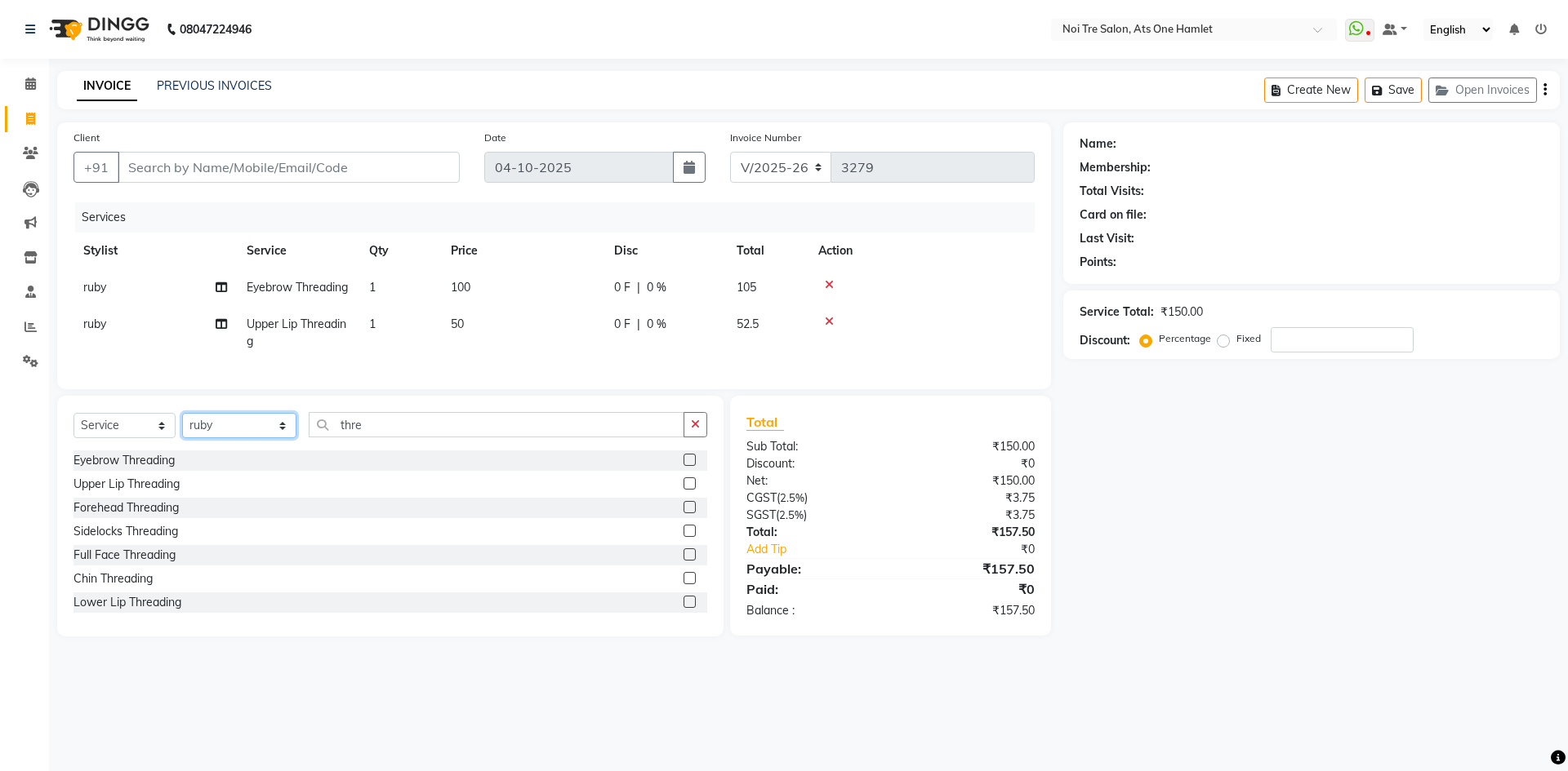
click at [243, 438] on select "Select Stylist aamir Abhishekh AJEET Ali Anuradha ARSH atique ATUL 104 AZAD Bha…" at bounding box center [239, 426] width 114 height 25
select select "34168"
click at [392, 437] on input "thre" at bounding box center [497, 425] width 376 height 25
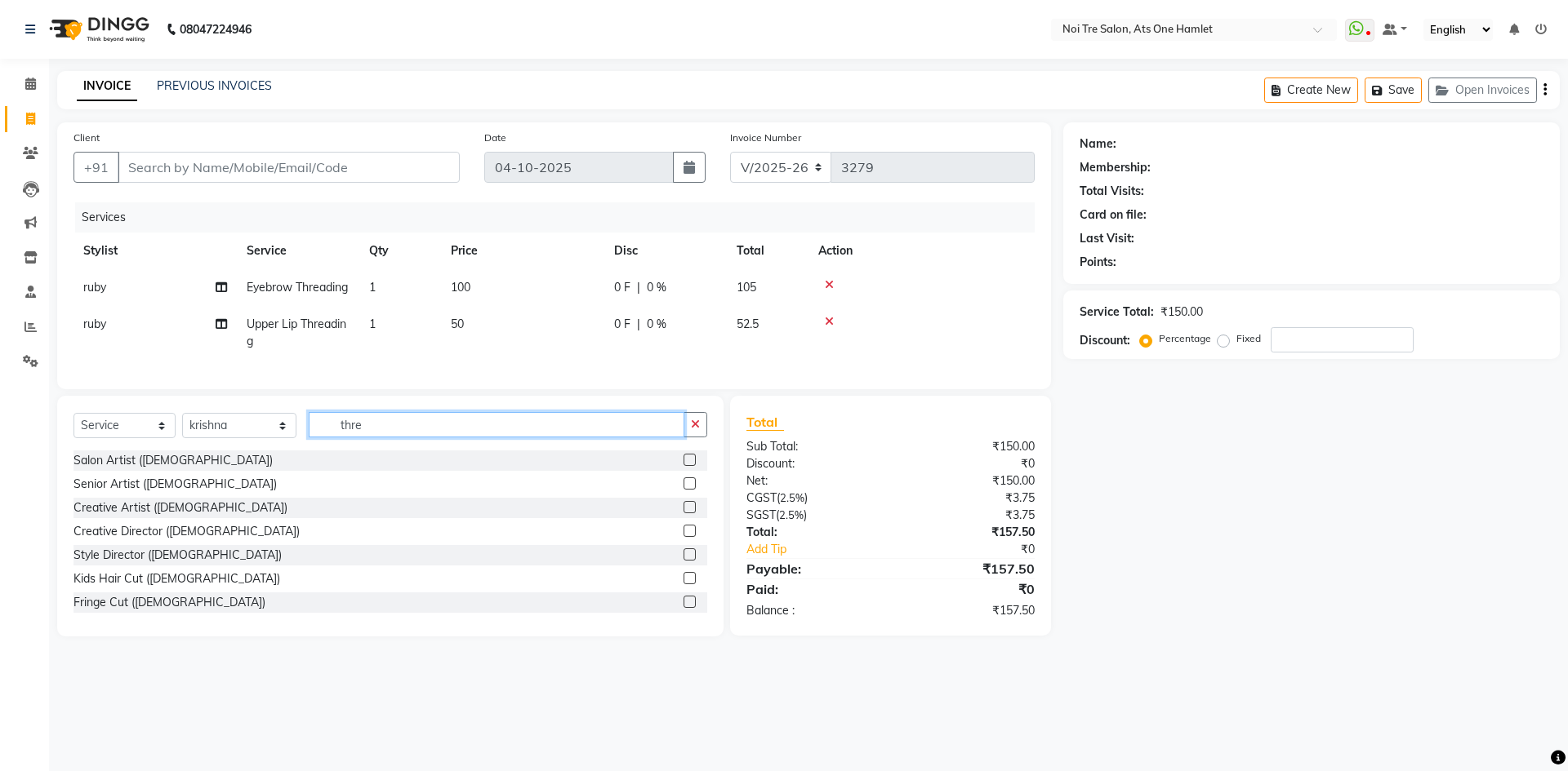
click at [392, 437] on input "thre" at bounding box center [497, 425] width 376 height 25
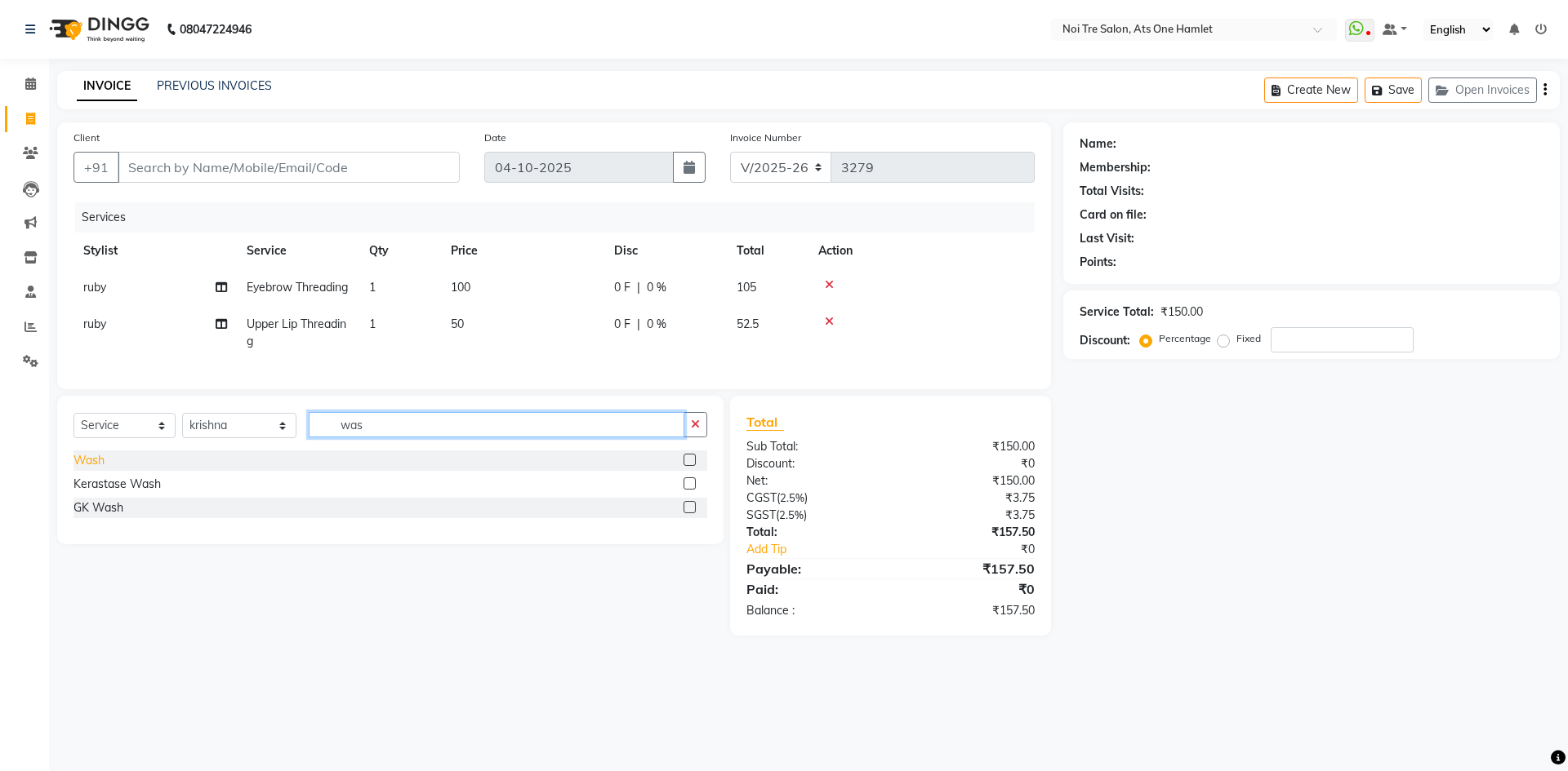
type input "was"
click at [90, 469] on div "Wash" at bounding box center [89, 461] width 31 height 18
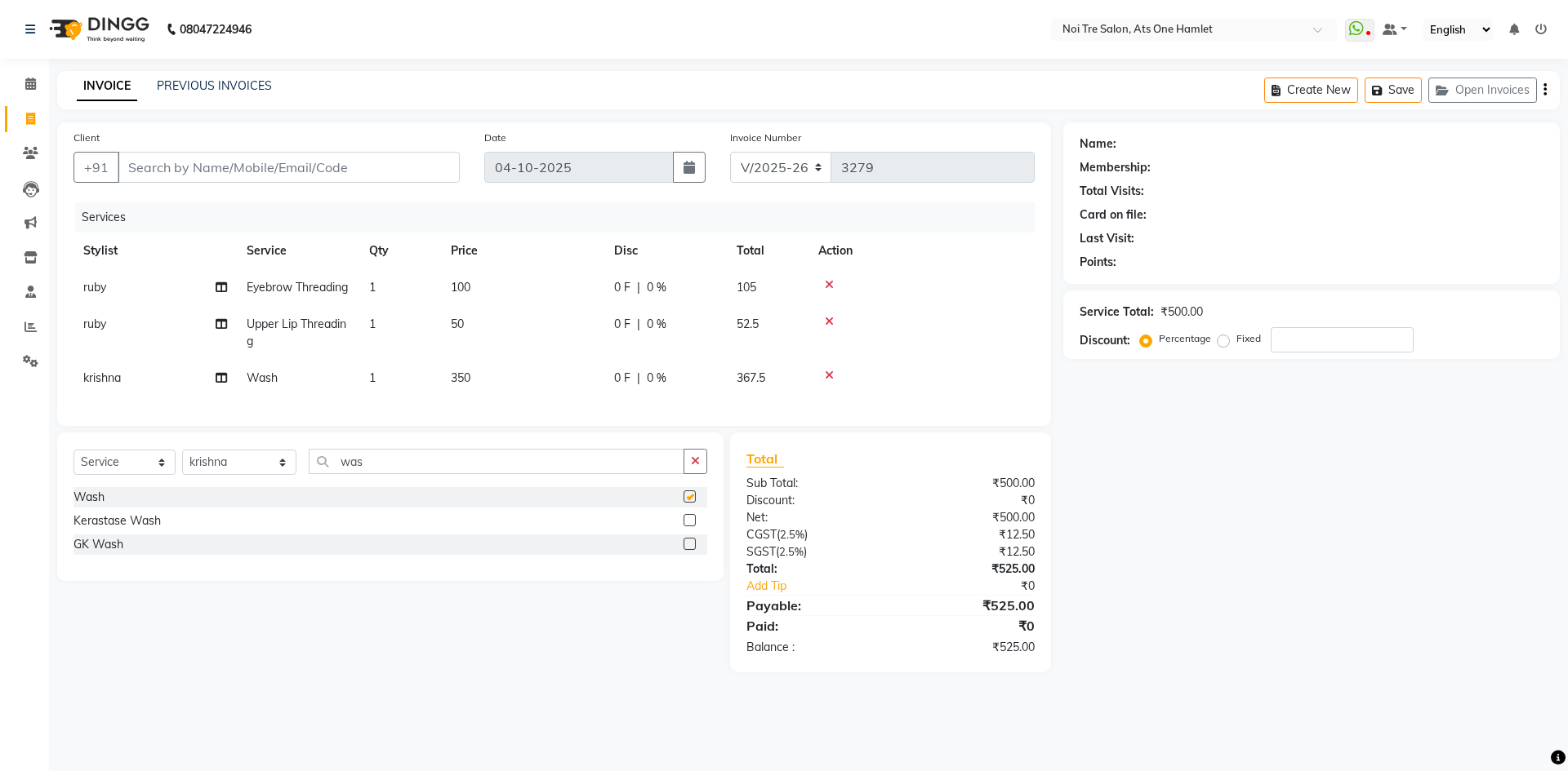
checkbox input "false"
click at [281, 157] on input "Client" at bounding box center [289, 167] width 342 height 31
type input "9"
type input "0"
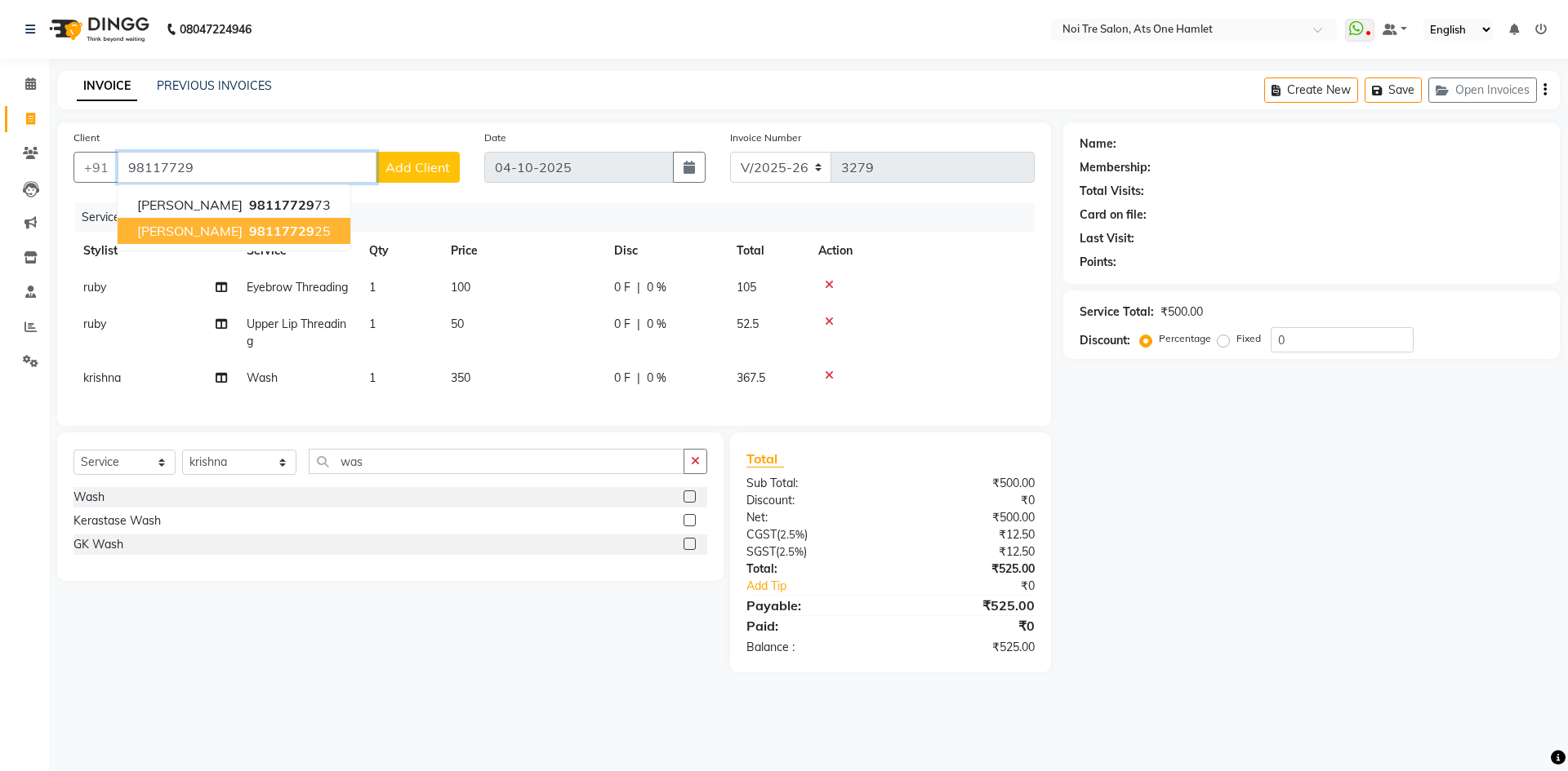
click at [249, 234] on span "98117729" at bounding box center [281, 231] width 65 height 17
type input "9811772925"
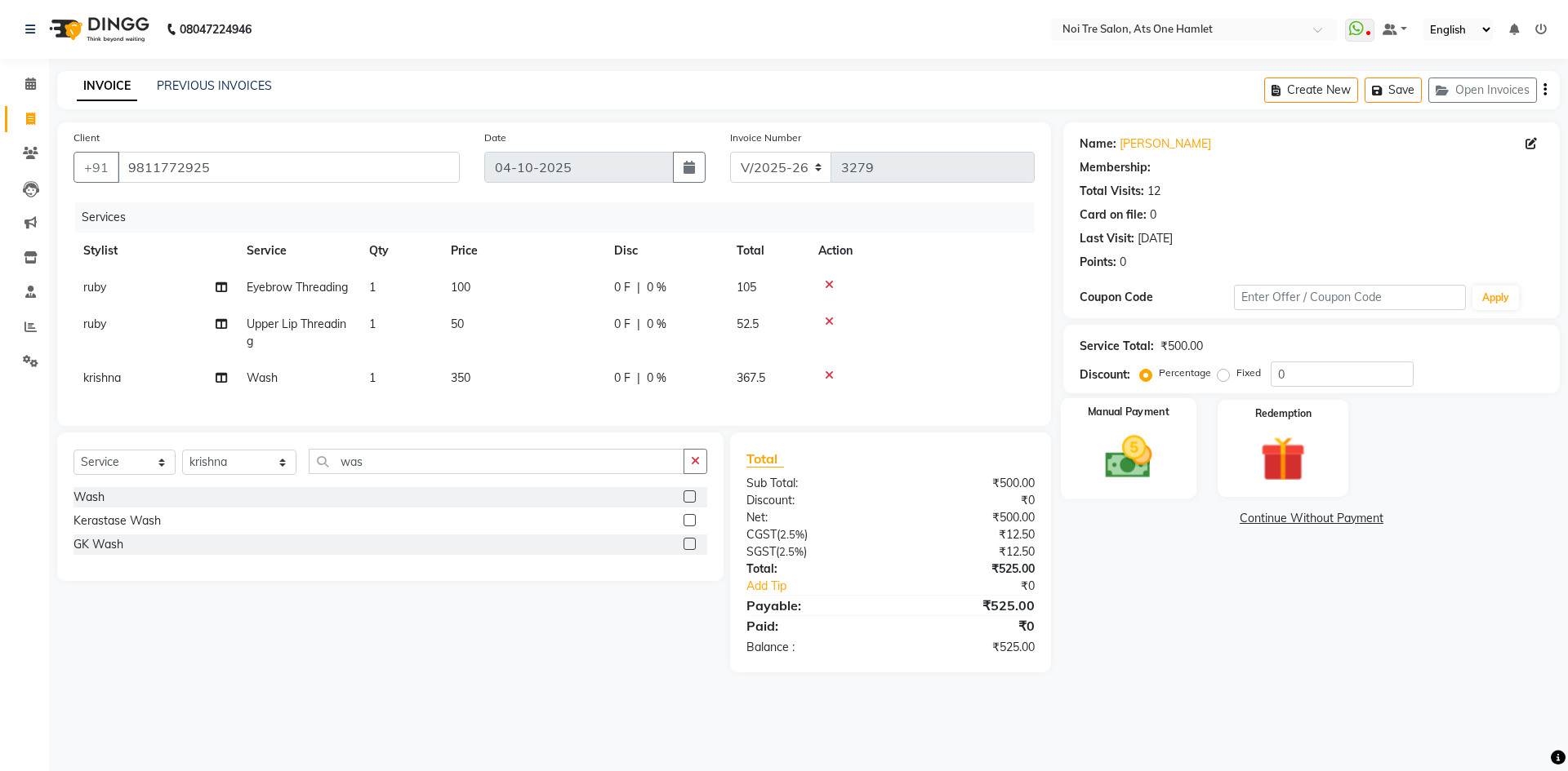
click at [1168, 450] on div "Manual Payment" at bounding box center [1128, 448] width 135 height 100
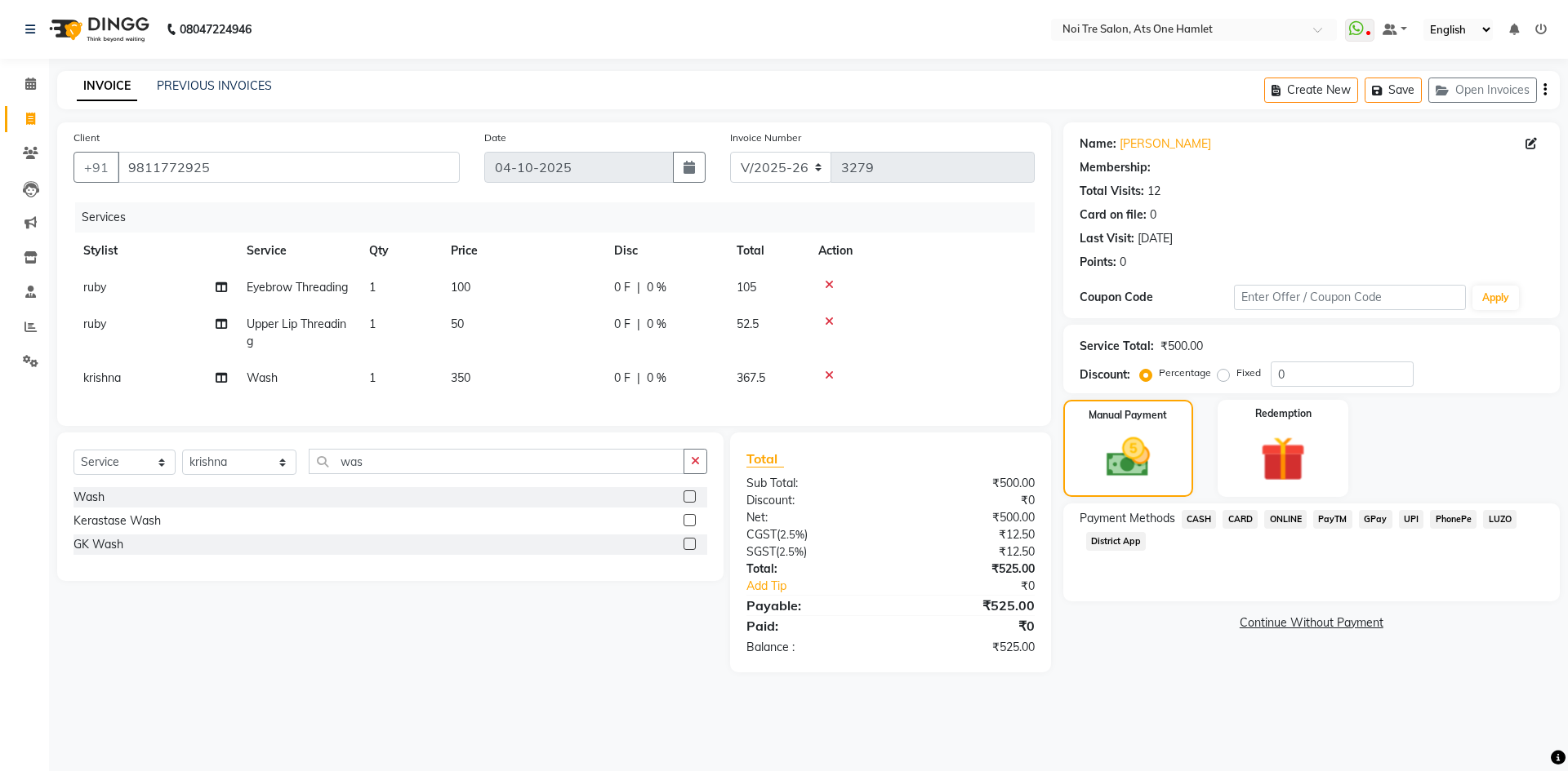
click at [1229, 522] on span "CARD" at bounding box center [1240, 519] width 35 height 18
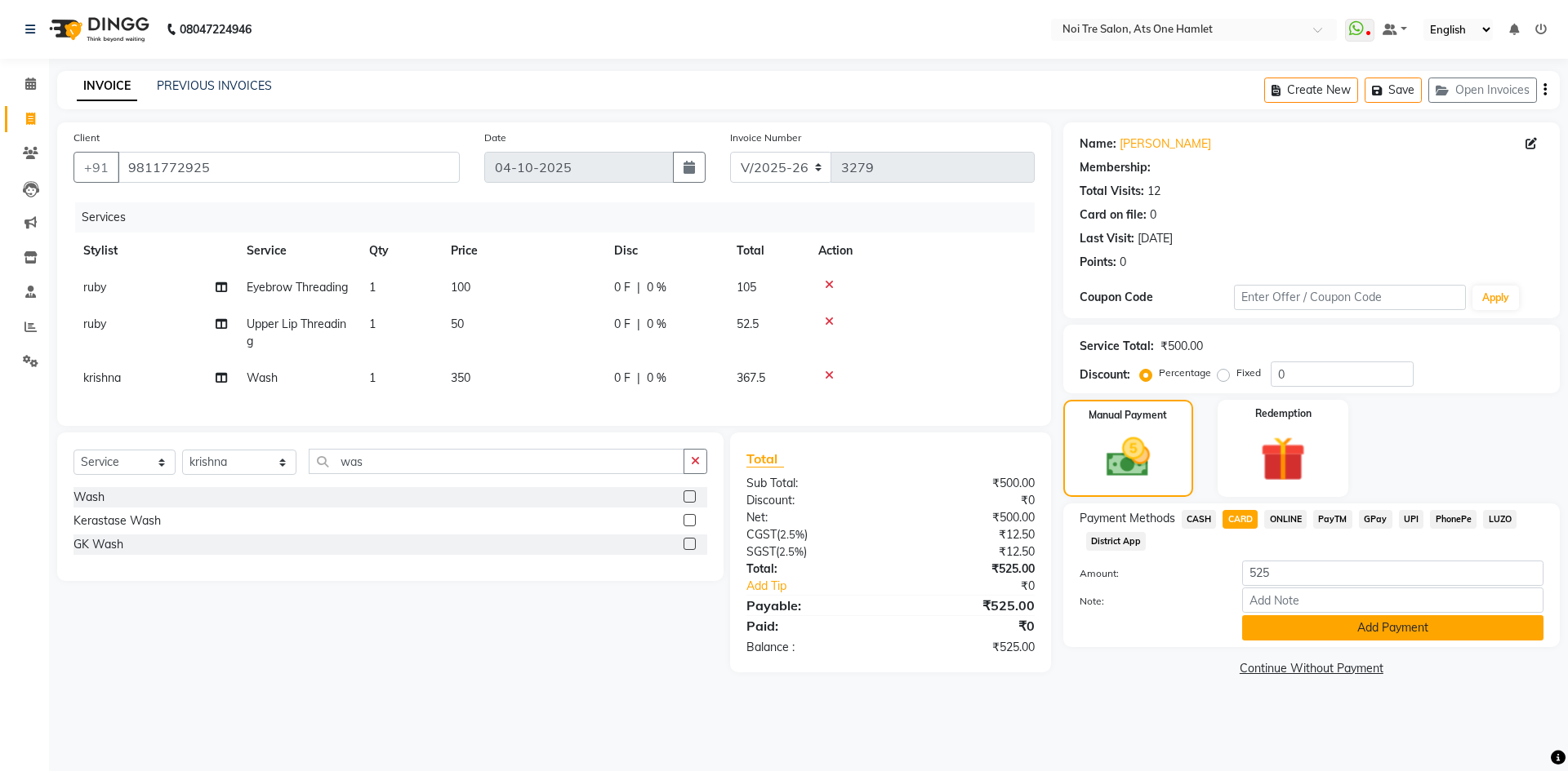
click at [1284, 622] on button "Add Payment" at bounding box center [1393, 628] width 301 height 25
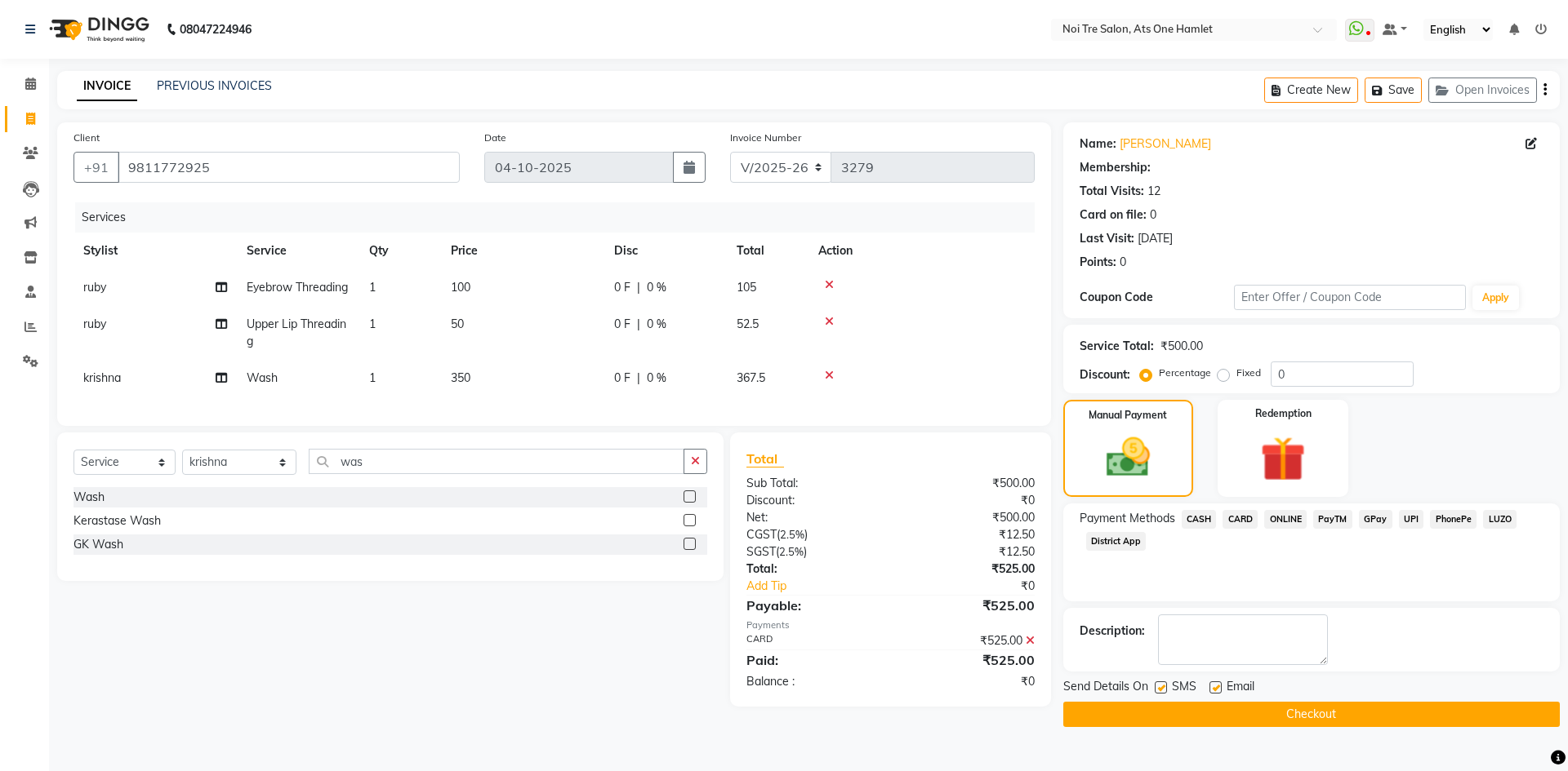
click at [1297, 721] on button "Checkout" at bounding box center [1312, 714] width 497 height 25
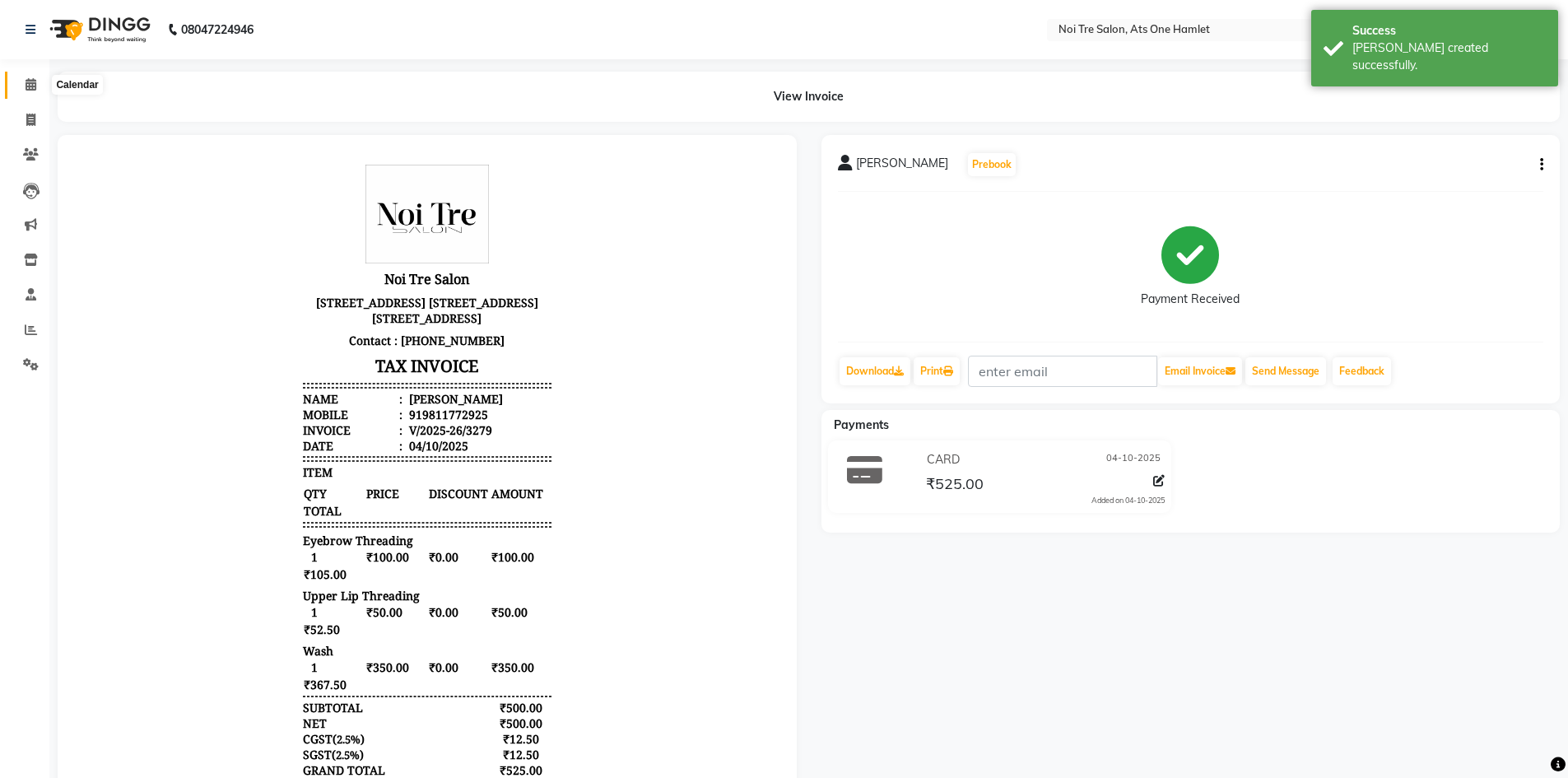
click at [26, 84] on icon at bounding box center [30, 84] width 11 height 13
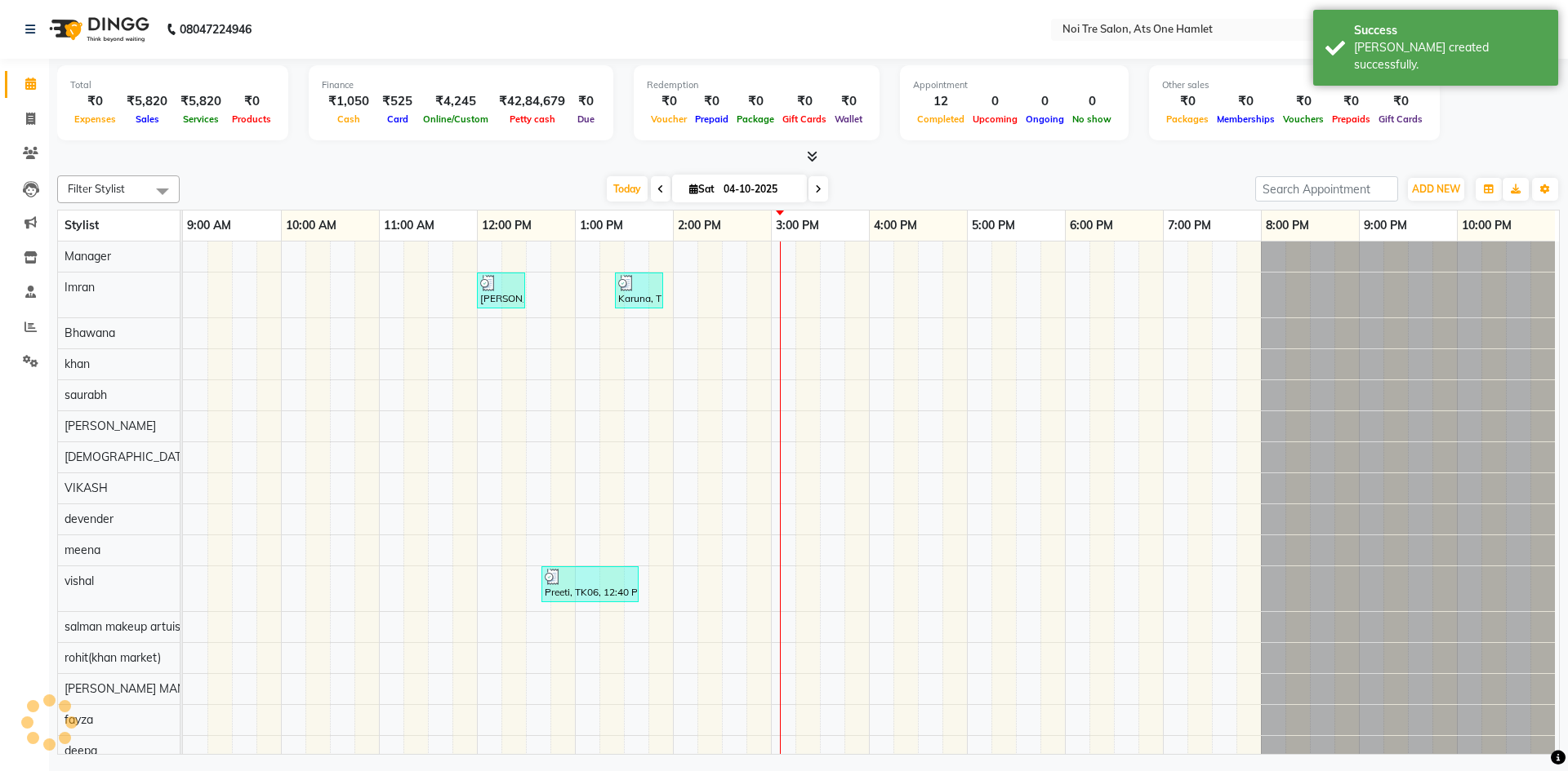
scroll to position [22, 0]
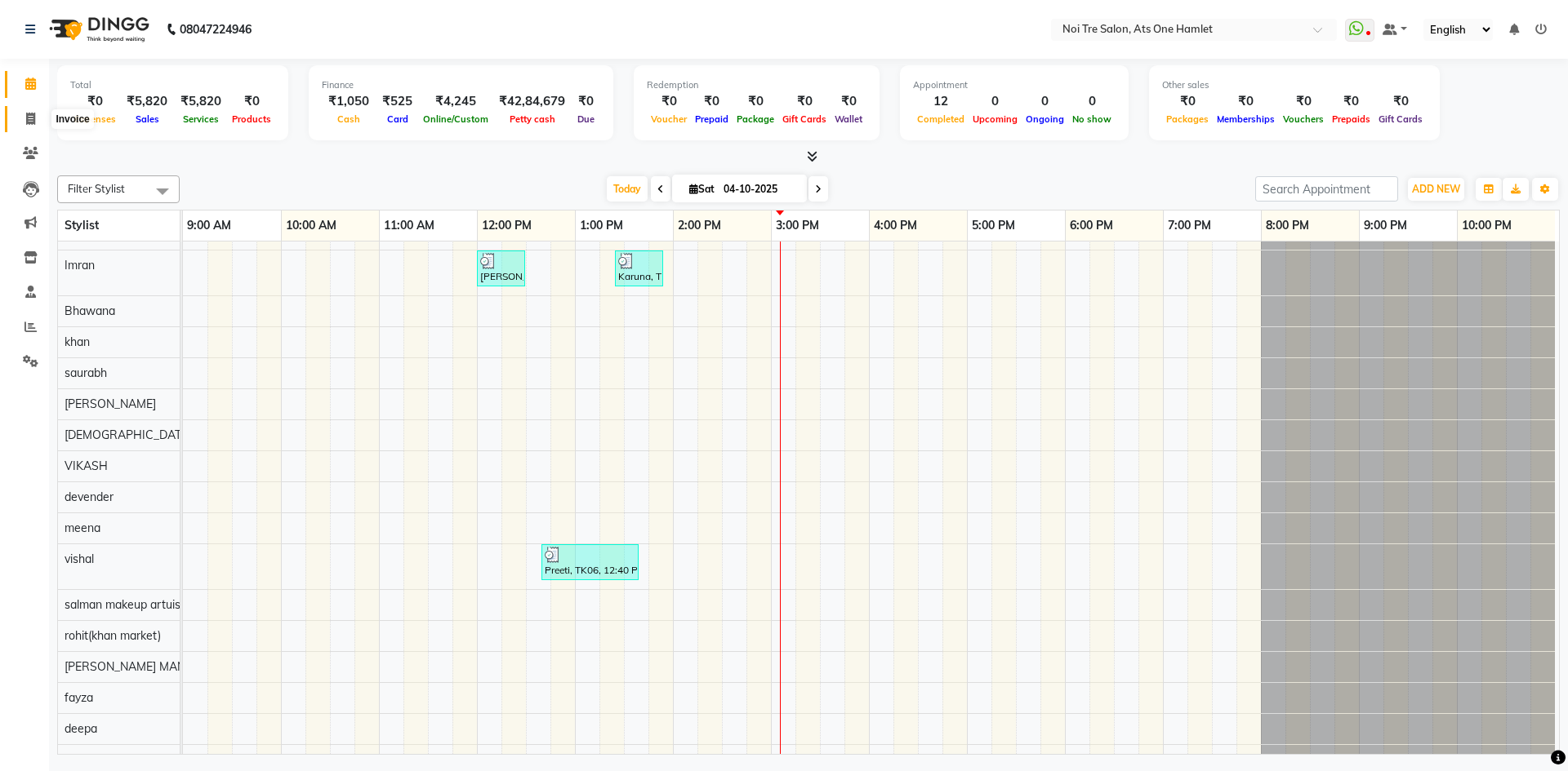
click at [34, 123] on icon at bounding box center [30, 118] width 9 height 13
select select "5096"
select select "service"
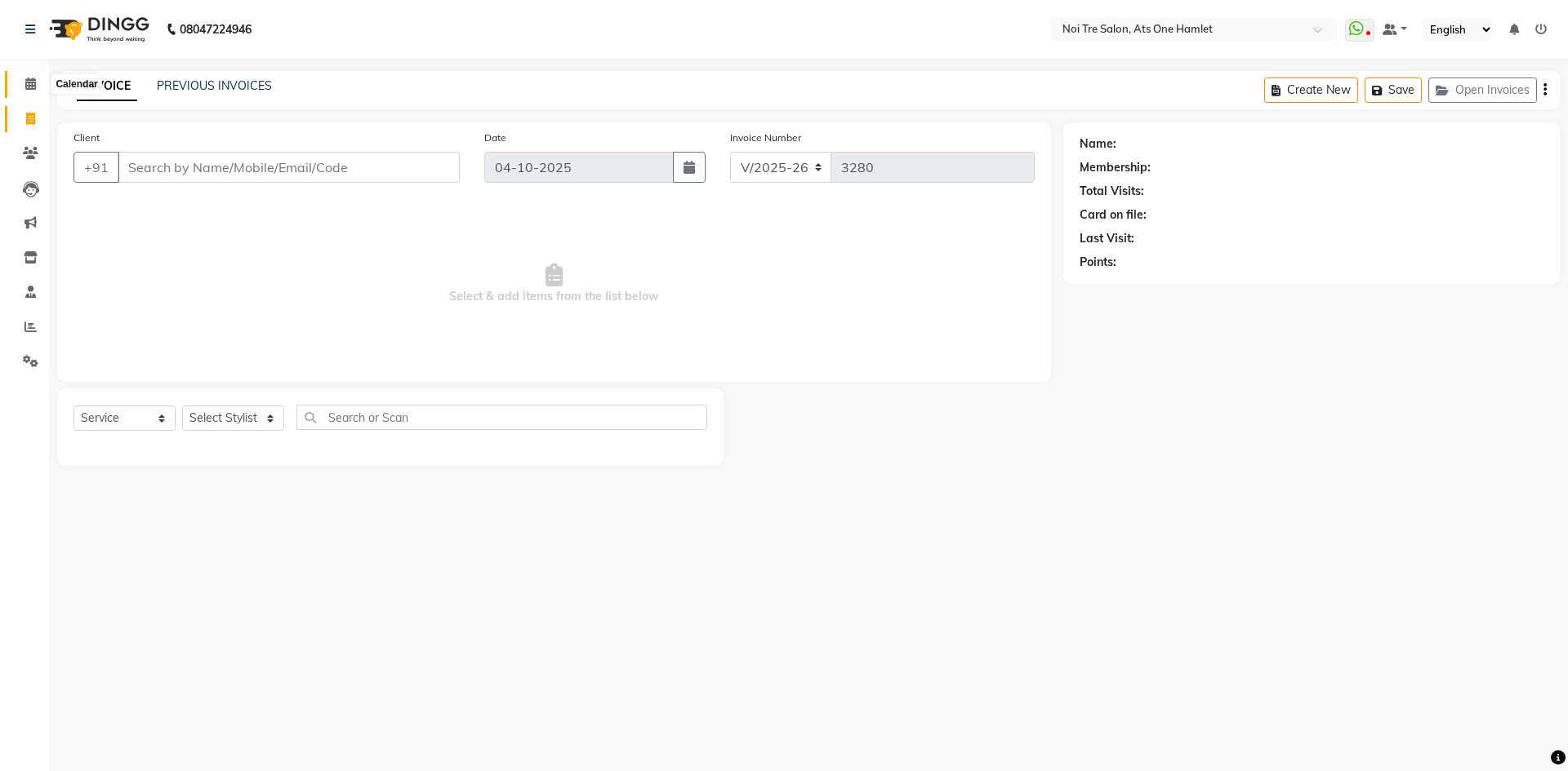
click at [35, 86] on icon at bounding box center [30, 83] width 11 height 13
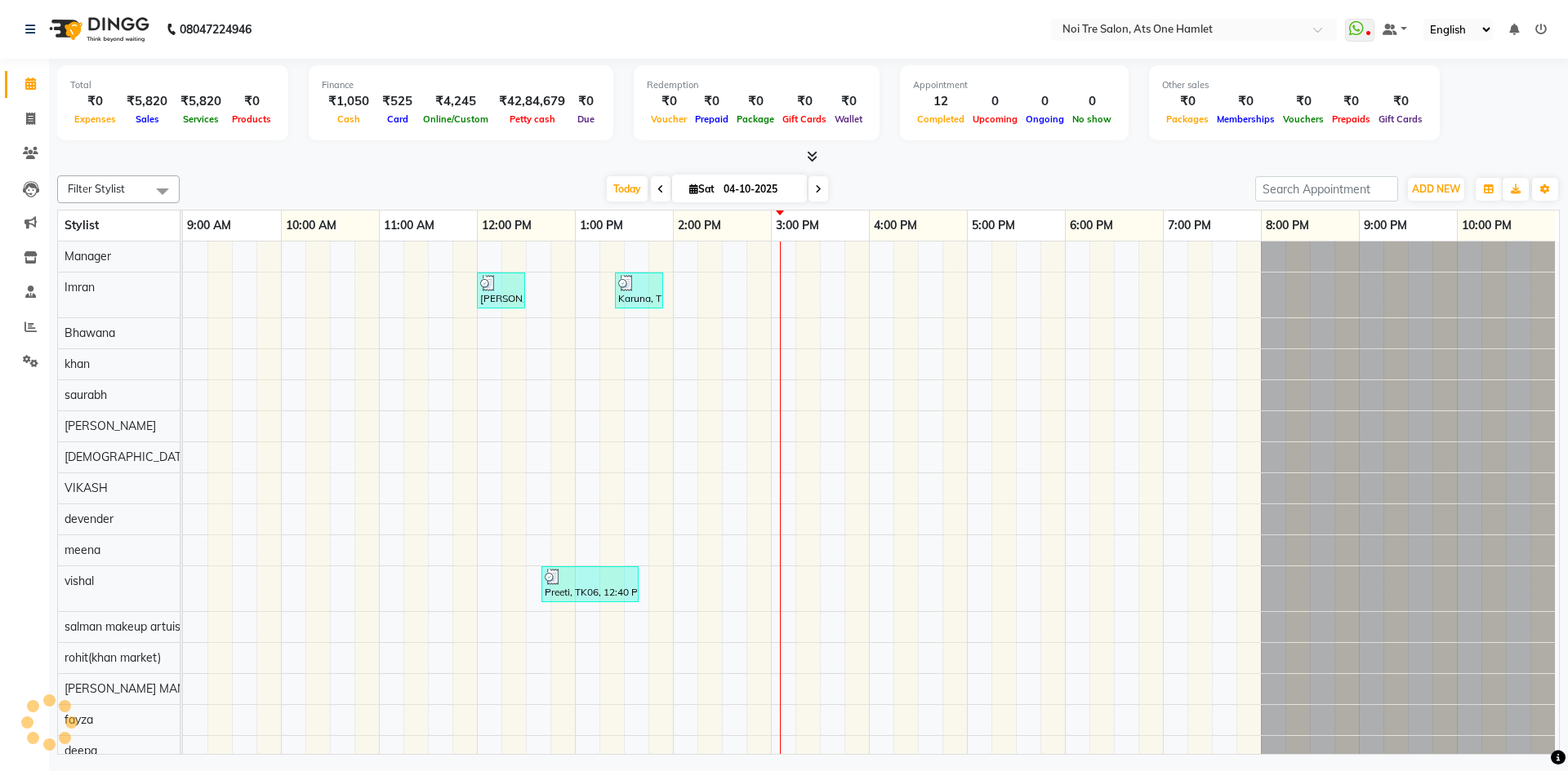
scroll to position [22, 0]
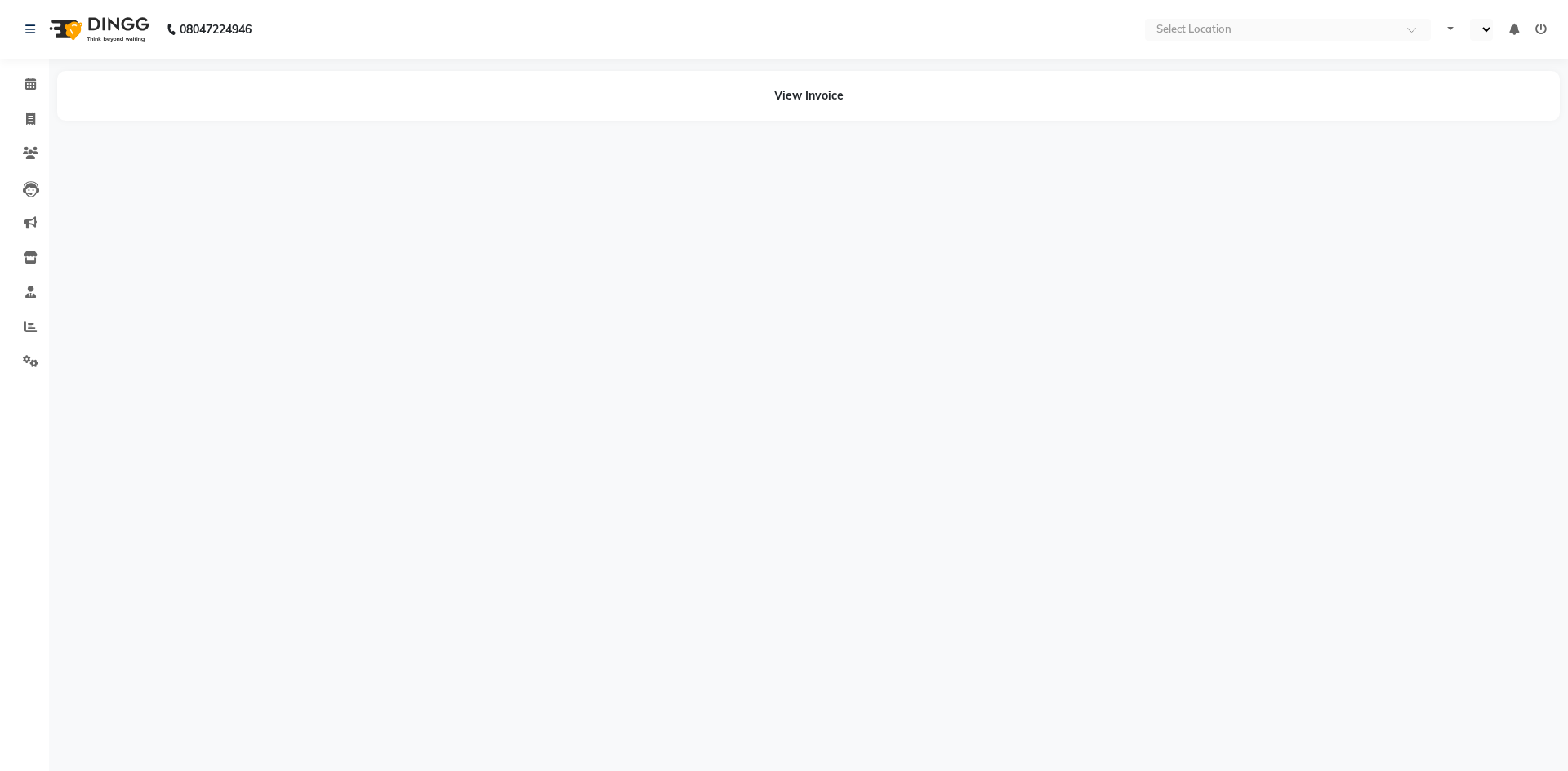
select select "en"
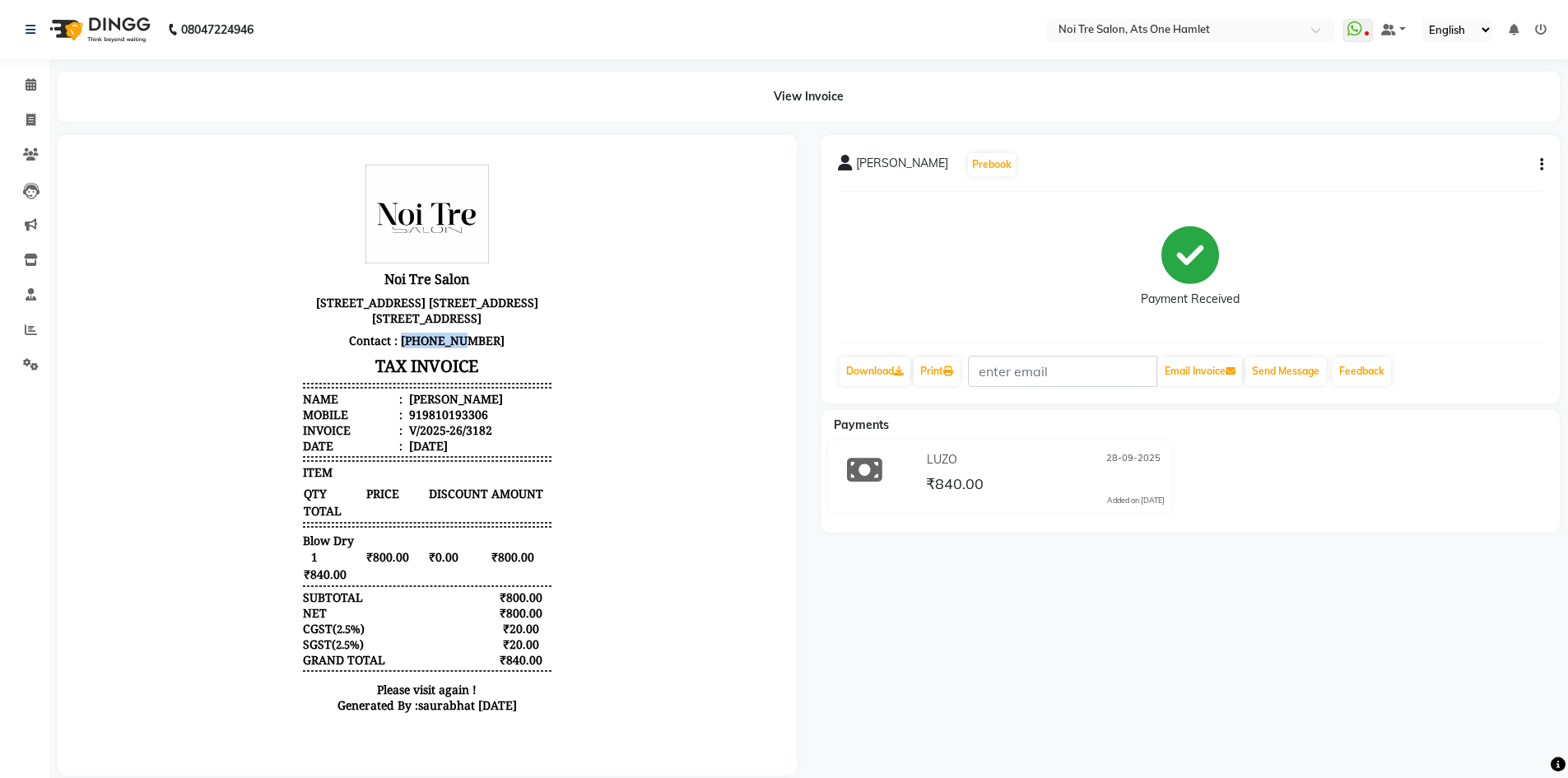
drag, startPoint x: 409, startPoint y: 371, endPoint x: 470, endPoint y: 372, distance: 61.0
click at [470, 352] on p "Contact : [PHONE_NUMBER]" at bounding box center [427, 340] width 248 height 22
drag, startPoint x: 411, startPoint y: 443, endPoint x: 483, endPoint y: 442, distance: 72.0
click at [483, 423] on li "Mobile : 919810193306" at bounding box center [427, 414] width 248 height 16
copy div "9810193306"
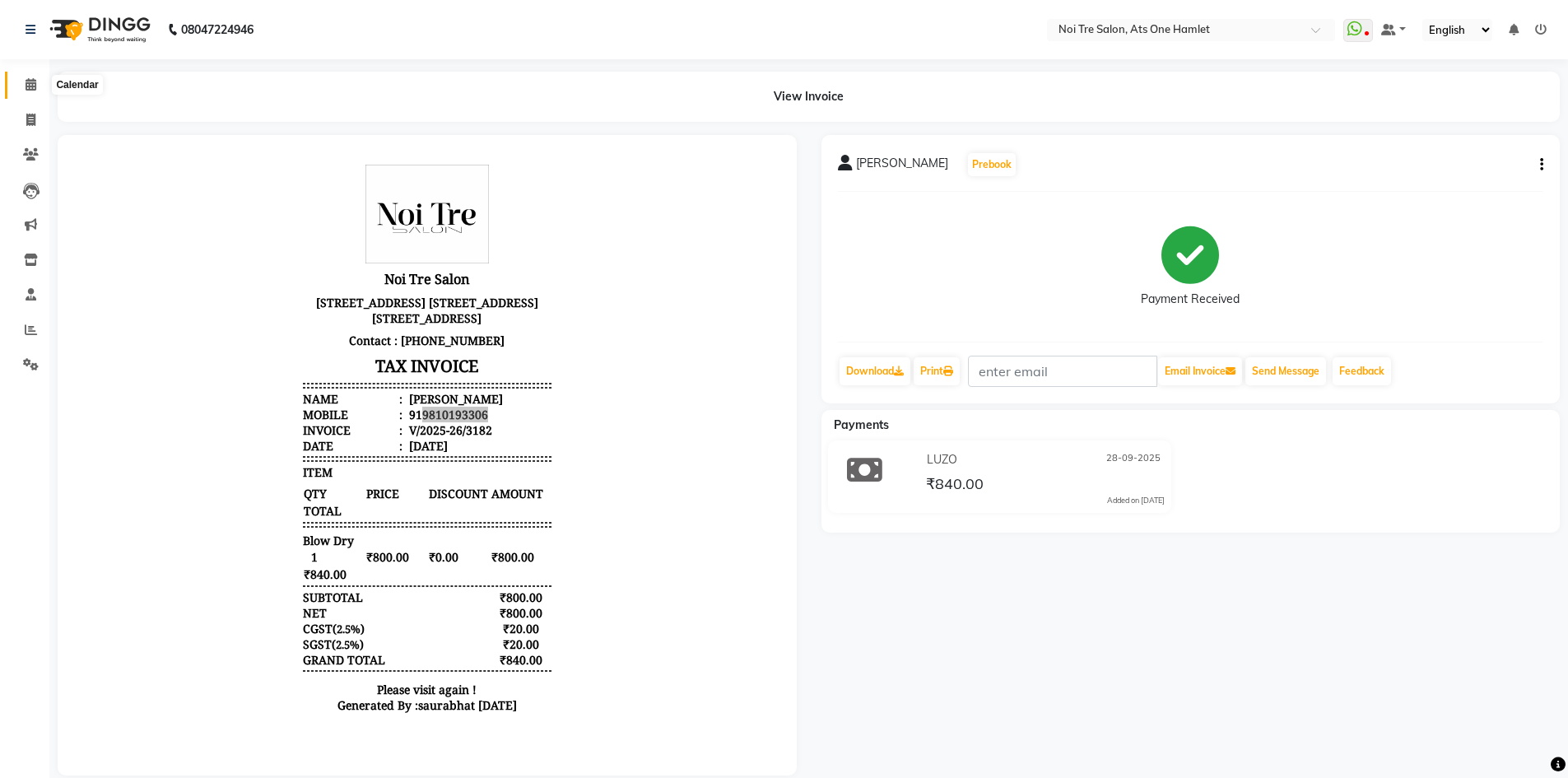
click at [37, 91] on span at bounding box center [31, 85] width 29 height 19
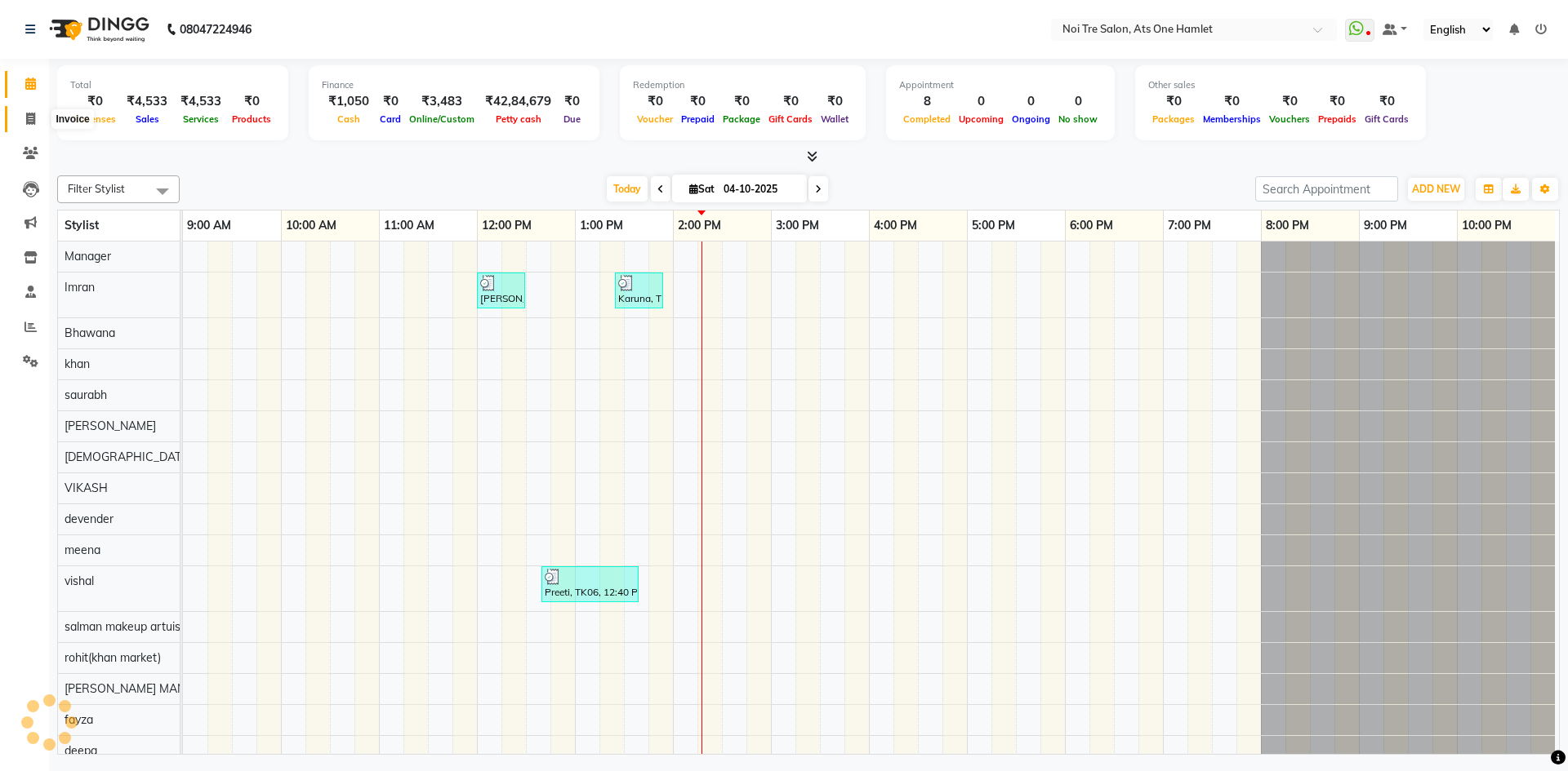
click at [42, 123] on span at bounding box center [31, 119] width 28 height 18
select select "service"
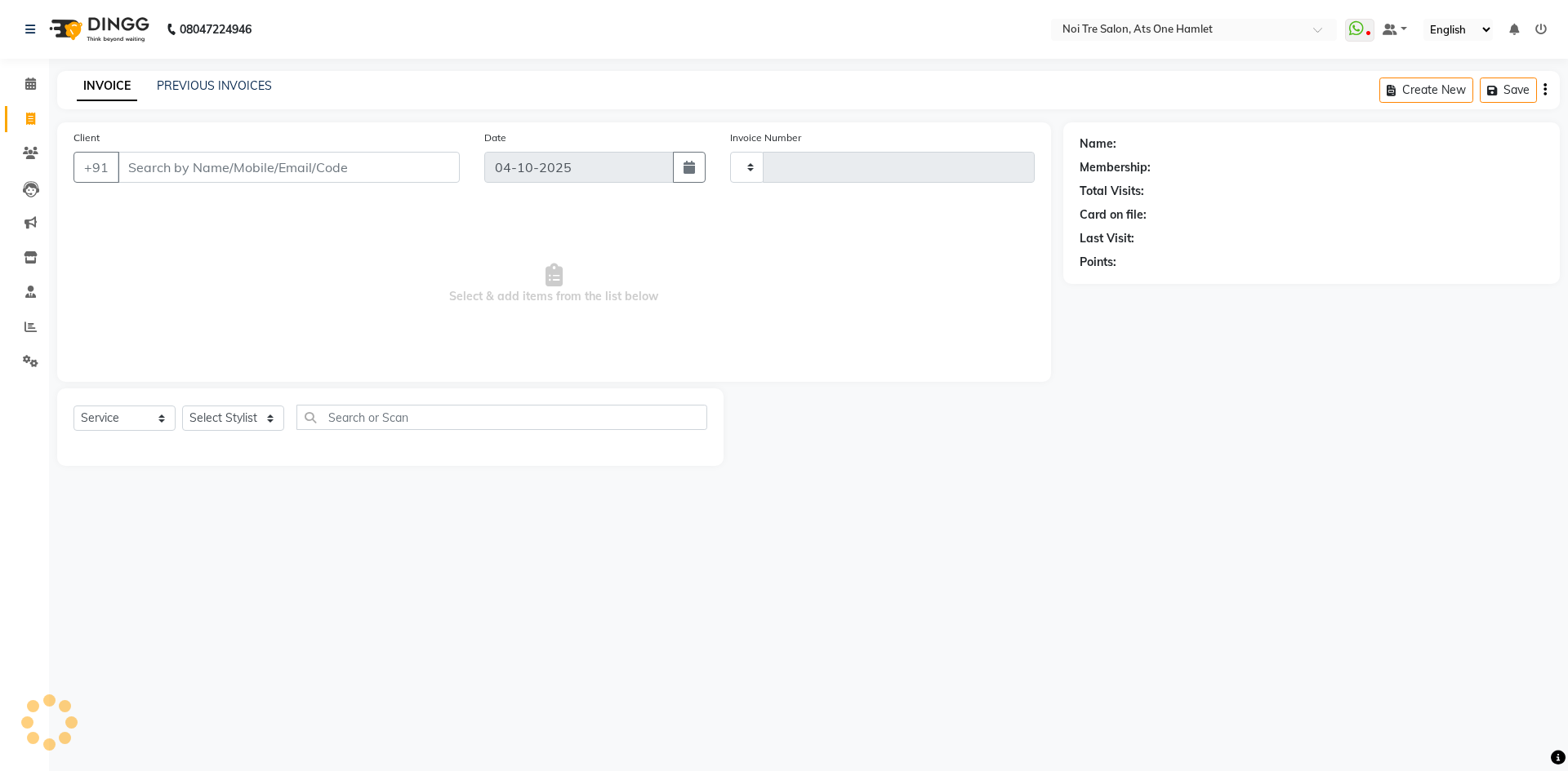
type input "3277"
select select "5096"
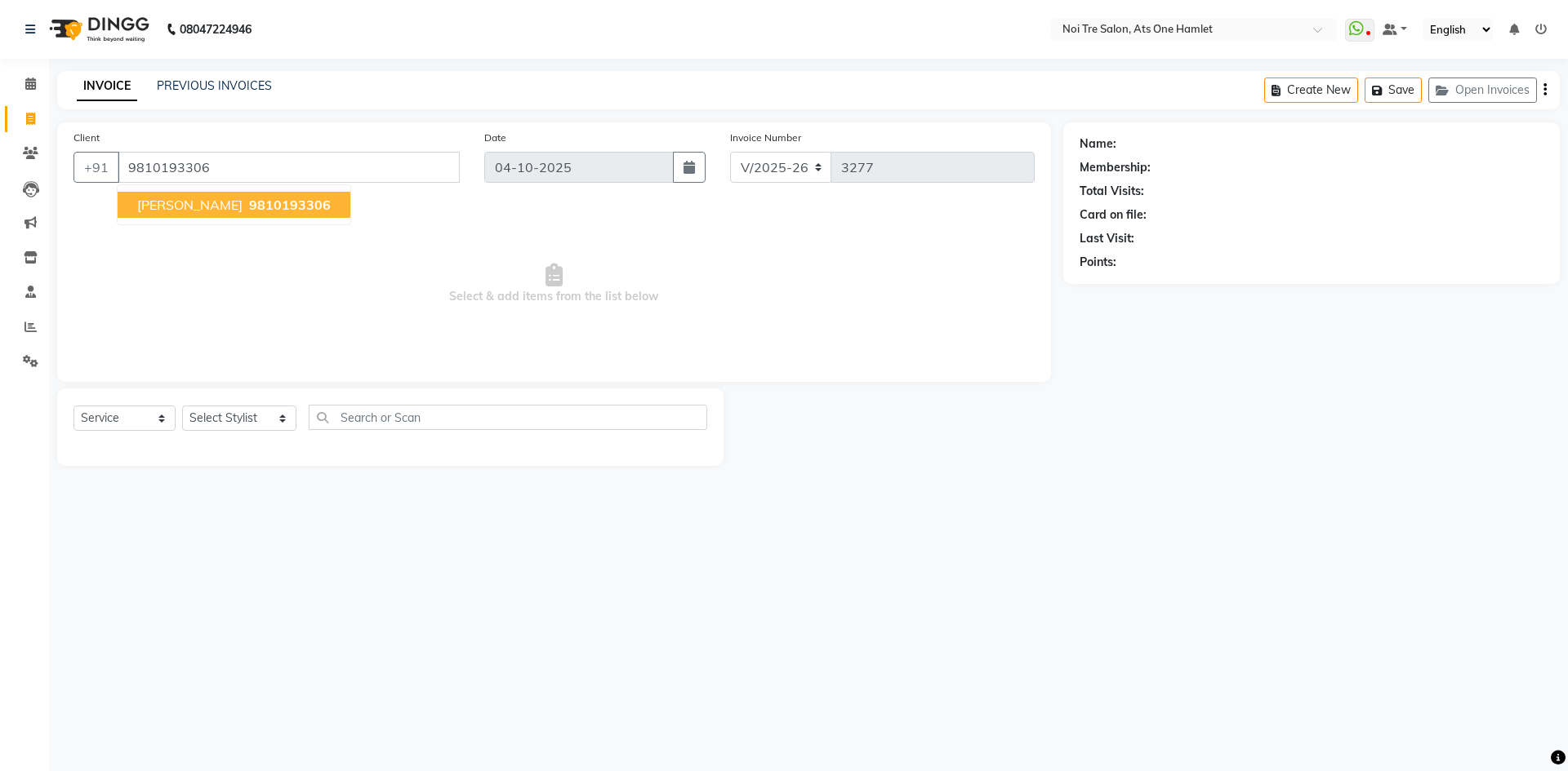
type input "9810193306"
click at [168, 209] on span "[PERSON_NAME]" at bounding box center [190, 205] width 105 height 17
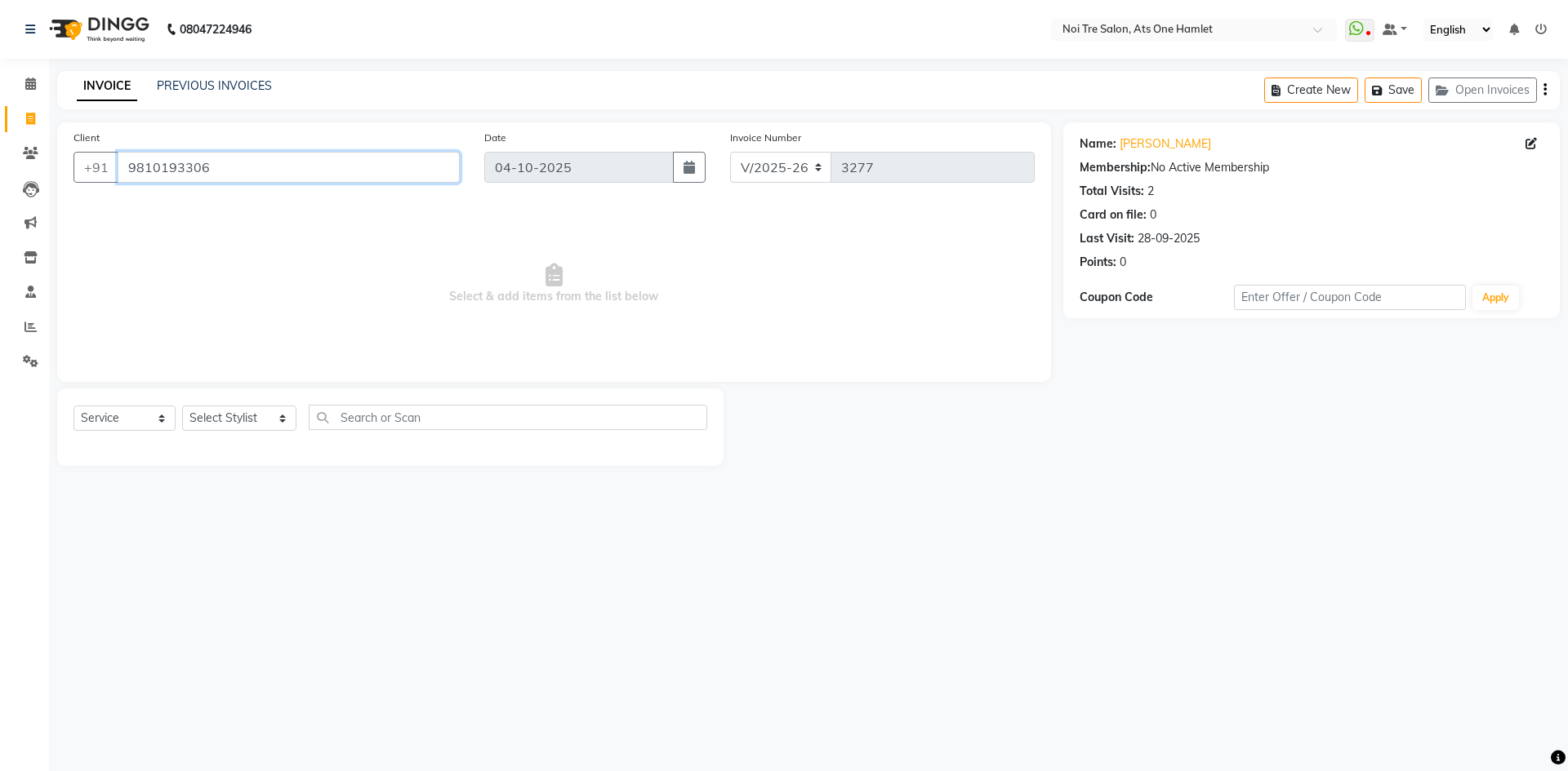
drag, startPoint x: 223, startPoint y: 172, endPoint x: 101, endPoint y: 192, distance: 123.6
click at [101, 192] on div "Client [PHONE_NUMBER]" at bounding box center [266, 163] width 411 height 67
click at [229, 92] on link "PREVIOUS INVOICES" at bounding box center [215, 86] width 115 height 15
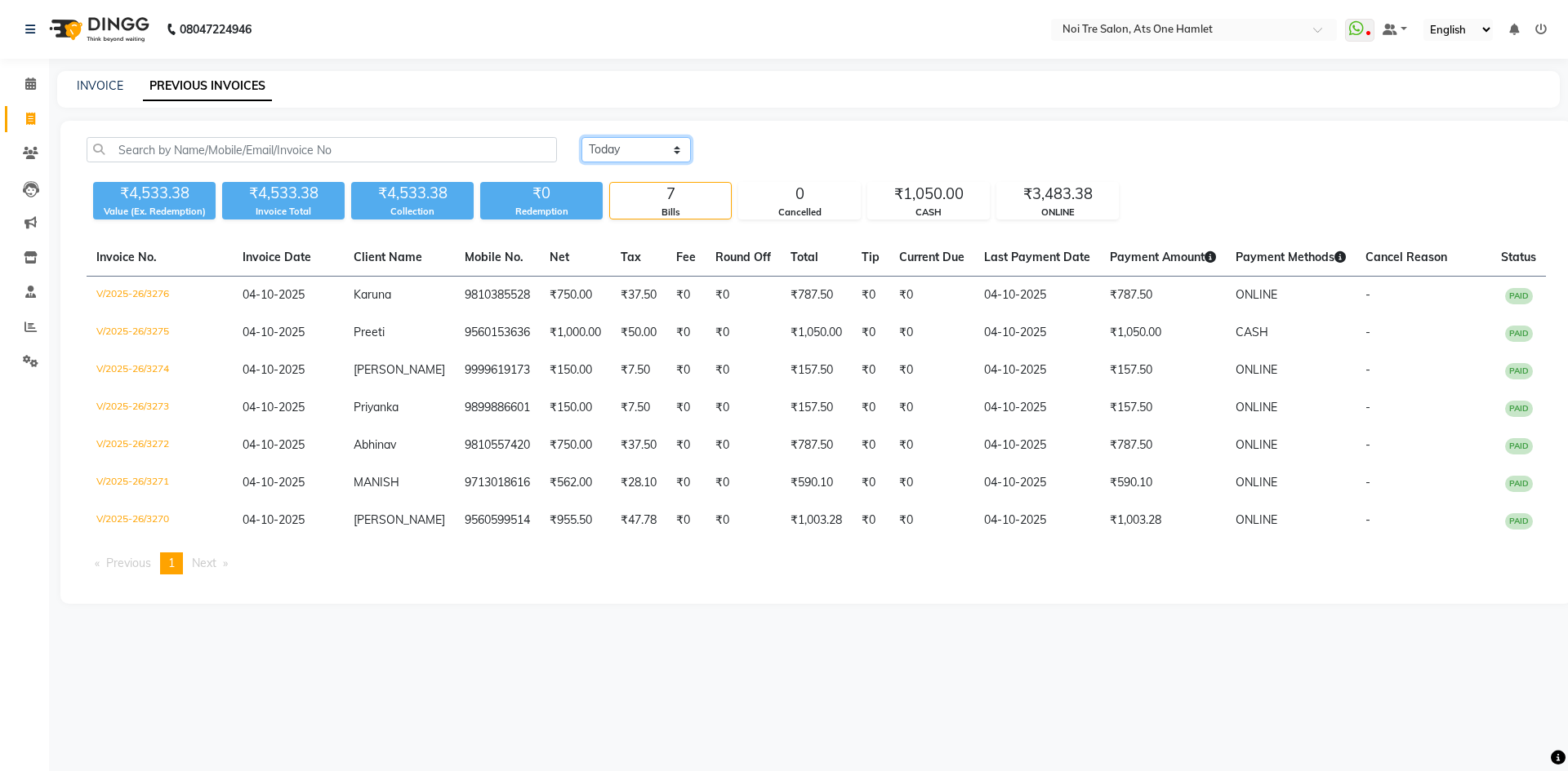
click at [665, 138] on select "[DATE] [DATE] Custom Range" at bounding box center [635, 149] width 109 height 25
click at [581, 137] on select "[DATE] [DATE] Custom Range" at bounding box center [635, 149] width 109 height 25
click at [665, 207] on div "Bills" at bounding box center [670, 212] width 121 height 14
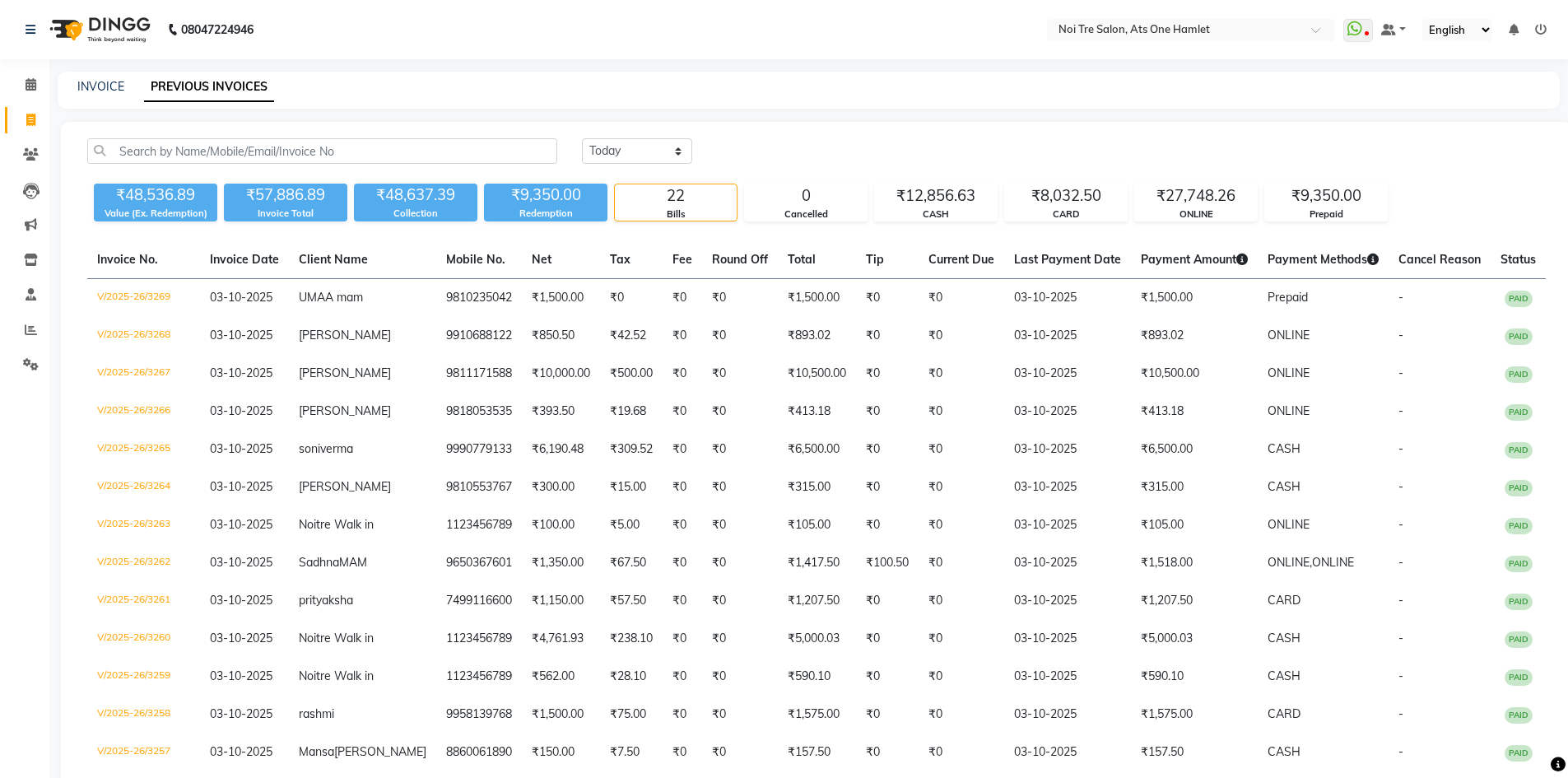
click at [669, 168] on div "[DATE] [DATE] Custom Range" at bounding box center [1064, 157] width 989 height 39
click at [675, 151] on select "[DATE] [DATE] Custom Range" at bounding box center [637, 151] width 110 height 25
select select "range"
click at [582, 138] on select "[DATE] [DATE] Custom Range" at bounding box center [637, 151] width 110 height 25
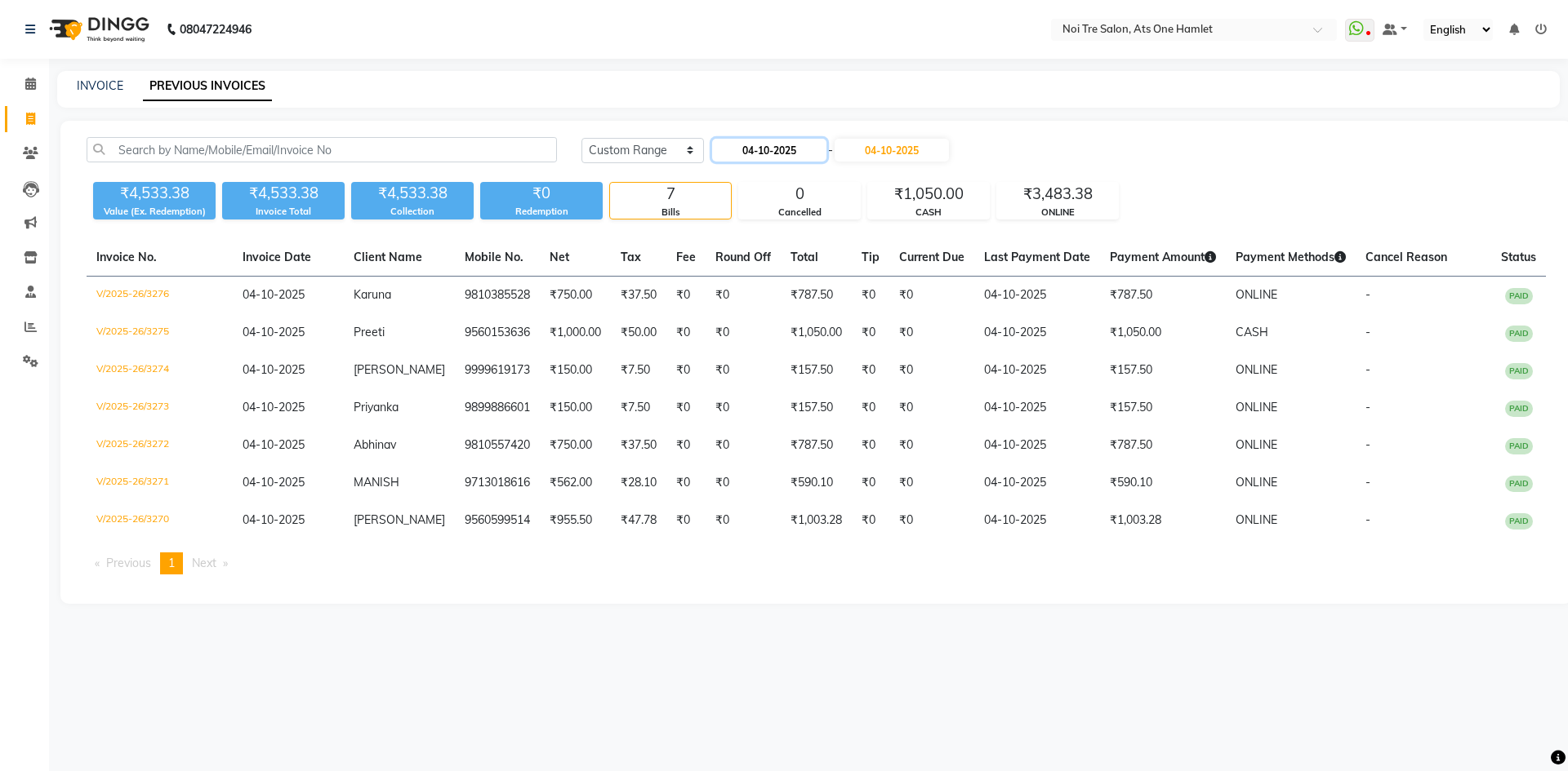
click at [781, 155] on input "04-10-2025" at bounding box center [769, 149] width 114 height 23
select select "10"
select select "2025"
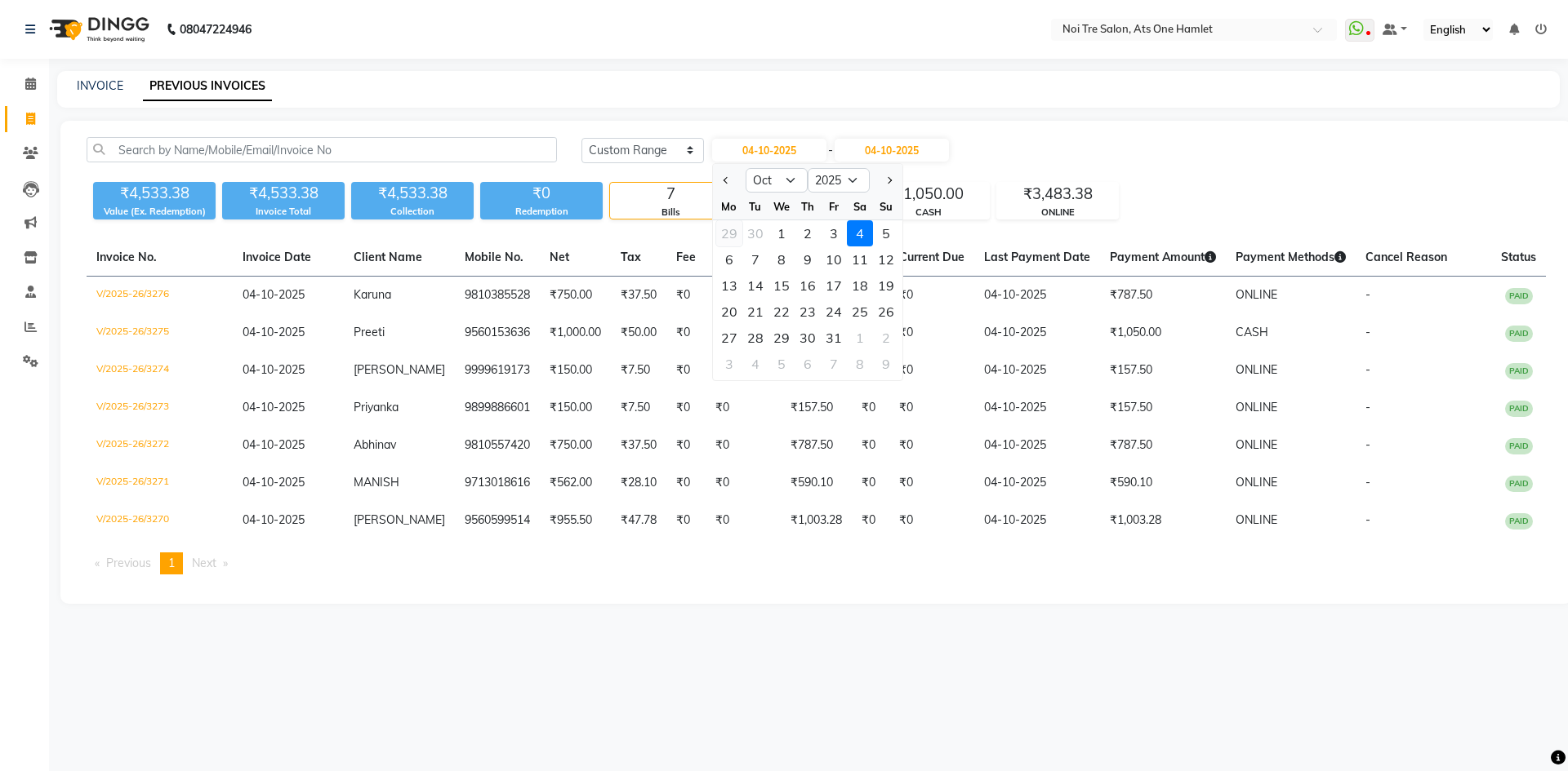
click at [731, 230] on div "29" at bounding box center [729, 233] width 26 height 26
type input "29-09-2025"
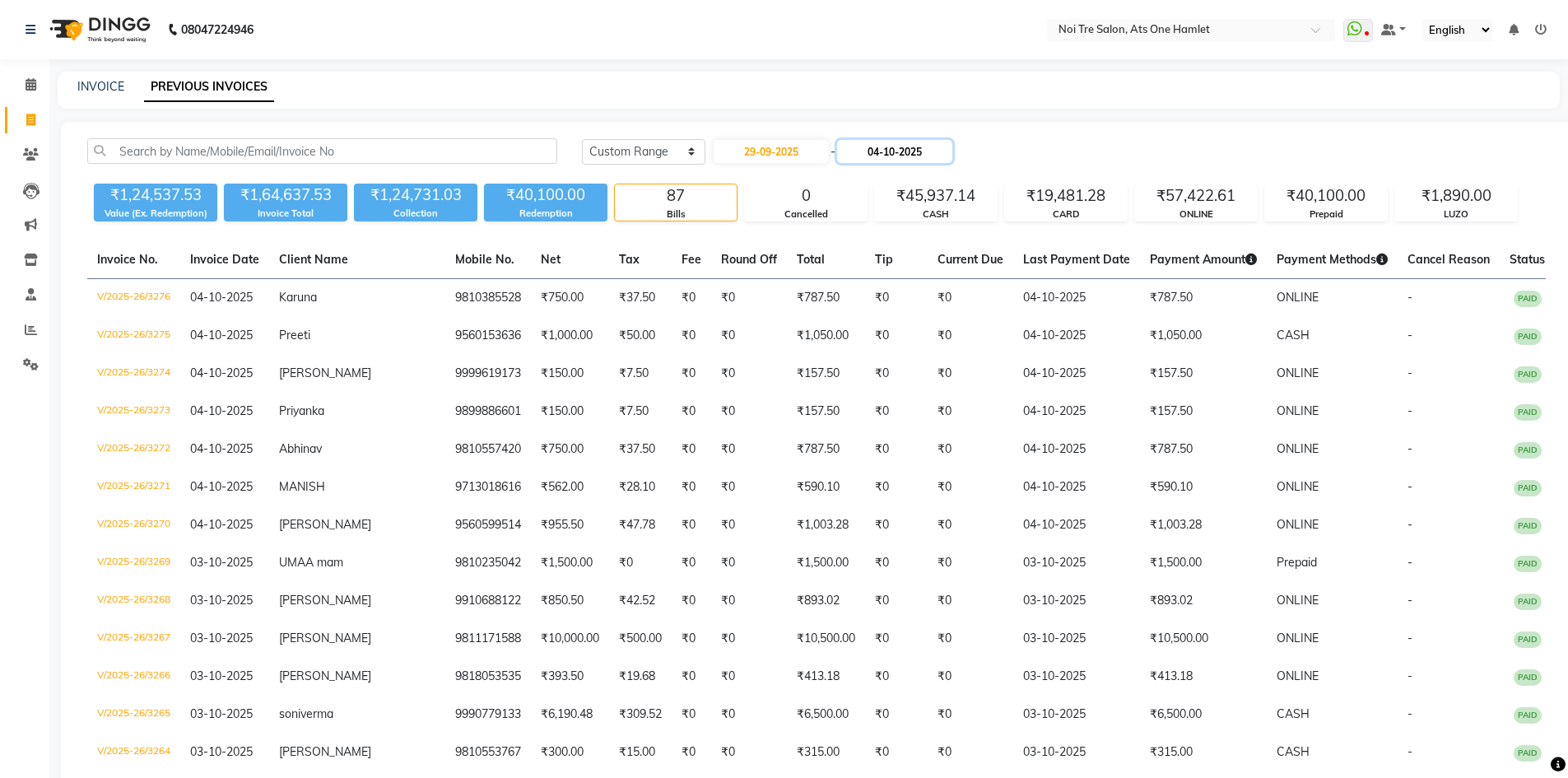
click at [888, 147] on input "04-10-2025" at bounding box center [895, 151] width 115 height 23
select select "10"
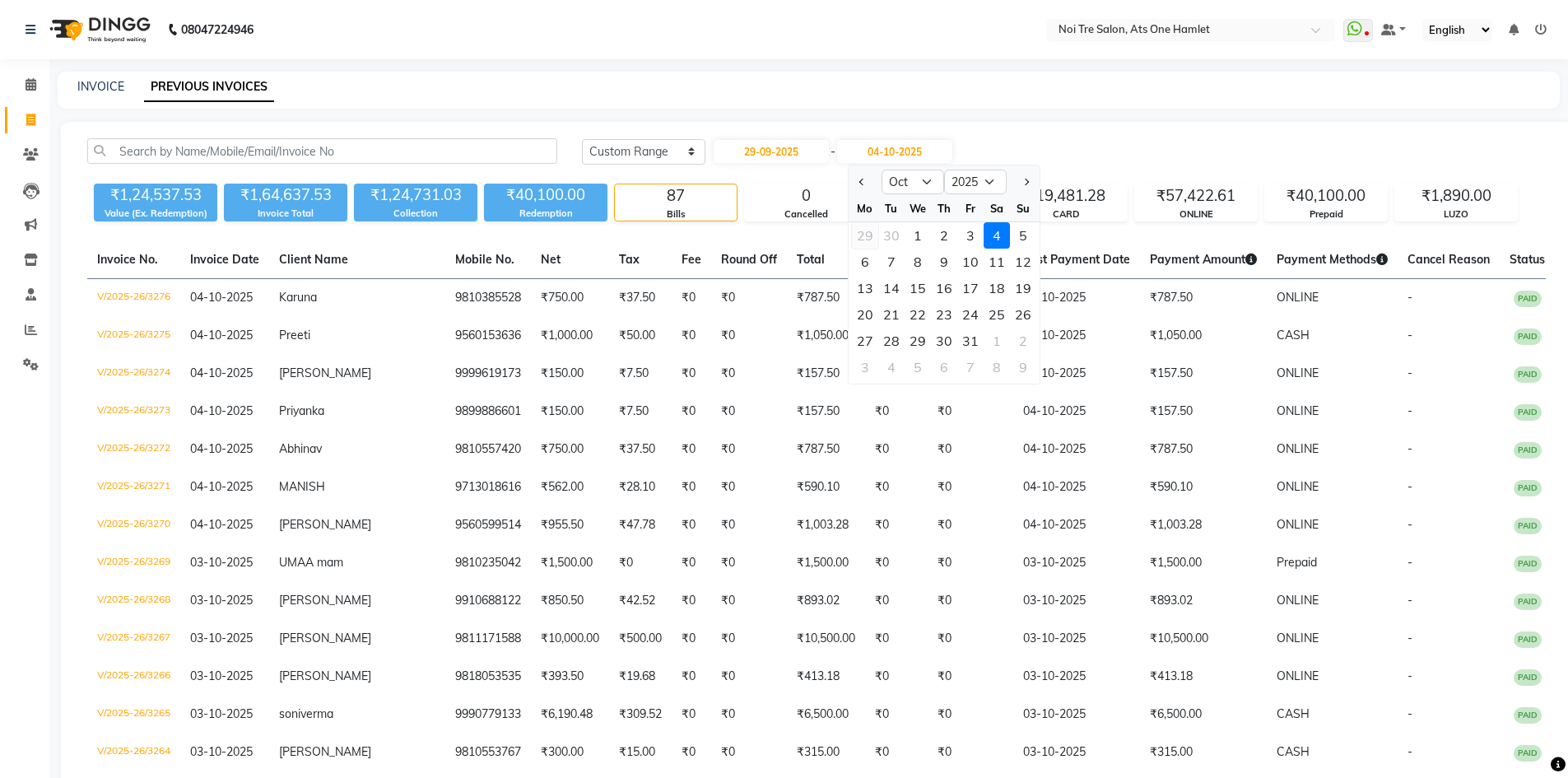
click at [866, 232] on div "29" at bounding box center [864, 235] width 26 height 26
type input "29-09-2025"
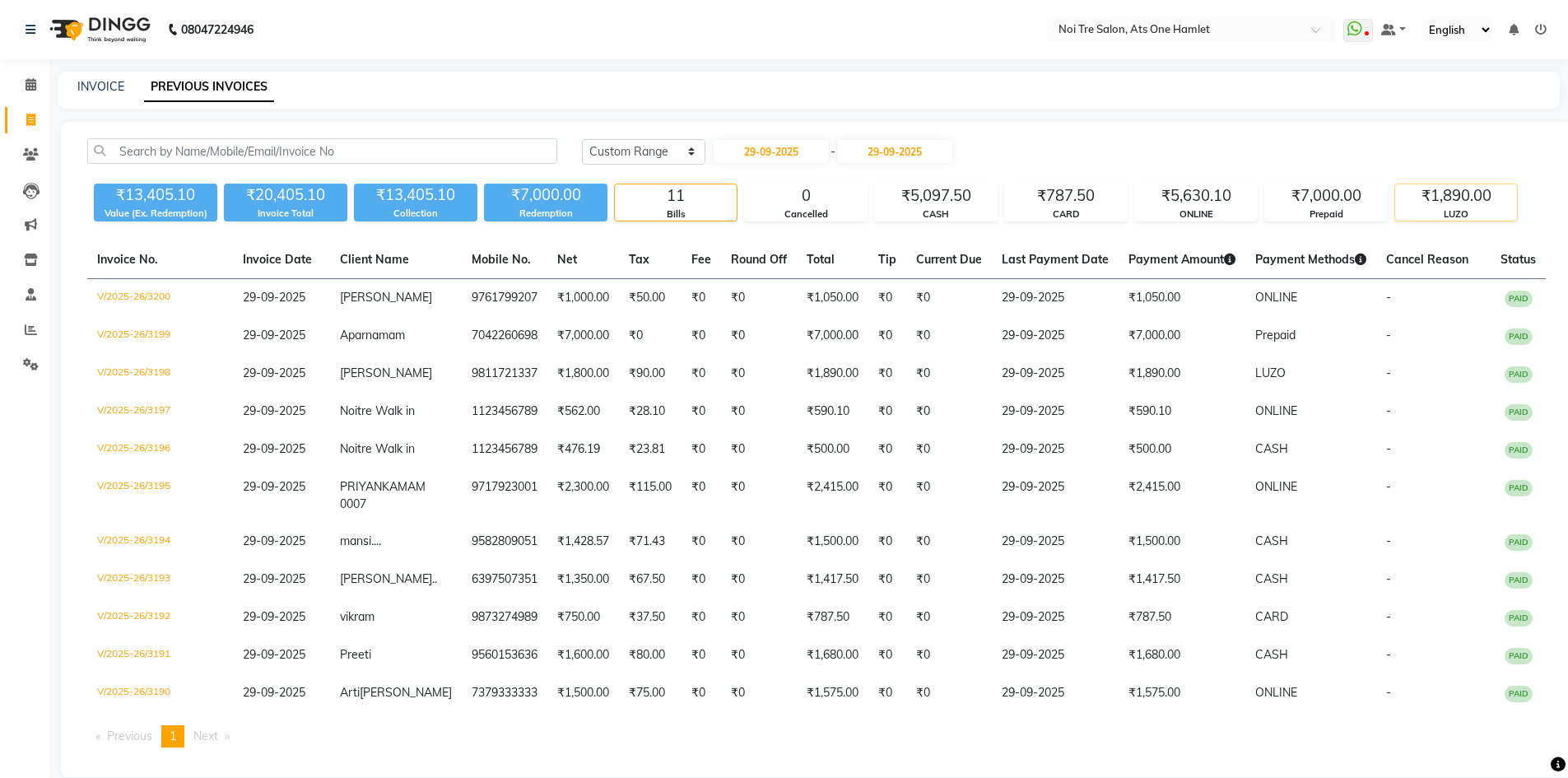
click at [1432, 219] on div "LUZO" at bounding box center [1456, 214] width 122 height 14
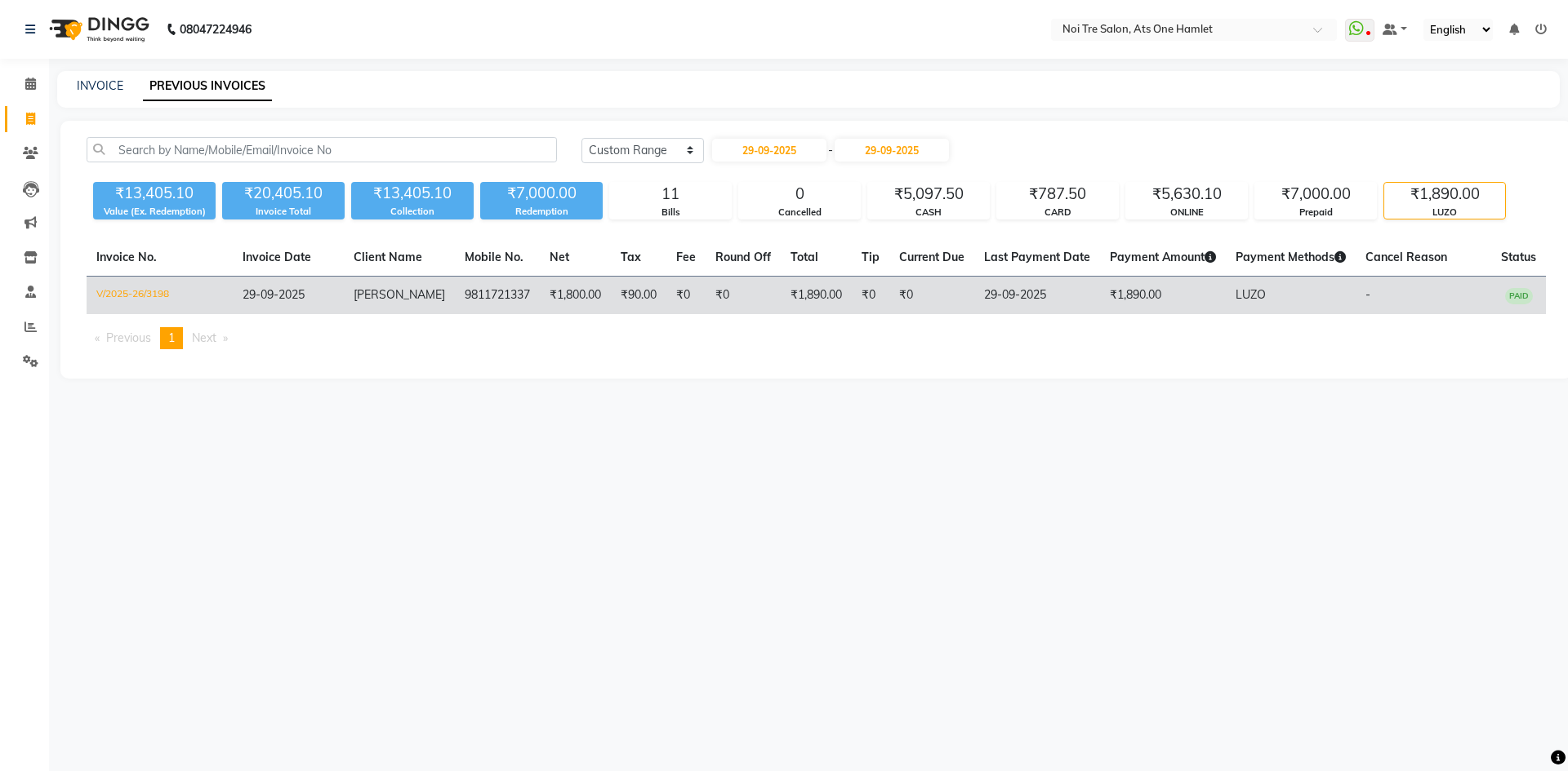
click at [522, 311] on td "9811721337" at bounding box center [498, 296] width 85 height 38
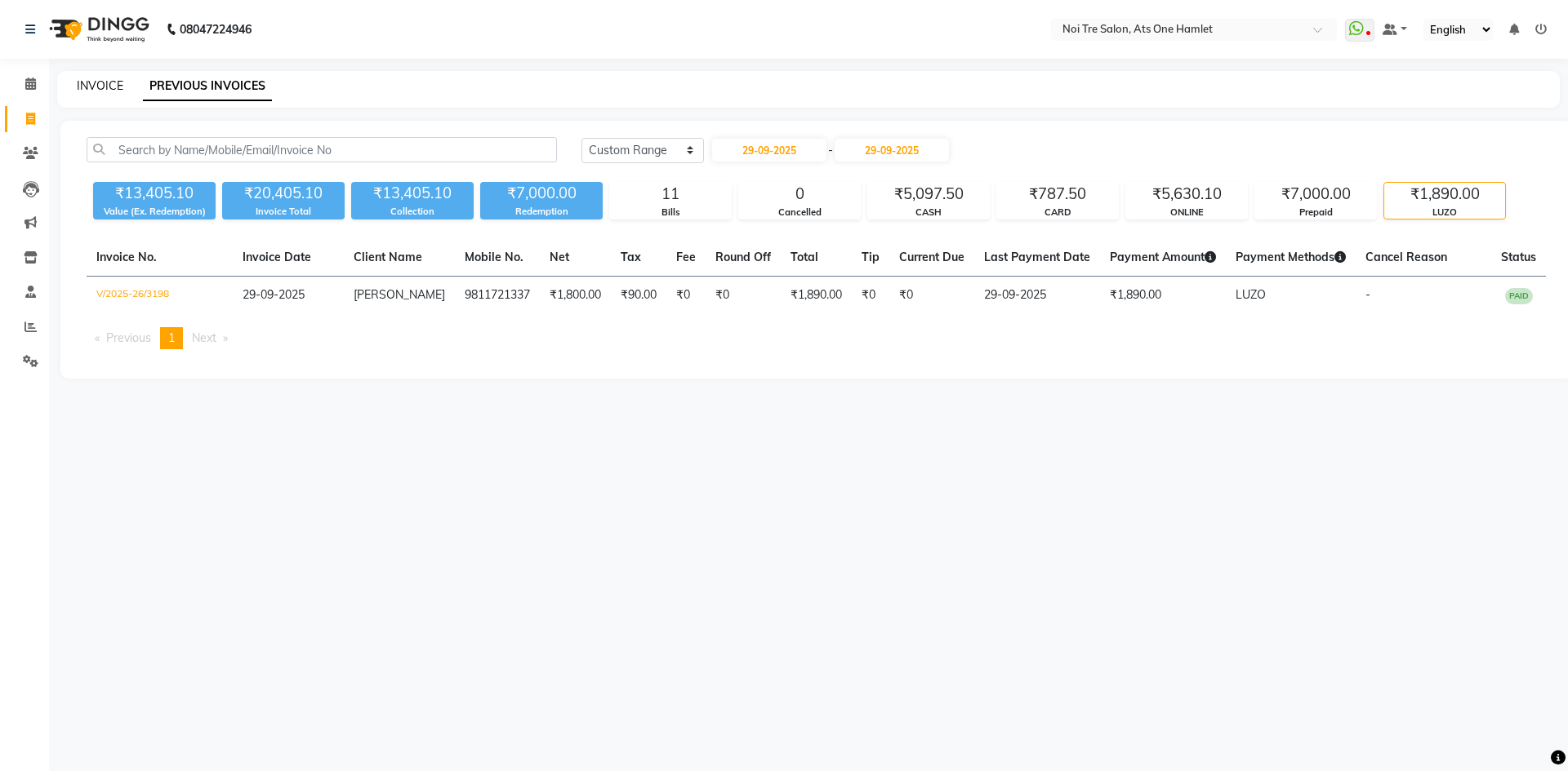
click at [106, 88] on link "INVOICE" at bounding box center [100, 86] width 47 height 15
select select "service"
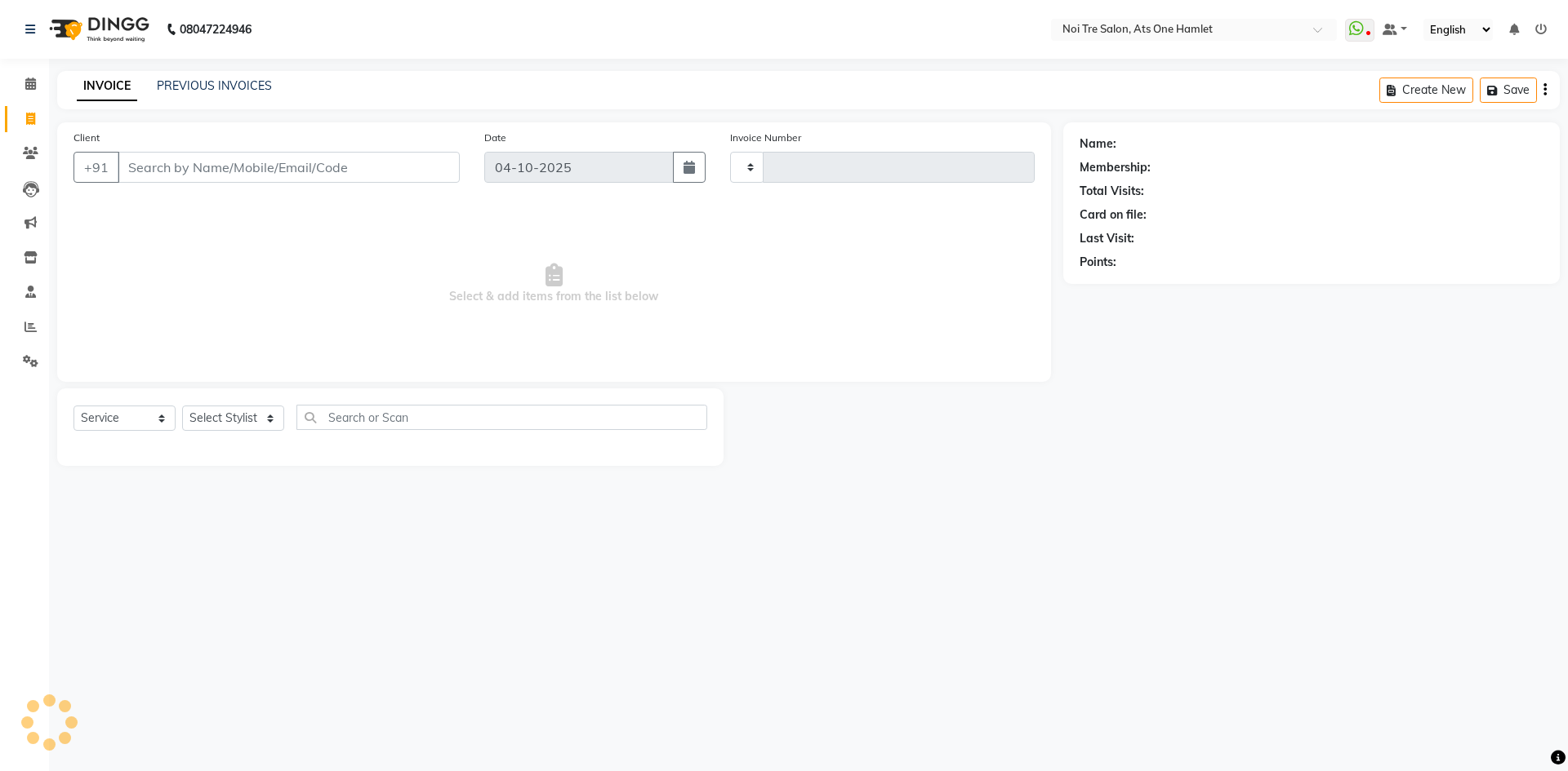
type input "3277"
select select "5096"
click at [204, 84] on link "PREVIOUS INVOICES" at bounding box center [215, 86] width 115 height 15
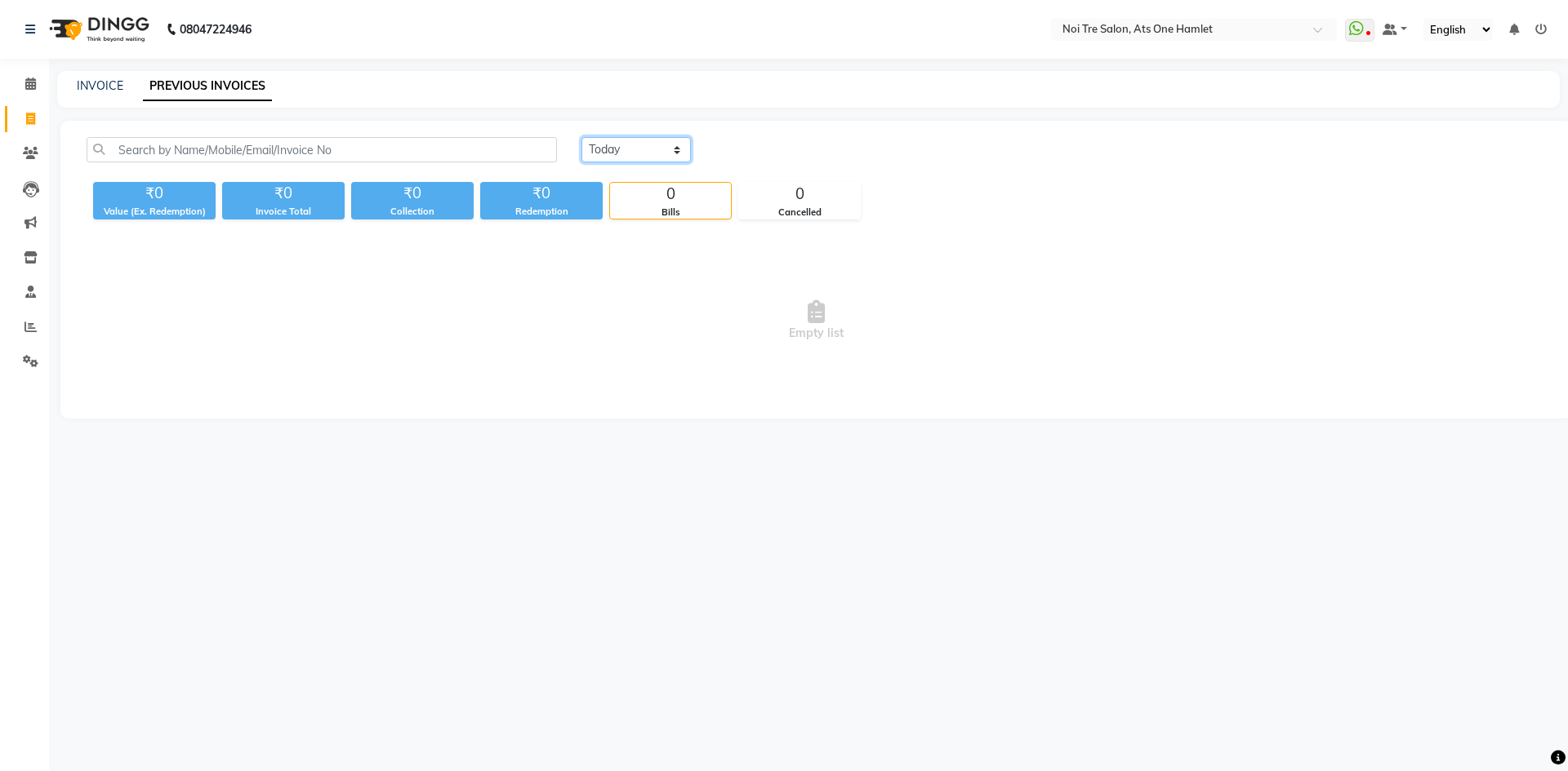
click at [665, 154] on select "[DATE] [DATE] Custom Range" at bounding box center [635, 149] width 109 height 25
select select "range"
click at [581, 137] on select "[DATE] [DATE] Custom Range" at bounding box center [635, 149] width 109 height 25
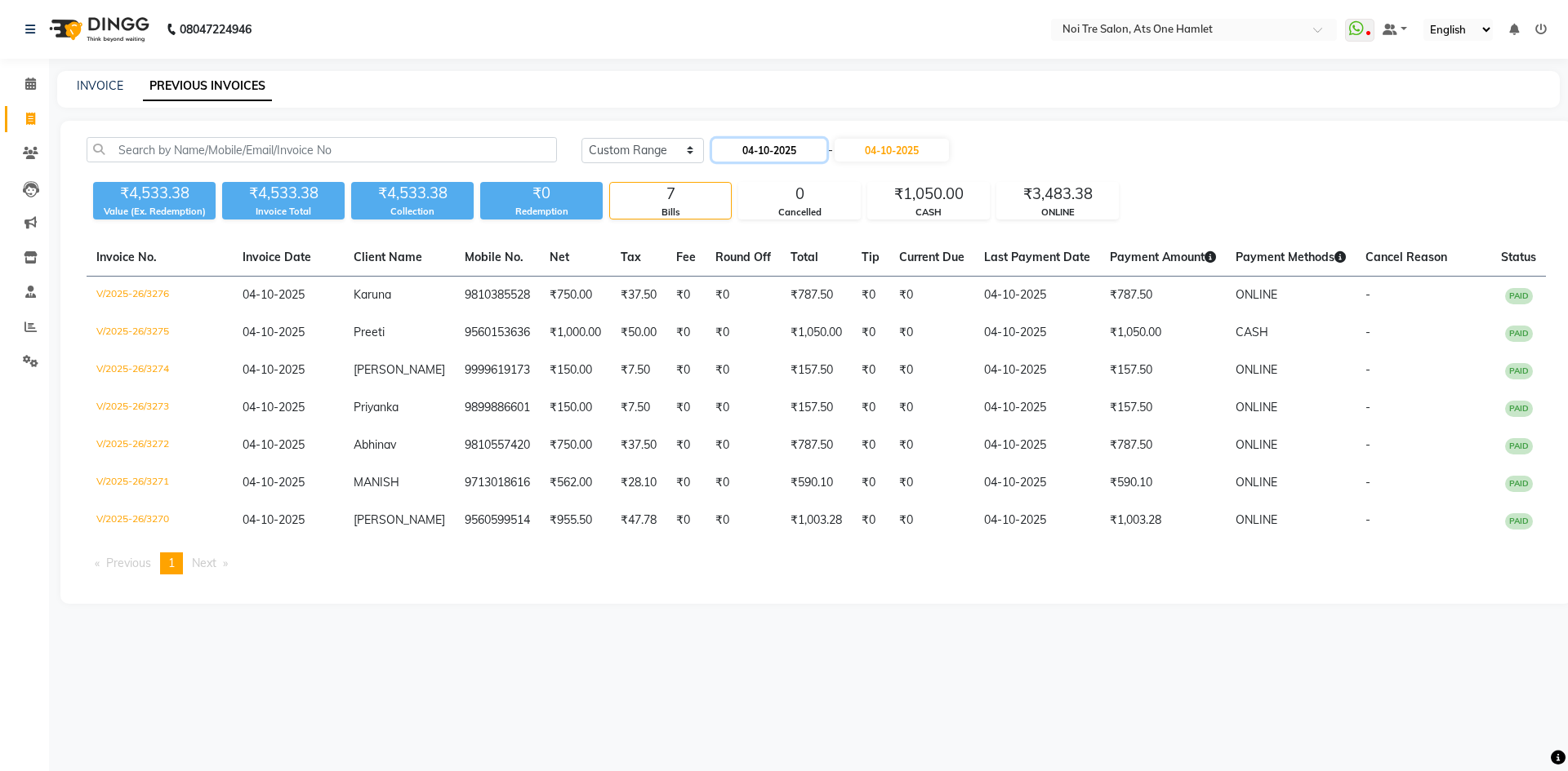
click at [722, 154] on input "04-10-2025" at bounding box center [769, 149] width 114 height 23
select select "10"
select select "2025"
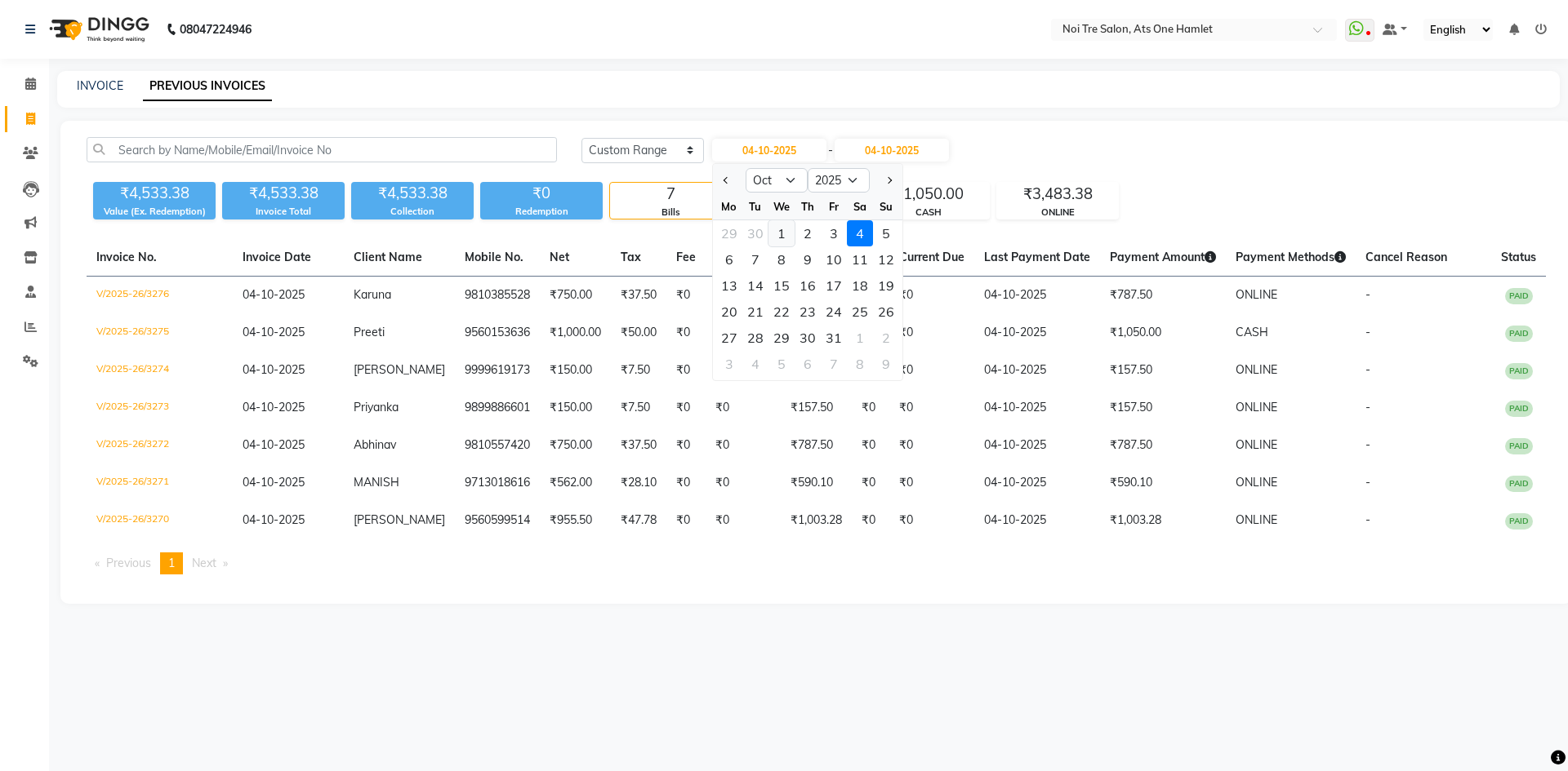
click at [780, 229] on div "1" at bounding box center [781, 233] width 26 height 26
type input "01-10-2025"
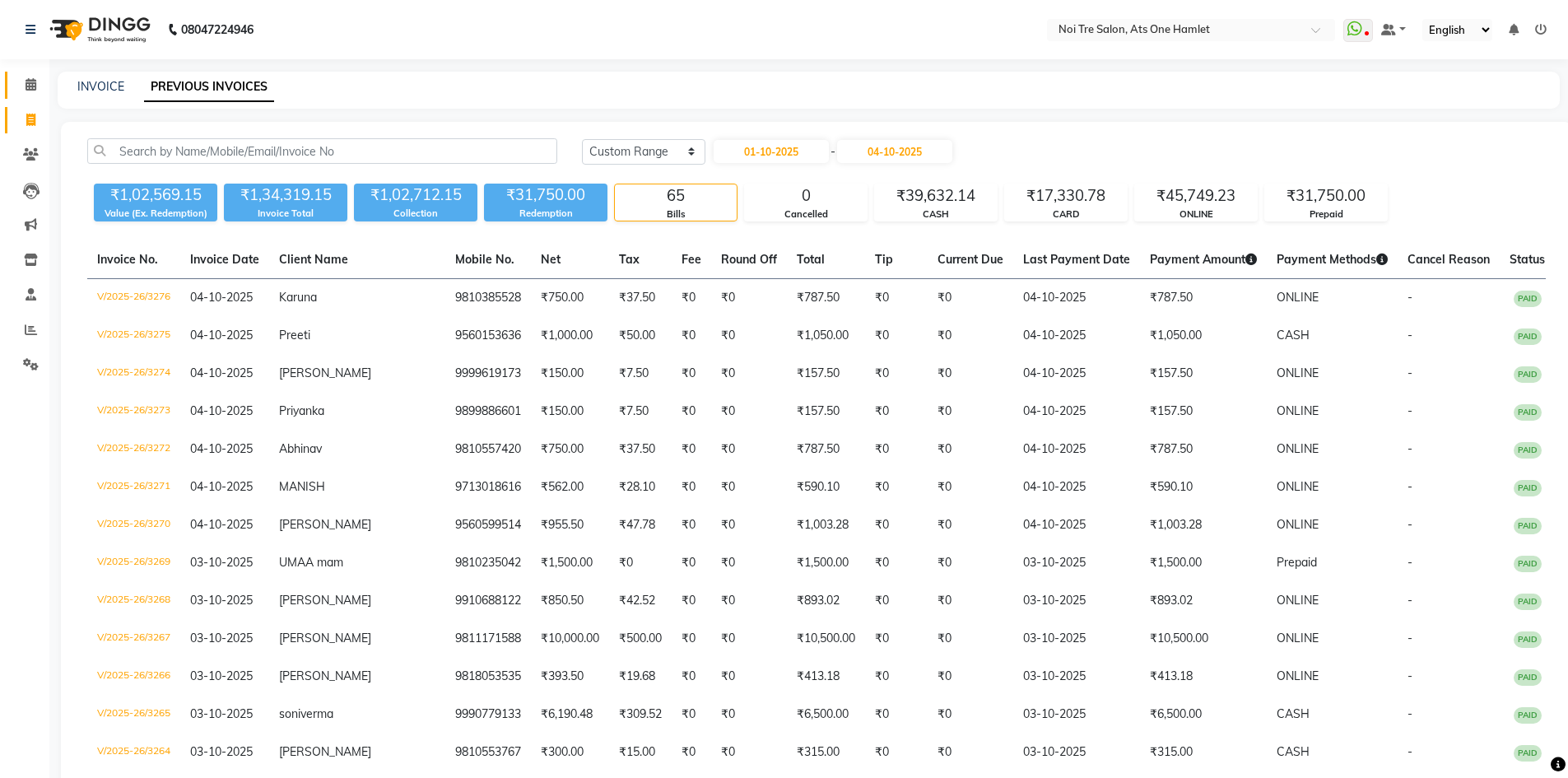
drag, startPoint x: 14, startPoint y: 80, endPoint x: 190, endPoint y: 0, distance: 193.3
click at [14, 80] on link "Calendar" at bounding box center [24, 85] width 40 height 27
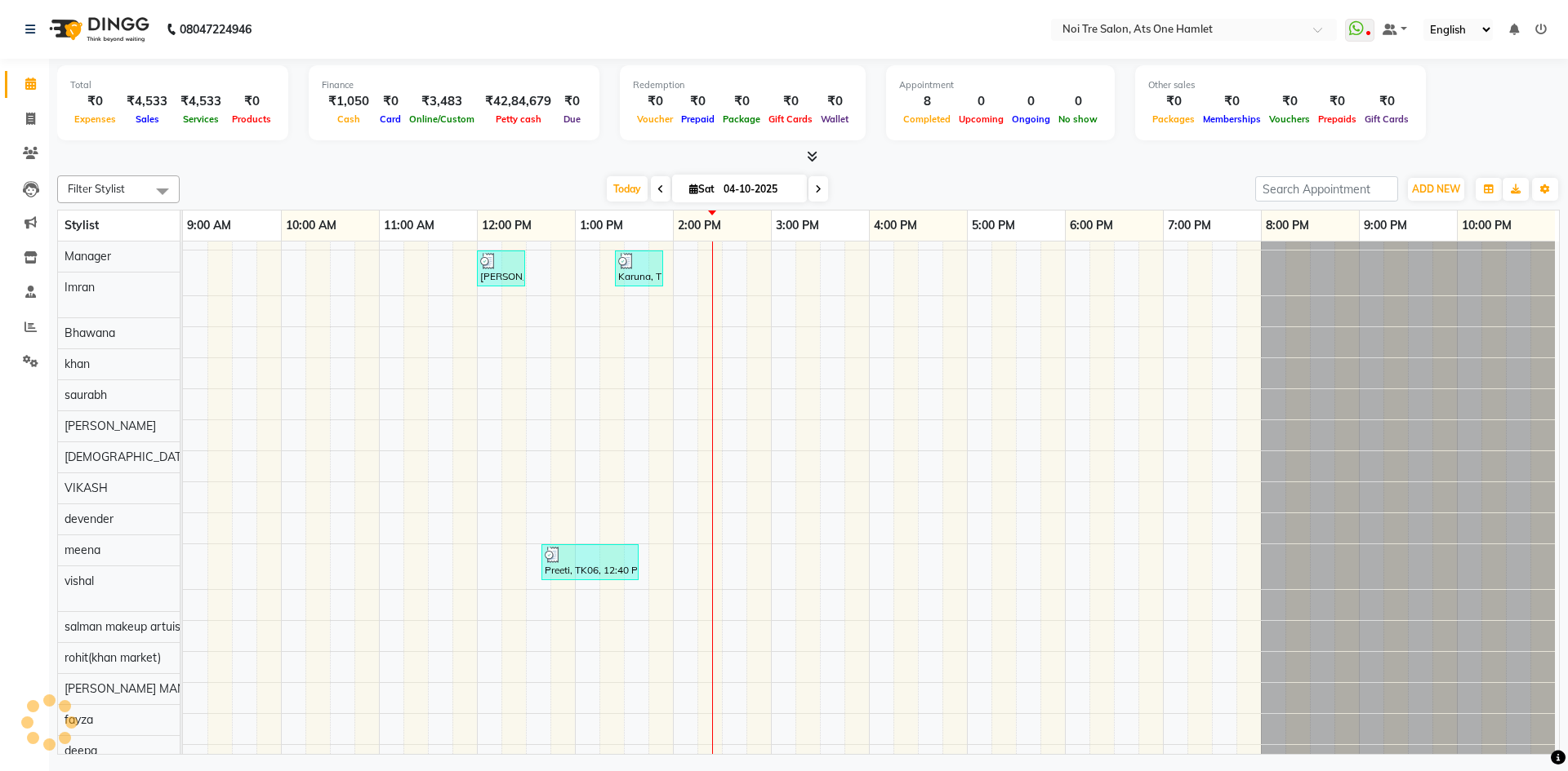
scroll to position [22, 0]
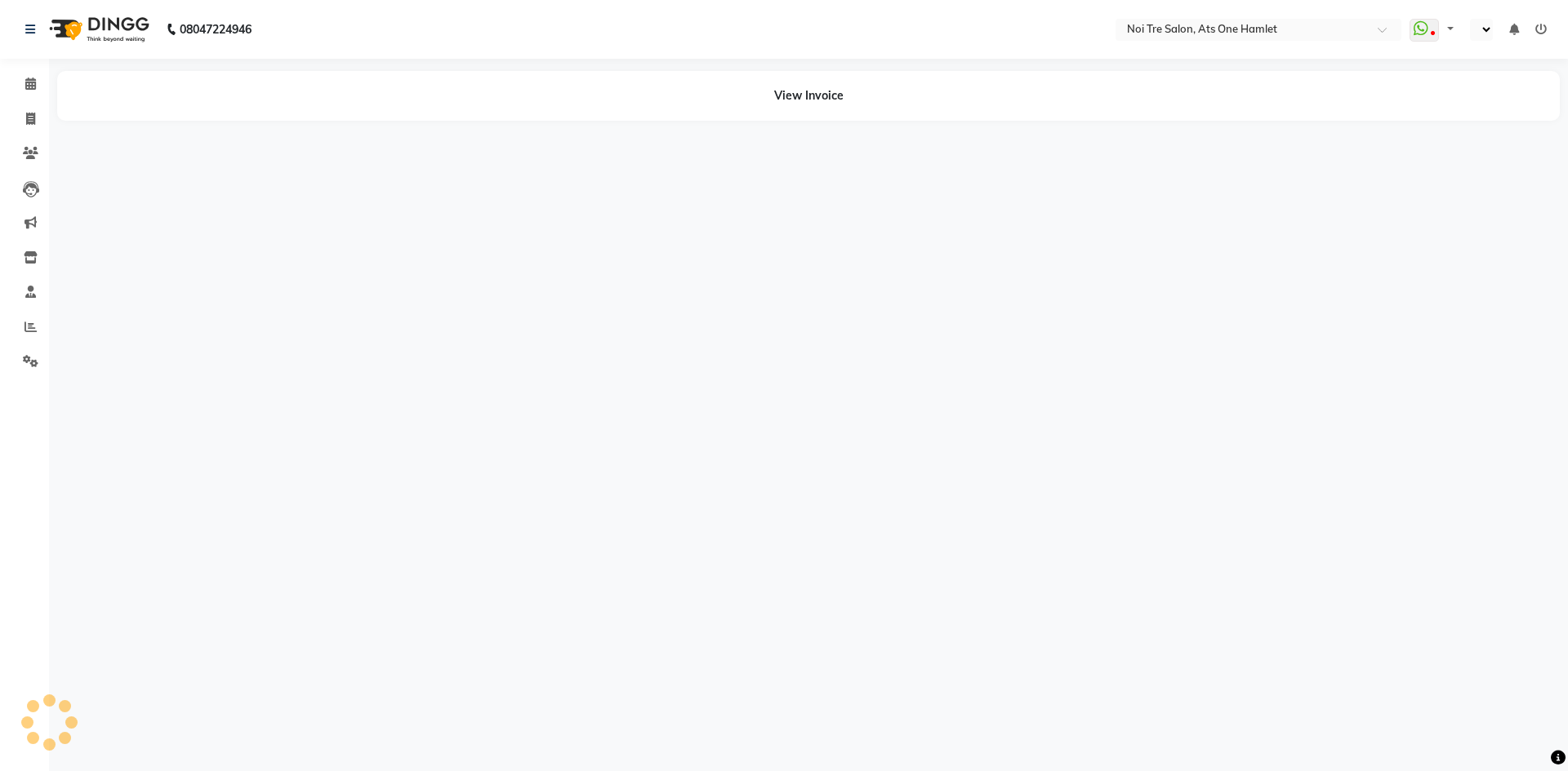
select select "en"
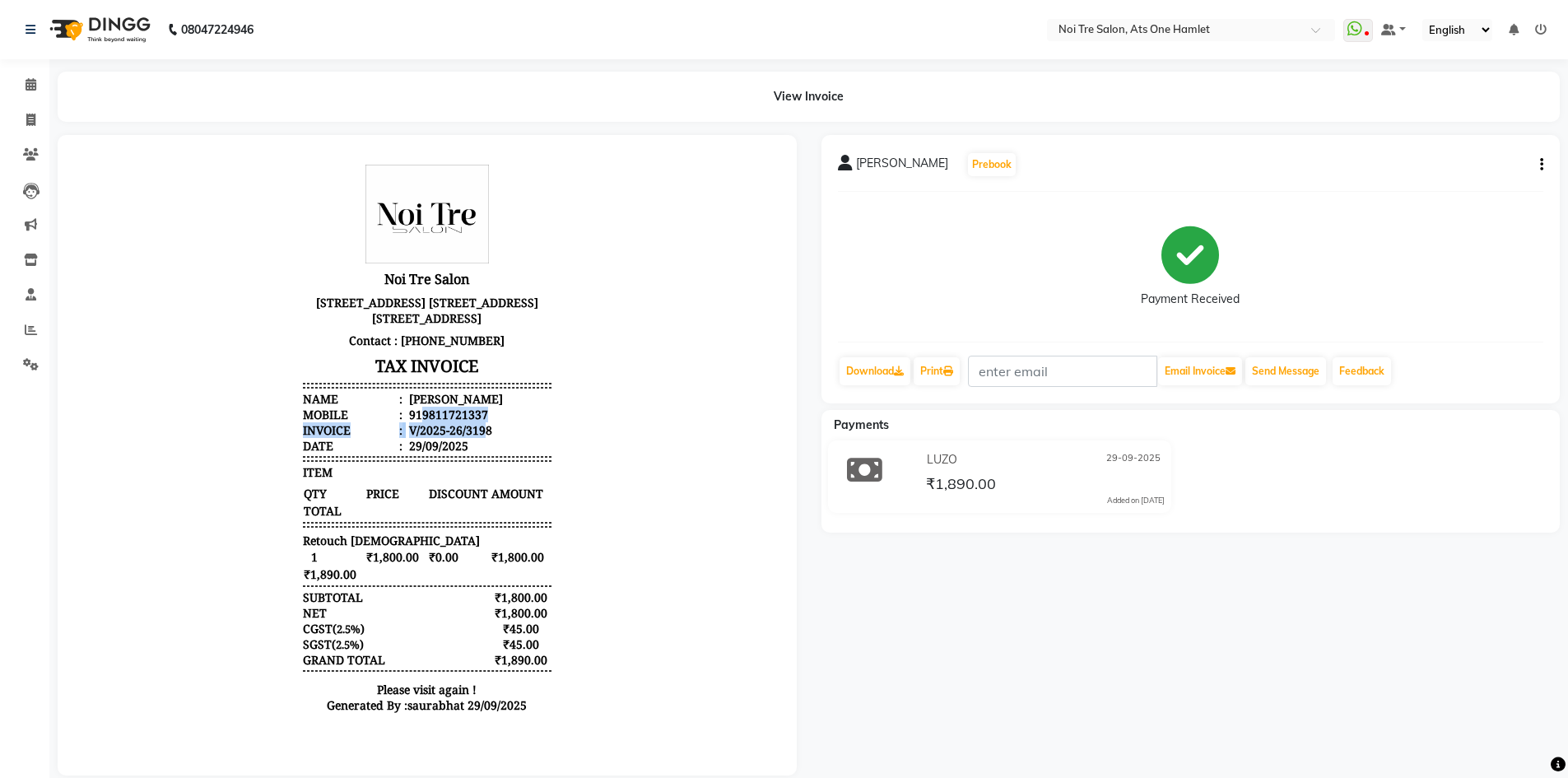
drag, startPoint x: 407, startPoint y: 450, endPoint x: 471, endPoint y: 455, distance: 64.2
click at [471, 454] on ul "Name : [PERSON_NAME] Mobile : 919811721337 Invoice : V/2025-26/3198 Date : [DAT…" at bounding box center [427, 423] width 248 height 62
click at [475, 423] on li "Mobile : 919811721337" at bounding box center [427, 414] width 248 height 16
click at [469, 423] on div "919811721337" at bounding box center [447, 414] width 82 height 16
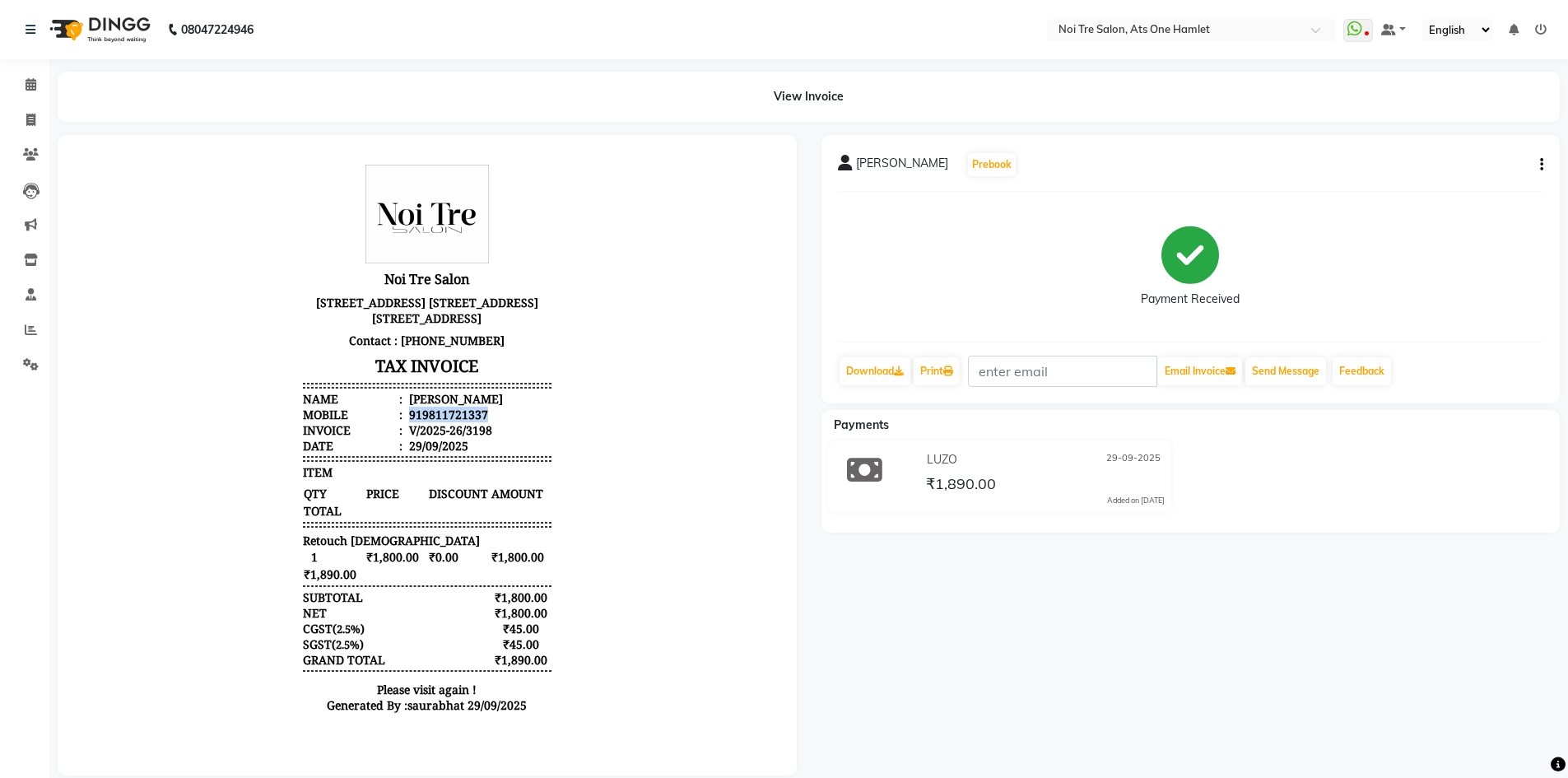
copy div "919811721337"
drag, startPoint x: 28, startPoint y: 92, endPoint x: 29, endPoint y: 120, distance: 28.0
click at [28, 92] on span at bounding box center [31, 85] width 29 height 19
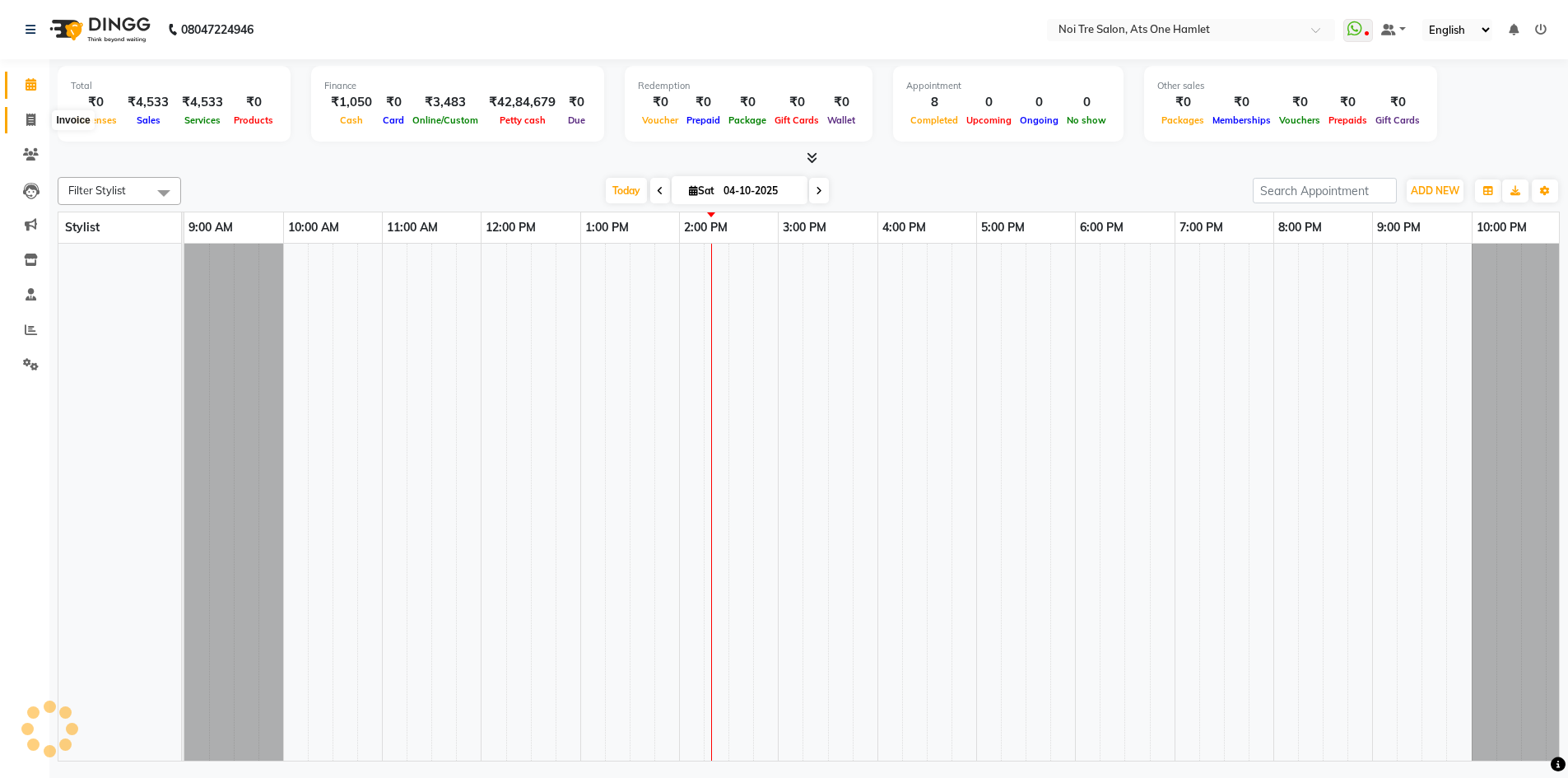
click at [29, 120] on icon at bounding box center [30, 120] width 9 height 13
select select "service"
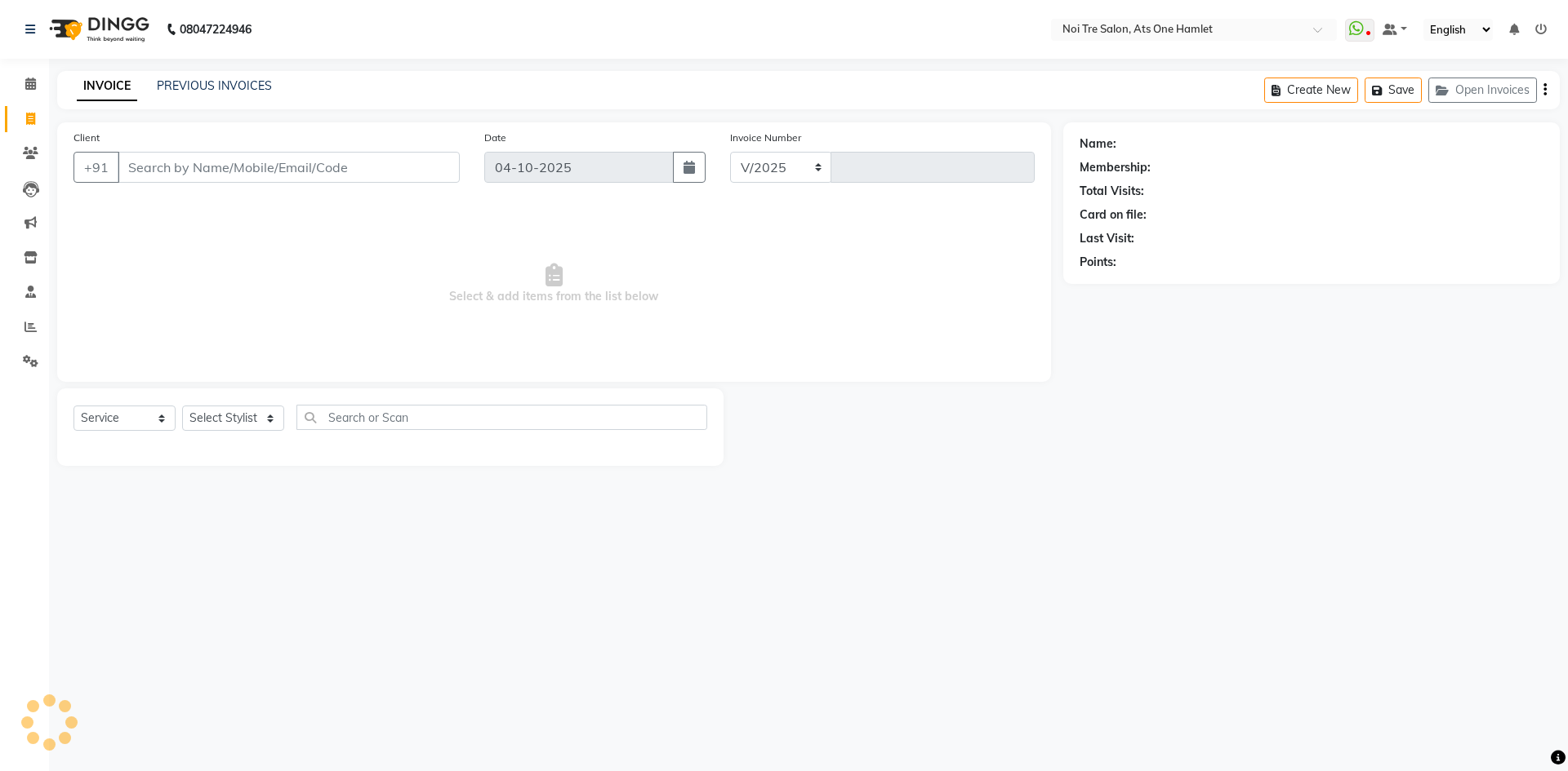
select select "5096"
type input "3277"
type input "919811721337"
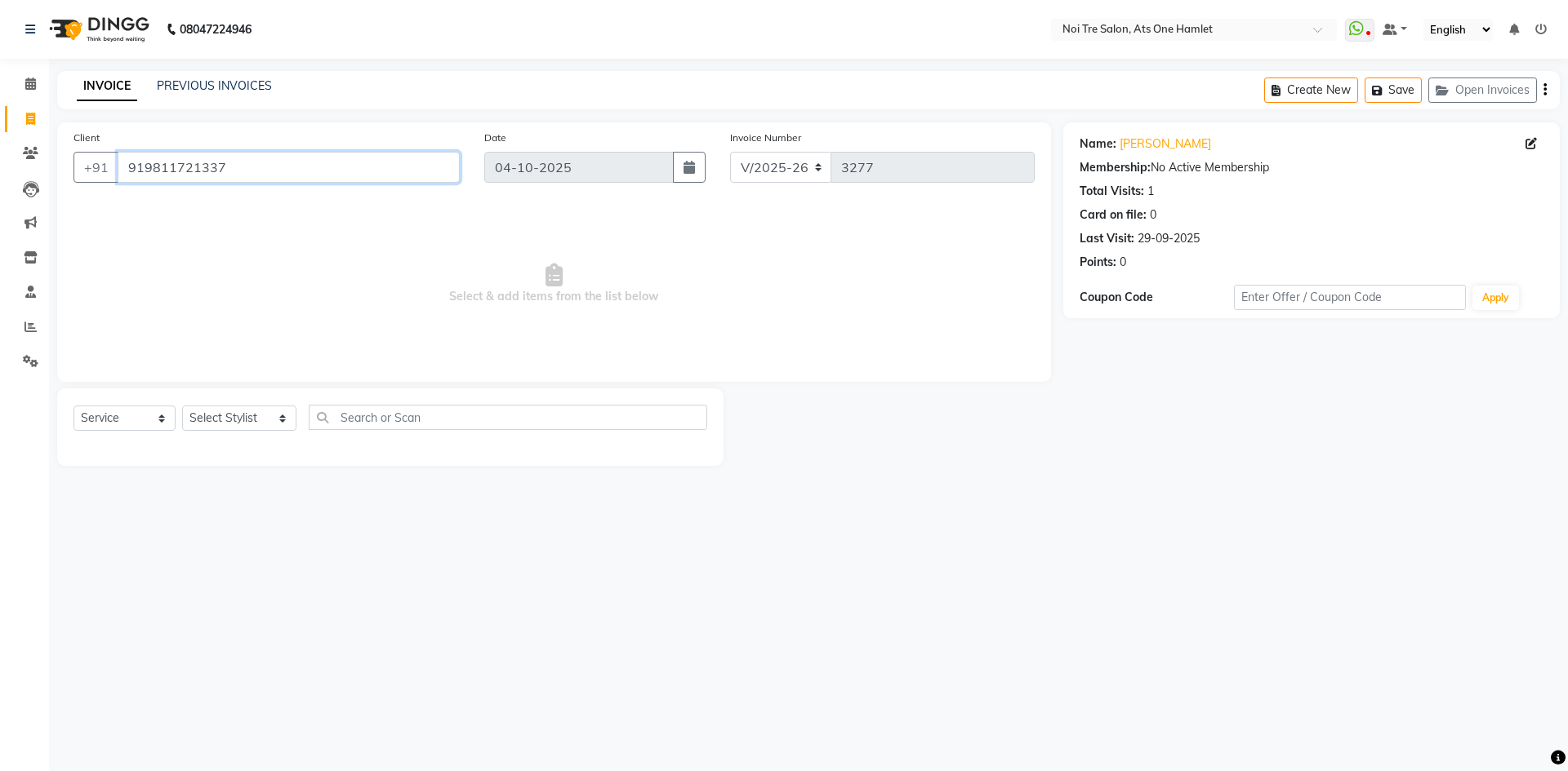
drag, startPoint x: 145, startPoint y: 169, endPoint x: 222, endPoint y: 168, distance: 77.0
click at [222, 168] on input "919811721337" at bounding box center [289, 167] width 342 height 31
